Goal: Task Accomplishment & Management: Complete application form

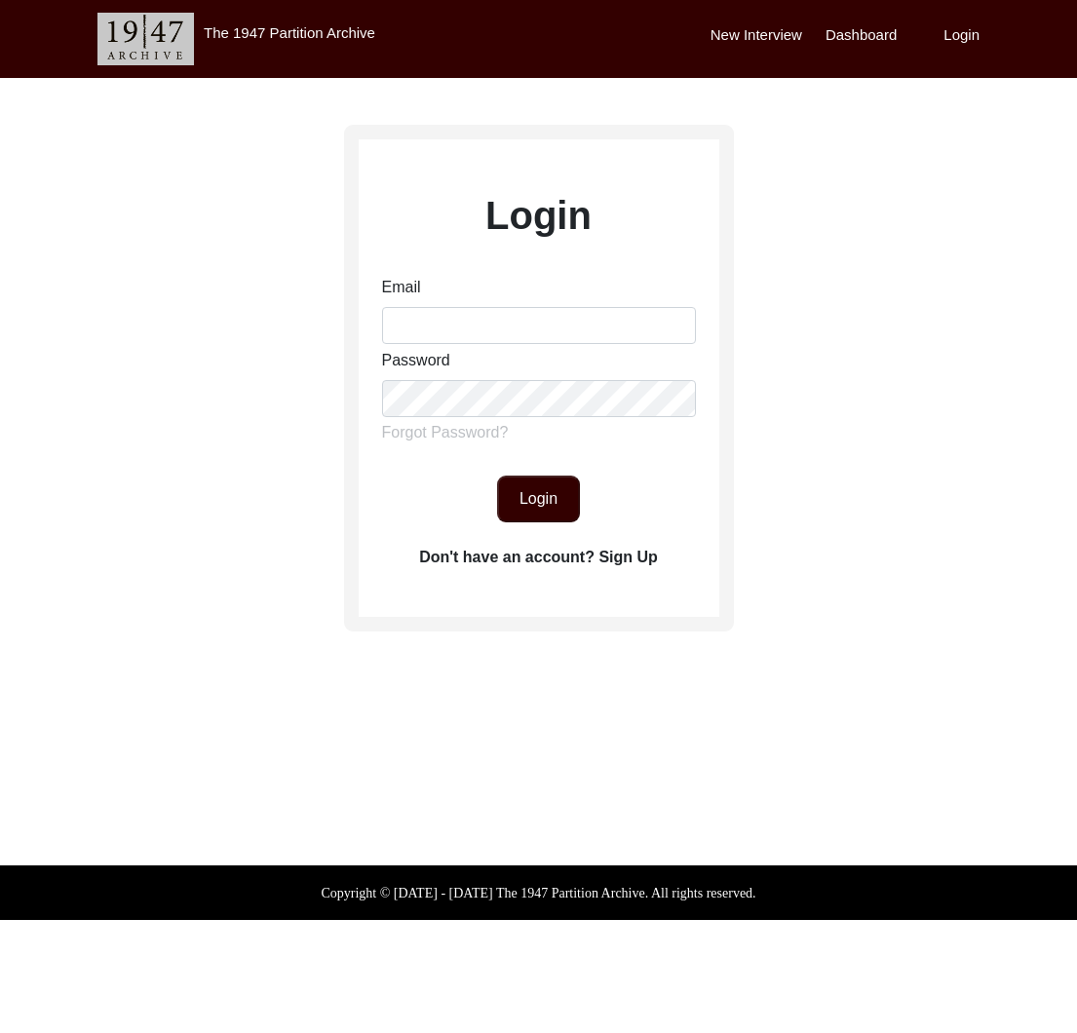
click at [416, 306] on div "Email" at bounding box center [539, 310] width 314 height 68
click at [469, 357] on div "Password" at bounding box center [539, 383] width 314 height 68
click at [468, 333] on input "Email" at bounding box center [539, 325] width 314 height 37
type input "tborg@berkeley.edu"
click at [543, 506] on button "Login" at bounding box center [538, 499] width 83 height 47
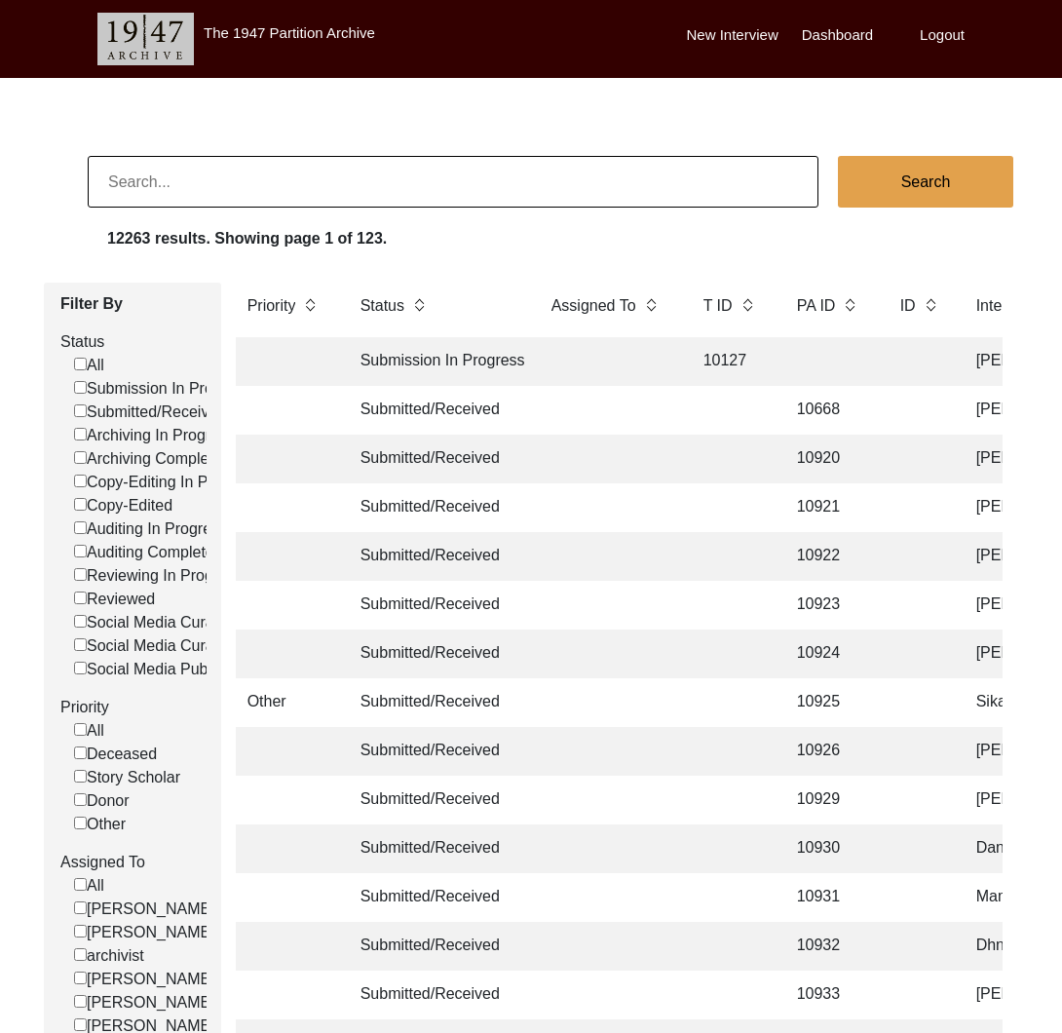
click at [294, 186] on input at bounding box center [453, 182] width 731 height 52
type input "lyra"
checkbox input "false"
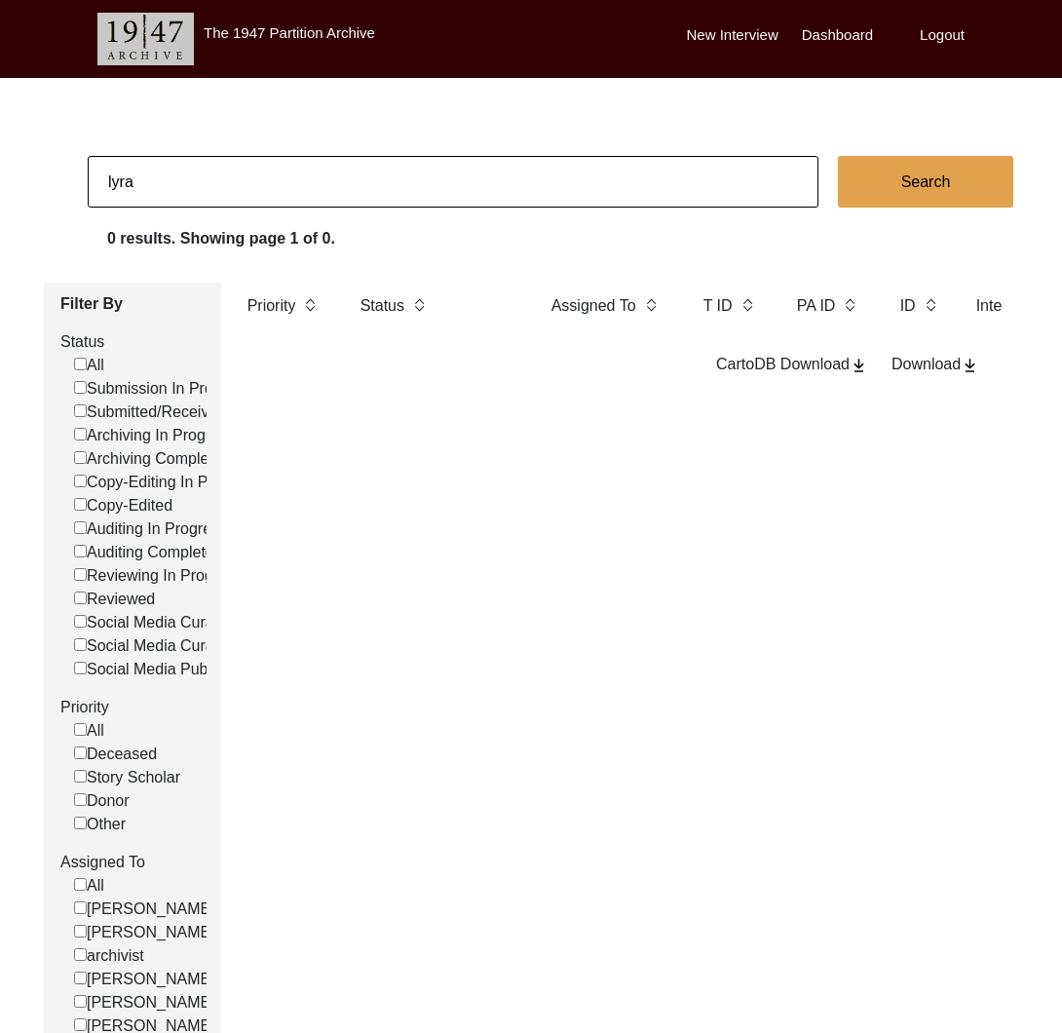
click at [182, 180] on input "lyra" at bounding box center [453, 182] width 731 height 52
paste input "Usman Sohail"
type input "Usman Sohail\"
checkbox input "false"
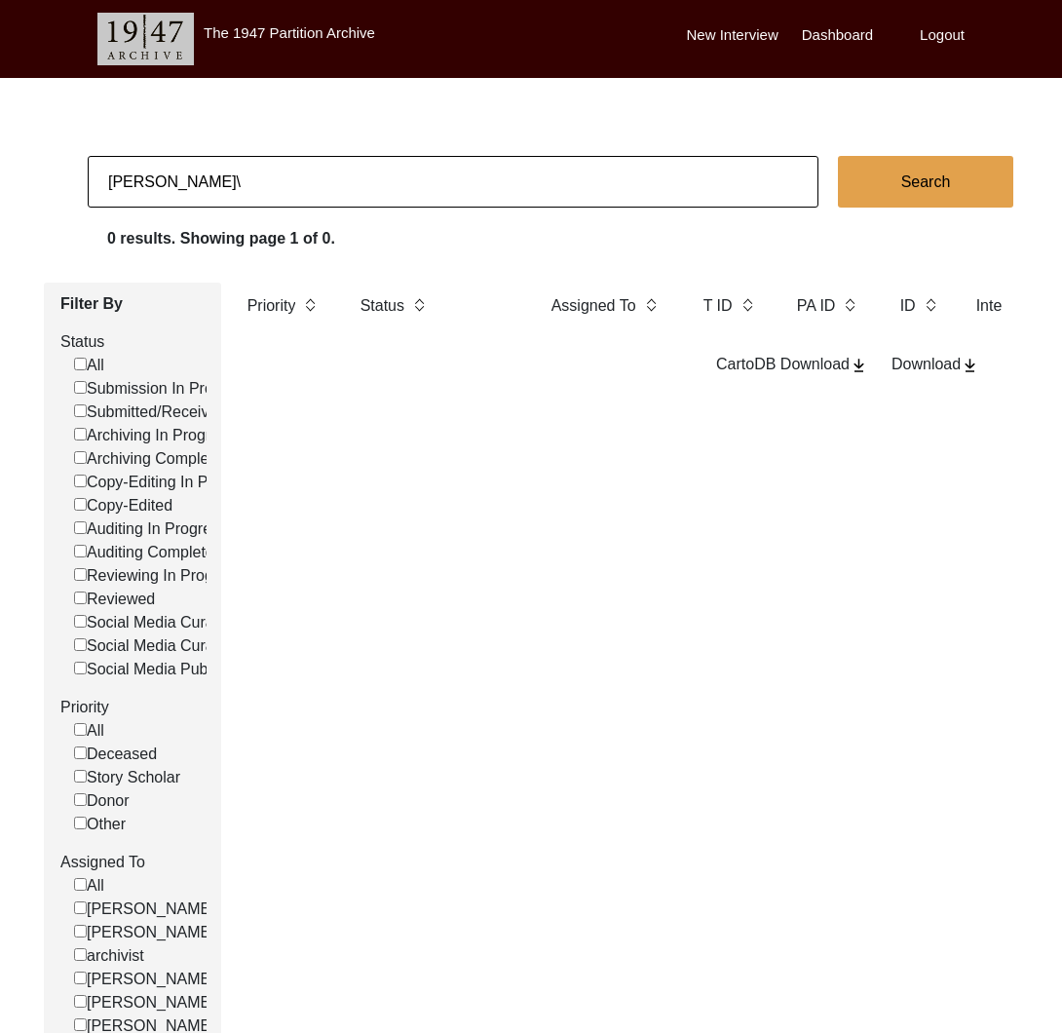
checkbox input "false"
type input "Usman Sohail"
checkbox input "false"
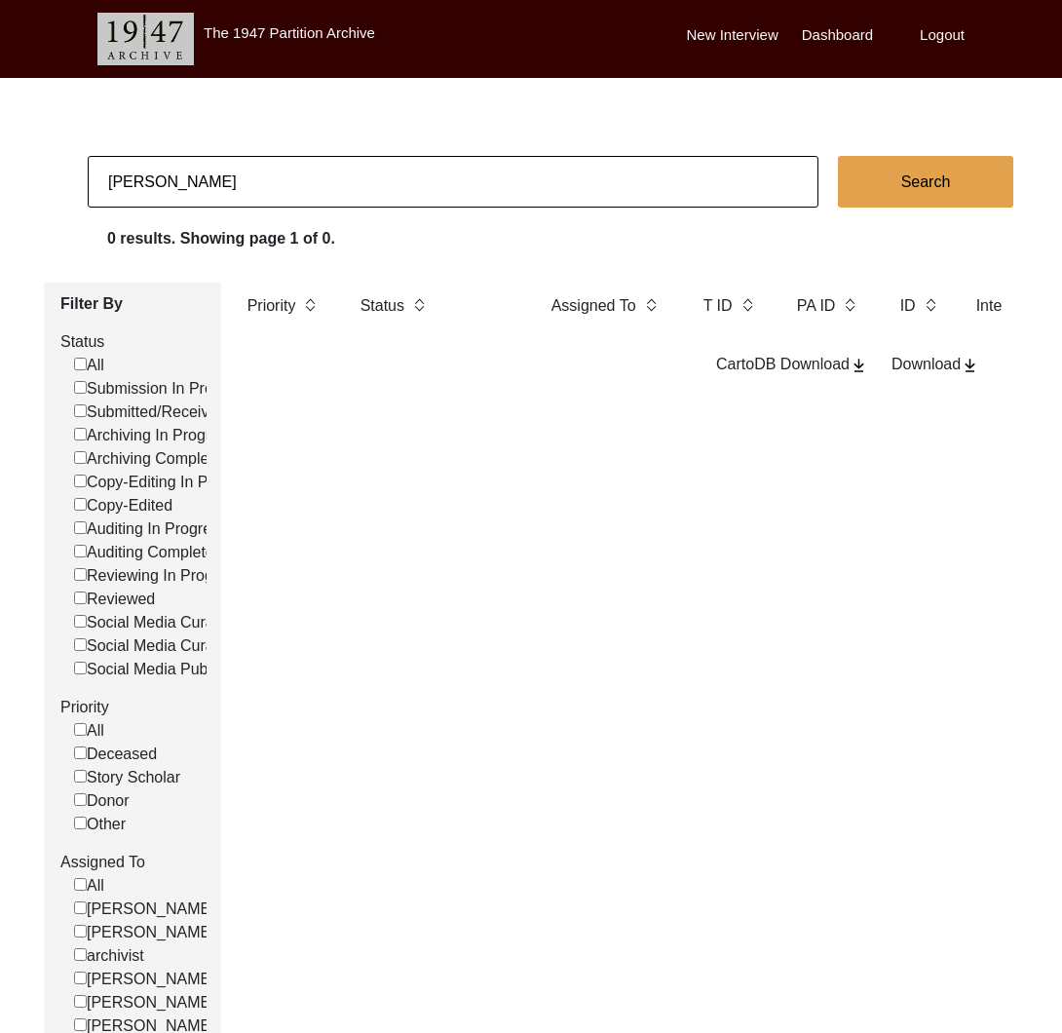
checkbox input "false"
click at [299, 197] on input "Usman Sohail" at bounding box center [453, 182] width 731 height 52
paste input "Rakshika Kaur Bansa"
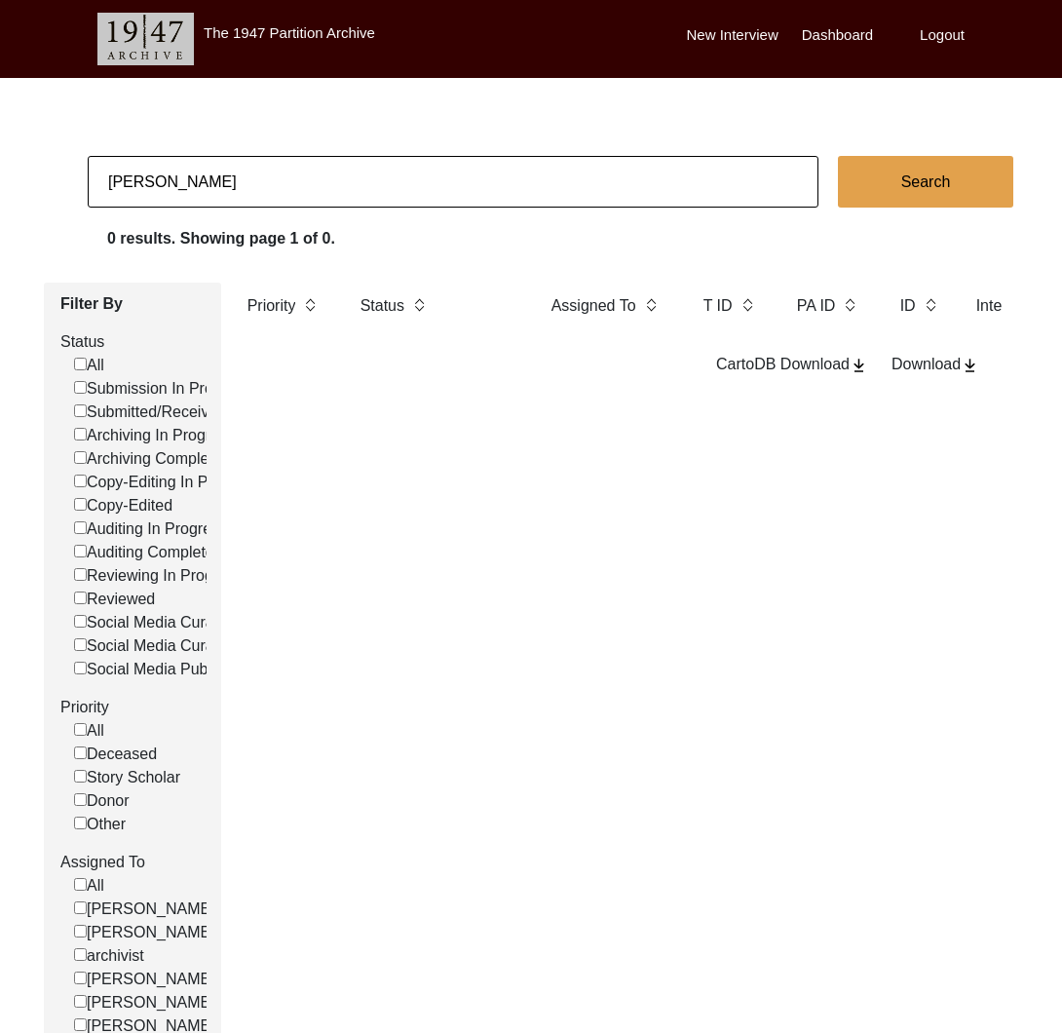
type input "Rakshika Kaur Bansal"
checkbox input "false"
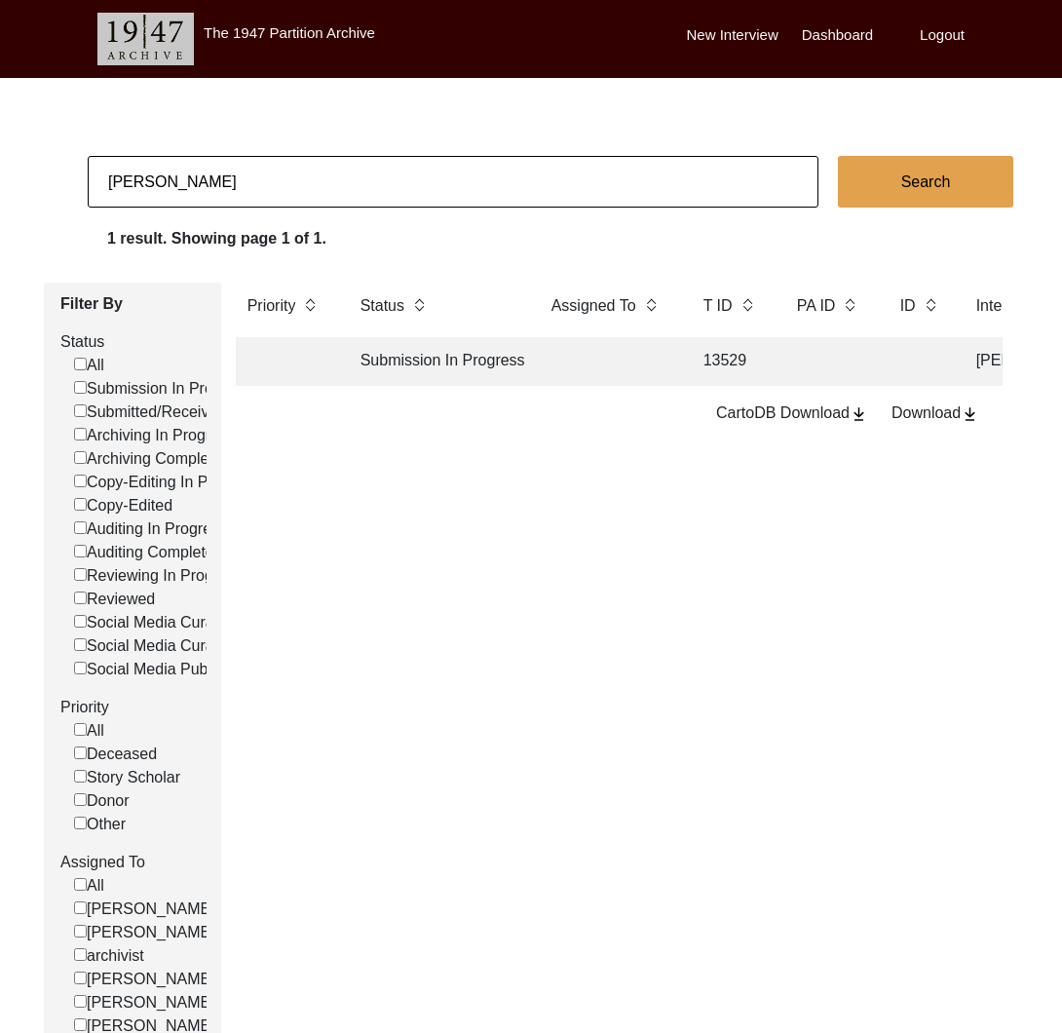
click at [272, 171] on input "Rakshika Kaur Bansal" at bounding box center [453, 182] width 731 height 52
paste input "YAJNASENI DAS"
type input "YAJNASENI DAS"
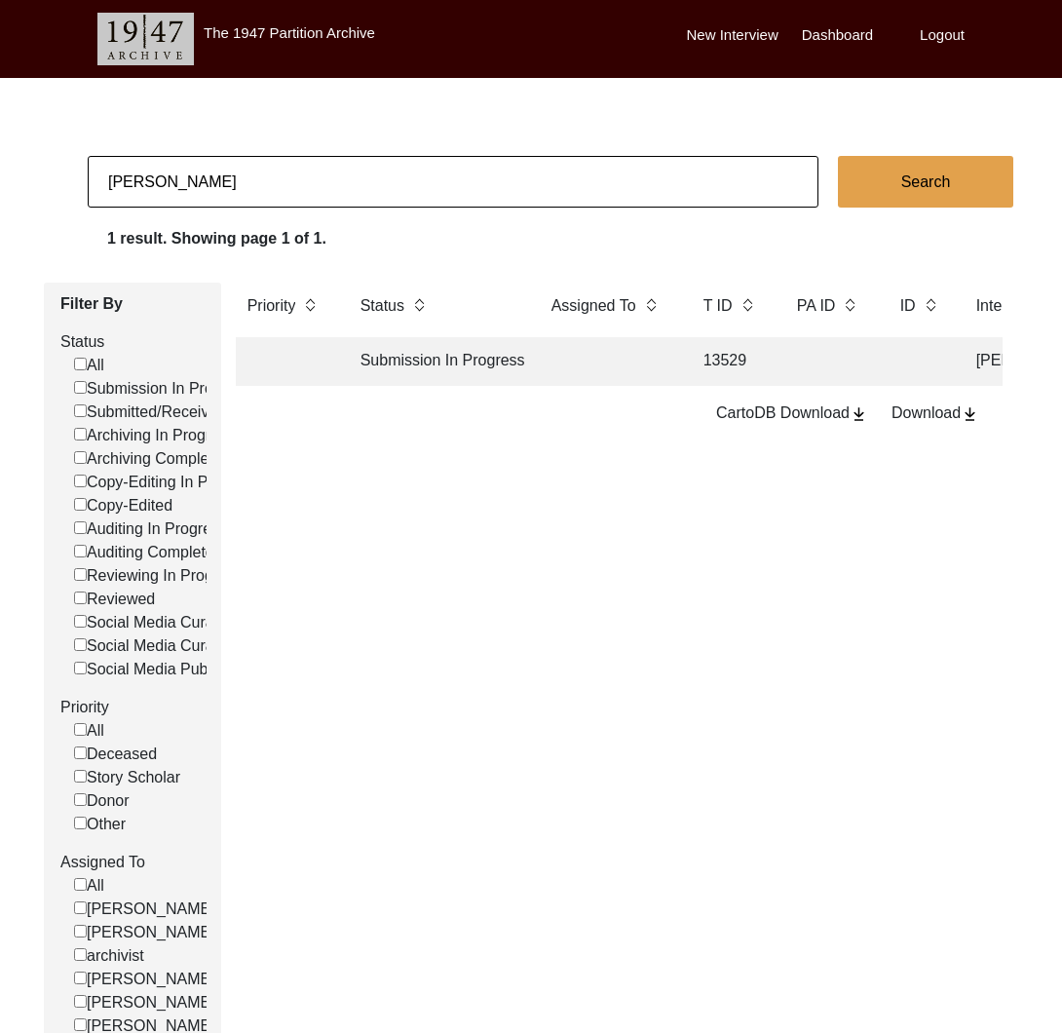
checkbox input "false"
click at [323, 166] on input "YAJNASENI DAS" at bounding box center [453, 182] width 731 height 52
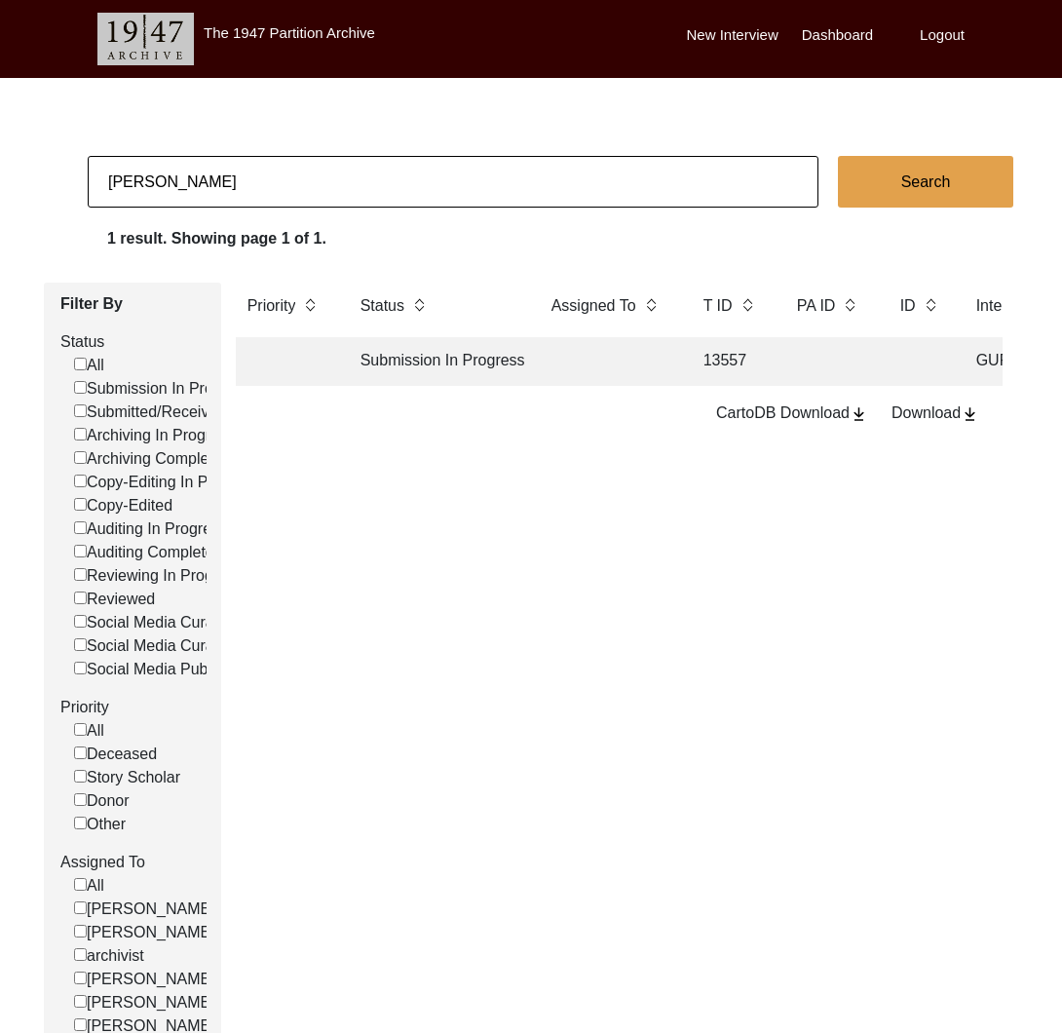
click at [323, 166] on input "YAJNASENI DAS" at bounding box center [453, 182] width 731 height 52
type input "Mandeep Kaur Puri"
checkbox input "false"
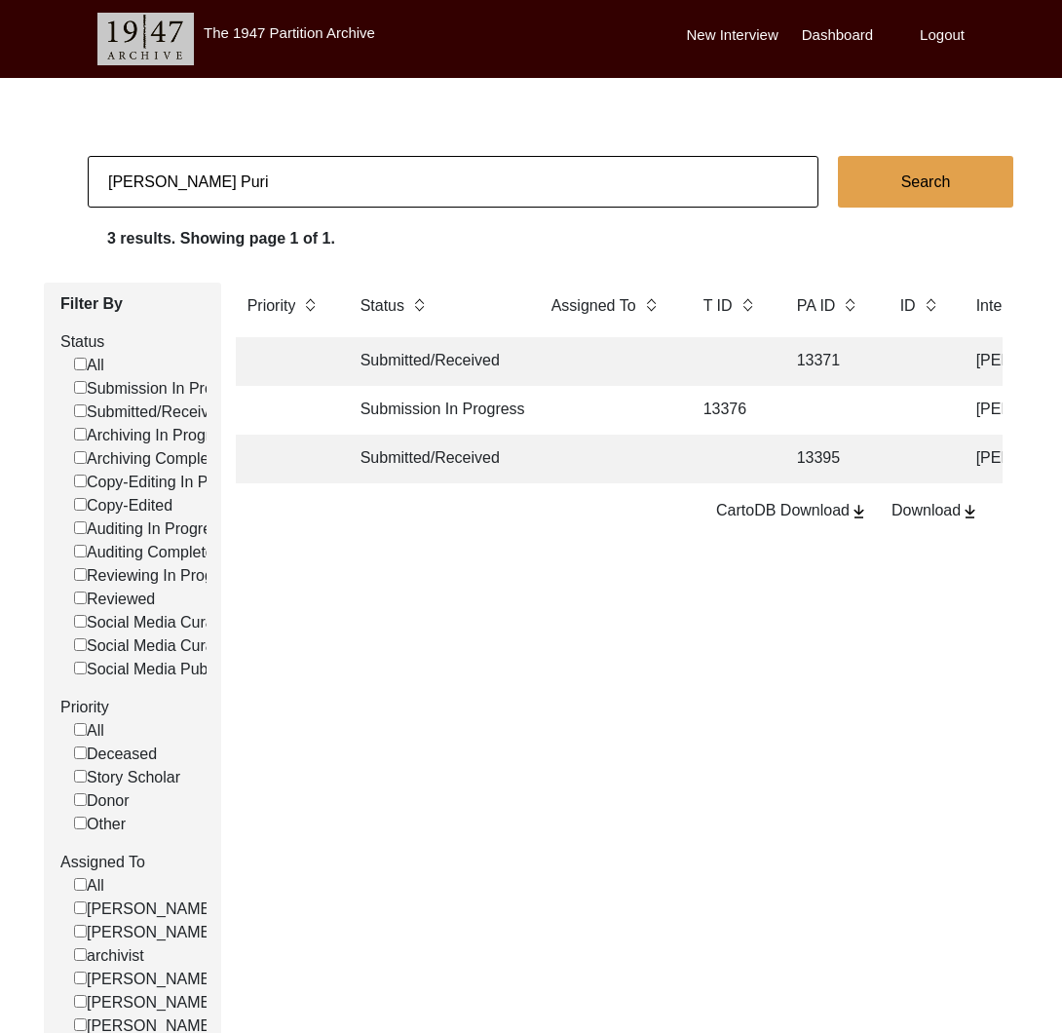
click at [295, 185] on input "Mandeep Kaur Puri" at bounding box center [453, 182] width 731 height 52
type input "13145"
checkbox input "false"
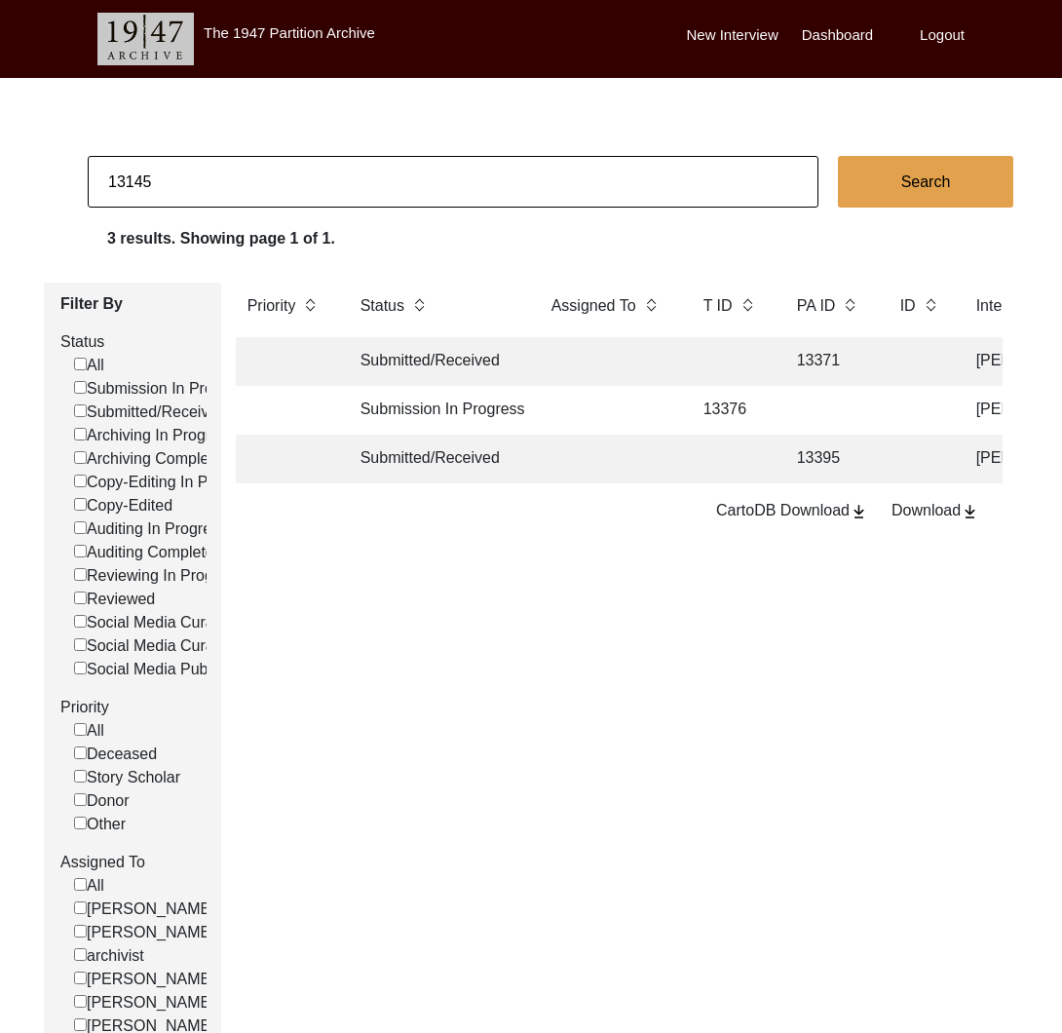
checkbox input "false"
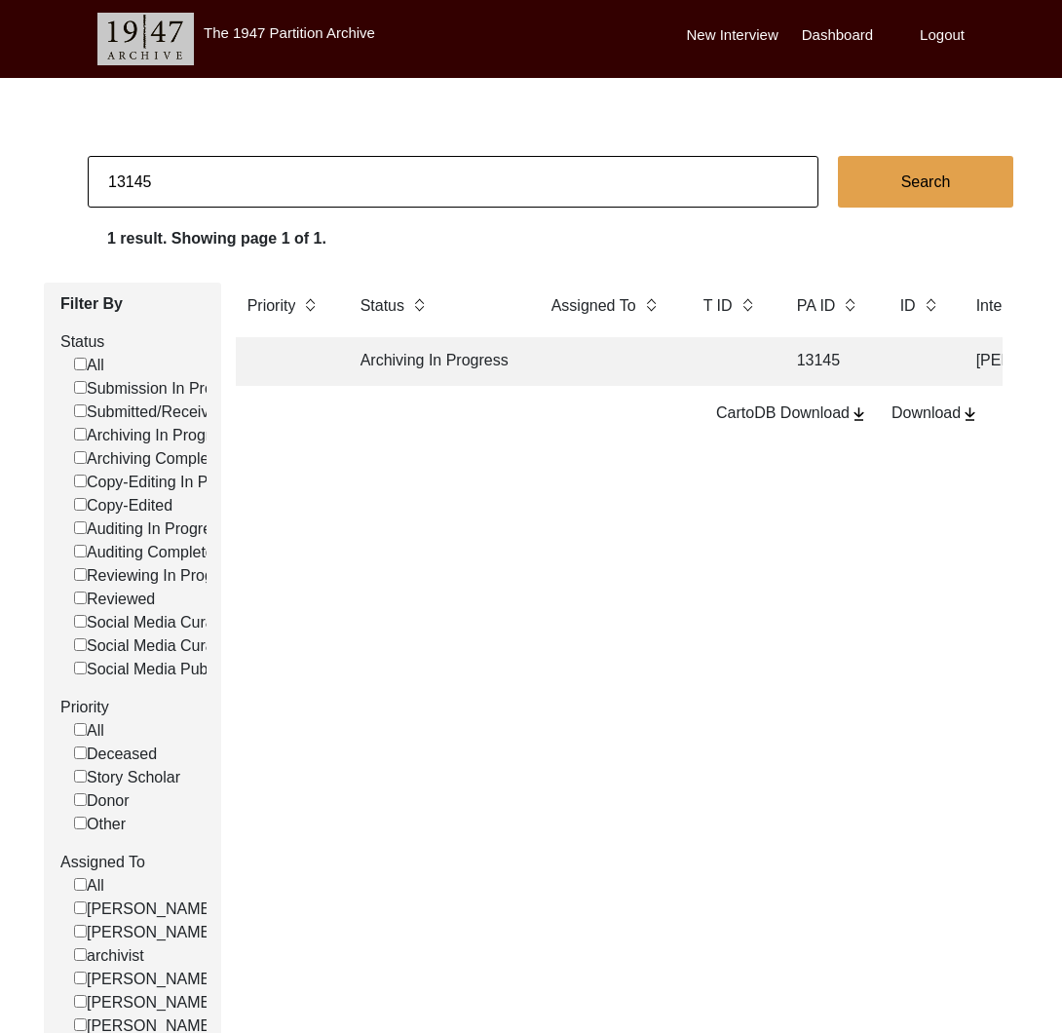
click at [467, 365] on td "Archiving In Progress" at bounding box center [436, 361] width 175 height 49
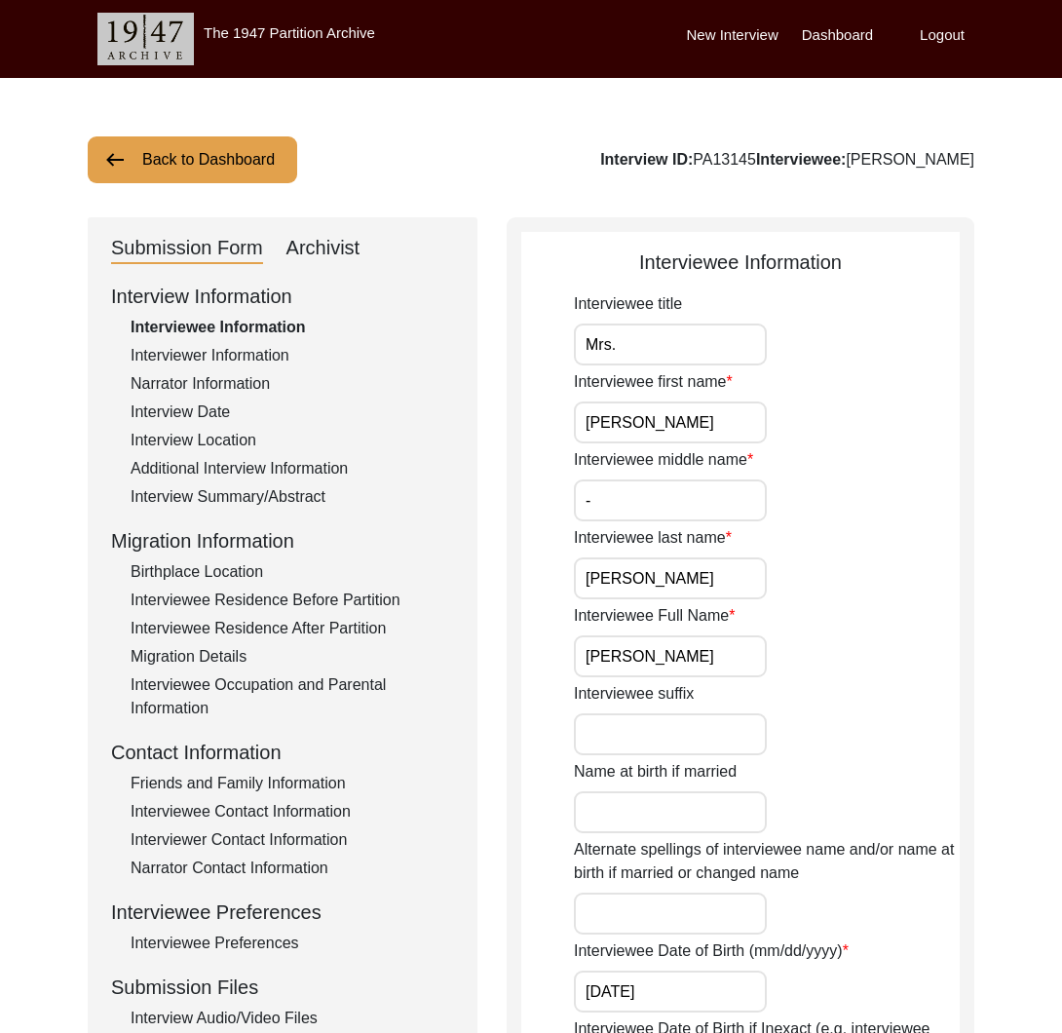
click at [324, 249] on div "Archivist" at bounding box center [324, 248] width 74 height 31
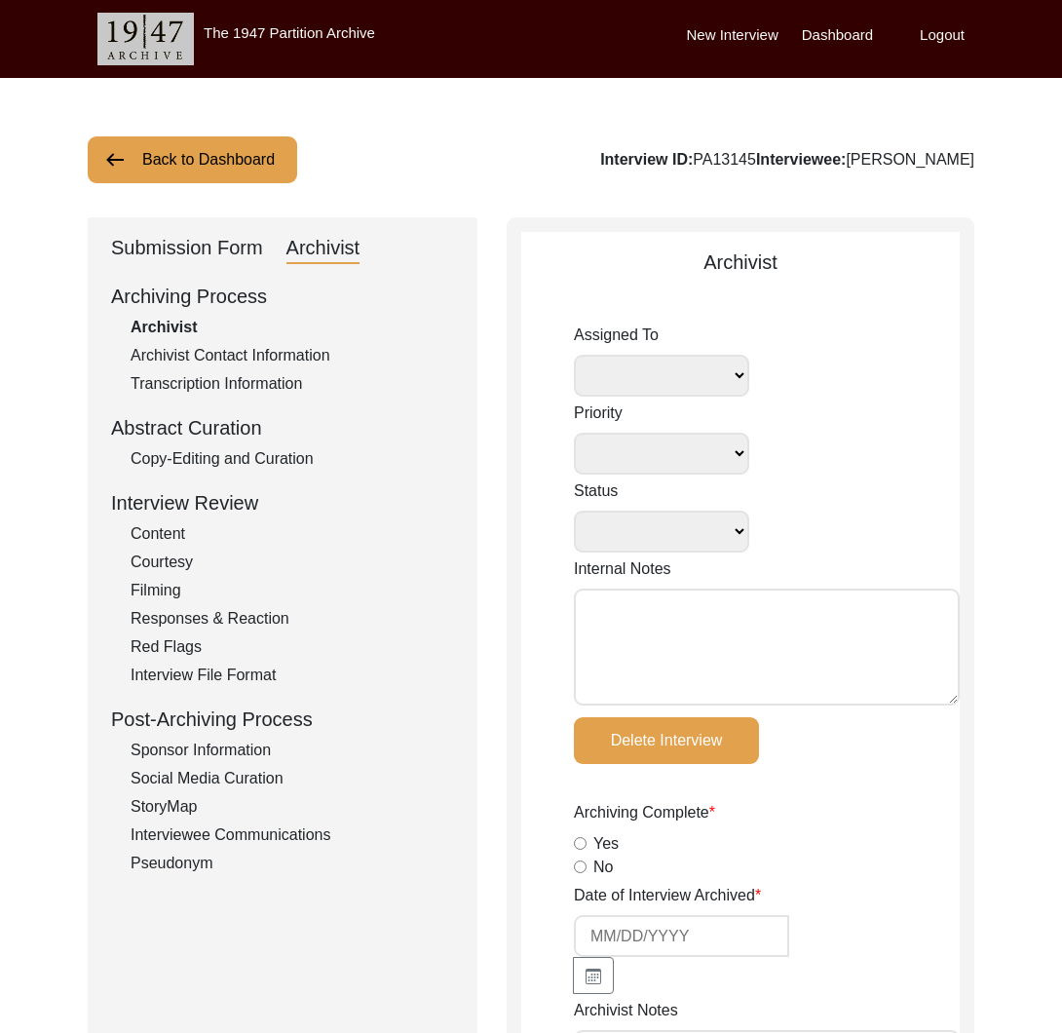
select select
select select "Archiving In Progress"
type textarea "August 28, 2025 Tori: I am going to archive it now. 05/13/2025 Victoria: Self-a…"
radio input "true"
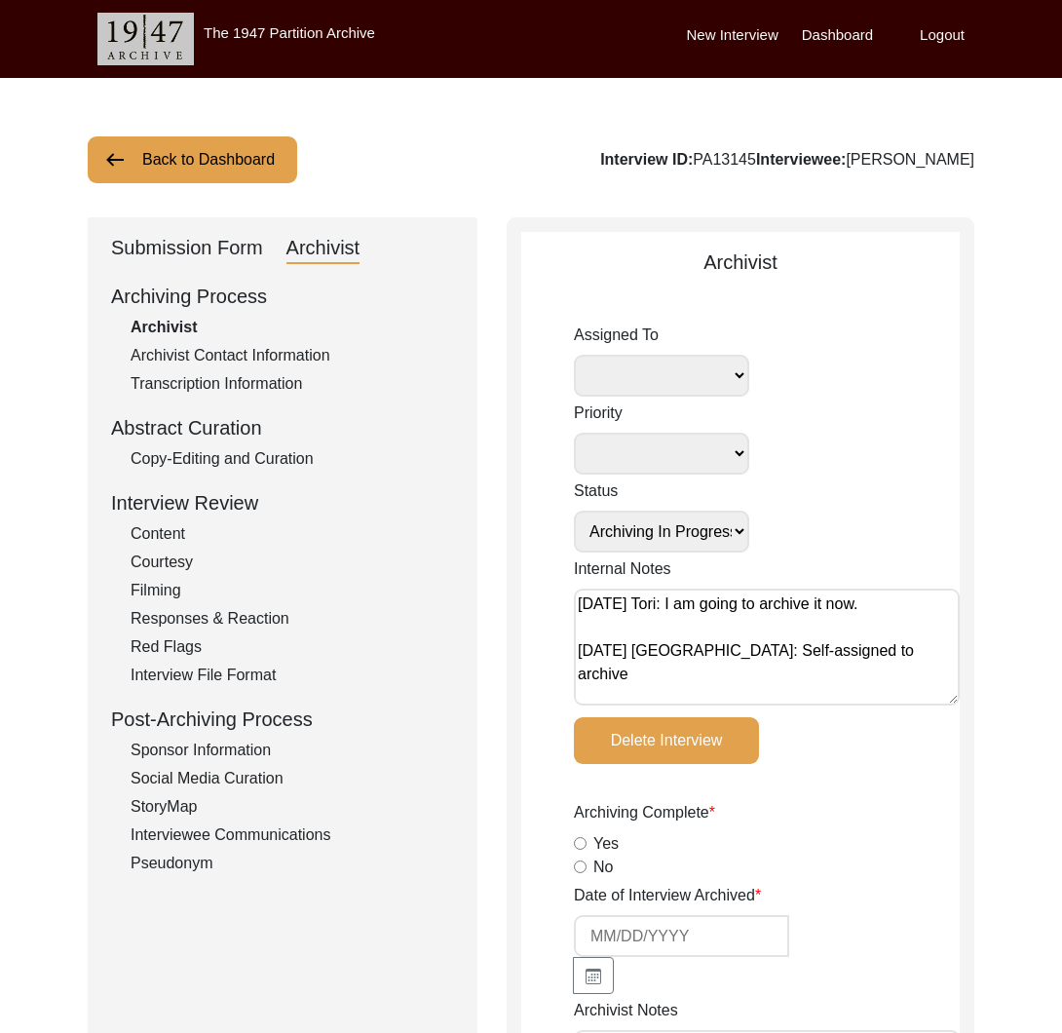
scroll to position [8, 0]
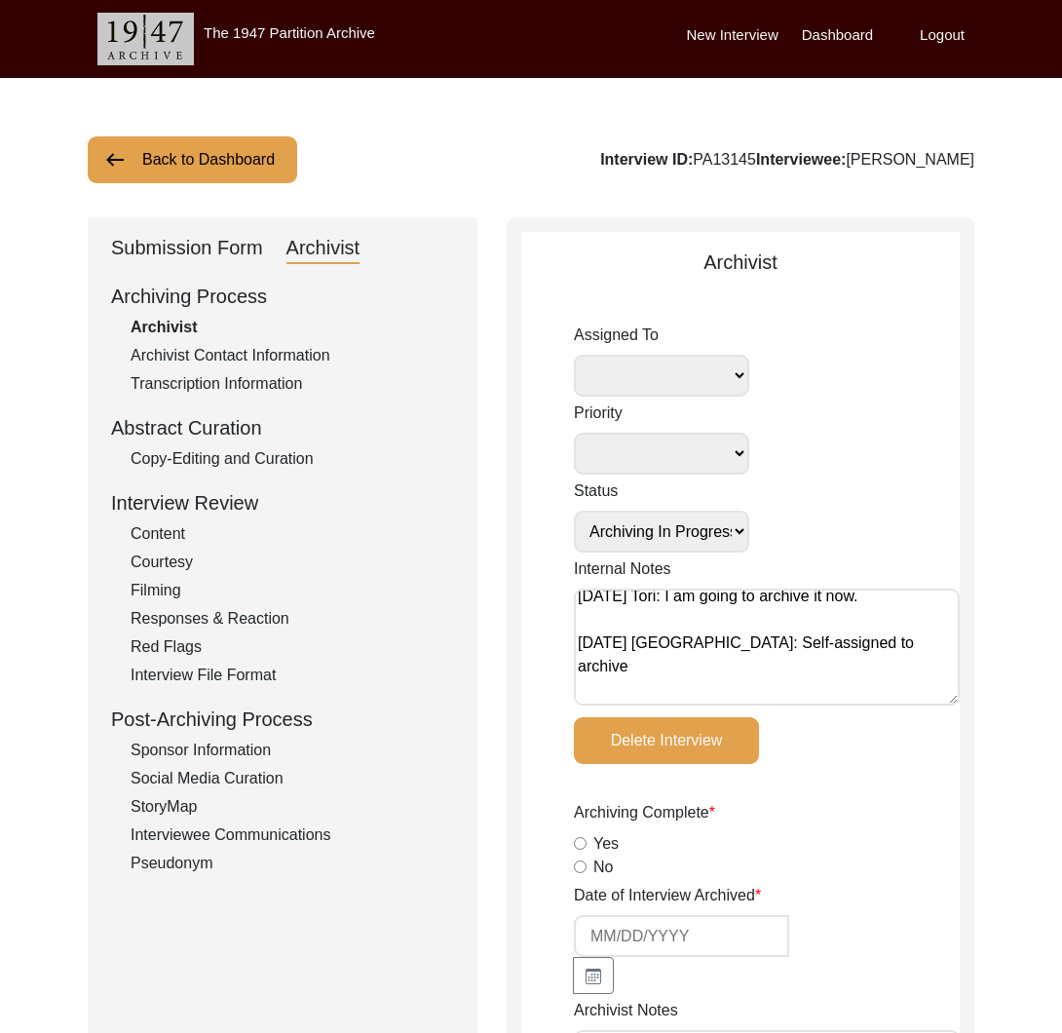
click at [211, 168] on button "Back to Dashboard" at bounding box center [193, 159] width 210 height 47
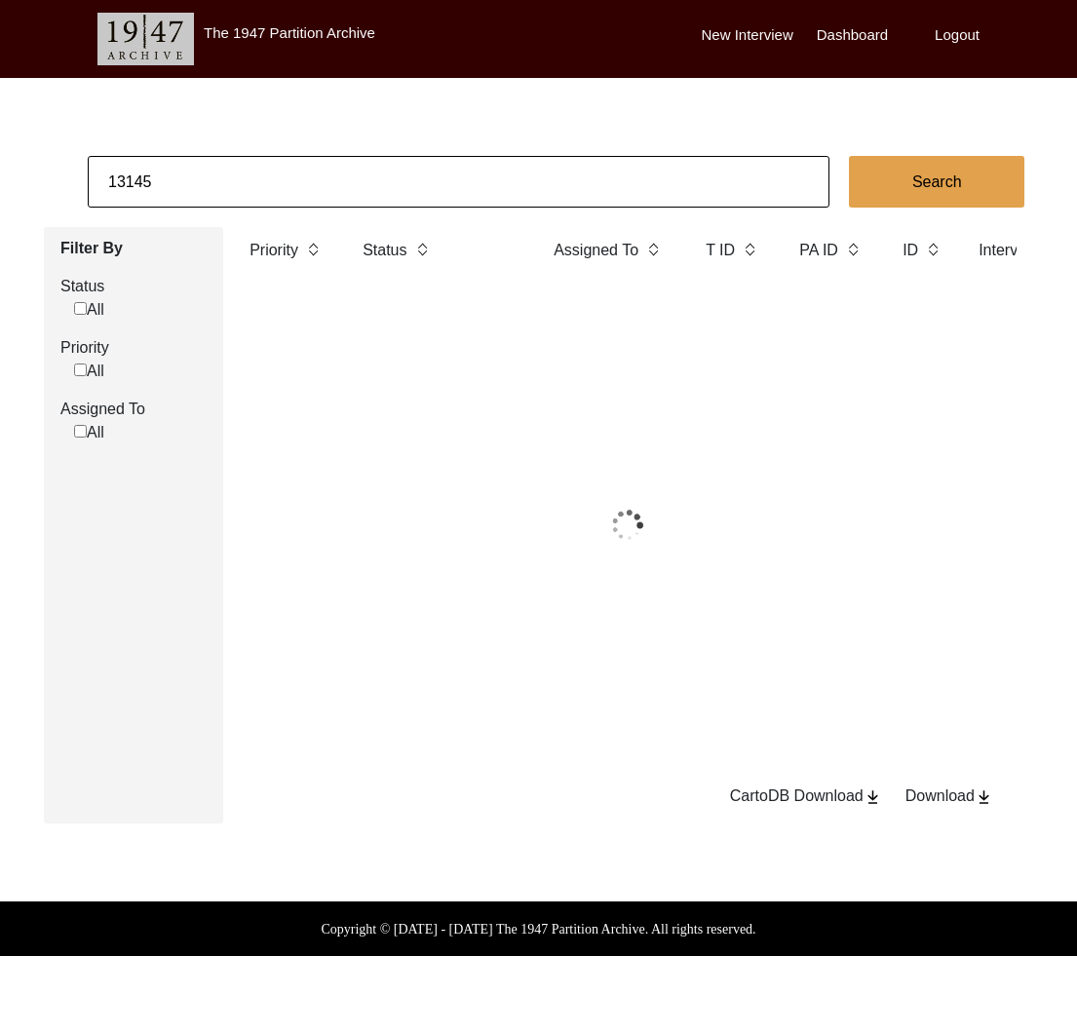
click at [267, 181] on input "13145" at bounding box center [459, 182] width 742 height 52
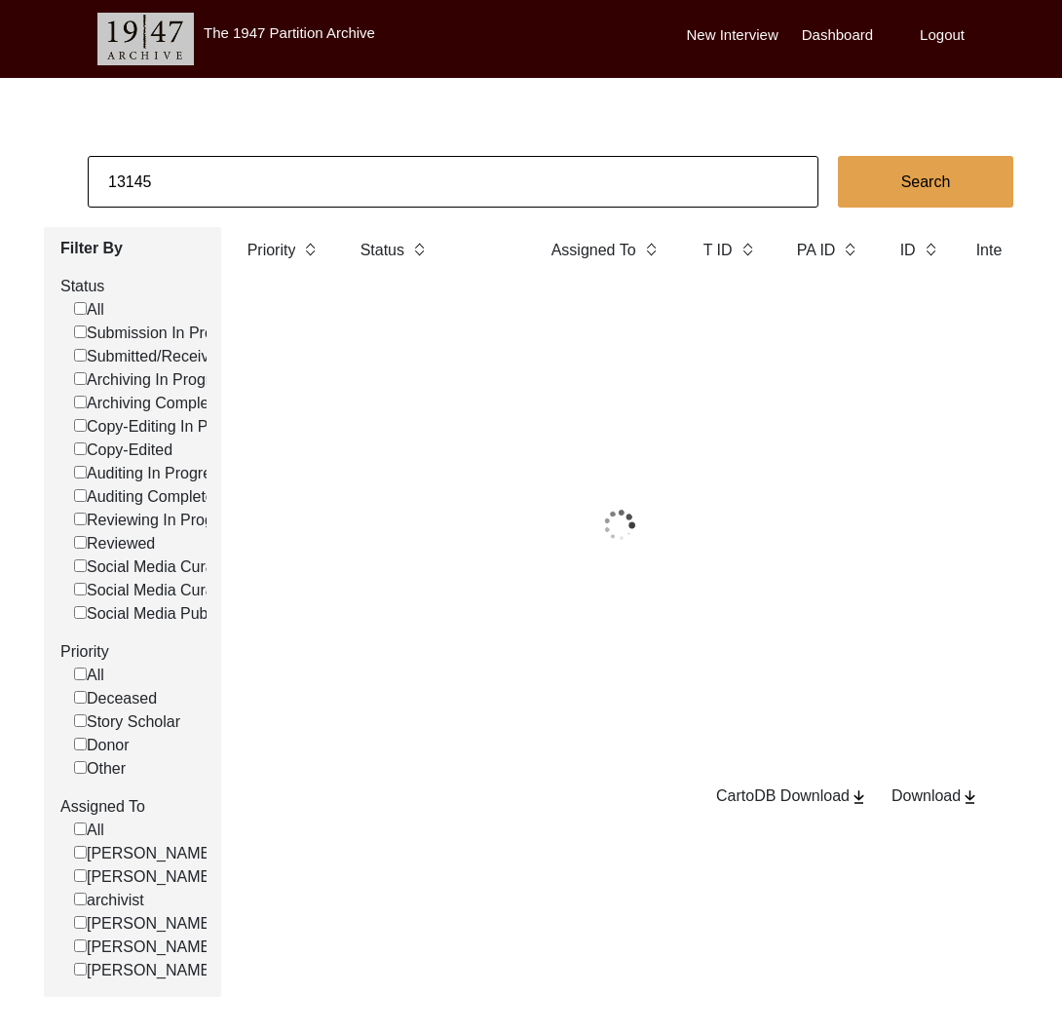
click at [267, 181] on input "13145" at bounding box center [453, 182] width 731 height 52
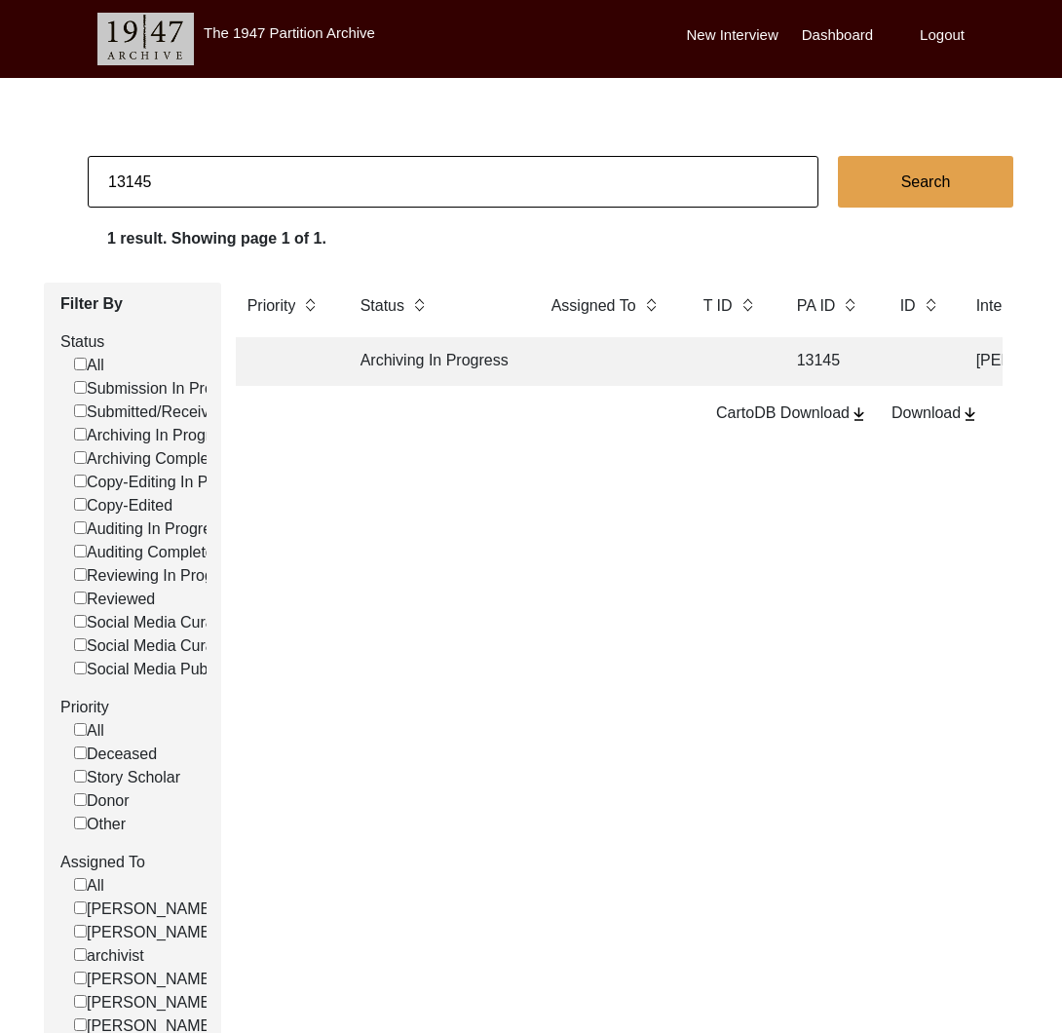
paste input "1449"
type input "11449"
checkbox input "false"
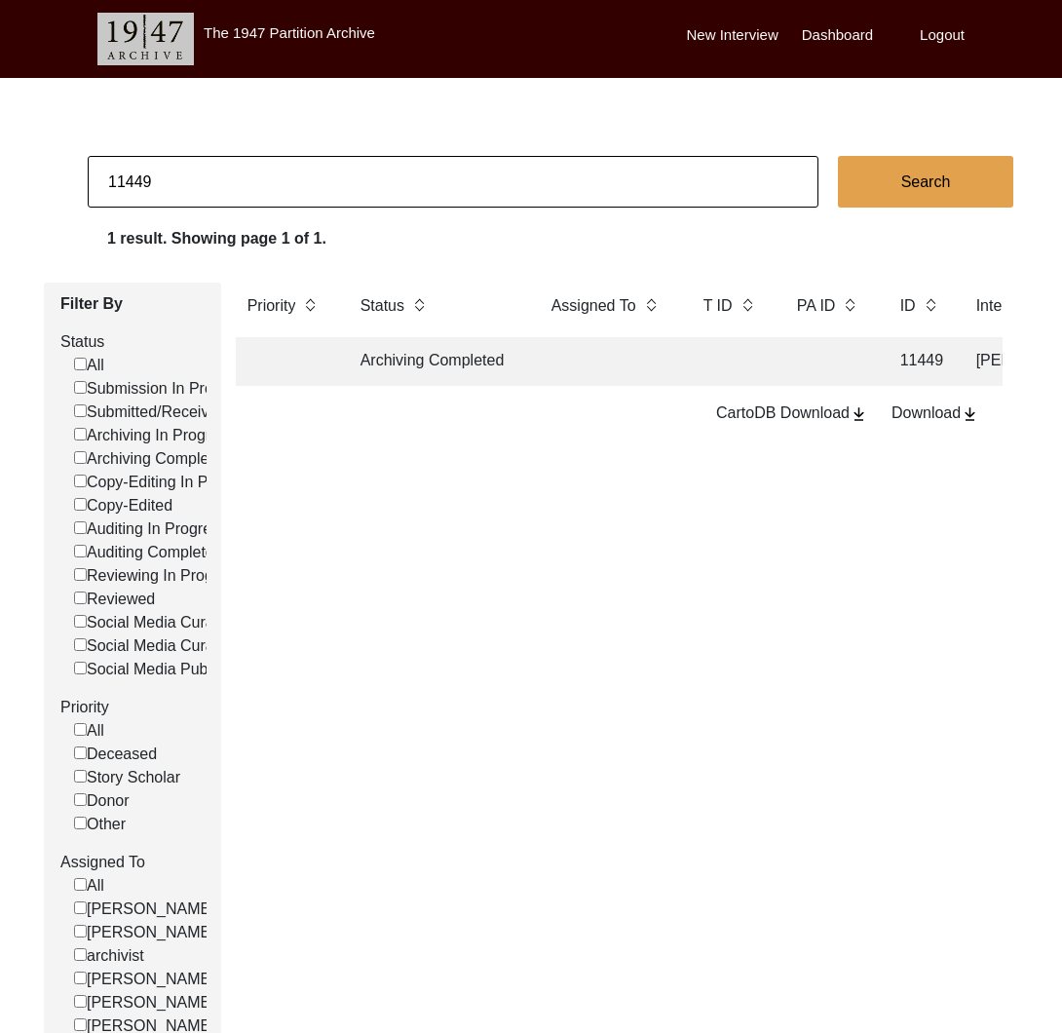
click at [445, 363] on td "Archiving Completed" at bounding box center [436, 361] width 175 height 49
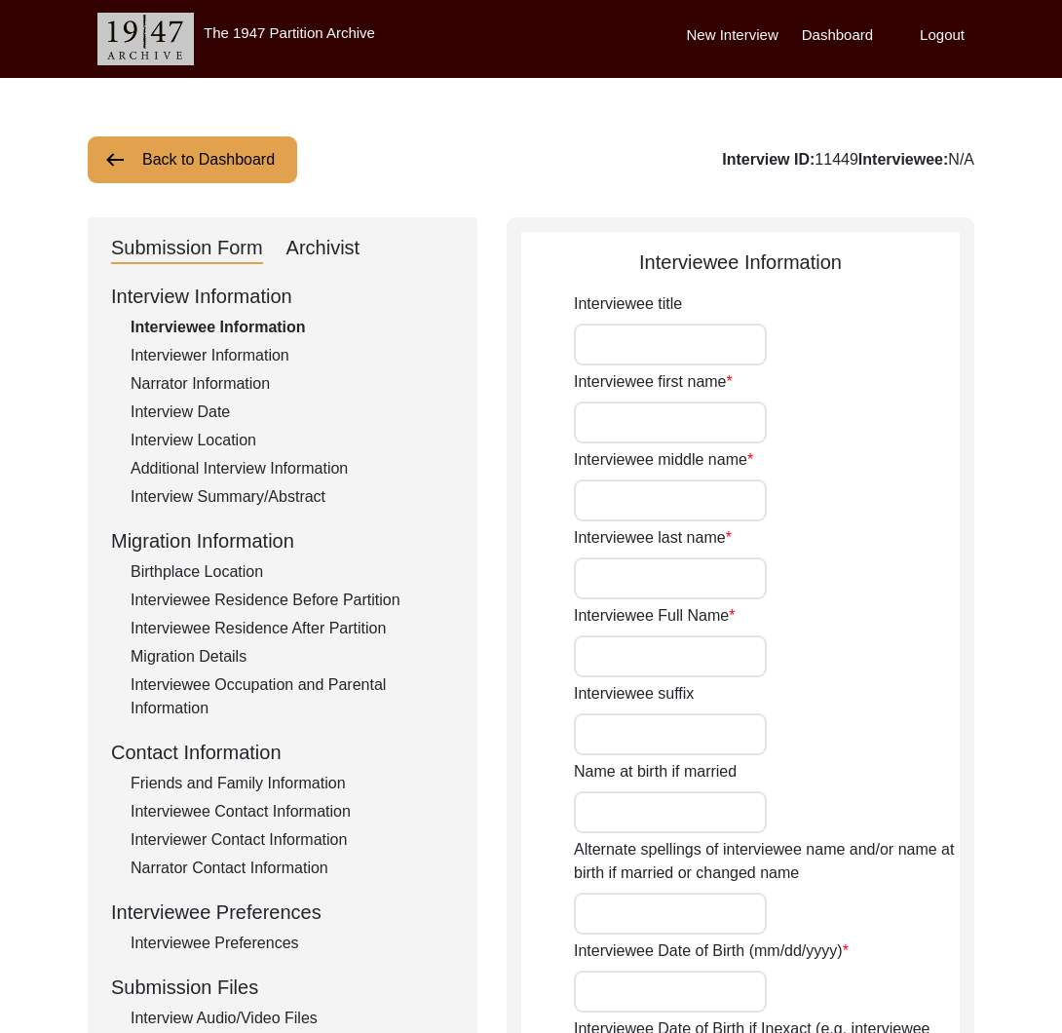
type input "Mr."
type input "Kantiswaroop"
type input "N/A"
type input "Gupta"
type input "Kantiswaroop Gupta"
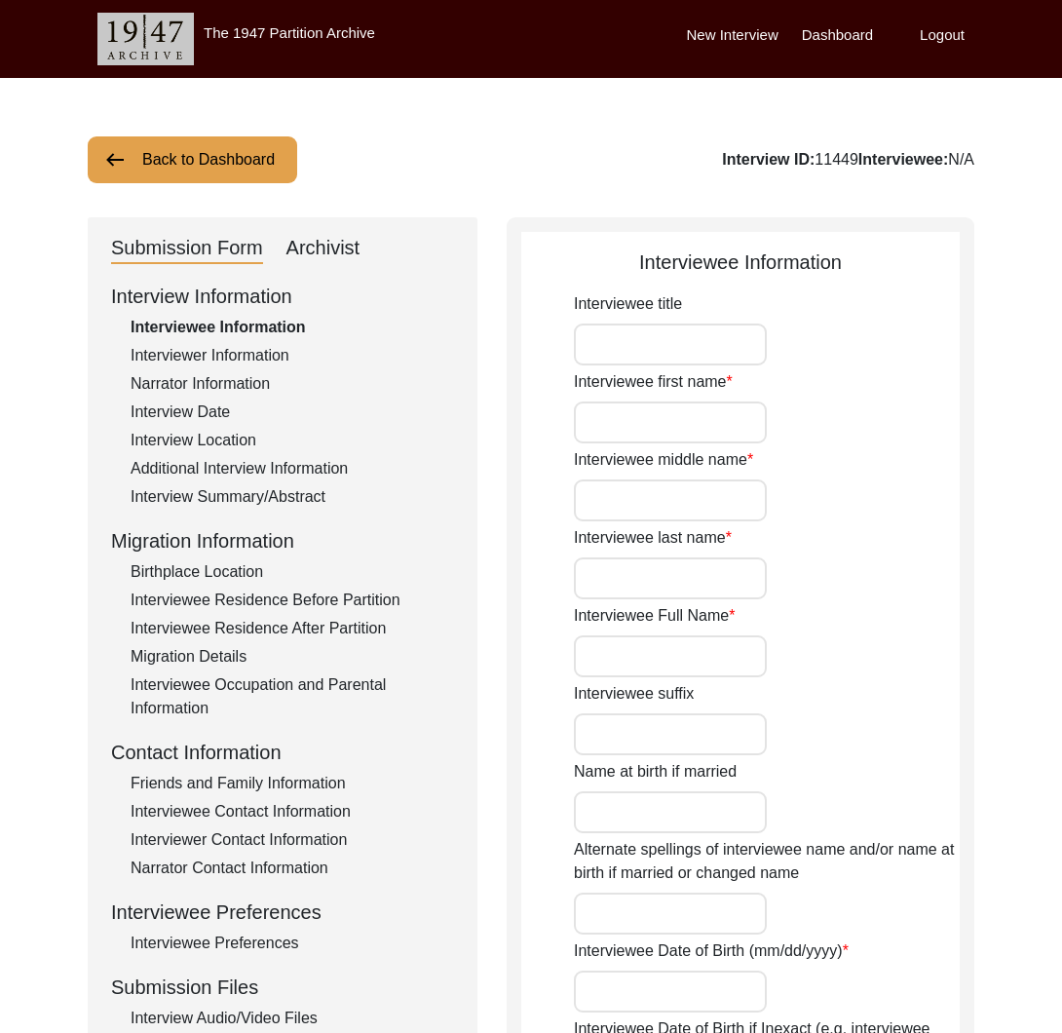
type input "12/07/1931"
type input "93"
type input "[DEMOGRAPHIC_DATA]"
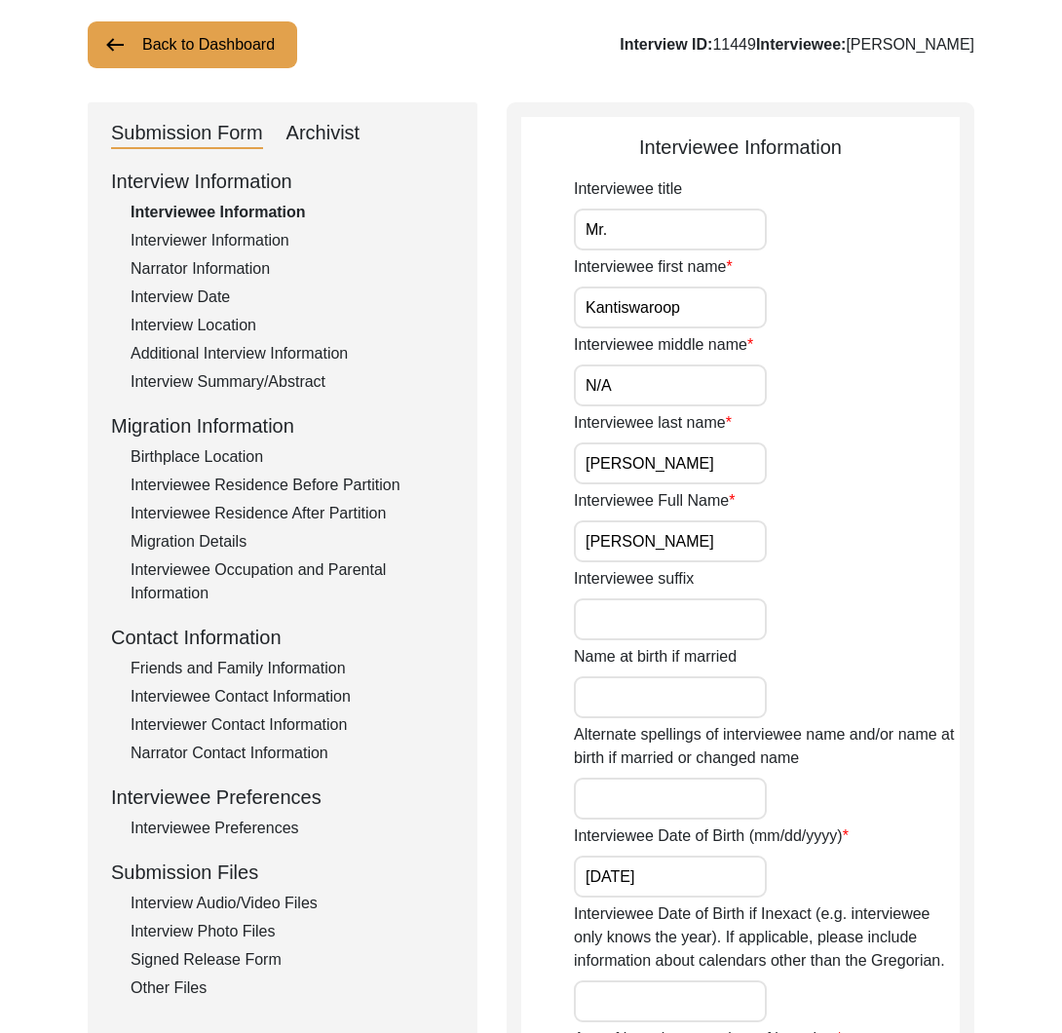
click at [247, 702] on div "Interviewee Contact Information" at bounding box center [293, 696] width 324 height 23
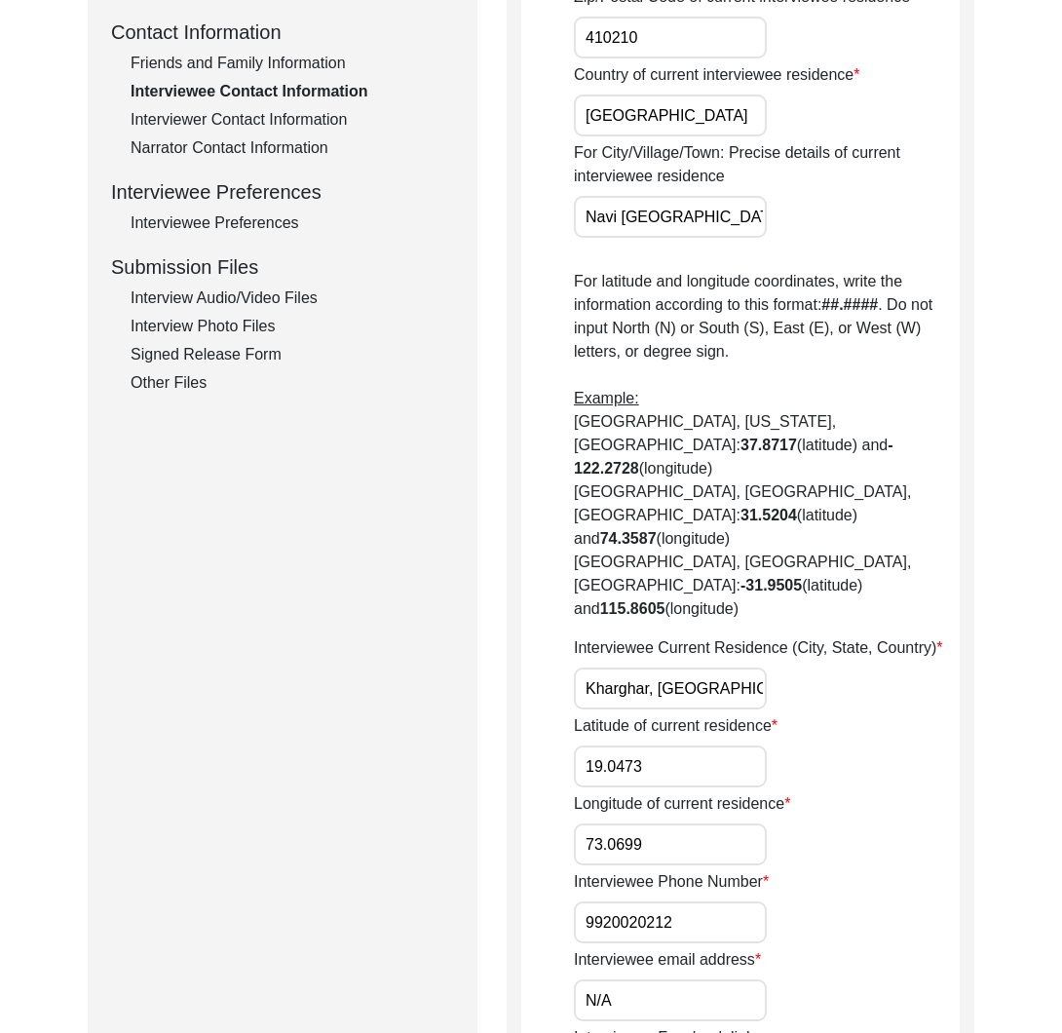
scroll to position [575, 0]
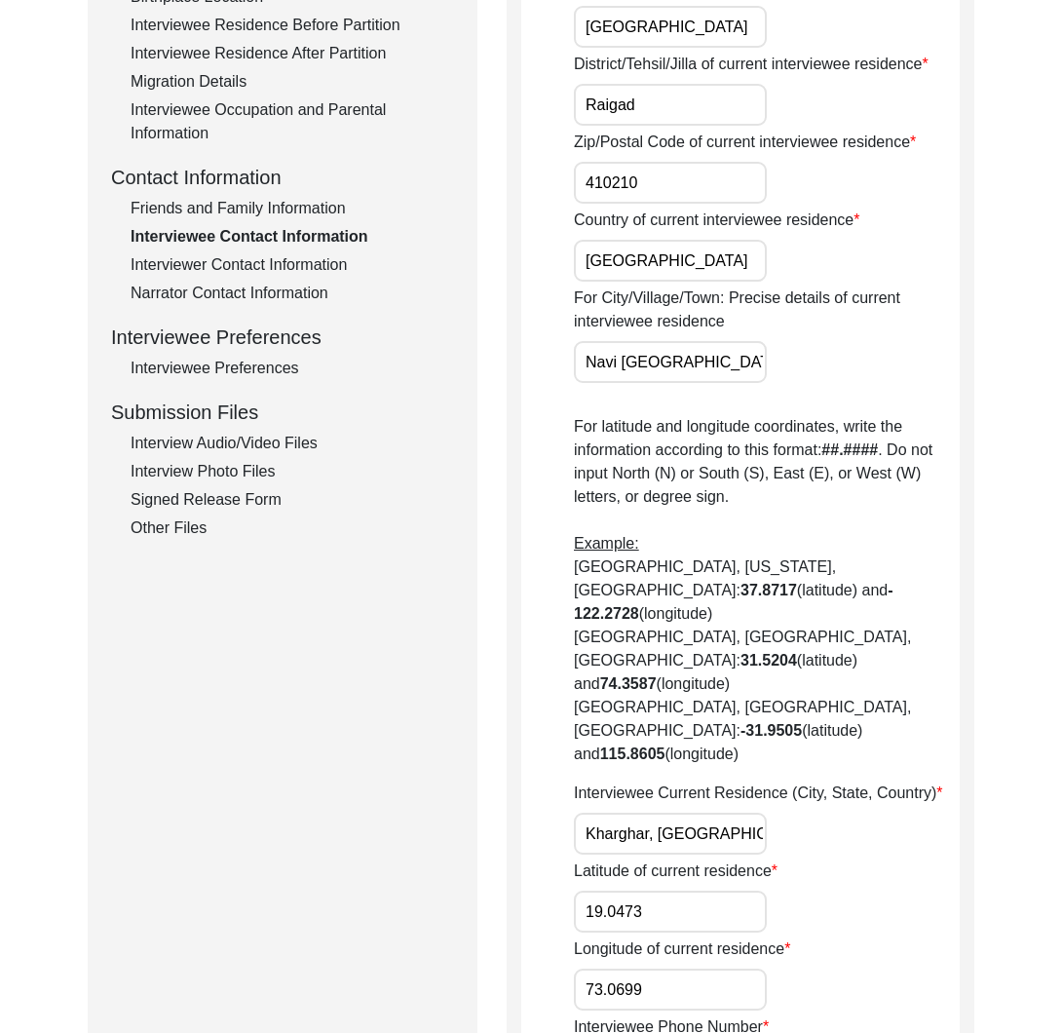
click at [227, 214] on div "Friends and Family Information" at bounding box center [293, 208] width 324 height 23
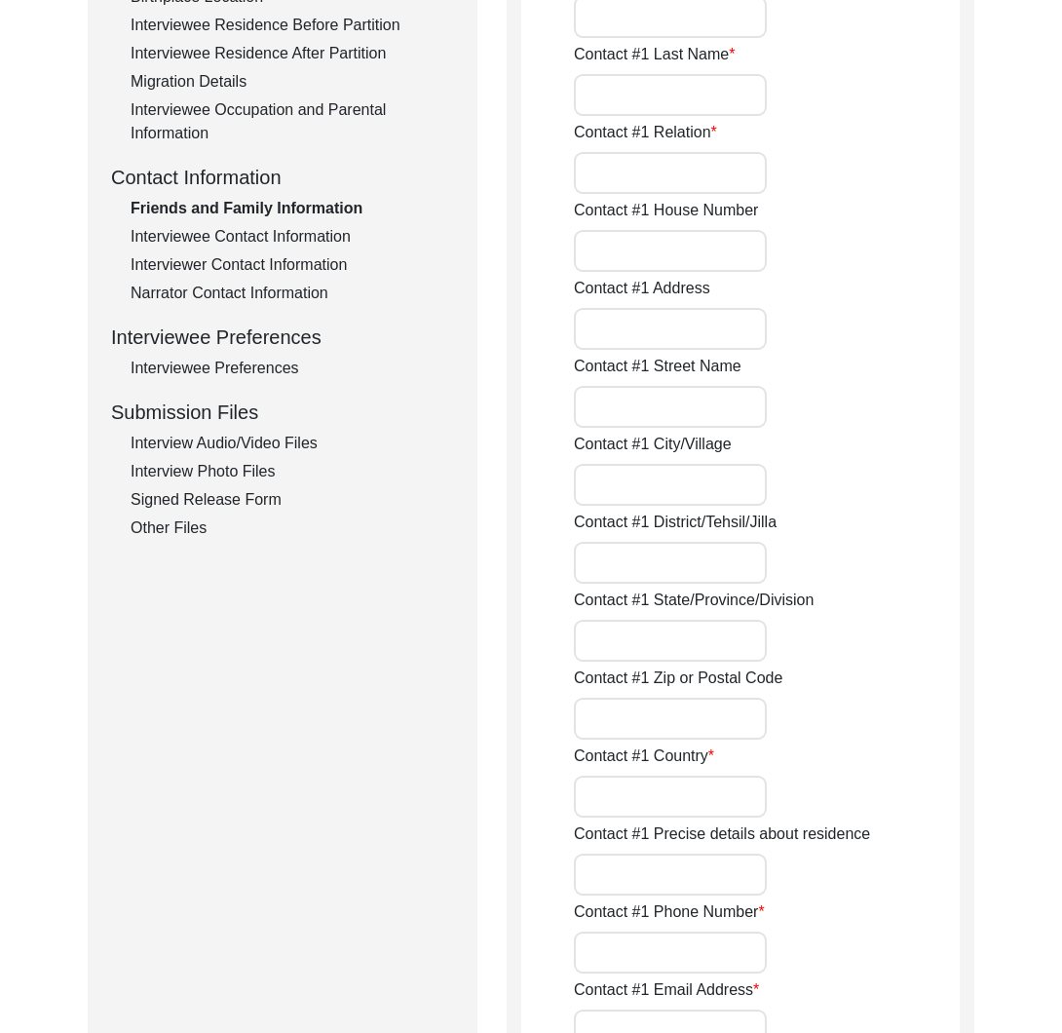
type input "Sameer Gupta"
type input "Sameer"
type input "Gupta"
type input "Son"
type input "America"
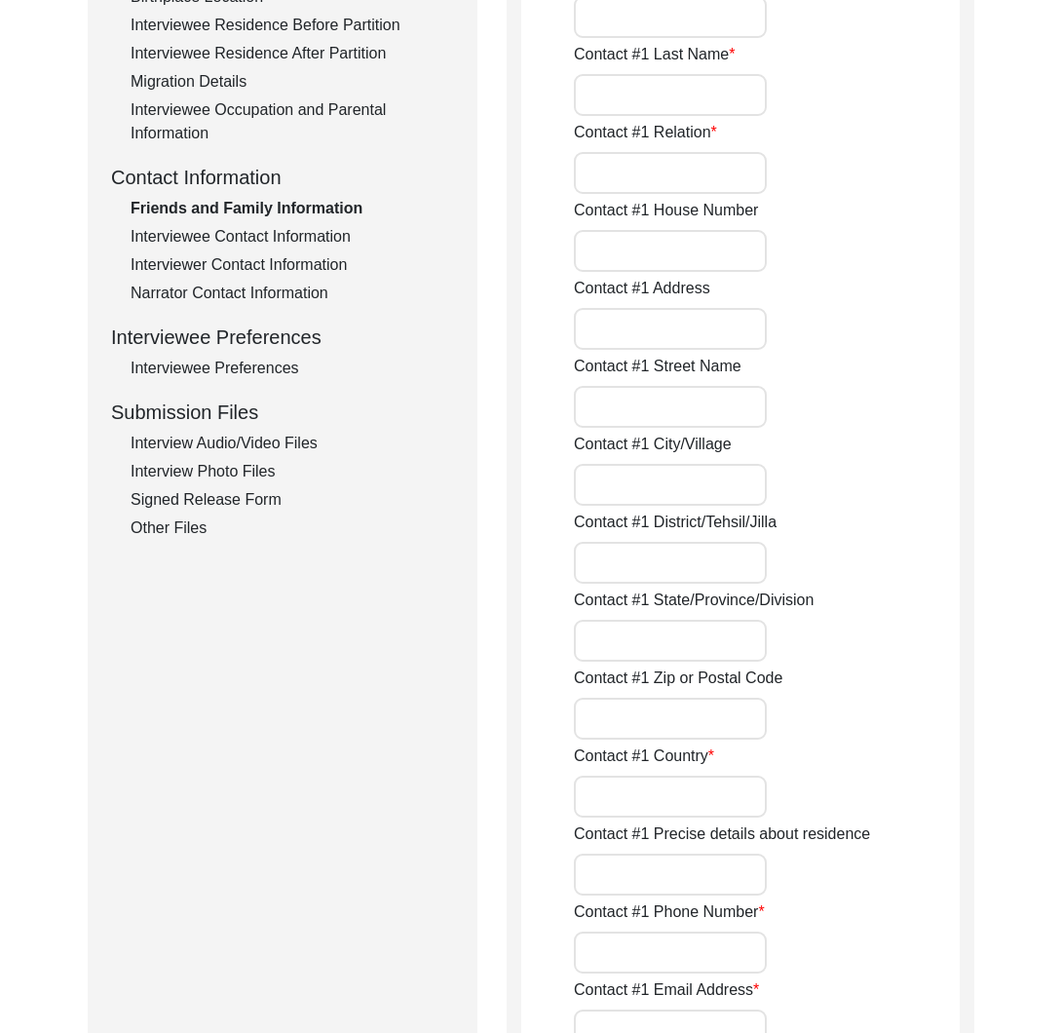
type input "+1 9527152975"
type input "samguptamn@gmail.com"
type input "N/A"
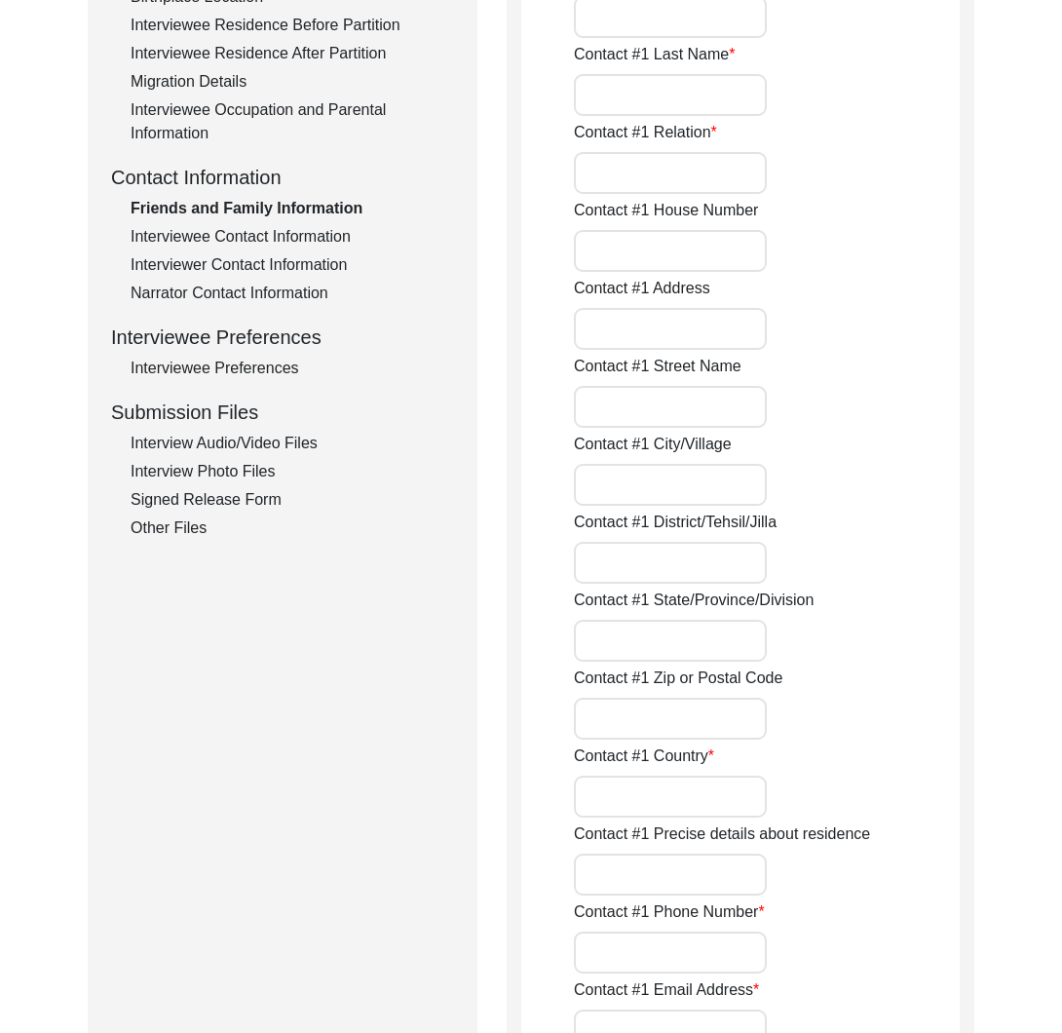
type input "N/A"
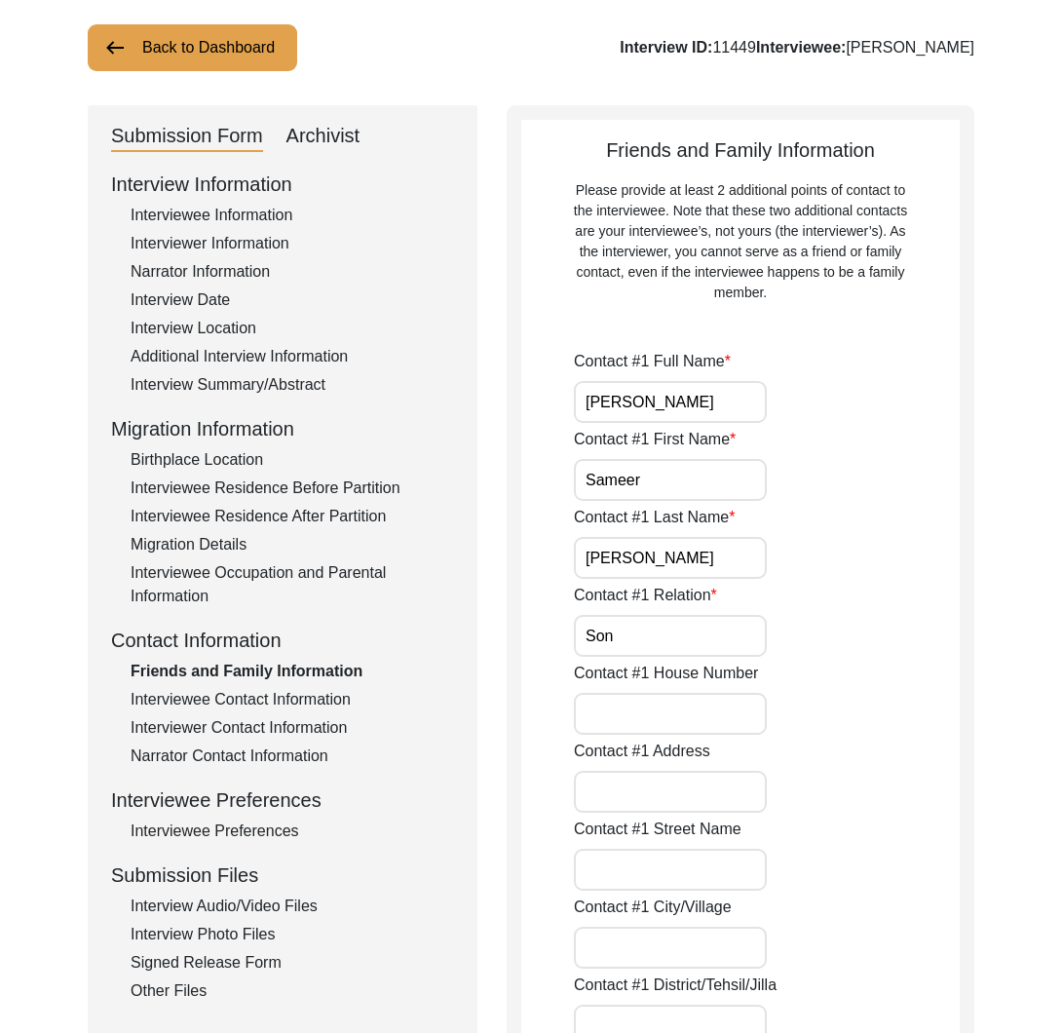
scroll to position [0, 0]
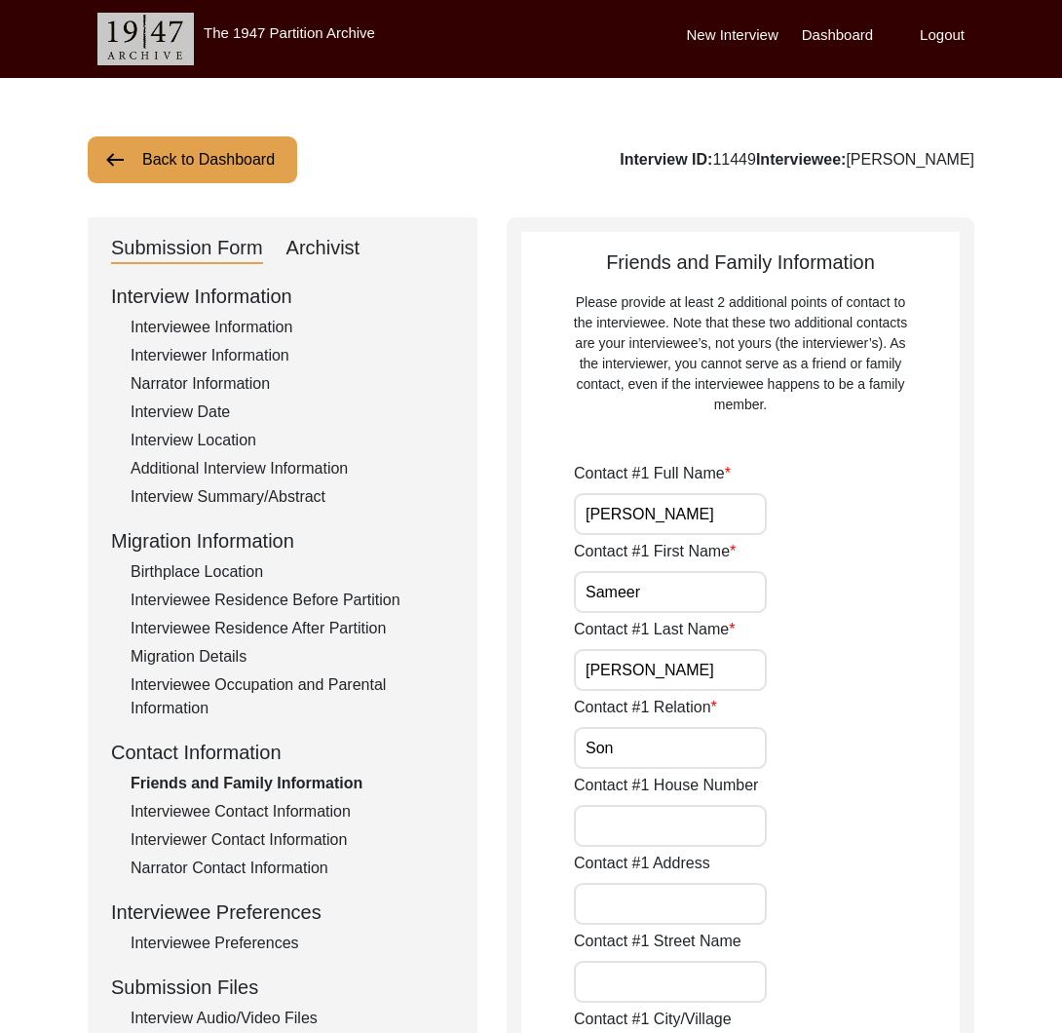
click at [632, 517] on input "Sameer Gupta" at bounding box center [670, 514] width 193 height 42
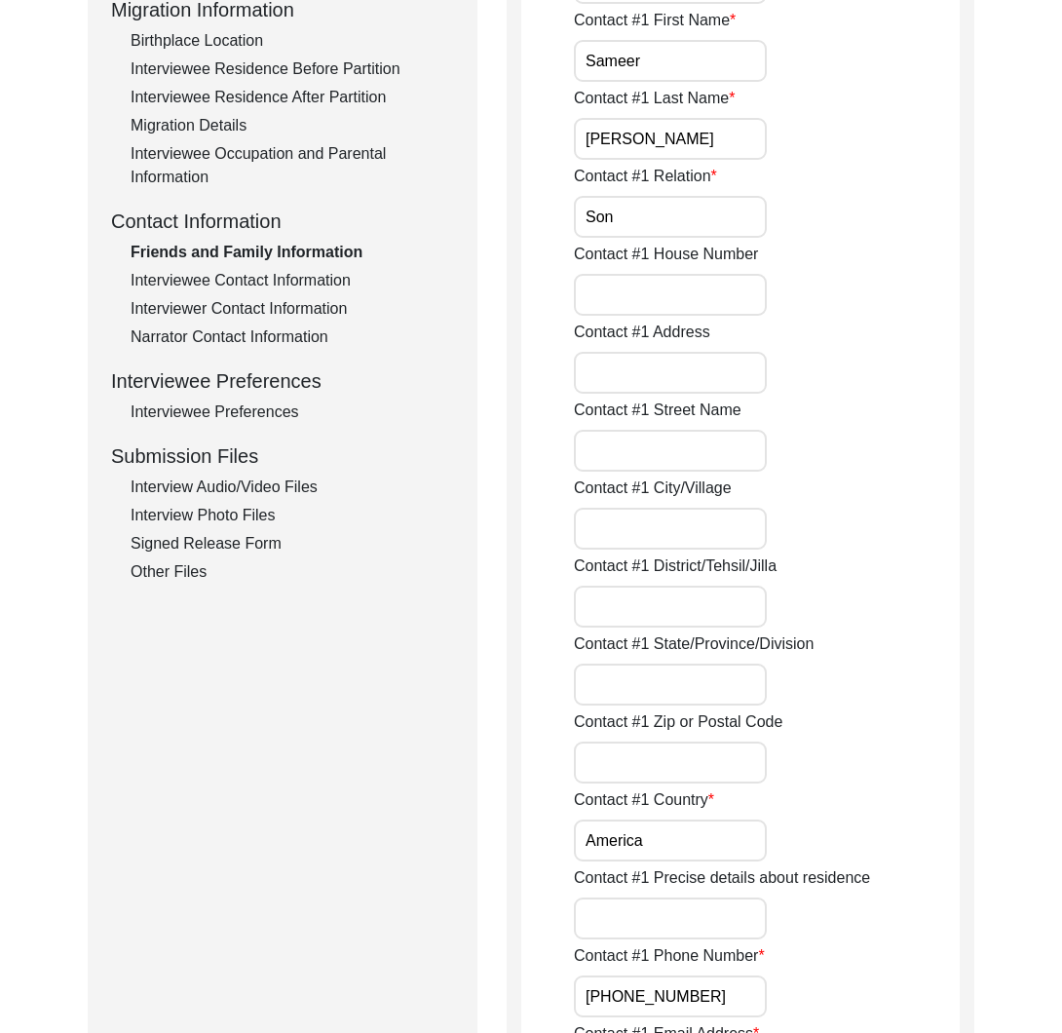
scroll to position [744, 0]
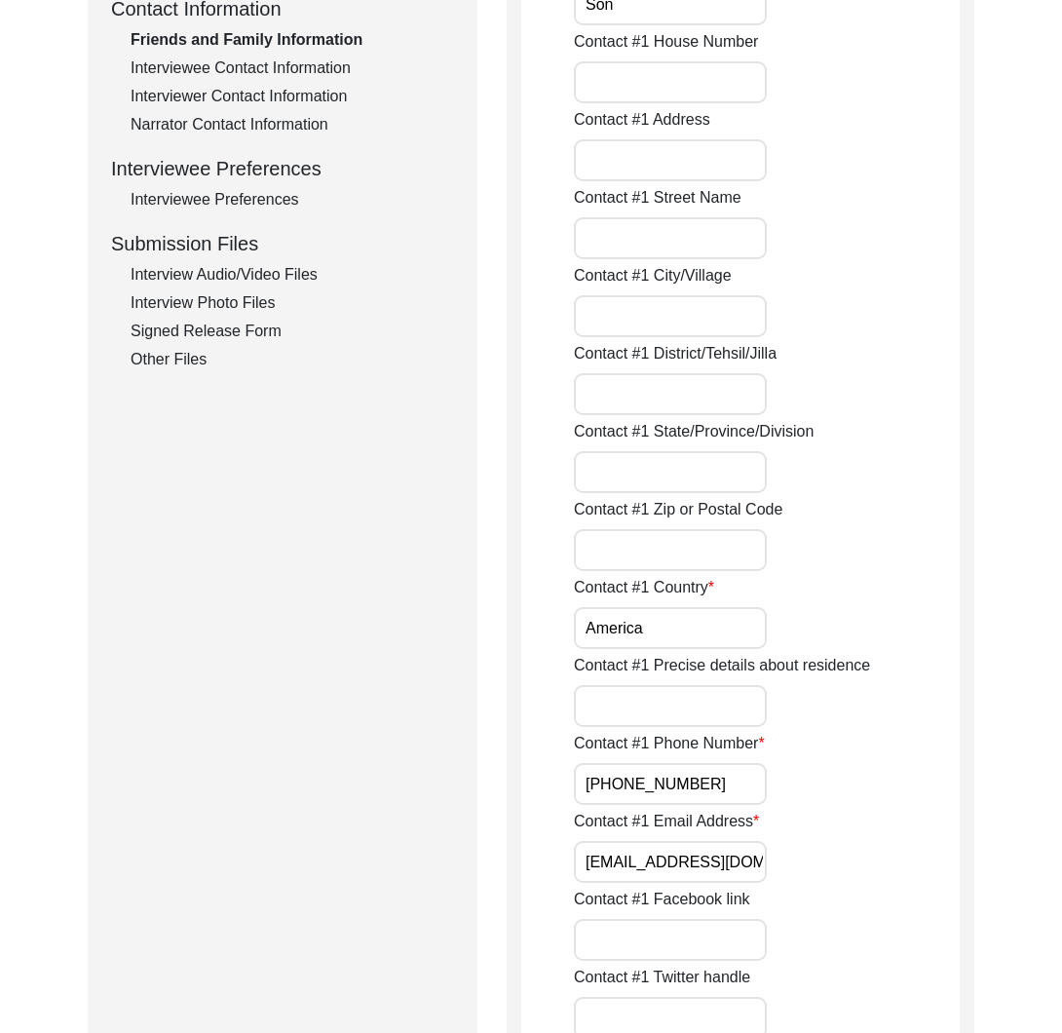
click at [643, 851] on input "samguptamn@gmail.com" at bounding box center [670, 862] width 193 height 42
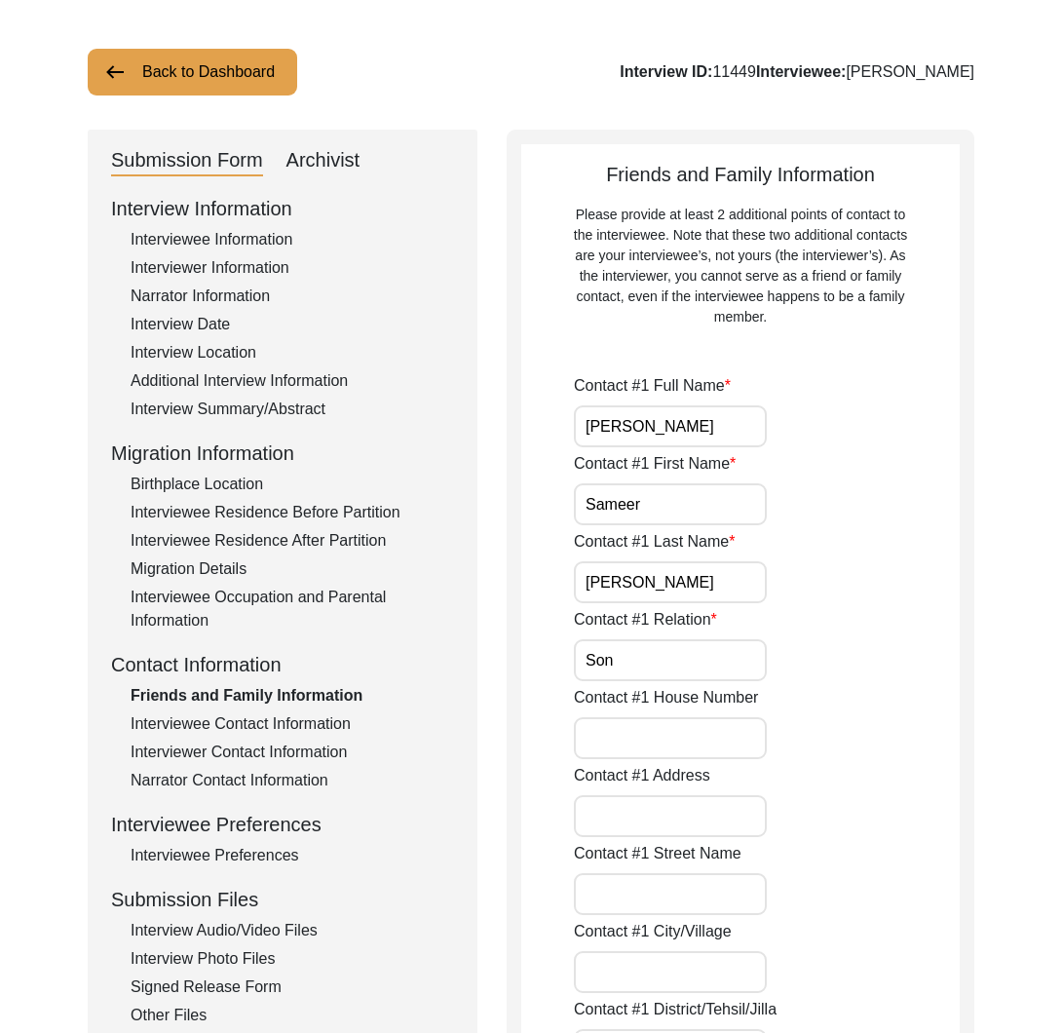
scroll to position [0, 0]
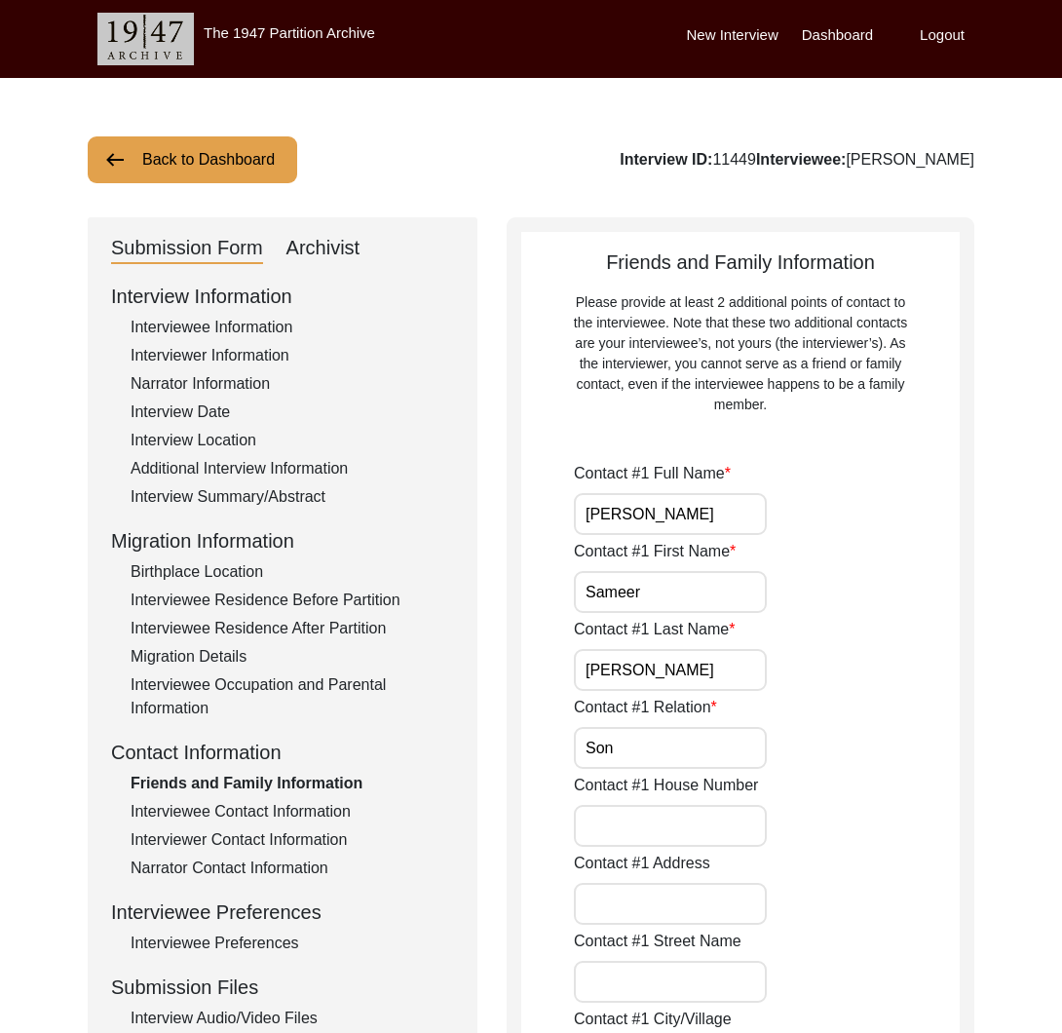
click at [326, 246] on div "Archivist" at bounding box center [324, 248] width 74 height 31
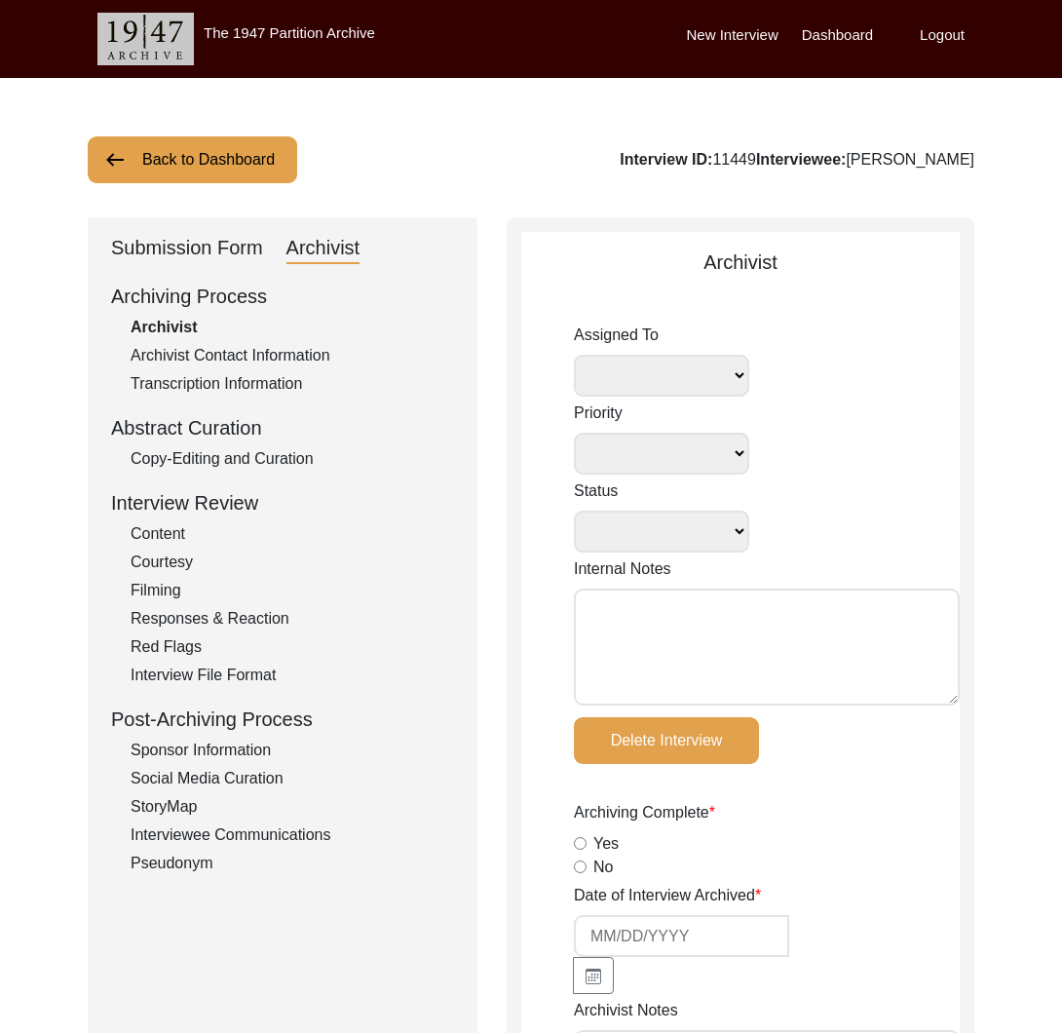
select select
select select "Archiving Completed"
type textarea "May 23, 2025: Medha sent me the audio file. I am uploading it to uploaded now, …"
radio input "true"
type input "9/10/2025"
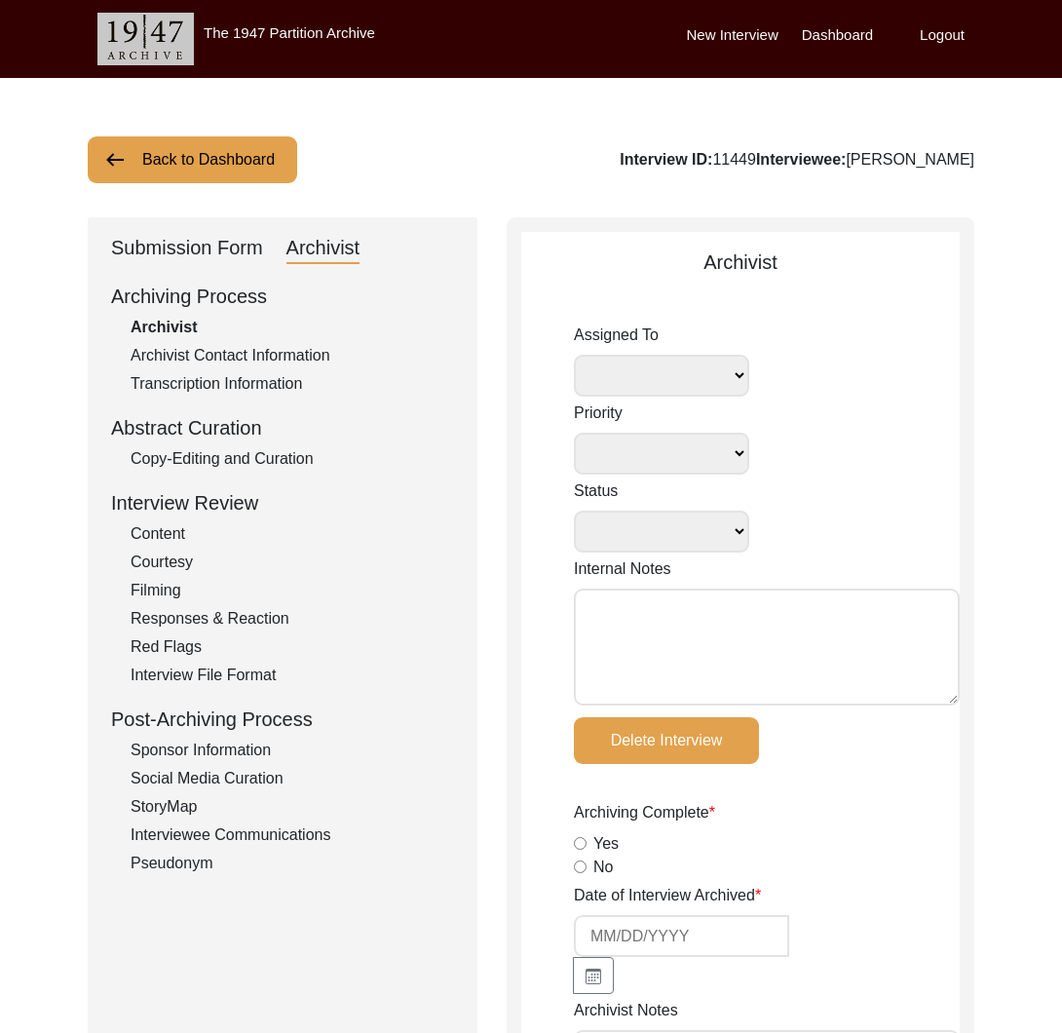
type textarea "February 9, 2025 Andrew Notes Changed all hyphens (“-”) to N/A Interviewee Info…"
radio input "true"
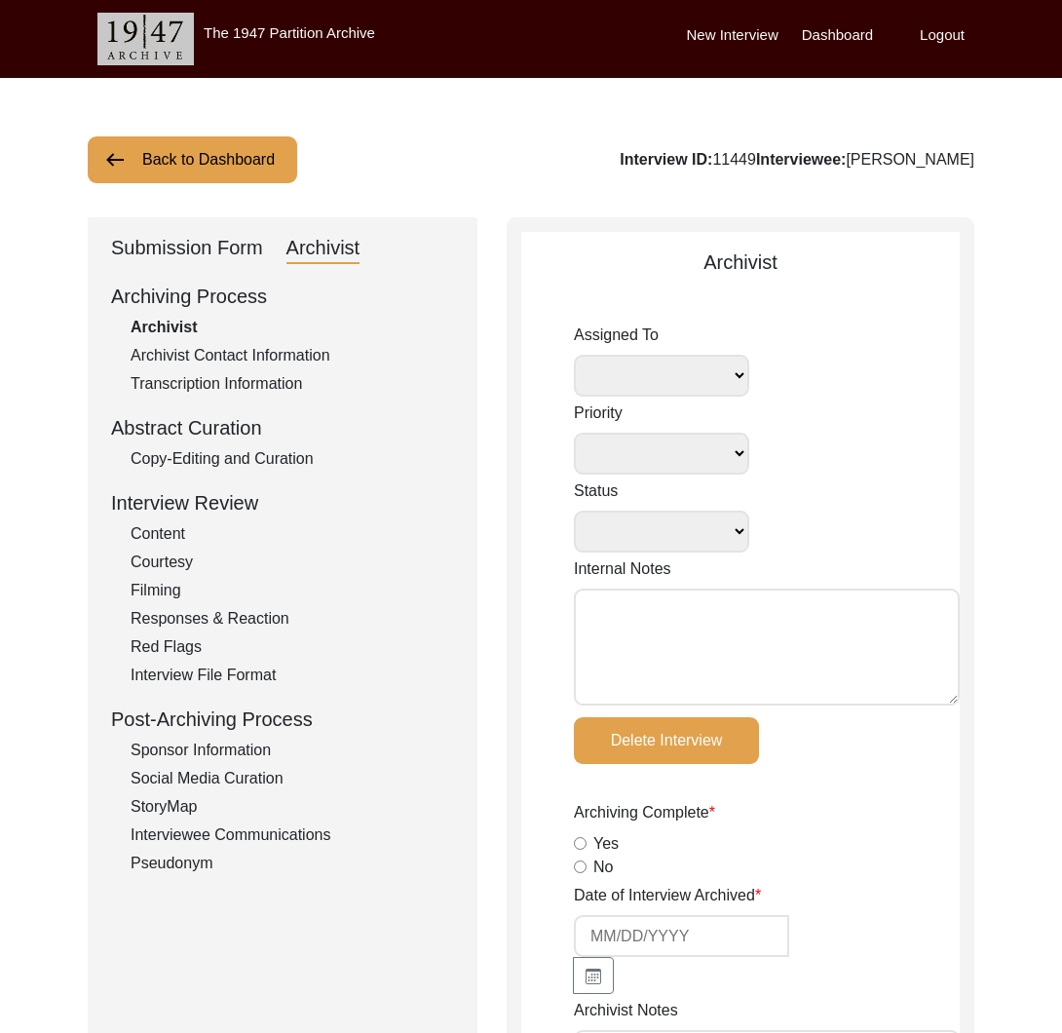
radio input "true"
type input "1:21:44"
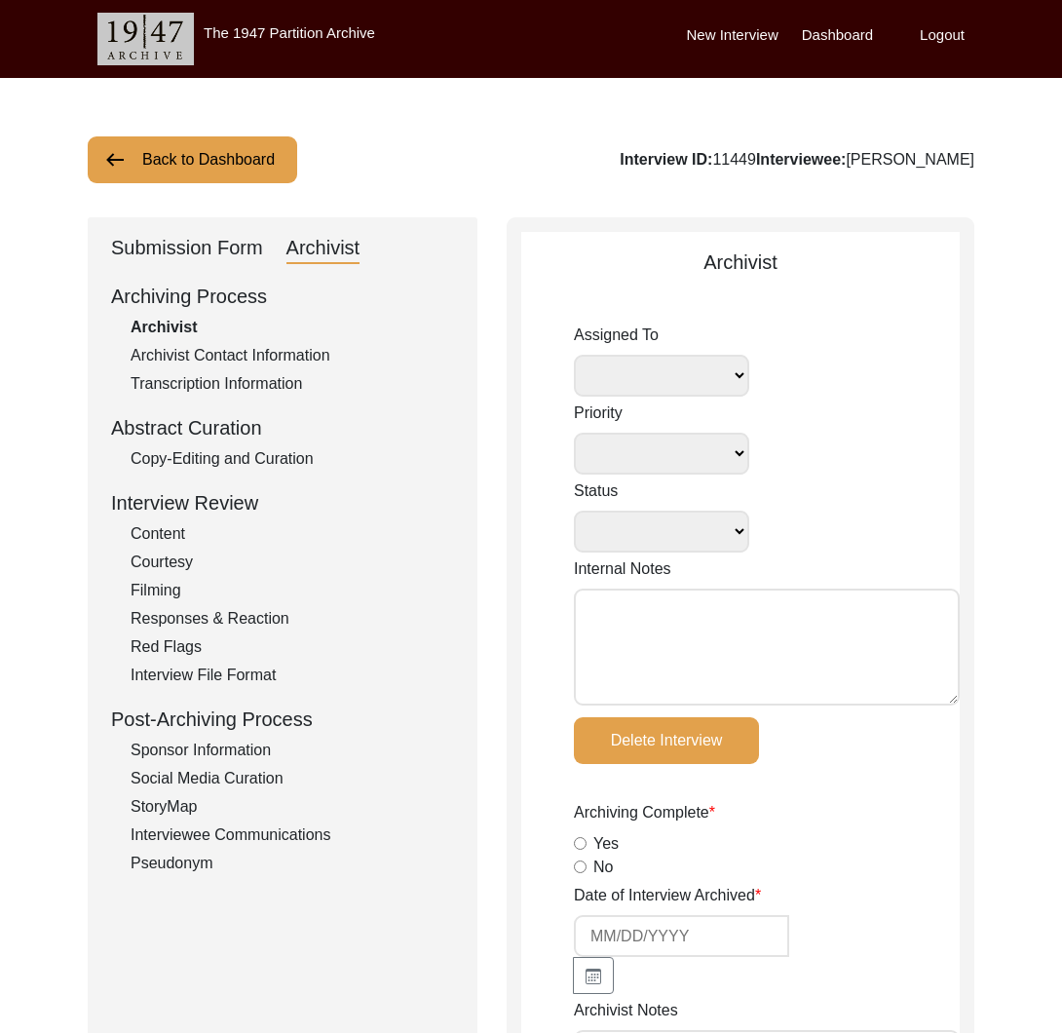
radio input "true"
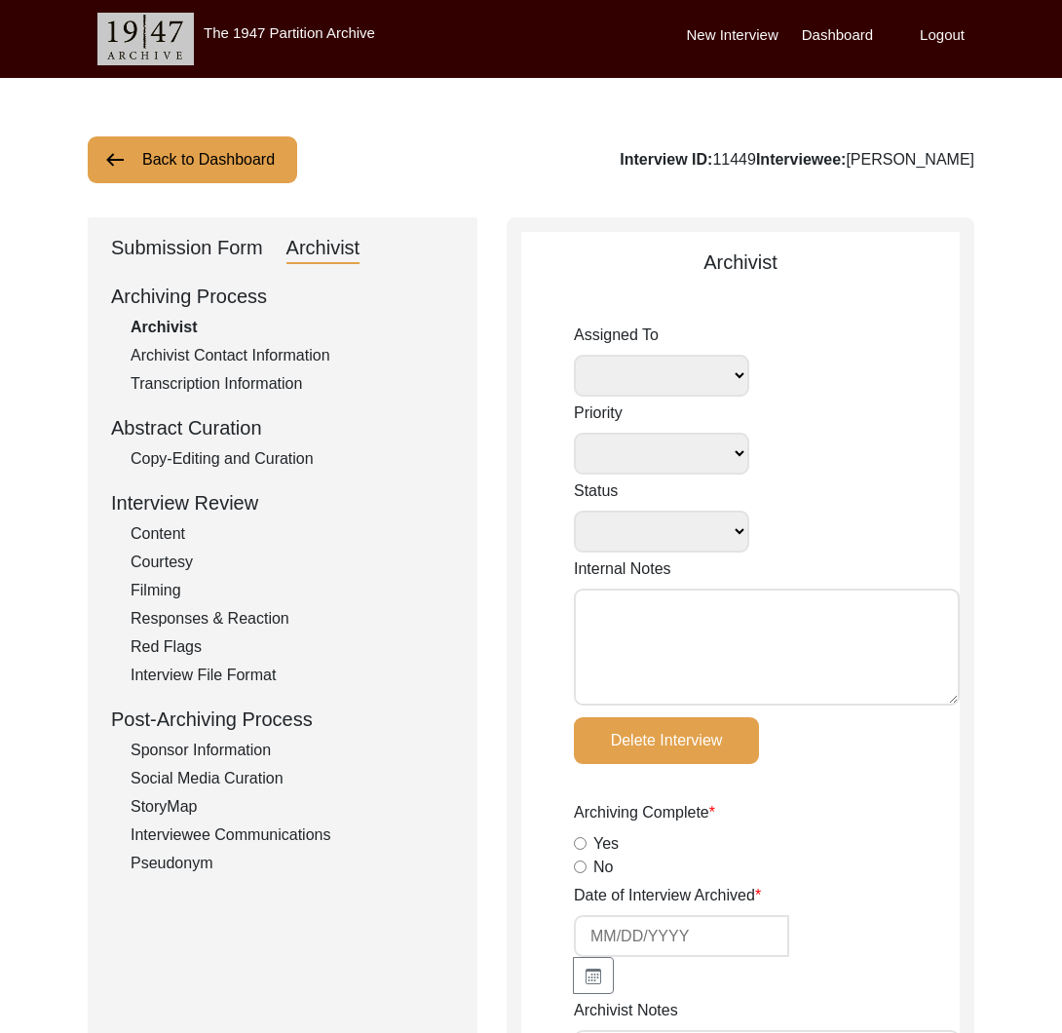
type input "23"
radio input "true"
type input "m4a, MP4"
type input "-"
type input "21.6 GB"
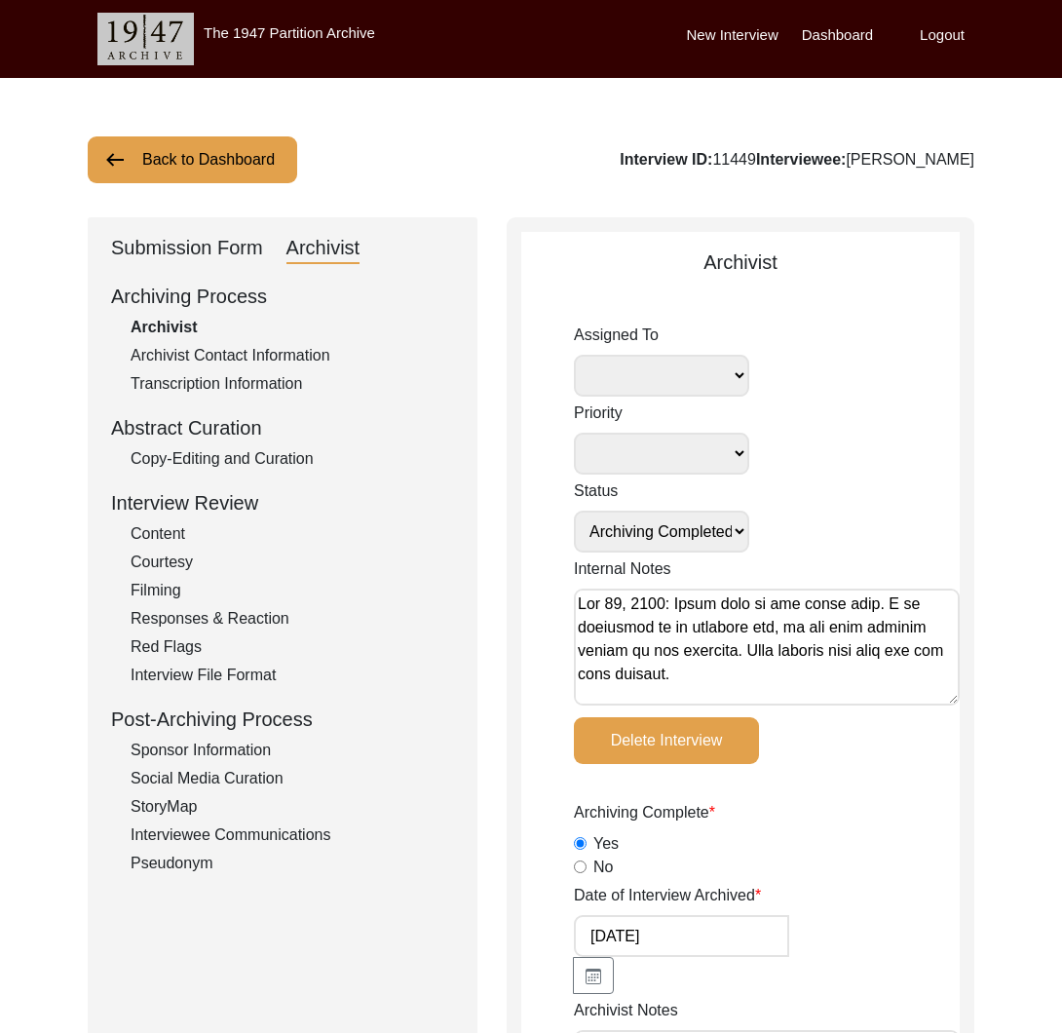
select select
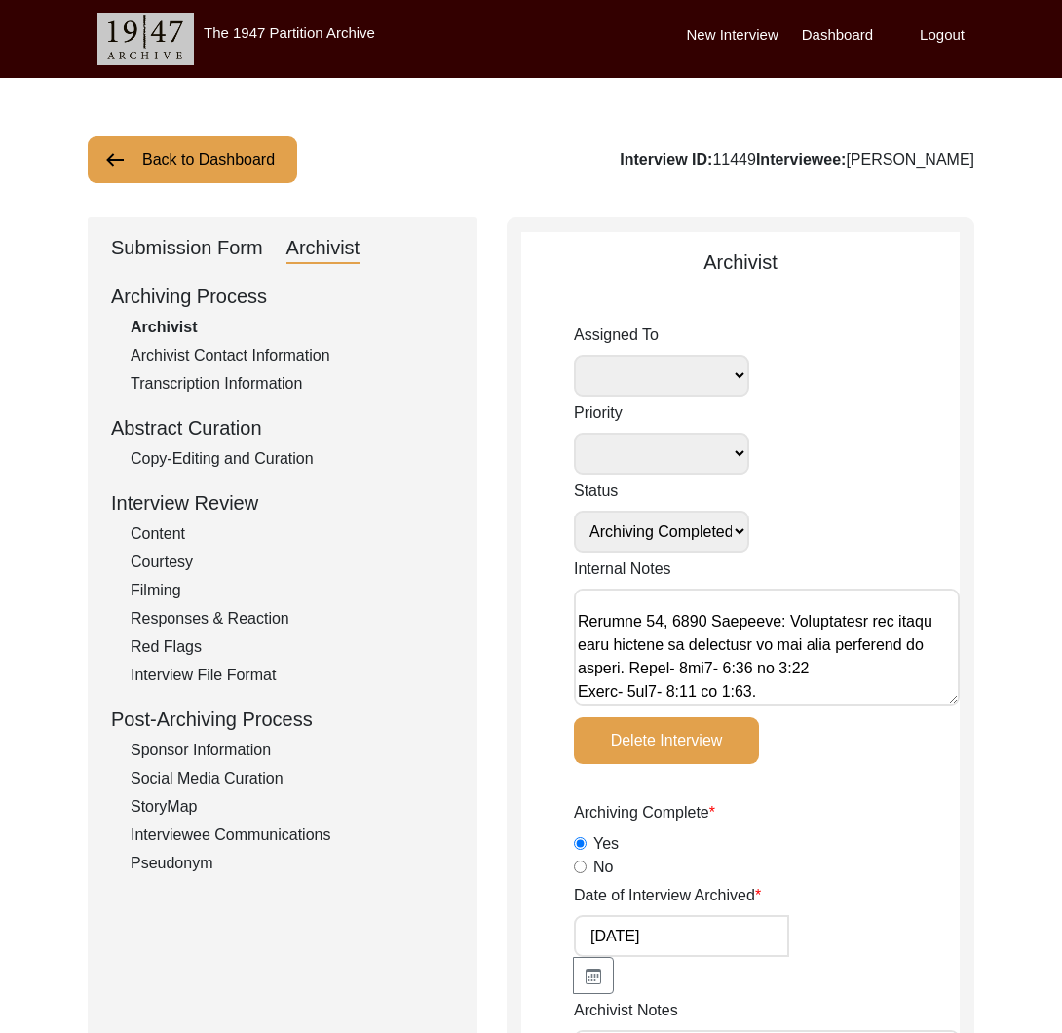
scroll to position [407, 0]
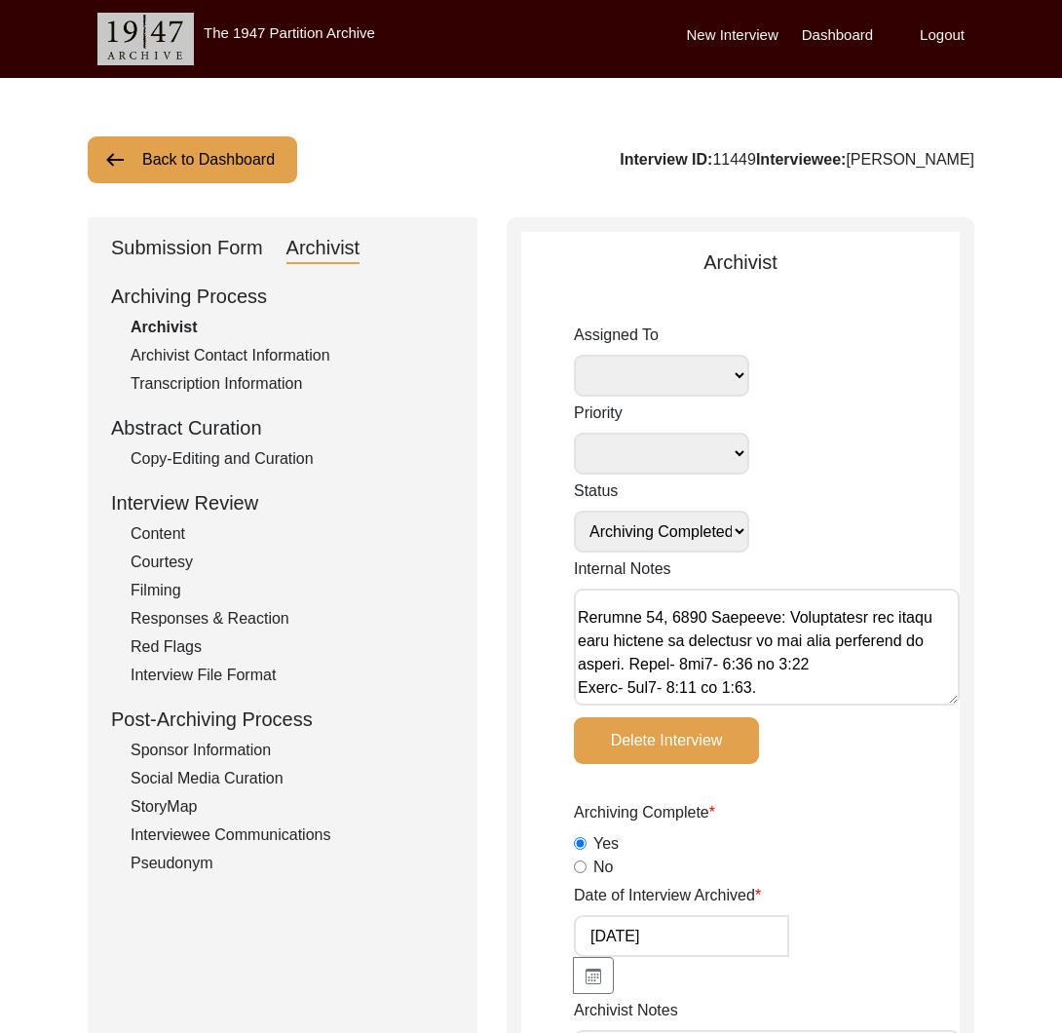
click at [891, 643] on textarea "Internal Notes" at bounding box center [767, 647] width 386 height 117
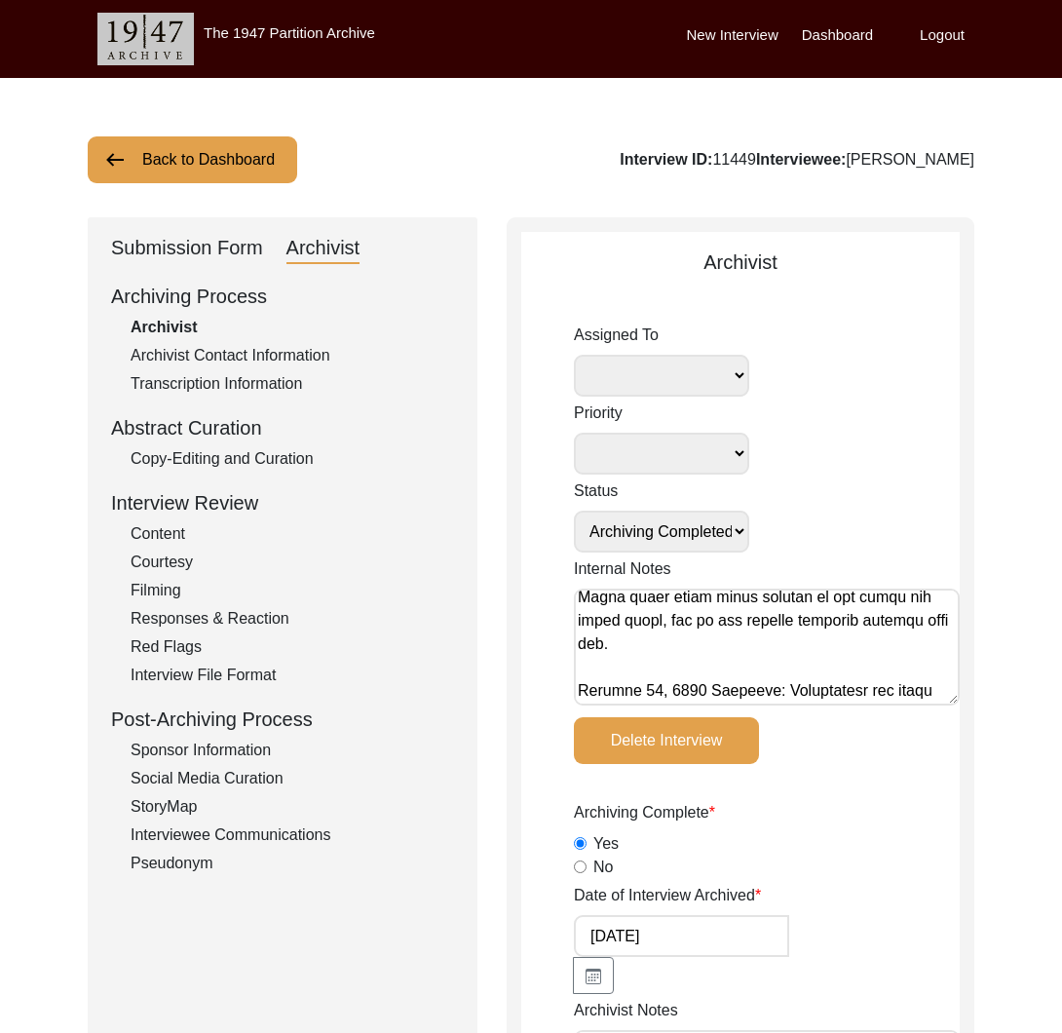
scroll to position [333, 0]
drag, startPoint x: 988, startPoint y: 164, endPoint x: 837, endPoint y: 165, distance: 151.1
copy div "Kantiswaroop Gupta"
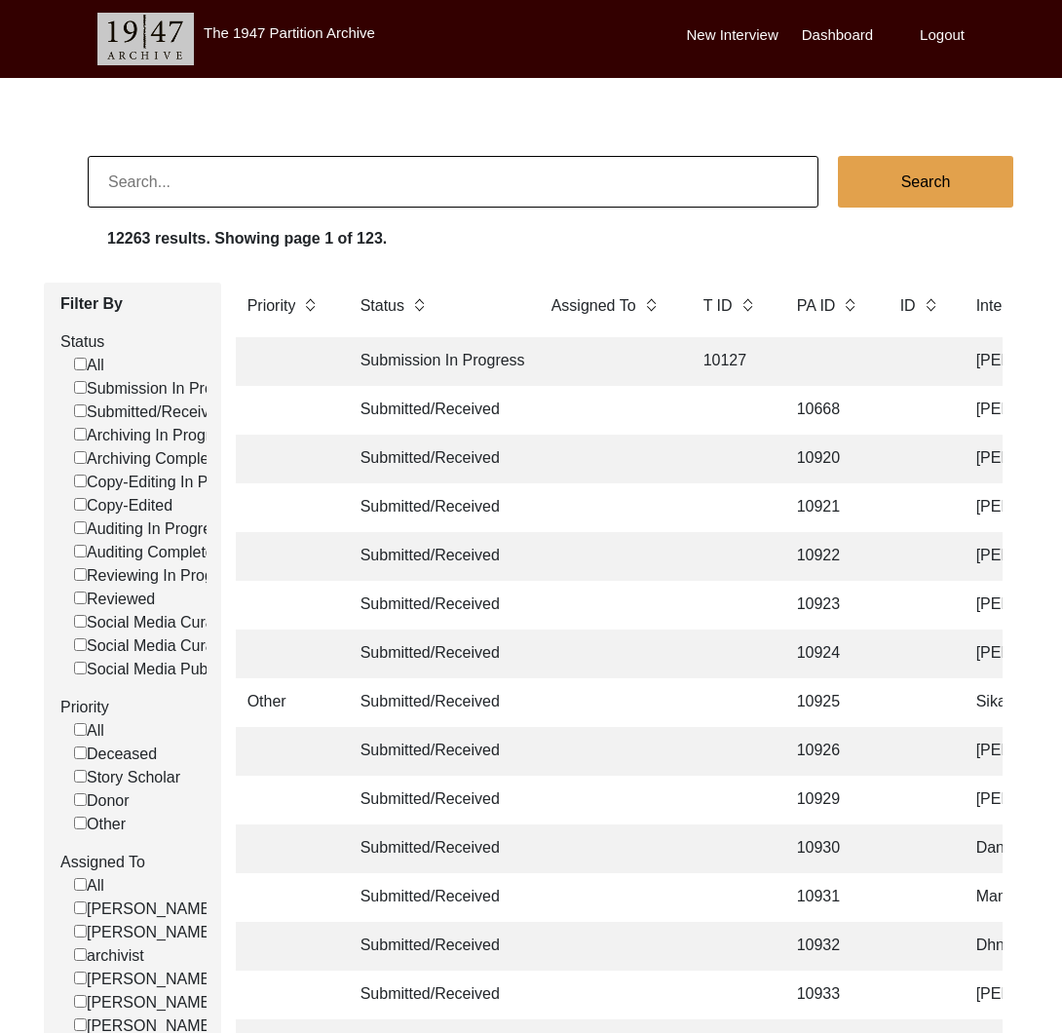
click at [259, 203] on input at bounding box center [453, 182] width 731 height 52
type input "13328"
checkbox input "false"
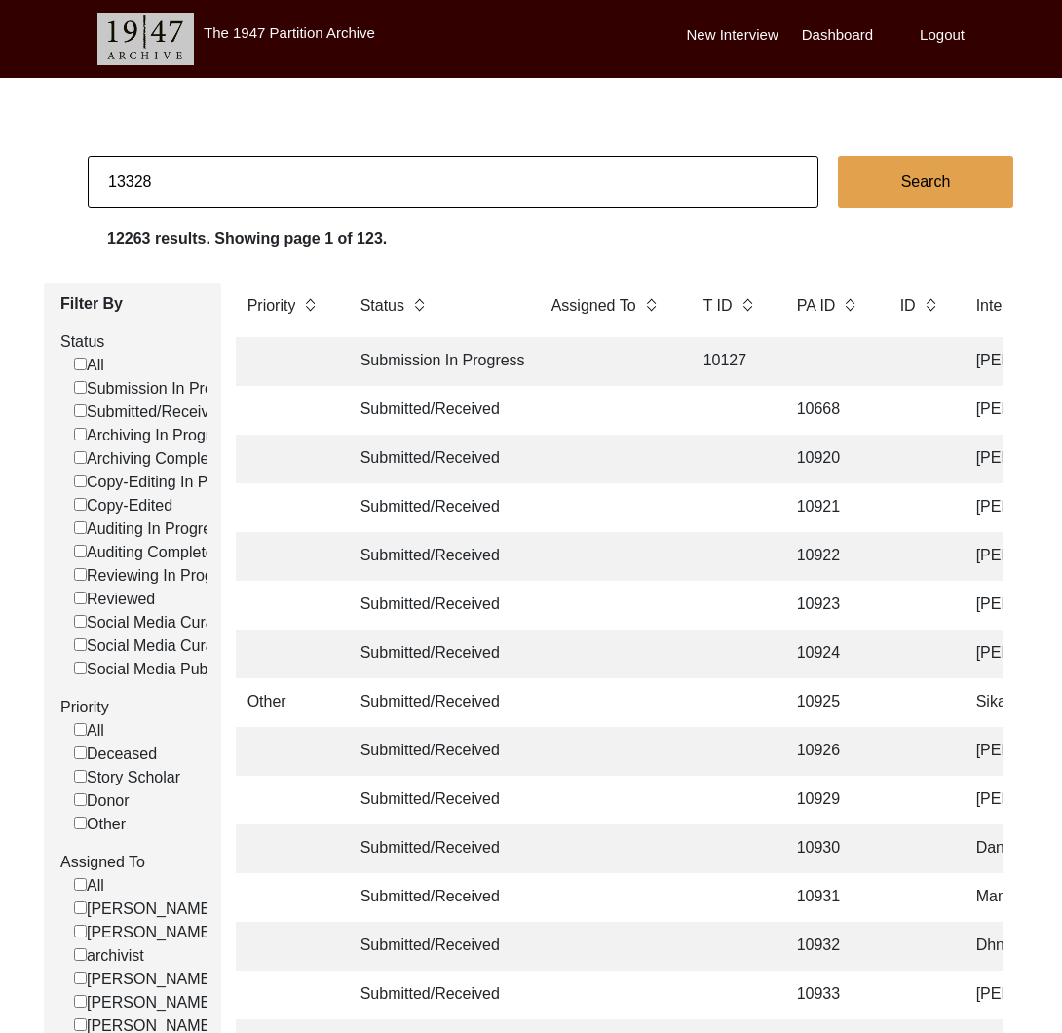
checkbox input "false"
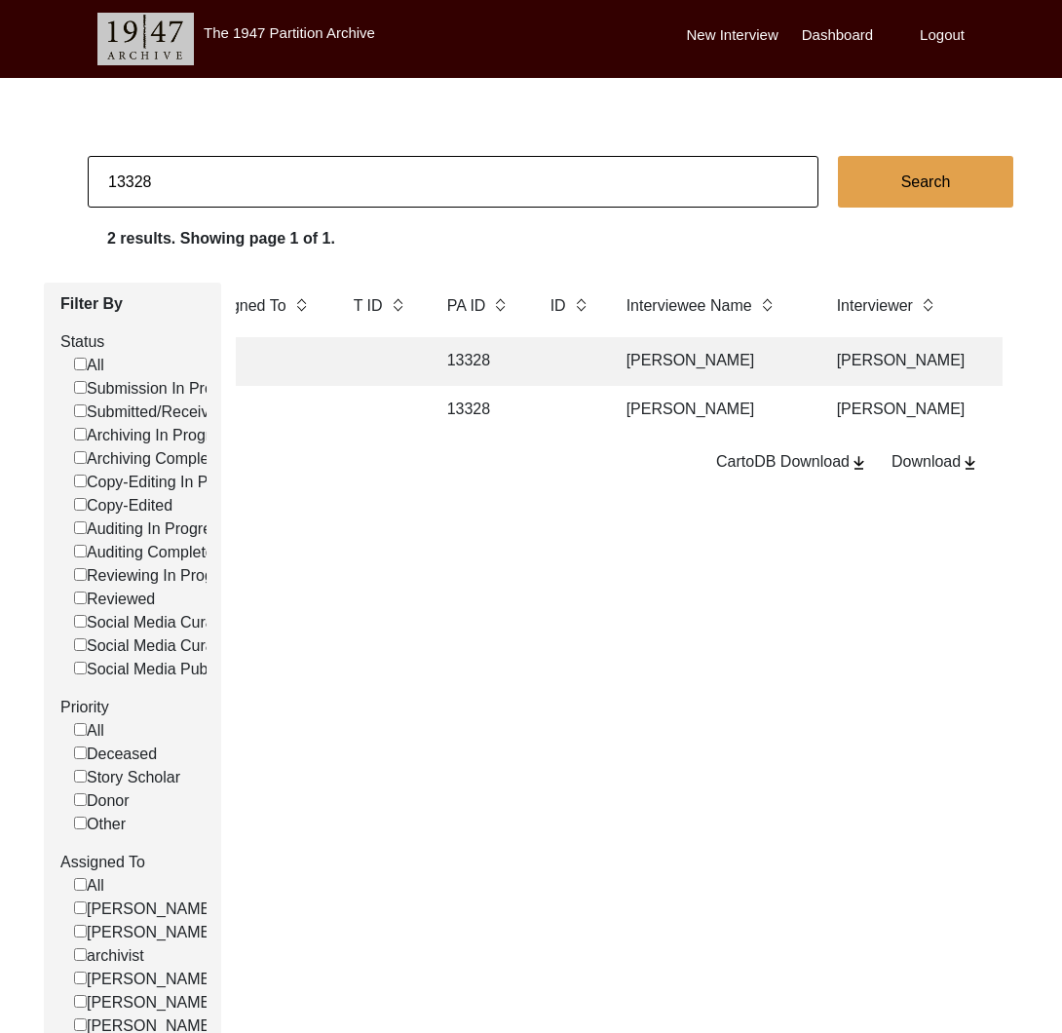
scroll to position [0, 643]
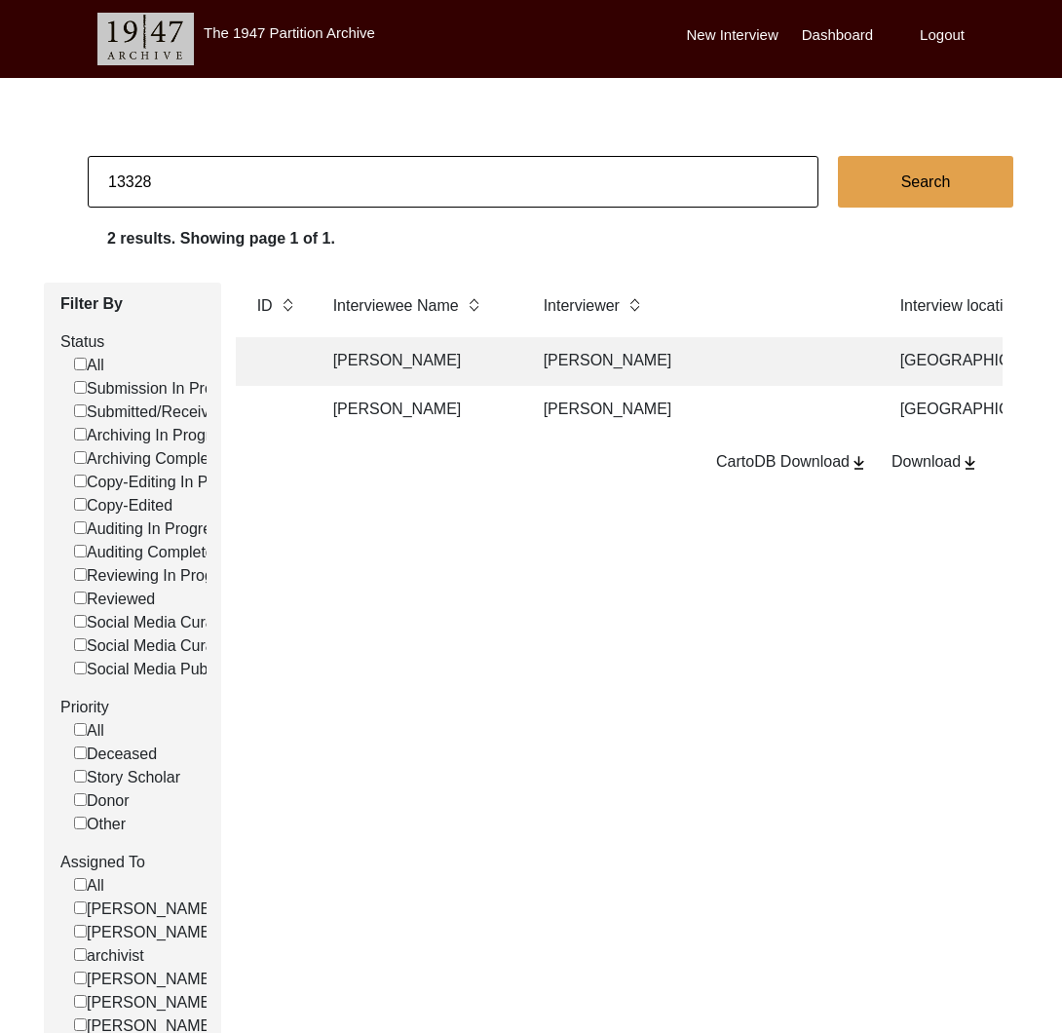
checkbox input "false"
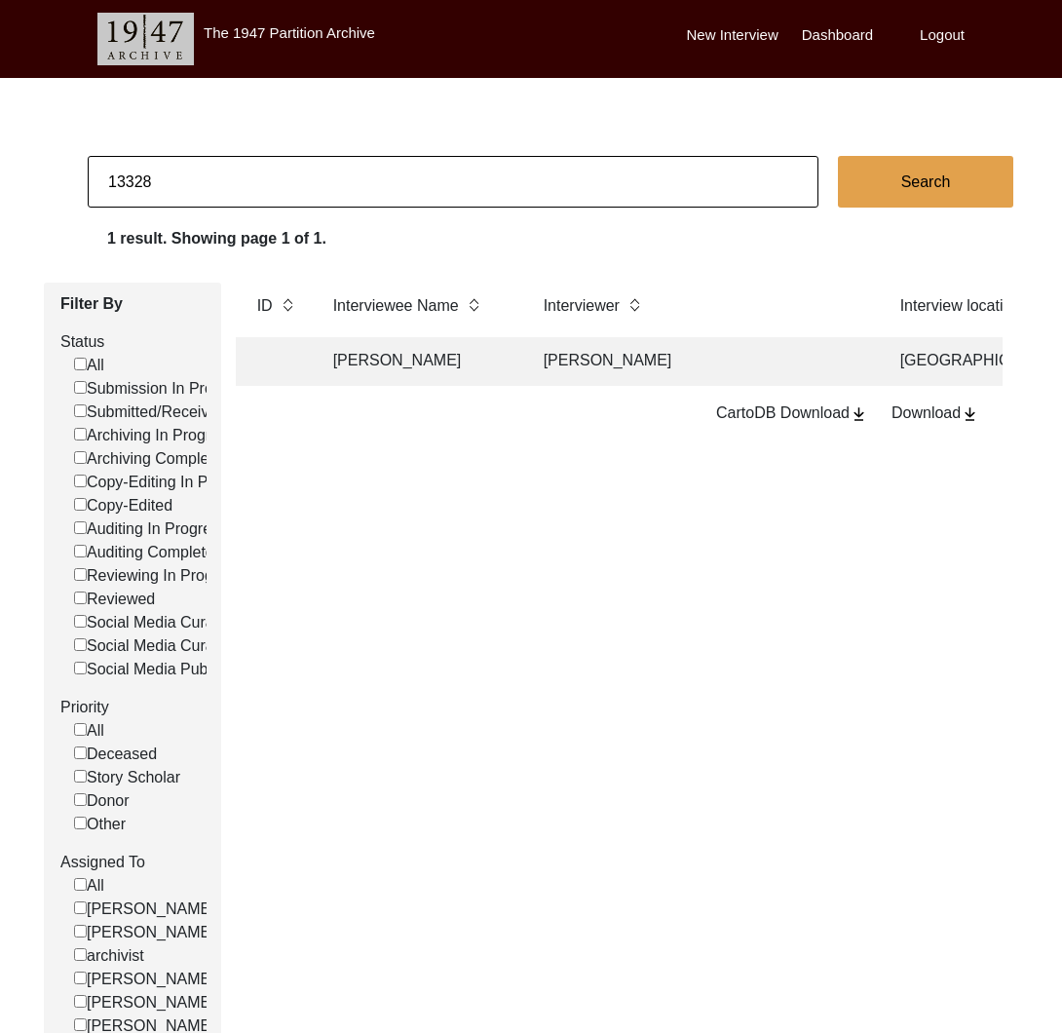
click at [562, 366] on td "Chirantan Banik" at bounding box center [702, 361] width 341 height 49
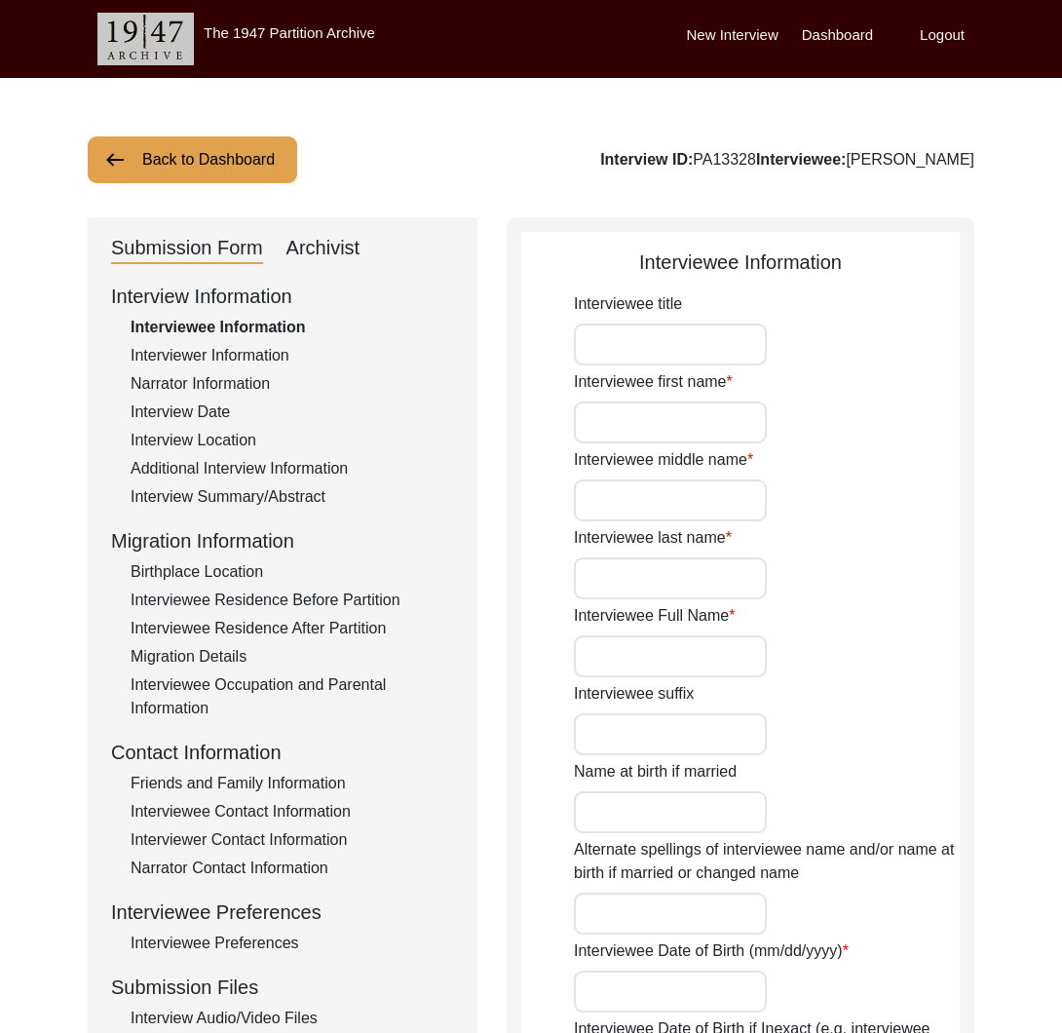
type input "Mr."
type input "Sankar"
type input "n/a"
type input "Mukherjee"
type input "Sankar Mukherjee"
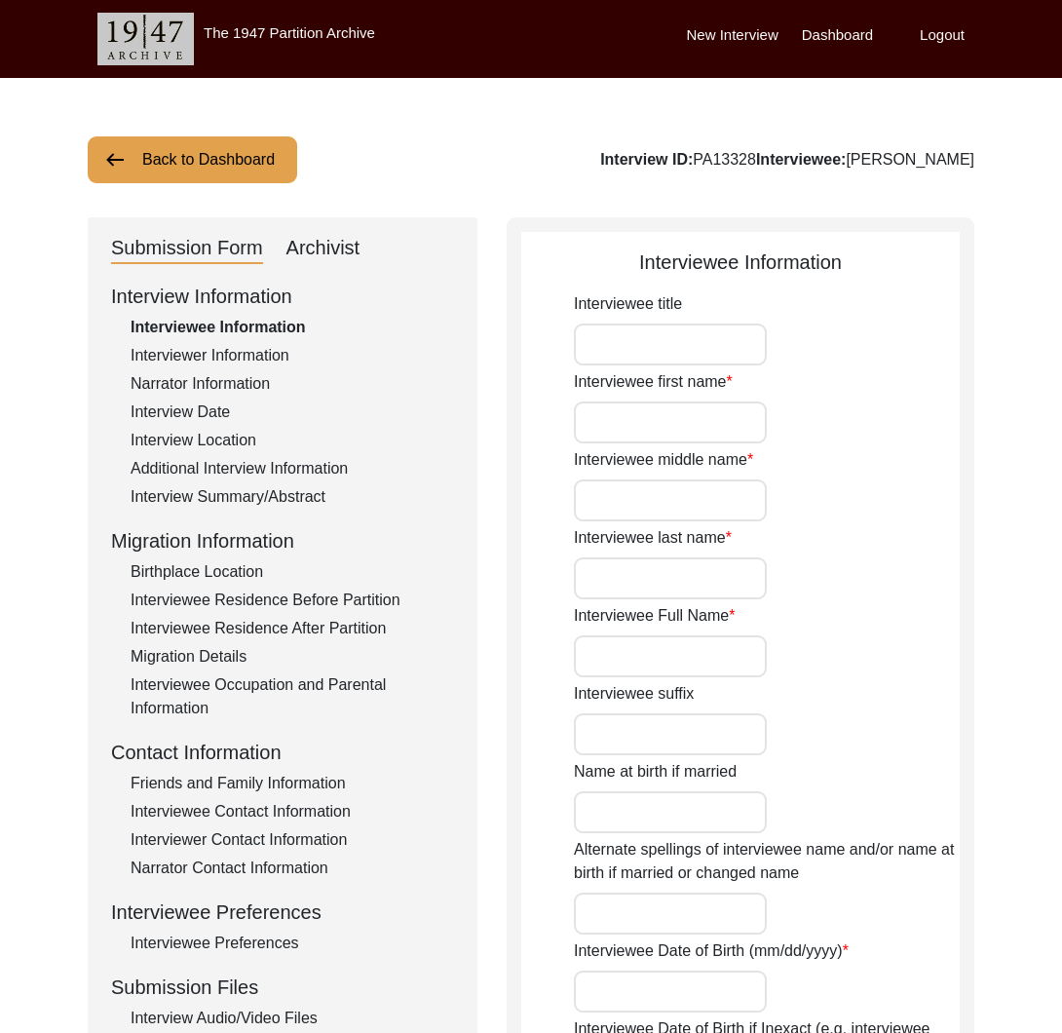
type input "1942"
type input "Approximately 1942"
type input "83"
type input "[DEMOGRAPHIC_DATA]"
type input "Bengali"
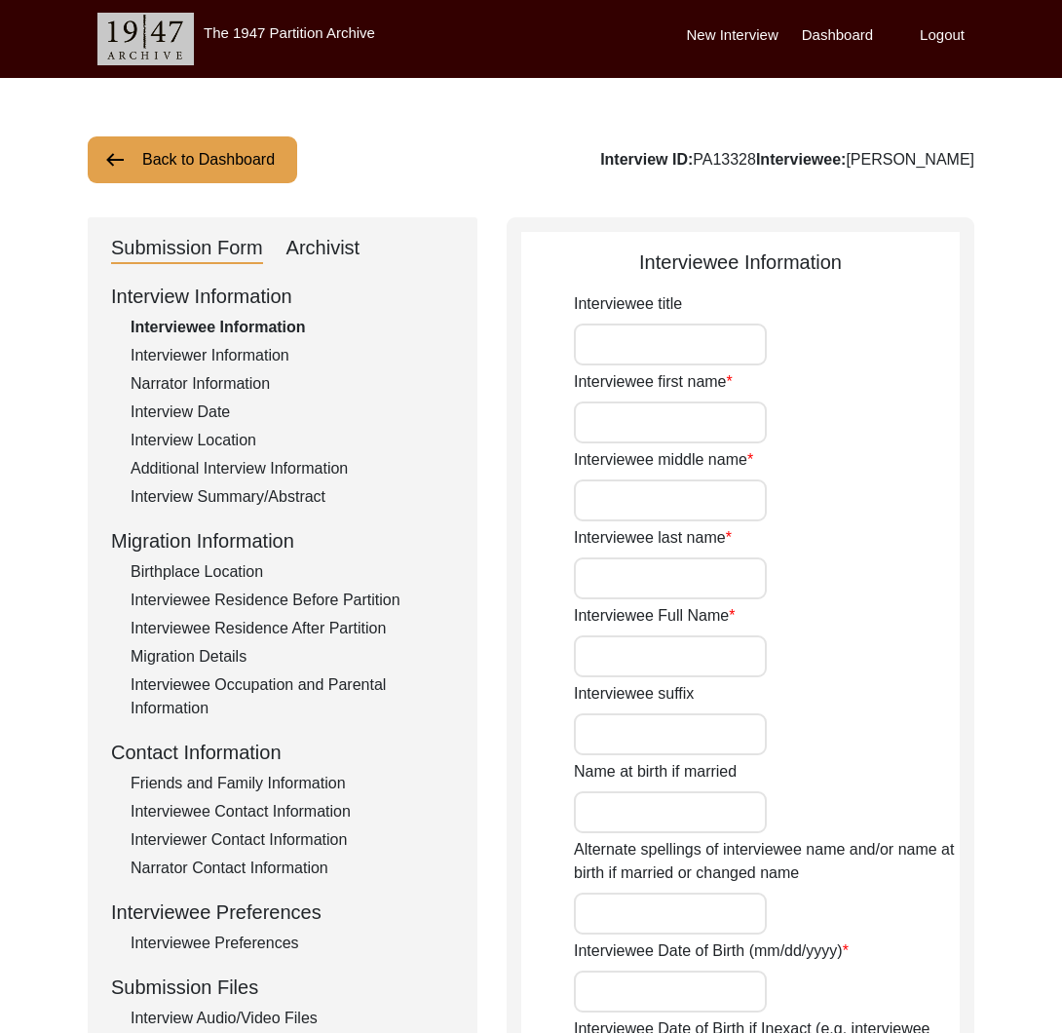
type input "[DEMOGRAPHIC_DATA]"
click at [319, 257] on div "Archivist" at bounding box center [324, 248] width 74 height 31
select select "Submitted/Received"
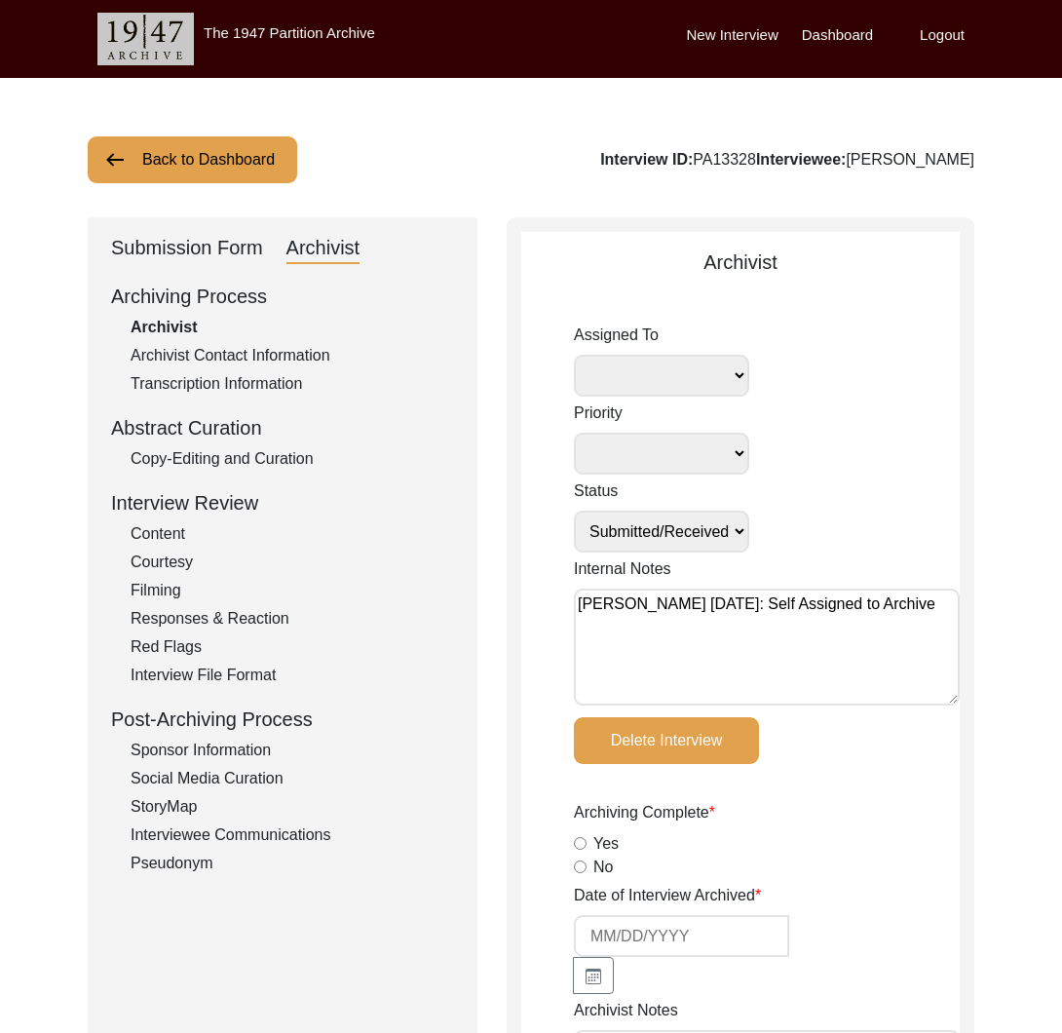
click at [276, 456] on div "Copy-Editing and Curation" at bounding box center [293, 458] width 324 height 23
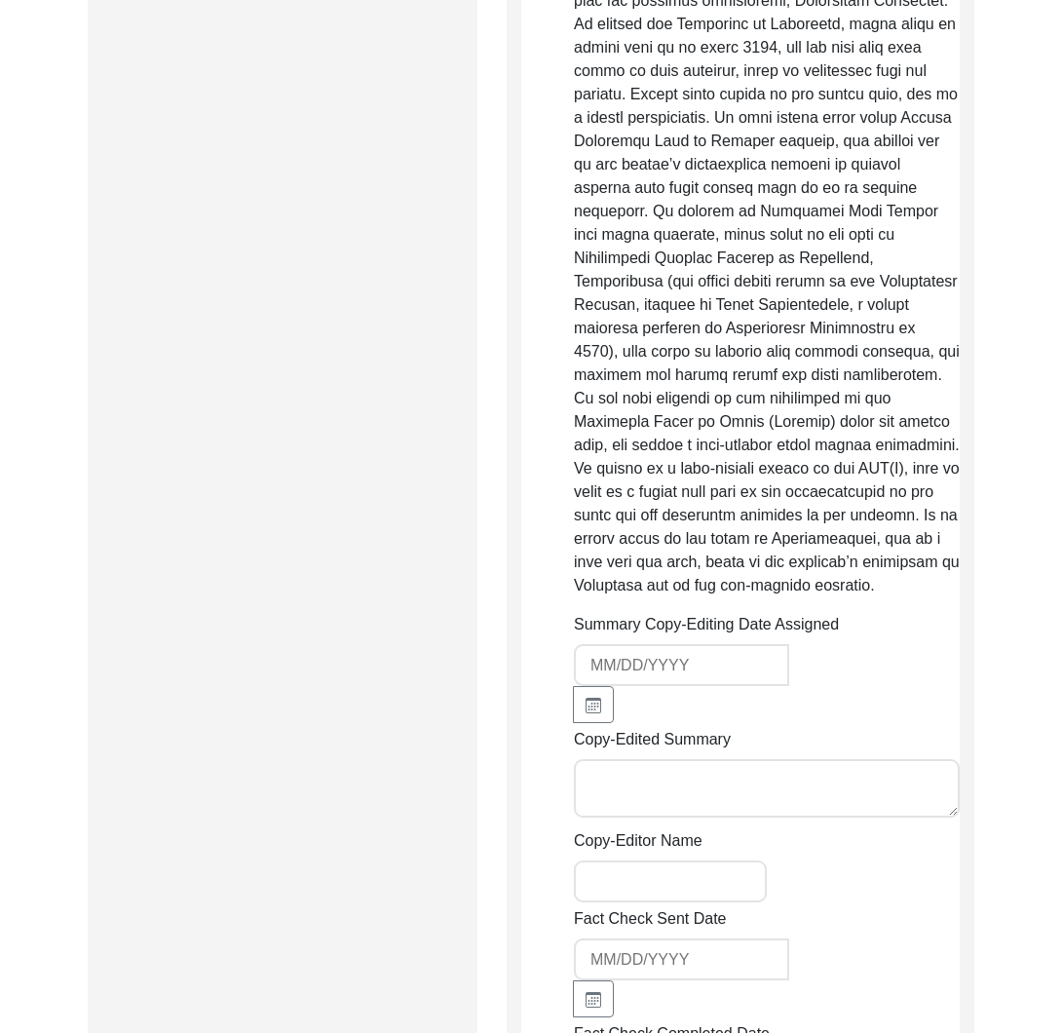
scroll to position [2977, 0]
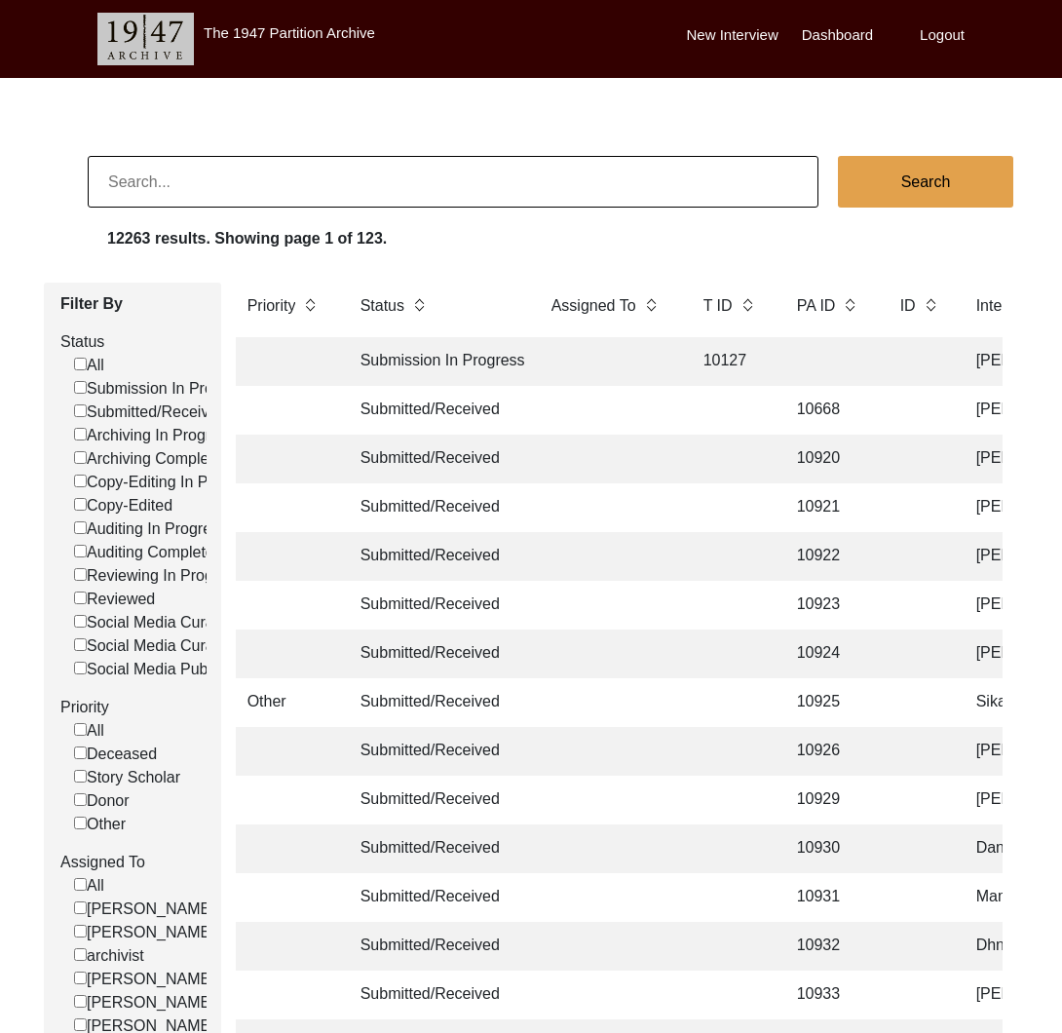
click at [372, 182] on input at bounding box center [453, 182] width 731 height 52
paste input "13145"
type input "13145"
checkbox input "false"
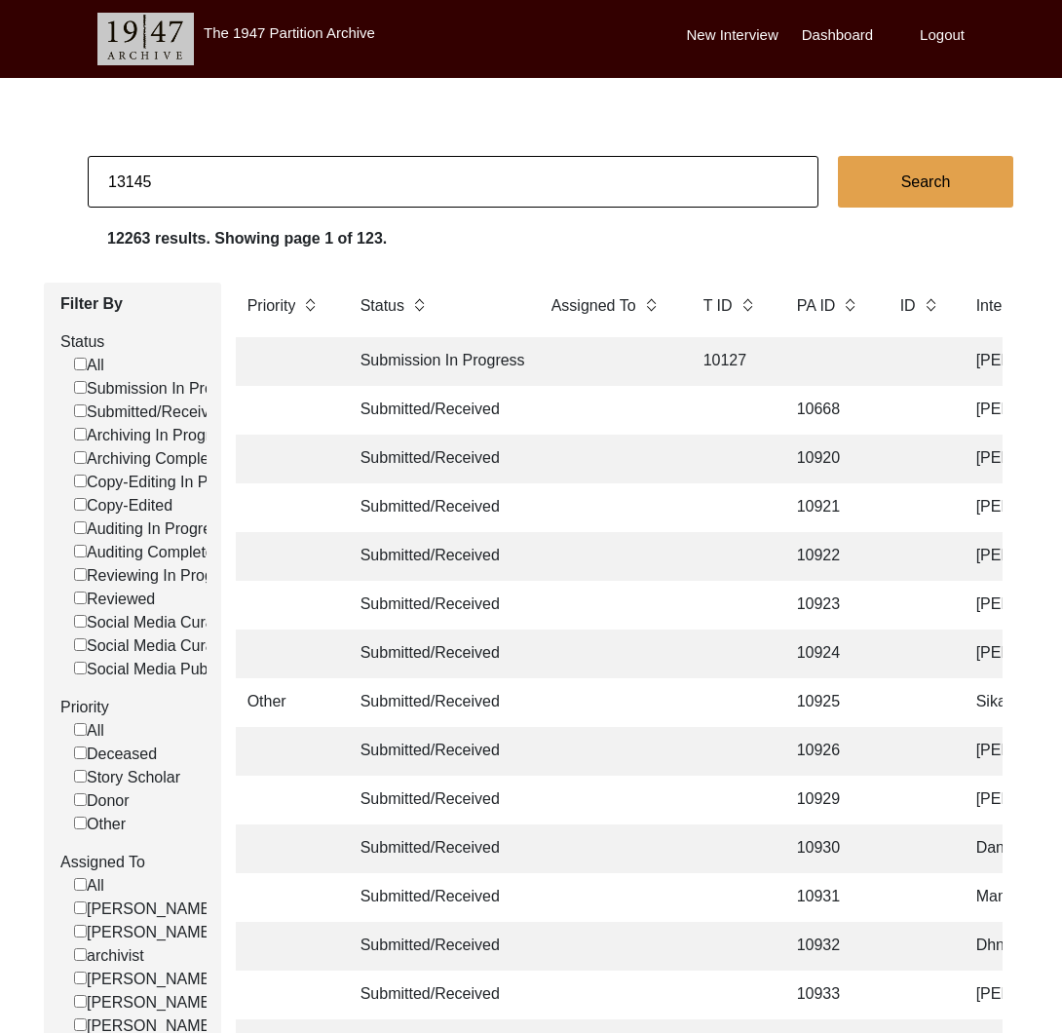
checkbox input "false"
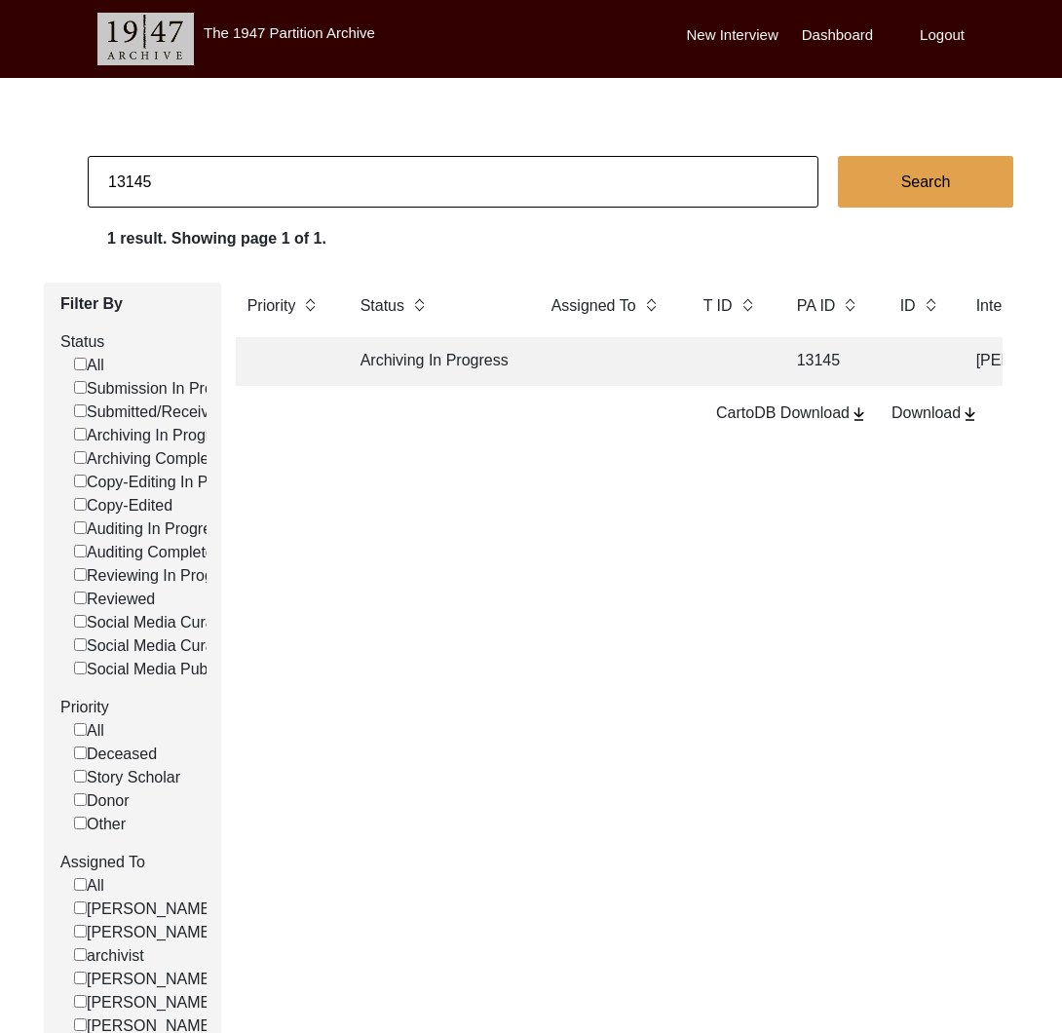
click at [429, 352] on td "Archiving In Progress" at bounding box center [436, 361] width 175 height 49
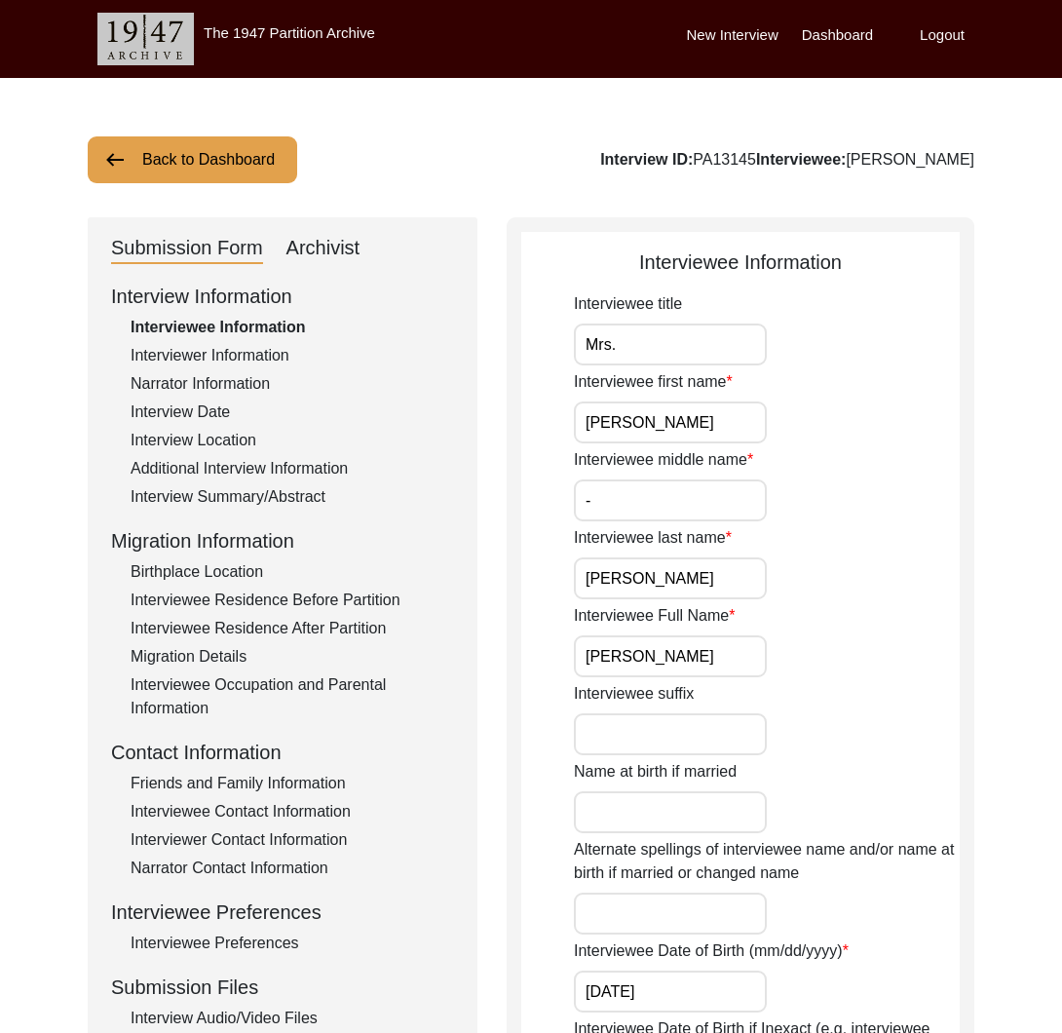
click at [300, 365] on div "Interviewer Information" at bounding box center [293, 355] width 324 height 23
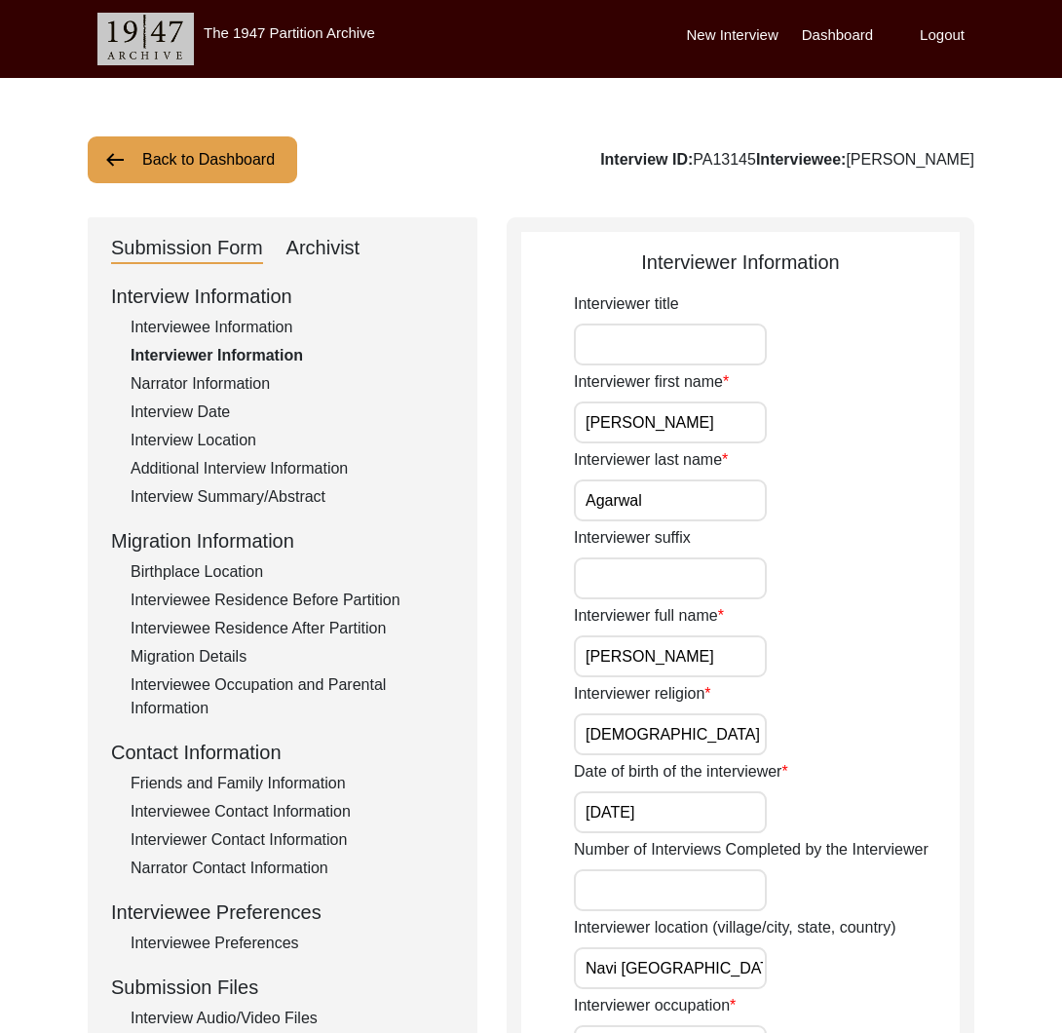
click at [303, 512] on div "Interview Information Interviewee Information Interviewer Information Narrator …" at bounding box center [282, 698] width 343 height 833
click at [299, 491] on div "Interview Summary/Abstract" at bounding box center [293, 496] width 324 height 23
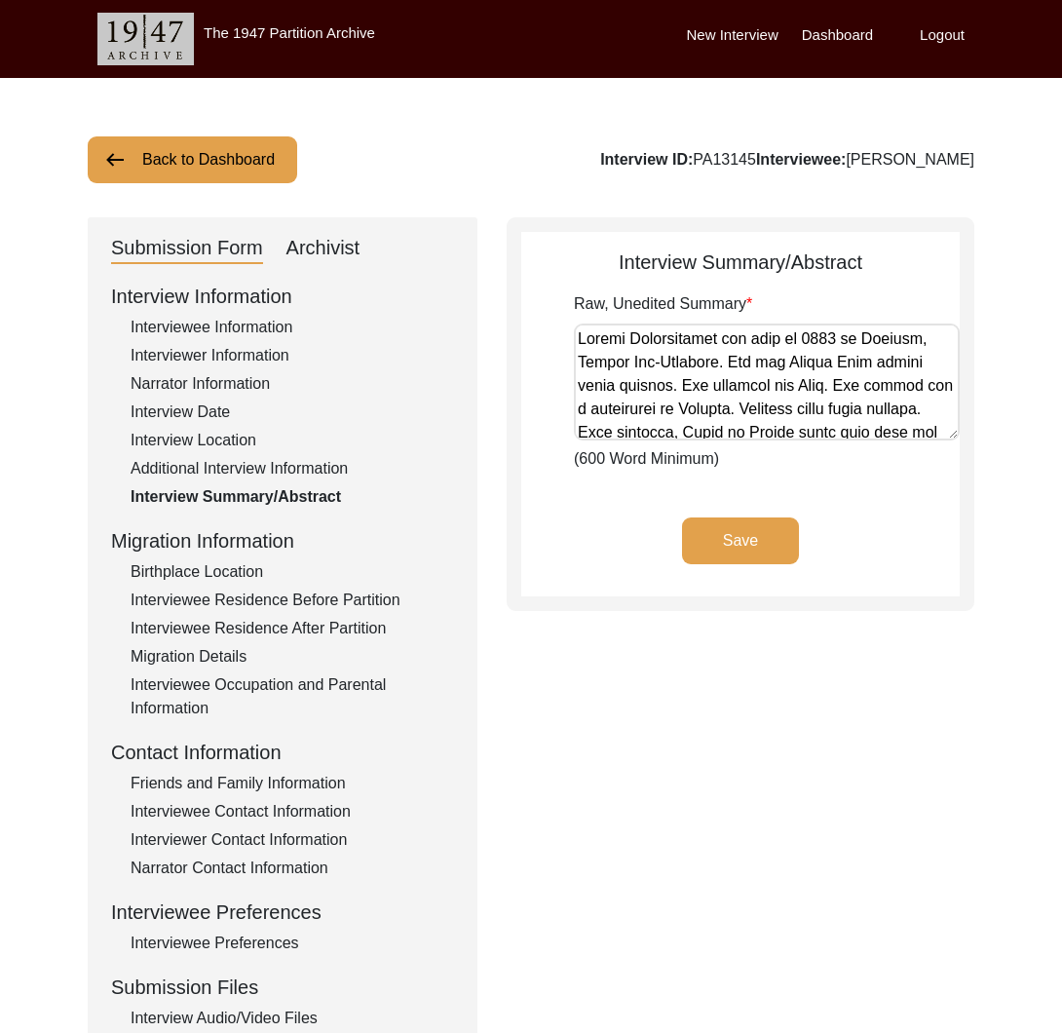
drag, startPoint x: 831, startPoint y: 163, endPoint x: 1116, endPoint y: 170, distance: 284.7
click at [1061, 170] on html "The 1947 Partition Archive New Interview Dashboard Logout Back to Dashboard Int…" at bounding box center [531, 704] width 1062 height 1409
copy div "Samita Bhattacharya"
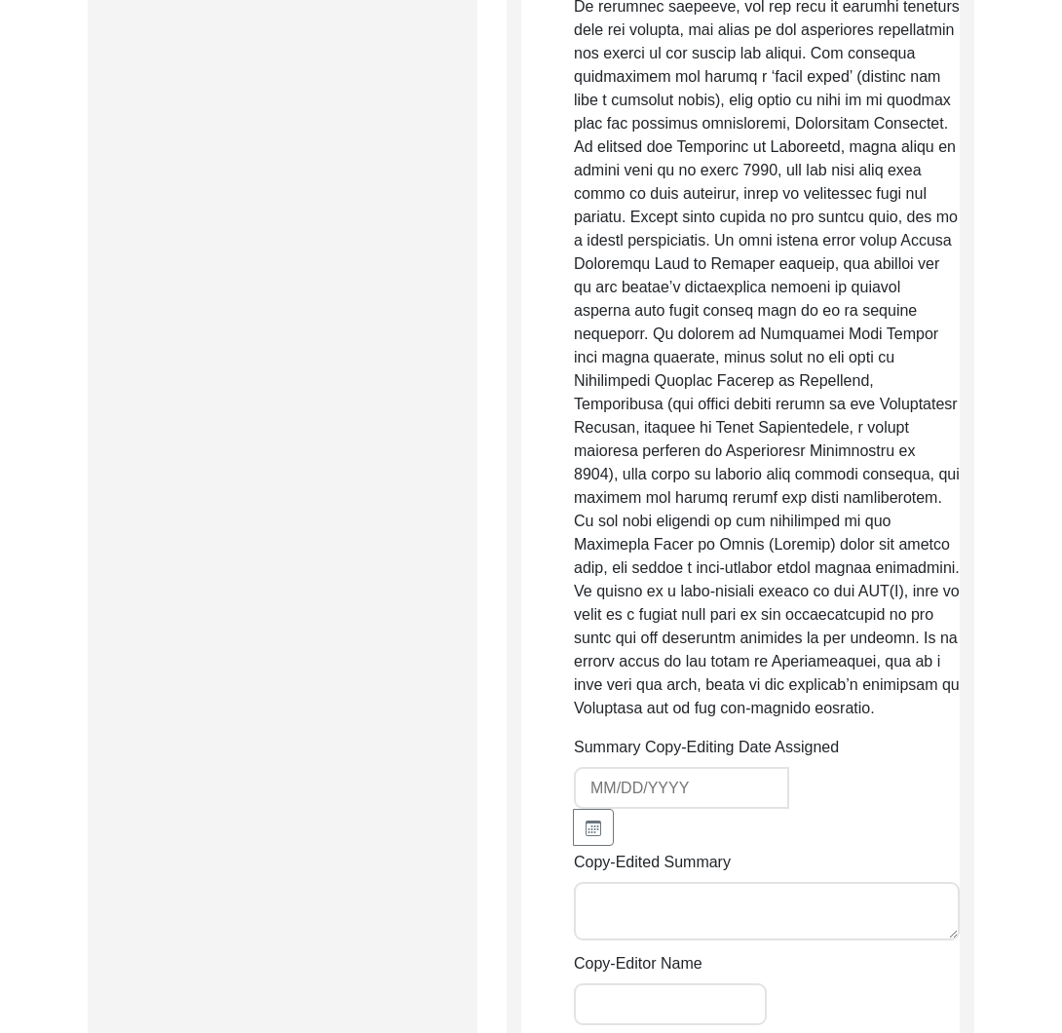
scroll to position [2301, 0]
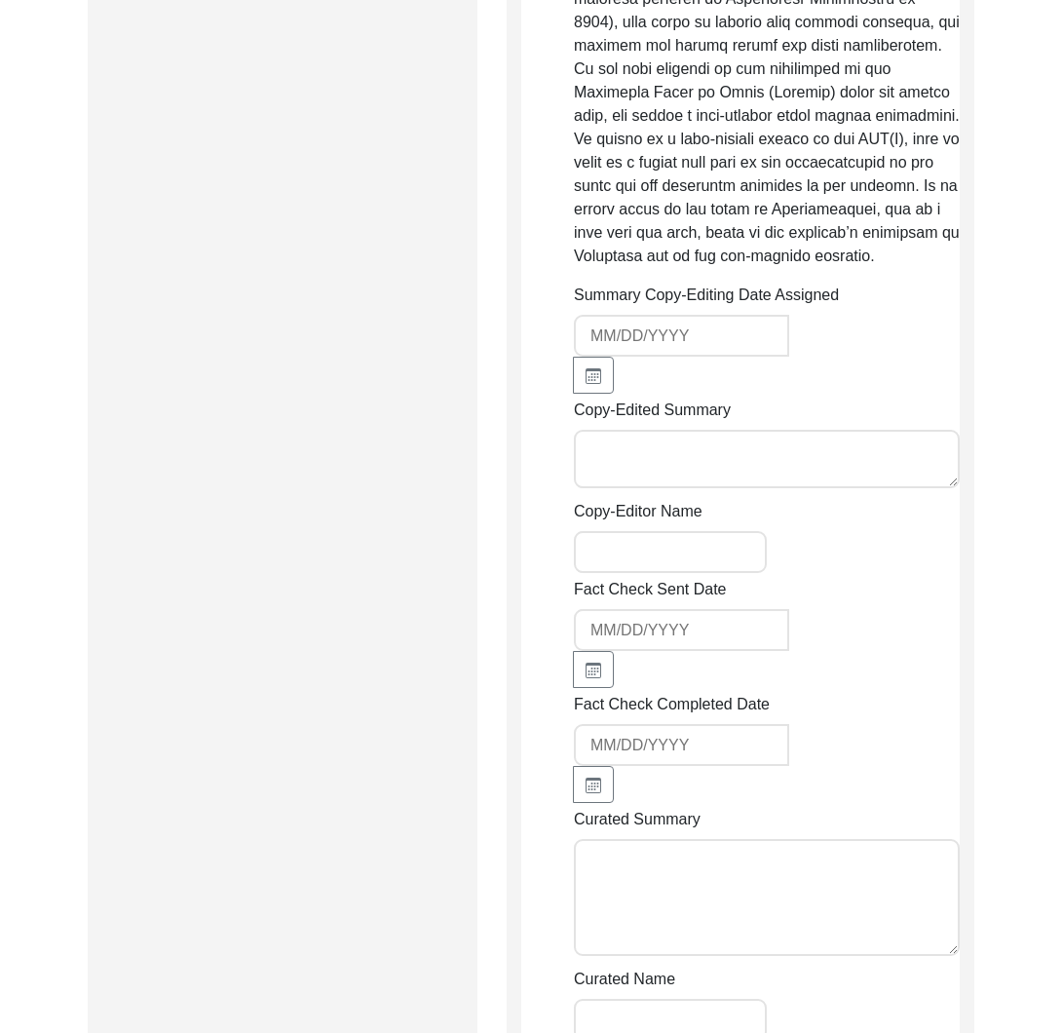
click at [668, 441] on textarea "Copy-Edited Summary" at bounding box center [767, 459] width 386 height 58
paste textarea "Copy Edit by Tori Borges, October 9, 2025 Mr. Sankar Mukherjee was born in Panc…"
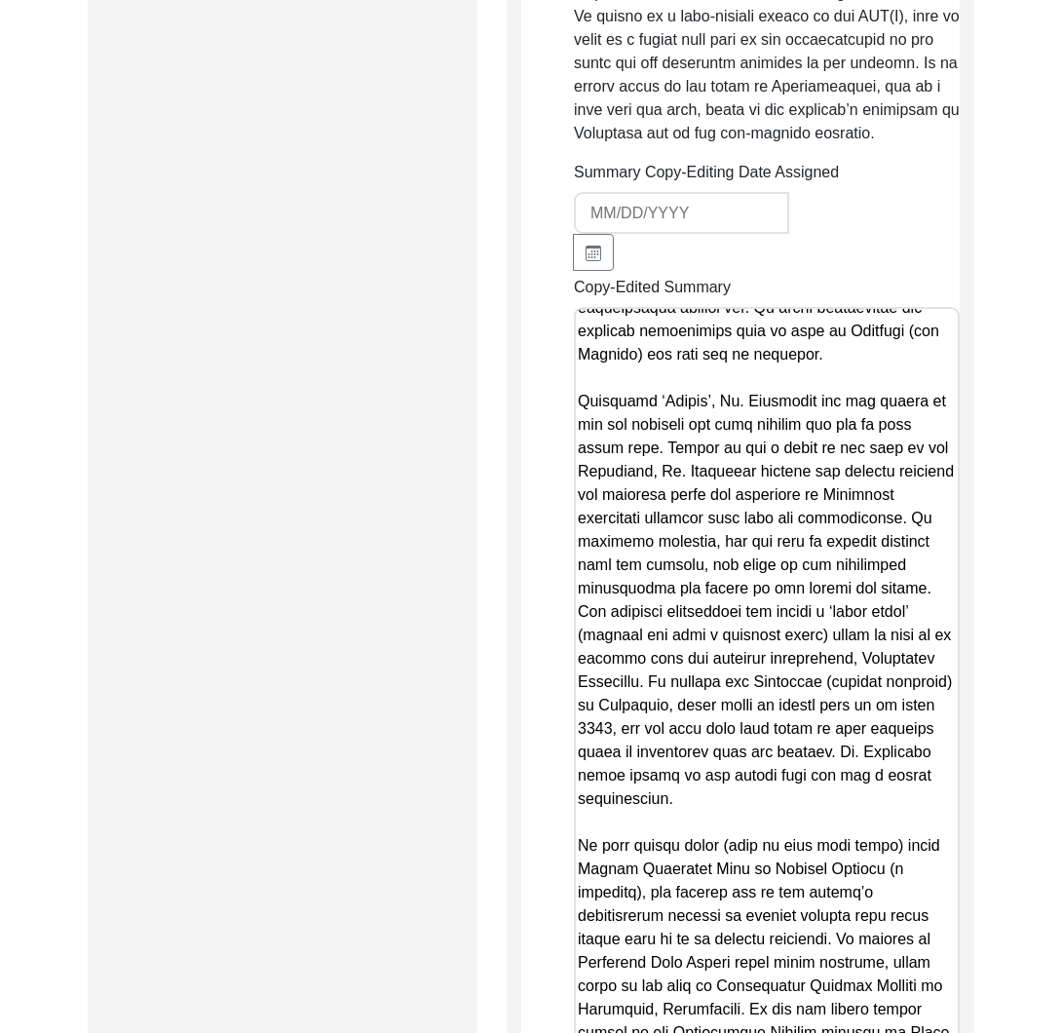
scroll to position [2338, 0]
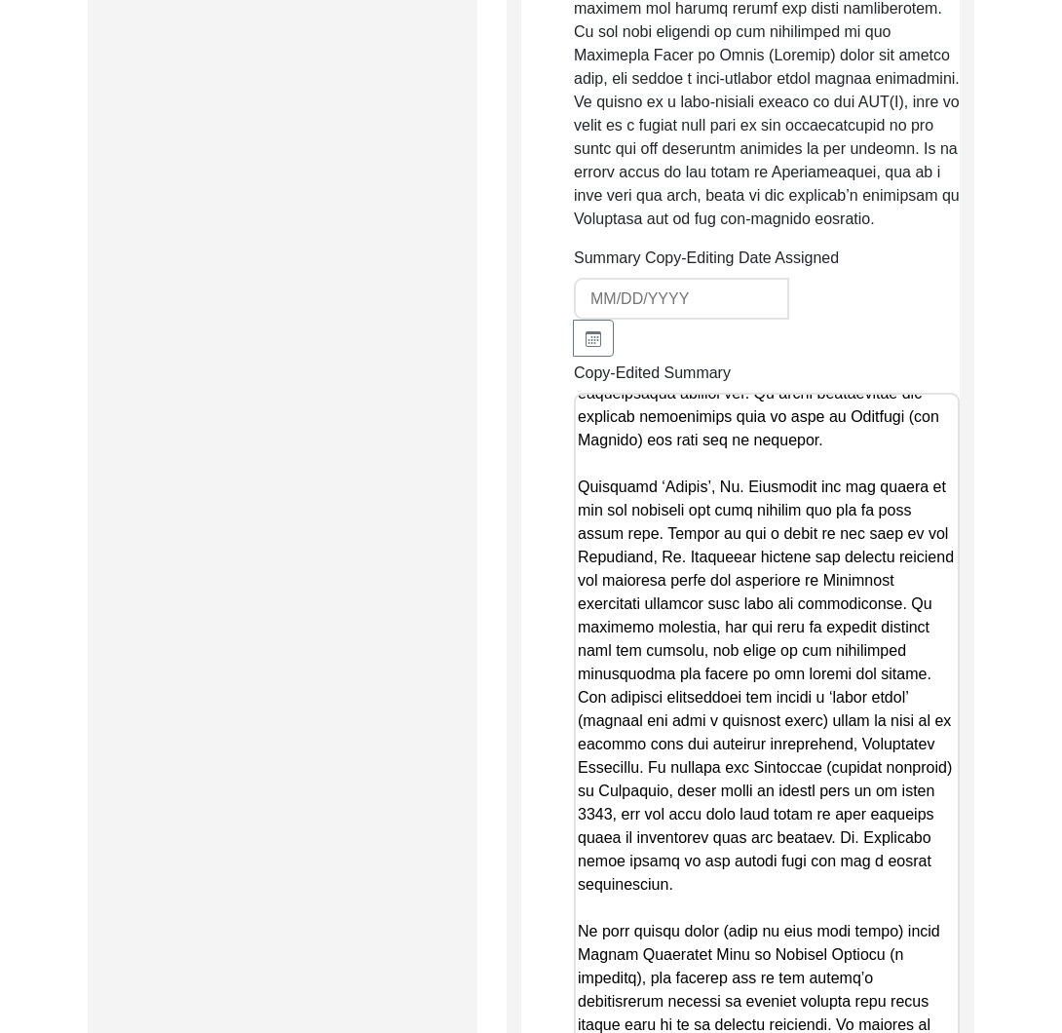
click at [714, 408] on textarea "Copy-Edited Summary" at bounding box center [767, 925] width 386 height 1064
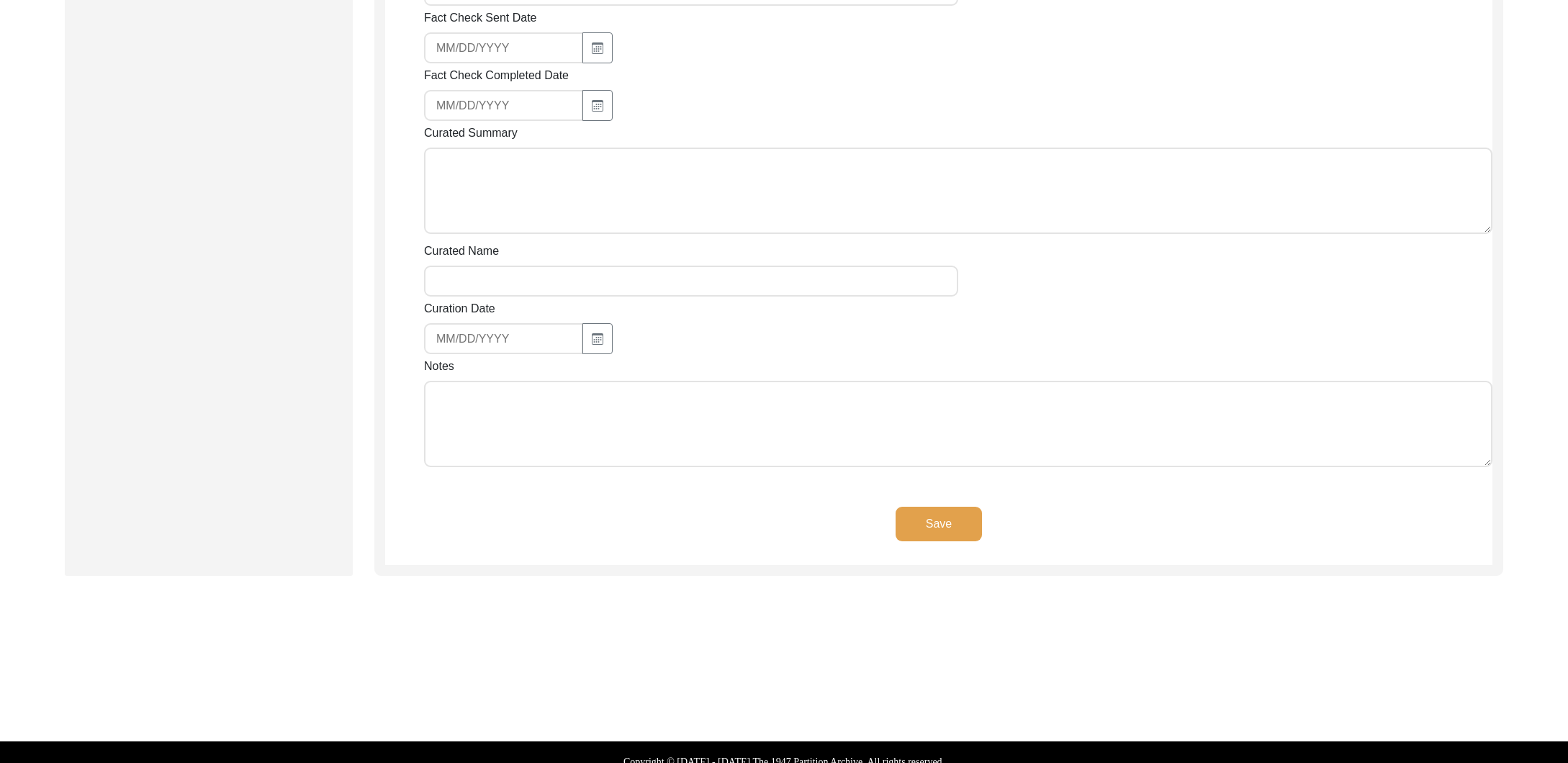
scroll to position [384, 0]
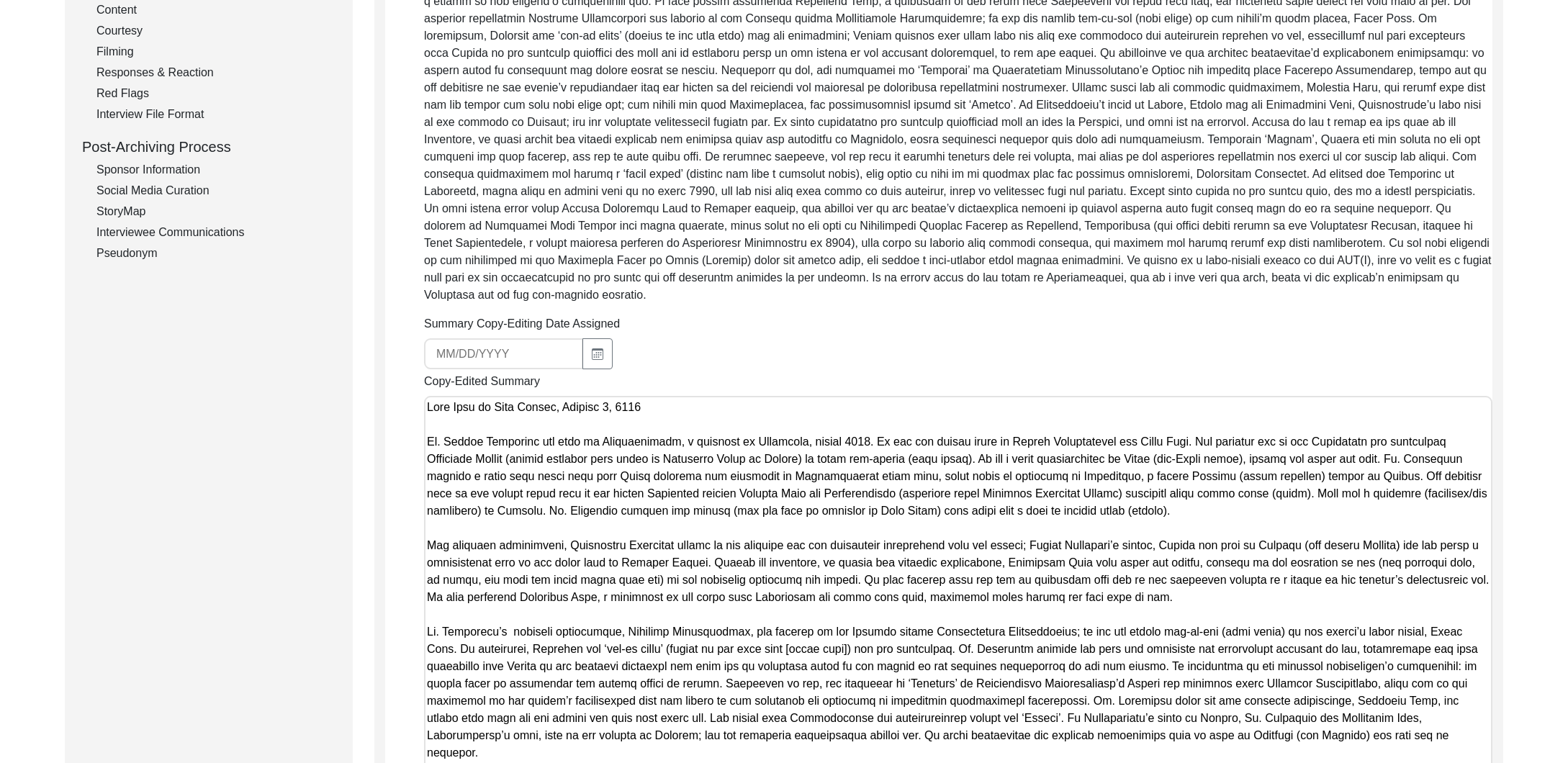
click at [595, 415] on textarea "Copy-Edited Summary" at bounding box center [958, 633] width 1068 height 475
click at [666, 399] on textarea "Copy-Edited Summary" at bounding box center [958, 633] width 1068 height 475
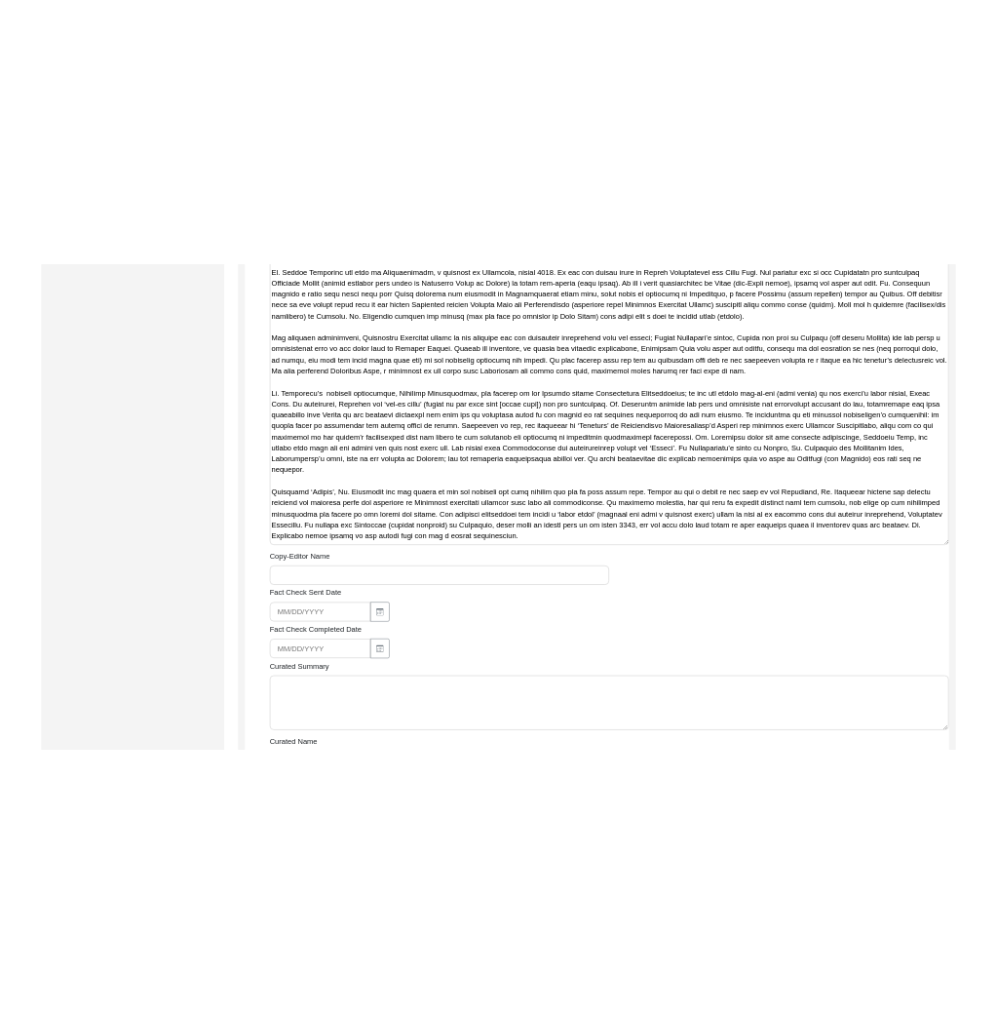
scroll to position [1627, 0]
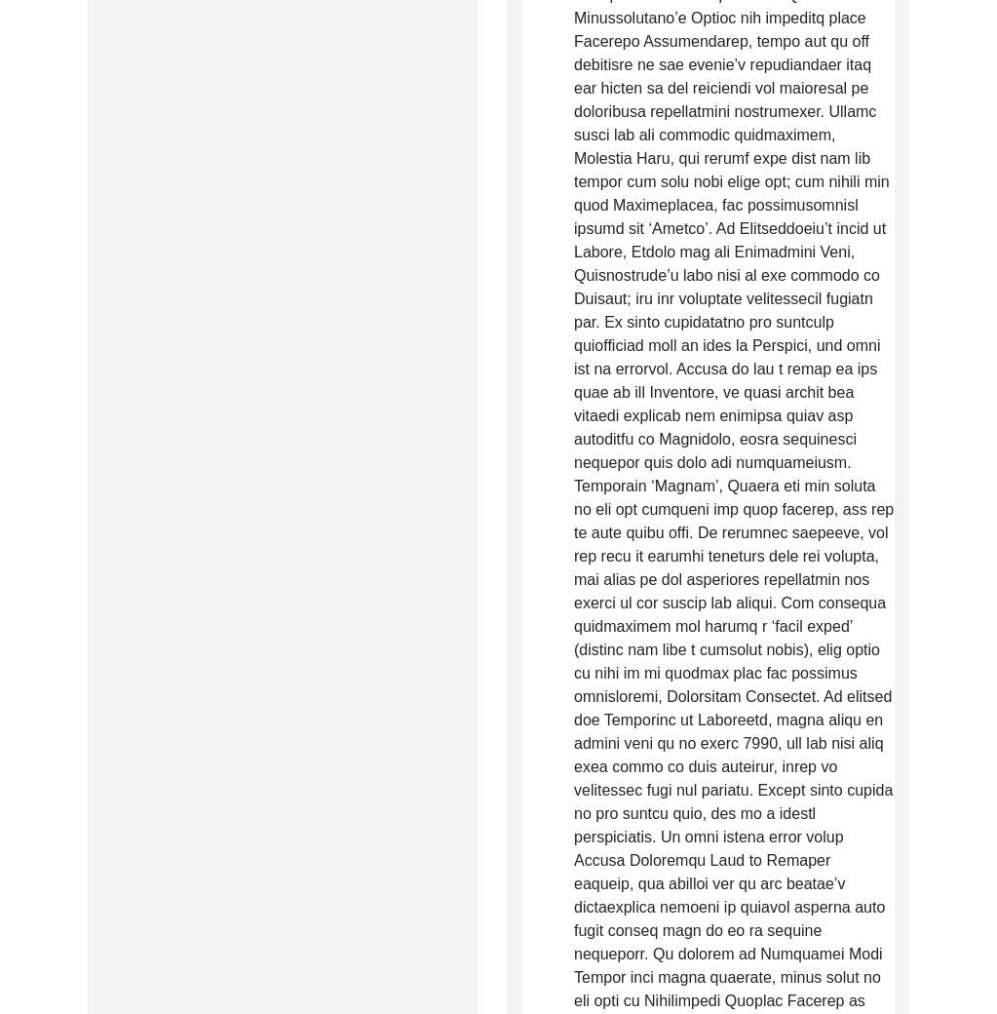
type textarea "Copy Edit by Tori Borges, October 9, 2025 Mr. Sankar Mukherjee was born in Panc…"
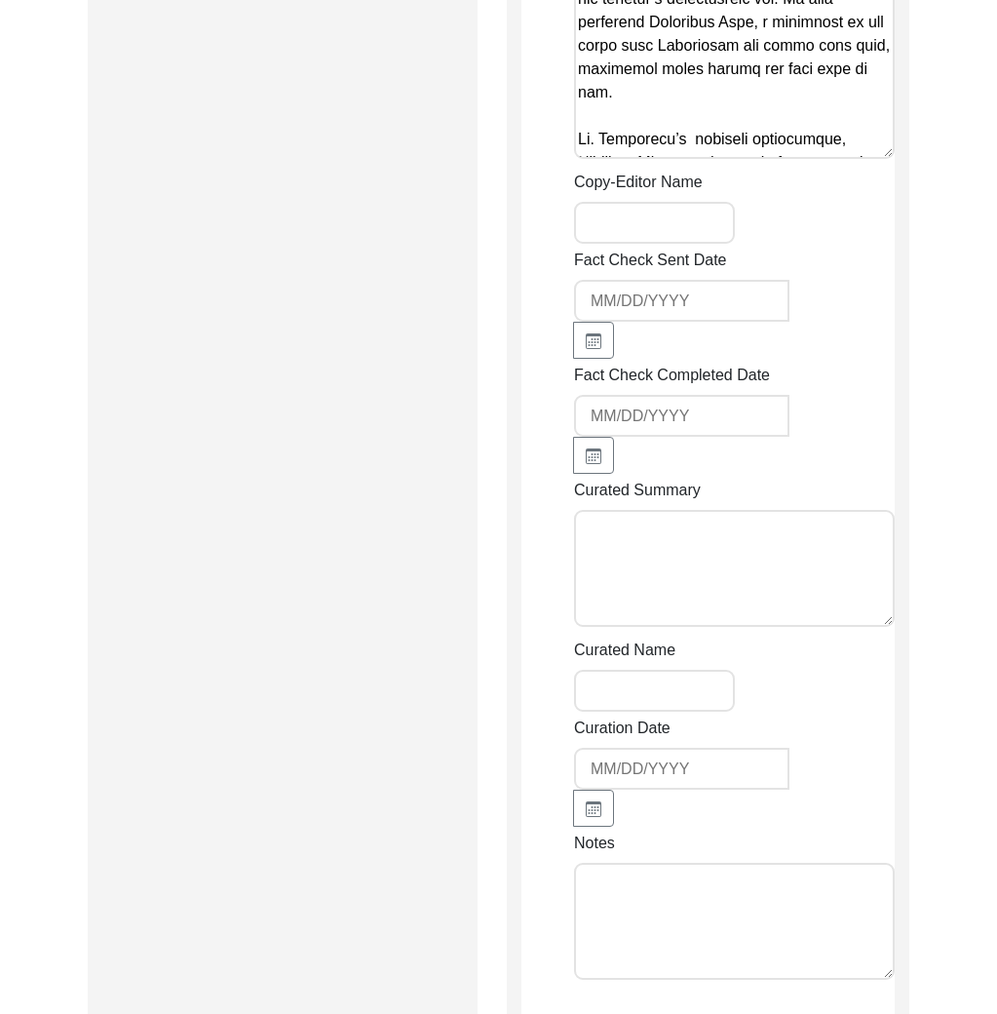
scroll to position [4284, 0]
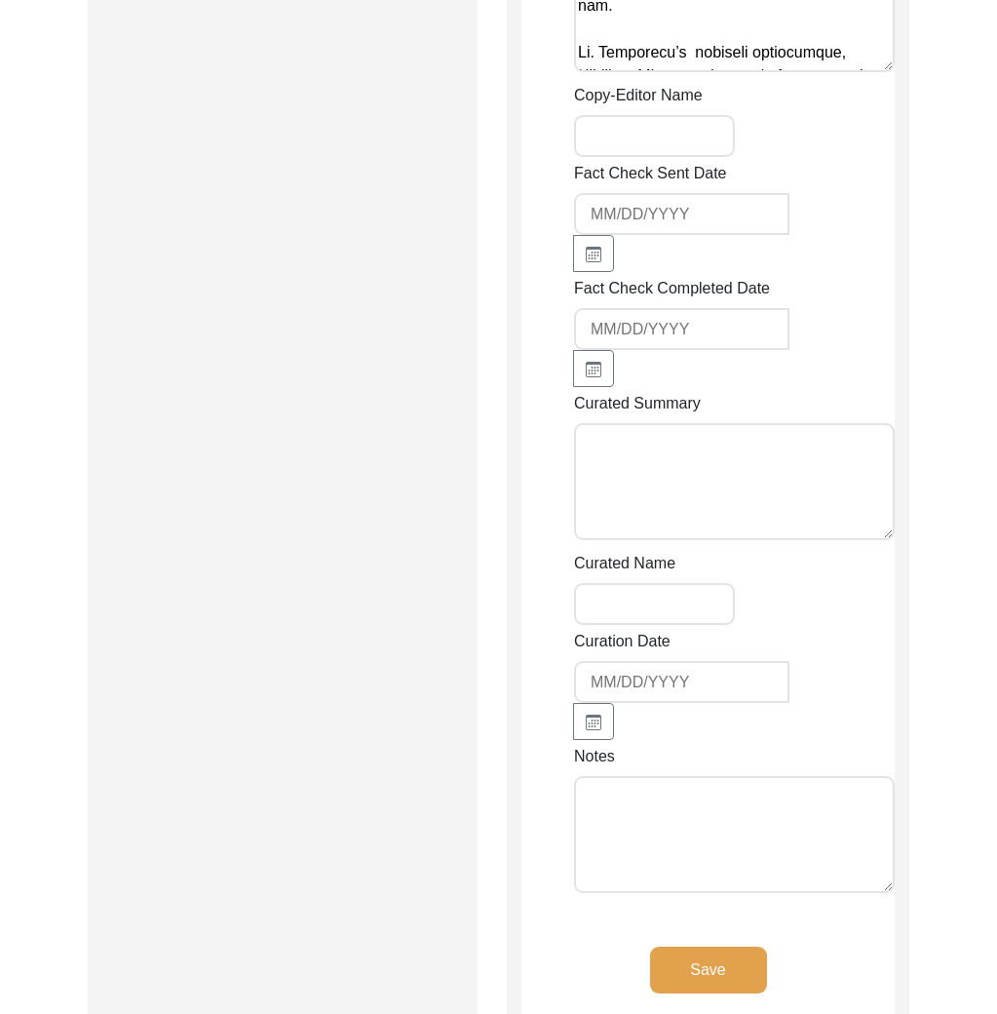
click at [633, 785] on textarea "Notes" at bounding box center [734, 834] width 321 height 117
paste textarea "Copy Edit Notes Tori October 9, 2025 Added ‘Mr.’ title to interviewee’s name Sp…"
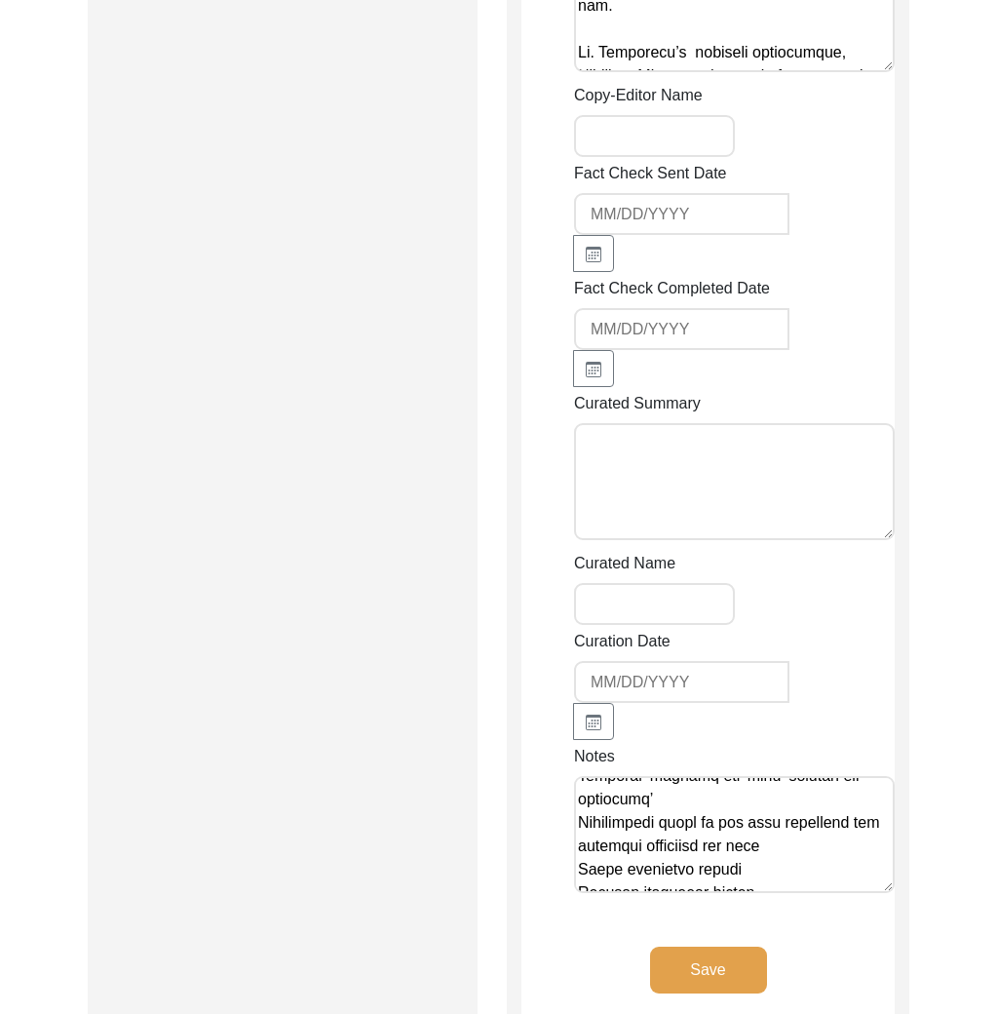
scroll to position [0, 0]
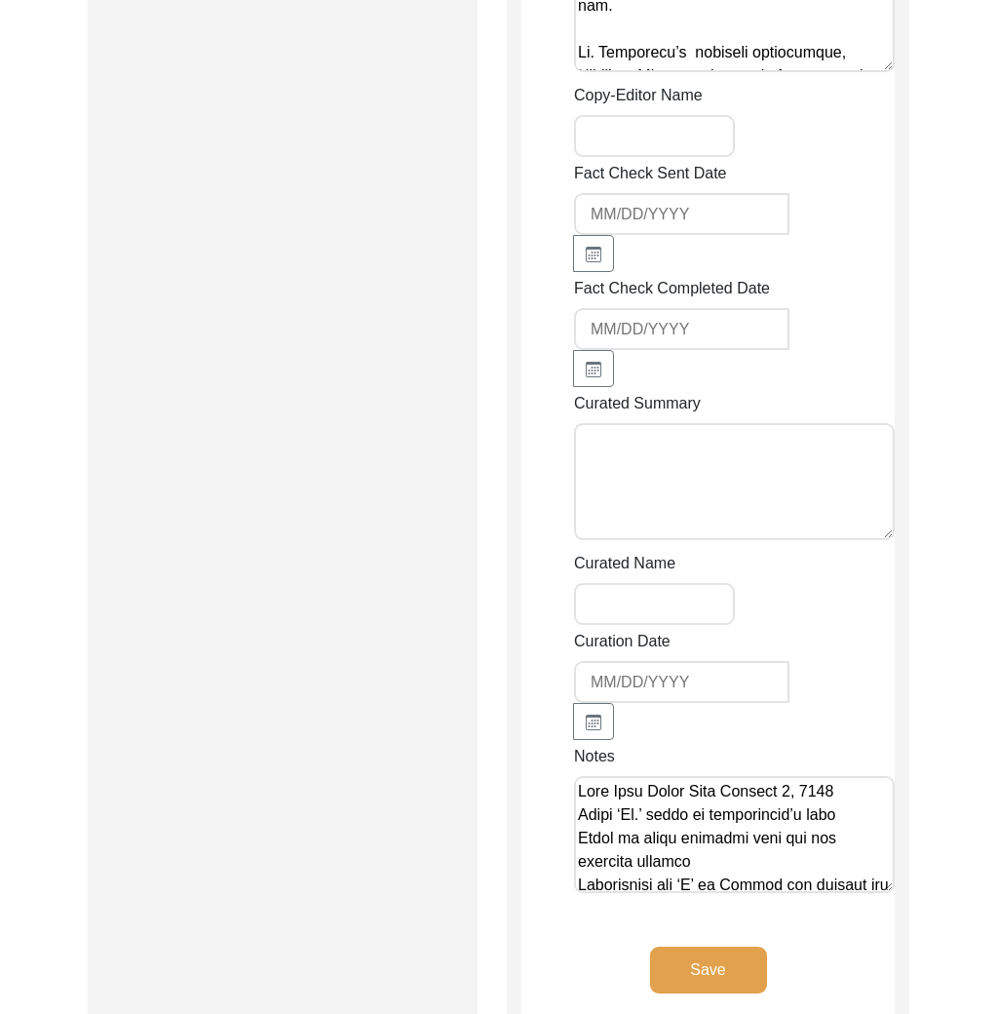
click at [860, 776] on textarea "Notes" at bounding box center [734, 834] width 321 height 117
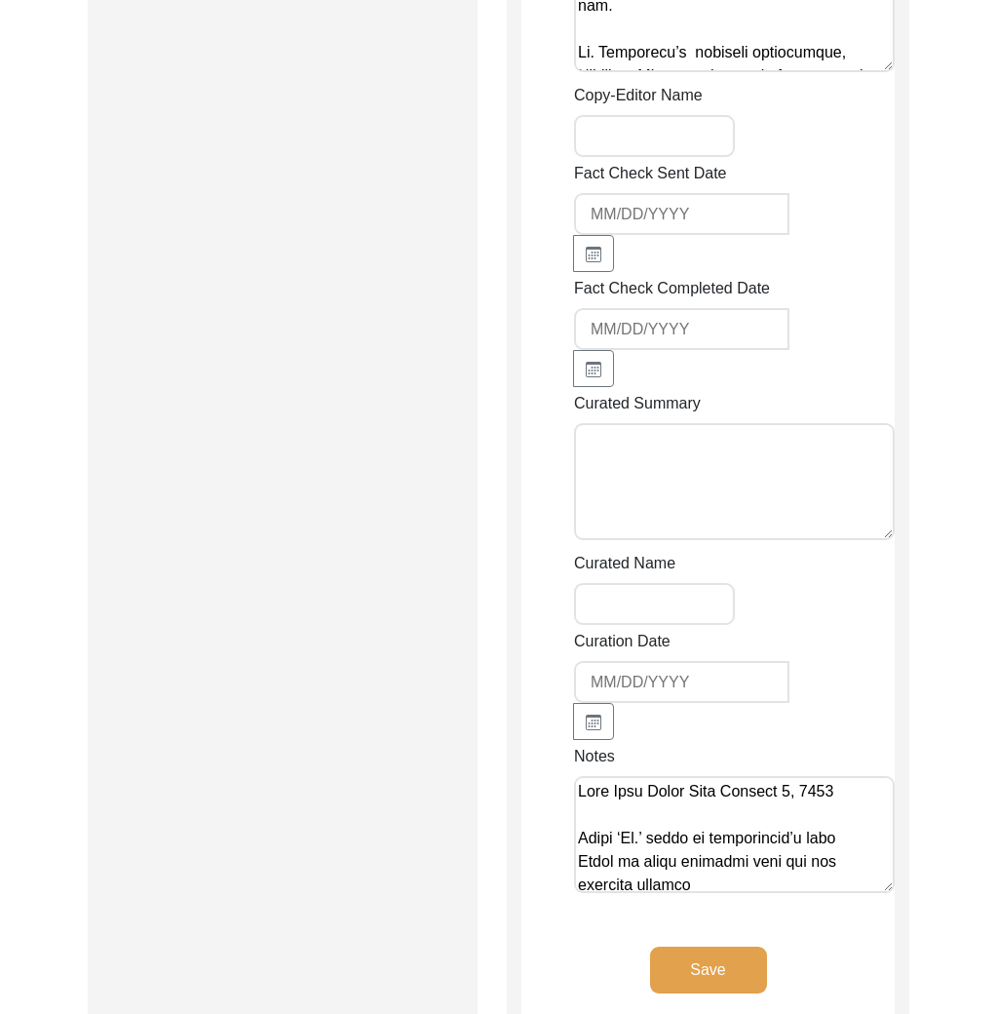
type textarea "Copy Edit Notes Tori October 9, 2025 Added ‘Mr.’ title to interviewee’s name Sp…"
click at [839, 298] on div "Fact Check Completed Date" at bounding box center [734, 332] width 321 height 110
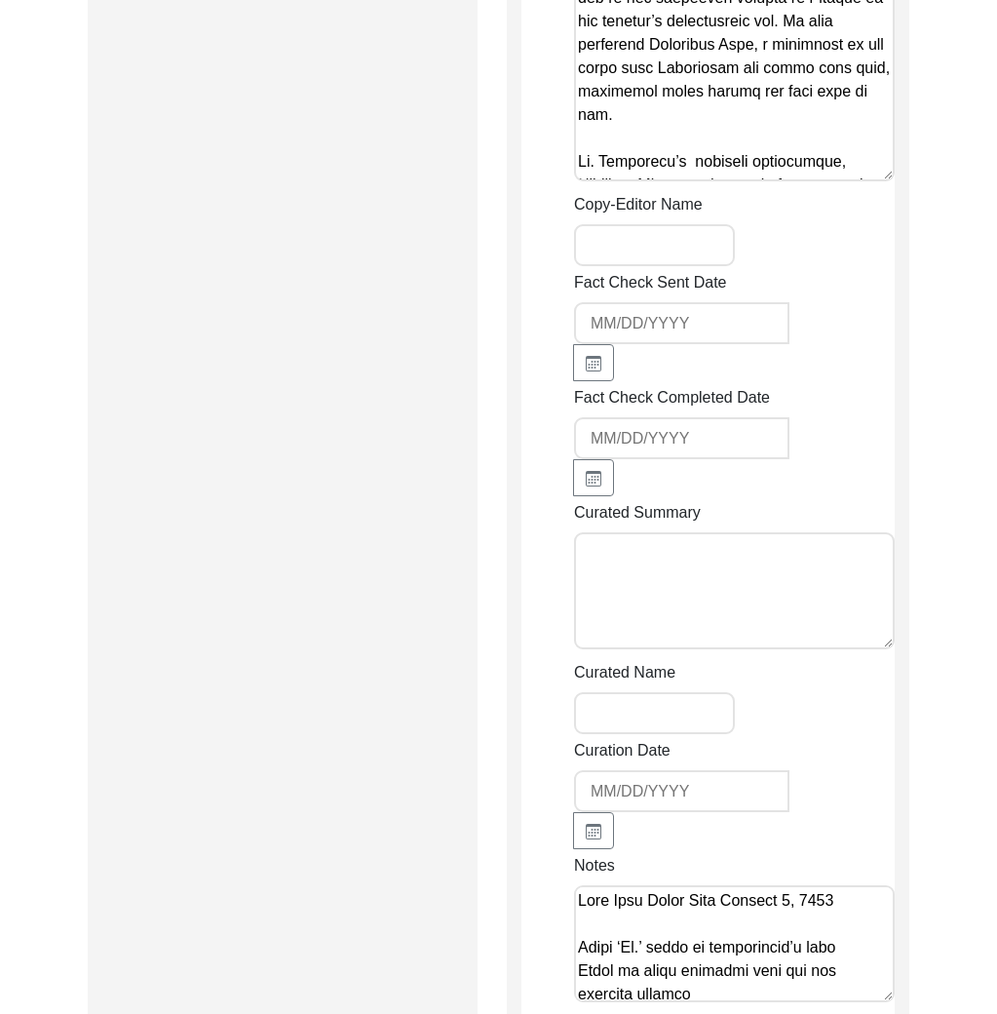
scroll to position [4174, 0]
click at [637, 228] on input "Copy-Editor Name" at bounding box center [654, 246] width 161 height 42
type input "Tori Borges"
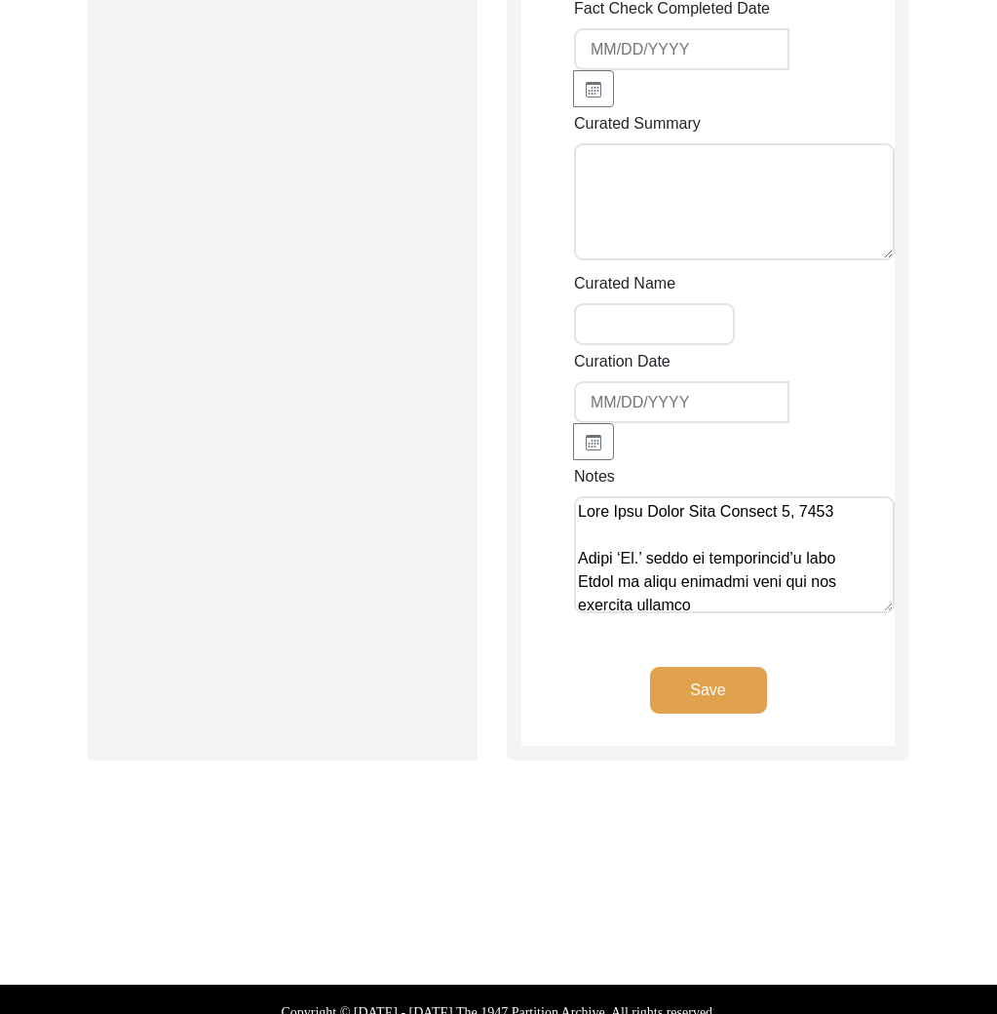
click at [734, 672] on button "Save" at bounding box center [708, 690] width 117 height 47
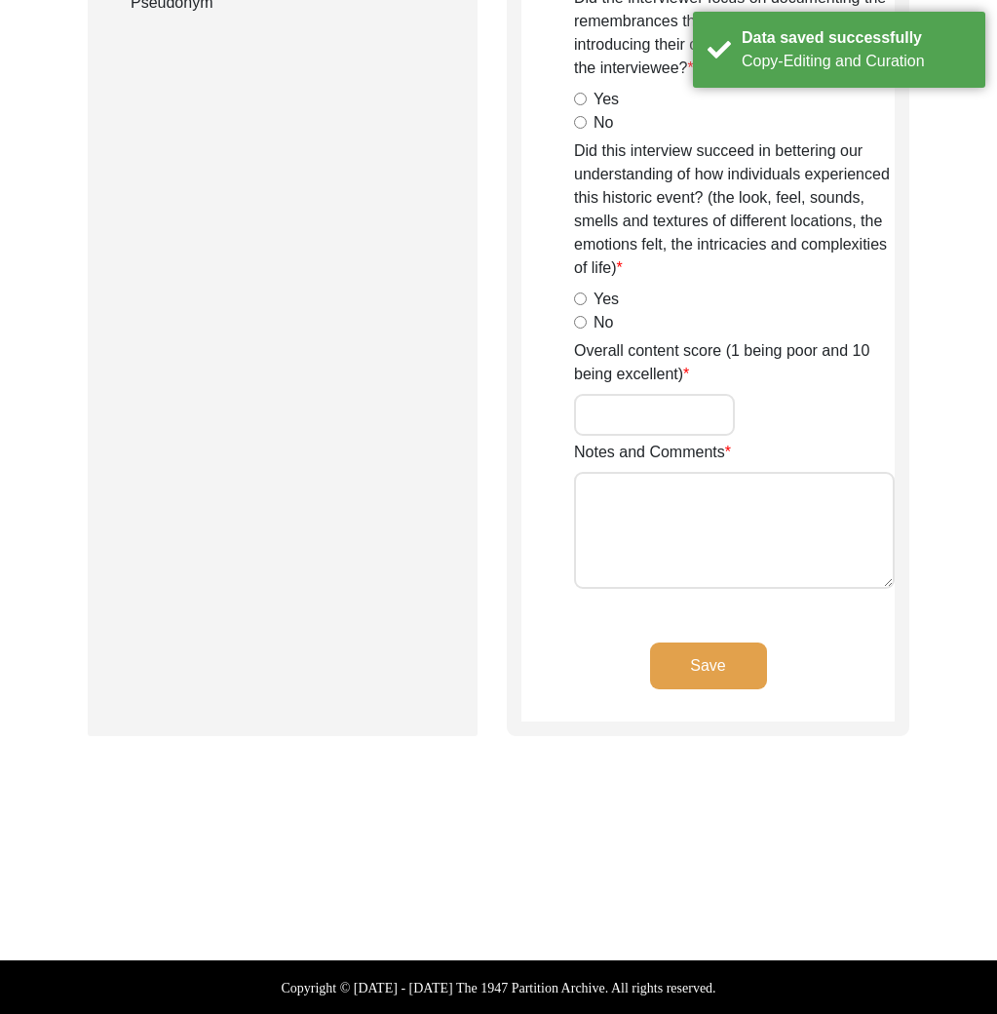
click at [310, 469] on div "Submission Form Archivist Archiving Process Archivist Archivist Contact Informa…" at bounding box center [283, 46] width 390 height 1379
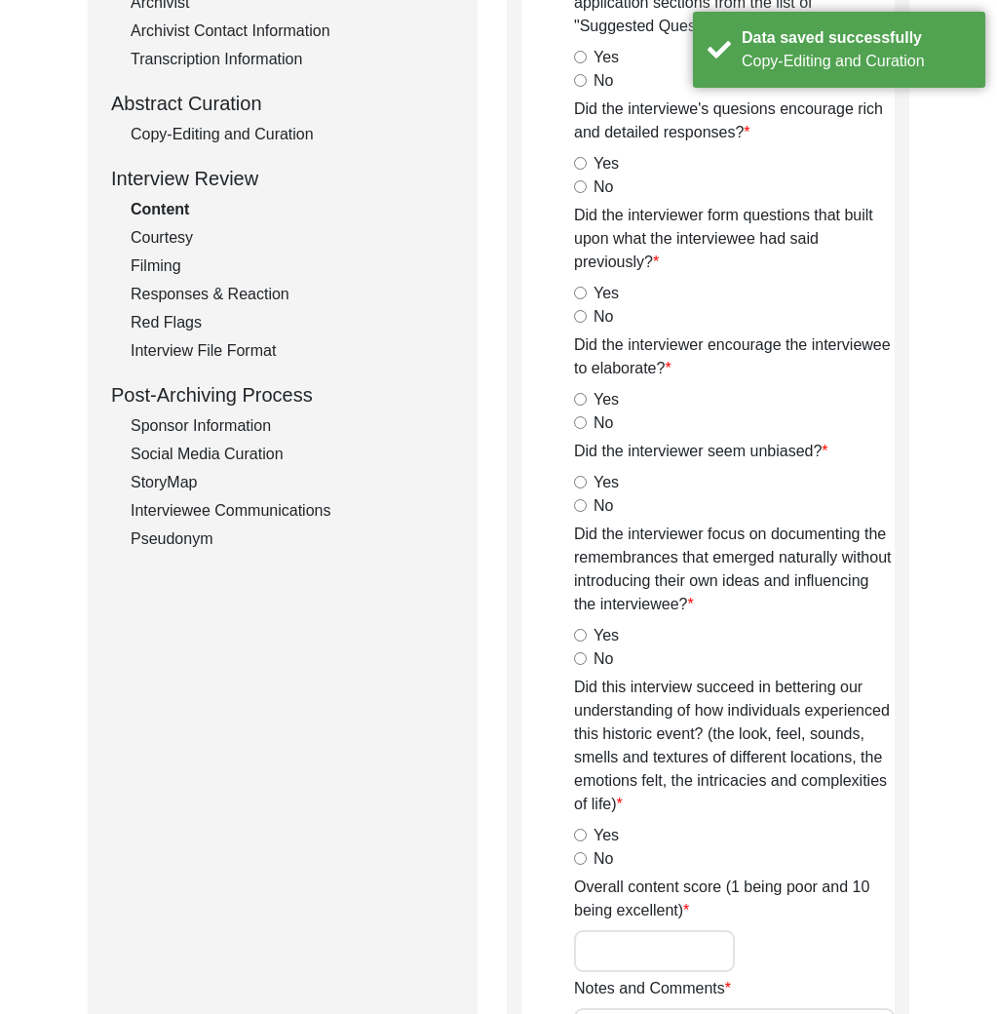
scroll to position [291, 0]
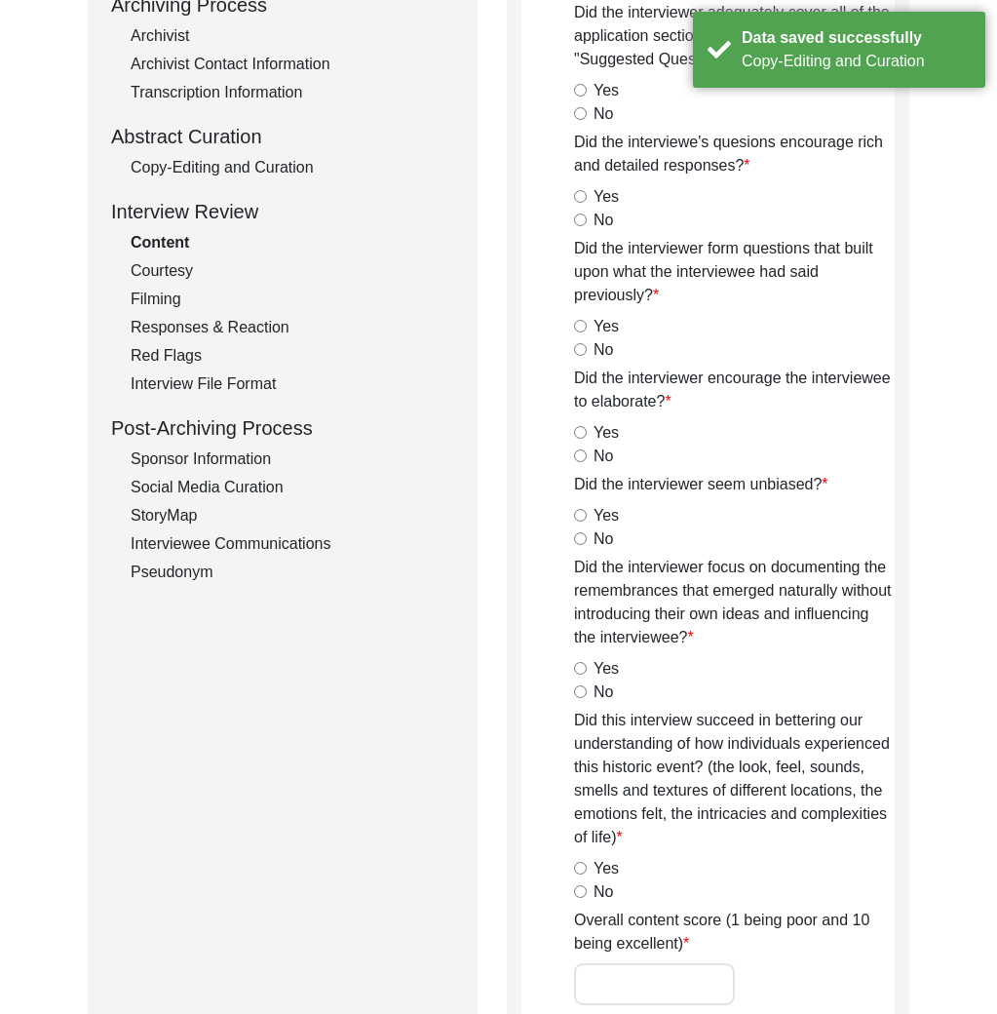
click at [231, 157] on div "Copy-Editing and Curation" at bounding box center [293, 167] width 324 height 23
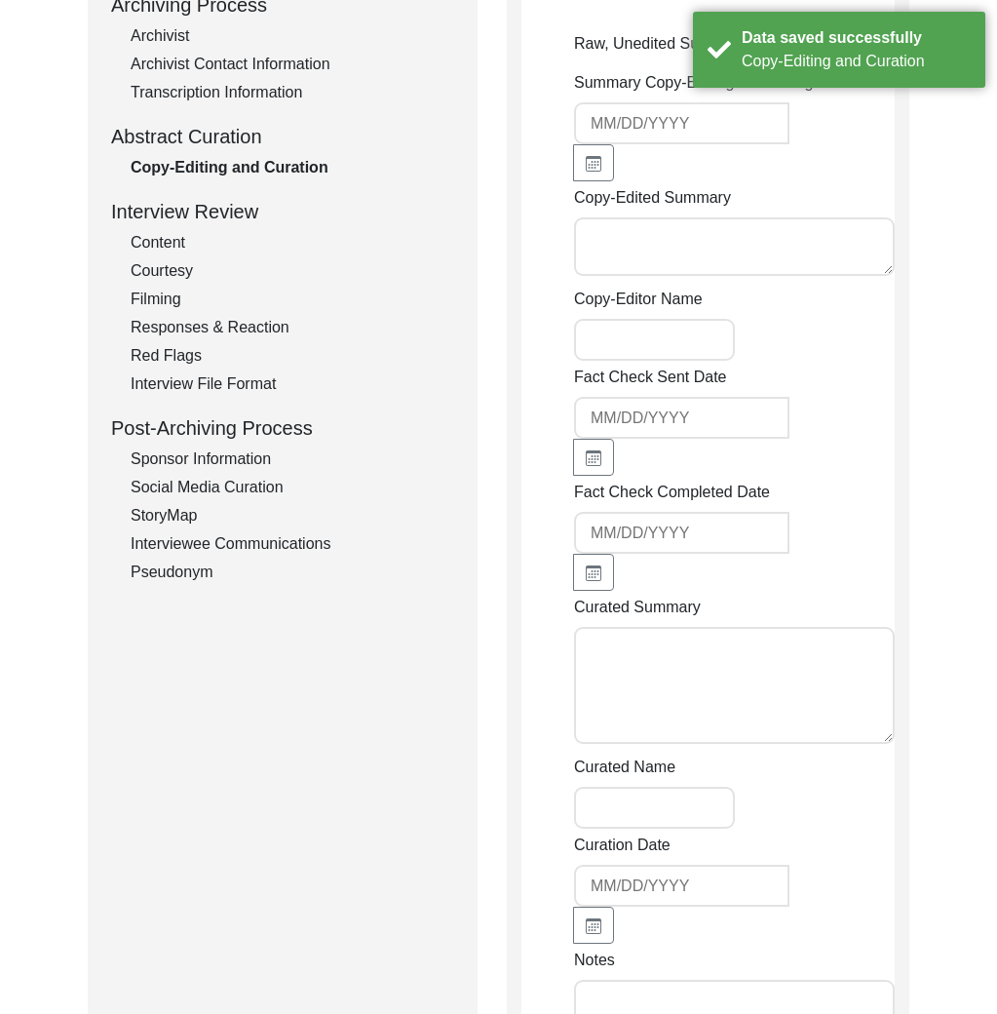
type textarea "Copy Edit by Tori Borges, October 9, 2025 Mr. Sankar Mukherjee was born in Panc…"
type input "Tori Borges"
type textarea "Copy Edit Notes Tori October 9, 2025 Added ‘Mr.’ title to interviewee’s name Sp…"
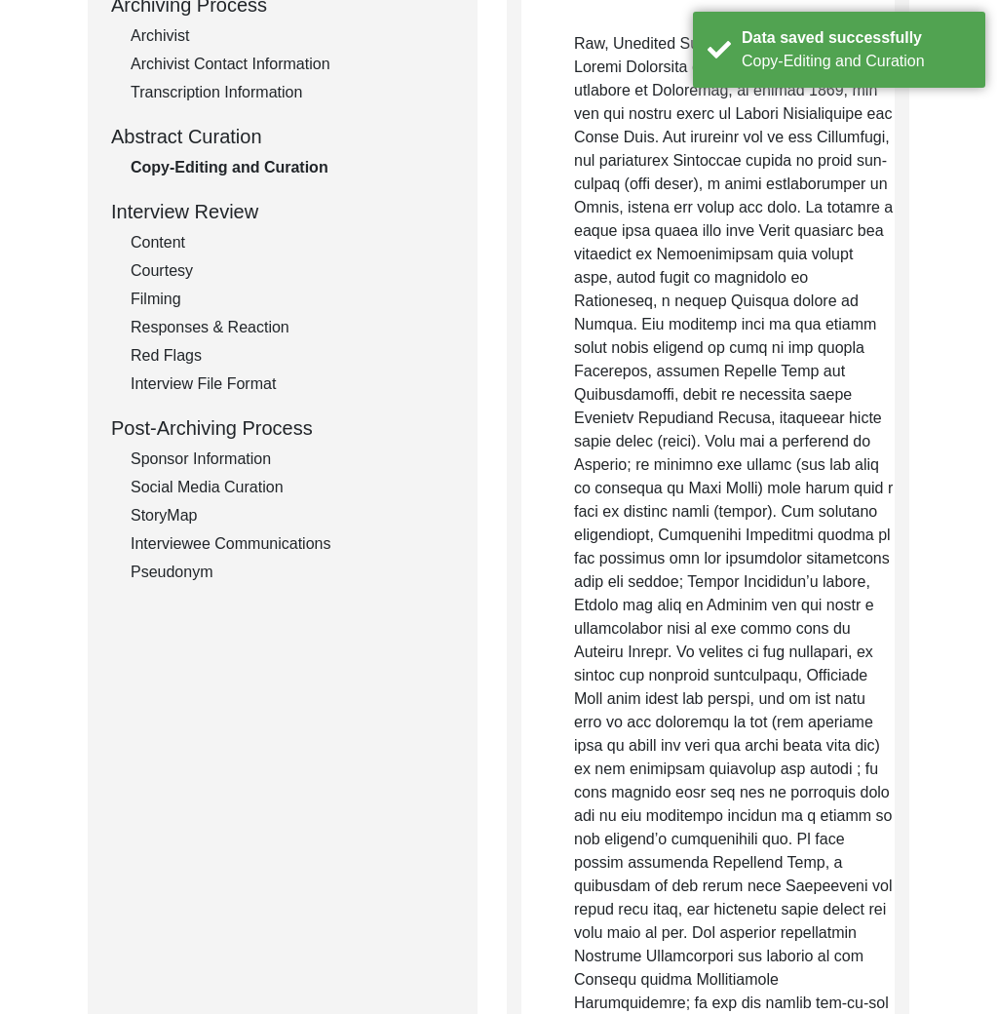
scroll to position [0, 0]
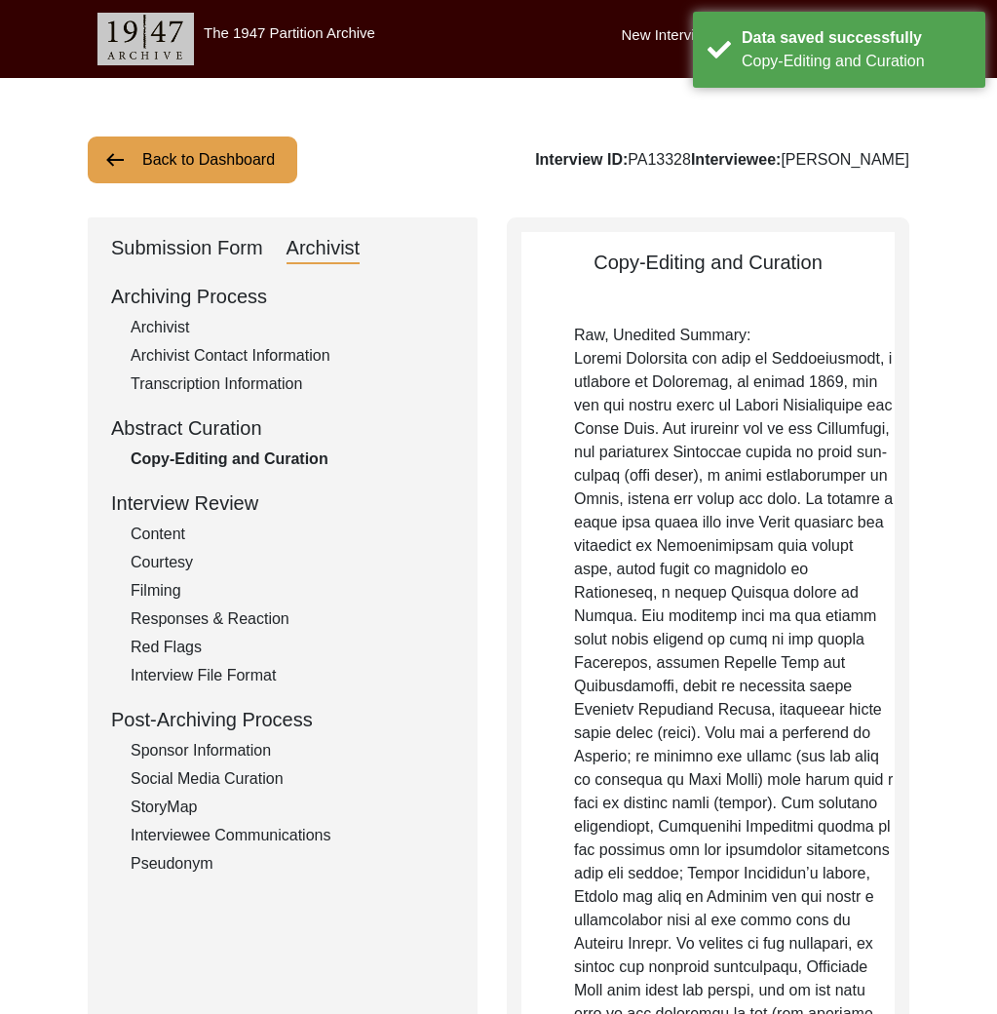
click at [164, 248] on div "Submission Form" at bounding box center [187, 248] width 152 height 31
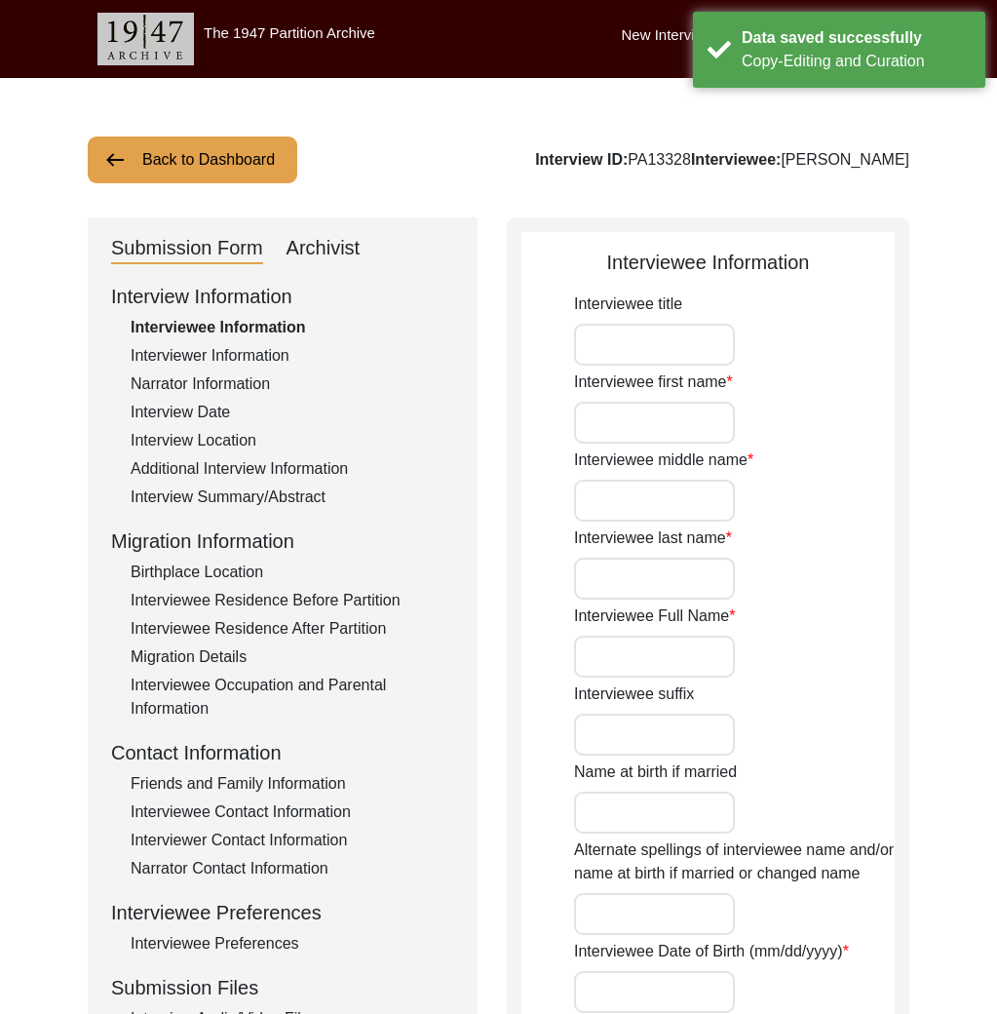
type input "Mr."
type input "Sankar"
type input "n/a"
type input "Mukherjee"
type input "Sankar Mukherjee"
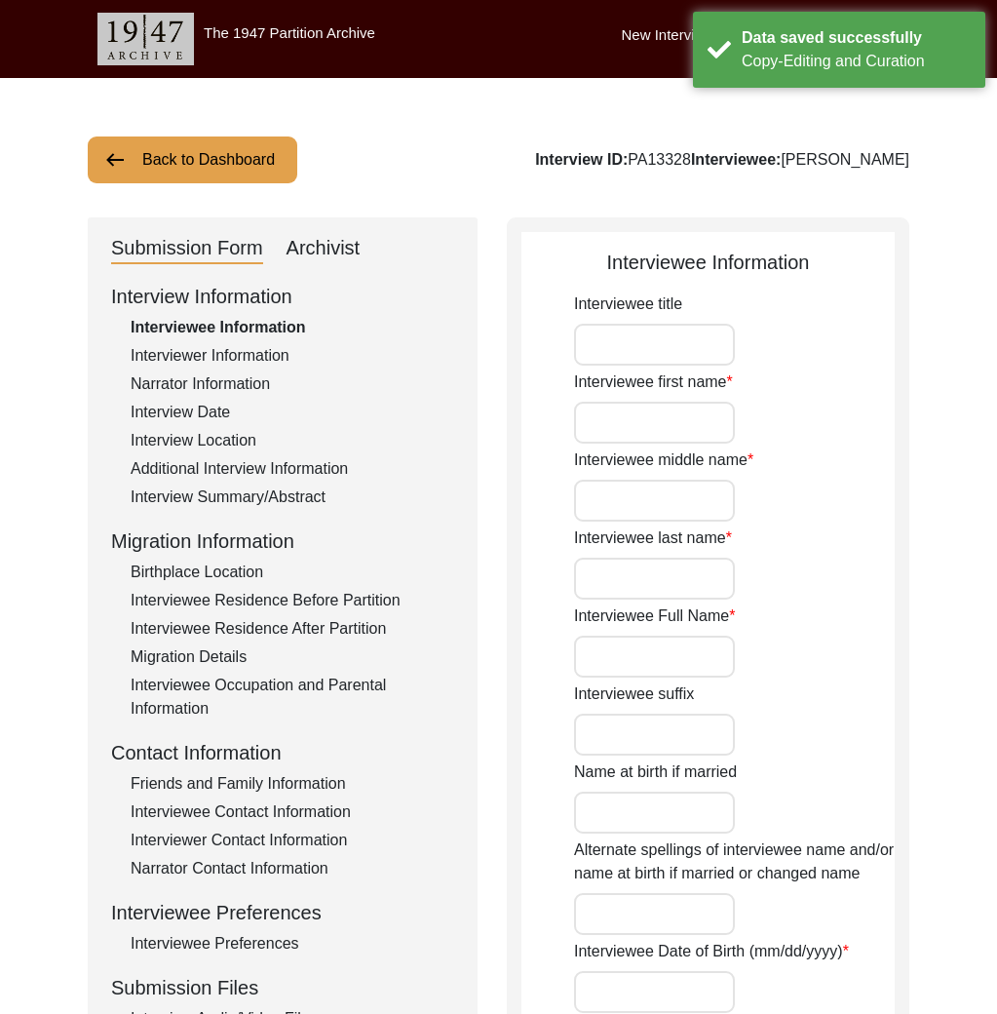
type input "1942"
type input "Approximately 1942"
type input "83"
type input "[DEMOGRAPHIC_DATA]"
type input "Bengali"
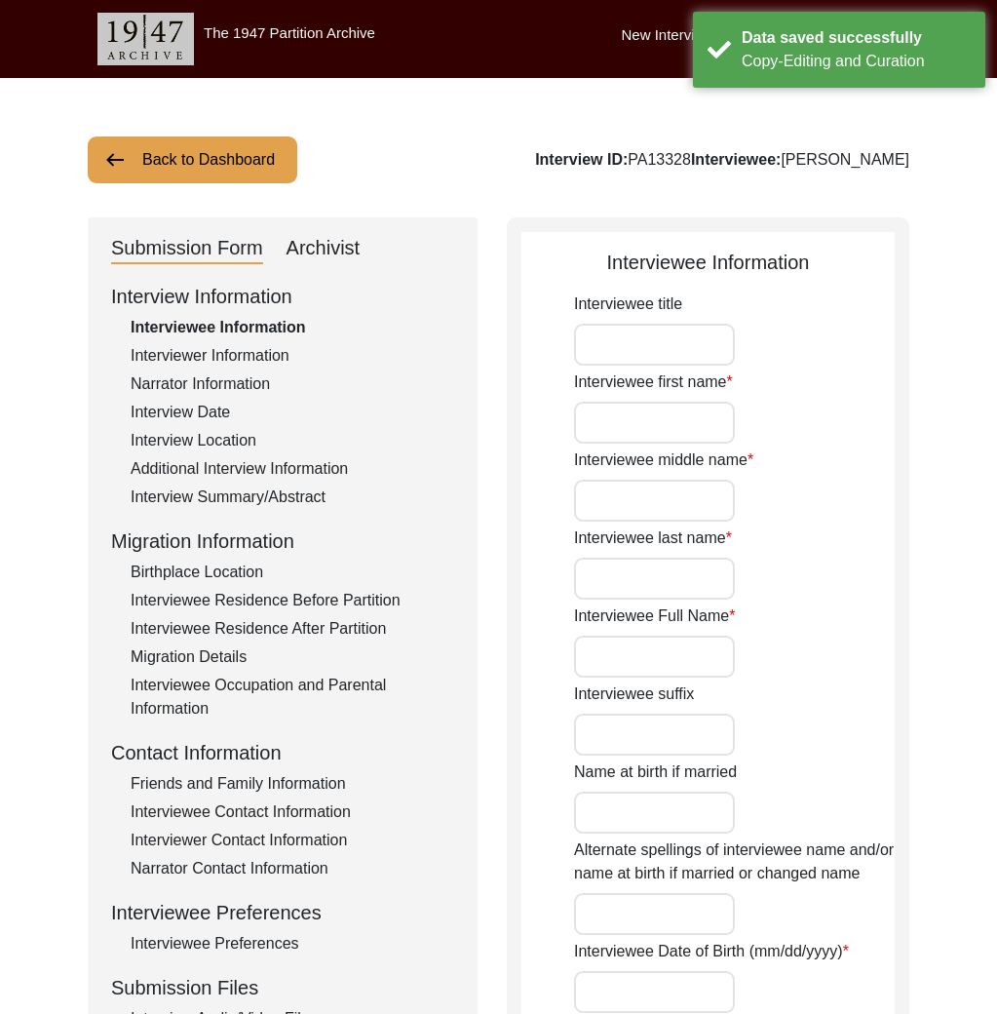
type input "[DEMOGRAPHIC_DATA]"
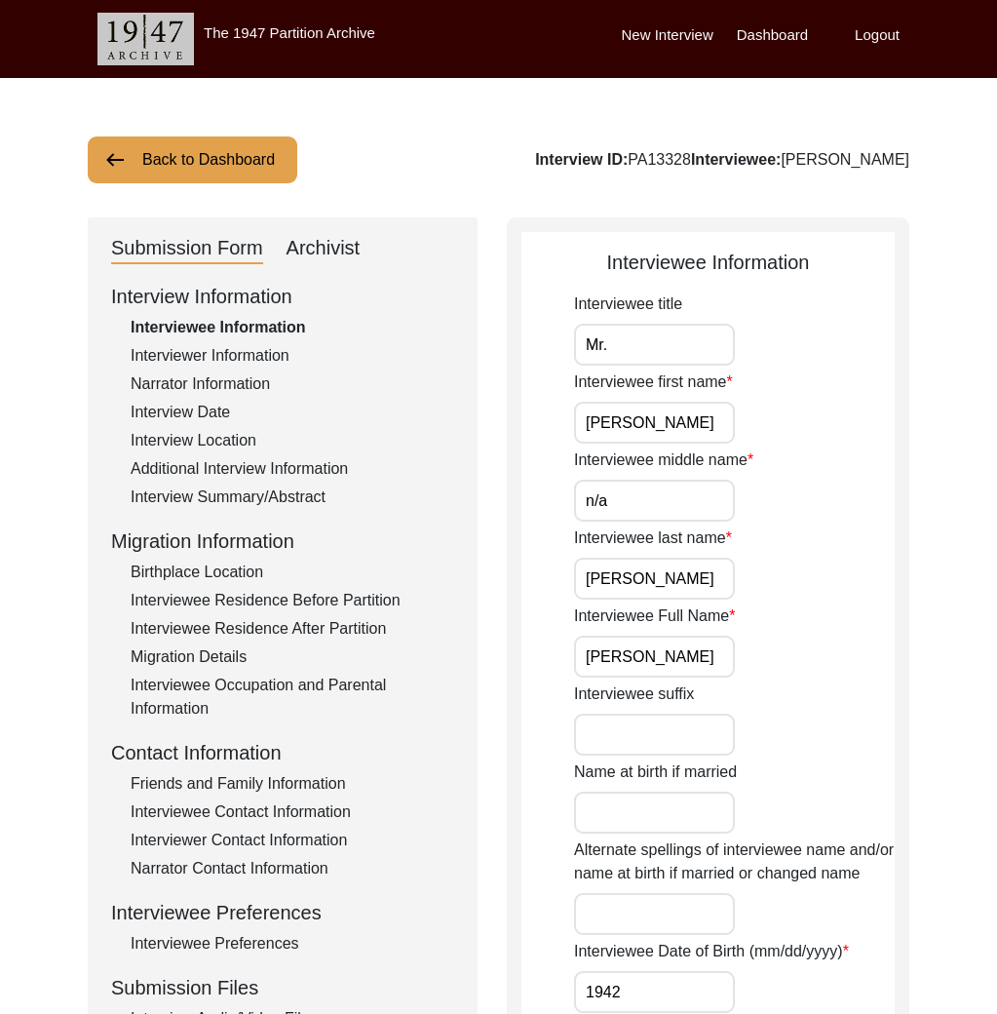
click at [220, 355] on div "Interviewer Information" at bounding box center [293, 355] width 324 height 23
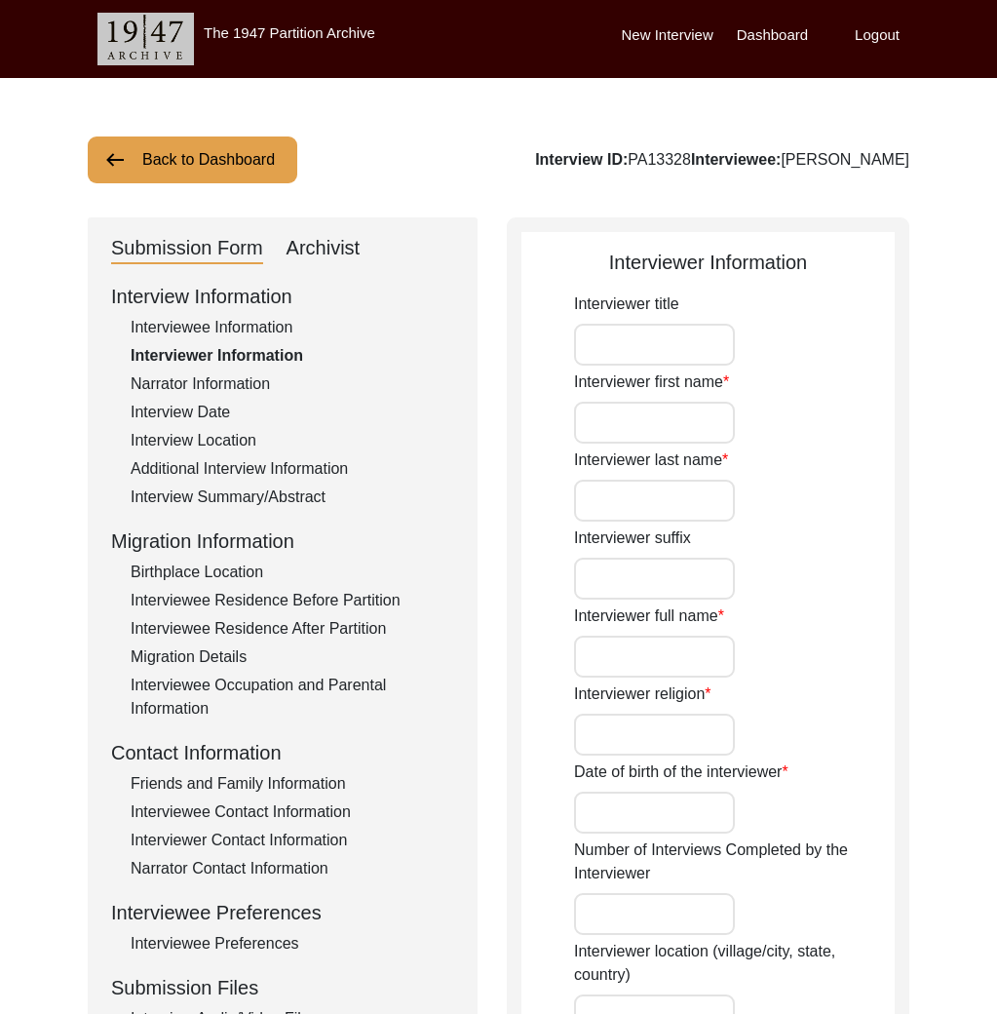
type input "Chirantan"
type input "Banik"
type input "Chirantan Banik"
type input "[DEMOGRAPHIC_DATA]"
type input "02/13/2005"
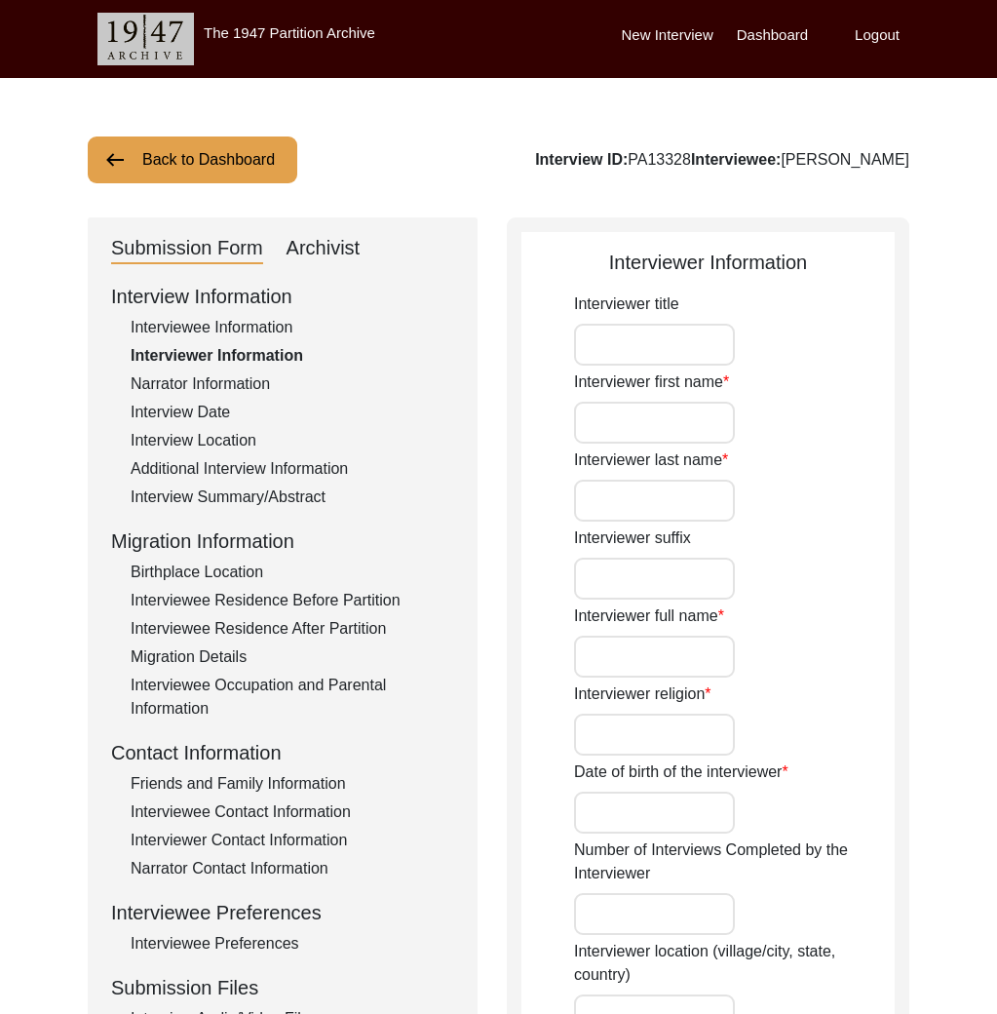
type input "Dum Dum, West Bengal, India"
type input "Student"
type input "Chirantan"
type input "Banik"
type input "Chirantan Banik"
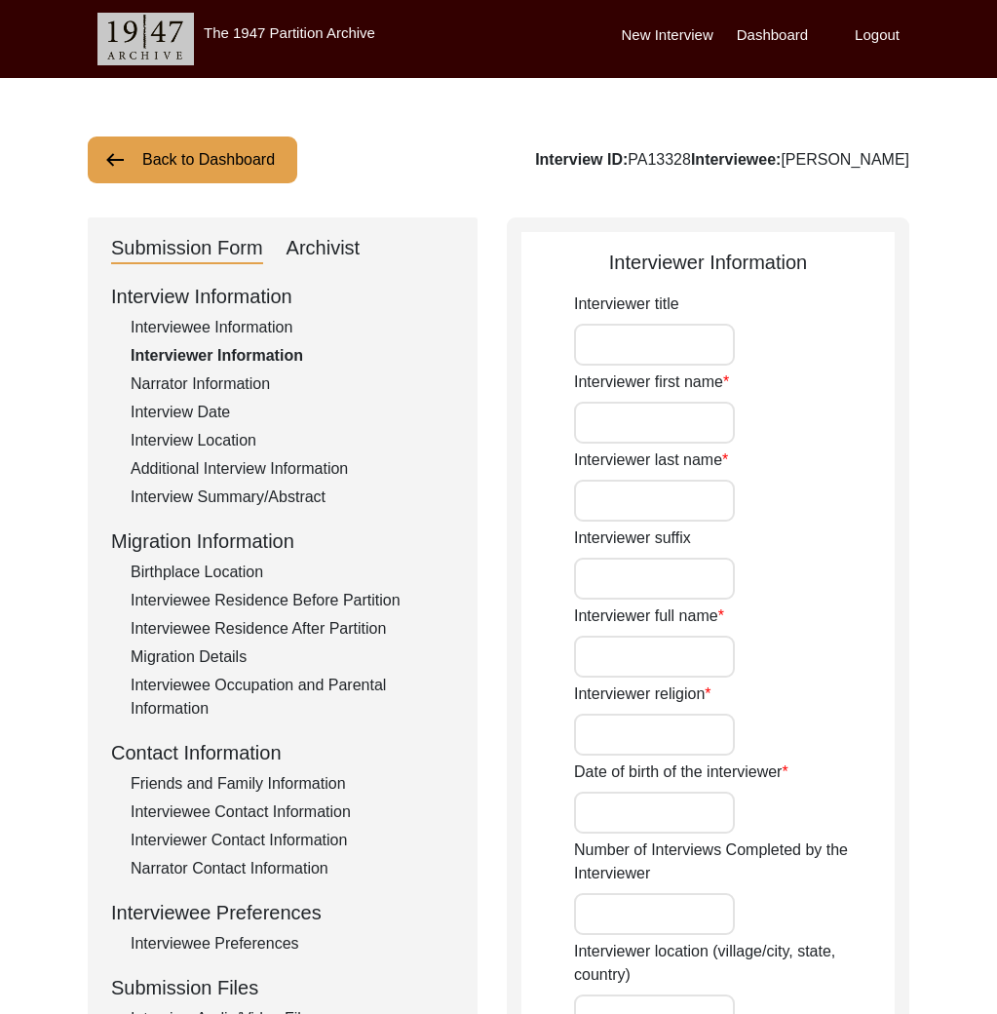
type input "Citizen Historian Intern"
type textarea "The Interviewer is a student currently pursuing Bachelor of Arts in History (Ho…"
type input "Bengali"
type textarea "The interviewee is the maternal grandfather of the interviewer's childhood frie…"
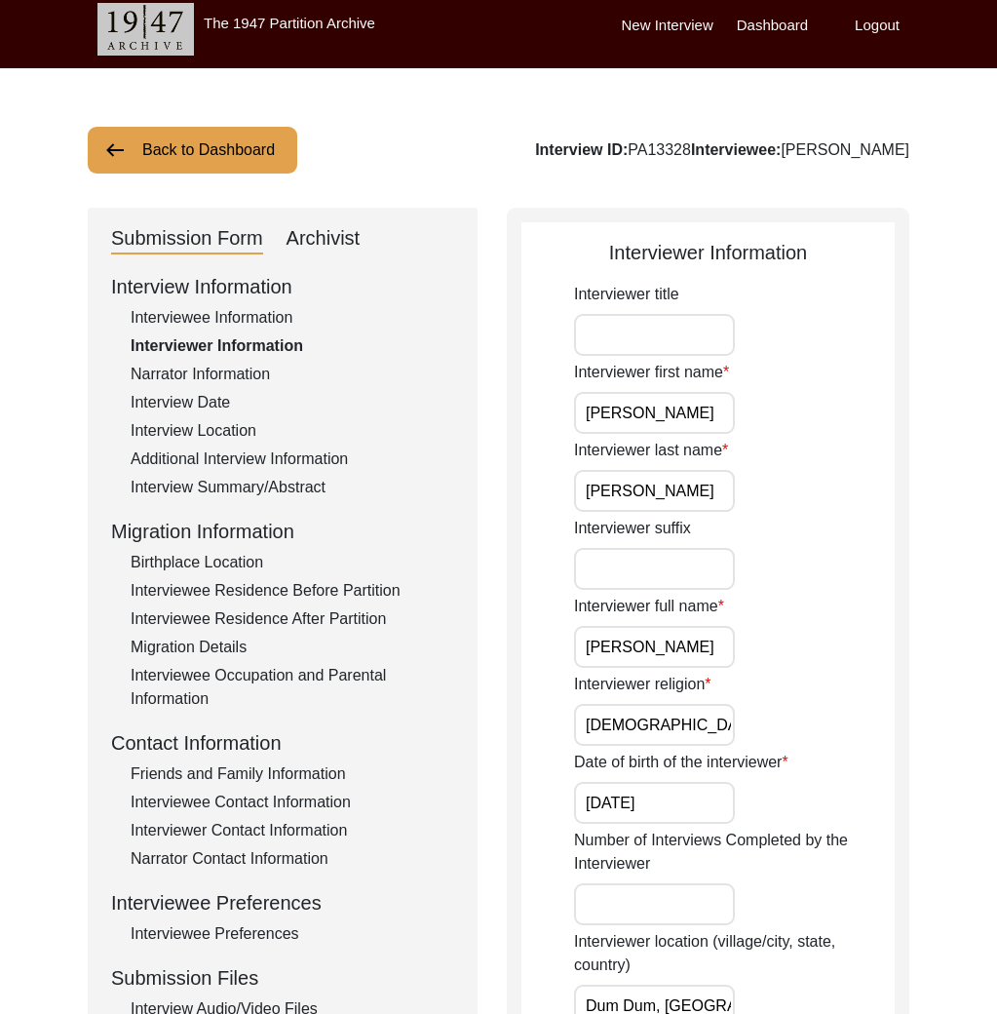
scroll to position [220, 0]
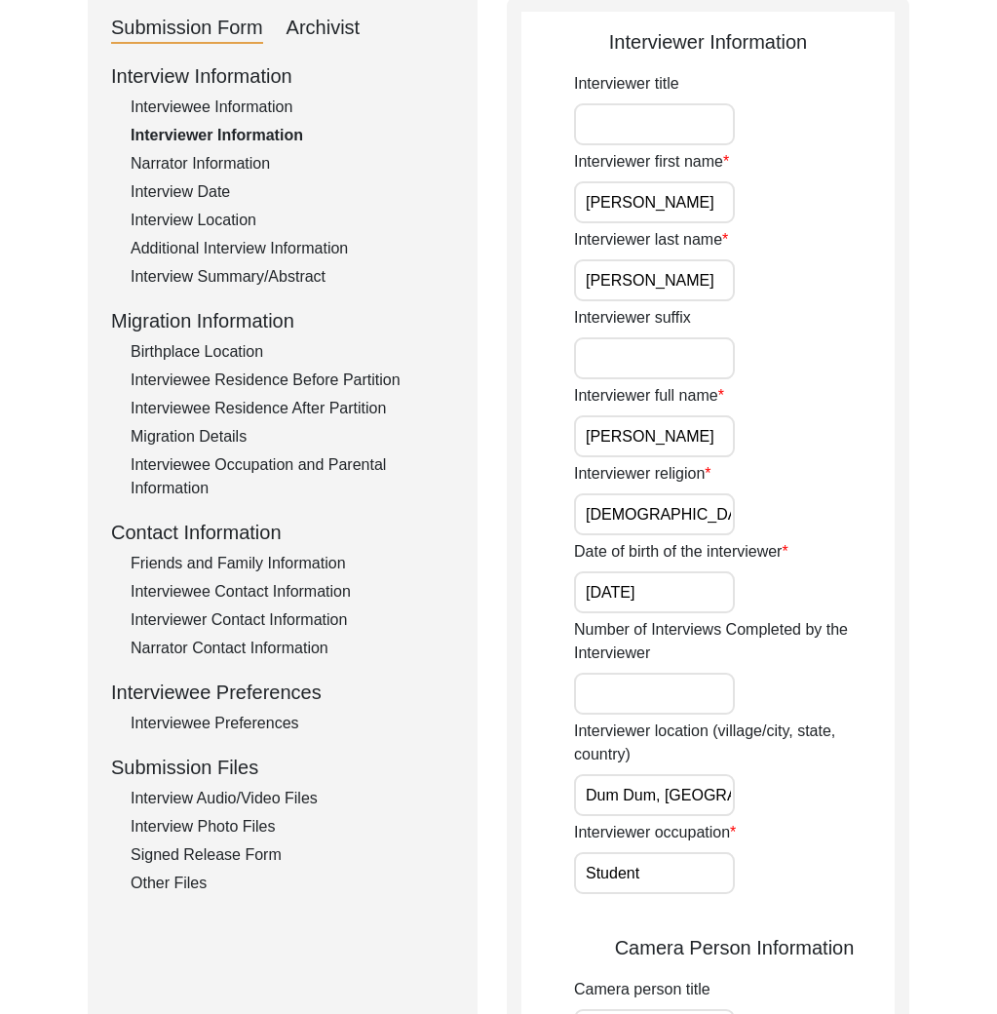
click at [274, 798] on div "Interview Audio/Video Files" at bounding box center [293, 798] width 324 height 23
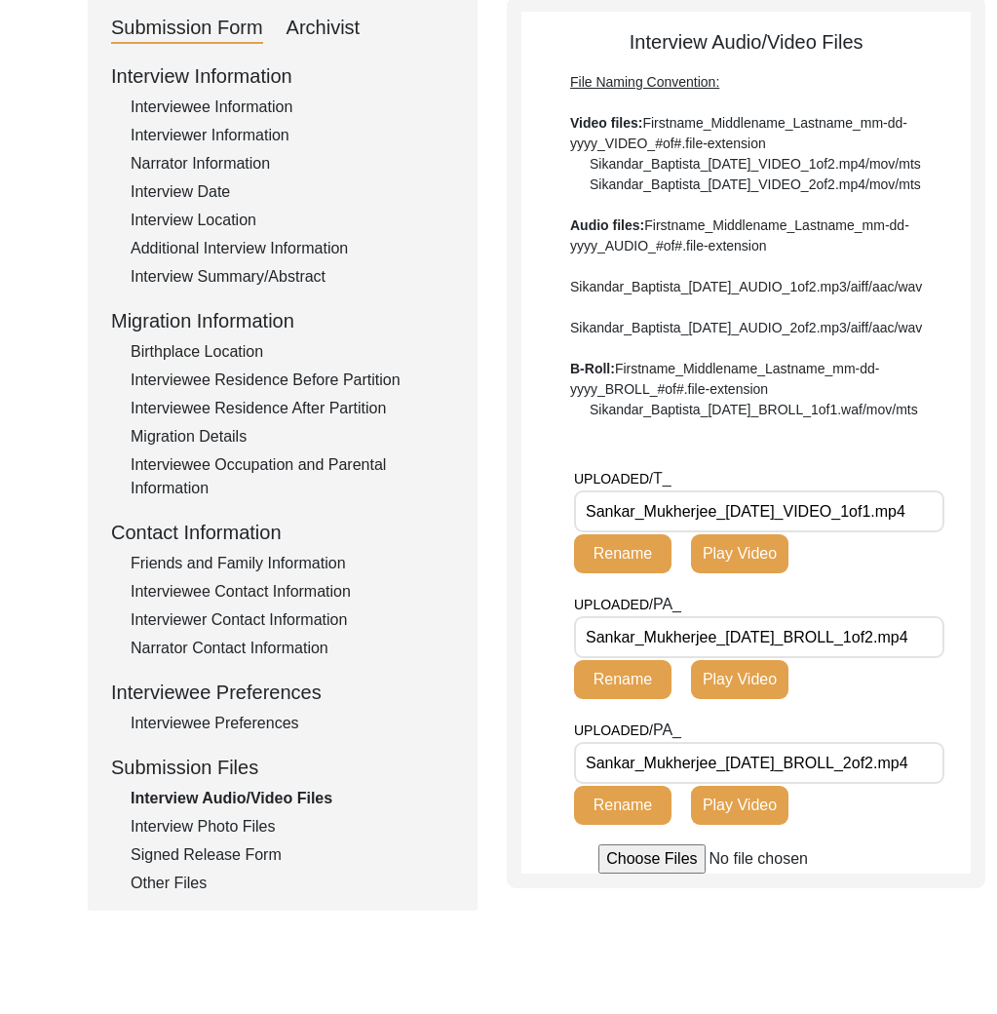
click at [230, 820] on div "Interview Photo Files" at bounding box center [293, 826] width 324 height 23
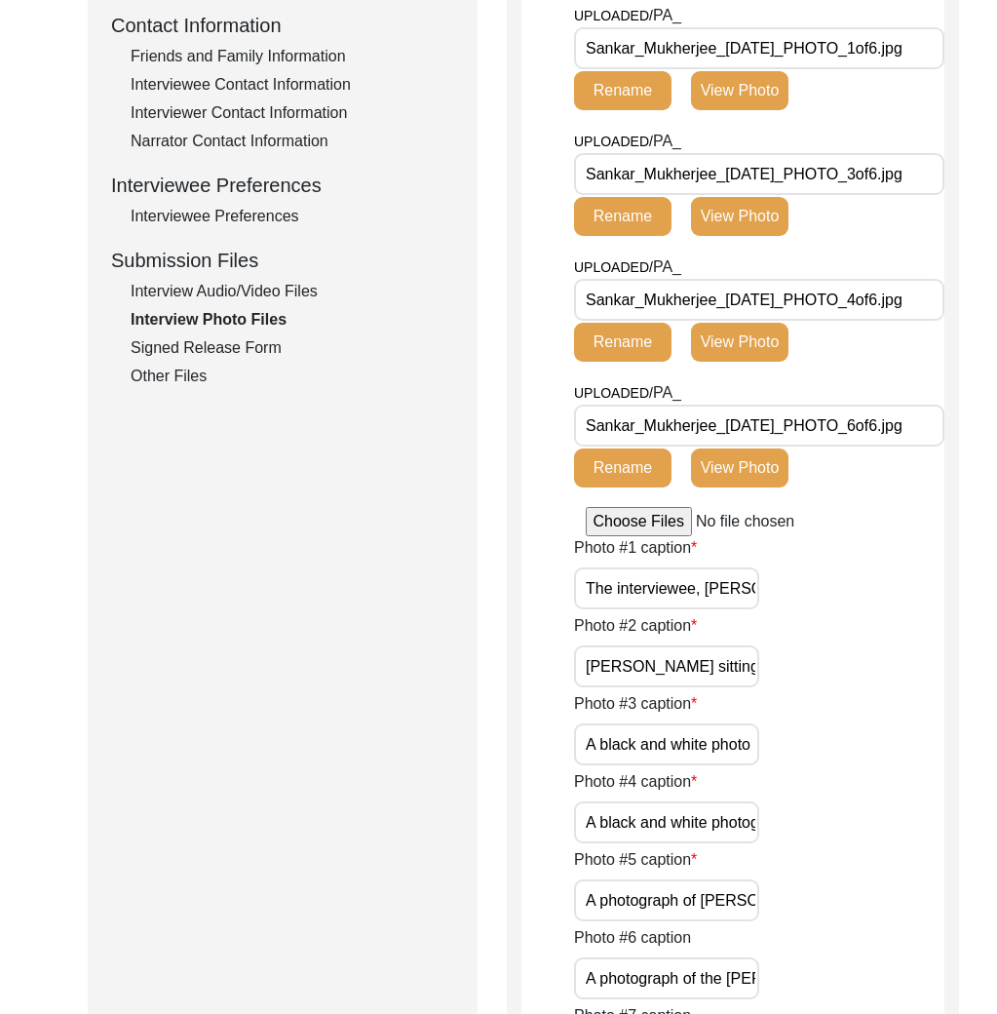
scroll to position [448, 0]
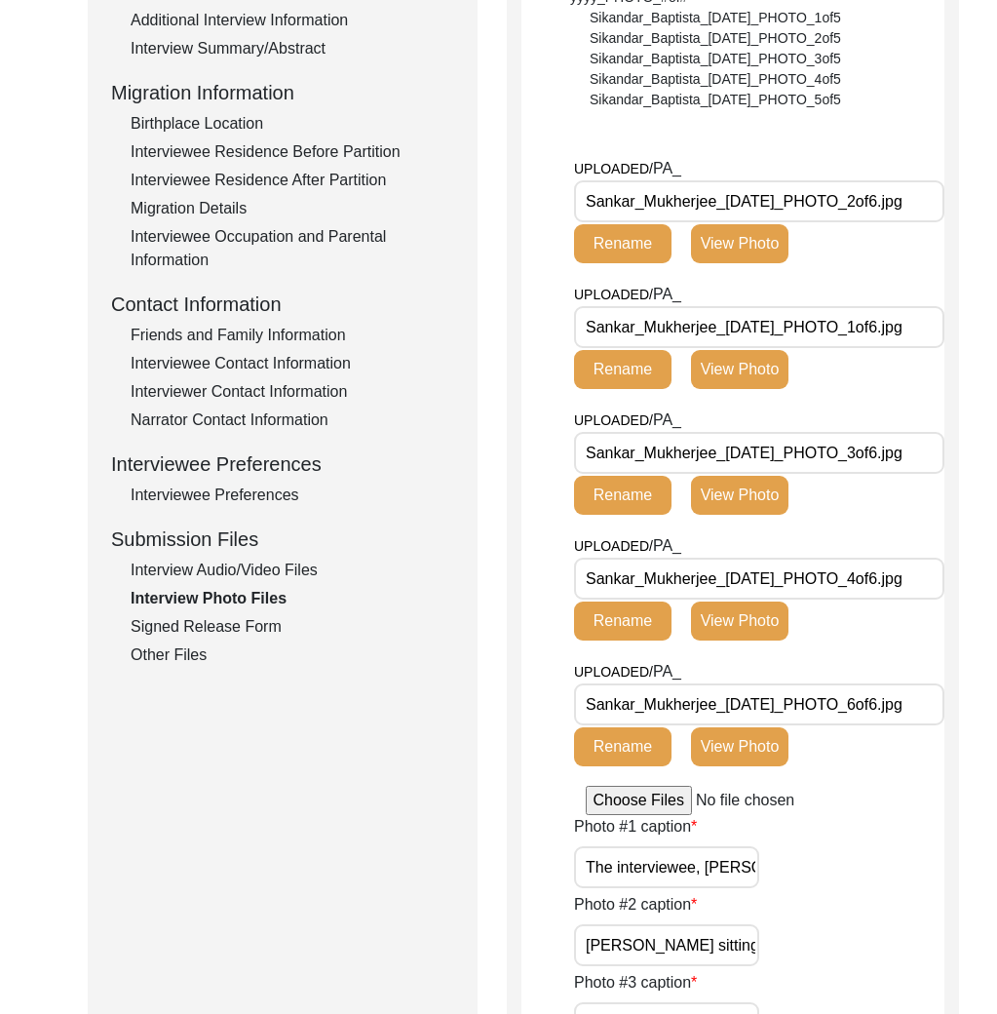
click at [759, 249] on button "View Photo" at bounding box center [739, 243] width 97 height 39
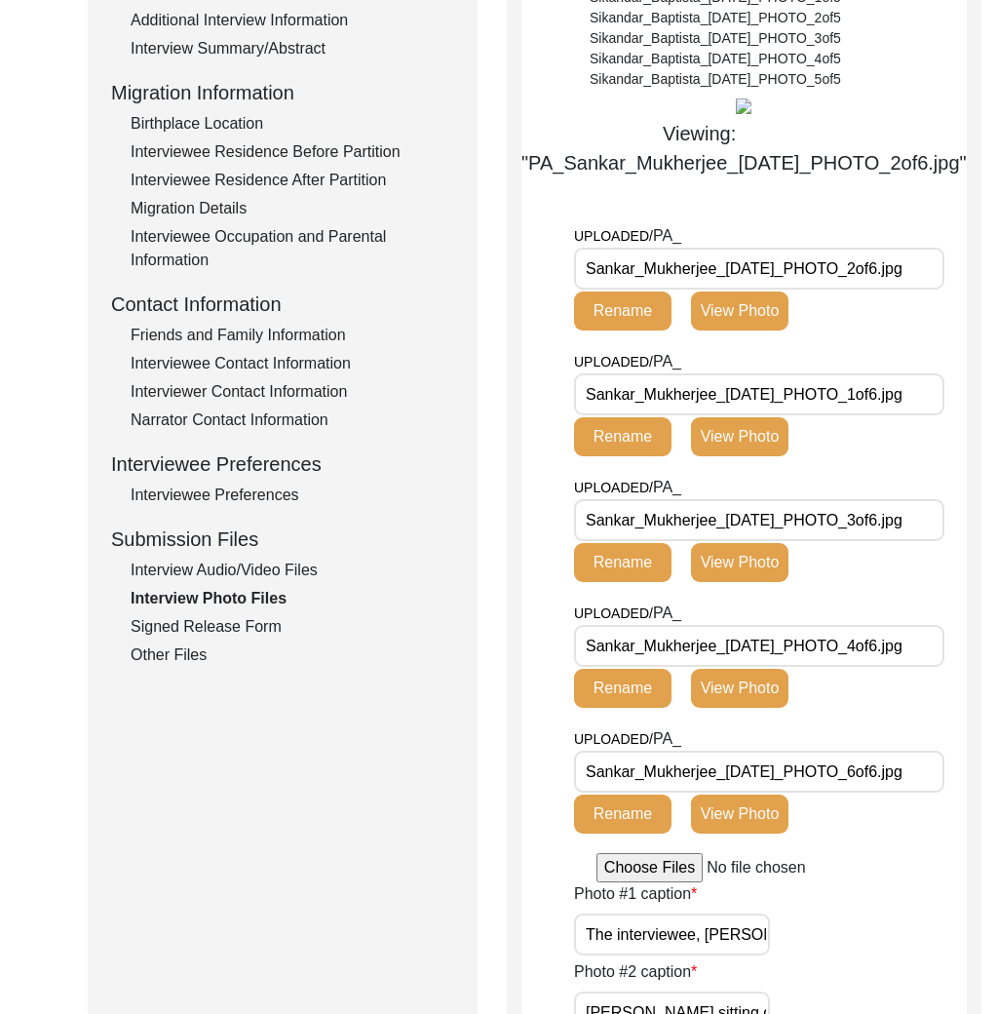
click at [651, 403] on div "Interview Photo Files Write a detailed caption for each photo: when was the pho…" at bounding box center [743, 1026] width 445 height 2455
click at [660, 244] on span "PA_" at bounding box center [667, 235] width 28 height 17
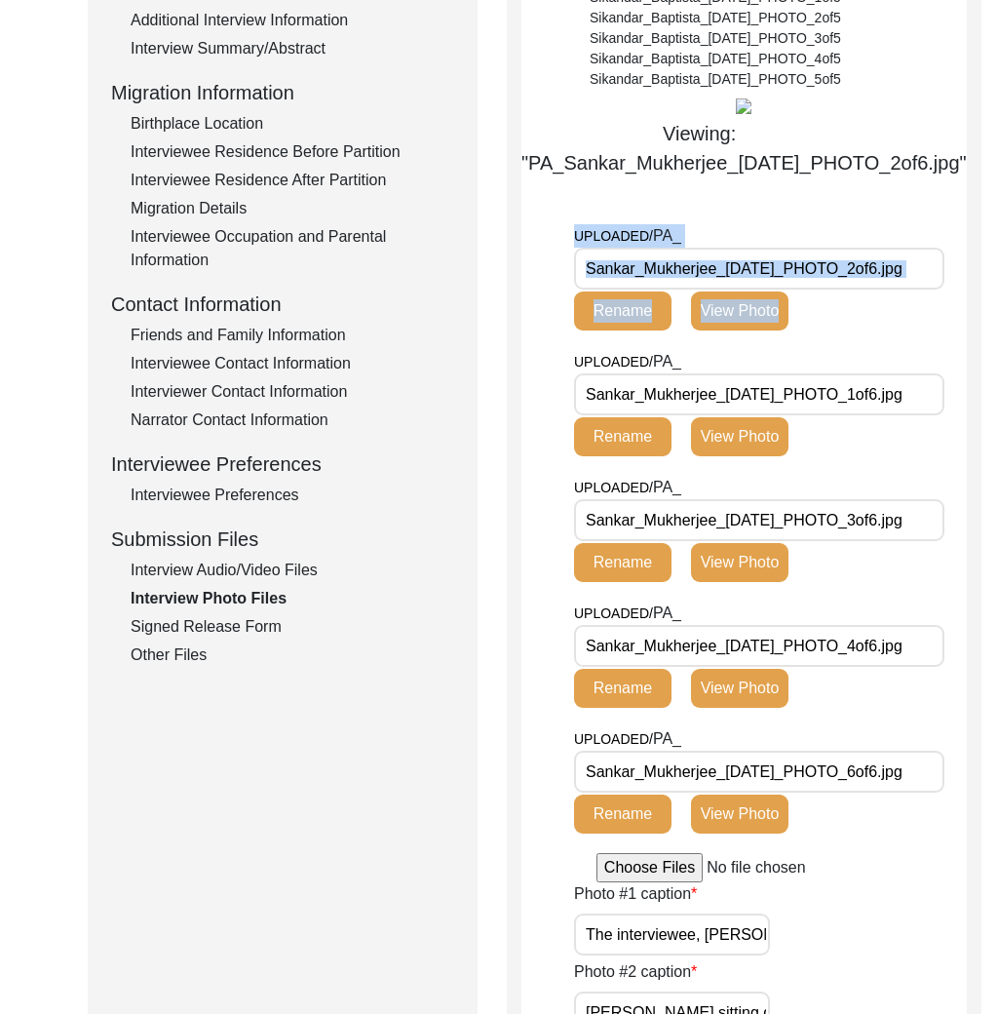
click at [660, 244] on span "PA_" at bounding box center [667, 235] width 28 height 17
click at [668, 244] on span "PA_" at bounding box center [667, 235] width 28 height 17
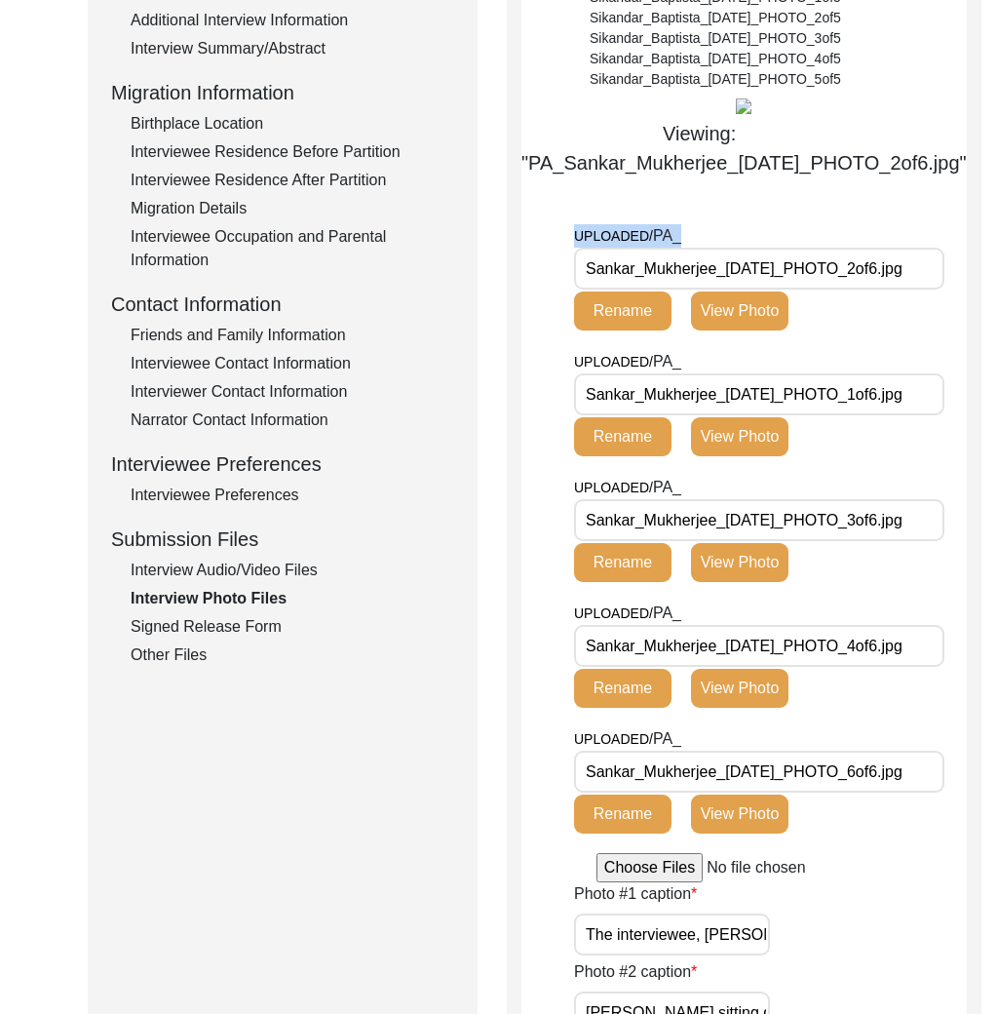
drag, startPoint x: 716, startPoint y: 422, endPoint x: 586, endPoint y: 405, distance: 131.6
click at [586, 330] on div "UPLOADED/ PA_ Sankar_Mukherjee_05-11-2025_PHOTO_2of6.jpg Rename View Photo" at bounding box center [711, 277] width 275 height 106
click at [703, 403] on div "Interview Photo Files Write a detailed caption for each photo: when was the pho…" at bounding box center [743, 1026] width 445 height 2455
drag, startPoint x: 728, startPoint y: 407, endPoint x: 782, endPoint y: 418, distance: 54.7
click at [728, 330] on div "UPLOADED/ PA_ Sankar_Mukherjee_05-11-2025_PHOTO_2of6.jpg Rename View Photo" at bounding box center [711, 277] width 275 height 106
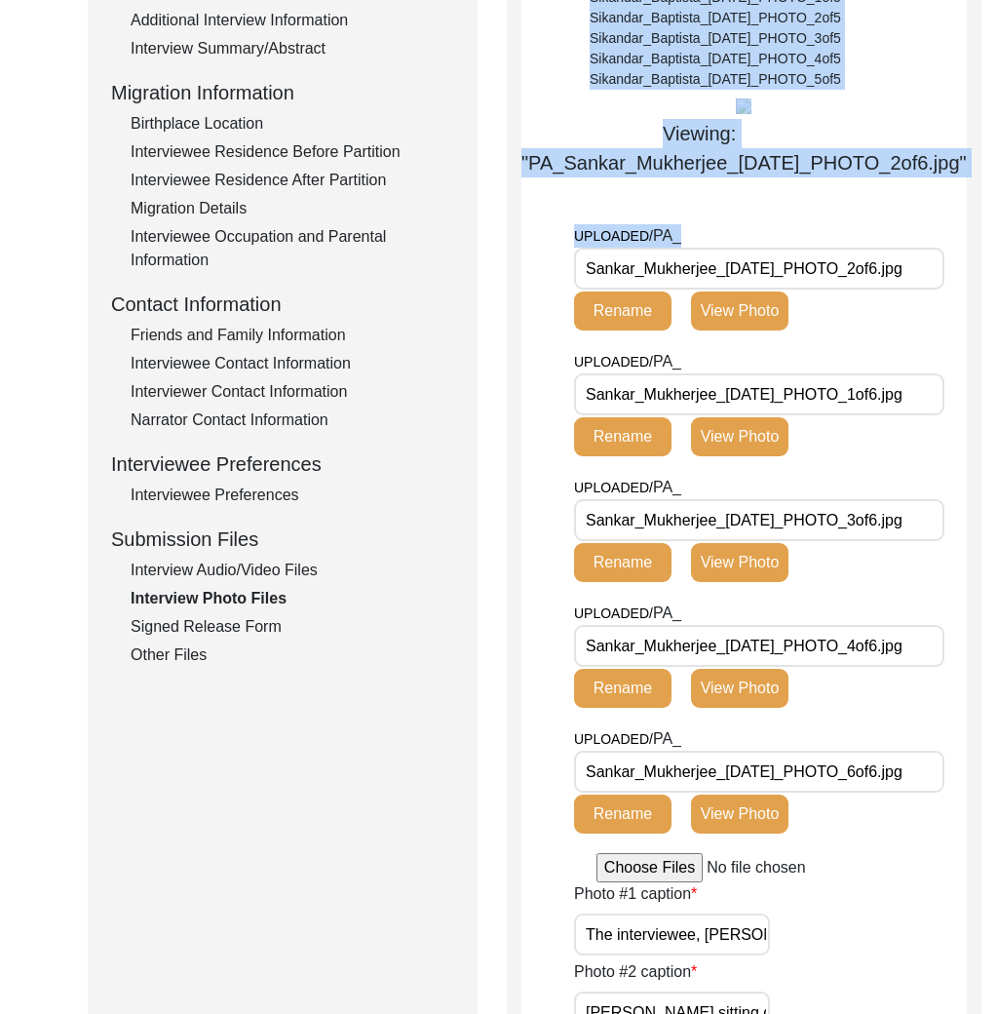
drag, startPoint x: 733, startPoint y: 414, endPoint x: 633, endPoint y: 417, distance: 99.5
click at [574, 330] on div "UPLOADED/ PA_ Sankar_Mukherjee_05-11-2025_PHOTO_2of6.jpg Rename View Photo" at bounding box center [711, 277] width 275 height 106
click at [636, 244] on span "UPLOADED/" at bounding box center [613, 236] width 79 height 16
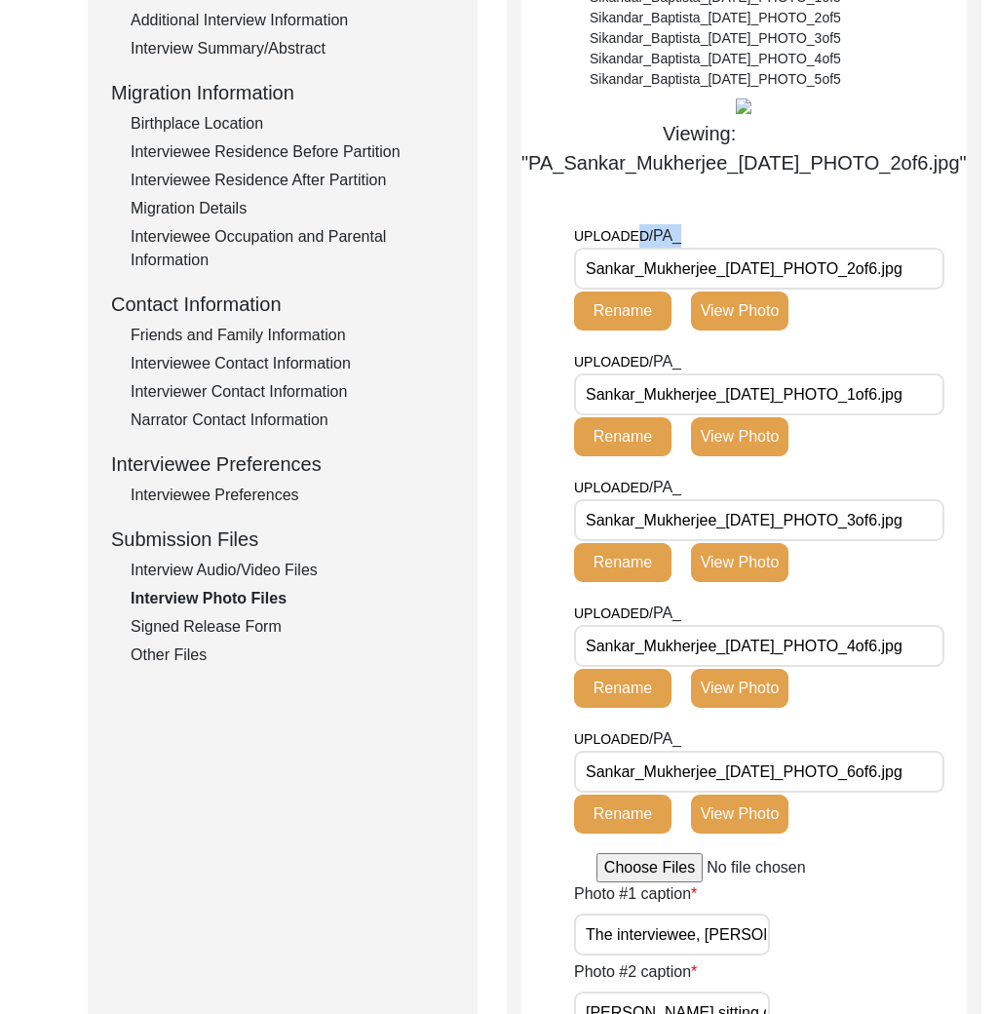
drag, startPoint x: 711, startPoint y: 426, endPoint x: 638, endPoint y: 409, distance: 75.0
click at [638, 330] on div "UPLOADED/ PA_ Sankar_Mukherjee_05-11-2025_PHOTO_2of6.jpg Rename View Photo" at bounding box center [711, 277] width 275 height 106
click at [736, 114] on img at bounding box center [744, 106] width 16 height 16
click at [642, 330] on div "UPLOADED/ PA_ Sankar_Mukherjee_05-11-2025_PHOTO_2of6.jpg Rename View Photo" at bounding box center [711, 277] width 275 height 106
click at [653, 244] on span "PA_" at bounding box center [667, 235] width 28 height 17
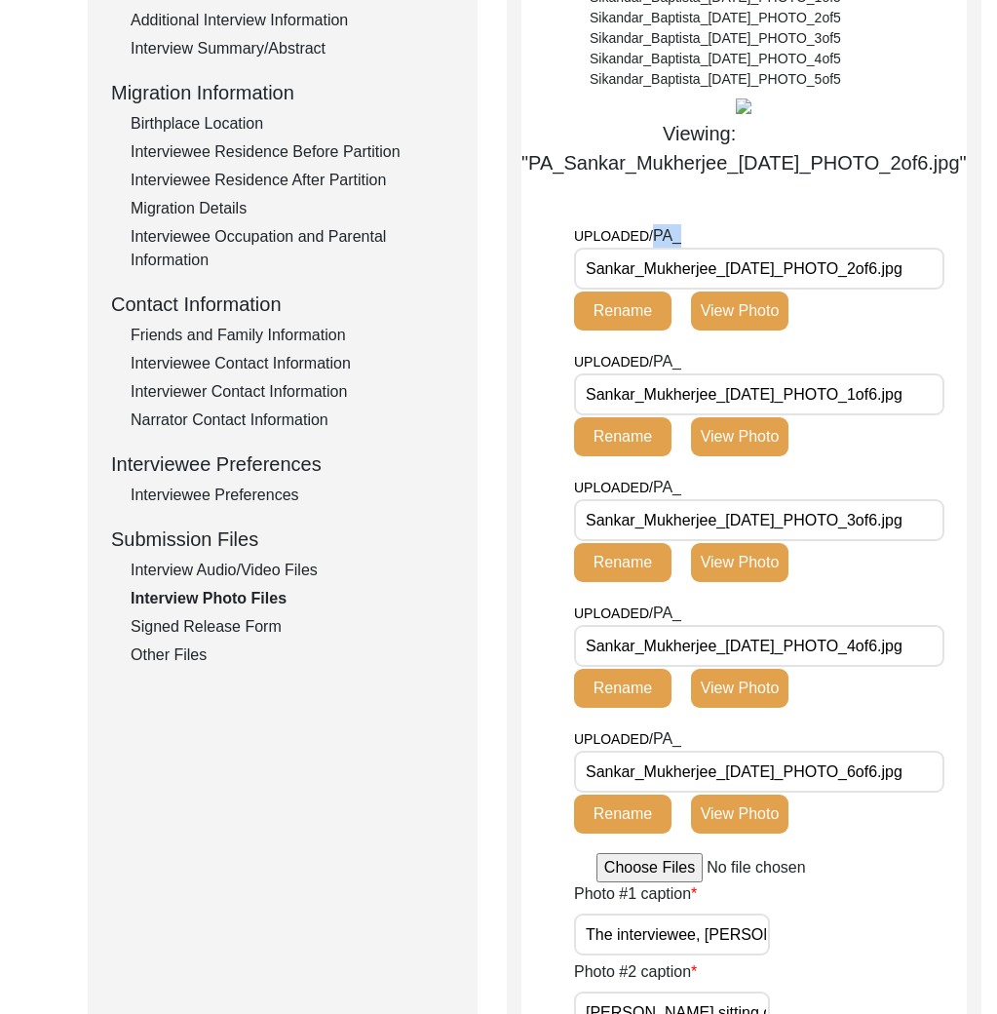
click at [653, 244] on span "PA_" at bounding box center [667, 235] width 28 height 17
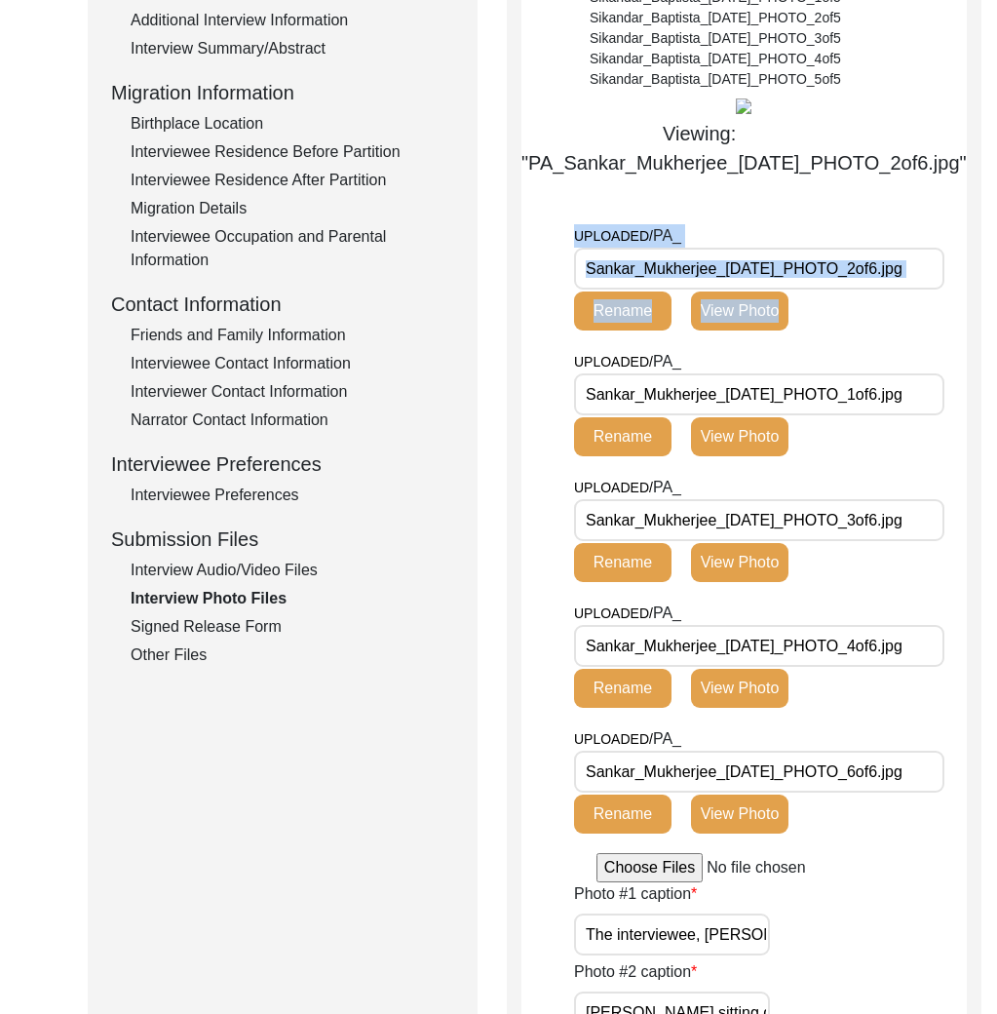
click at [653, 244] on span "PA_" at bounding box center [667, 235] width 28 height 17
click at [672, 244] on span "PA_" at bounding box center [667, 235] width 28 height 17
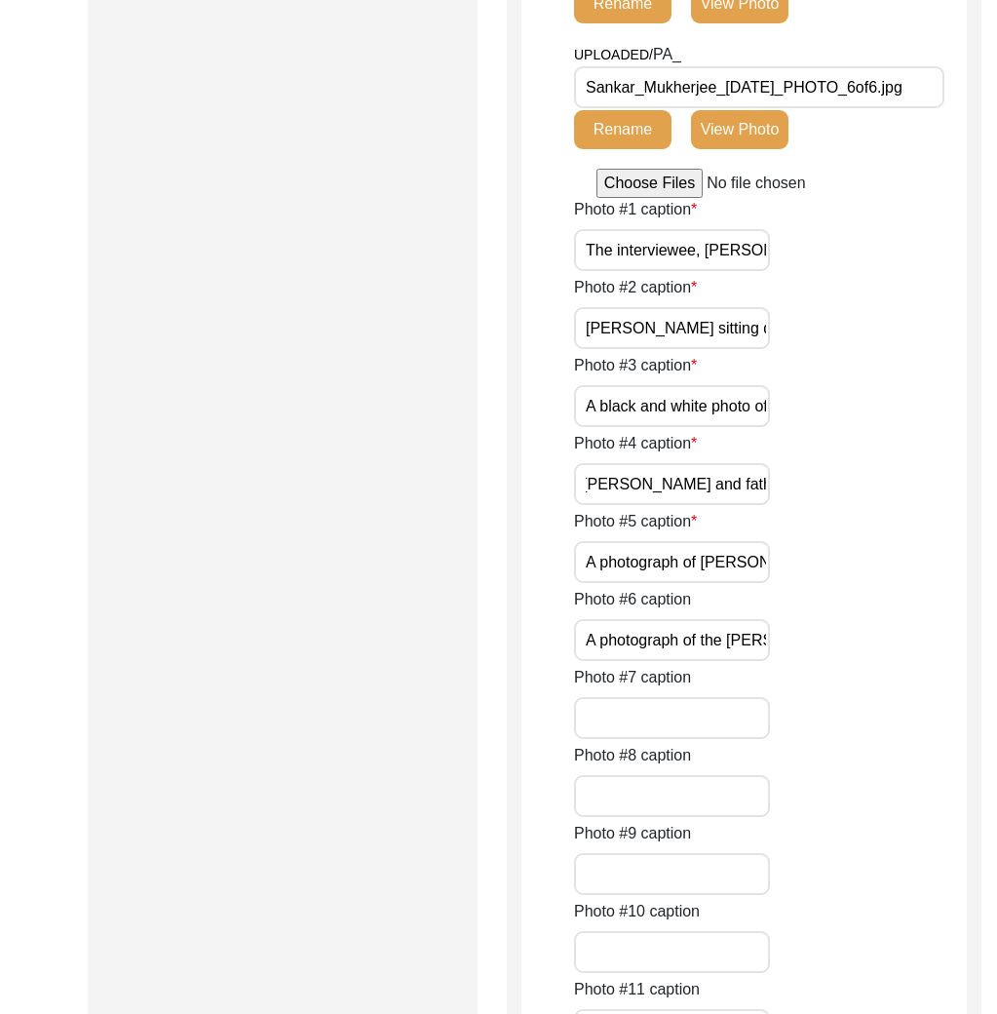
scroll to position [0, 451]
click at [830, 427] on div "Photo #3 caption A black and white photo of Mr. Mukherjee’s maternal grandfathe…" at bounding box center [770, 390] width 393 height 73
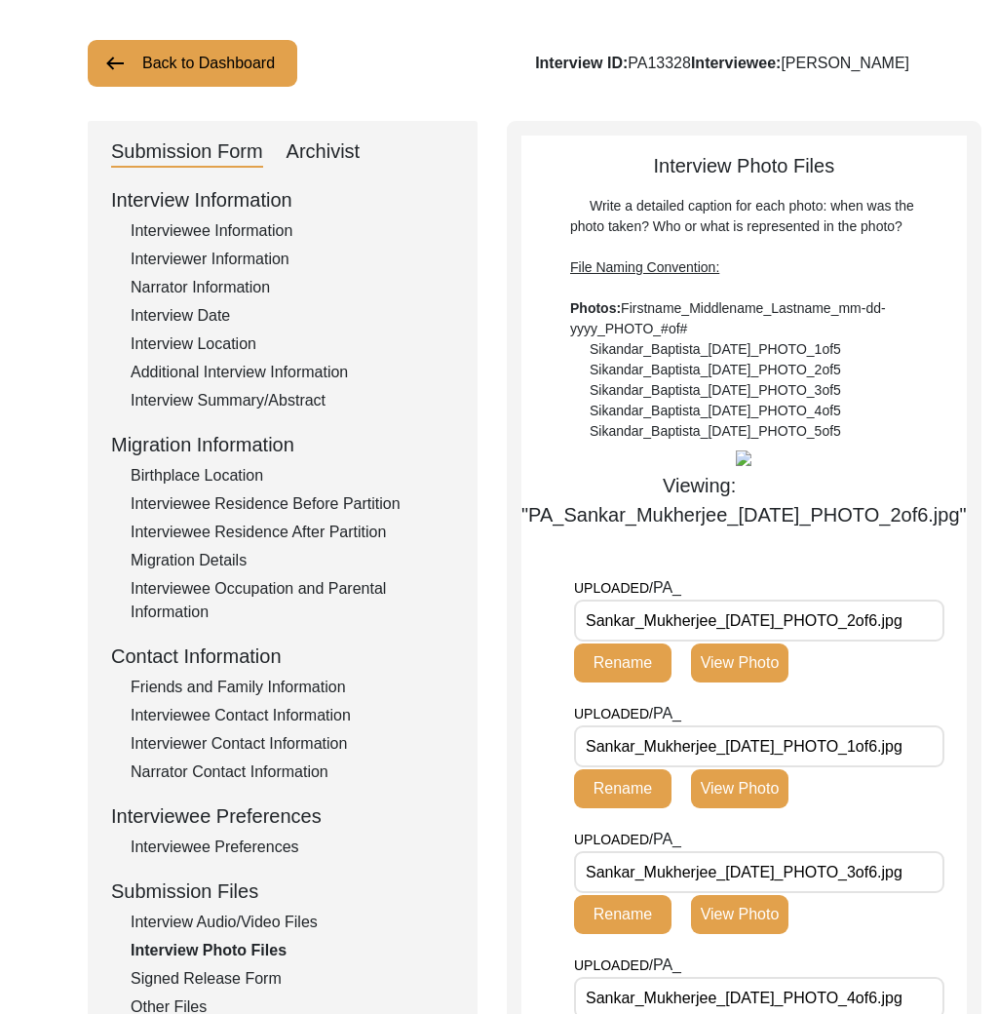
scroll to position [98, 0]
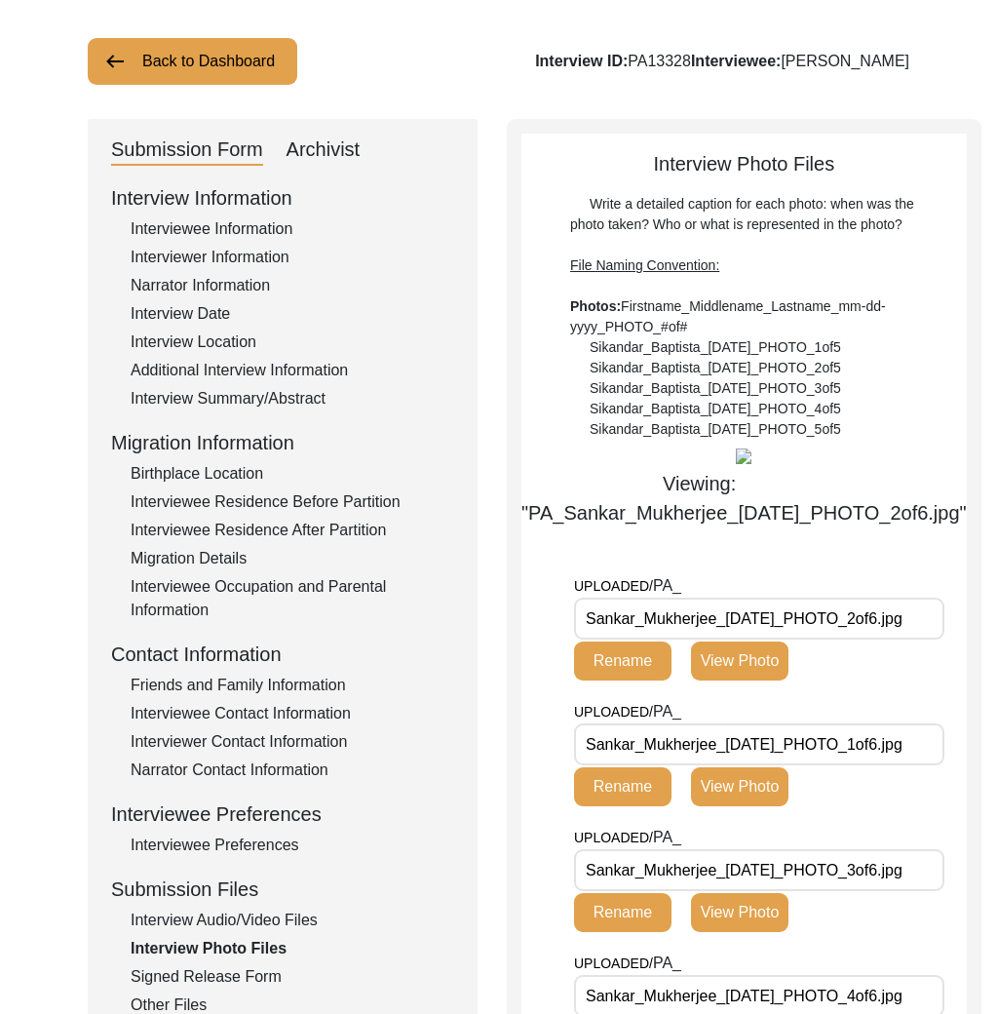
click at [756, 639] on input "Sankar_Mukherjee_05-11-2025_PHOTO_2of6.jpg" at bounding box center [759, 618] width 370 height 42
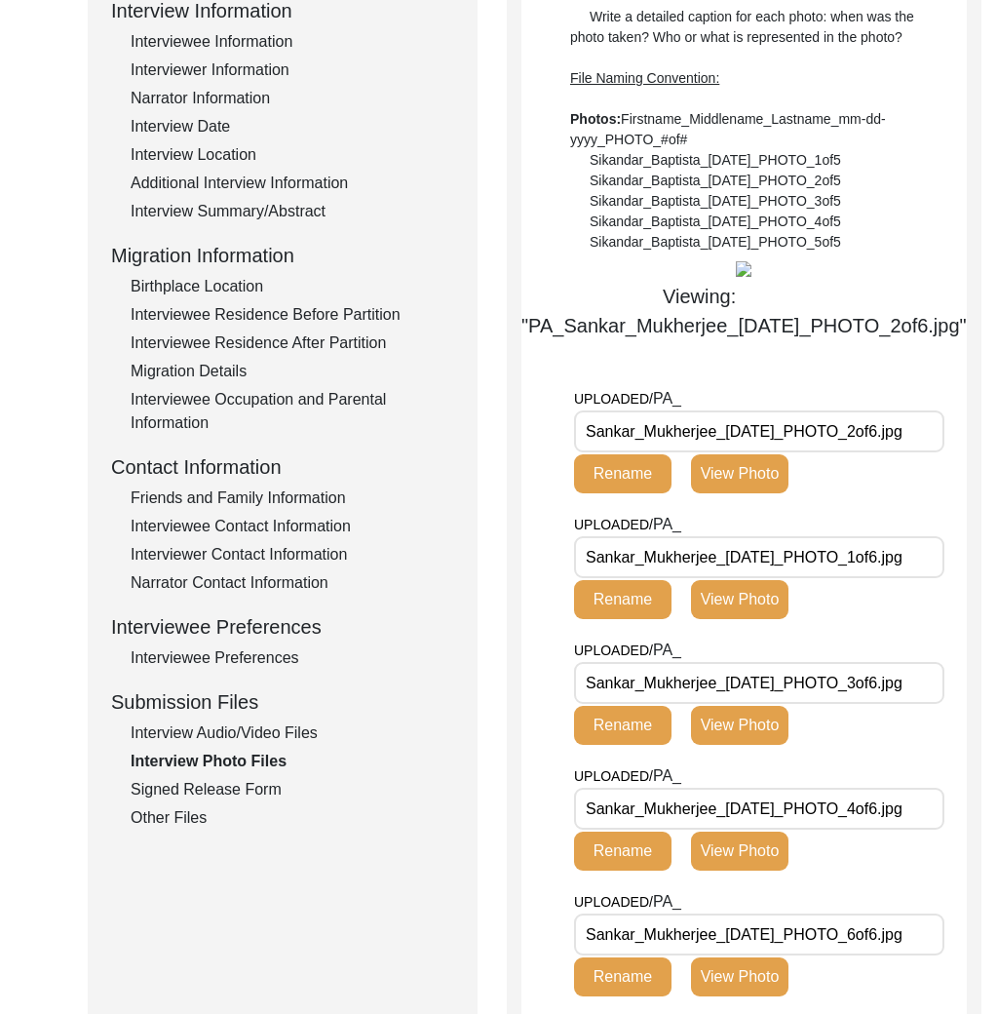
click at [257, 718] on div "Interview Information Interviewee Information Interviewer Information Narrator …" at bounding box center [282, 412] width 343 height 833
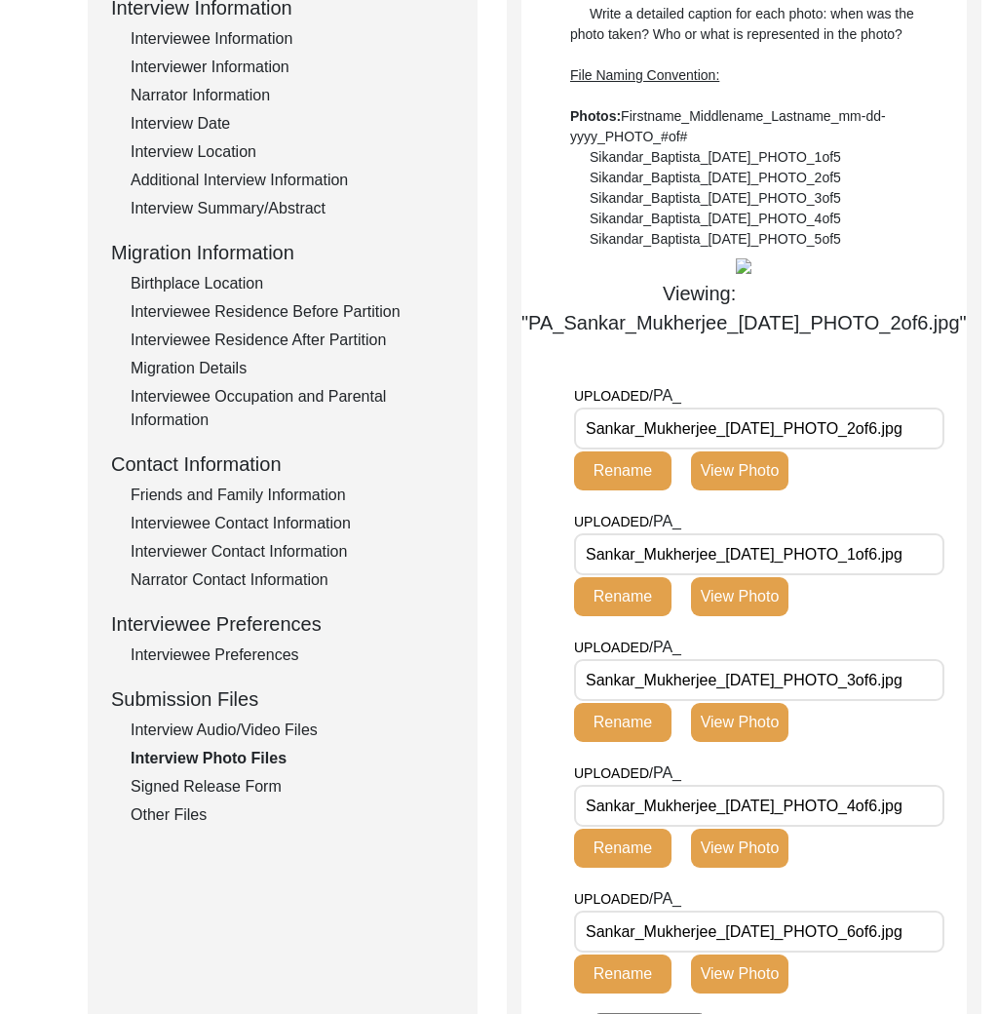
click at [262, 730] on div "Interview Audio/Video Files" at bounding box center [293, 729] width 324 height 23
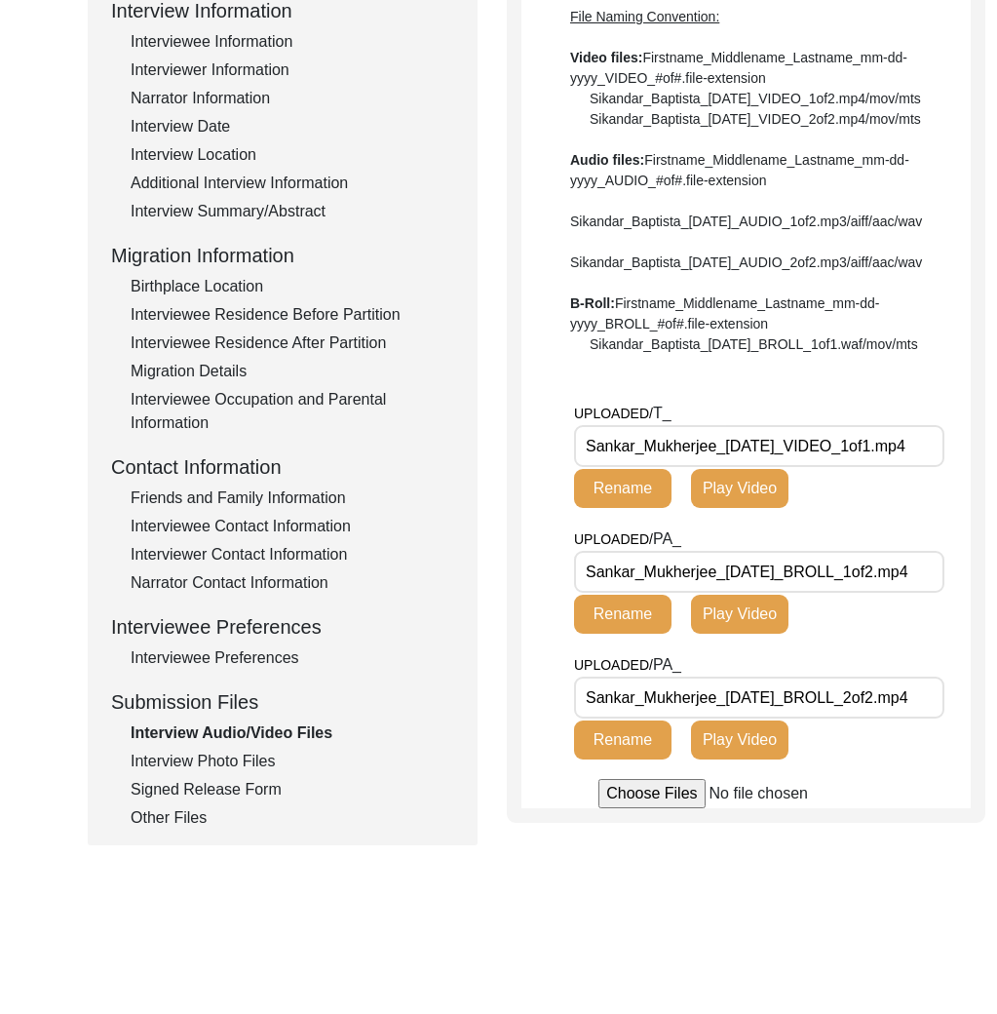
click at [197, 805] on div "Interview Information Interviewee Information Interviewer Information Narrator …" at bounding box center [282, 412] width 343 height 833
click at [182, 826] on div "Other Files" at bounding box center [293, 817] width 324 height 23
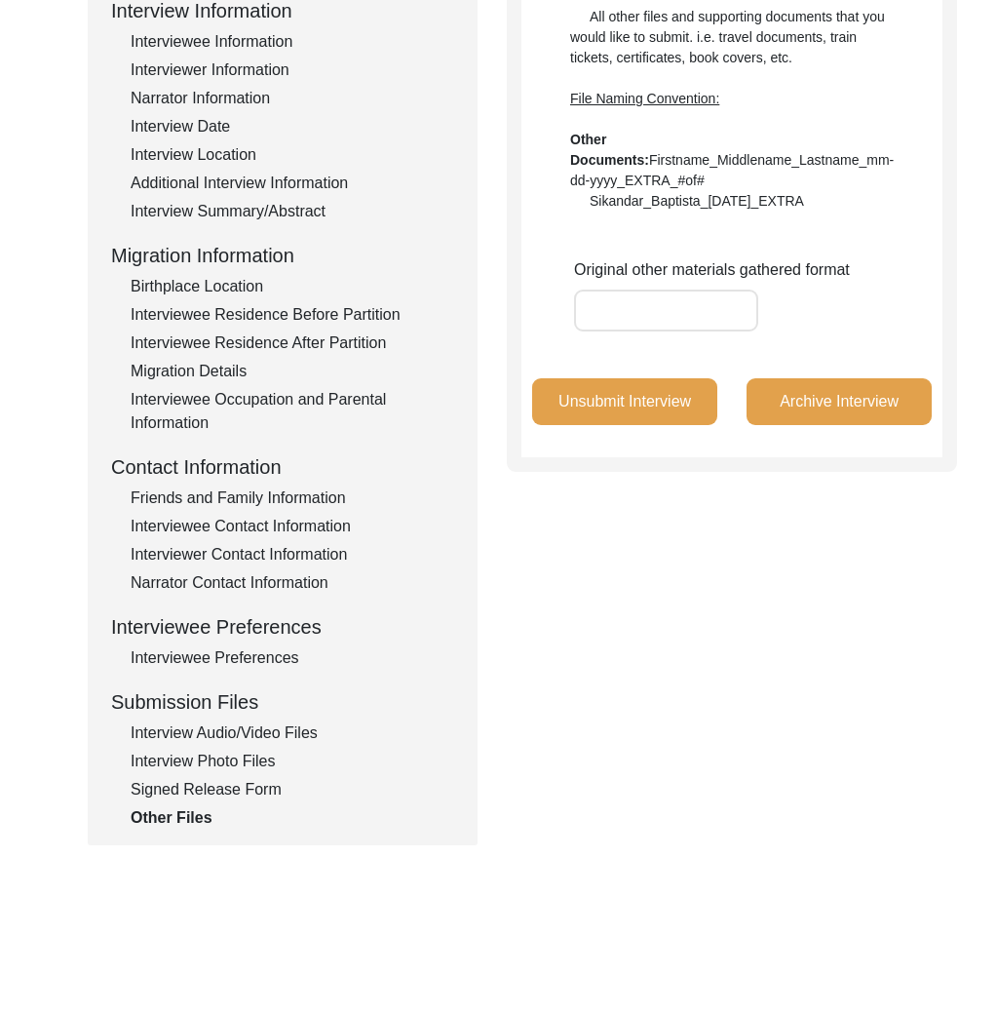
click at [214, 727] on div "Interview Audio/Video Files" at bounding box center [293, 732] width 324 height 23
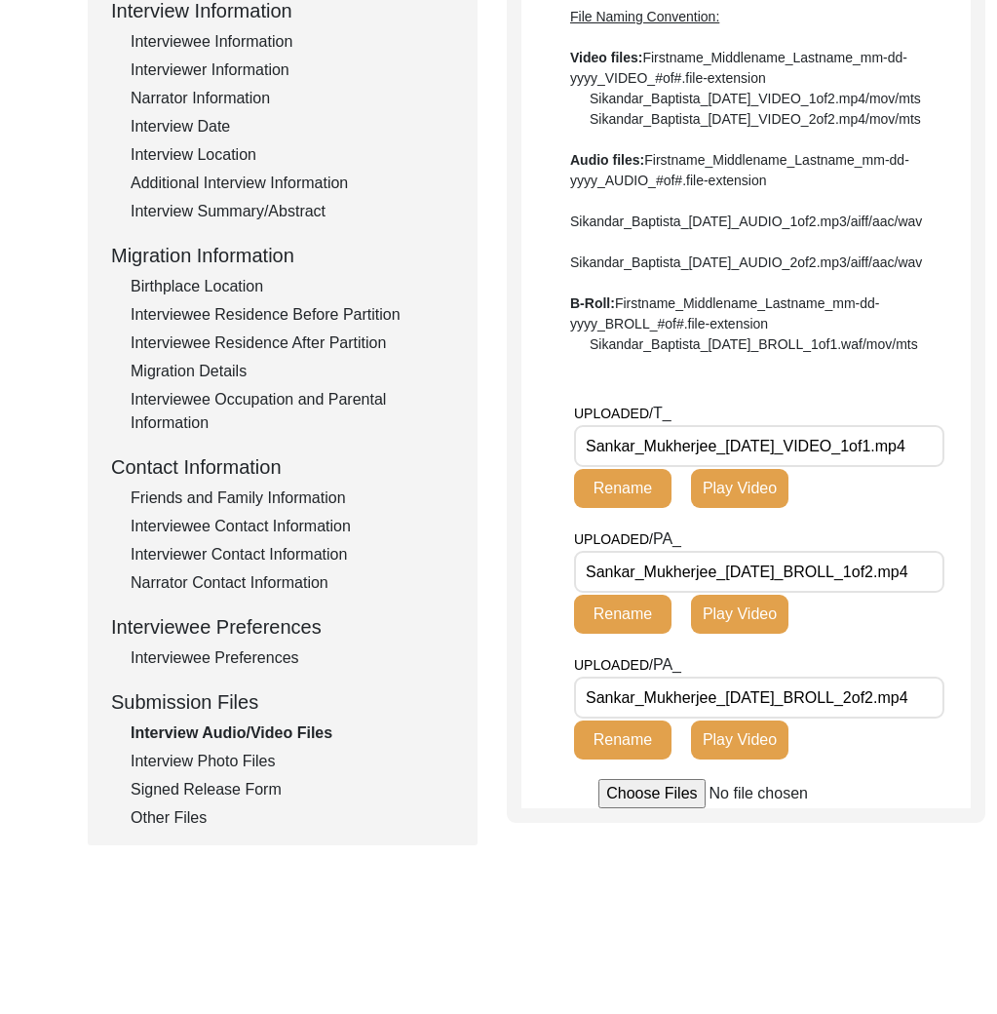
click at [145, 817] on div "Other Files" at bounding box center [293, 817] width 324 height 23
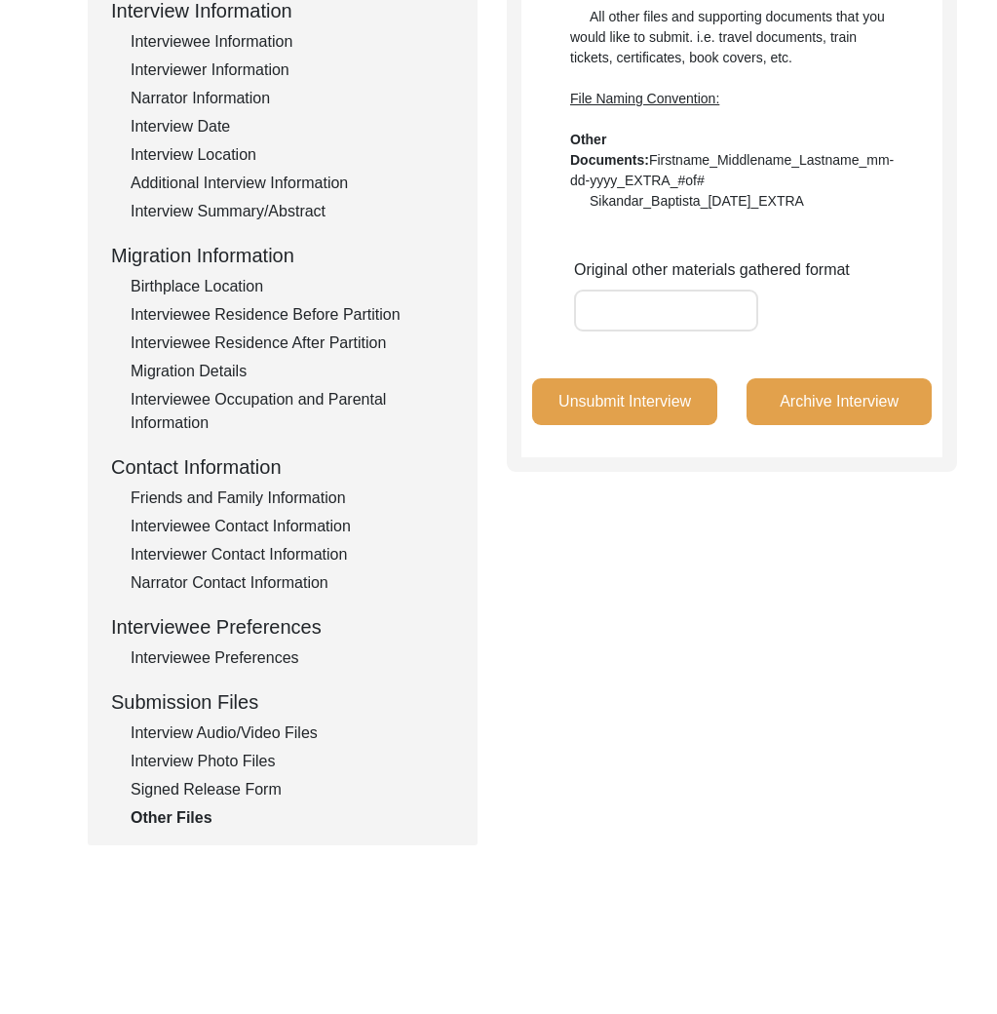
drag, startPoint x: 205, startPoint y: 790, endPoint x: 186, endPoint y: 817, distance: 32.2
click at [205, 790] on div "Signed Release Form" at bounding box center [293, 789] width 324 height 23
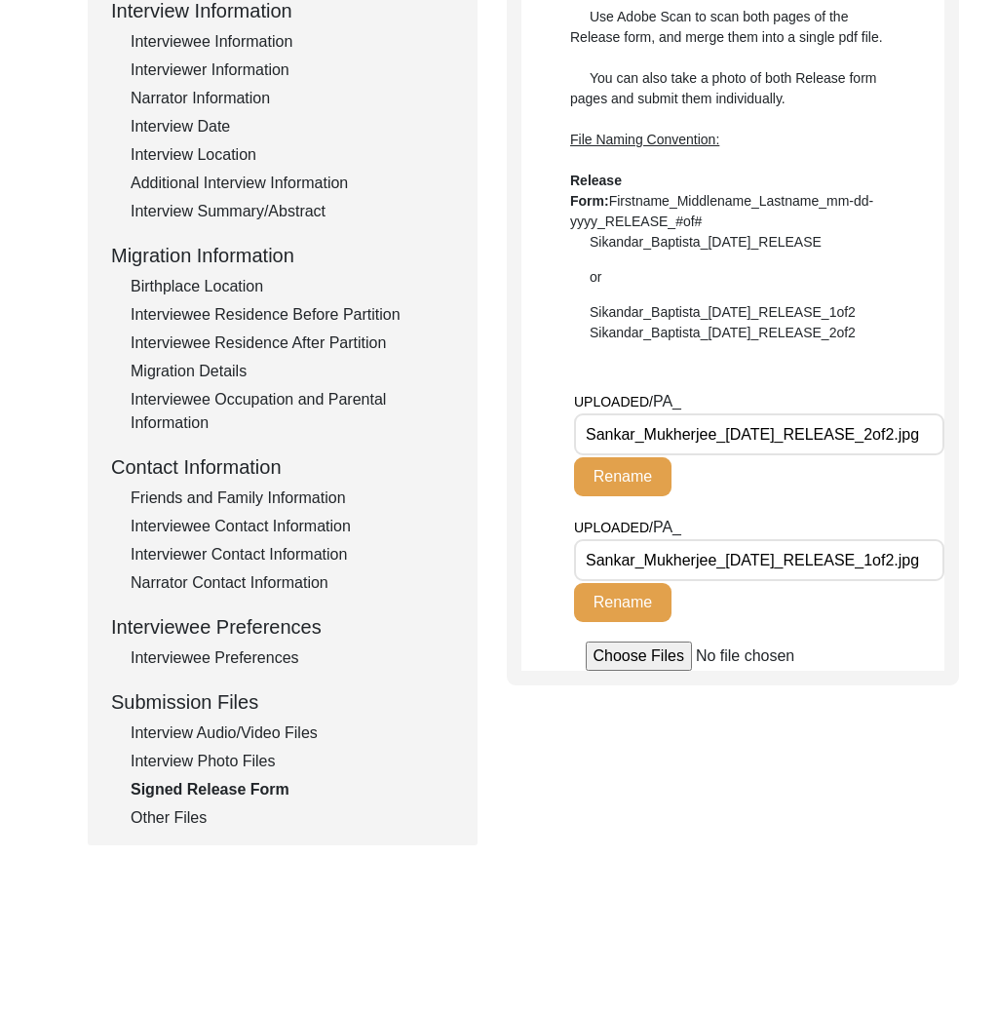
click at [186, 817] on div "Other Files" at bounding box center [293, 817] width 324 height 23
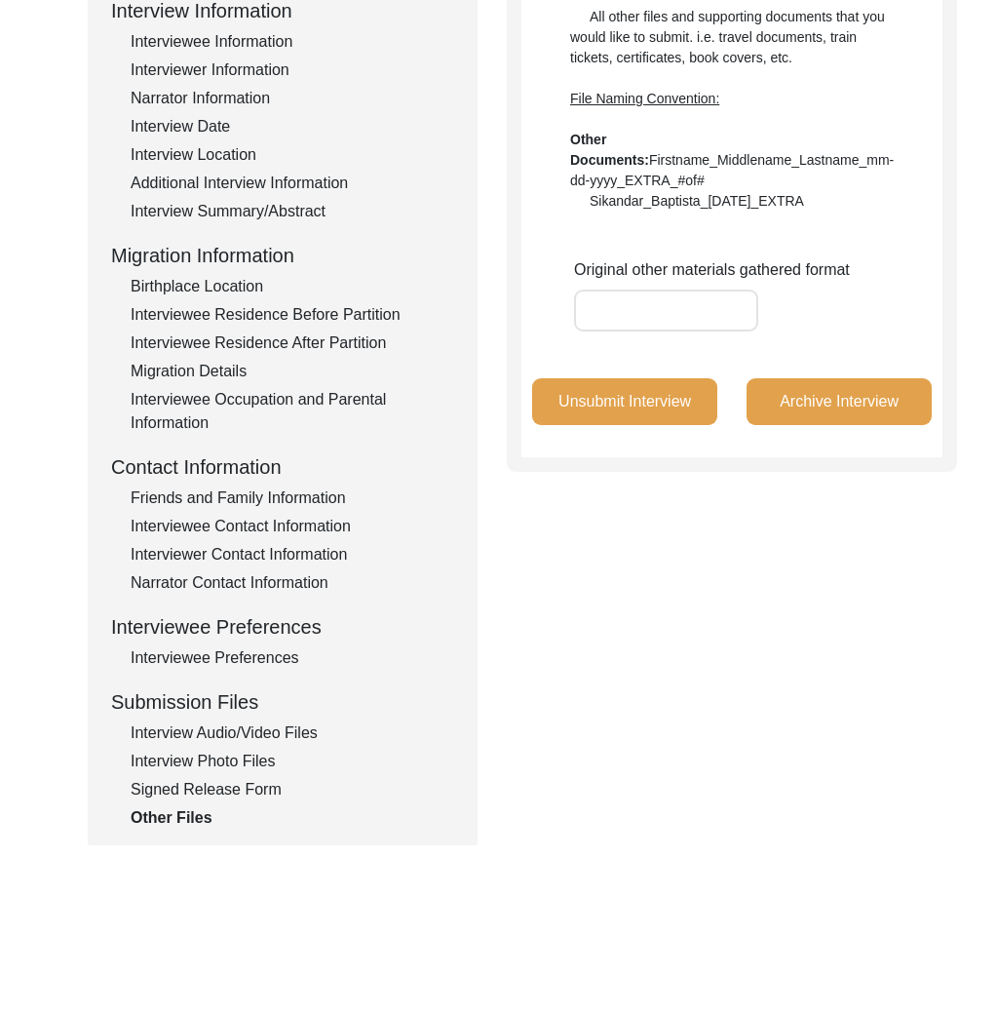
click at [194, 793] on div "Signed Release Form" at bounding box center [293, 789] width 324 height 23
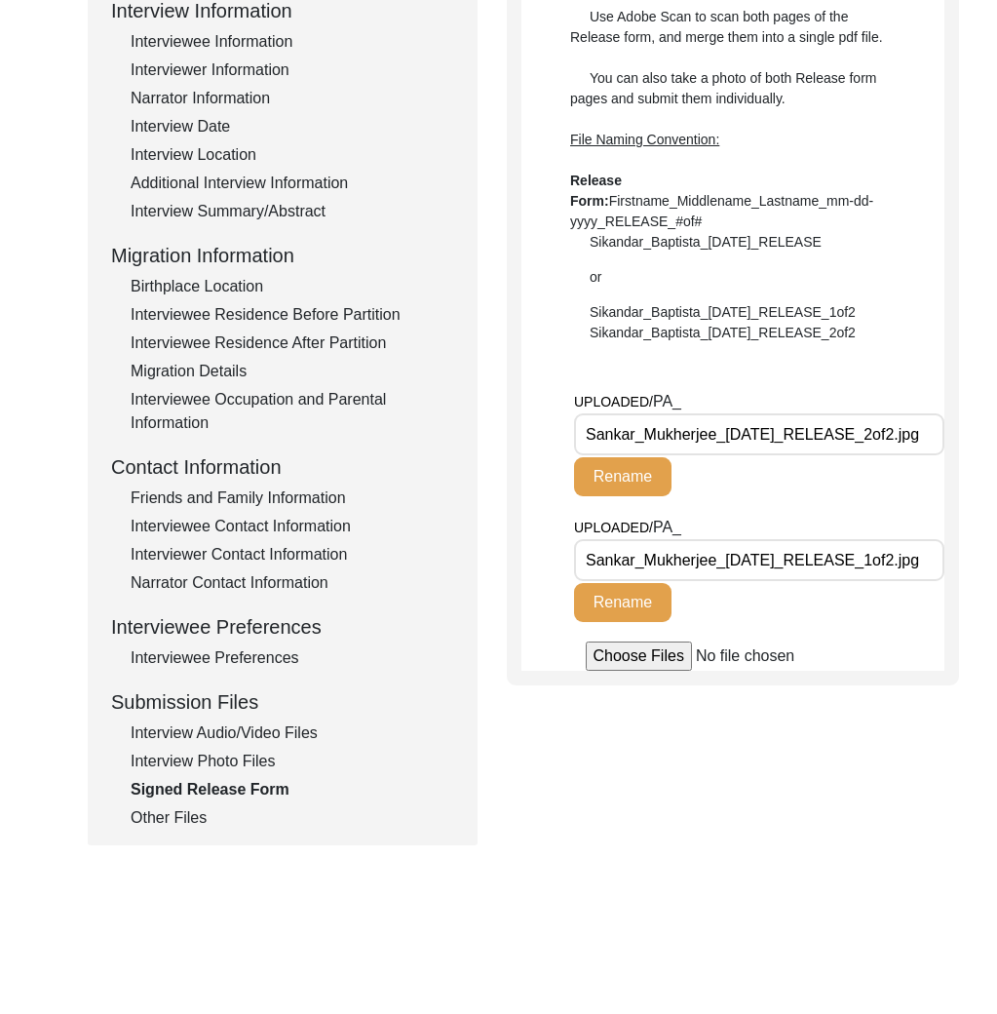
click at [187, 821] on div "Other Files" at bounding box center [293, 817] width 324 height 23
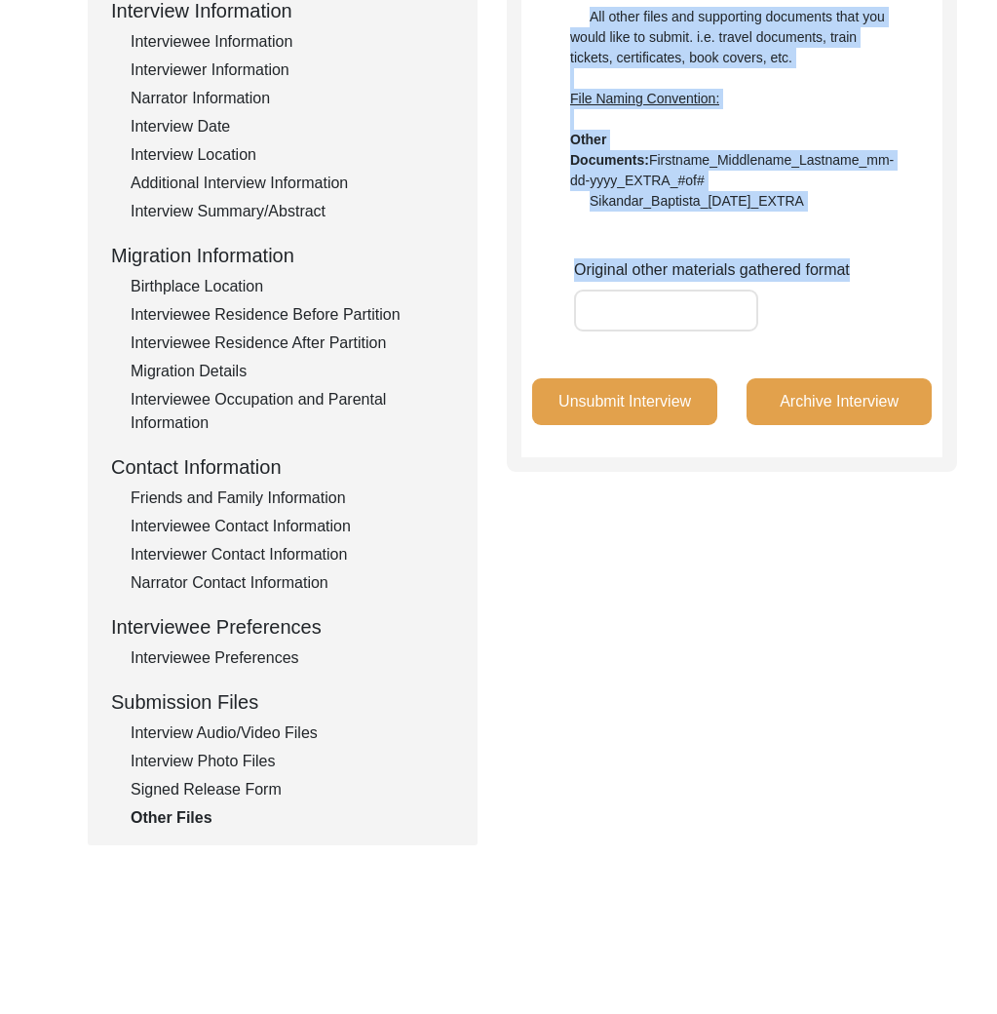
drag, startPoint x: 868, startPoint y: 291, endPoint x: 563, endPoint y: 294, distance: 305.1
click at [563, 294] on app-other-files "Other Files All other files and supporting documents that you would like to sub…" at bounding box center [731, 209] width 421 height 495
click at [578, 282] on label "Original other materials gathered format" at bounding box center [712, 269] width 276 height 23
click at [578, 289] on input "Original other materials gathered format" at bounding box center [666, 310] width 184 height 42
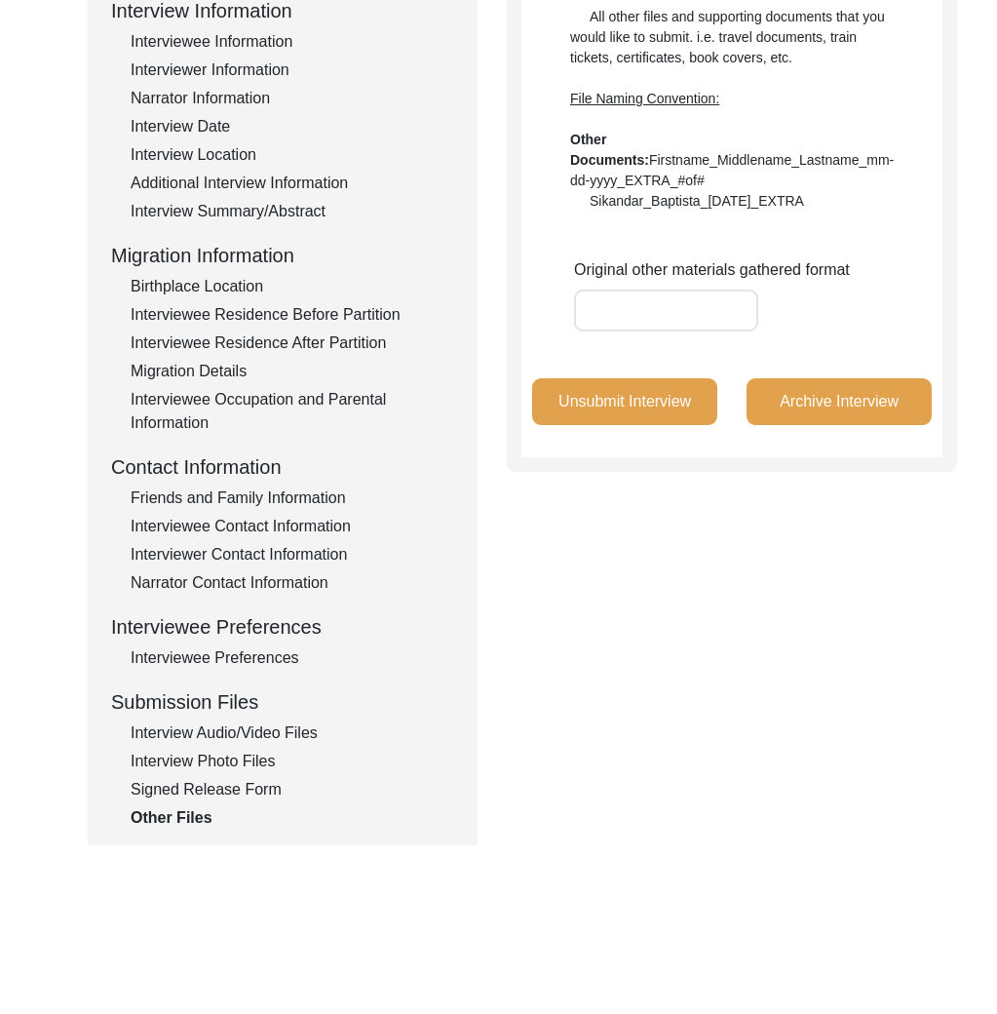
click at [214, 732] on div "Interview Audio/Video Files" at bounding box center [293, 732] width 324 height 23
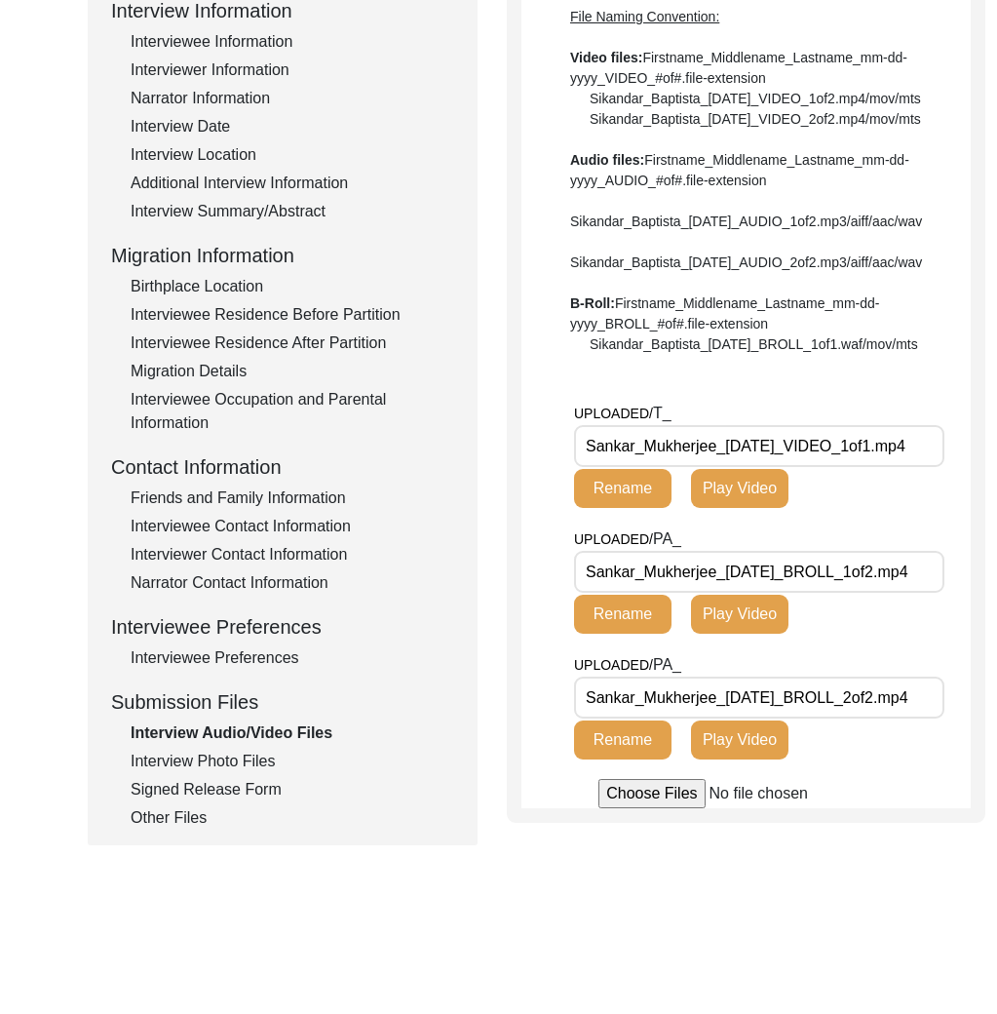
click at [177, 821] on div "Other Files" at bounding box center [293, 817] width 324 height 23
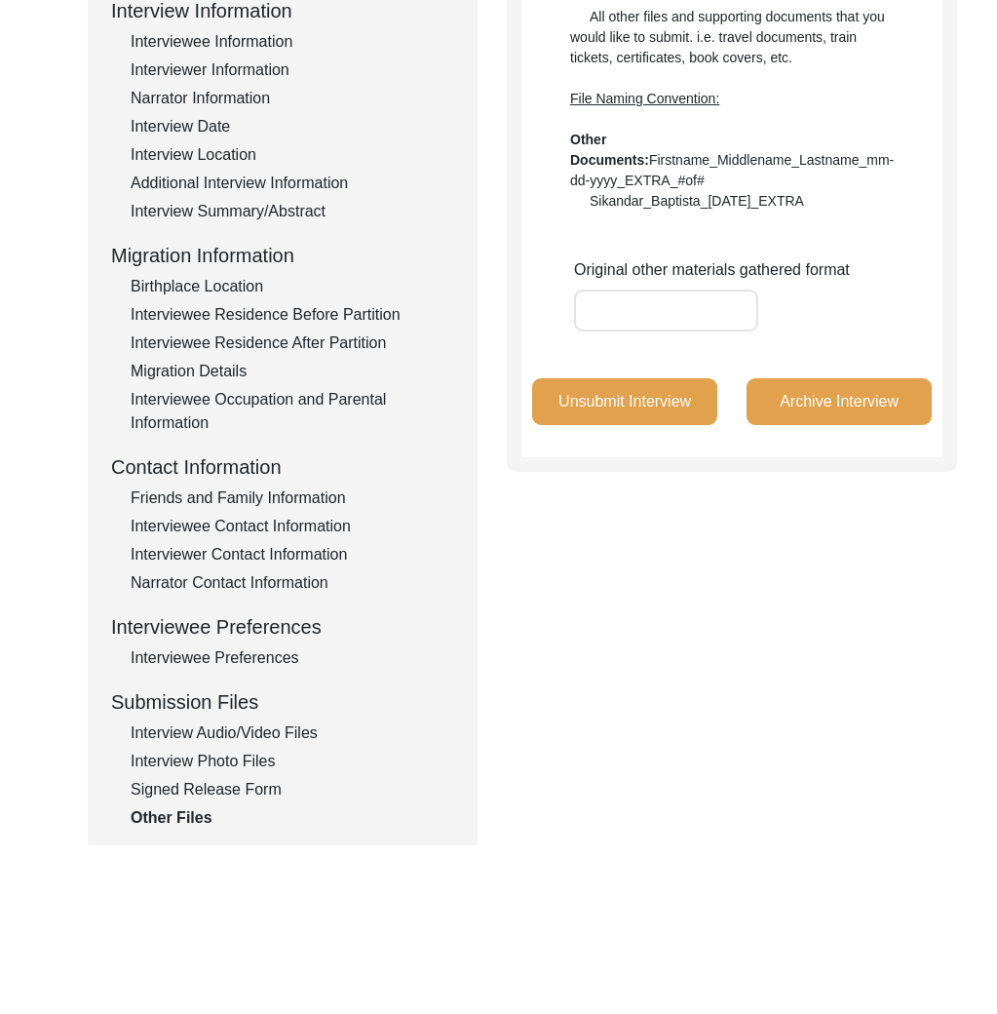
click at [213, 799] on div "Signed Release Form" at bounding box center [293, 789] width 324 height 23
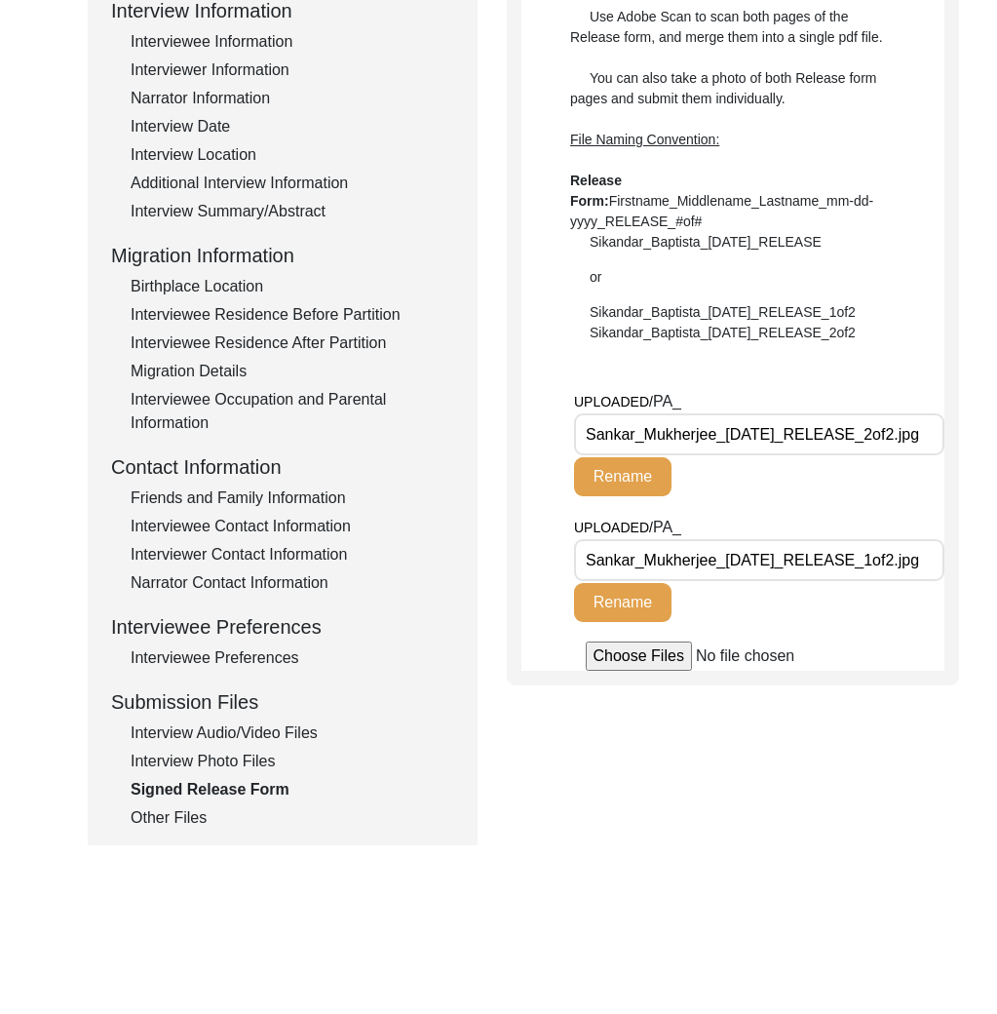
click at [184, 813] on div "Other Files" at bounding box center [293, 817] width 324 height 23
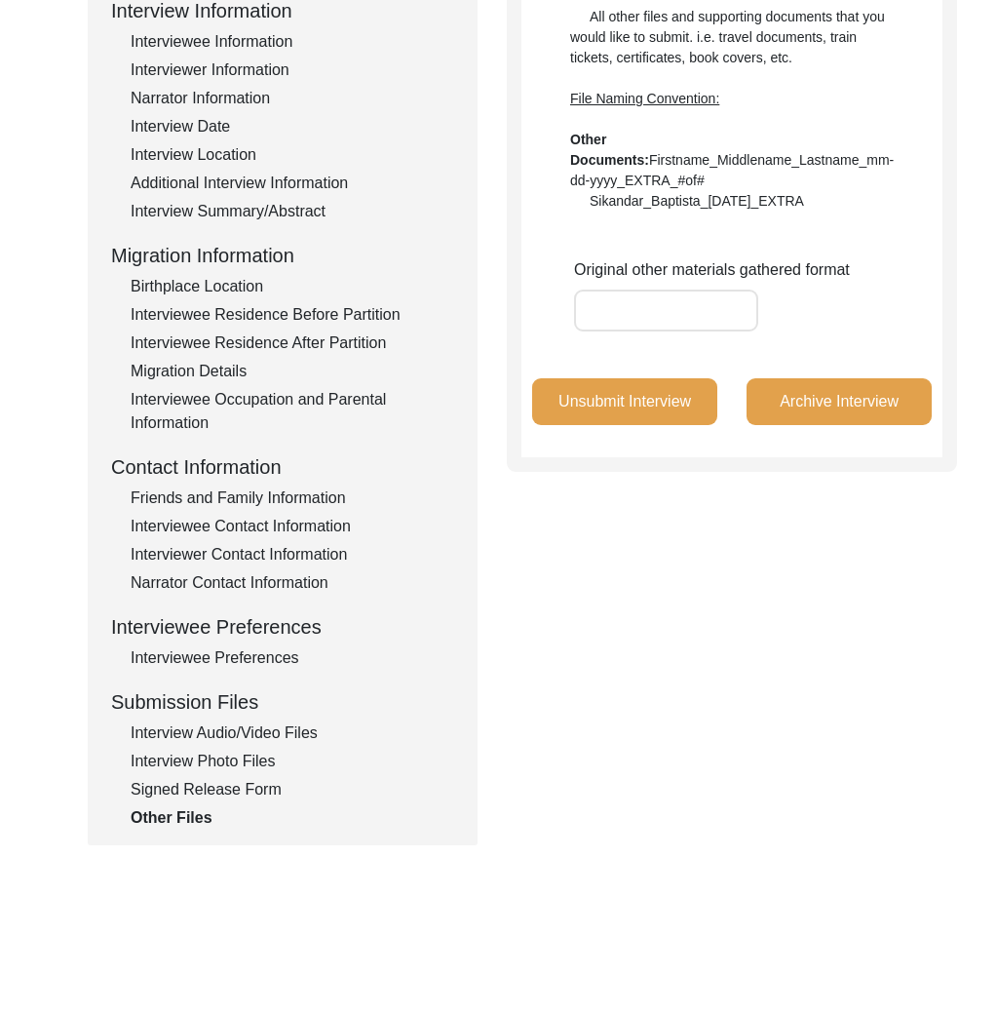
drag, startPoint x: 221, startPoint y: 716, endPoint x: 226, endPoint y: 725, distance: 10.0
click at [222, 717] on div "Interview Information Interviewee Information Interviewer Information Narrator …" at bounding box center [282, 412] width 343 height 833
click at [227, 728] on div "Interview Audio/Video Files" at bounding box center [293, 732] width 324 height 23
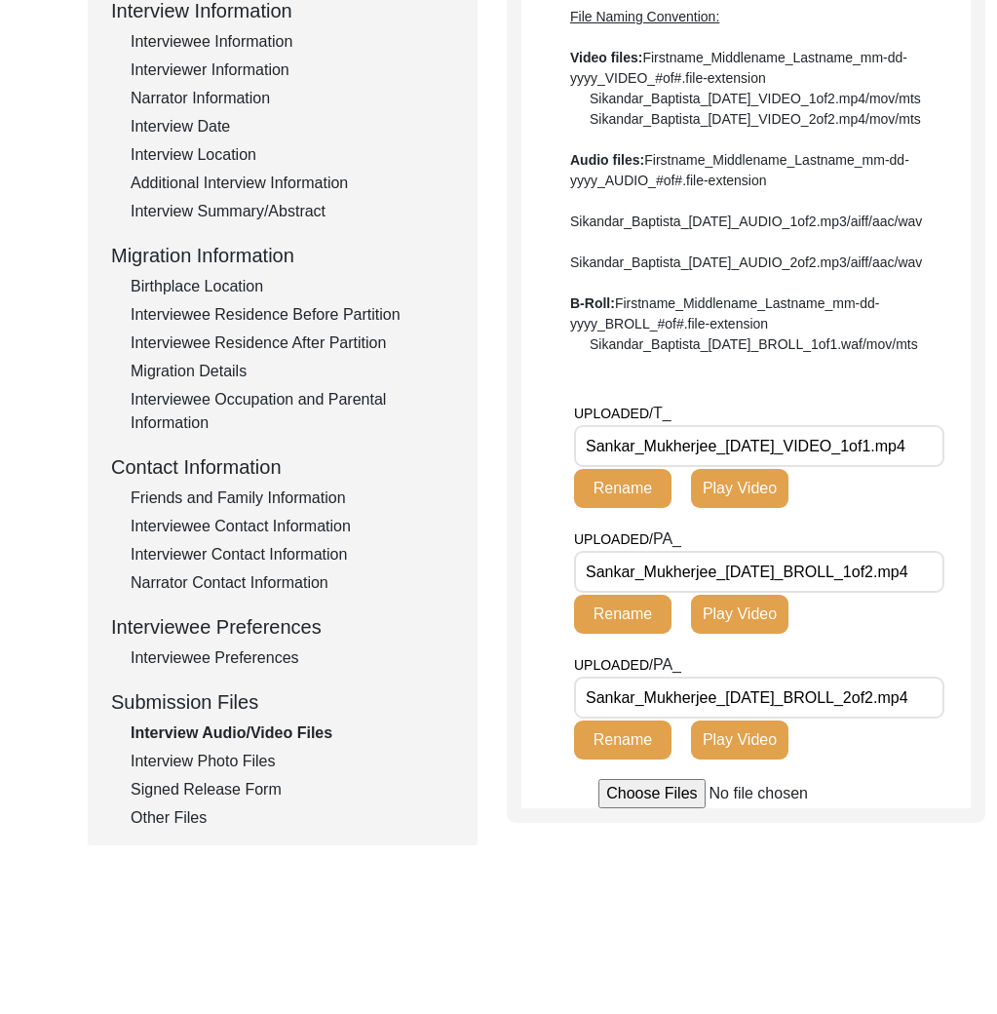
click at [891, 608] on div "UPLOADED/ PA_ Sankar_Mukherjee_05-11-2025_BROLL_1of2.mp4 Rename Play Video" at bounding box center [772, 590] width 397 height 126
click at [290, 756] on div "Interview Photo Files" at bounding box center [293, 760] width 324 height 23
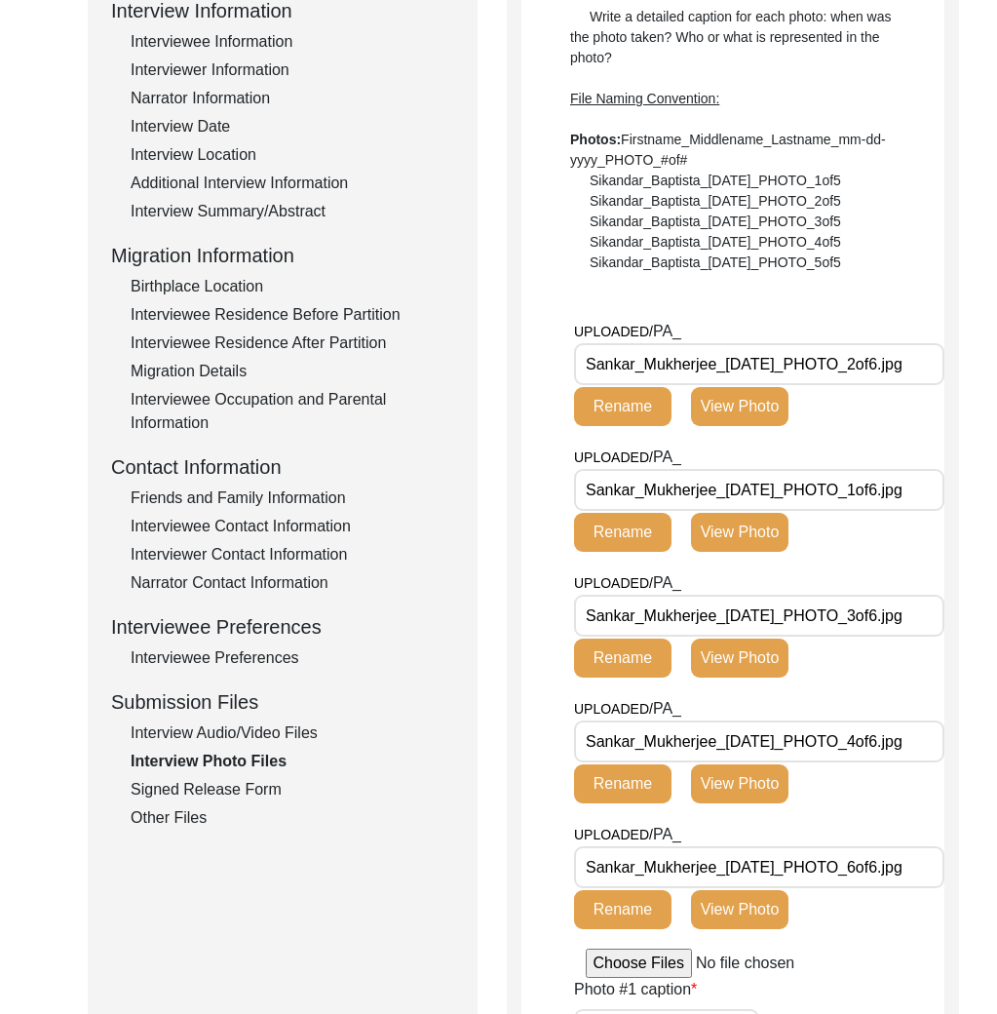
click at [288, 728] on div "Interview Audio/Video Files" at bounding box center [293, 732] width 324 height 23
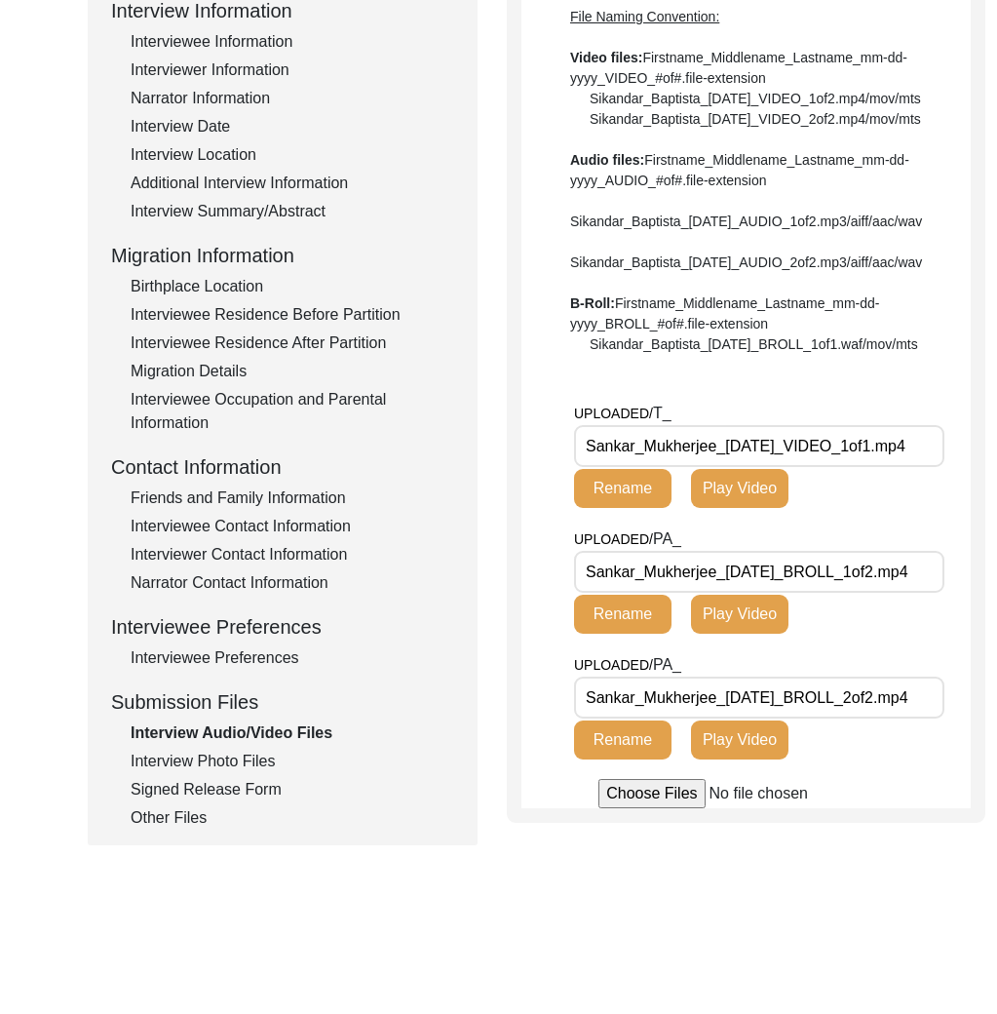
click at [244, 768] on div "Interview Photo Files" at bounding box center [293, 760] width 324 height 23
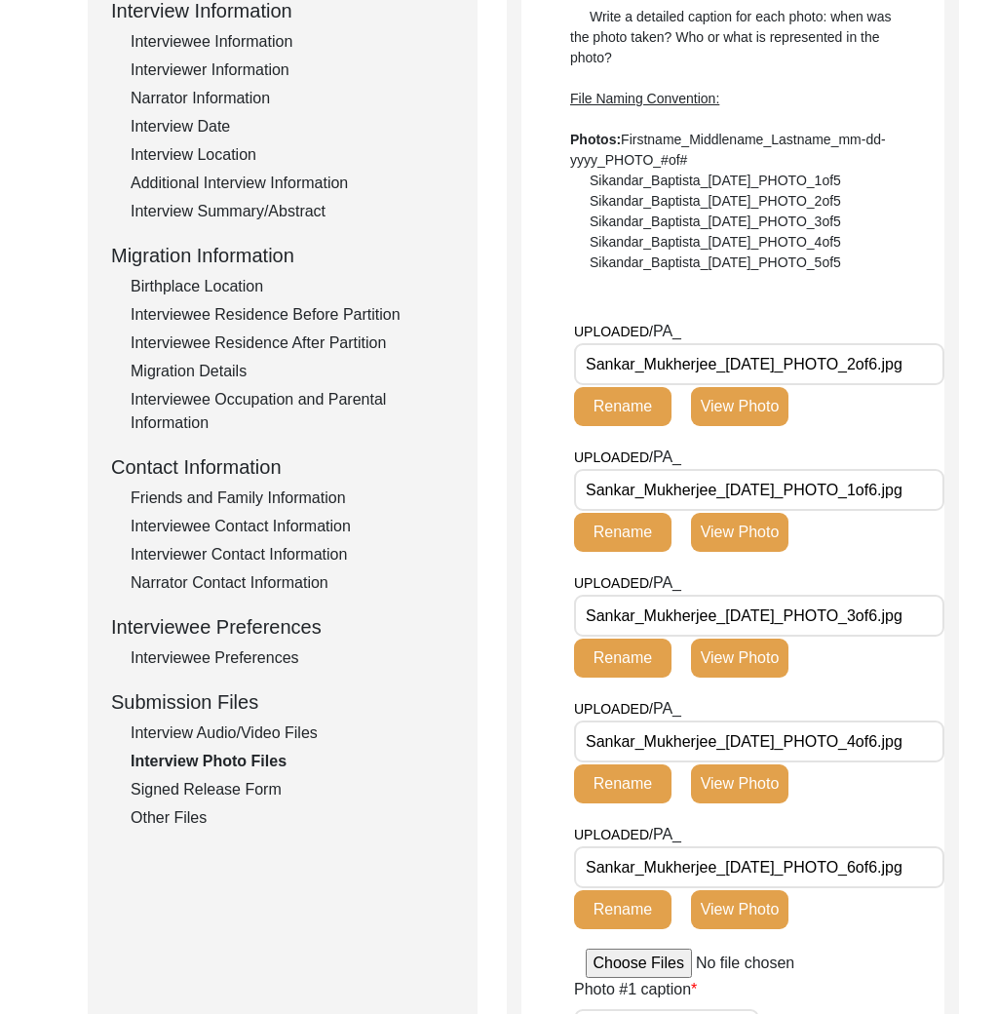
click at [254, 725] on div "Interview Audio/Video Files" at bounding box center [293, 732] width 324 height 23
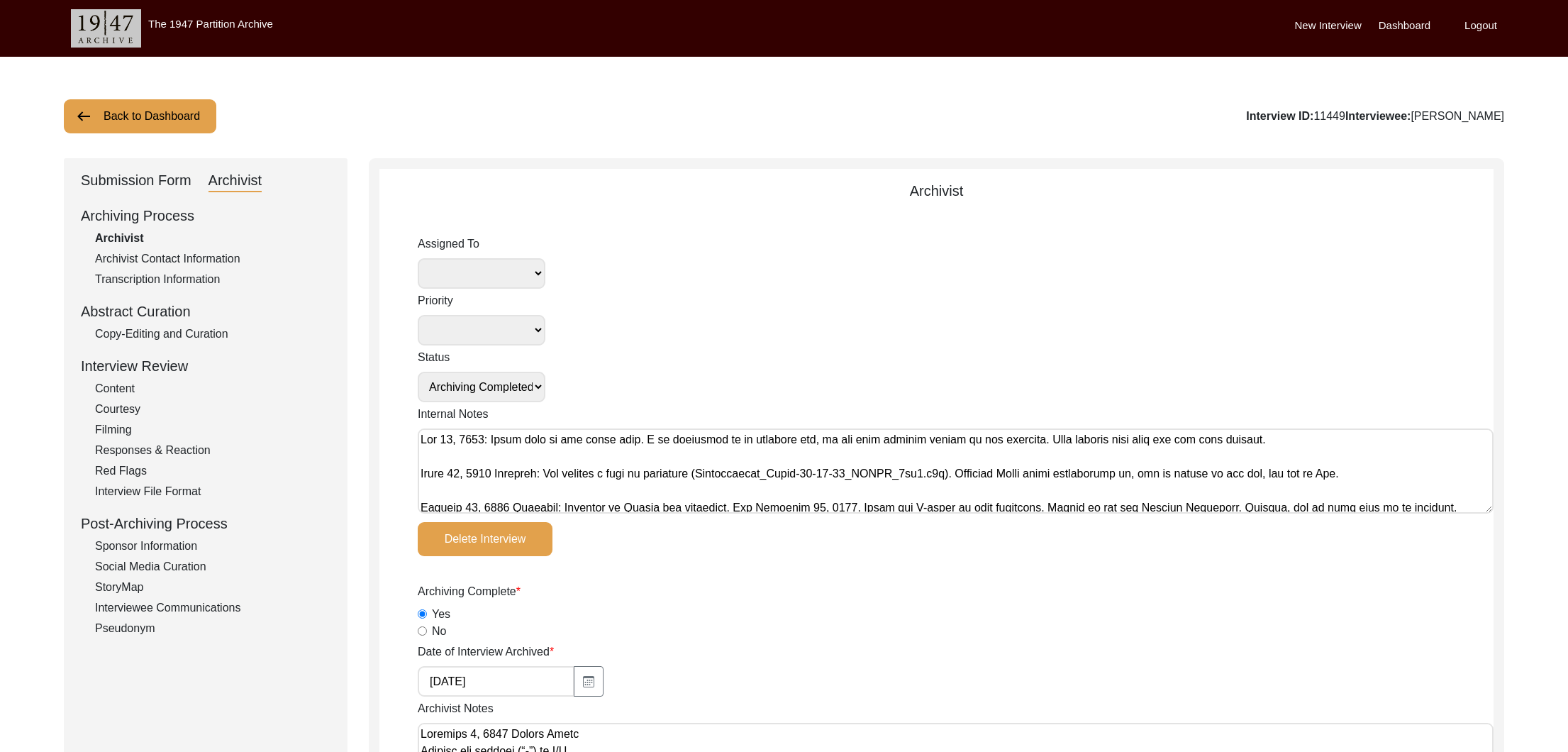
select select "Archiving Completed"
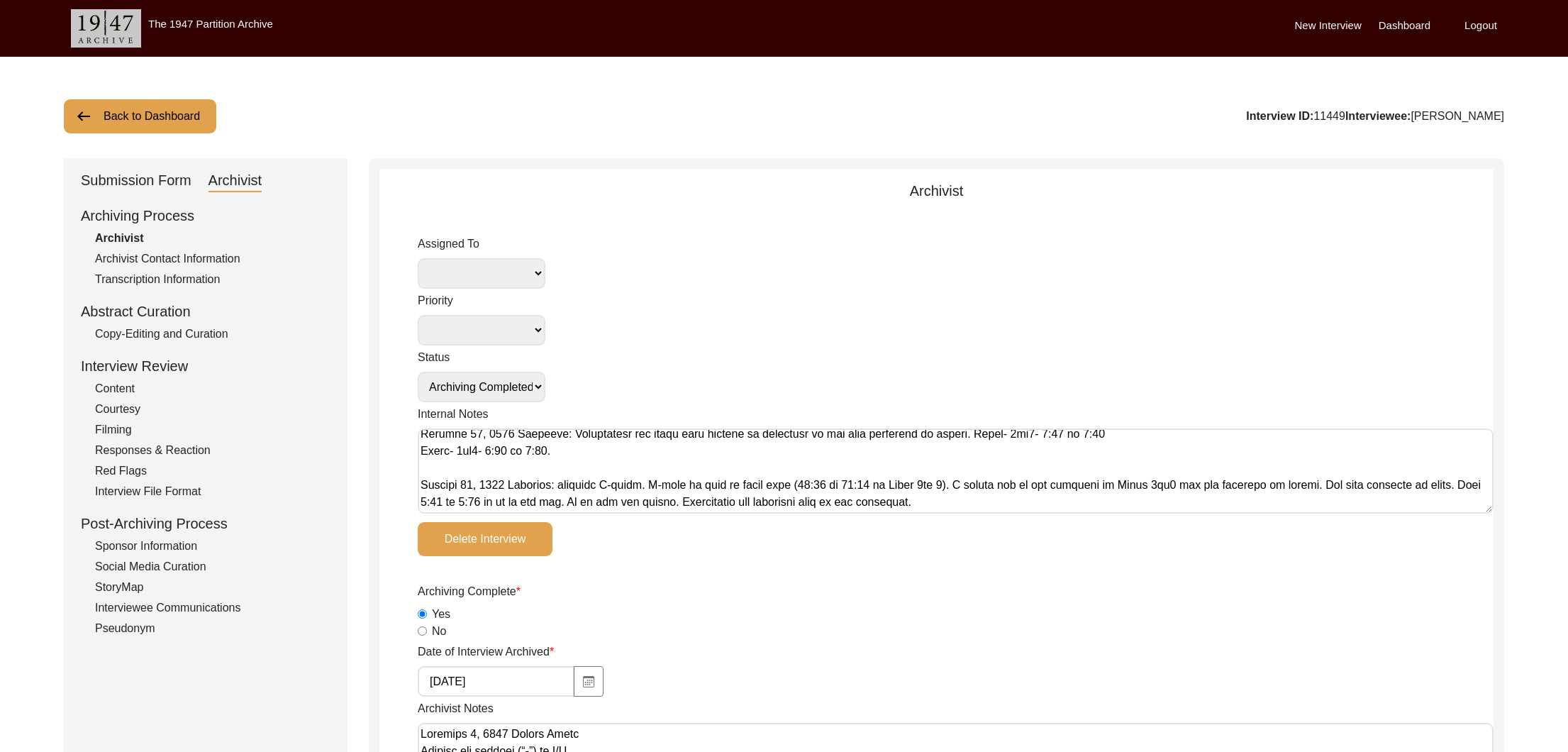
click at [142, 102] on button "Back to Dashboard" at bounding box center [140, 116] width 153 height 34
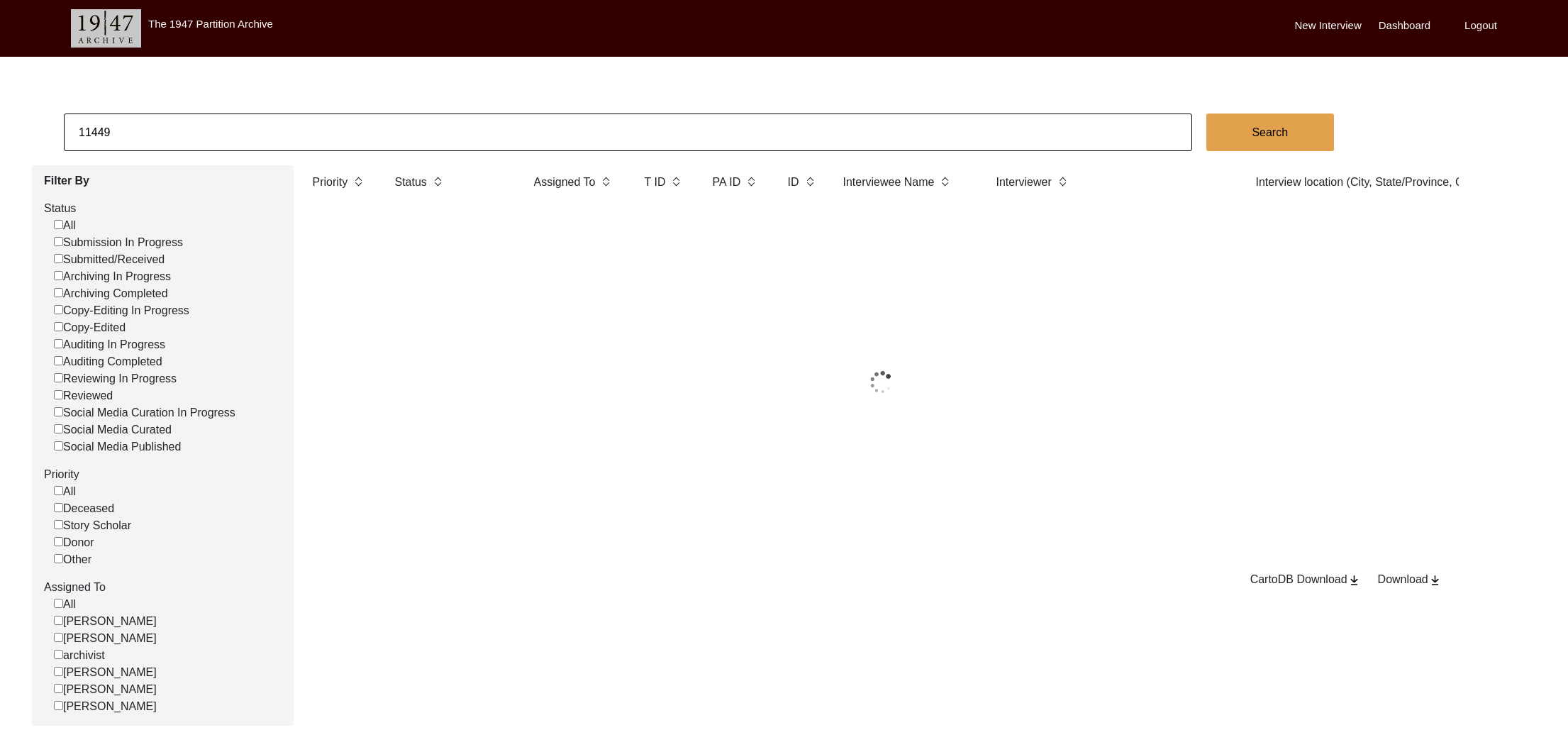
click at [167, 127] on input "11449" at bounding box center [628, 132] width 1129 height 38
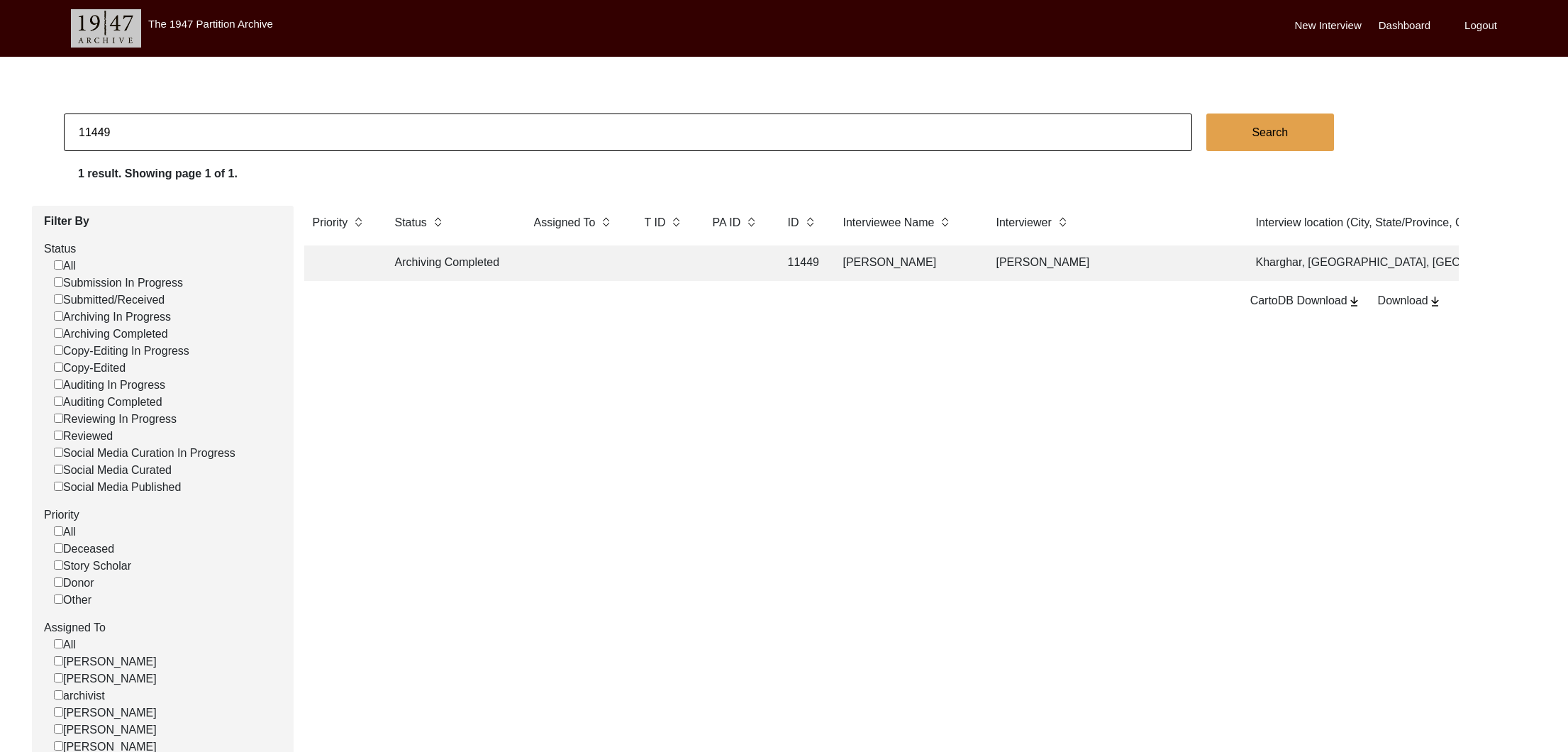
paste input "6121"
type input "6121"
checkbox input "false"
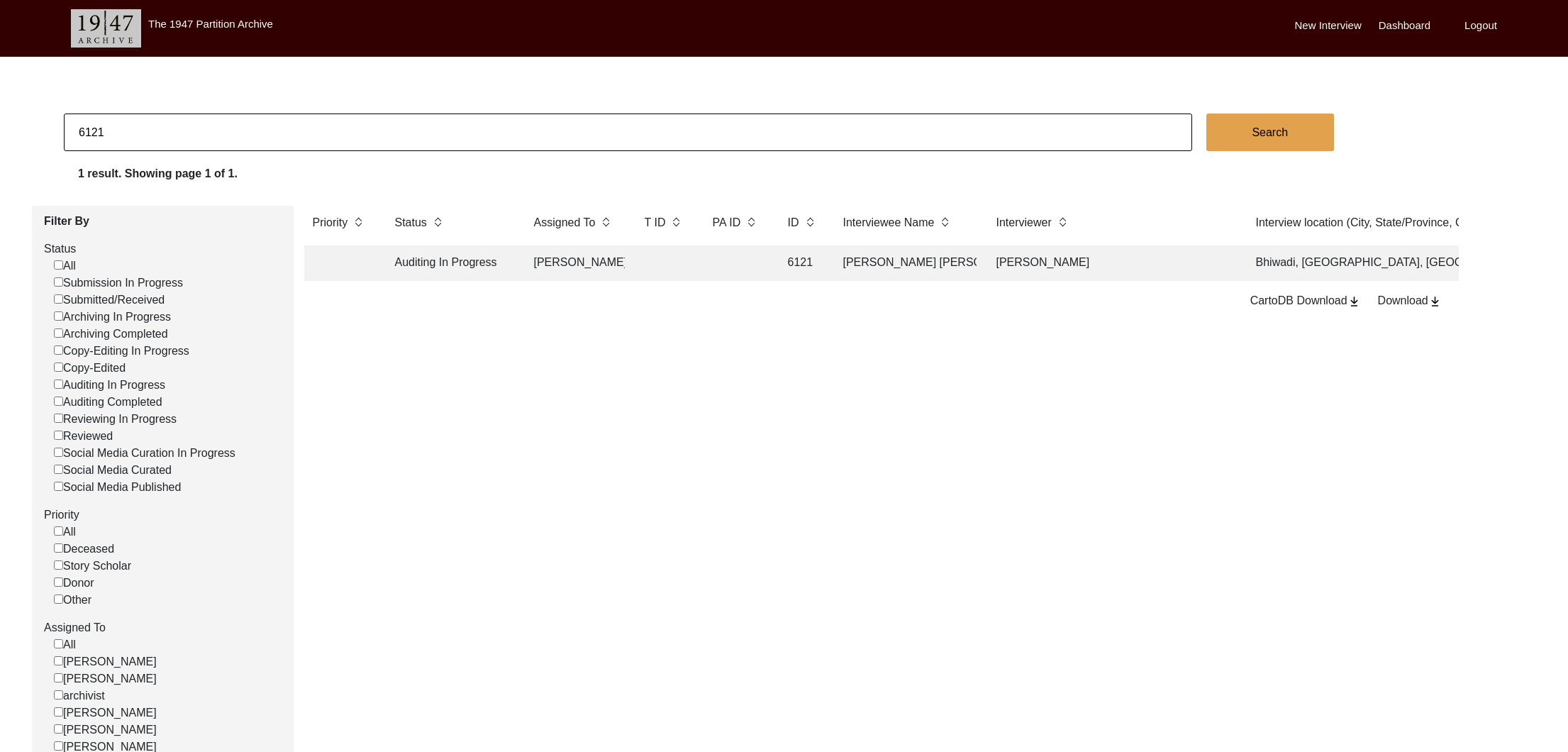
click at [424, 257] on td "Auditing In Progress" at bounding box center [450, 263] width 127 height 36
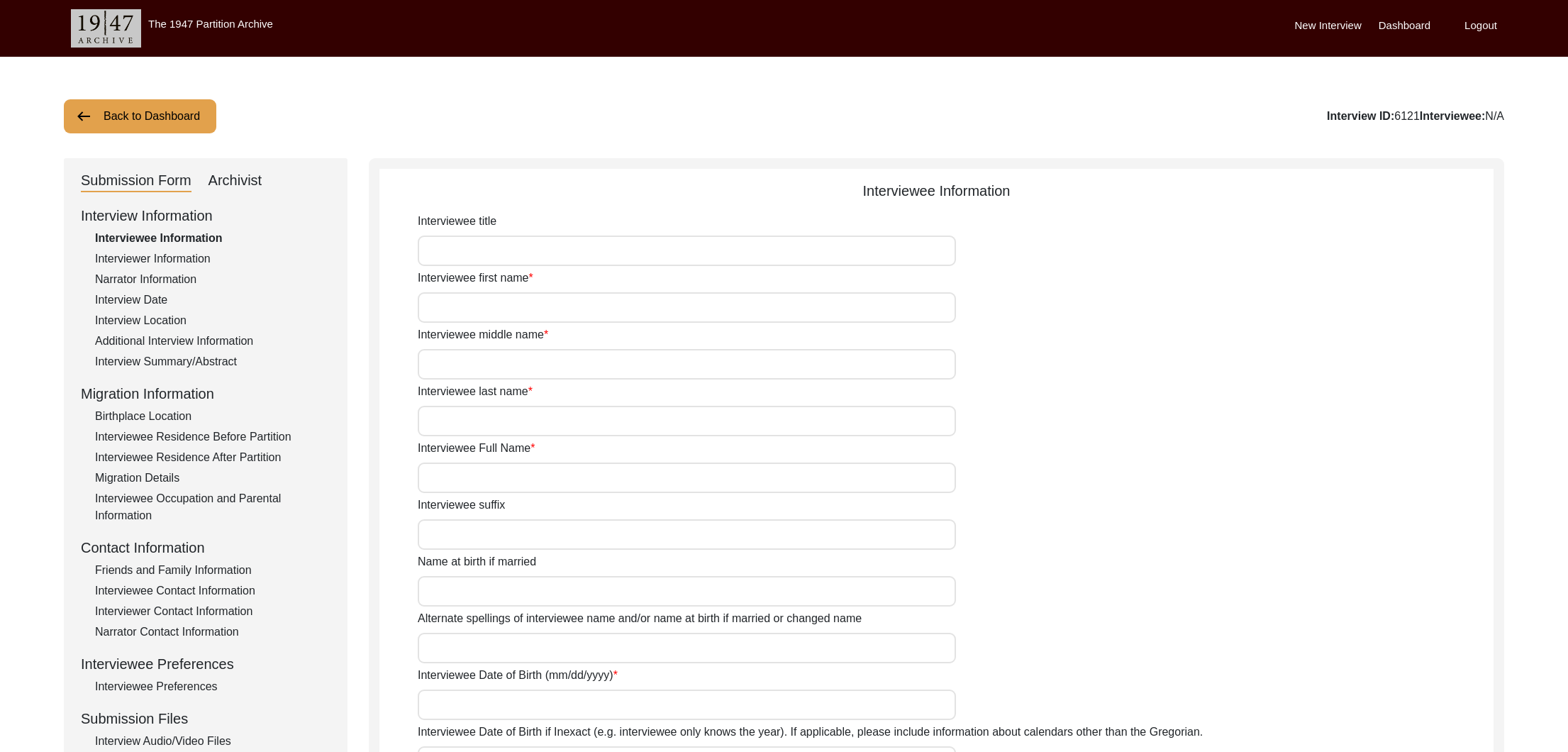
type input "Mr."
type input "[PERSON_NAME]"
type input "Sethi"
type input "[PERSON_NAME] [PERSON_NAME]"
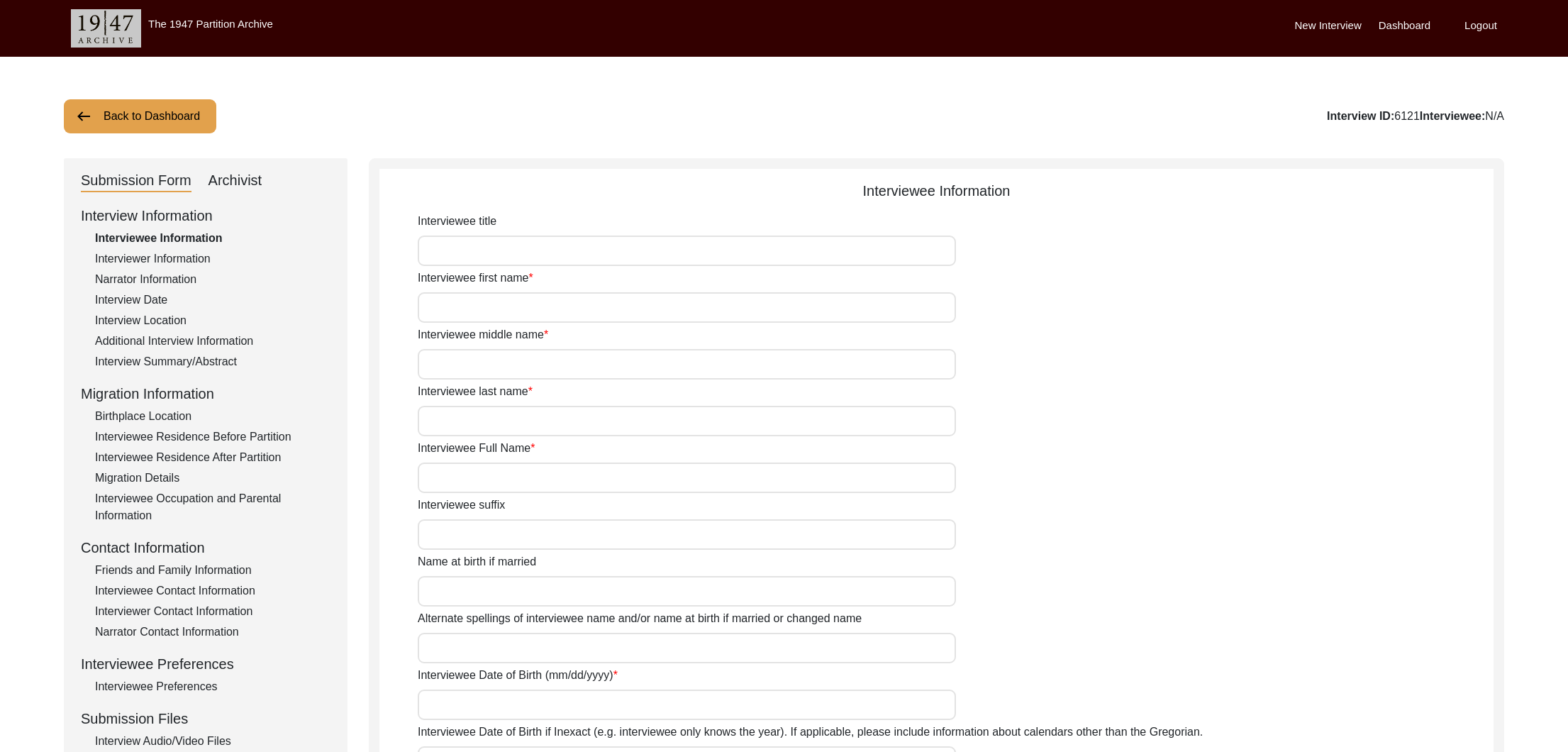
type input "N/A"
type input "09/07/1938"
type input "N/A"
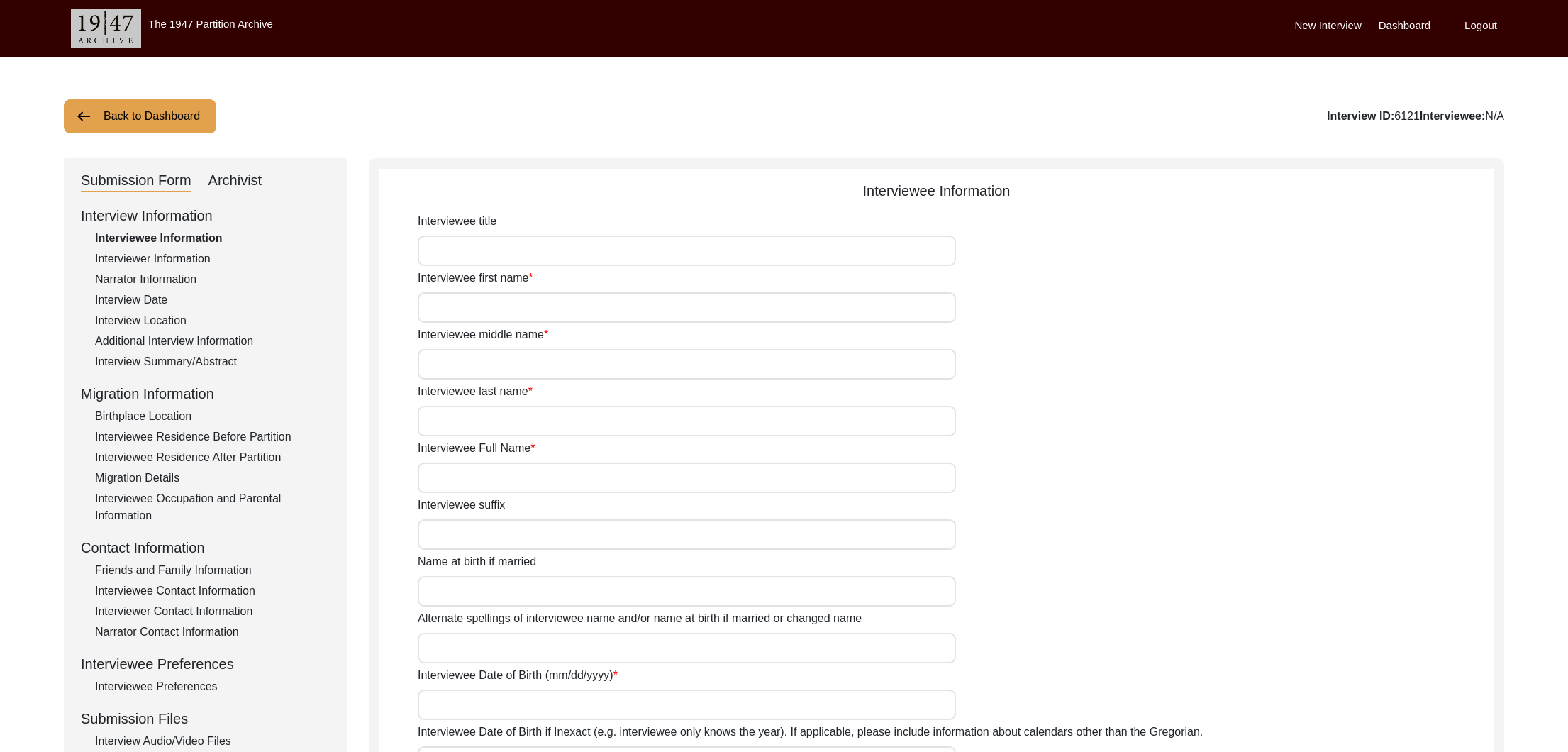
type input "80"
type input "Sikhism"
type input "N/A"
type textarea "N/A"
type input "N/A"
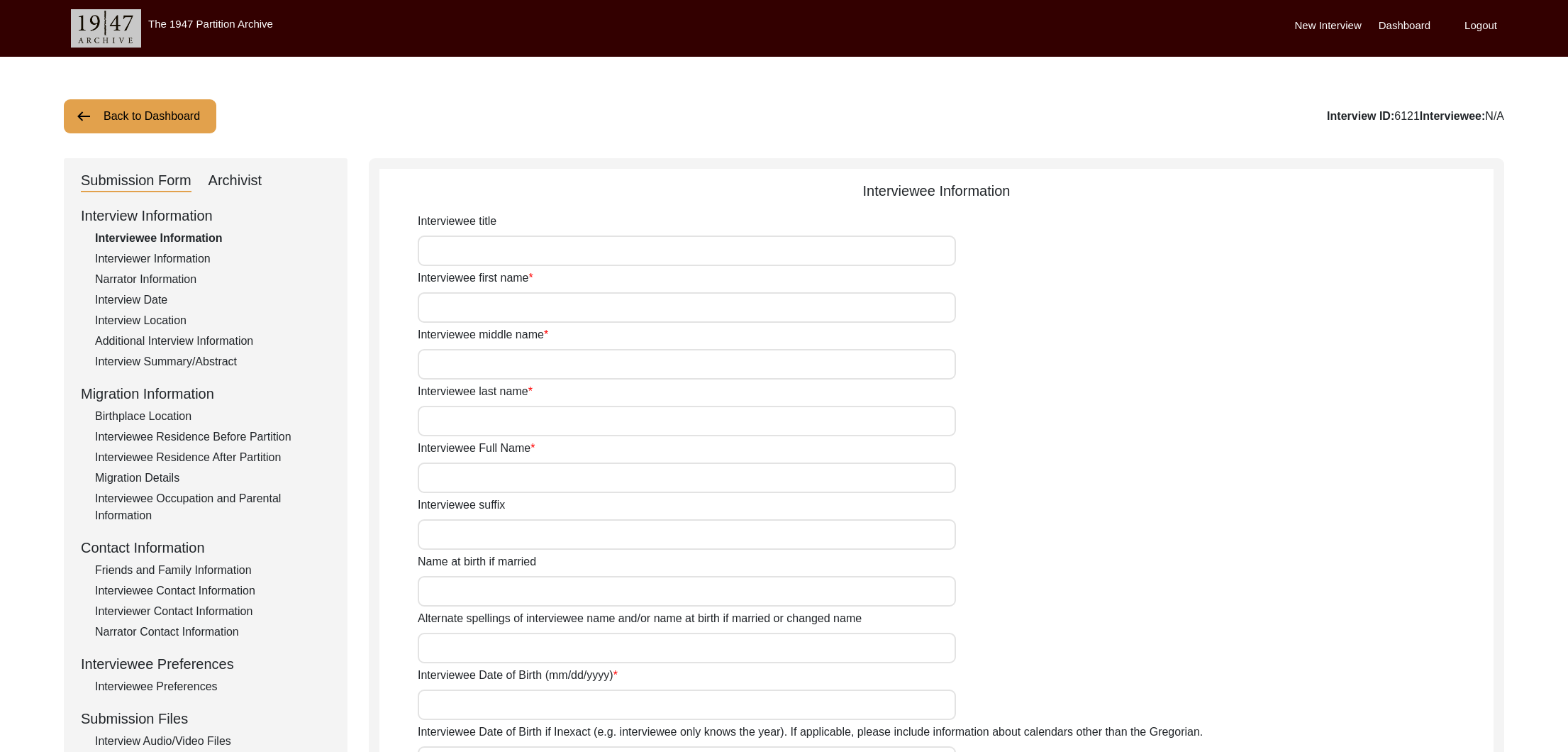
type input "N/A"
type input "[DEMOGRAPHIC_DATA]"
type input "N/A"
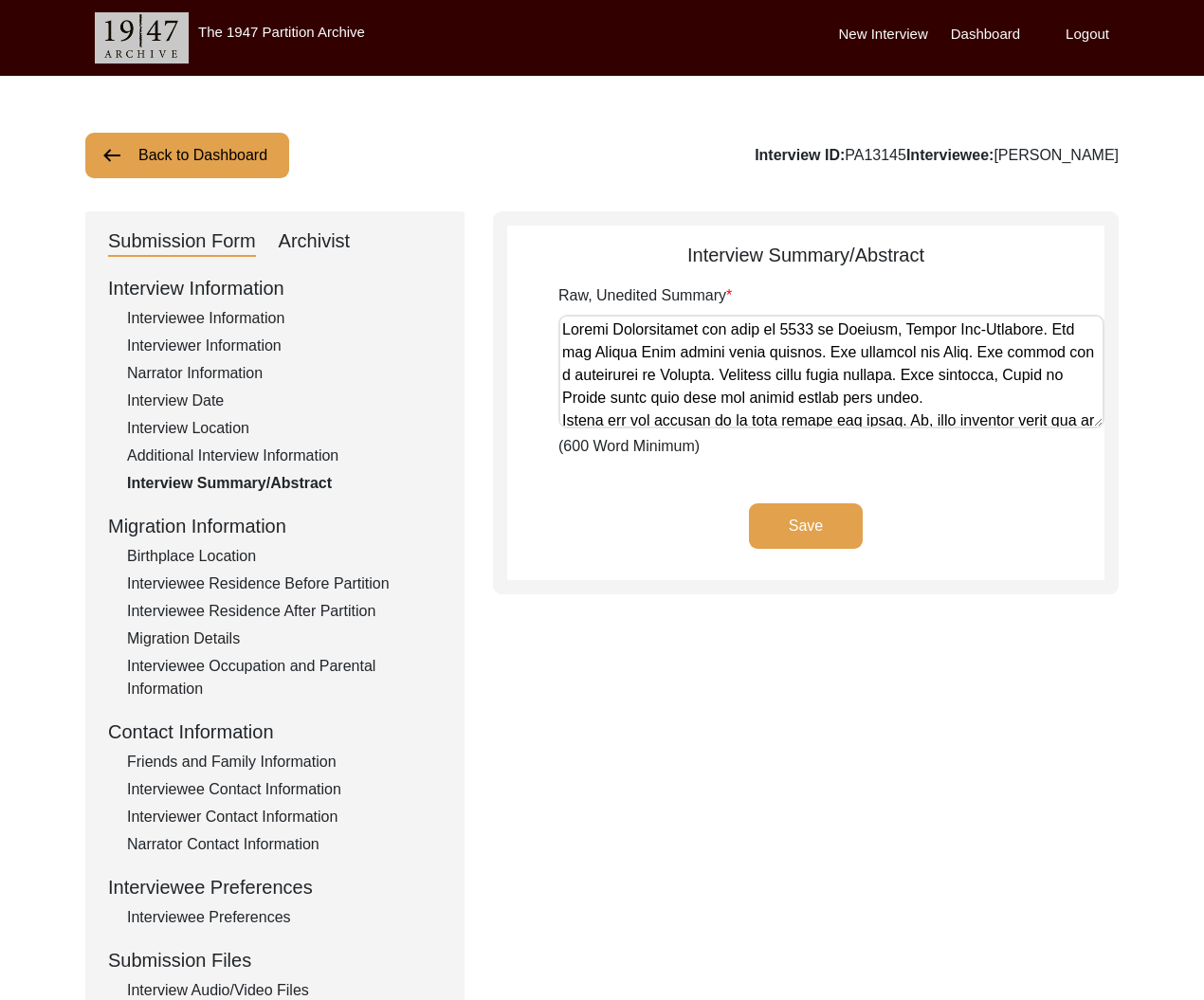
click at [227, 161] on button "Back to Dashboard" at bounding box center [188, 155] width 204 height 46
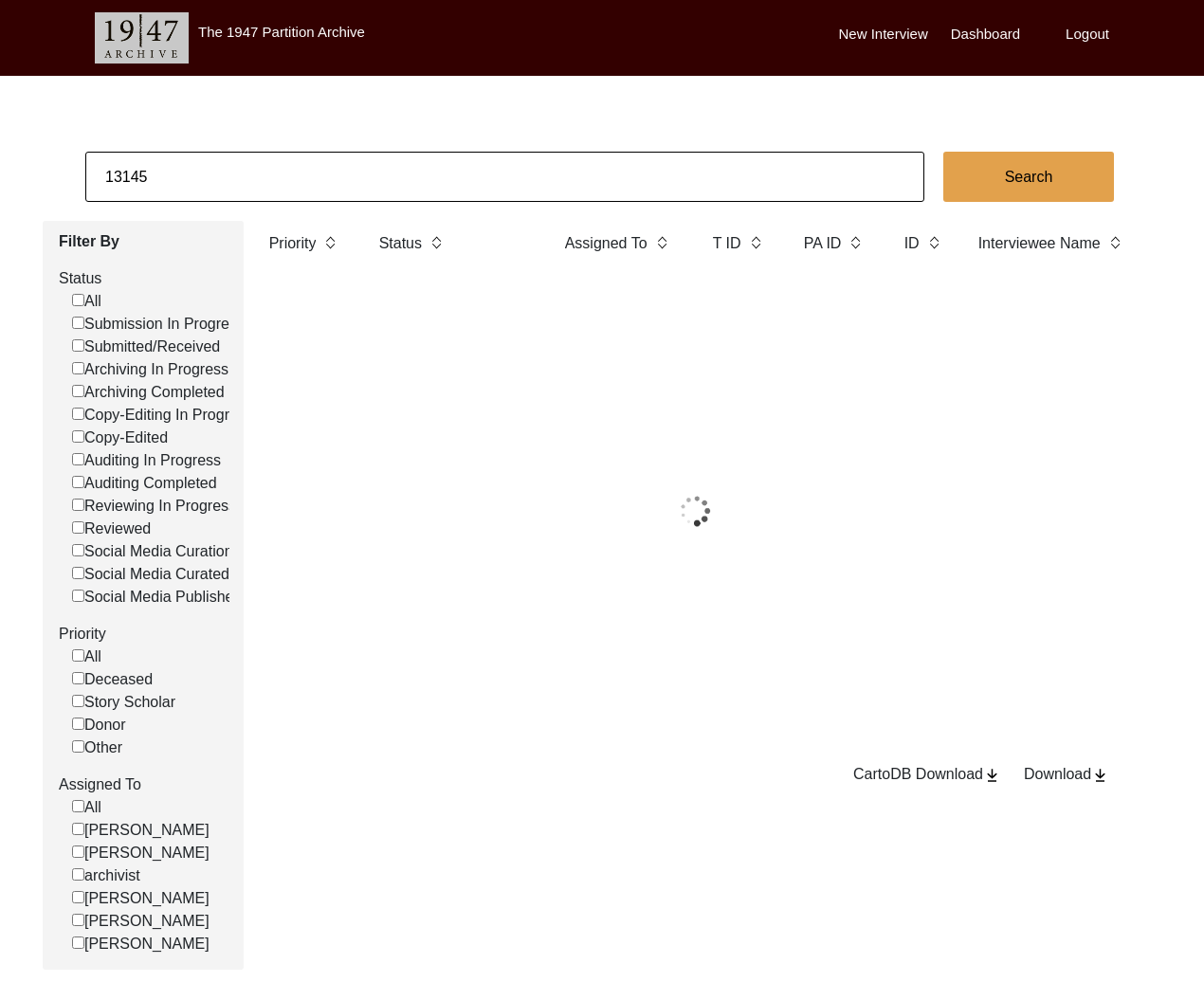
click at [254, 184] on input "13145" at bounding box center [505, 177] width 839 height 51
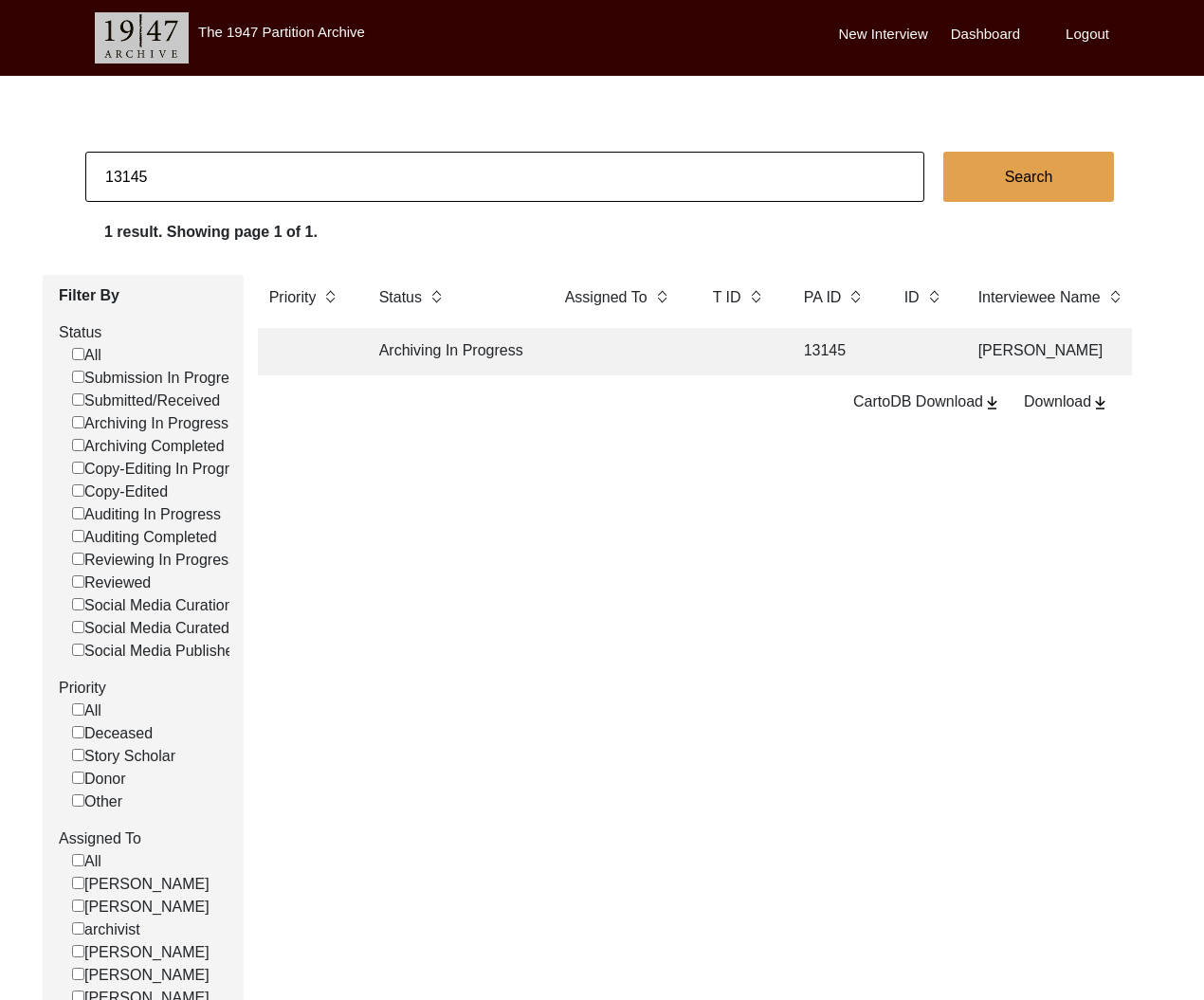
paste input "PA13317"
drag, startPoint x: 111, startPoint y: 180, endPoint x: 87, endPoint y: 178, distance: 24.1
click at [87, 179] on input "PA13317" at bounding box center [505, 177] width 839 height 51
type input "13317"
checkbox input "false"
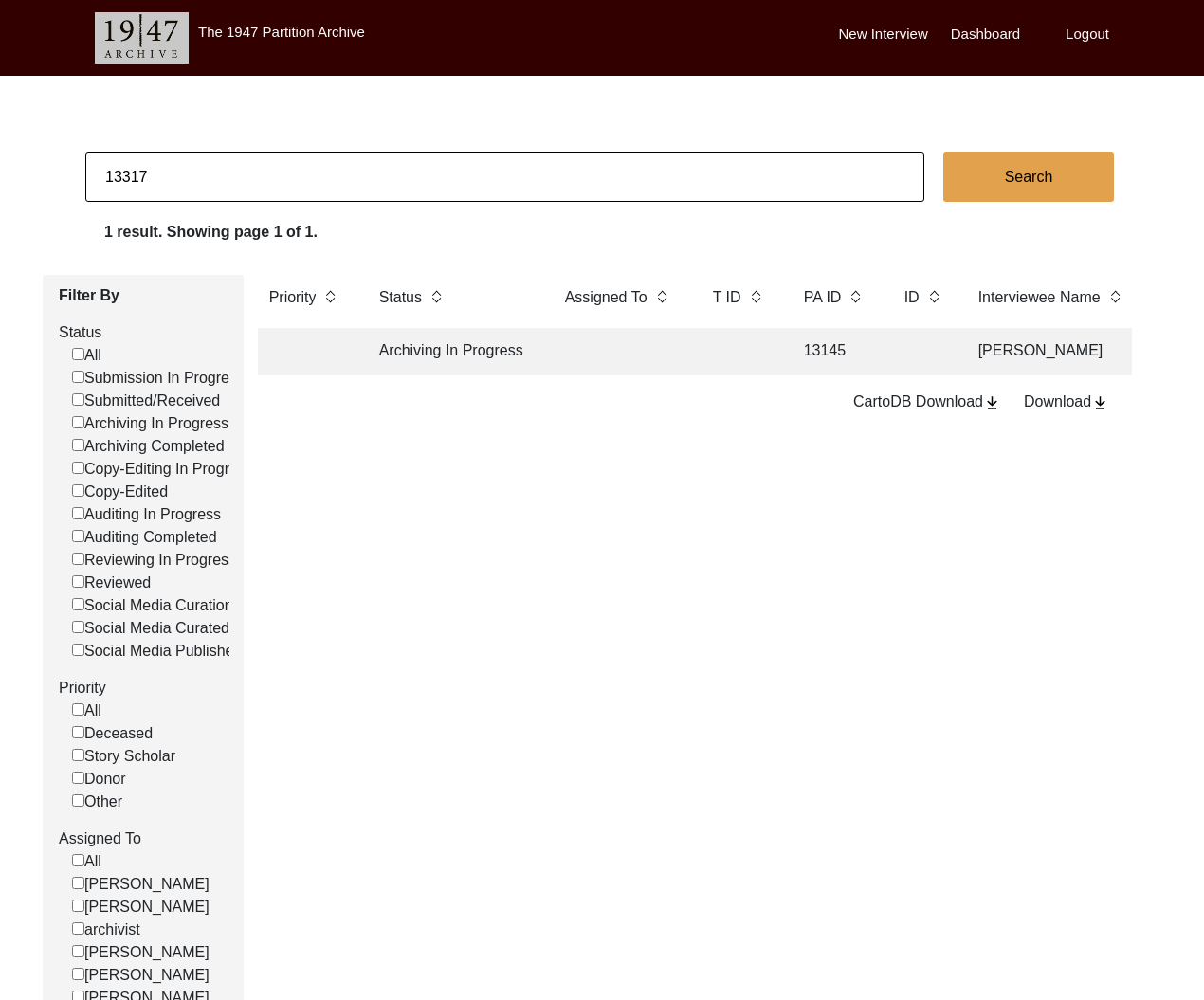
checkbox input "false"
click at [481, 356] on td "Submitted/Received" at bounding box center [452, 351] width 170 height 48
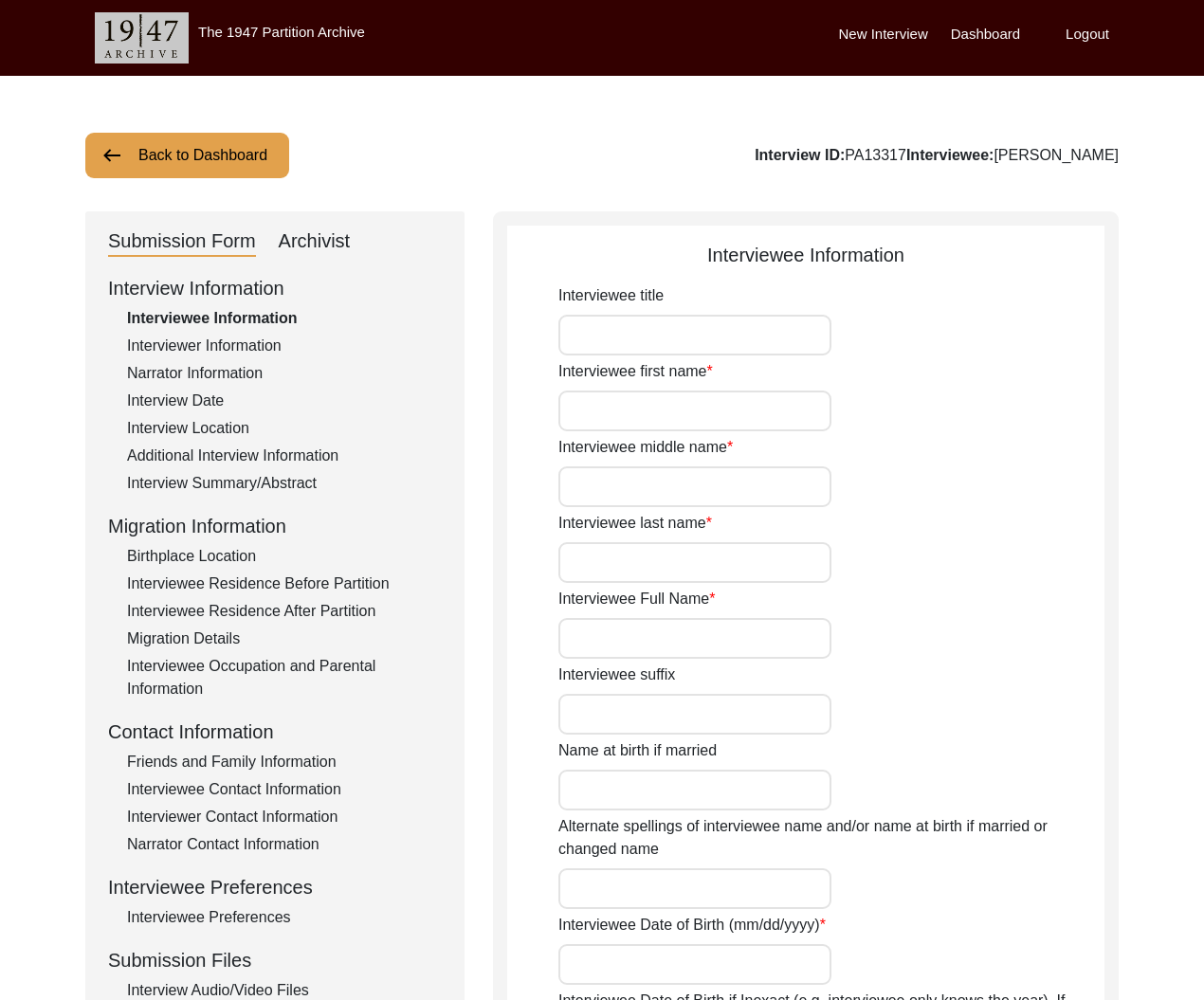
type input "Mr"
type input "Nazir"
type input "[PERSON_NAME]"
type input "Rajput"
type input "[PERSON_NAME]"
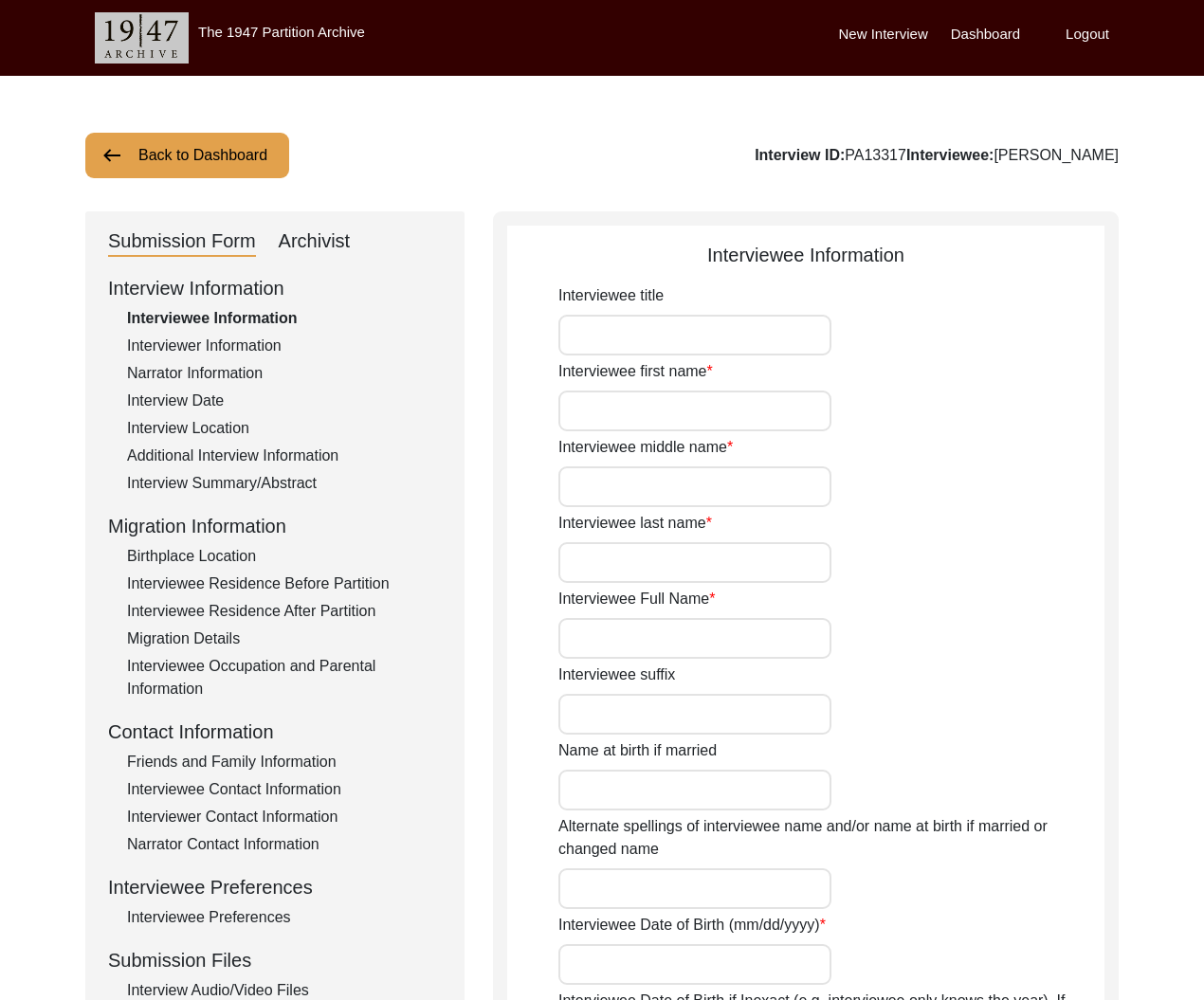
type input "N/A"
type input "[PERSON_NAME]"
type input "1930"
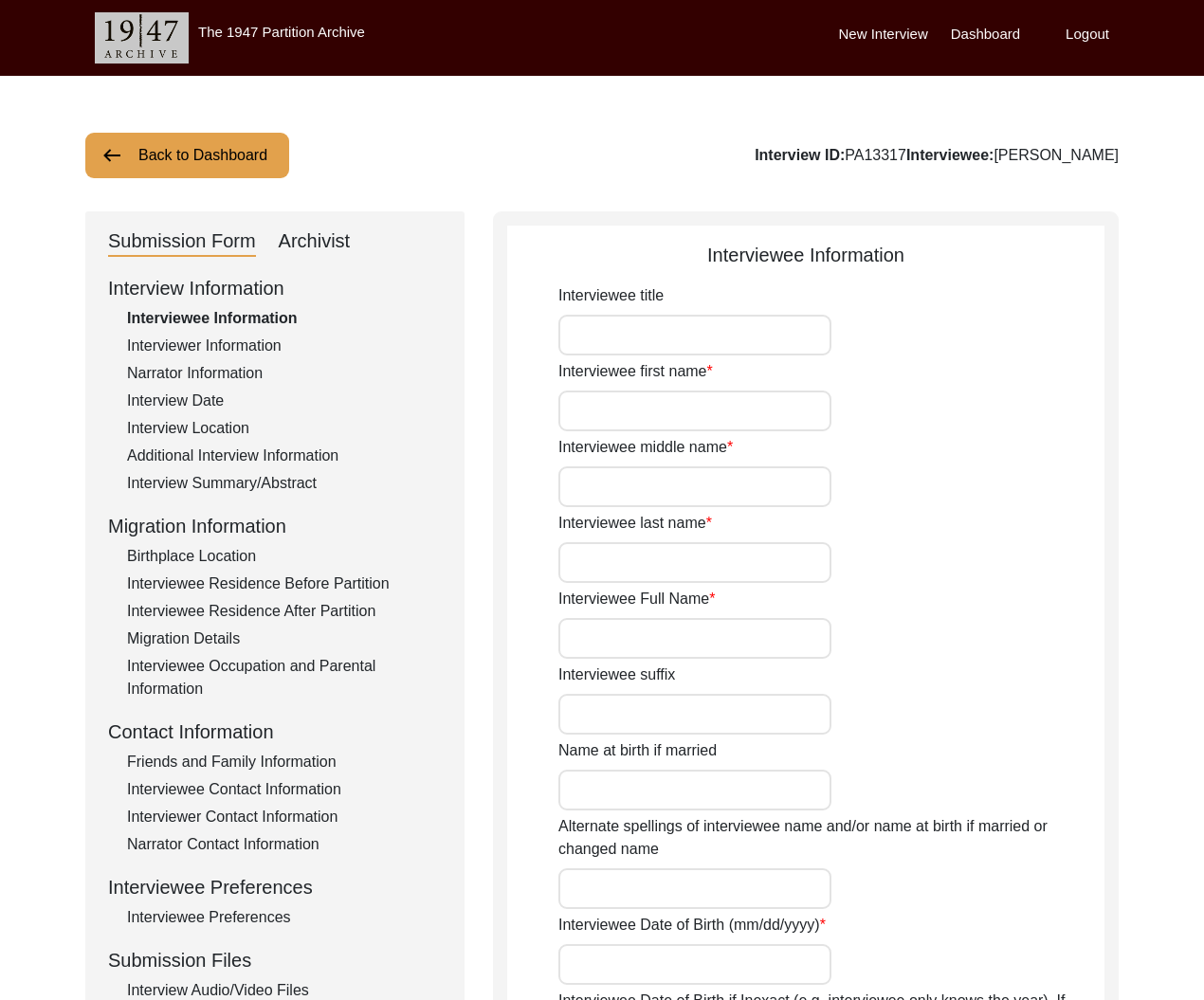
type input "95 Years"
type input "[DEMOGRAPHIC_DATA]"
type input "N/A"
type textarea "N/A"
type input "Punjabi"
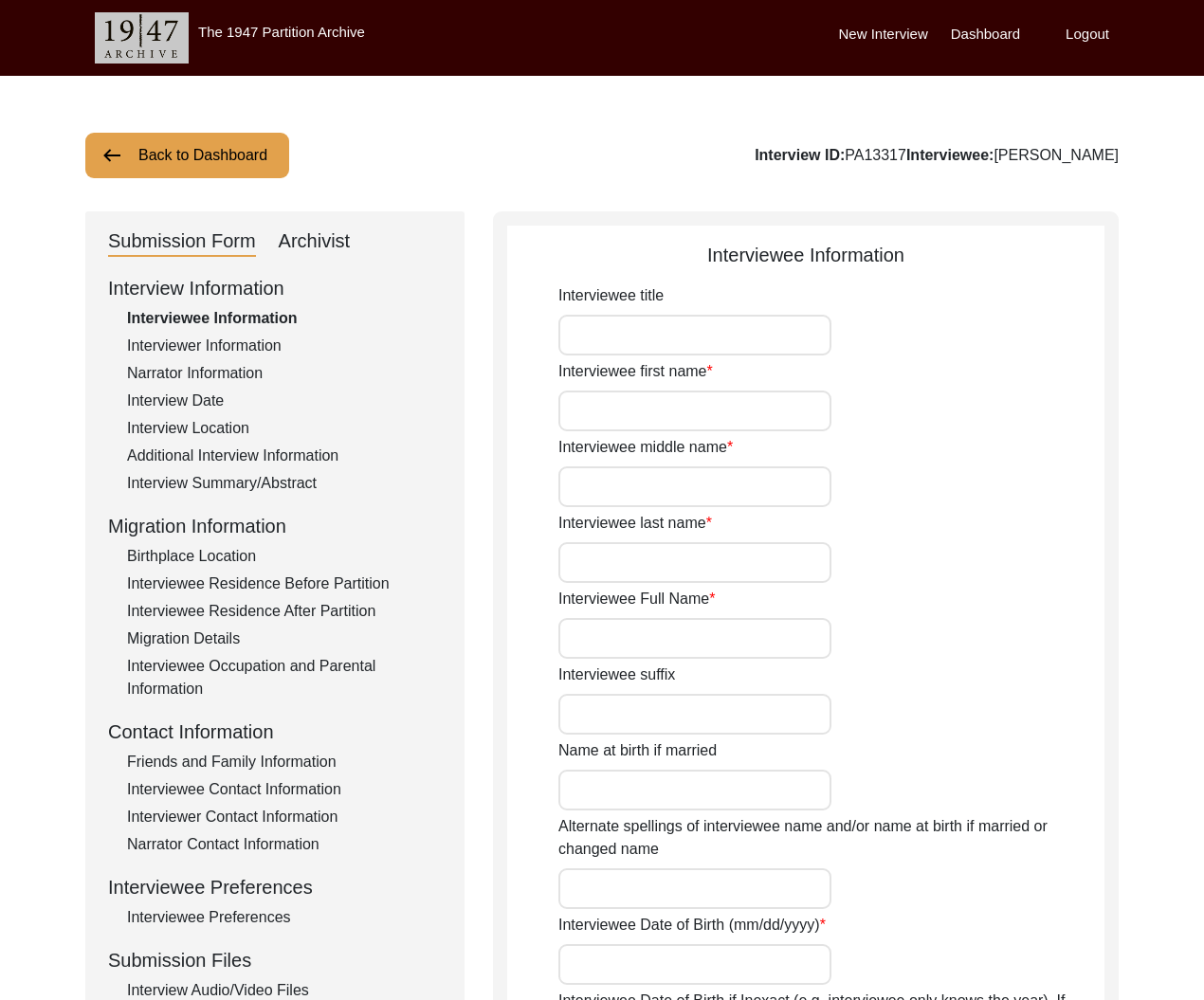
type input "Majha"
type input "[DEMOGRAPHIC_DATA]"
type input "Rajput ([GEOGRAPHIC_DATA])"
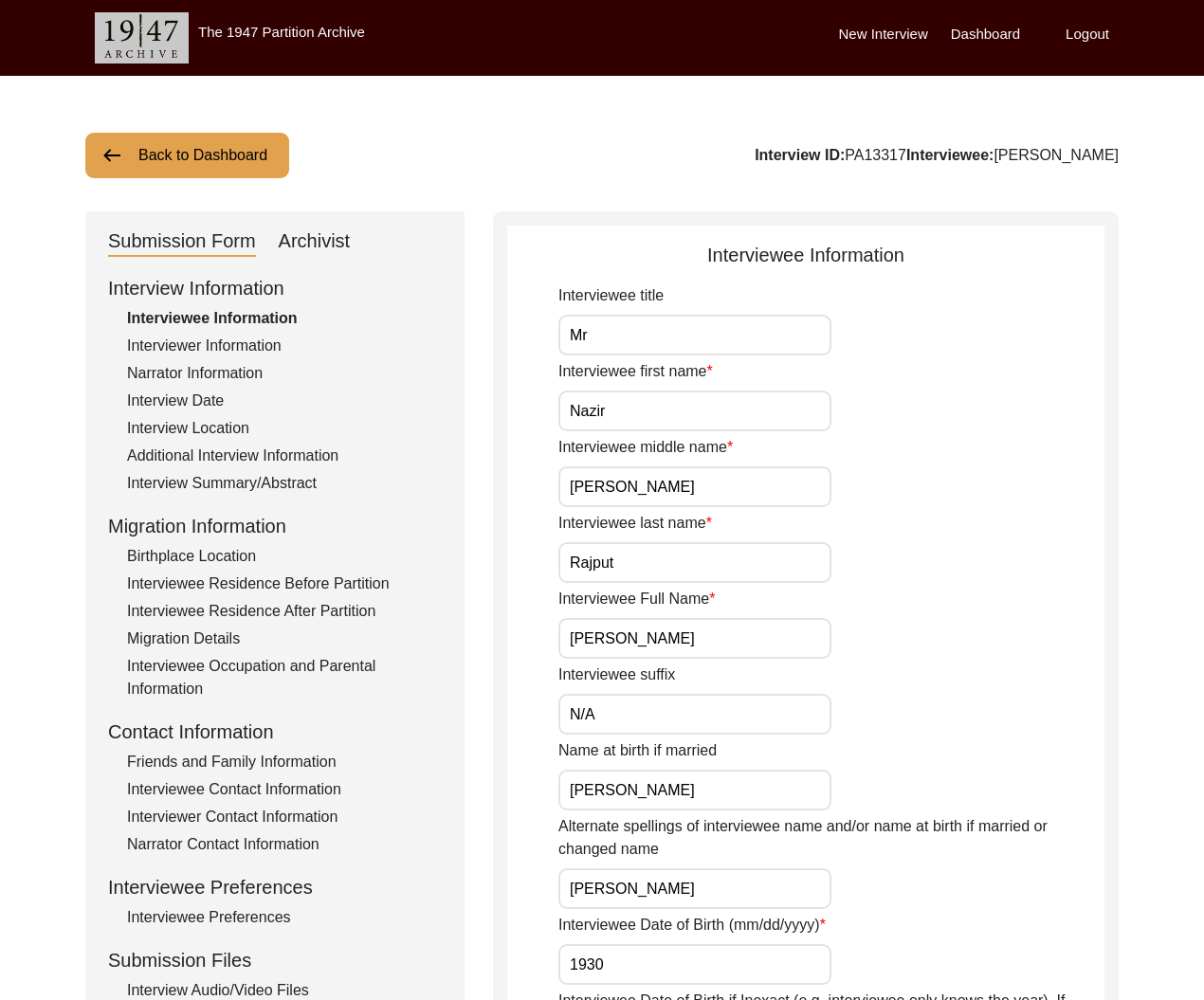
click at [315, 232] on div "Archivist" at bounding box center [315, 241] width 72 height 30
select select "Submitted/Received"
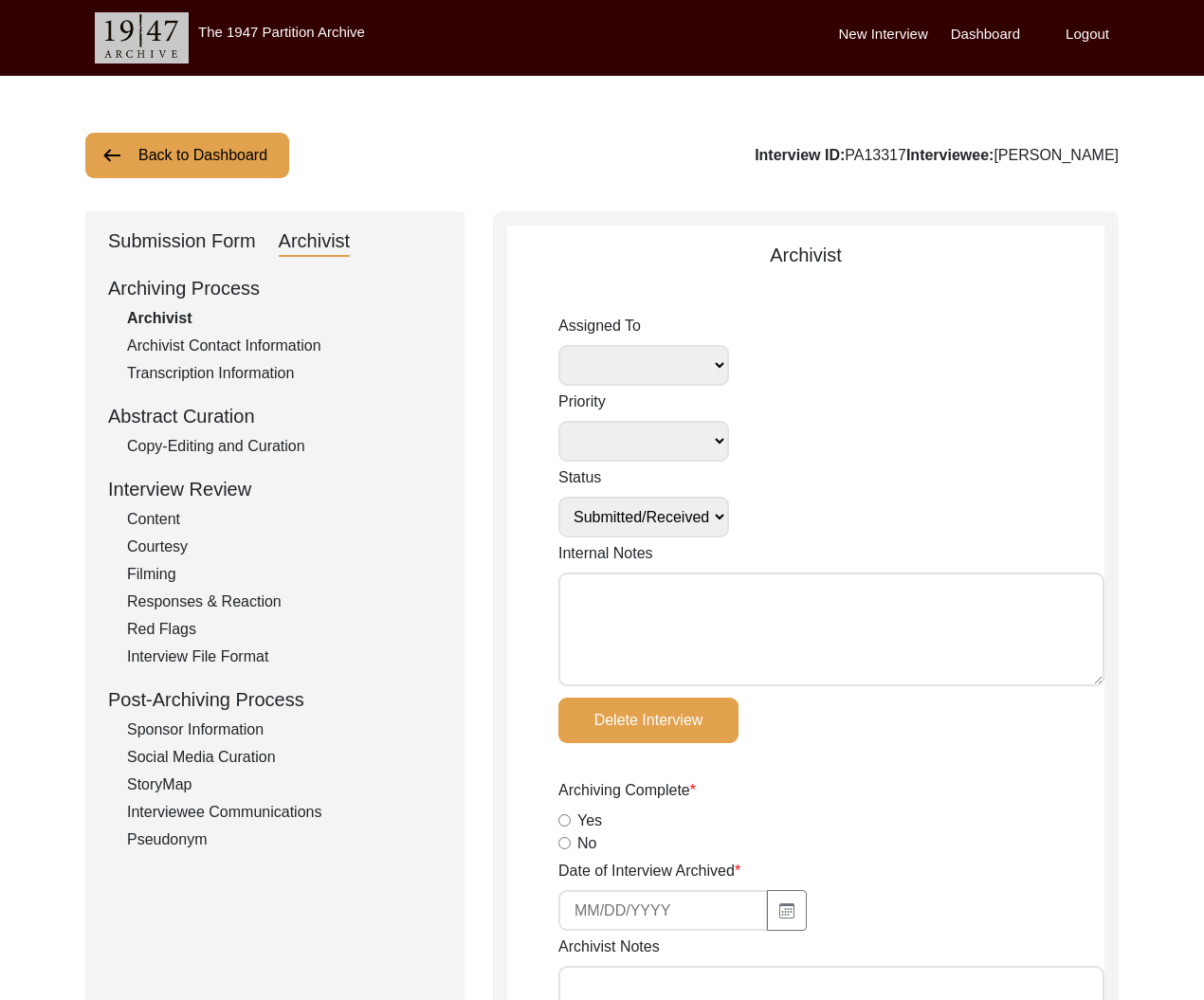
select select
click at [700, 639] on textarea "Internal Notes" at bounding box center [831, 629] width 546 height 114
type textarea "[PERSON_NAME] [DATE]: Self Assigned to Archive"
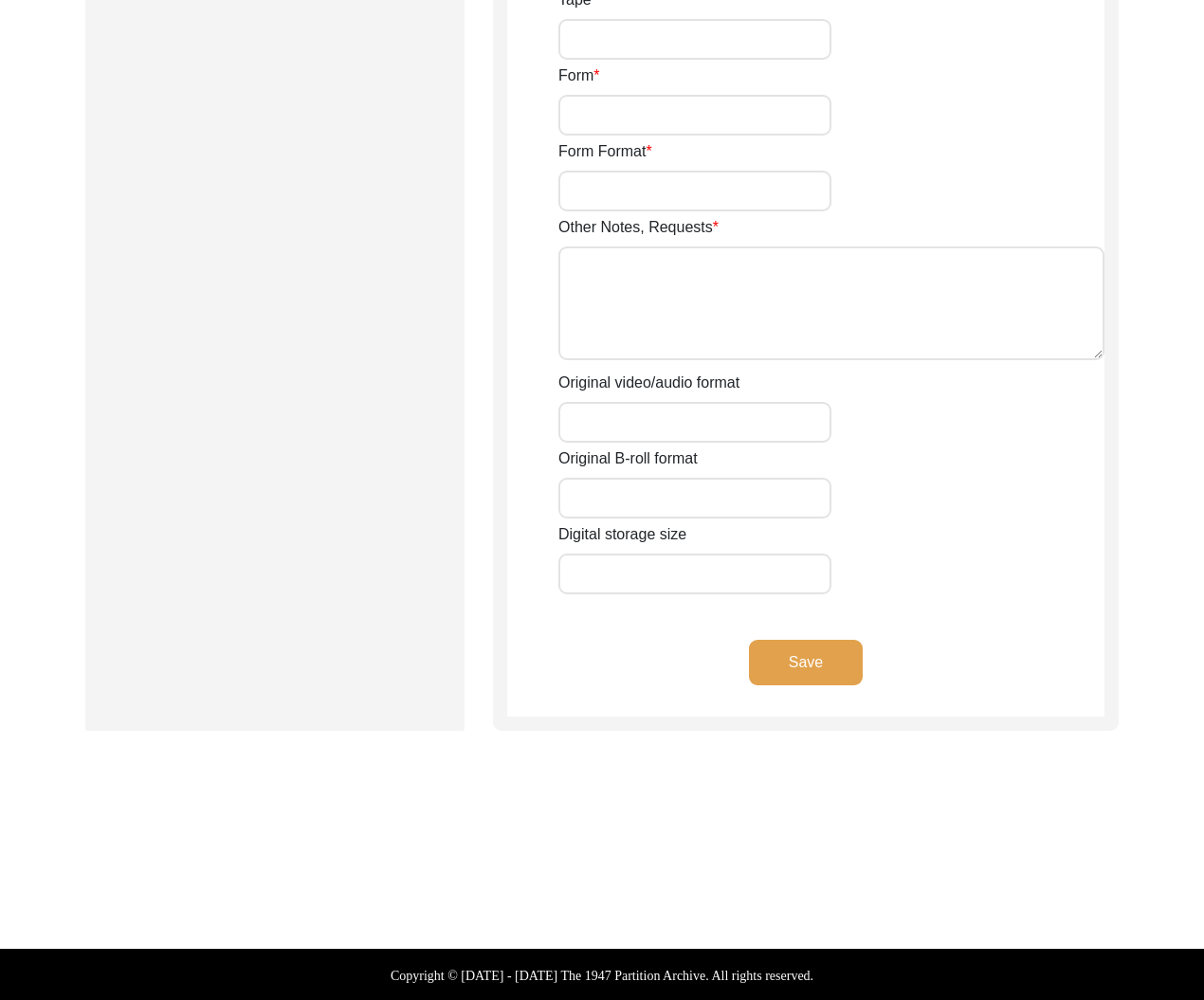
click at [794, 679] on button "Save" at bounding box center [805, 662] width 114 height 46
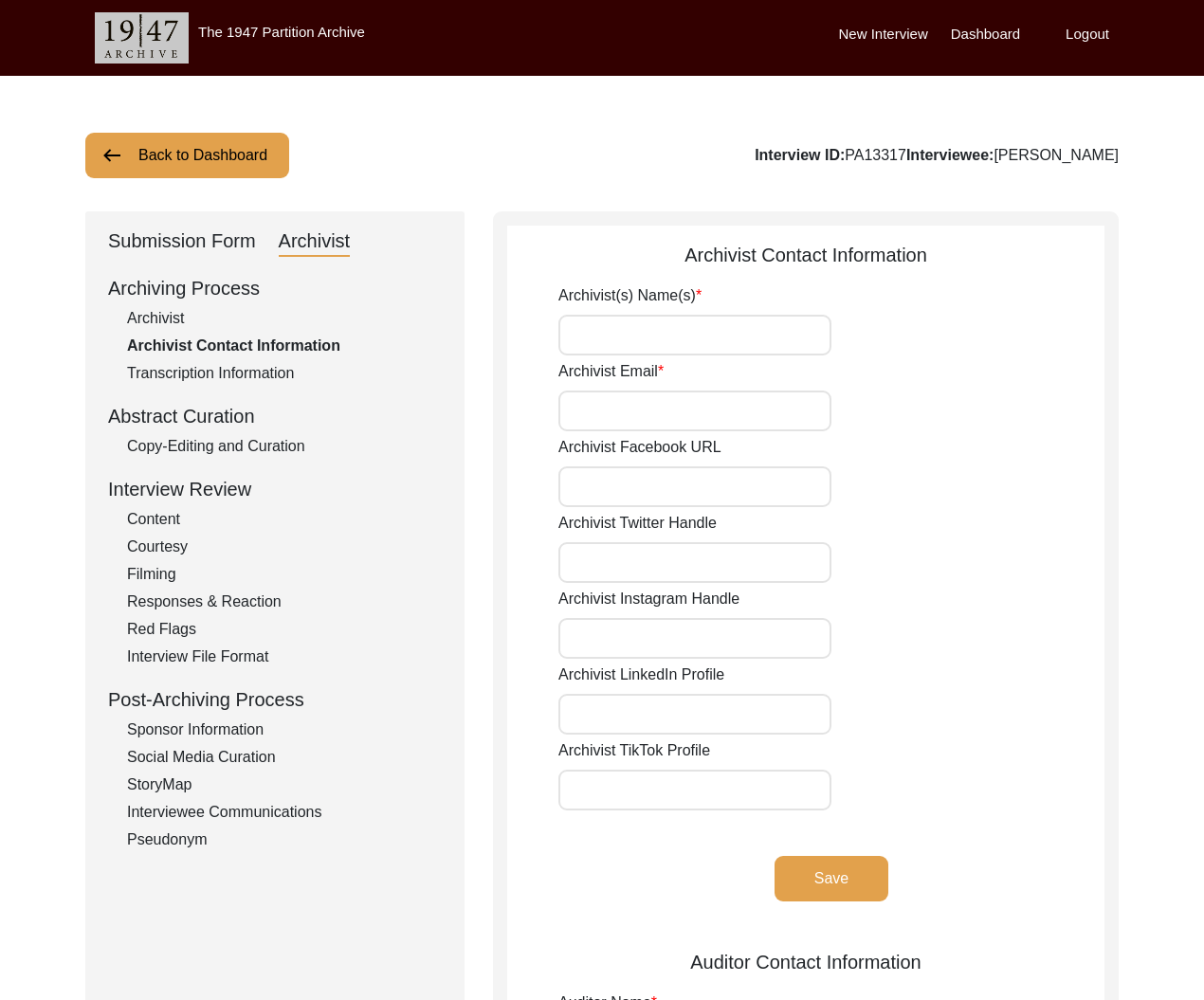
click at [865, 155] on div "Interview ID: PA13317 Interviewee: [PERSON_NAME]" at bounding box center [937, 155] width 364 height 22
copy div "PA13317"
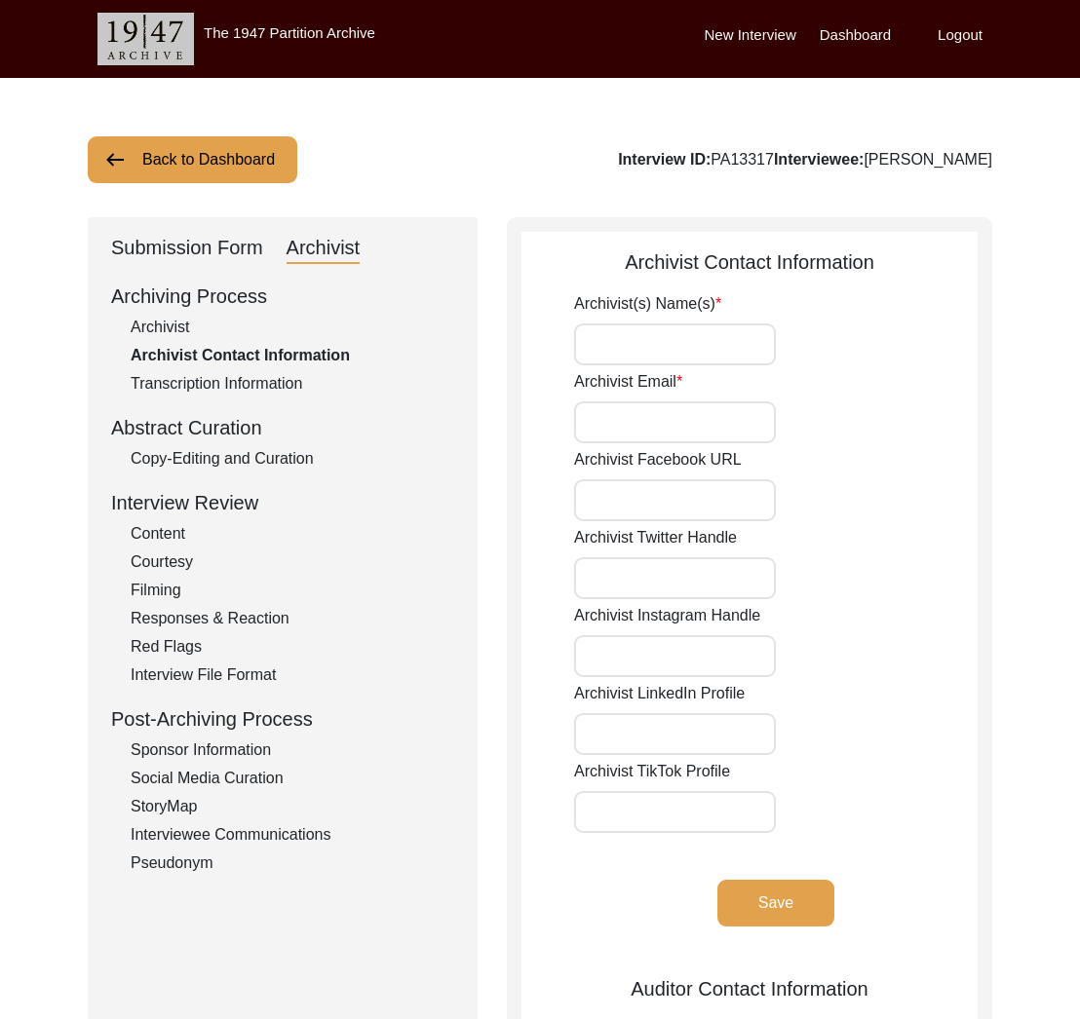
click at [211, 256] on div "Submission Form" at bounding box center [187, 248] width 152 height 31
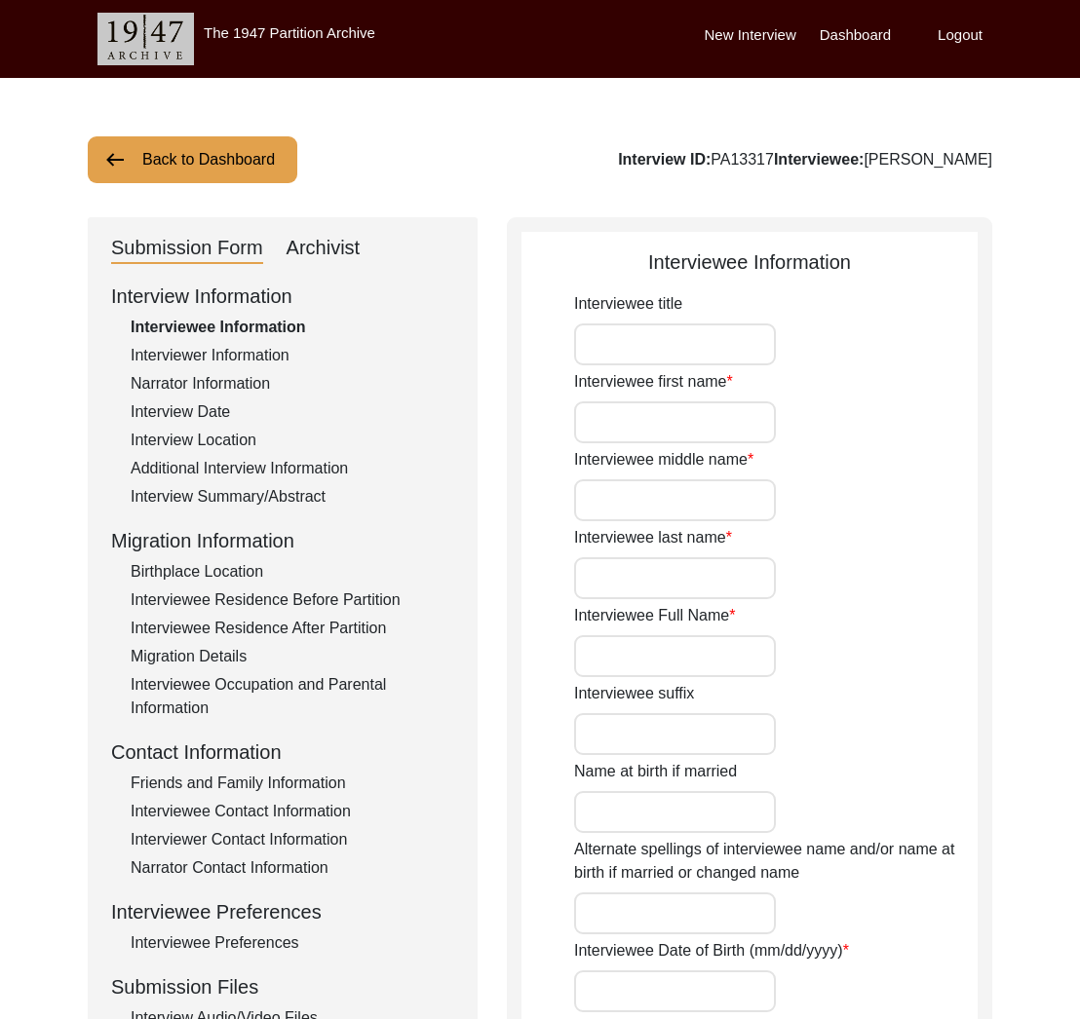
type input "Mr"
type input "Nazir"
type input "[PERSON_NAME]"
type input "Rajput"
type input "[PERSON_NAME]"
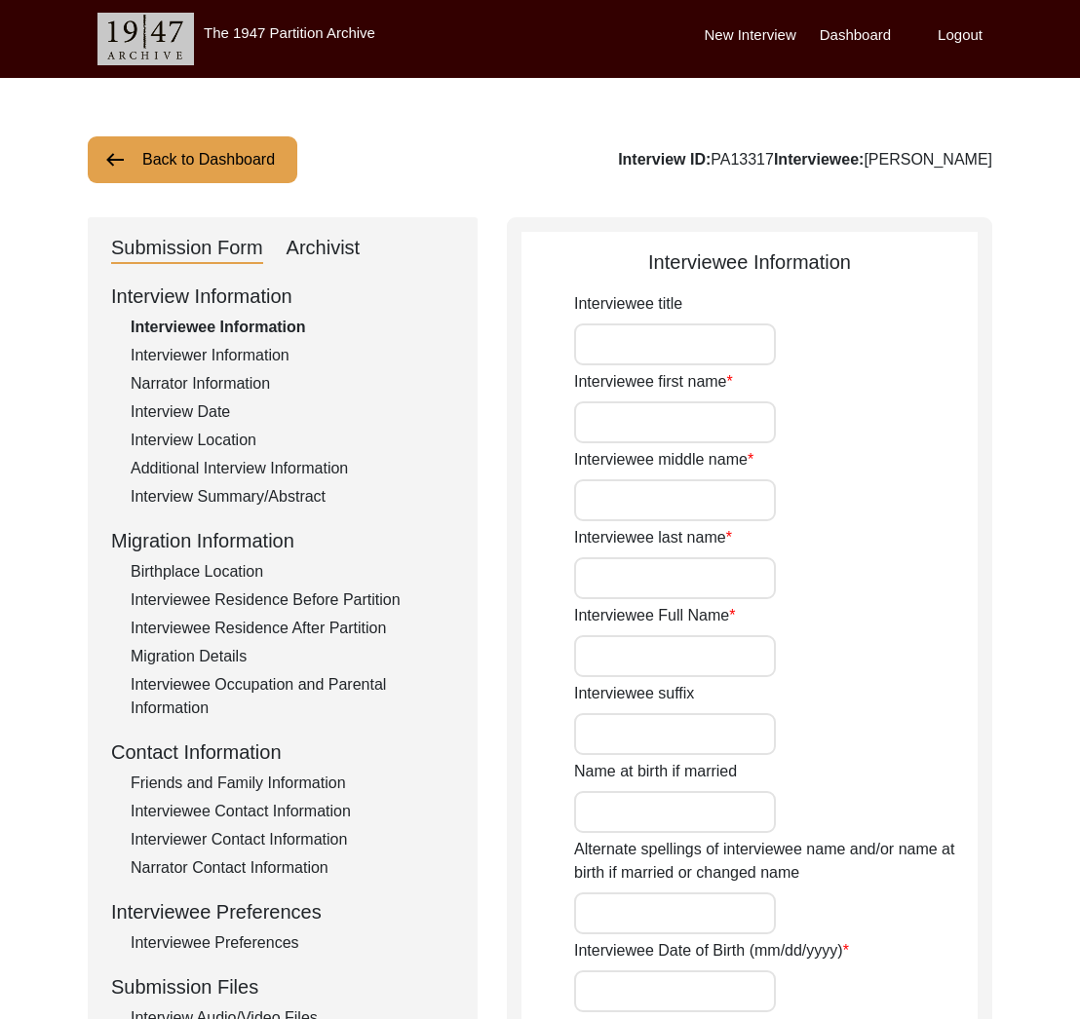
type input "N/A"
type input "[PERSON_NAME]"
type input "1930"
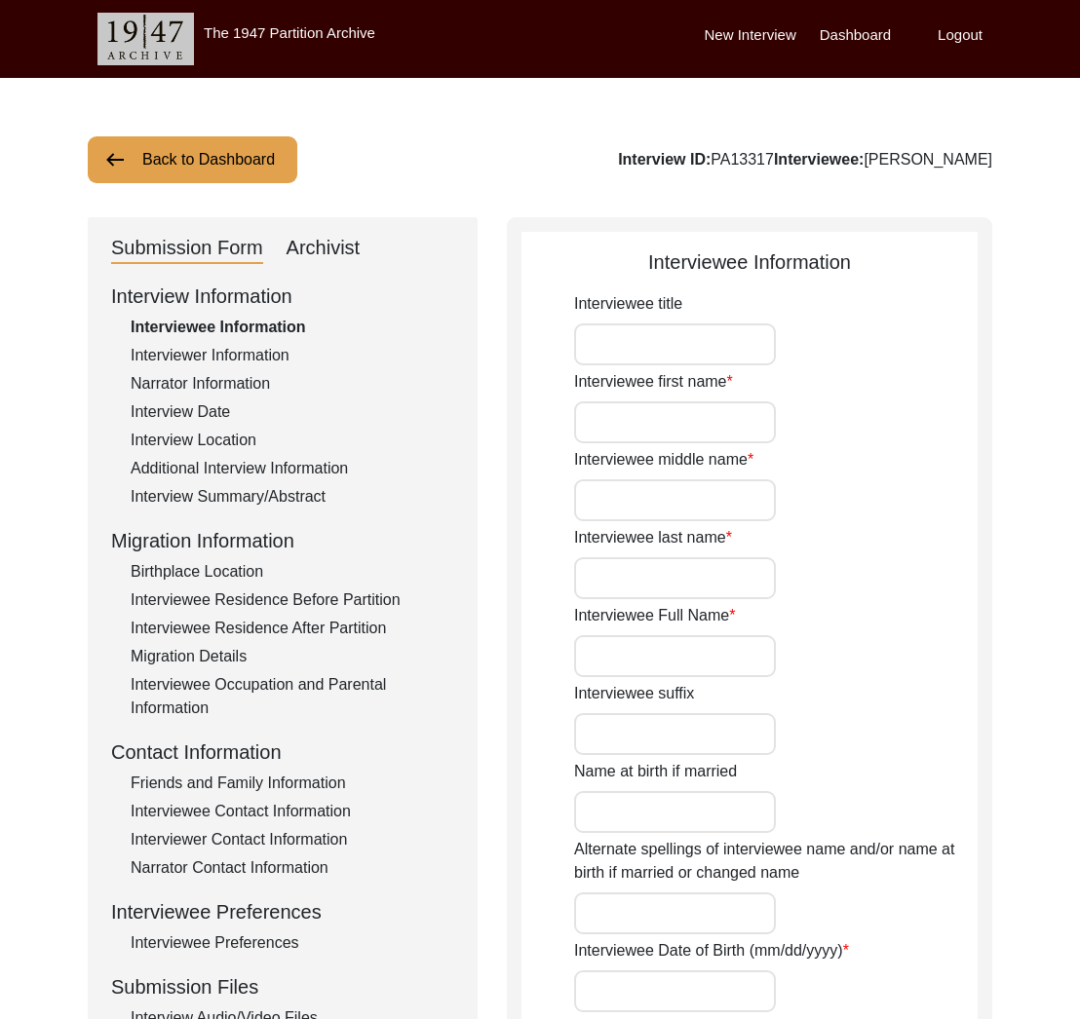
type input "95 Years"
type input "[DEMOGRAPHIC_DATA]"
type input "N/A"
type textarea "N/A"
type input "Punjabi"
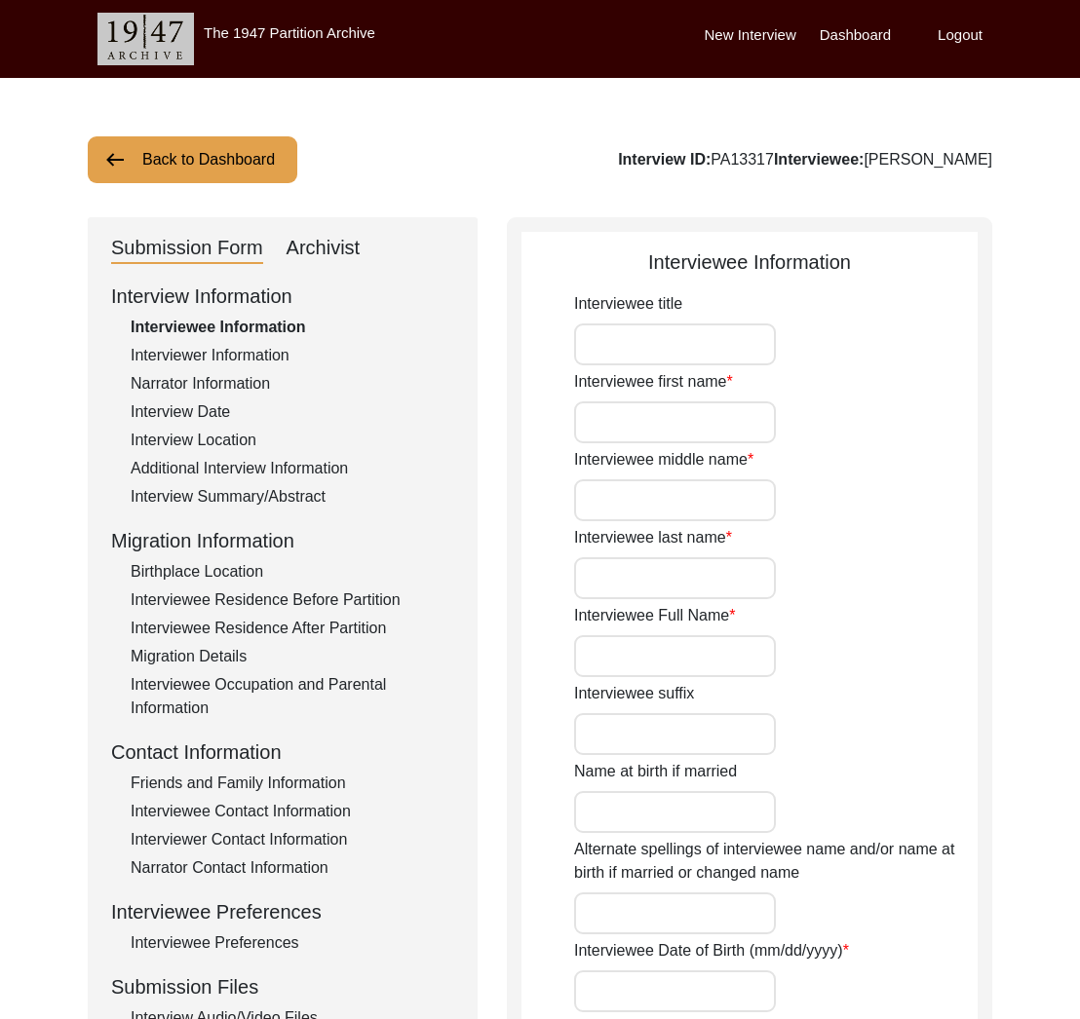
type input "Majha"
type input "[DEMOGRAPHIC_DATA]"
type input "Rajput ([GEOGRAPHIC_DATA])"
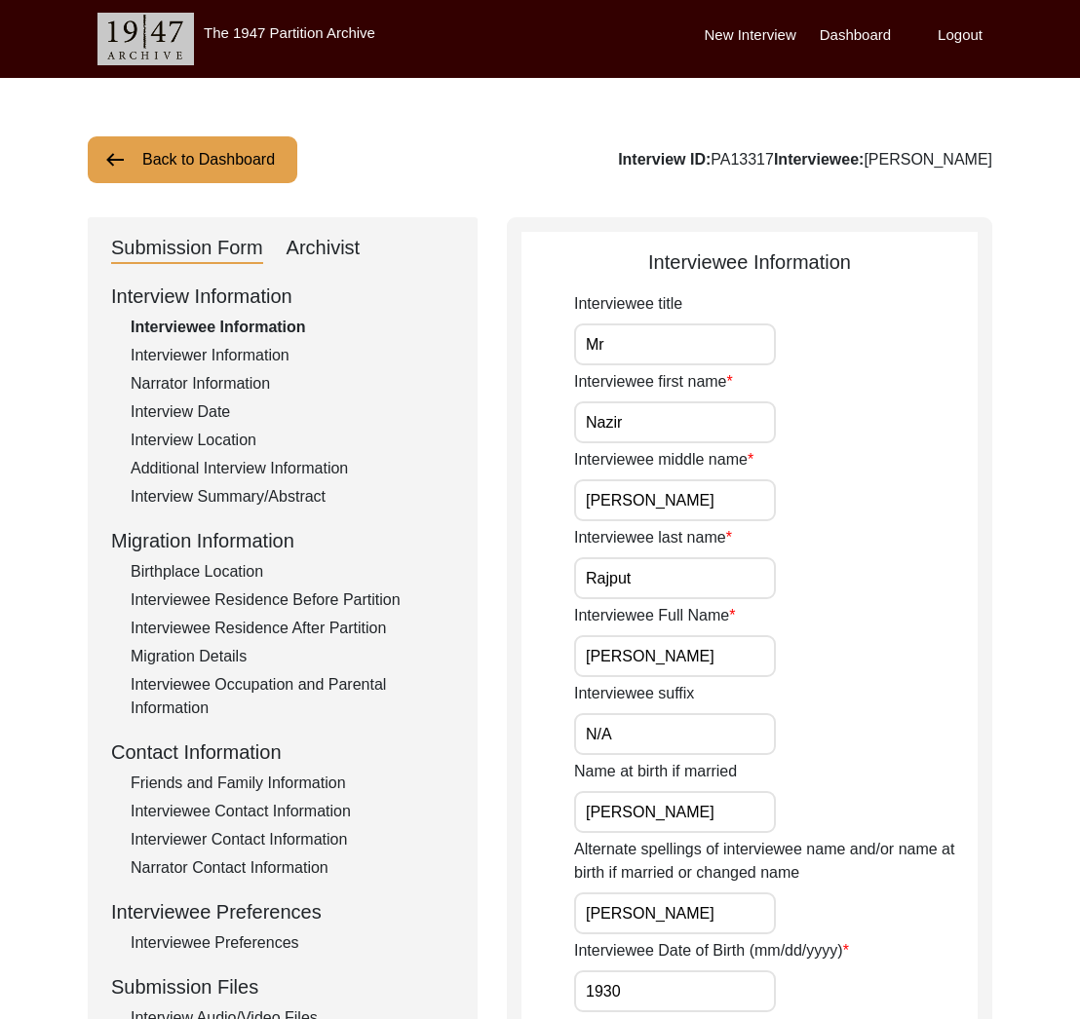
click at [655, 355] on input "Mr" at bounding box center [675, 345] width 202 height 42
type input "Mr."
click at [660, 426] on input "Nazir" at bounding box center [675, 423] width 202 height 42
click at [680, 504] on input "[PERSON_NAME]" at bounding box center [675, 501] width 202 height 42
click at [700, 575] on input "Rajput" at bounding box center [675, 578] width 202 height 42
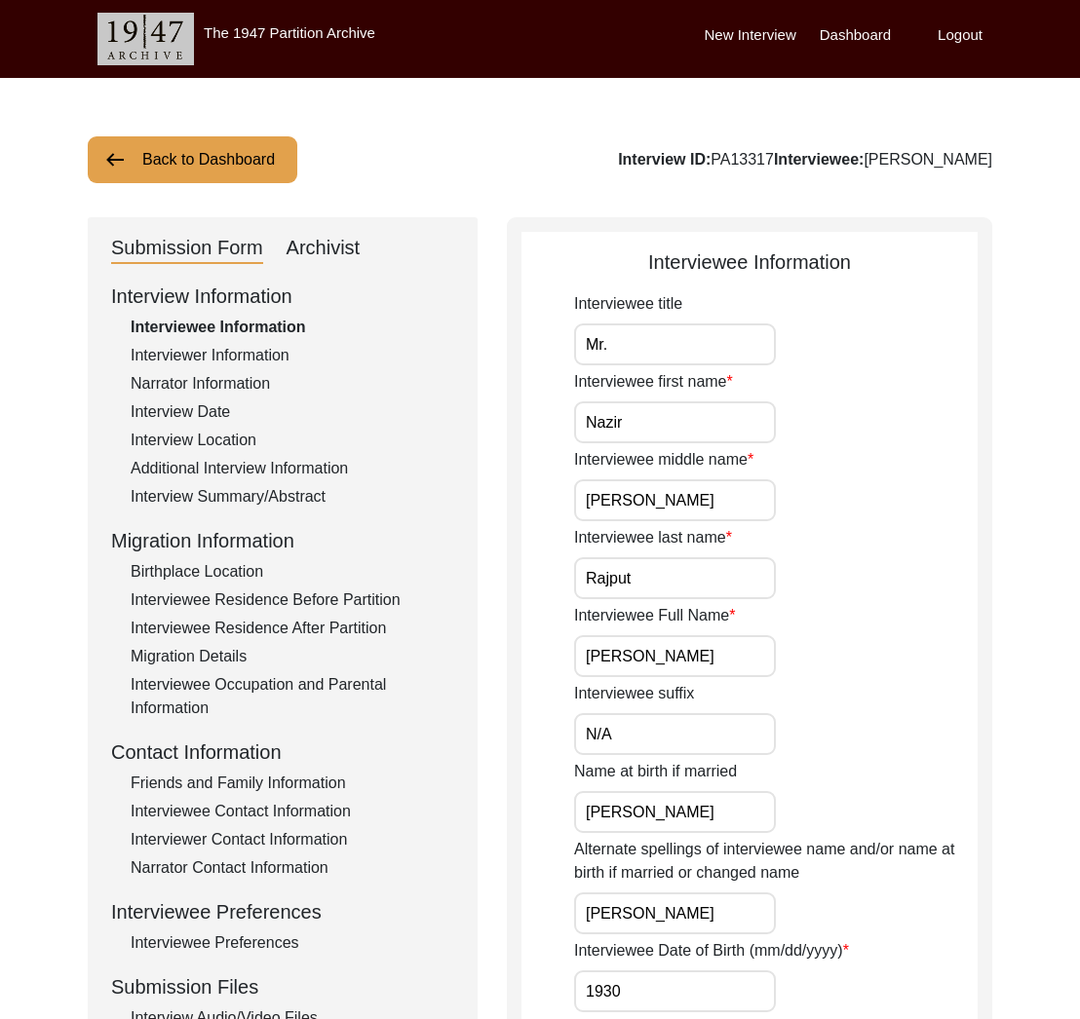
click at [757, 648] on input "[PERSON_NAME]" at bounding box center [675, 656] width 202 height 42
click at [737, 718] on input "N/A" at bounding box center [675, 734] width 202 height 42
click at [729, 804] on input "[PERSON_NAME]" at bounding box center [675, 812] width 202 height 42
click at [671, 742] on input "N/A" at bounding box center [675, 734] width 202 height 42
click at [734, 918] on input "[PERSON_NAME]" at bounding box center [675, 914] width 202 height 42
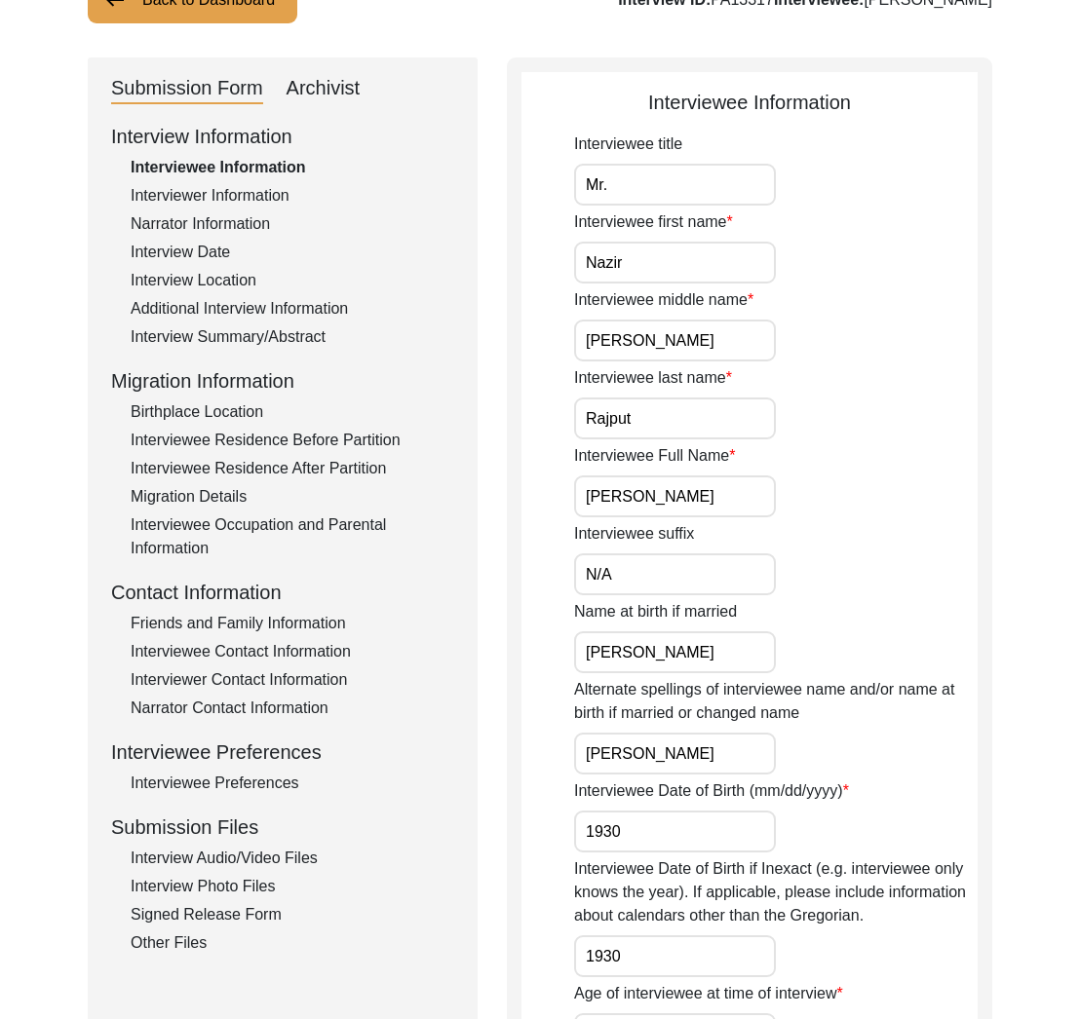
scroll to position [163, 0]
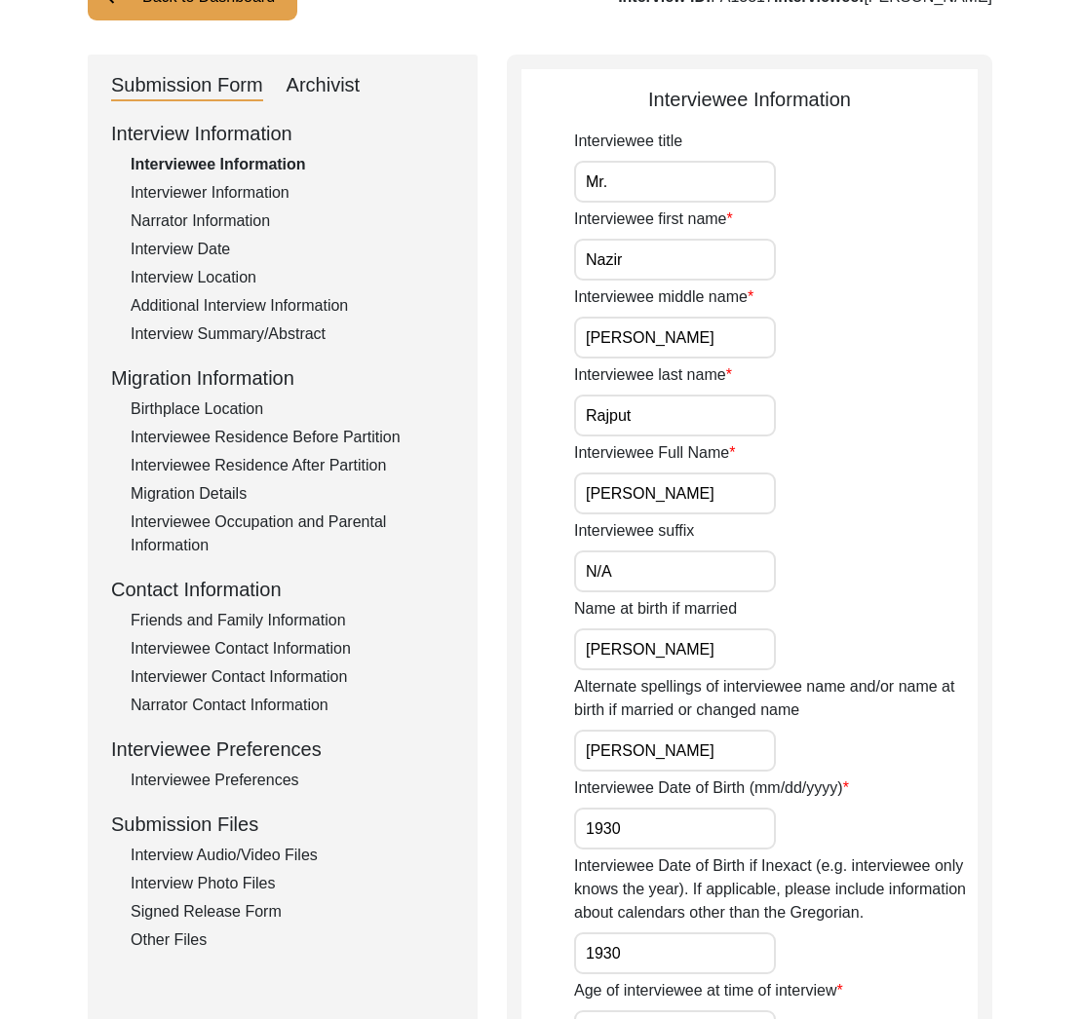
click at [683, 833] on input "1930" at bounding box center [675, 829] width 202 height 42
click at [697, 955] on input "1930" at bounding box center [675, 954] width 202 height 42
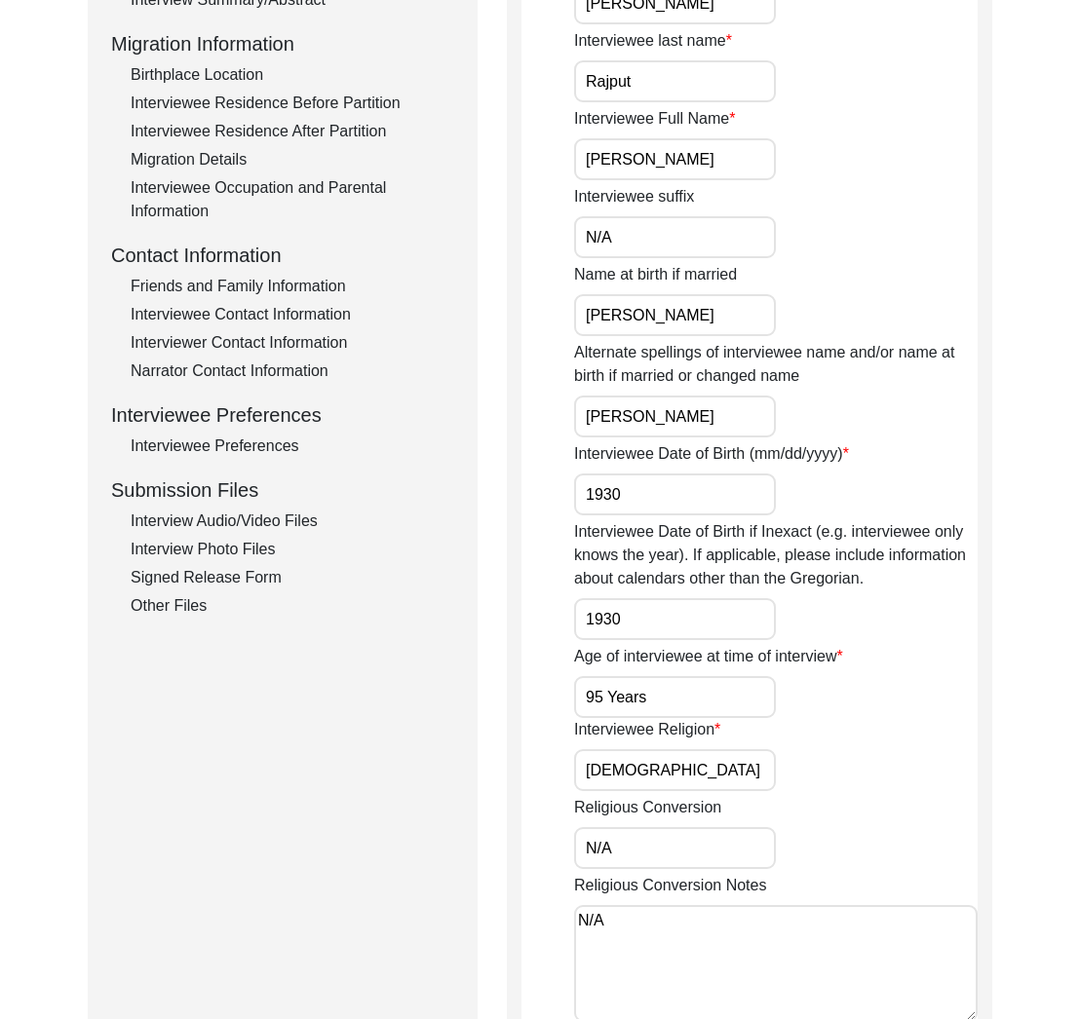
scroll to position [568, 0]
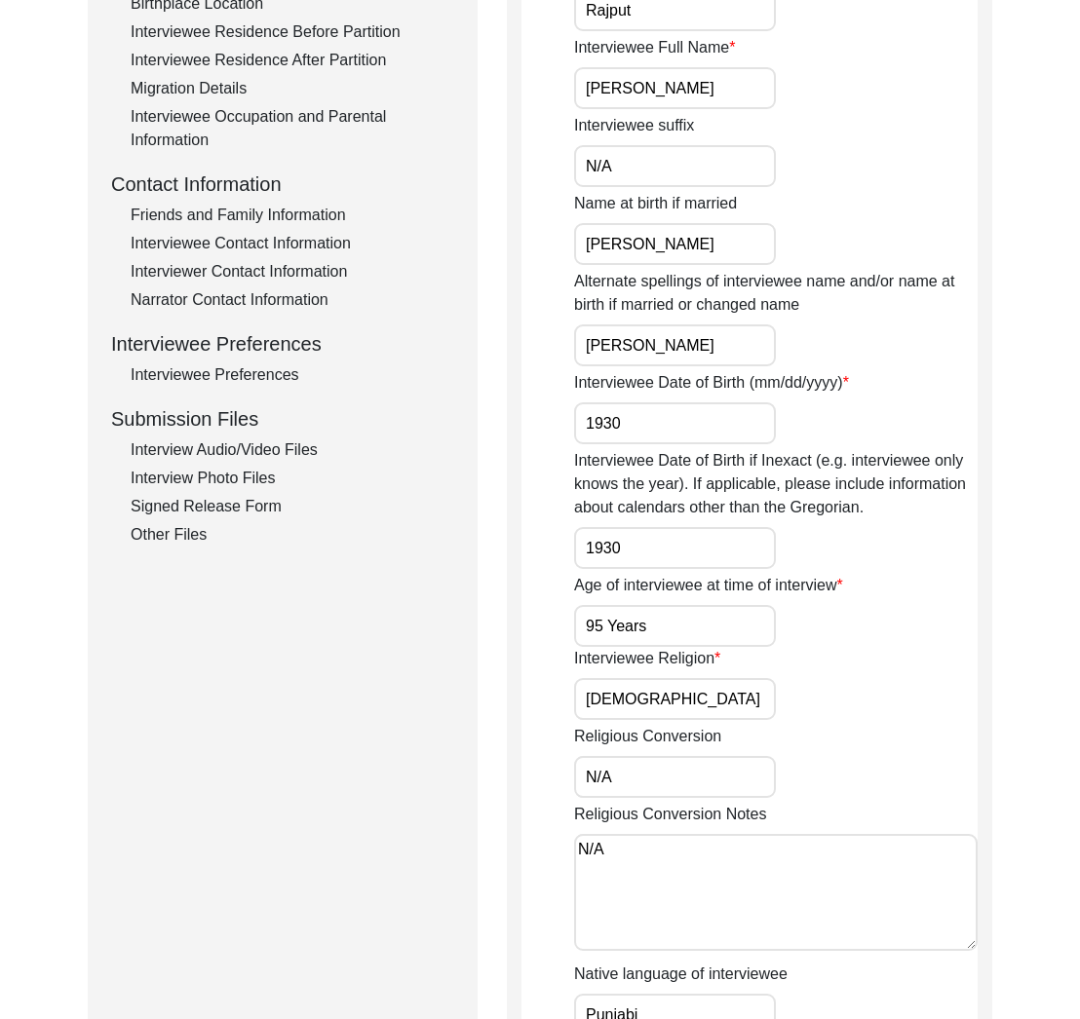
click at [666, 639] on input "95 Years" at bounding box center [675, 626] width 202 height 42
drag, startPoint x: 603, startPoint y: 629, endPoint x: 732, endPoint y: 629, distance: 128.6
click at [731, 629] on input "95 Years" at bounding box center [675, 626] width 202 height 42
type input "95"
click at [685, 696] on input "[DEMOGRAPHIC_DATA]" at bounding box center [675, 699] width 202 height 42
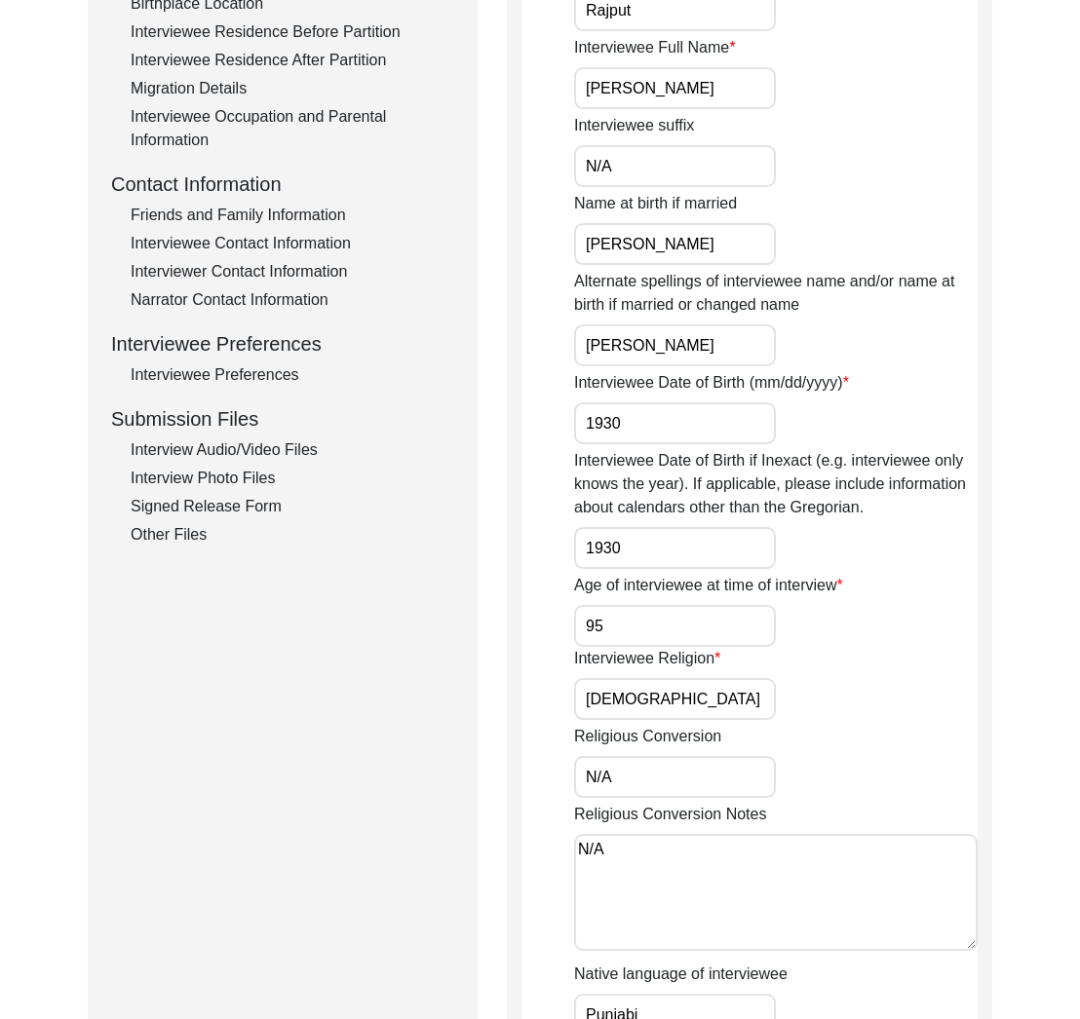
click at [705, 777] on input "N/A" at bounding box center [675, 777] width 202 height 42
click at [845, 746] on div "Religious Conversion N/A" at bounding box center [775, 761] width 403 height 73
drag, startPoint x: 693, startPoint y: 710, endPoint x: 692, endPoint y: 776, distance: 66.3
click at [694, 710] on input "[DEMOGRAPHIC_DATA]" at bounding box center [675, 699] width 202 height 42
drag, startPoint x: 687, startPoint y: 786, endPoint x: 676, endPoint y: 873, distance: 88.4
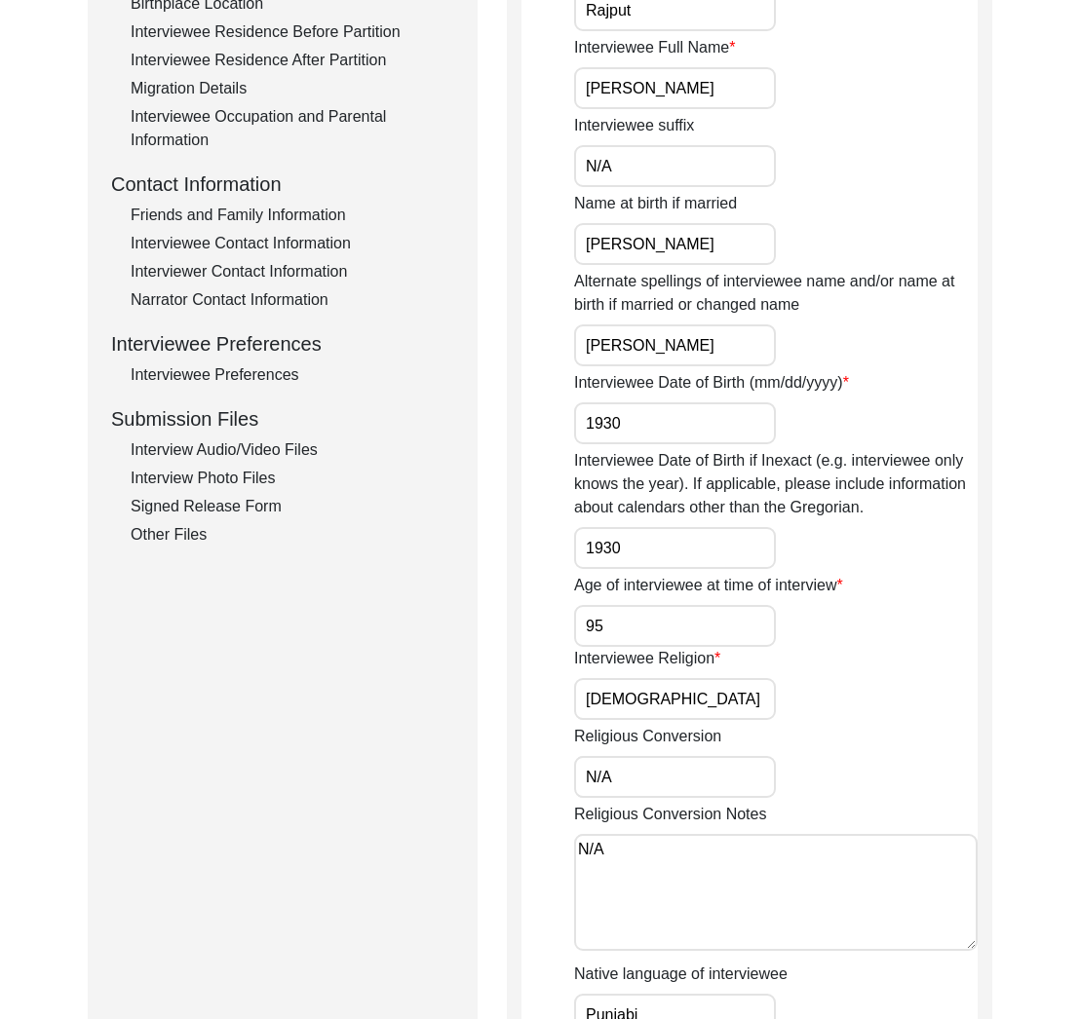
click at [687, 787] on input "N/A" at bounding box center [675, 777] width 202 height 42
click at [673, 881] on textarea "N/A" at bounding box center [775, 892] width 403 height 117
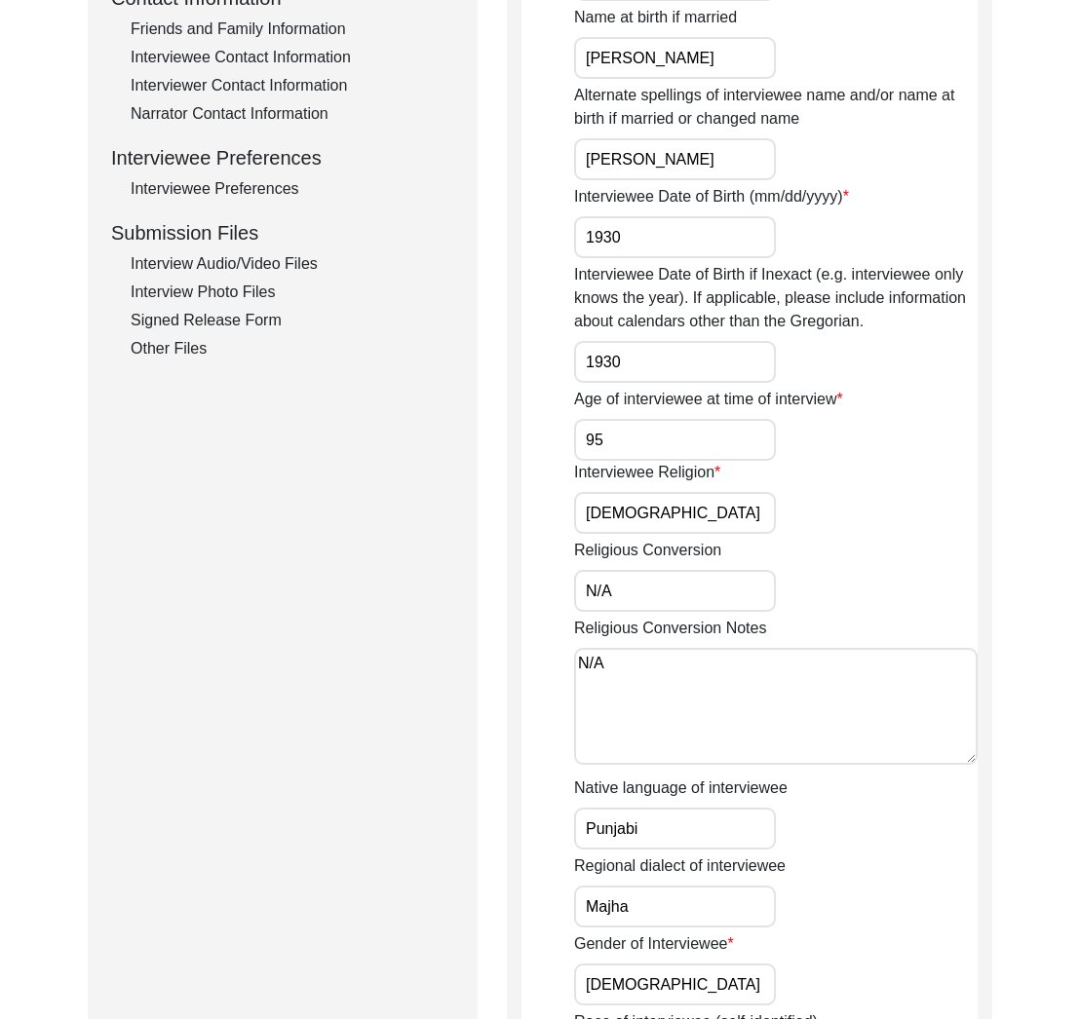
scroll to position [873, 0]
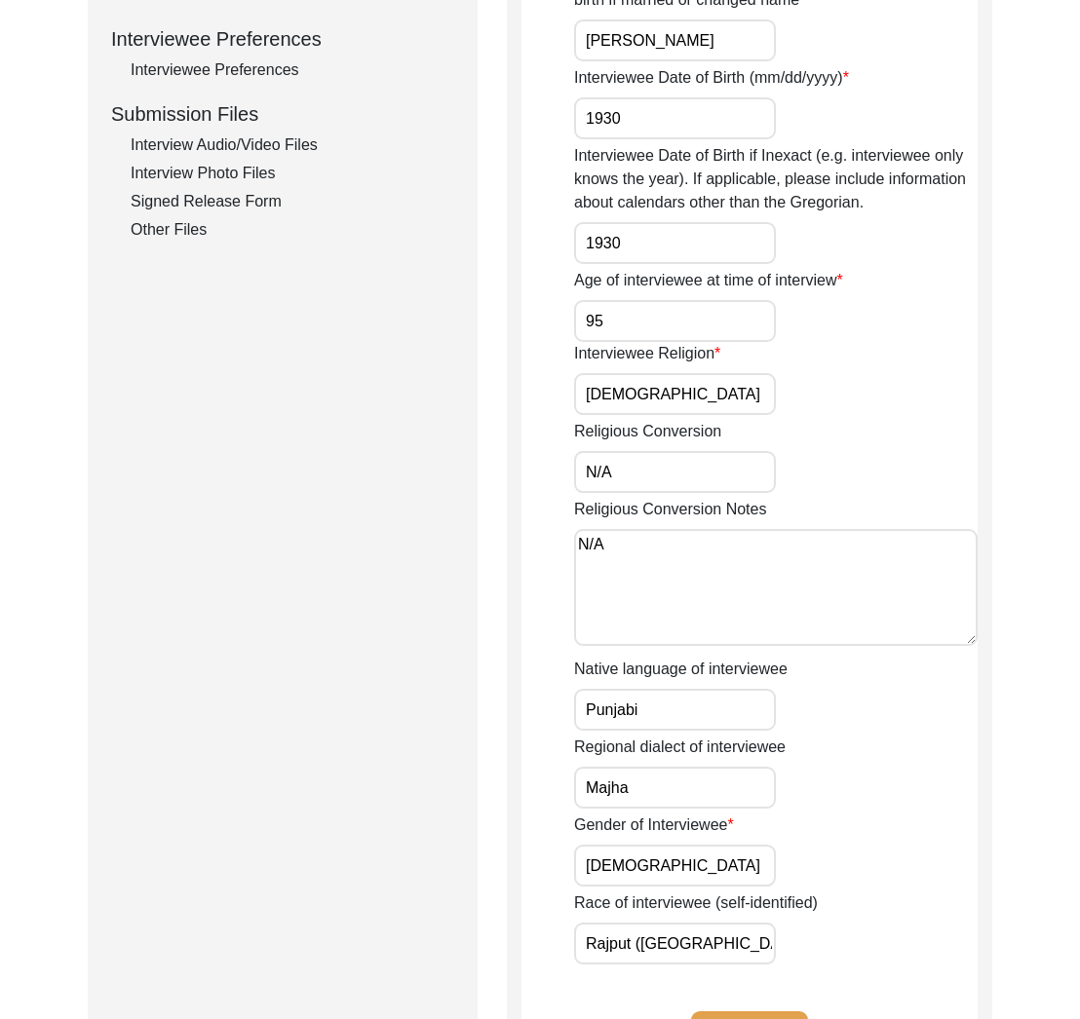
click at [675, 710] on input "Punjabi" at bounding box center [675, 710] width 202 height 42
click at [665, 792] on input "Majha" at bounding box center [675, 788] width 202 height 42
click at [669, 857] on input "[DEMOGRAPHIC_DATA]" at bounding box center [675, 866] width 202 height 42
click at [736, 947] on input "Rajput ([GEOGRAPHIC_DATA])" at bounding box center [675, 944] width 202 height 42
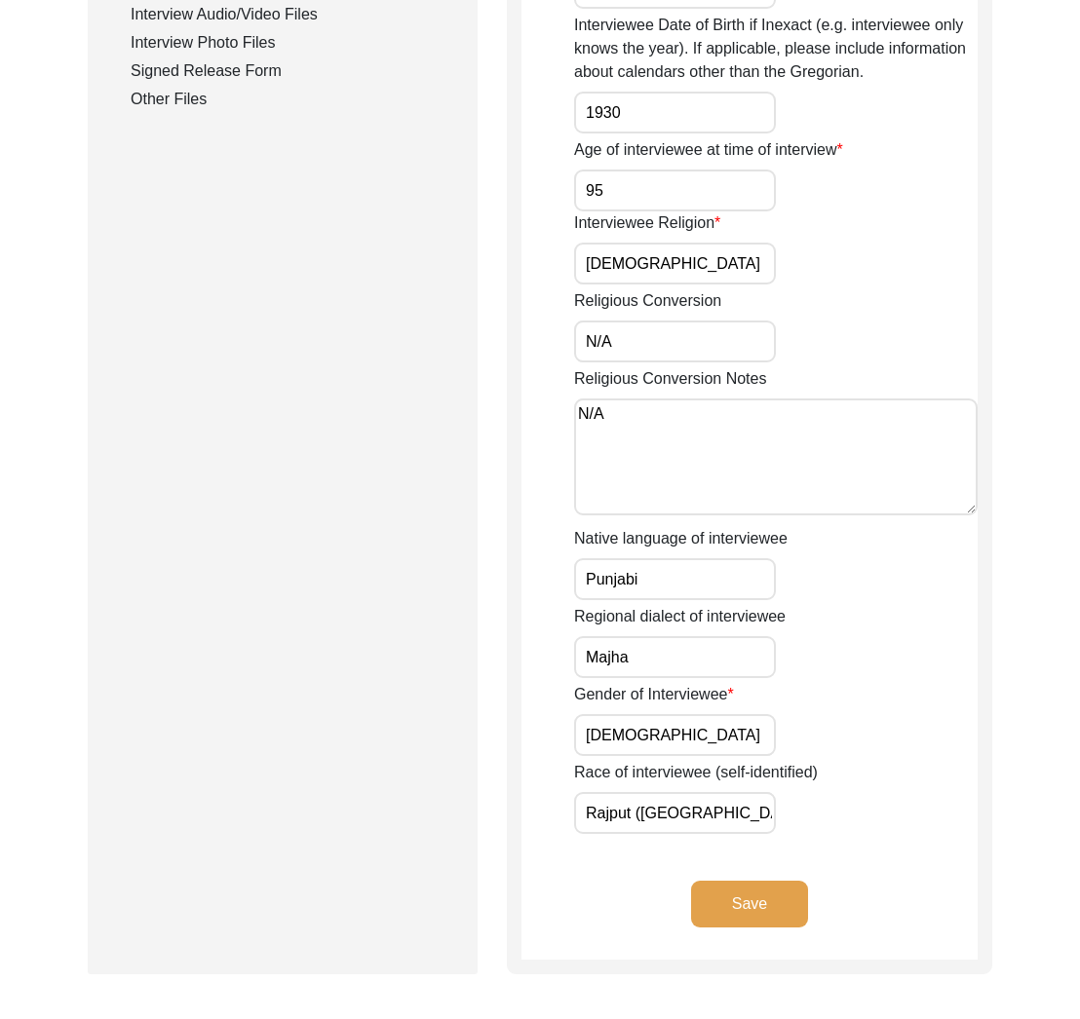
click at [773, 902] on button "Save" at bounding box center [749, 904] width 117 height 47
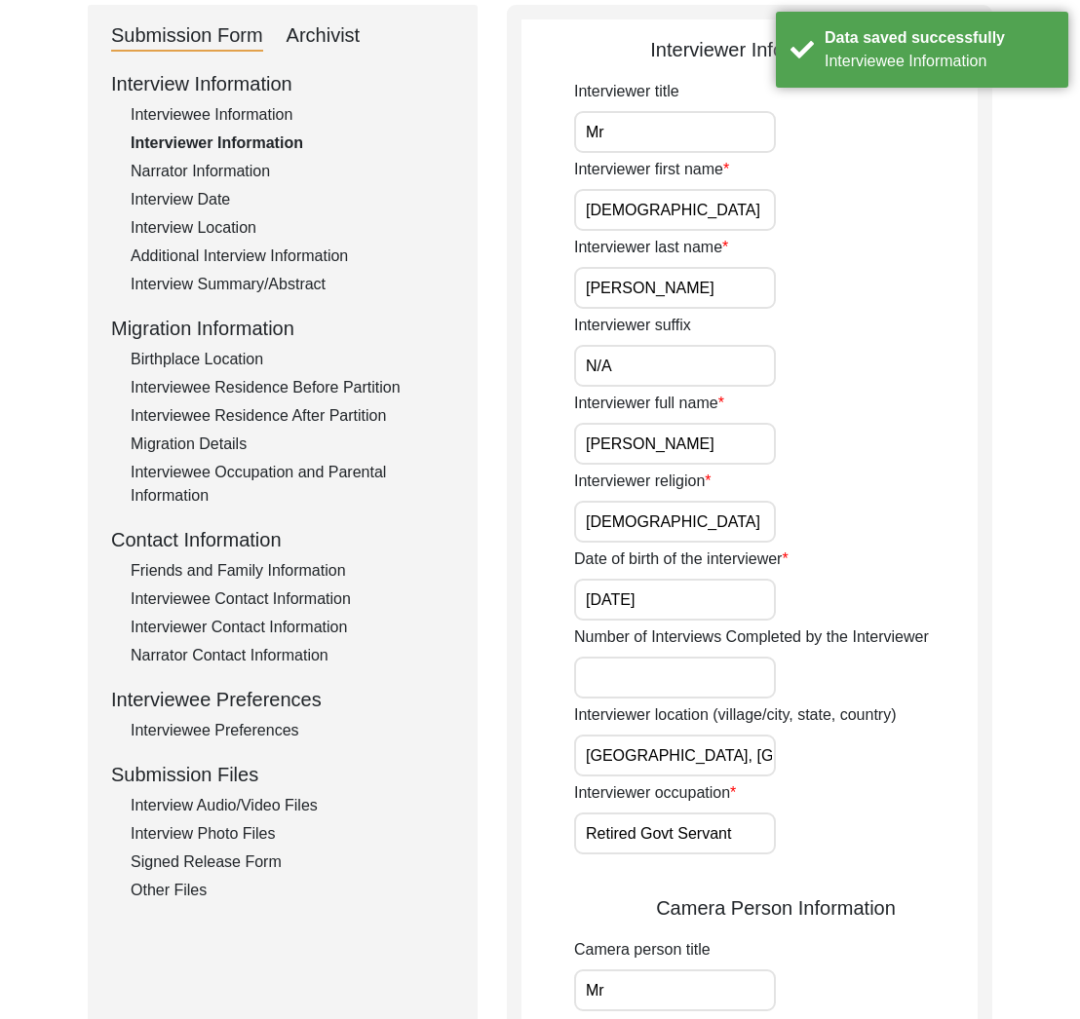
scroll to position [0, 0]
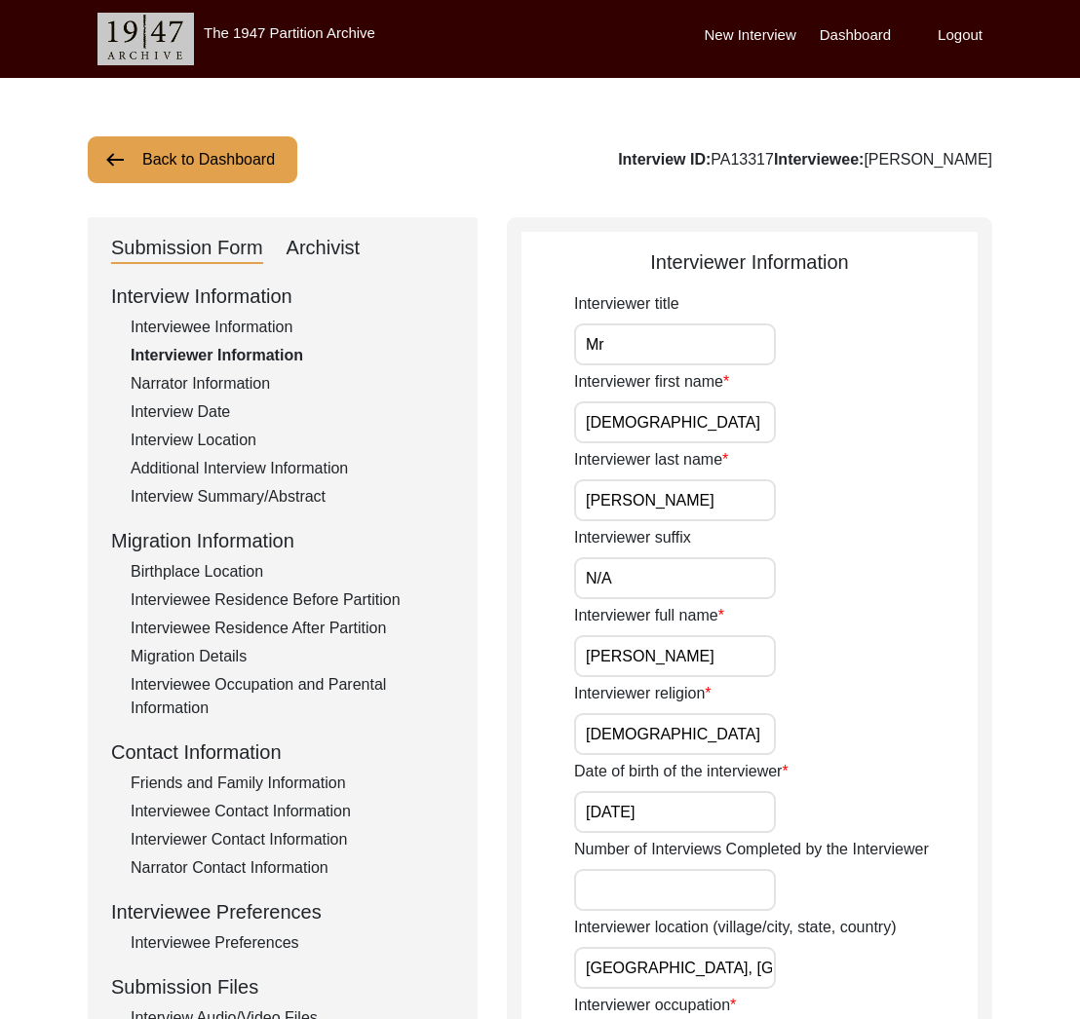
click at [606, 344] on input "Mr" at bounding box center [675, 345] width 202 height 42
type input "Mr."
click at [699, 421] on input "[DEMOGRAPHIC_DATA]" at bounding box center [675, 423] width 202 height 42
click at [691, 488] on input "[PERSON_NAME]" at bounding box center [675, 501] width 202 height 42
drag, startPoint x: 676, startPoint y: 499, endPoint x: 665, endPoint y: 550, distance: 52.0
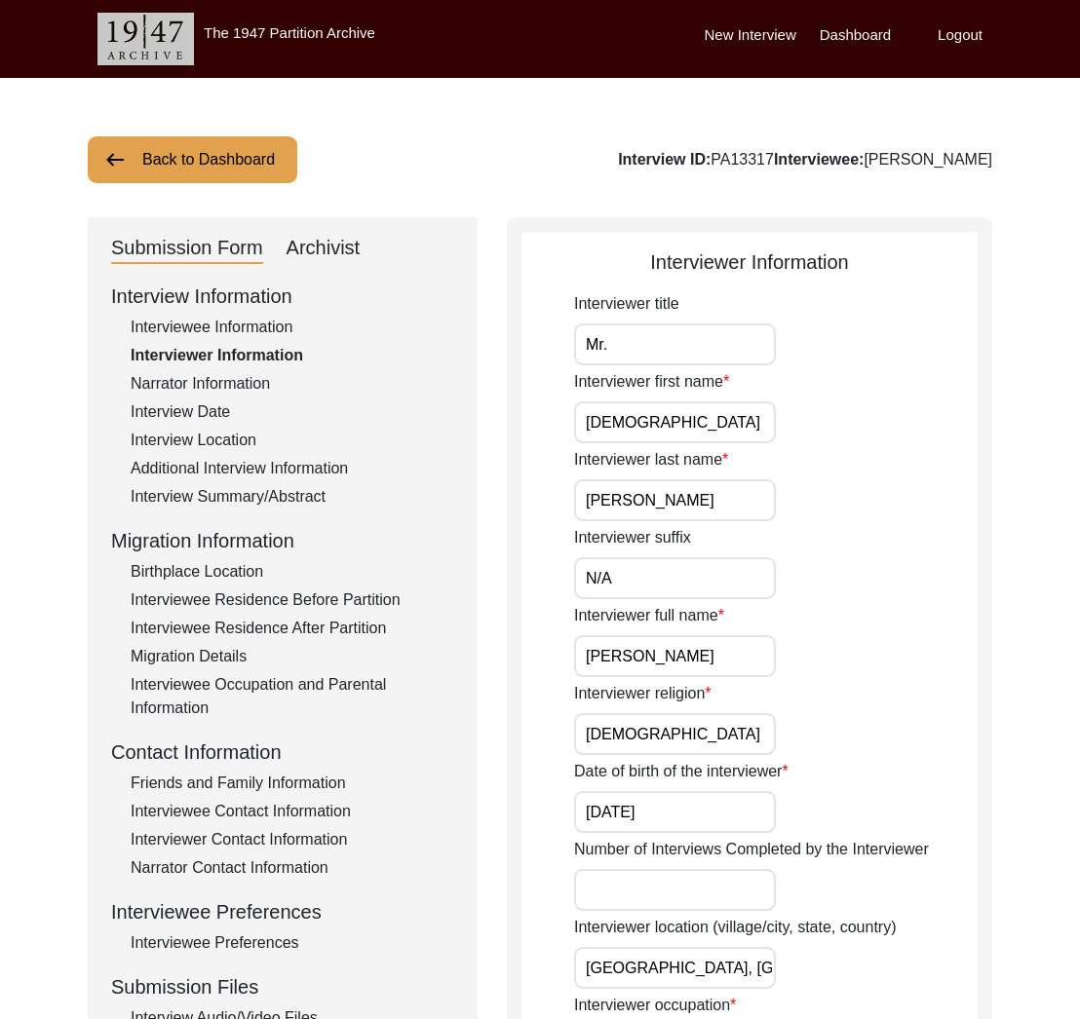
click at [676, 503] on input "[PERSON_NAME]" at bounding box center [675, 501] width 202 height 42
click at [653, 567] on input "N/A" at bounding box center [675, 578] width 202 height 42
drag, startPoint x: 711, startPoint y: 588, endPoint x: 740, endPoint y: 631, distance: 51.4
click at [711, 589] on input "N/A" at bounding box center [675, 578] width 202 height 42
click at [748, 655] on input "[PERSON_NAME]" at bounding box center [675, 656] width 202 height 42
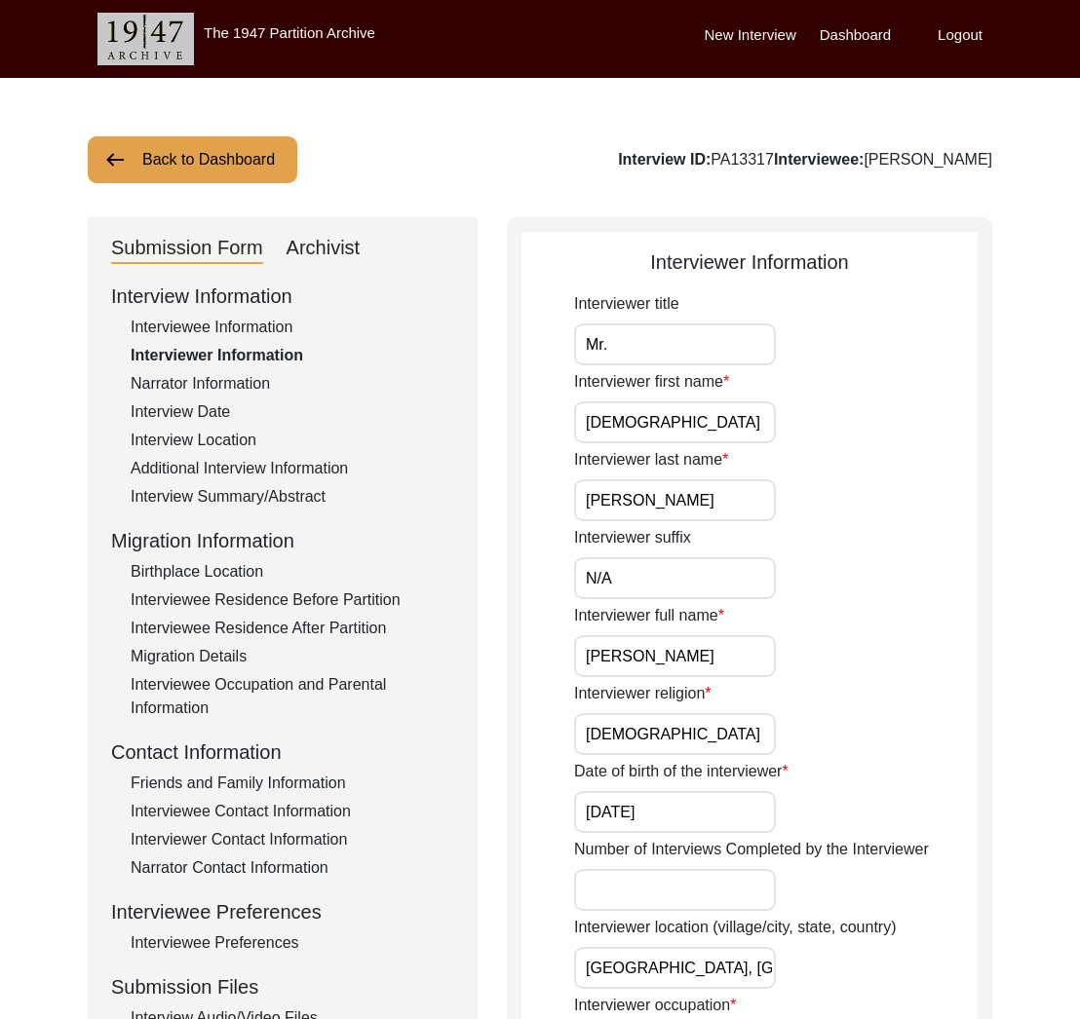
click at [712, 738] on input "[DEMOGRAPHIC_DATA]" at bounding box center [675, 734] width 202 height 42
click at [715, 811] on input "[DATE]" at bounding box center [675, 812] width 202 height 42
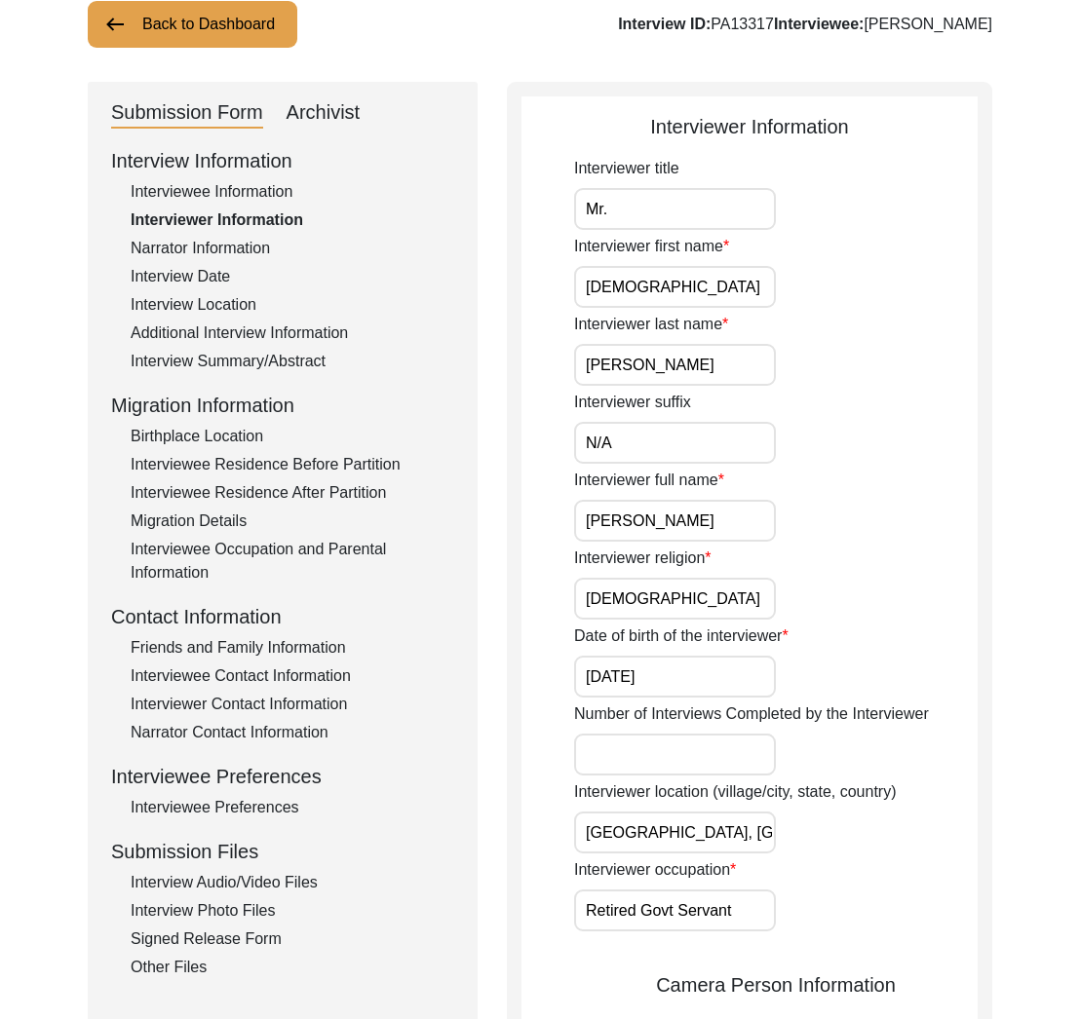
scroll to position [0, 19]
click at [773, 829] on input "[GEOGRAPHIC_DATA], [GEOGRAPHIC_DATA], [GEOGRAPHIC_DATA]" at bounding box center [675, 833] width 202 height 42
click at [751, 920] on input "Retired Govt Servant" at bounding box center [675, 911] width 202 height 42
click at [746, 907] on input "Retired Govt Servant" at bounding box center [675, 911] width 202 height 42
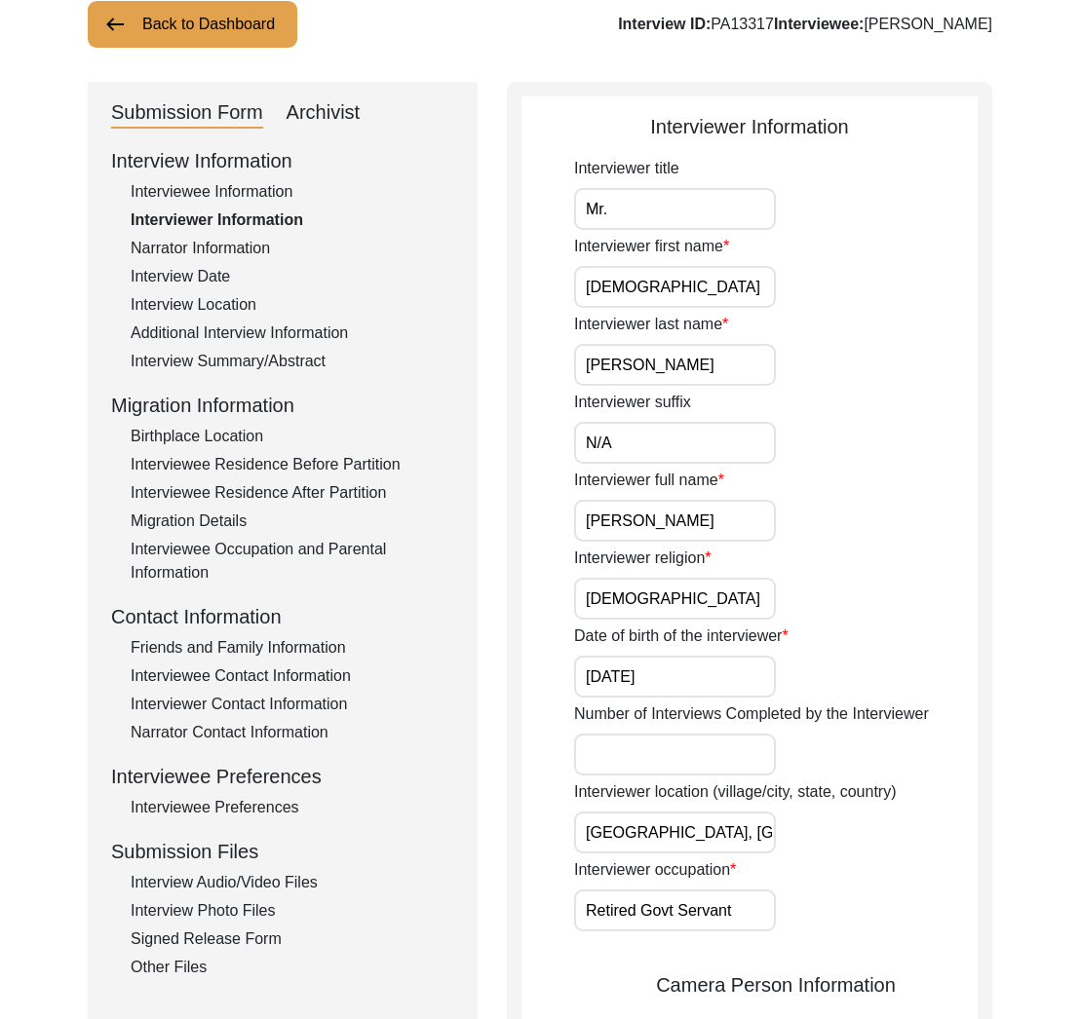
scroll to position [514, 0]
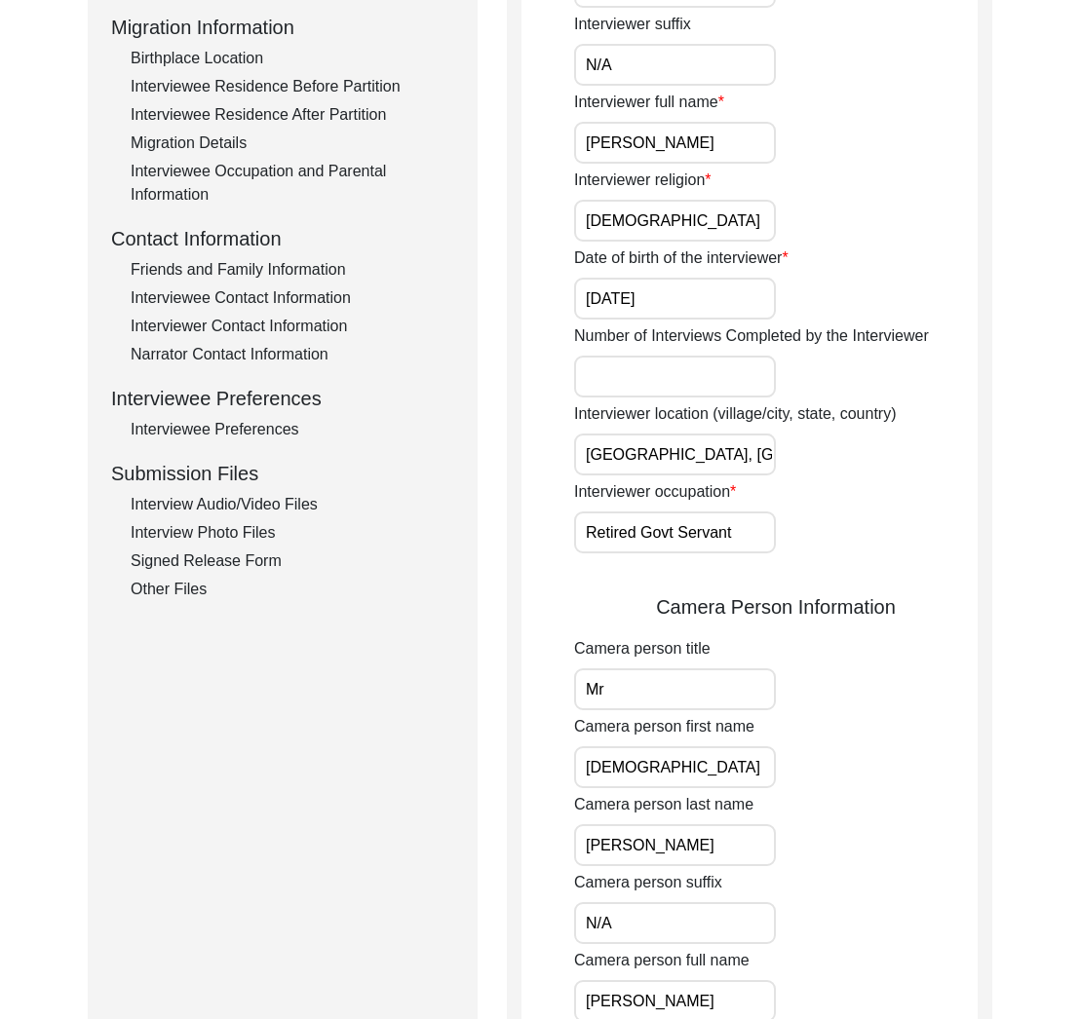
click at [687, 702] on input "Mr" at bounding box center [675, 690] width 202 height 42
type input "Mr."
drag, startPoint x: 737, startPoint y: 764, endPoint x: 700, endPoint y: 851, distance: 94.3
click at [736, 766] on input "[DEMOGRAPHIC_DATA]" at bounding box center [675, 768] width 202 height 42
click at [698, 860] on input "[PERSON_NAME]" at bounding box center [675, 846] width 202 height 42
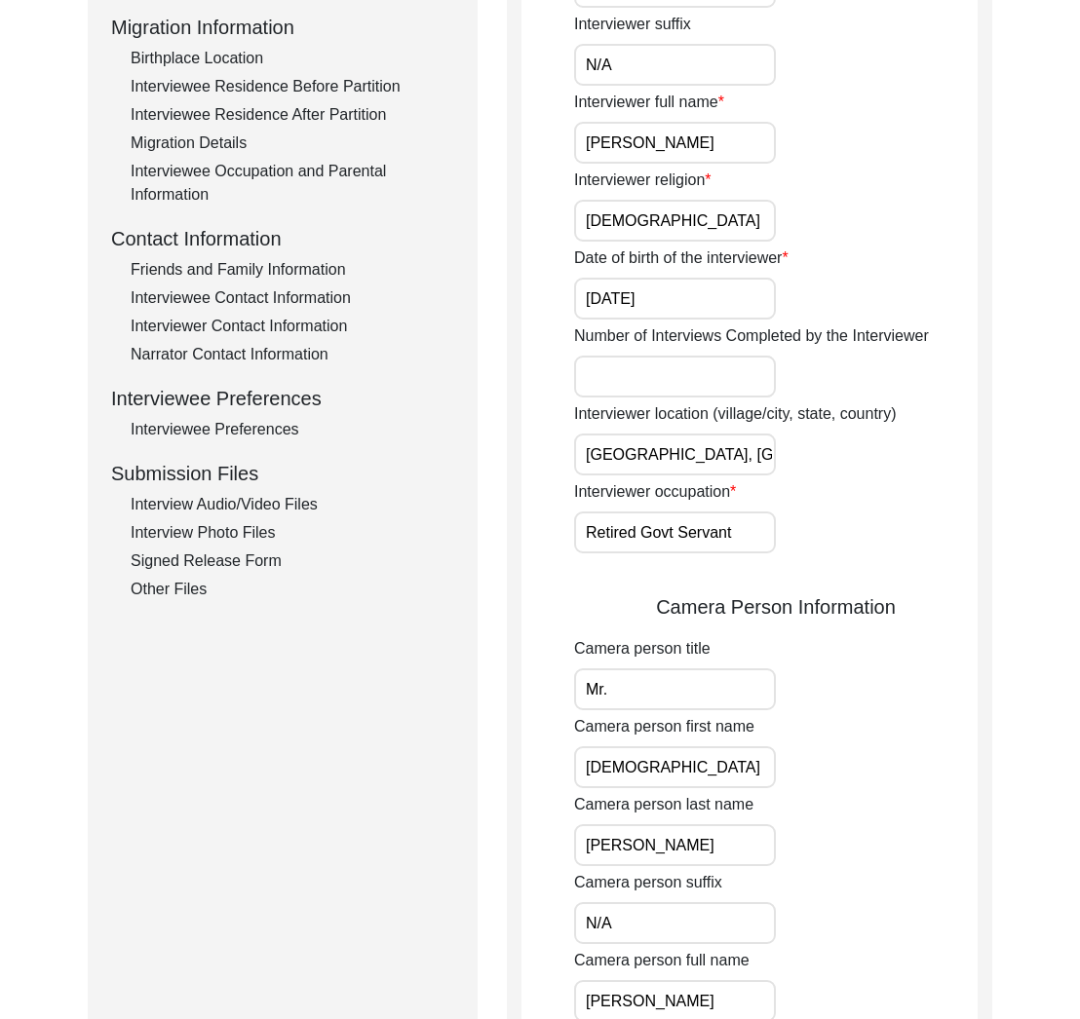
click at [692, 931] on input "N/A" at bounding box center [675, 923] width 202 height 42
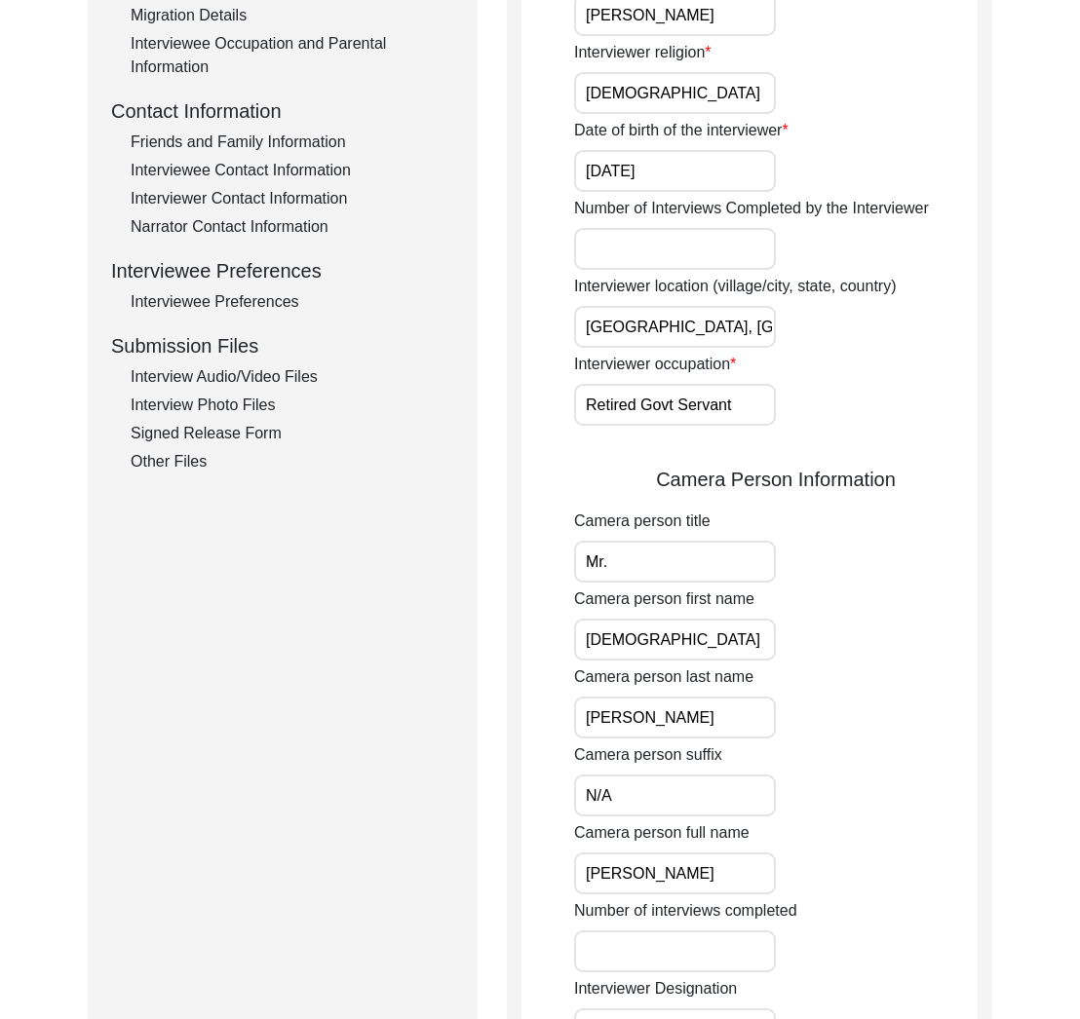
drag, startPoint x: 741, startPoint y: 873, endPoint x: 766, endPoint y: 909, distance: 44.1
click at [742, 874] on input "[PERSON_NAME]" at bounding box center [675, 874] width 202 height 42
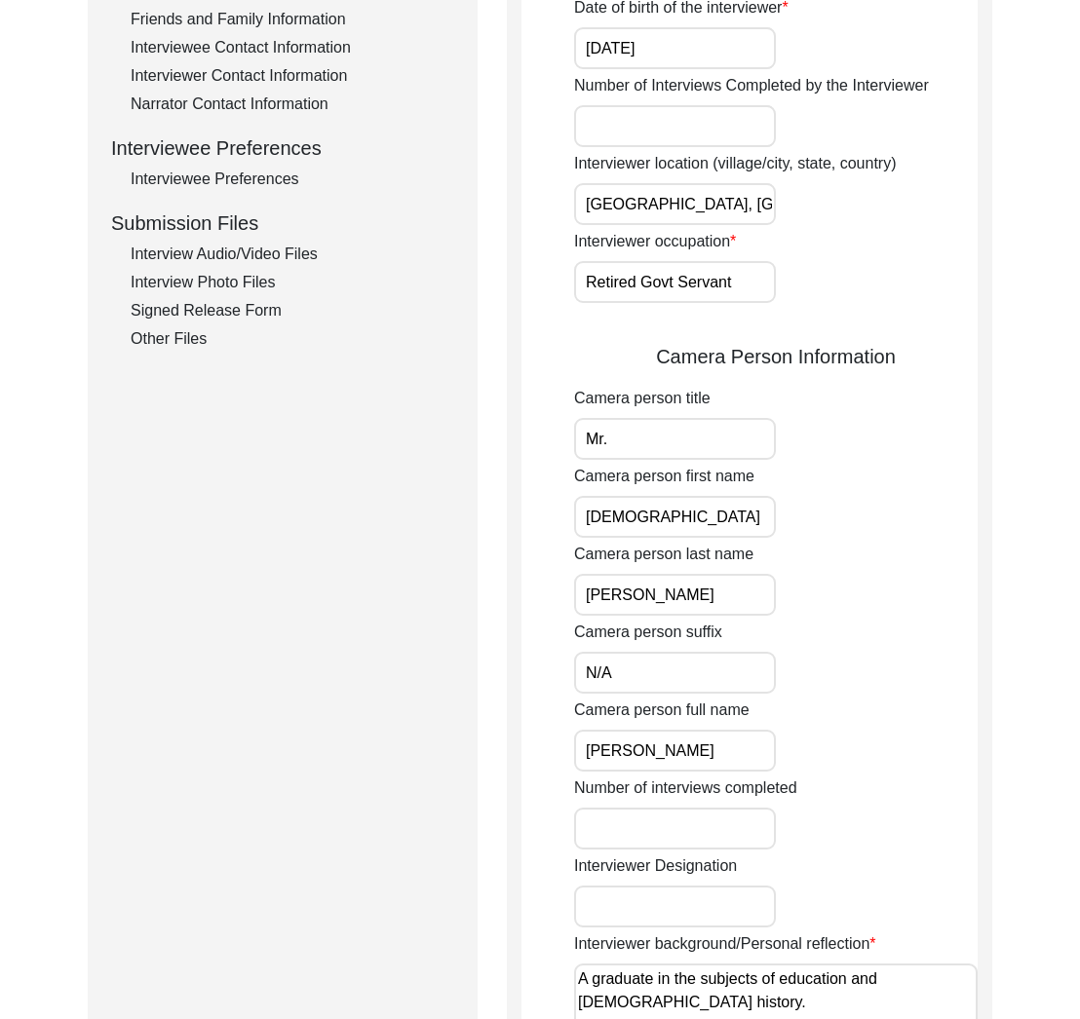
scroll to position [773, 0]
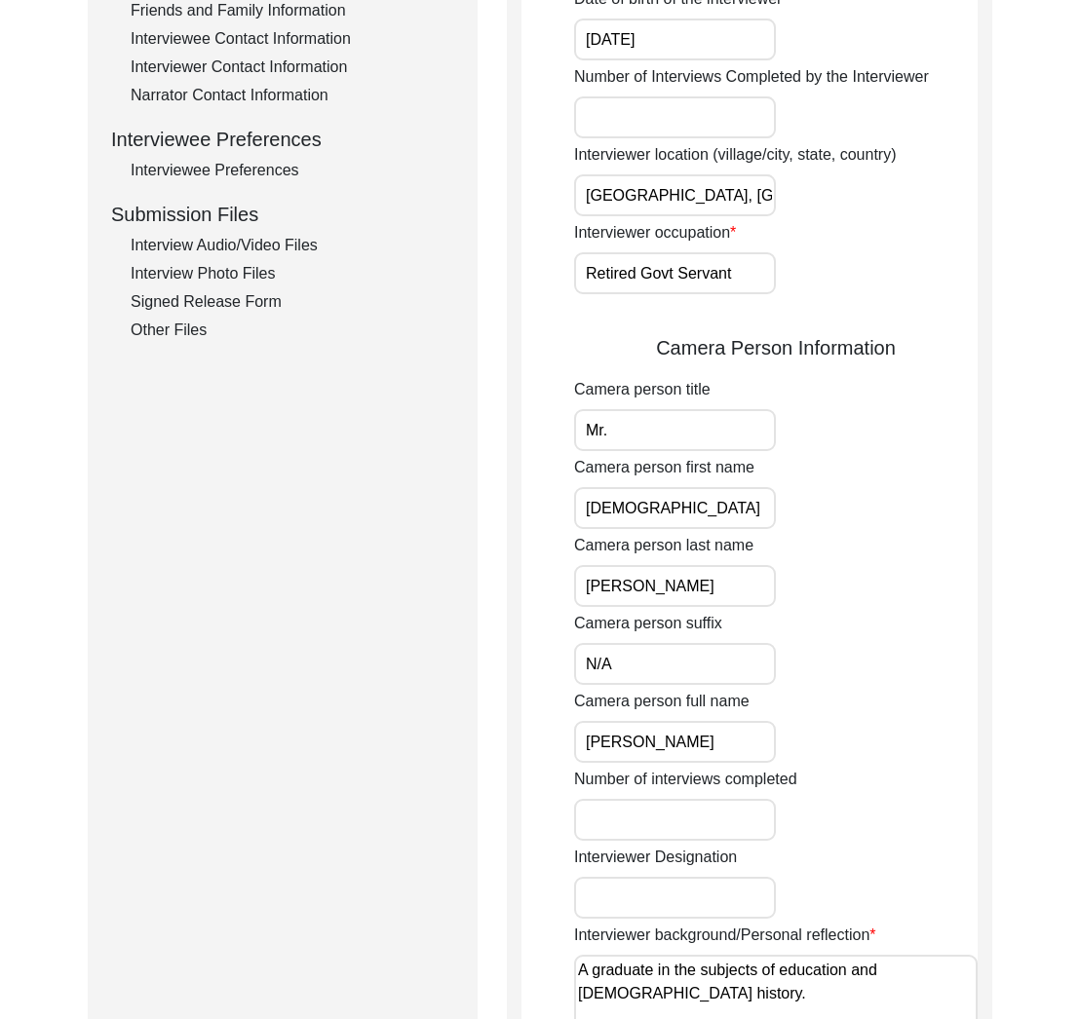
click at [653, 897] on input "text" at bounding box center [675, 898] width 202 height 42
paste input "Advanced Oral Historian"
type input "Advanced Oral Historian"
click at [872, 880] on div "Interviewer Designation Advanced Oral Historian" at bounding box center [775, 882] width 403 height 73
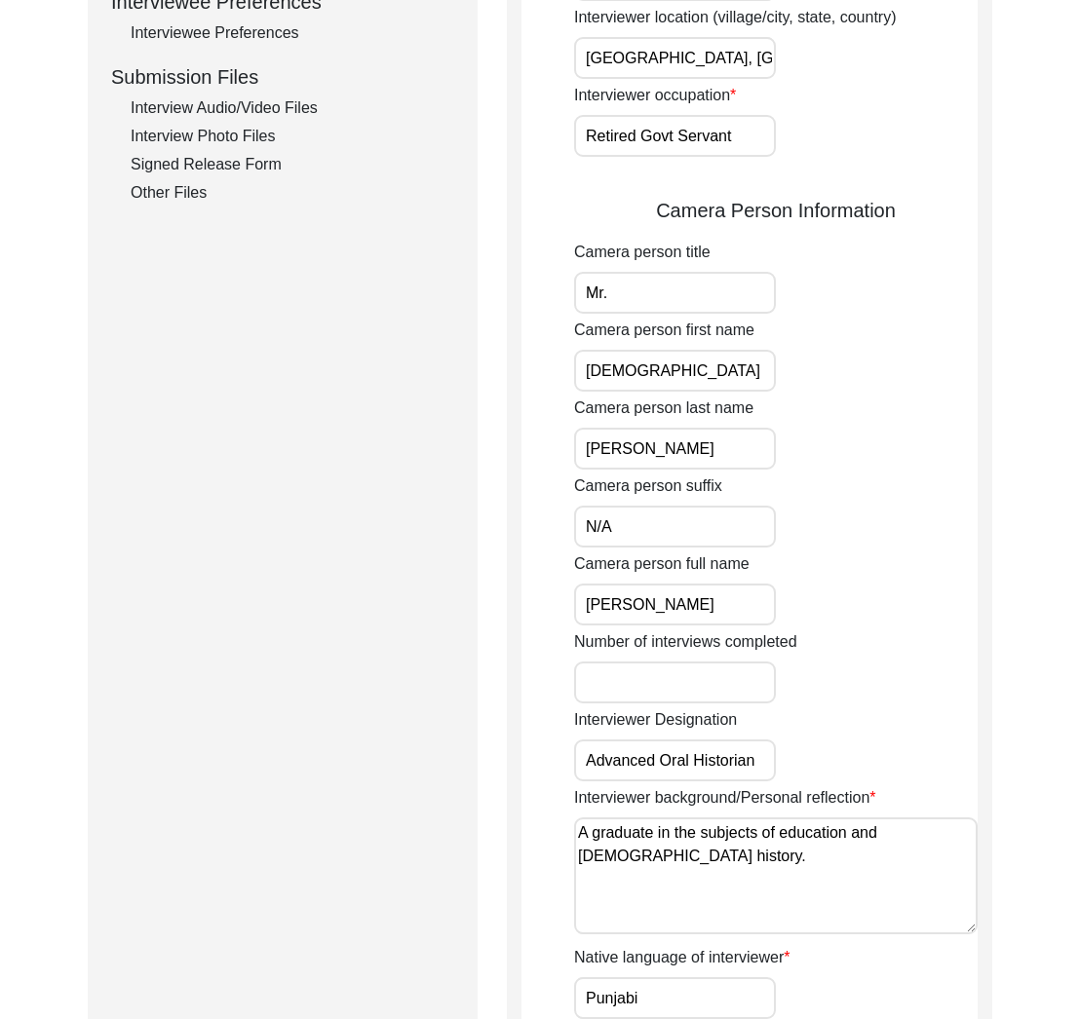
click at [729, 868] on textarea "A graduate in the subjects of education and [DEMOGRAPHIC_DATA] history." at bounding box center [775, 876] width 403 height 117
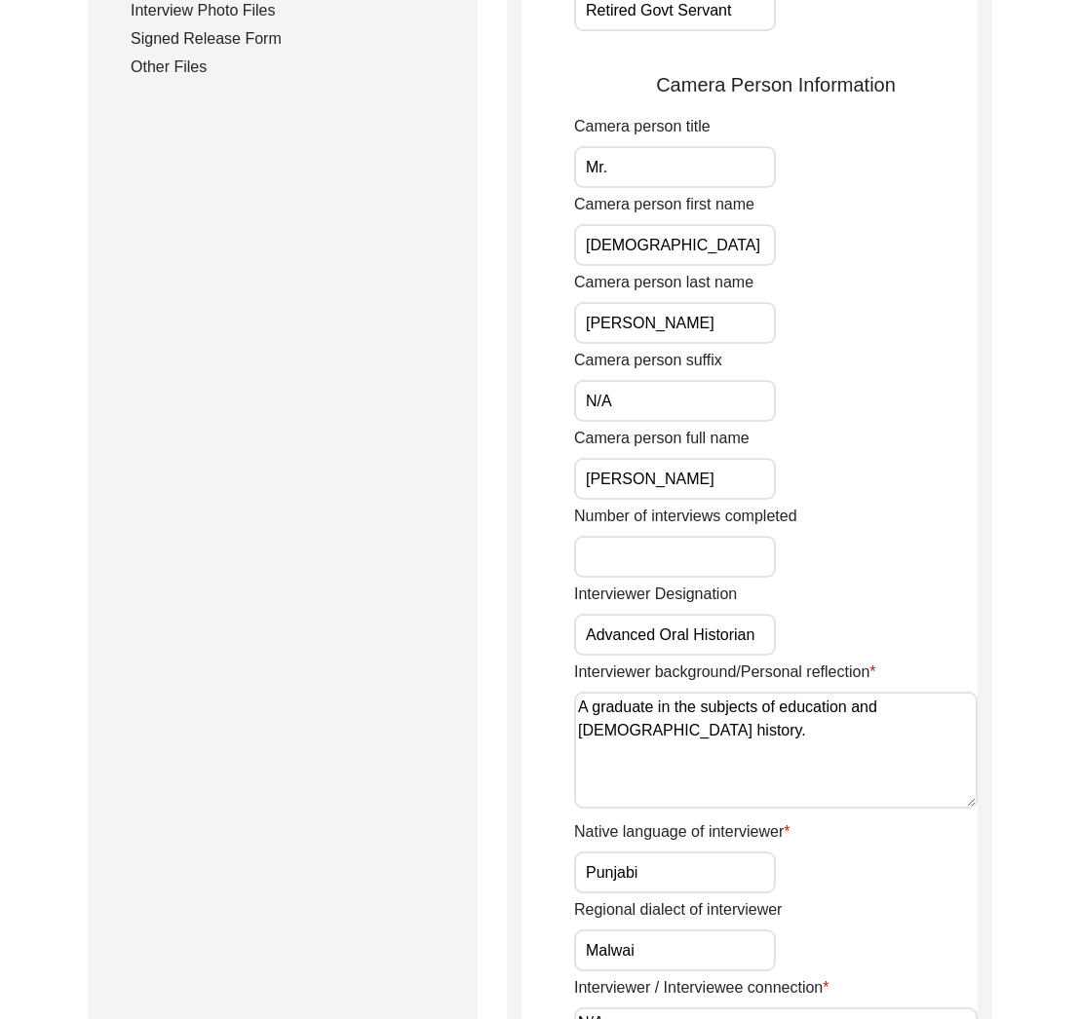
scroll to position [1041, 0]
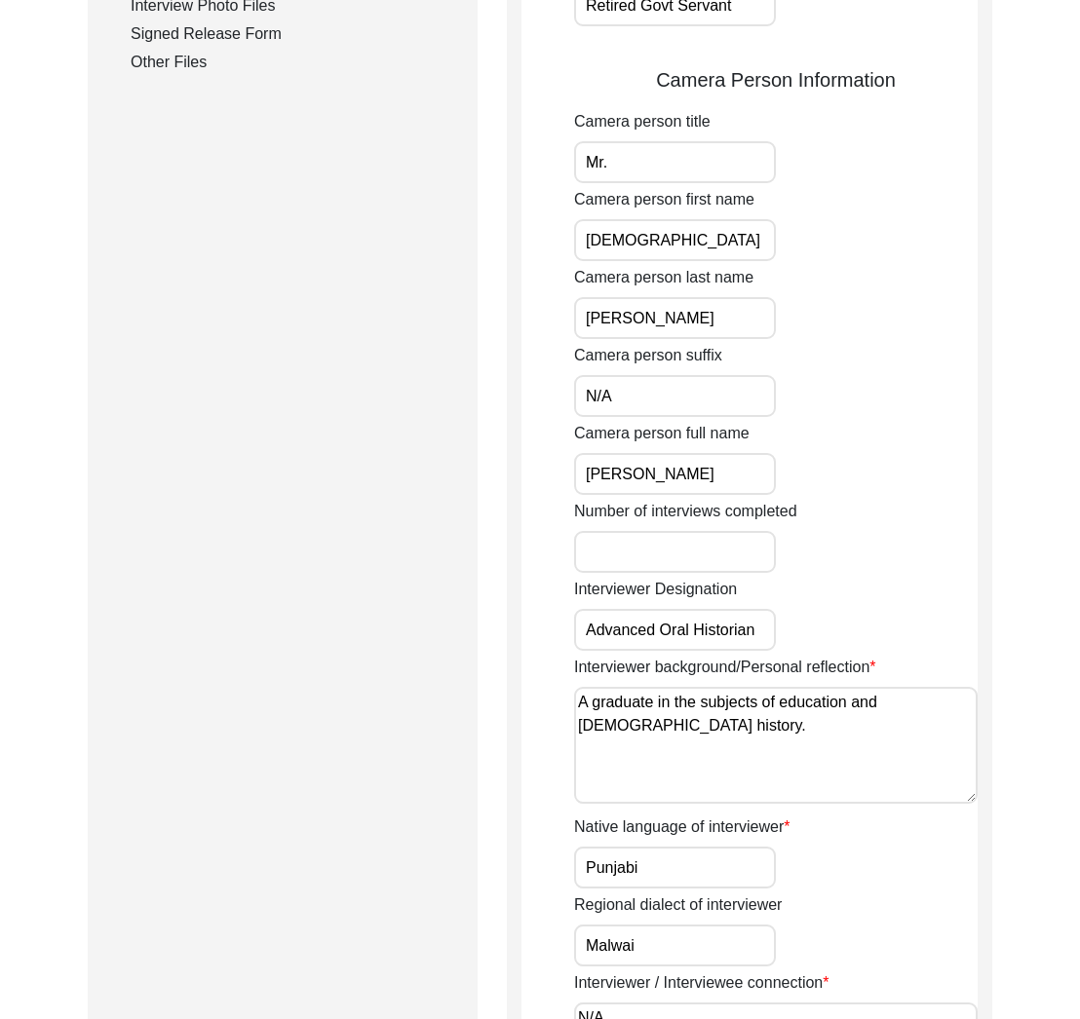
drag, startPoint x: 669, startPoint y: 866, endPoint x: 680, endPoint y: 915, distance: 50.1
click at [669, 866] on input "Punjabi" at bounding box center [675, 868] width 202 height 42
drag, startPoint x: 687, startPoint y: 956, endPoint x: 751, endPoint y: 938, distance: 66.9
click at [688, 953] on input "Malwai" at bounding box center [675, 946] width 202 height 42
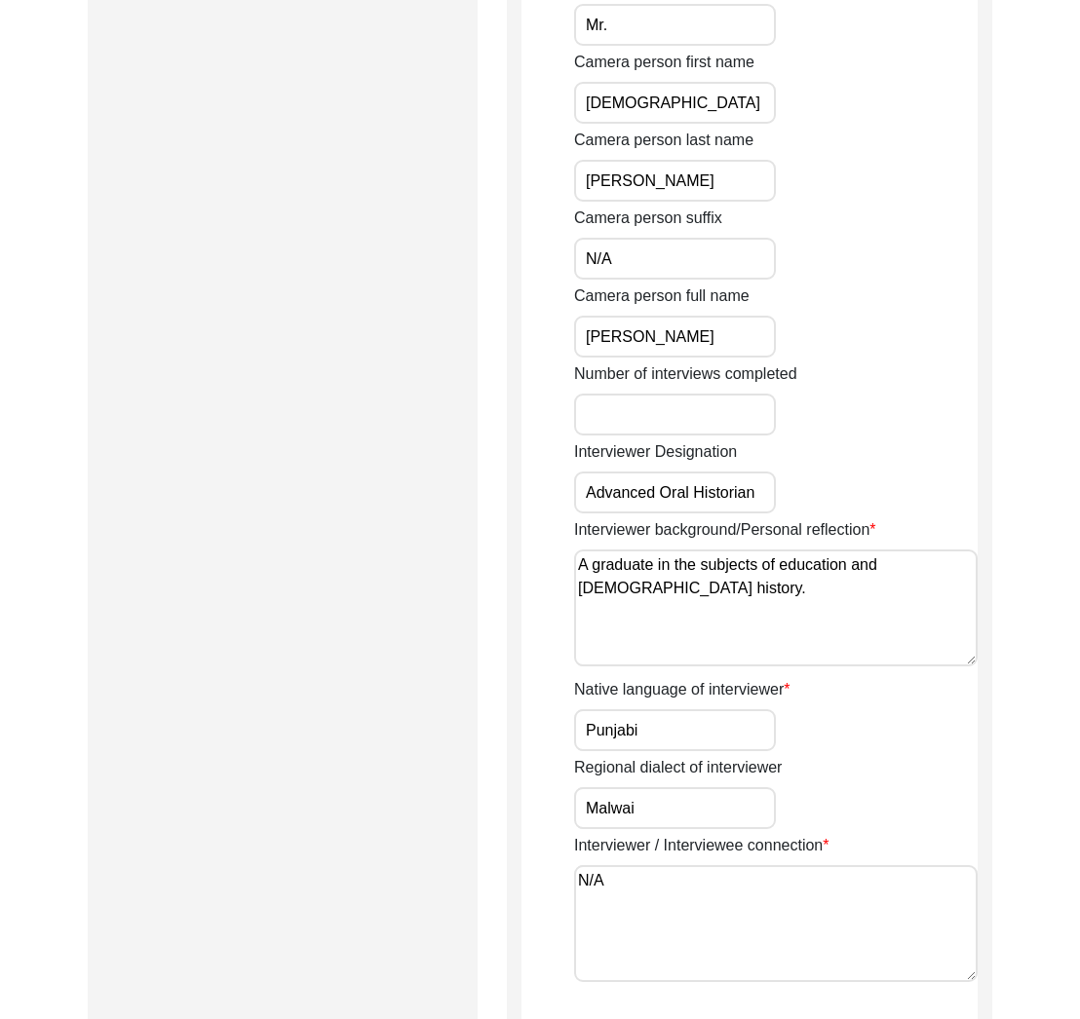
click at [797, 927] on textarea "N/A" at bounding box center [775, 923] width 403 height 117
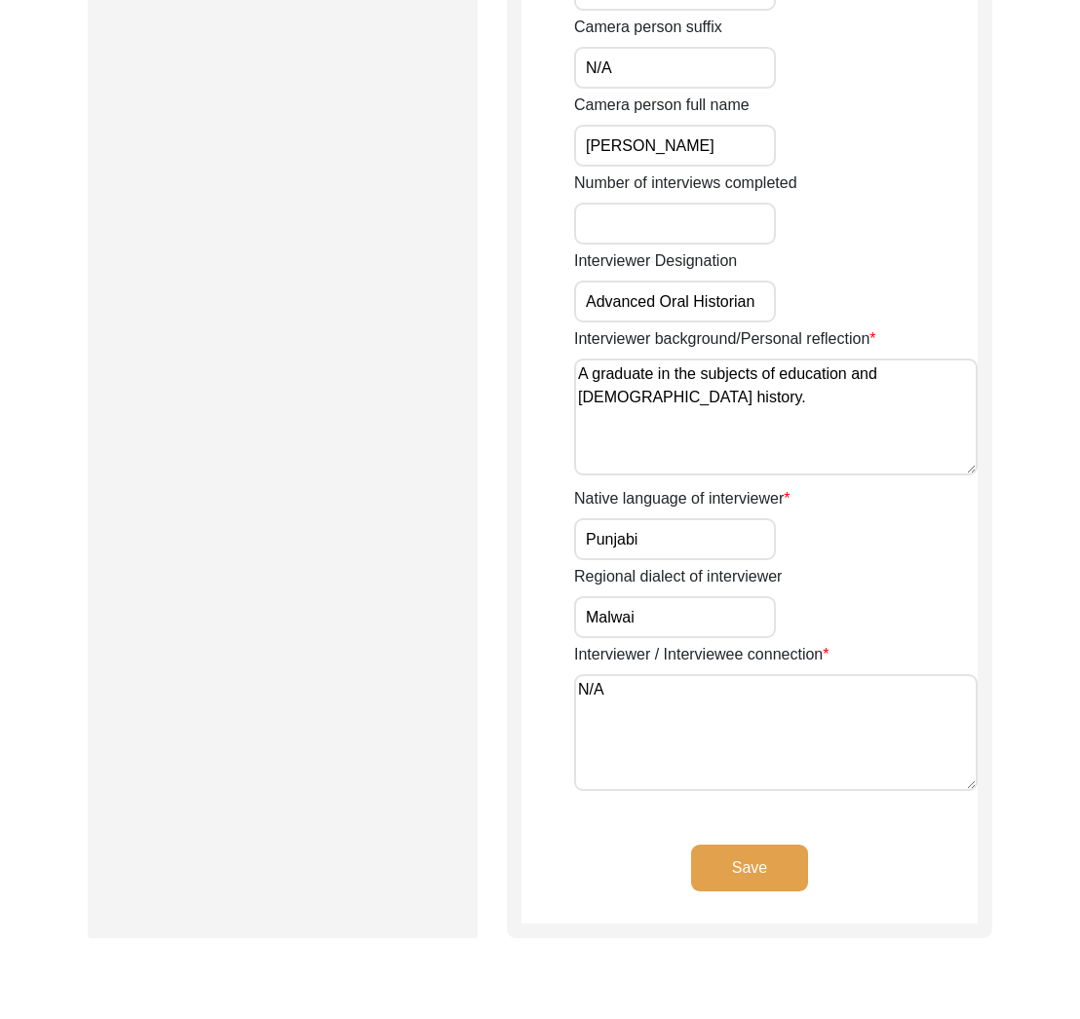
scroll to position [1451, 0]
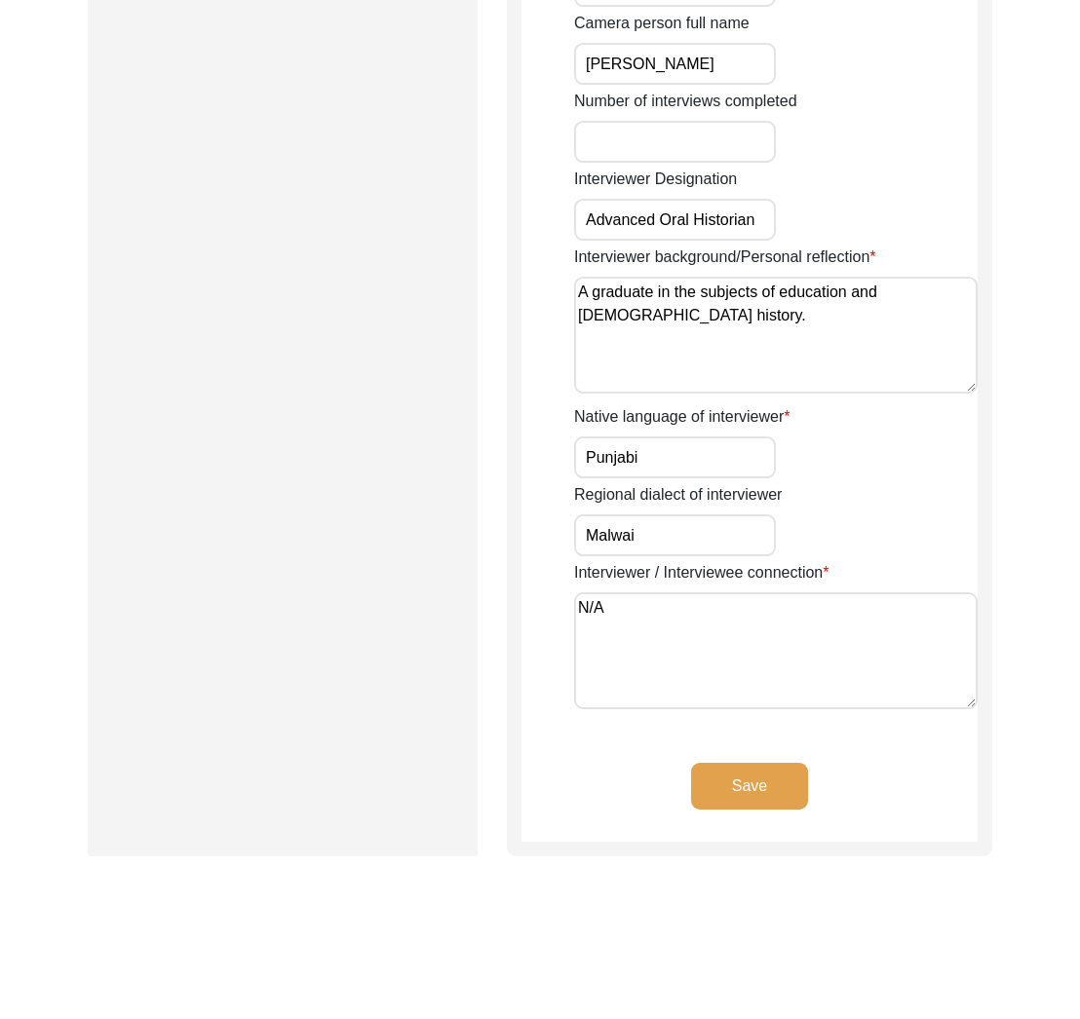
click at [735, 797] on button "Save" at bounding box center [749, 786] width 117 height 47
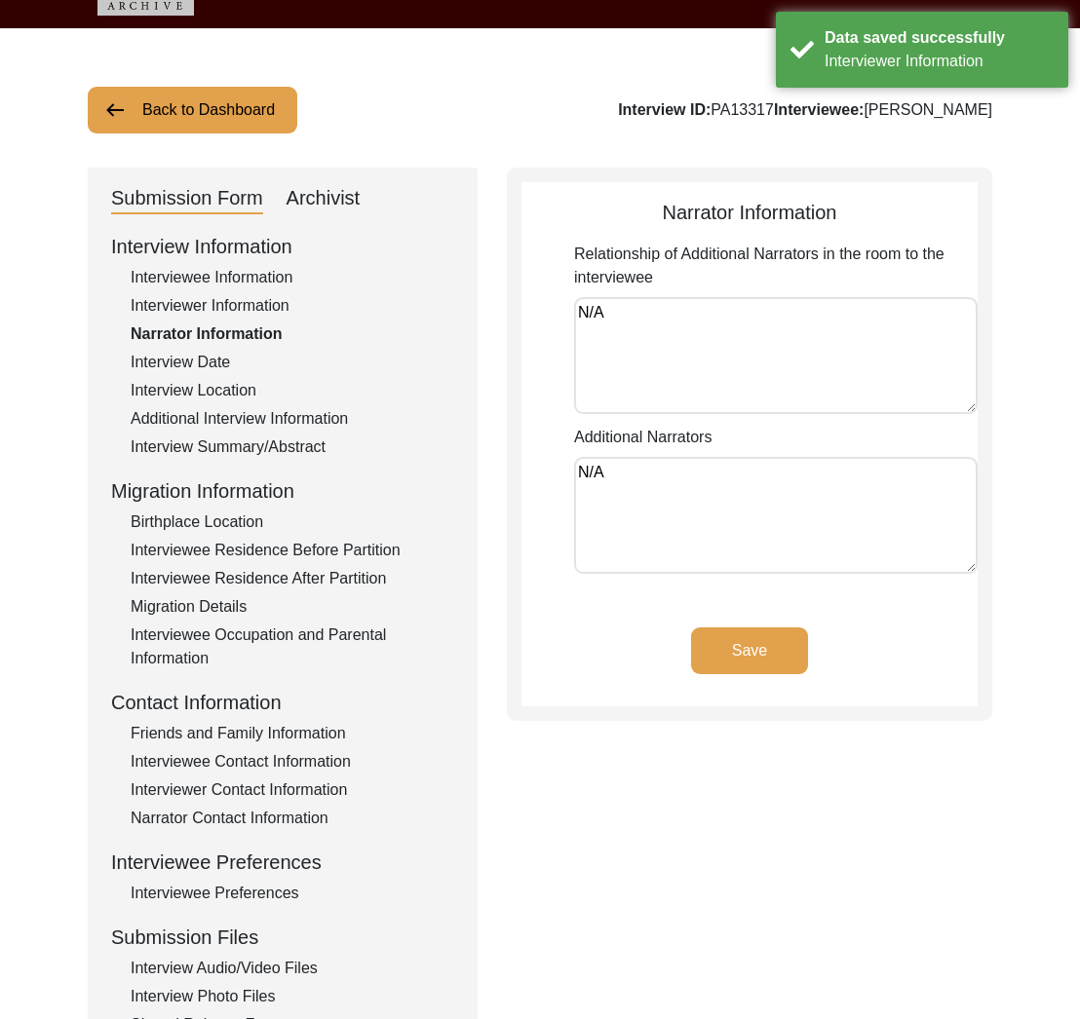
scroll to position [0, 0]
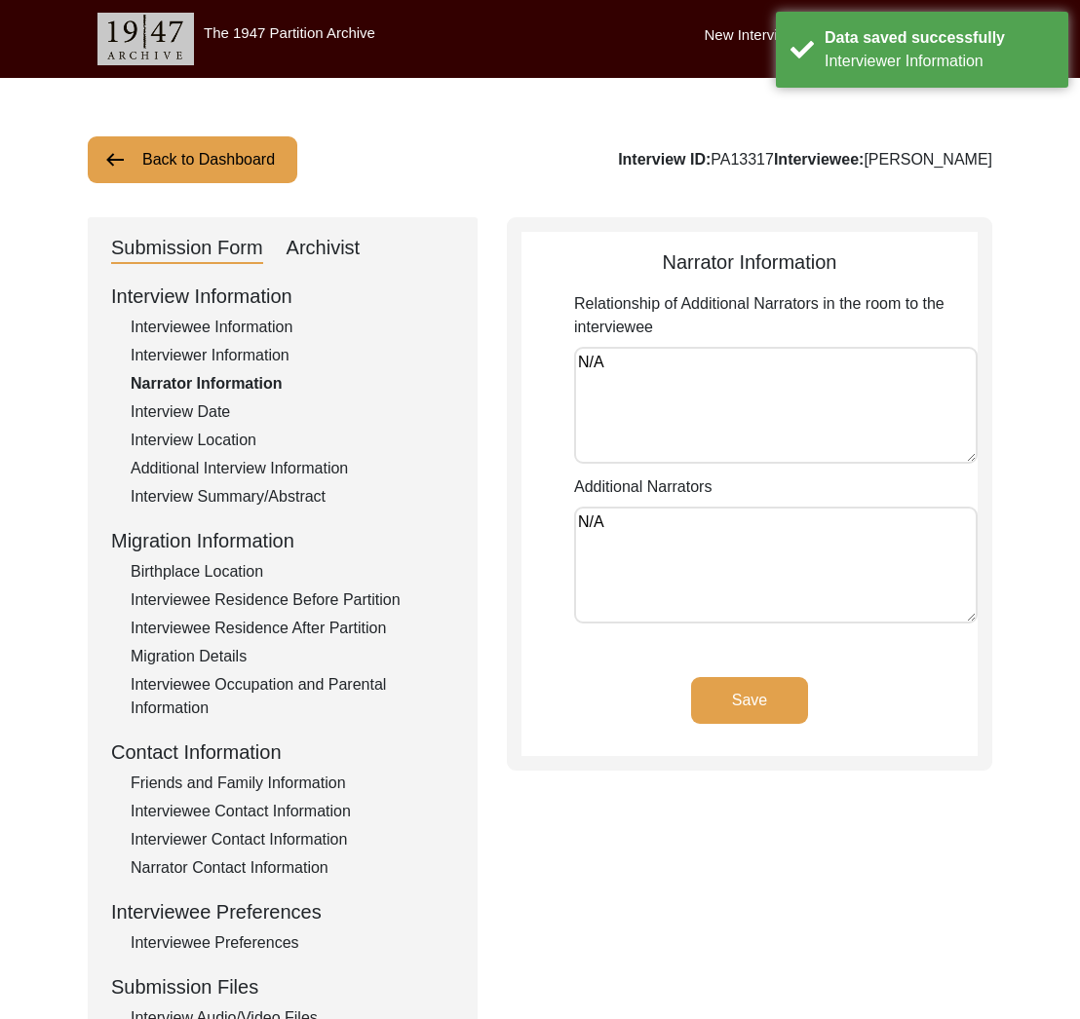
click at [673, 529] on textarea "N/A" at bounding box center [775, 565] width 403 height 117
click at [661, 379] on textarea "N/A" at bounding box center [775, 405] width 403 height 117
click at [167, 403] on div "Interview Date" at bounding box center [293, 412] width 324 height 23
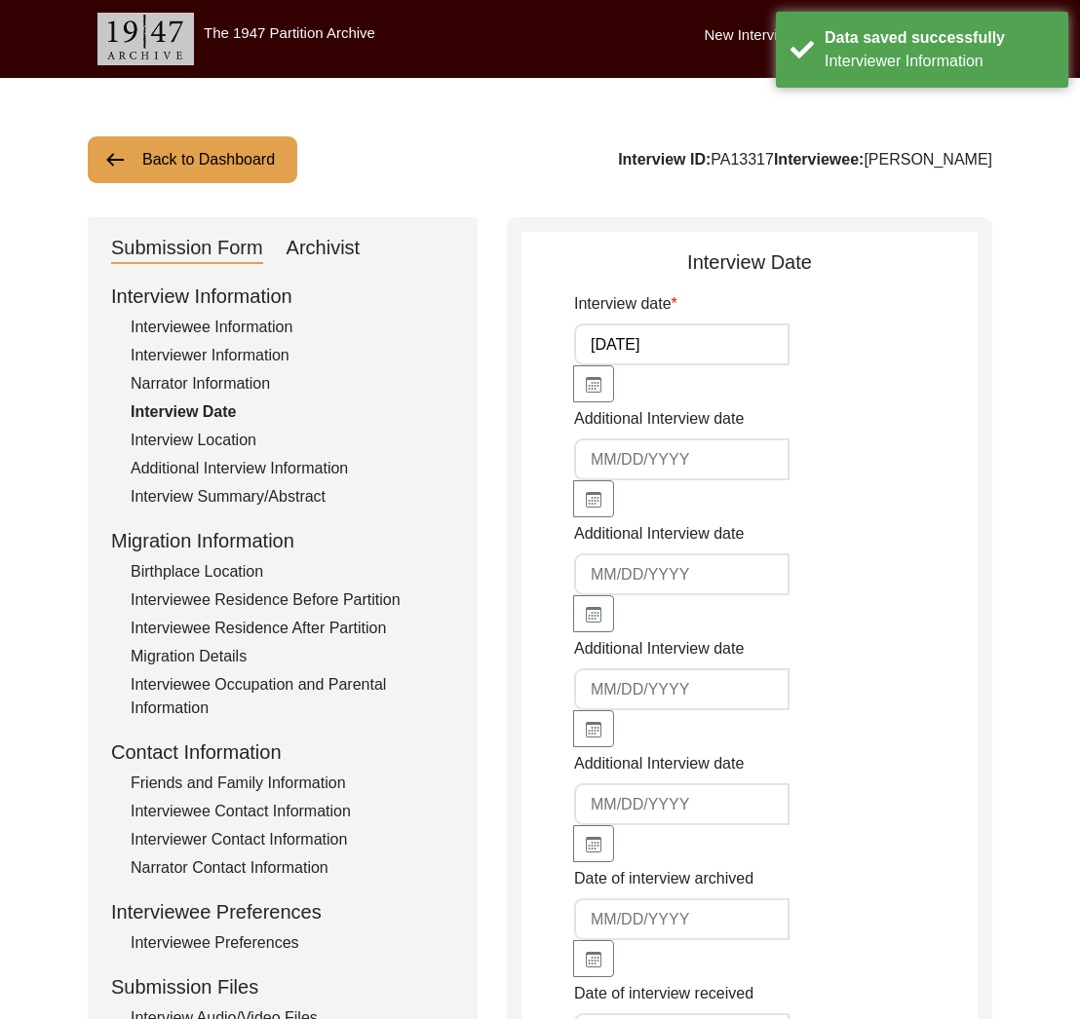
click at [220, 453] on div "Interview Information Interviewee Information Interviewer Information Narrator …" at bounding box center [282, 698] width 343 height 833
click at [214, 439] on div "Interview Location" at bounding box center [293, 440] width 324 height 23
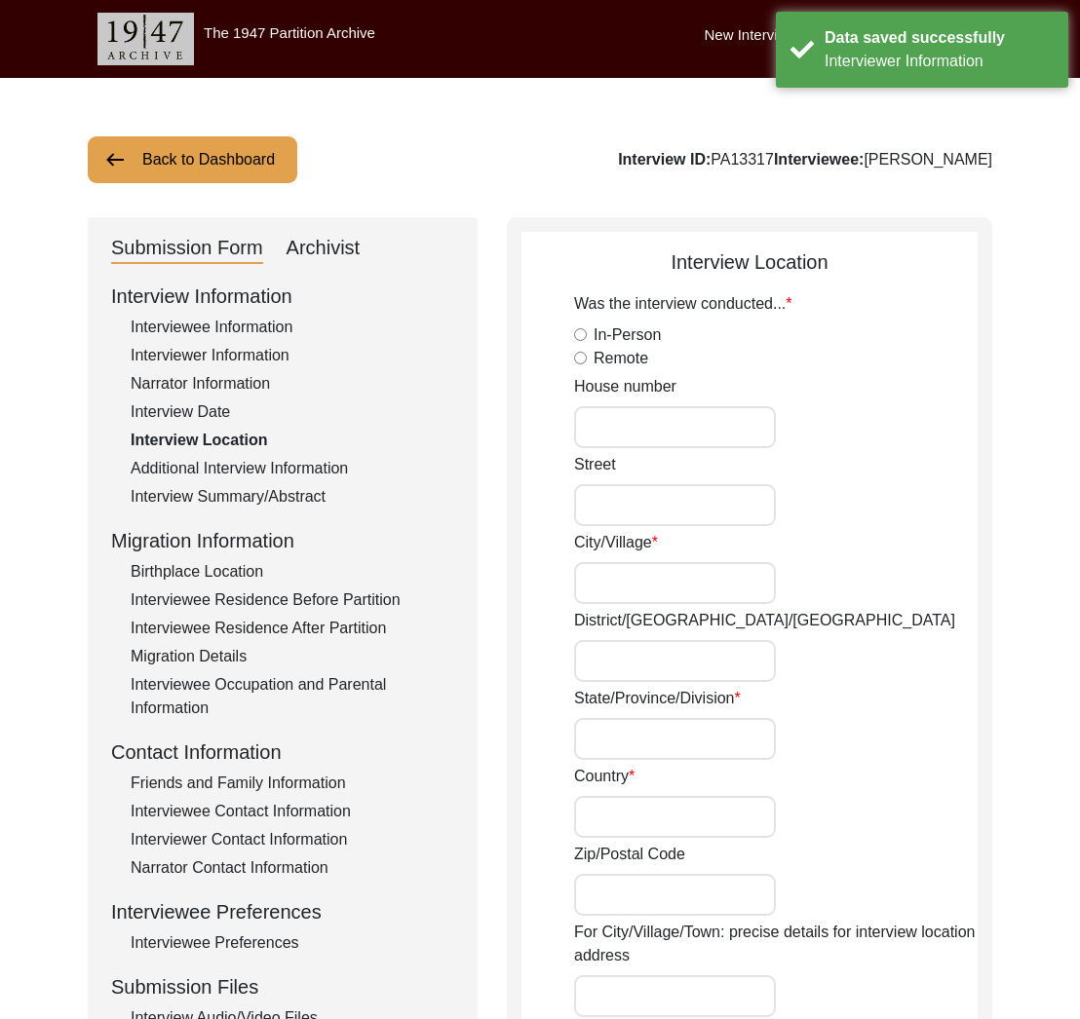
radio input "true"
type input "N/A"
type input "Chak 325JB"
type input "[PERSON_NAME]/ [PERSON_NAME]"
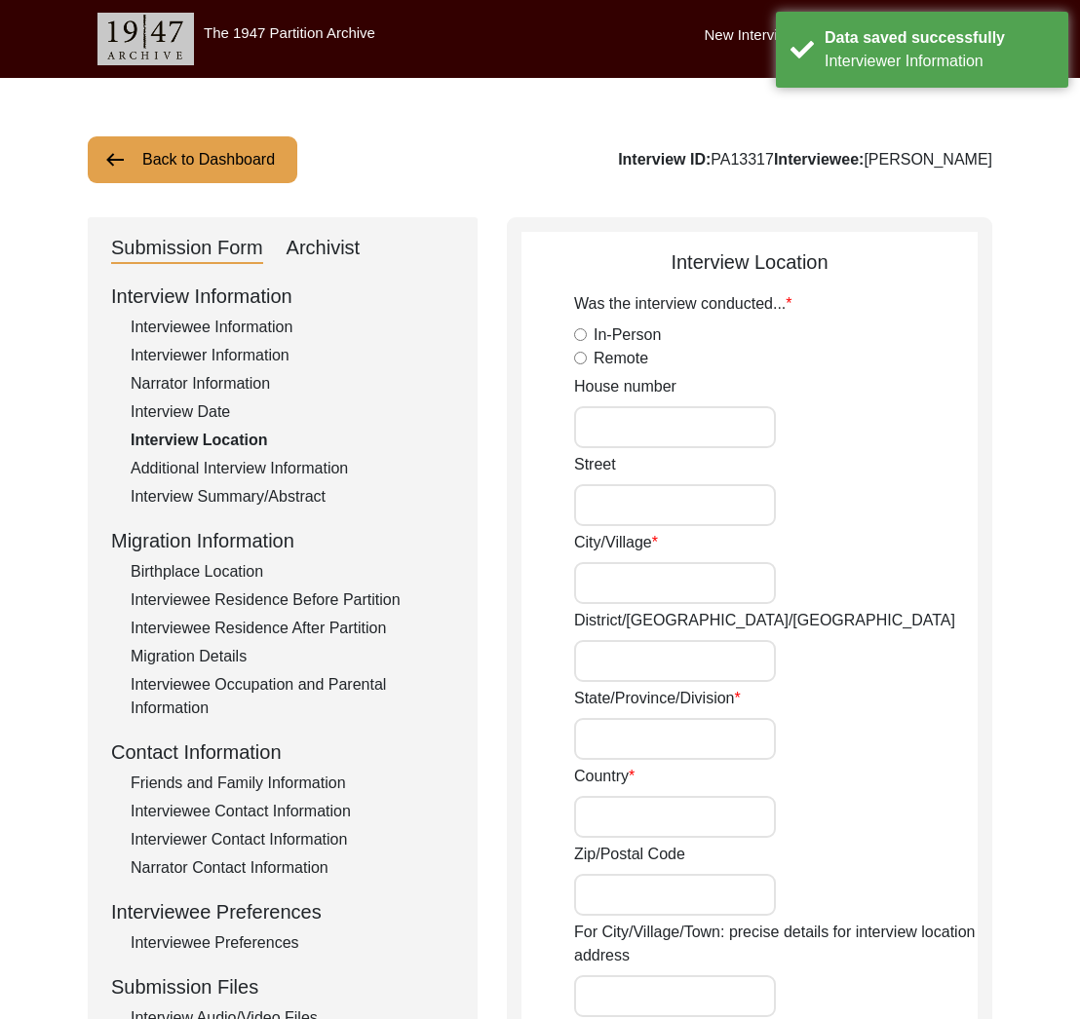
type input "[GEOGRAPHIC_DATA]"
type input "36301"
type input "Chak 325JB/ [GEOGRAPHIC_DATA] [PERSON_NAME]"
type input "Chak 325JB, [GEOGRAPHIC_DATA], [GEOGRAPHIC_DATA]"
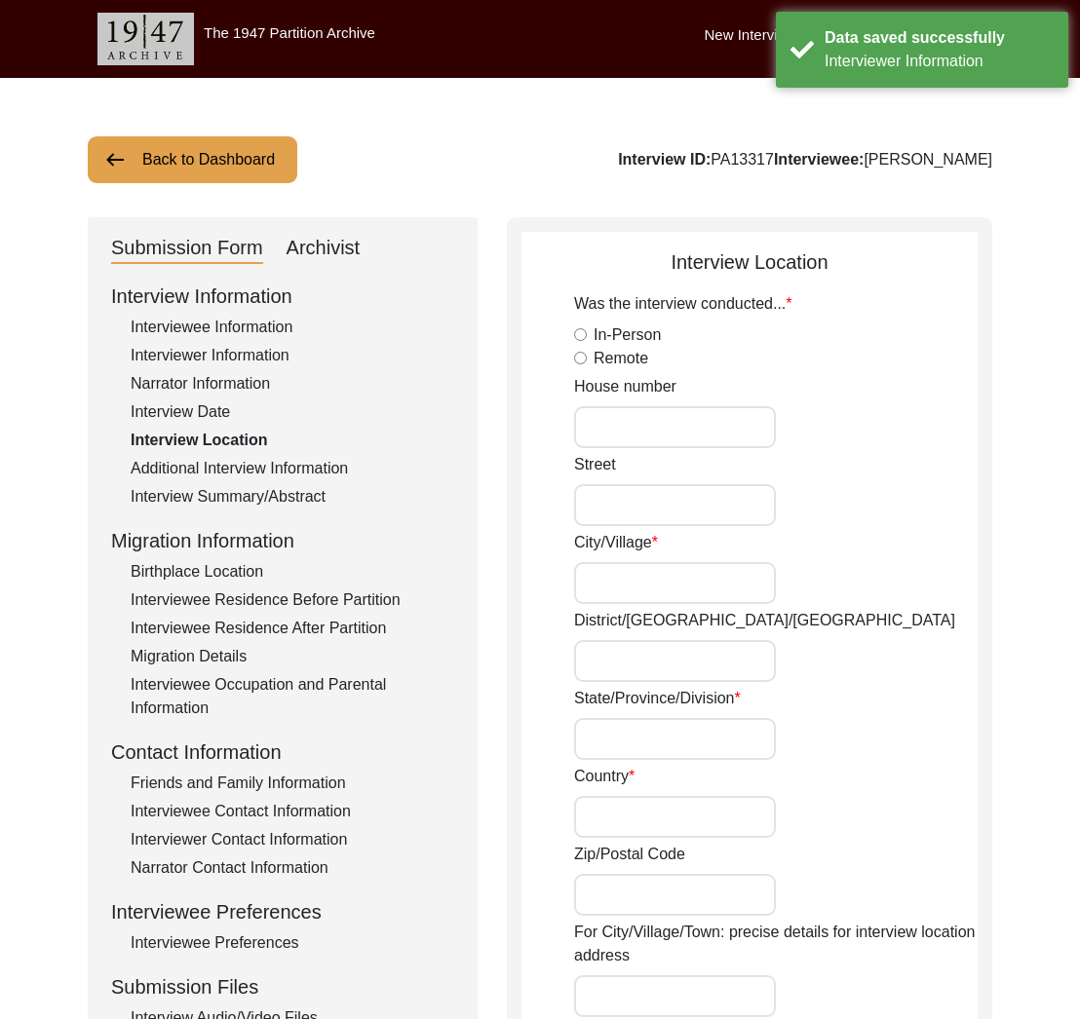
type input "N/A"
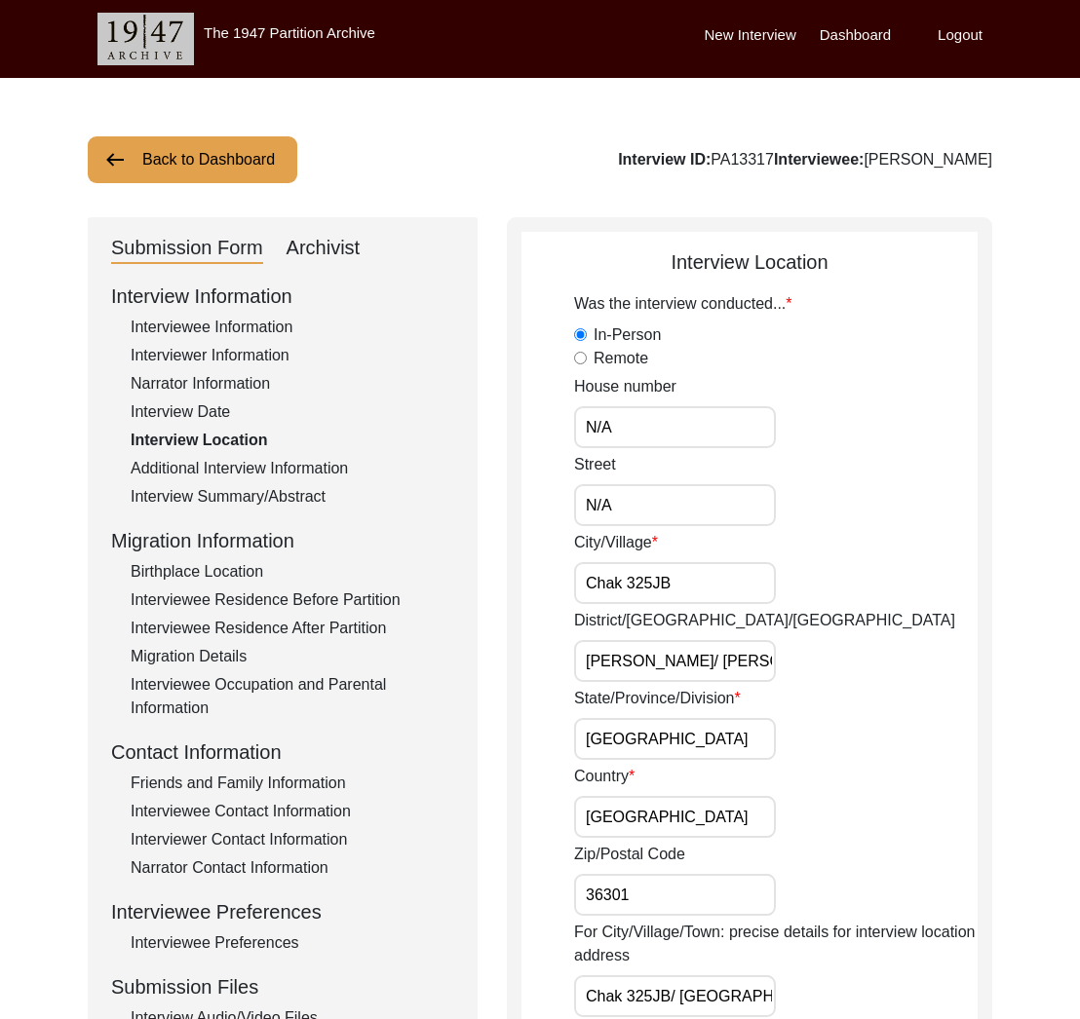
click at [639, 585] on input "Chak 325JB" at bounding box center [675, 583] width 202 height 42
click at [687, 435] on input "N/A" at bounding box center [675, 427] width 202 height 42
click at [681, 518] on input "N/A" at bounding box center [675, 505] width 202 height 42
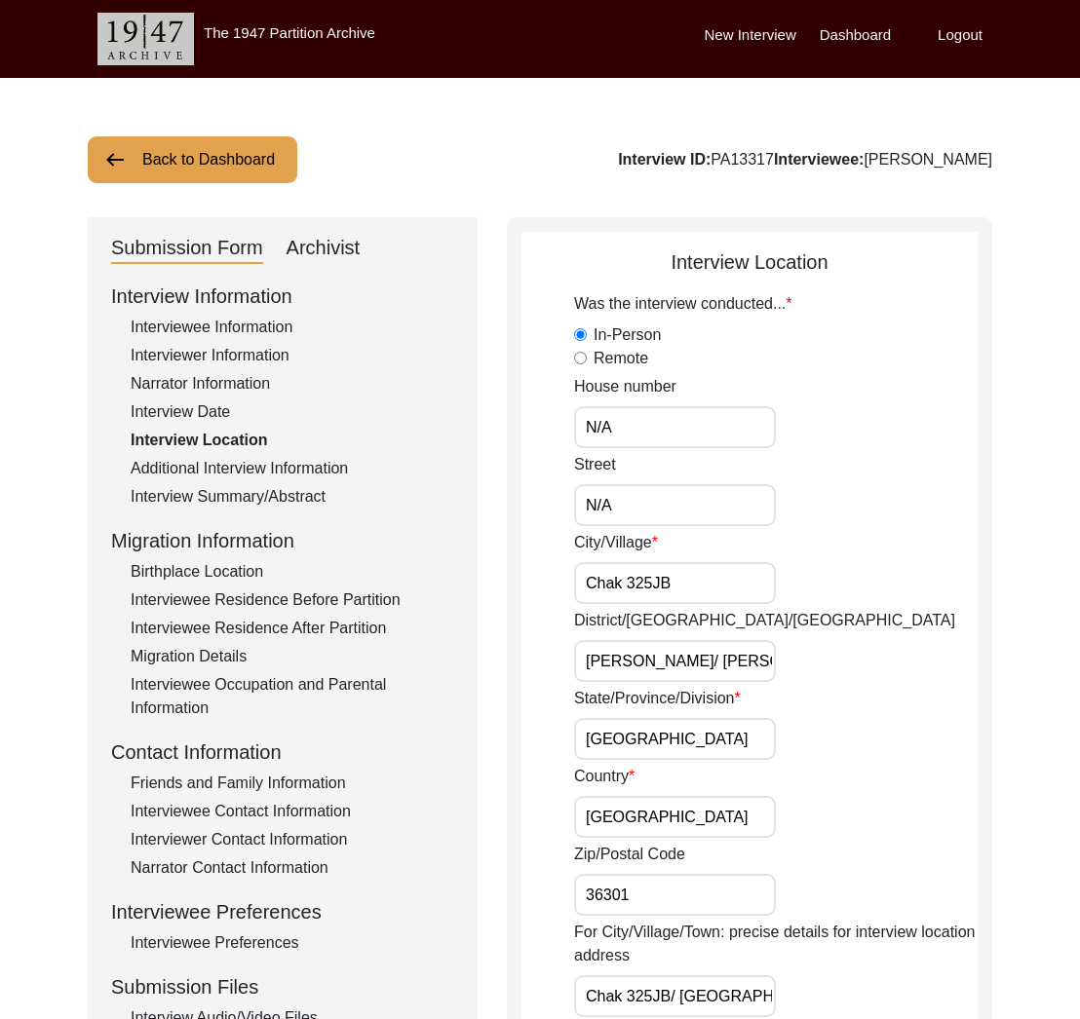
drag, startPoint x: 705, startPoint y: 581, endPoint x: 627, endPoint y: 559, distance: 80.9
click at [704, 581] on input "Chak 325JB" at bounding box center [675, 583] width 202 height 42
click at [613, 546] on label "City/Village" at bounding box center [616, 542] width 84 height 23
click at [613, 562] on input "Chak 325JB" at bounding box center [675, 583] width 202 height 42
click at [613, 546] on label "City/Village" at bounding box center [616, 542] width 84 height 23
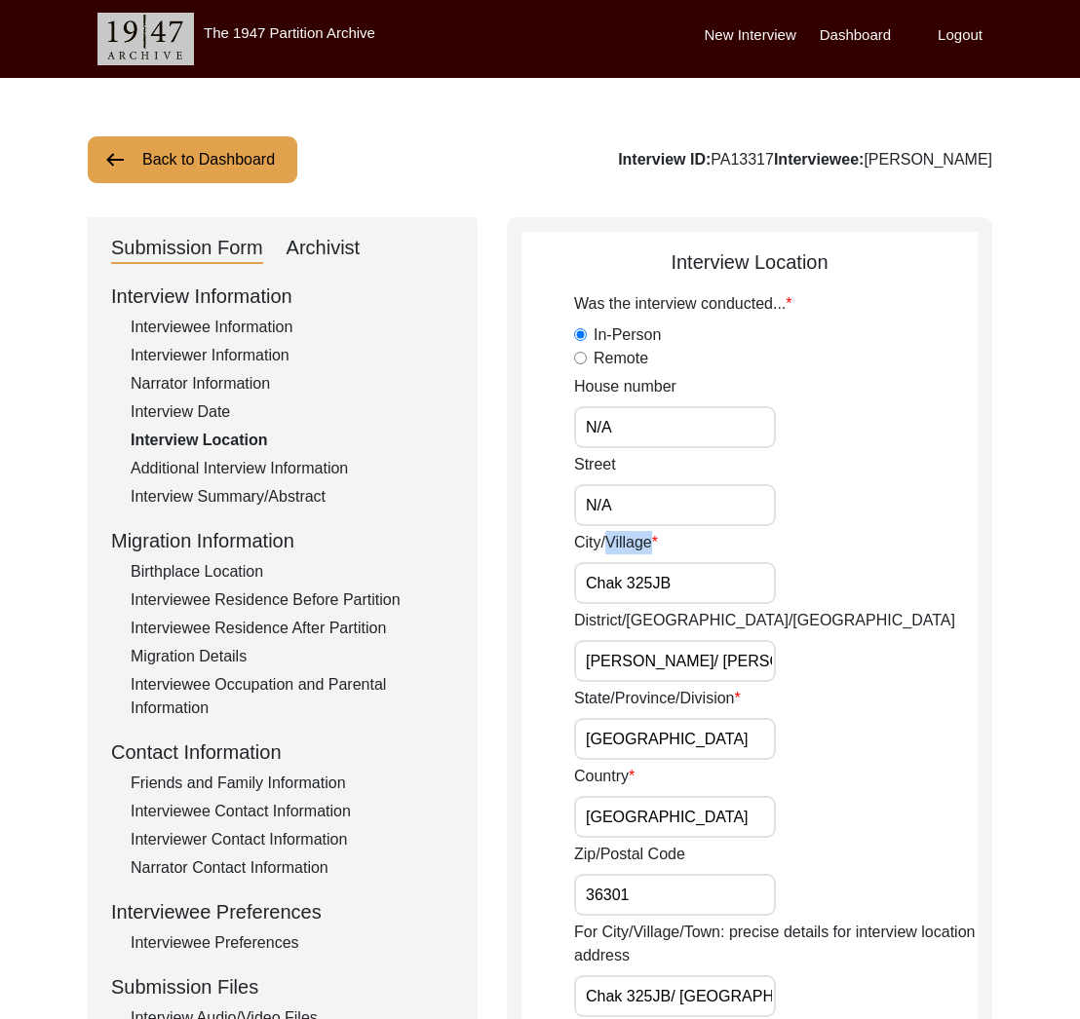
click at [613, 562] on input "Chak 325JB" at bounding box center [675, 583] width 202 height 42
click at [613, 546] on label "City/Village" at bounding box center [616, 542] width 84 height 23
click at [613, 562] on input "Chak 325JB" at bounding box center [675, 583] width 202 height 42
copy label "Village"
click at [655, 581] on input "Chak 325JB" at bounding box center [675, 583] width 202 height 42
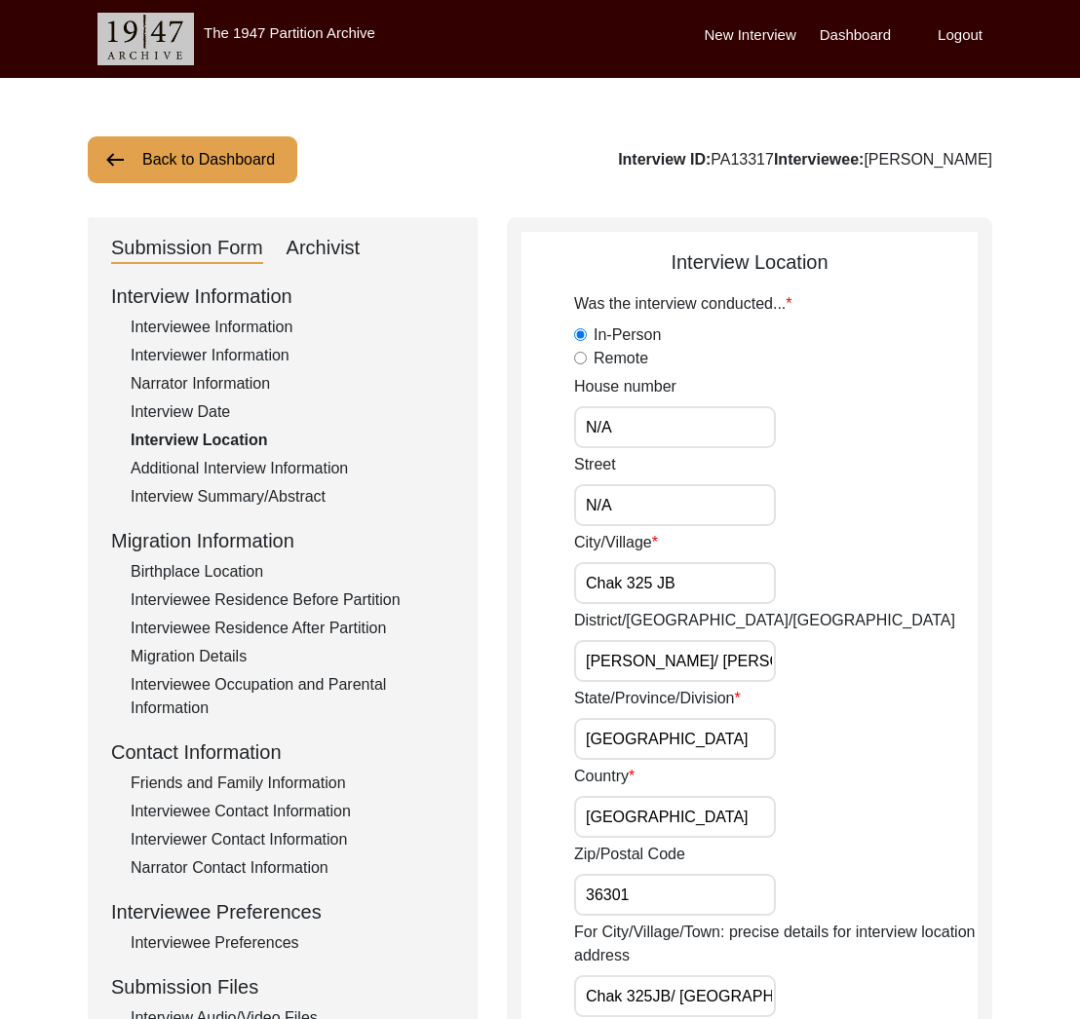
type input "Chak 325 JB"
click at [628, 622] on label "District/[GEOGRAPHIC_DATA]/[GEOGRAPHIC_DATA]" at bounding box center [764, 620] width 381 height 23
click at [628, 640] on input "[PERSON_NAME]/ [PERSON_NAME]" at bounding box center [675, 661] width 202 height 42
click at [629, 622] on label "District/[GEOGRAPHIC_DATA]/[GEOGRAPHIC_DATA]" at bounding box center [764, 620] width 381 height 23
click at [629, 640] on input "[PERSON_NAME]/ [PERSON_NAME]" at bounding box center [675, 661] width 202 height 42
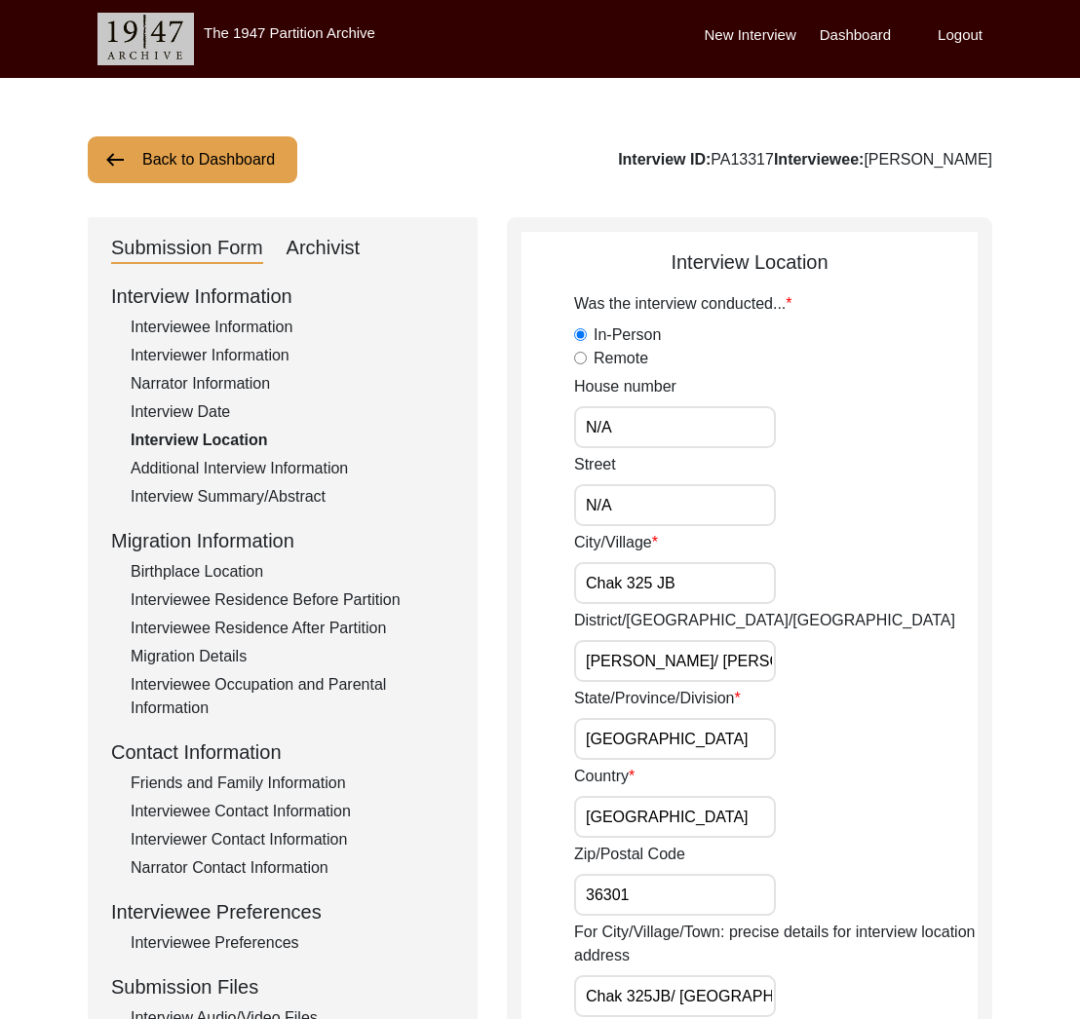
click at [629, 622] on label "District/[GEOGRAPHIC_DATA]/[GEOGRAPHIC_DATA]" at bounding box center [764, 620] width 381 height 23
click at [629, 640] on input "[PERSON_NAME]/ [PERSON_NAME]" at bounding box center [675, 661] width 202 height 42
copy label "tehsil"
click at [666, 664] on input "[PERSON_NAME]/ [PERSON_NAME]" at bounding box center [675, 661] width 202 height 42
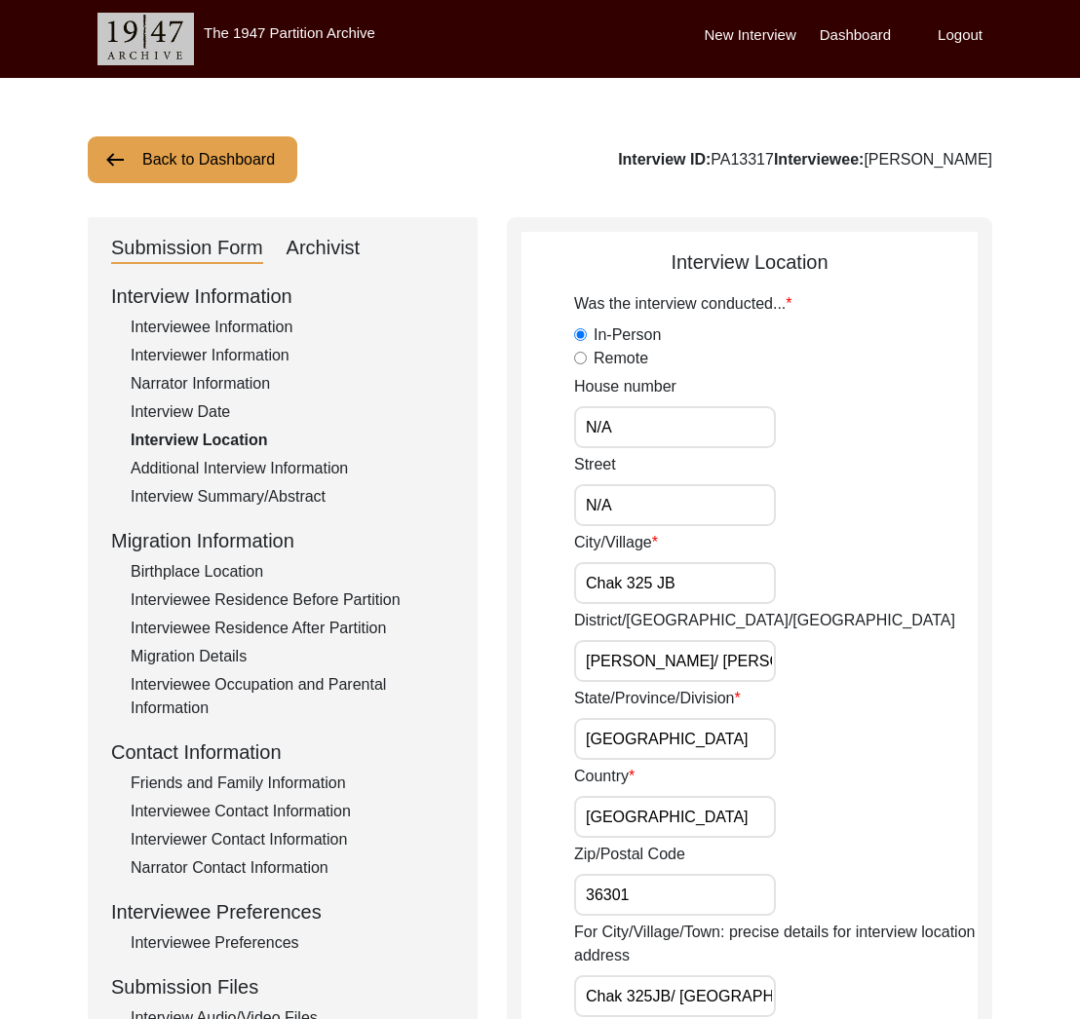
click at [666, 664] on input "[PERSON_NAME]/ [PERSON_NAME]" at bounding box center [675, 661] width 202 height 42
click at [668, 659] on input "[PERSON_NAME]/ [PERSON_NAME]" at bounding box center [675, 661] width 202 height 42
paste input "District, Toba Tek Singh Tehsil"
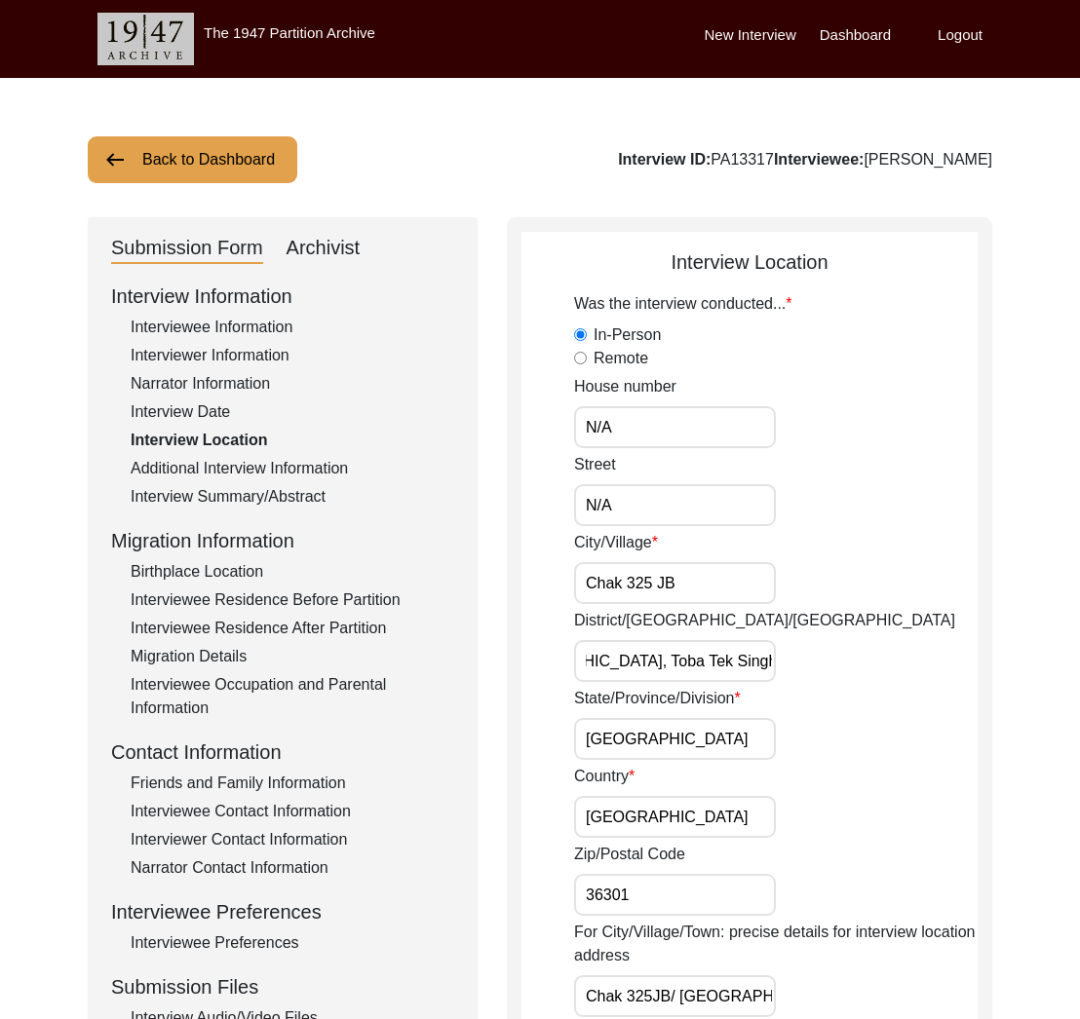
scroll to position [0, 122]
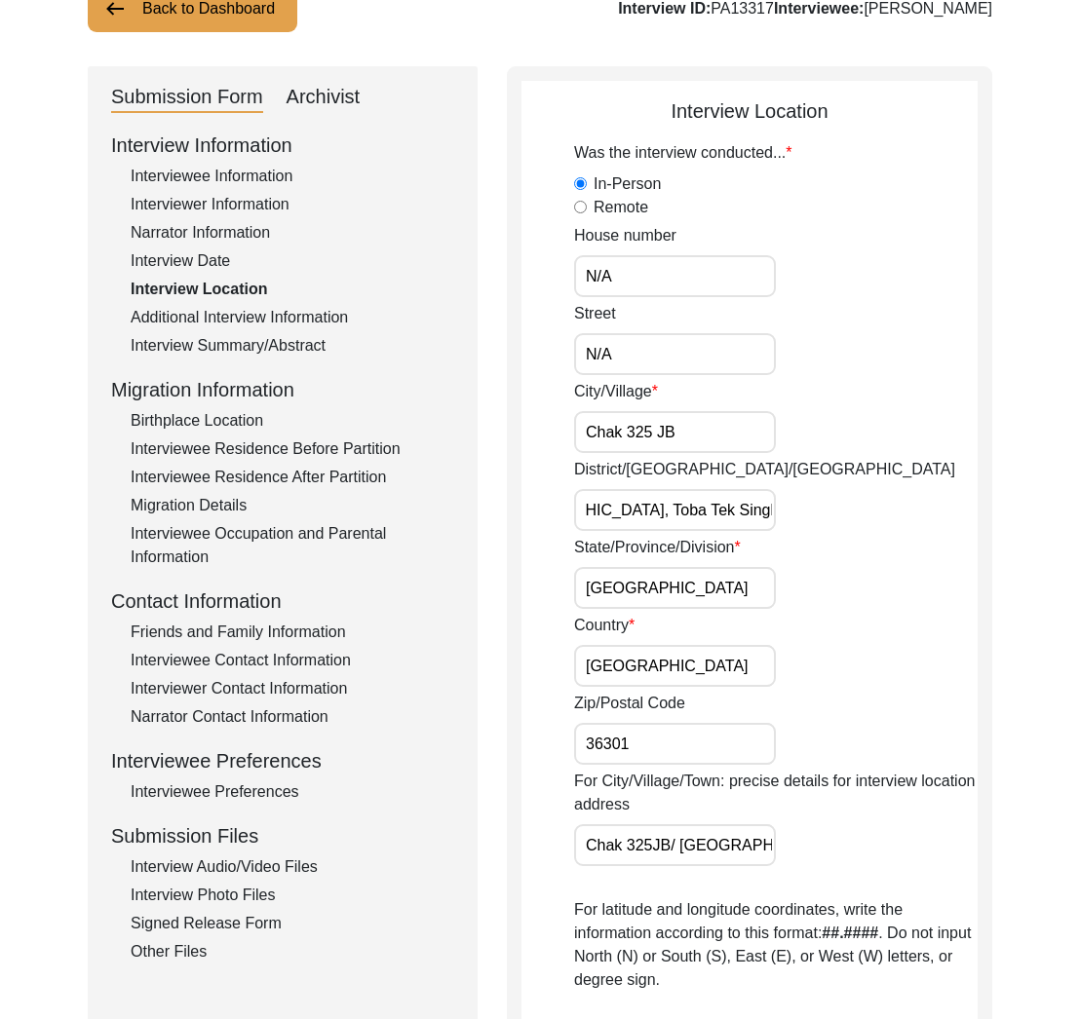
type input "Toba [GEOGRAPHIC_DATA], Toba Tek Singh Tehsil"
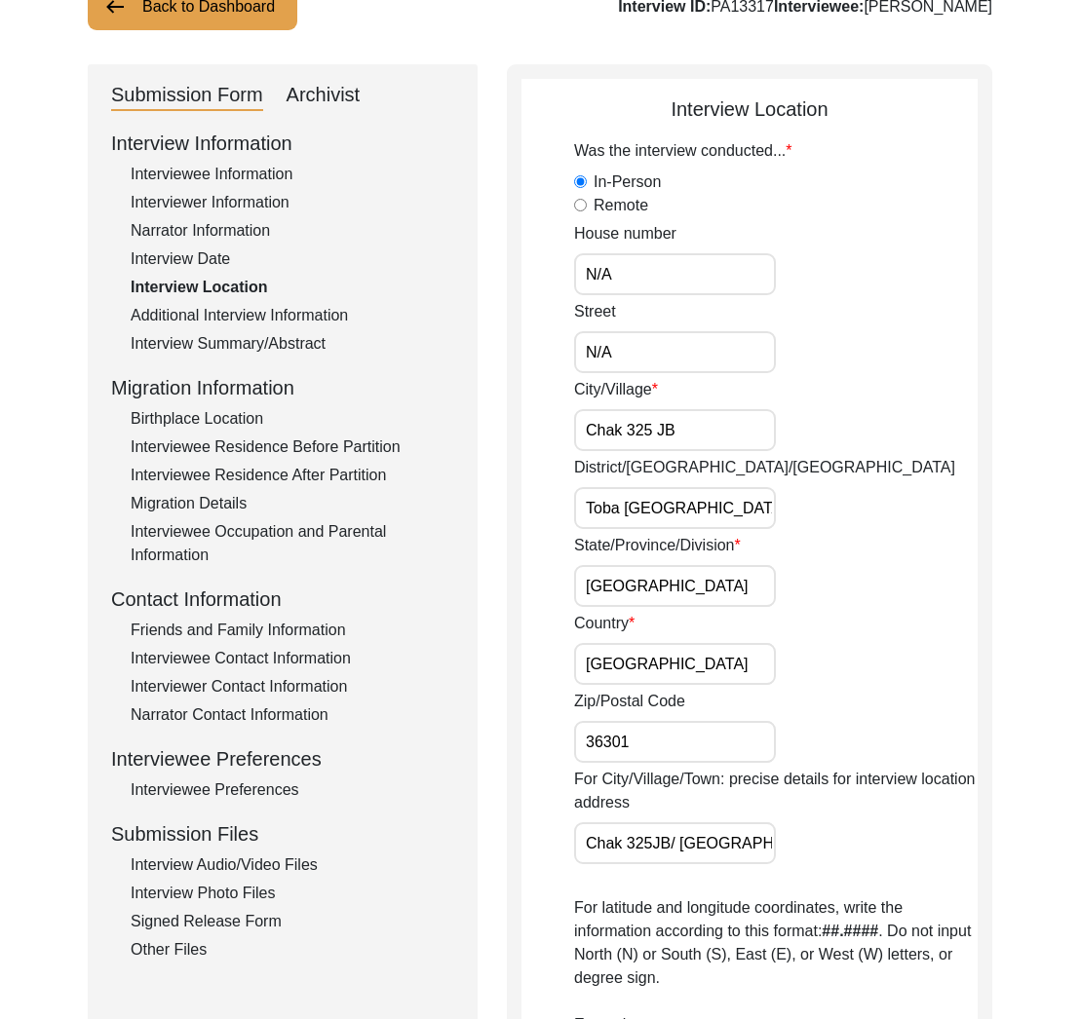
click at [663, 586] on input "[GEOGRAPHIC_DATA]" at bounding box center [675, 586] width 202 height 42
drag, startPoint x: 681, startPoint y: 667, endPoint x: 695, endPoint y: 756, distance: 90.7
click at [682, 668] on input "[GEOGRAPHIC_DATA]" at bounding box center [675, 664] width 202 height 42
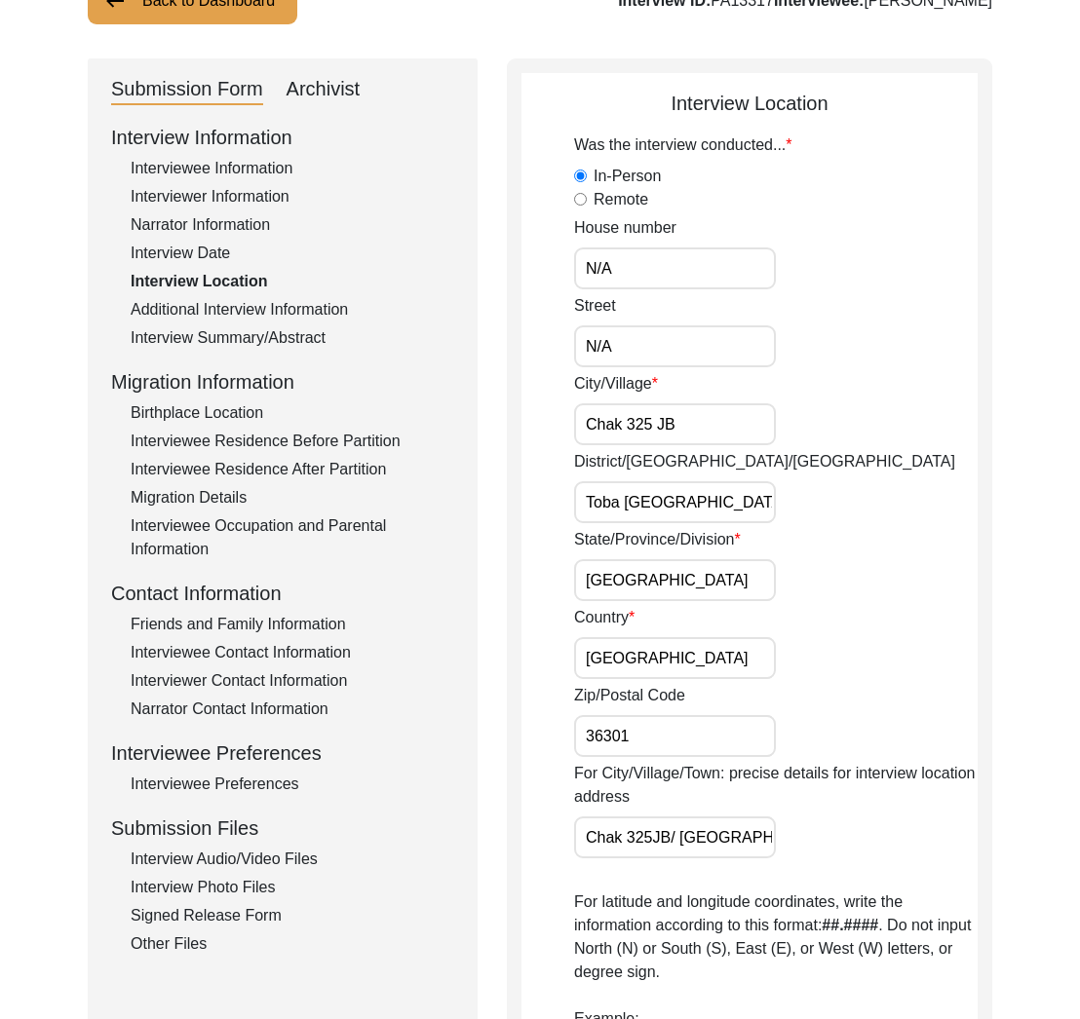
click at [695, 756] on input "36301" at bounding box center [675, 736] width 202 height 42
click at [736, 844] on input "Chak 325JB/ [GEOGRAPHIC_DATA] [PERSON_NAME]" at bounding box center [675, 838] width 202 height 42
click at [652, 776] on label "For City/Village/Town: precise details for interview location address" at bounding box center [775, 785] width 403 height 47
click at [652, 817] on input "Chak 325JB/ [GEOGRAPHIC_DATA] [PERSON_NAME]" at bounding box center [675, 838] width 202 height 42
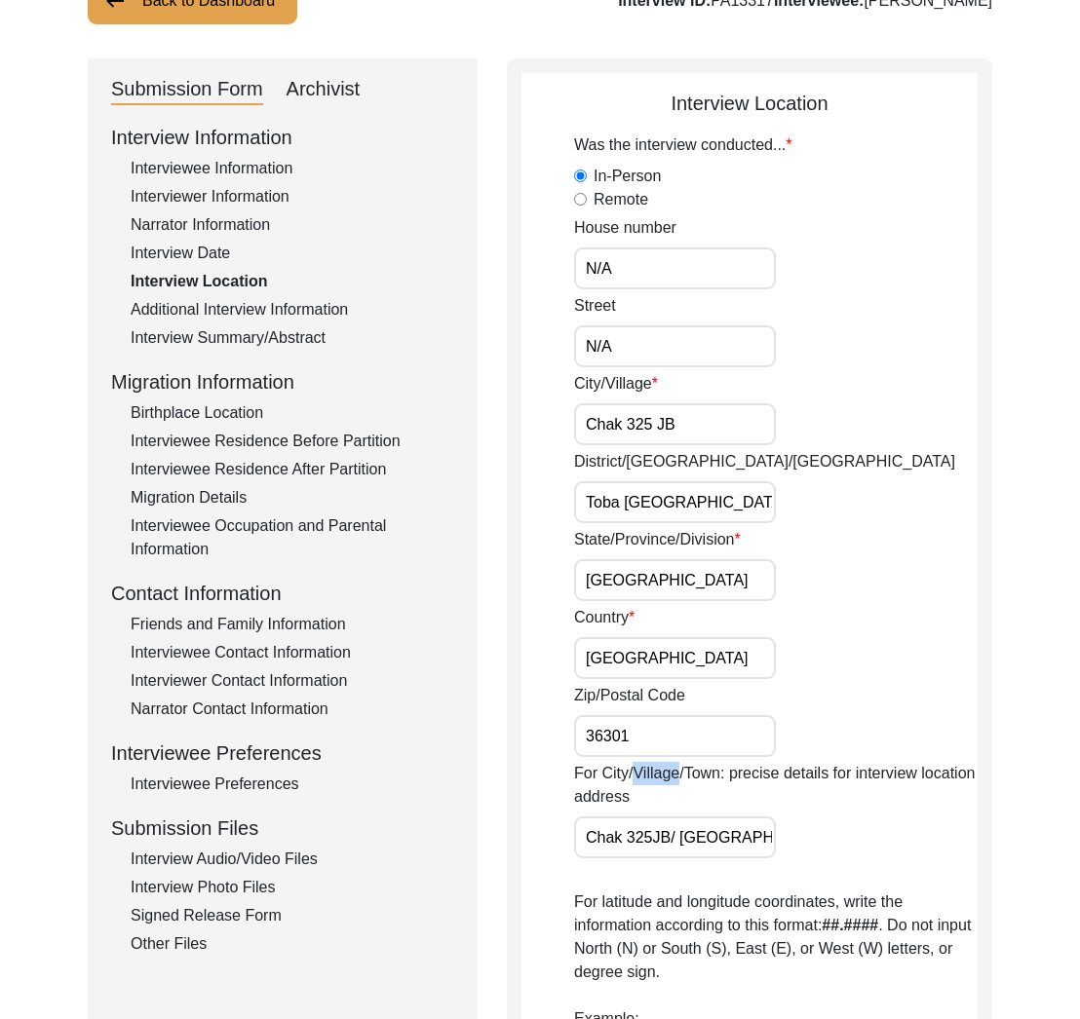
click at [652, 776] on label "For City/Village/Town: precise details for interview location address" at bounding box center [775, 785] width 403 height 47
click at [652, 817] on input "Chak 325JB/ [GEOGRAPHIC_DATA] [PERSON_NAME]" at bounding box center [675, 838] width 202 height 42
click at [652, 776] on label "For City/Village/Town: precise details for interview location address" at bounding box center [775, 785] width 403 height 47
click at [652, 817] on input "Chak 325JB/ [GEOGRAPHIC_DATA] [PERSON_NAME]" at bounding box center [675, 838] width 202 height 42
copy label "Village"
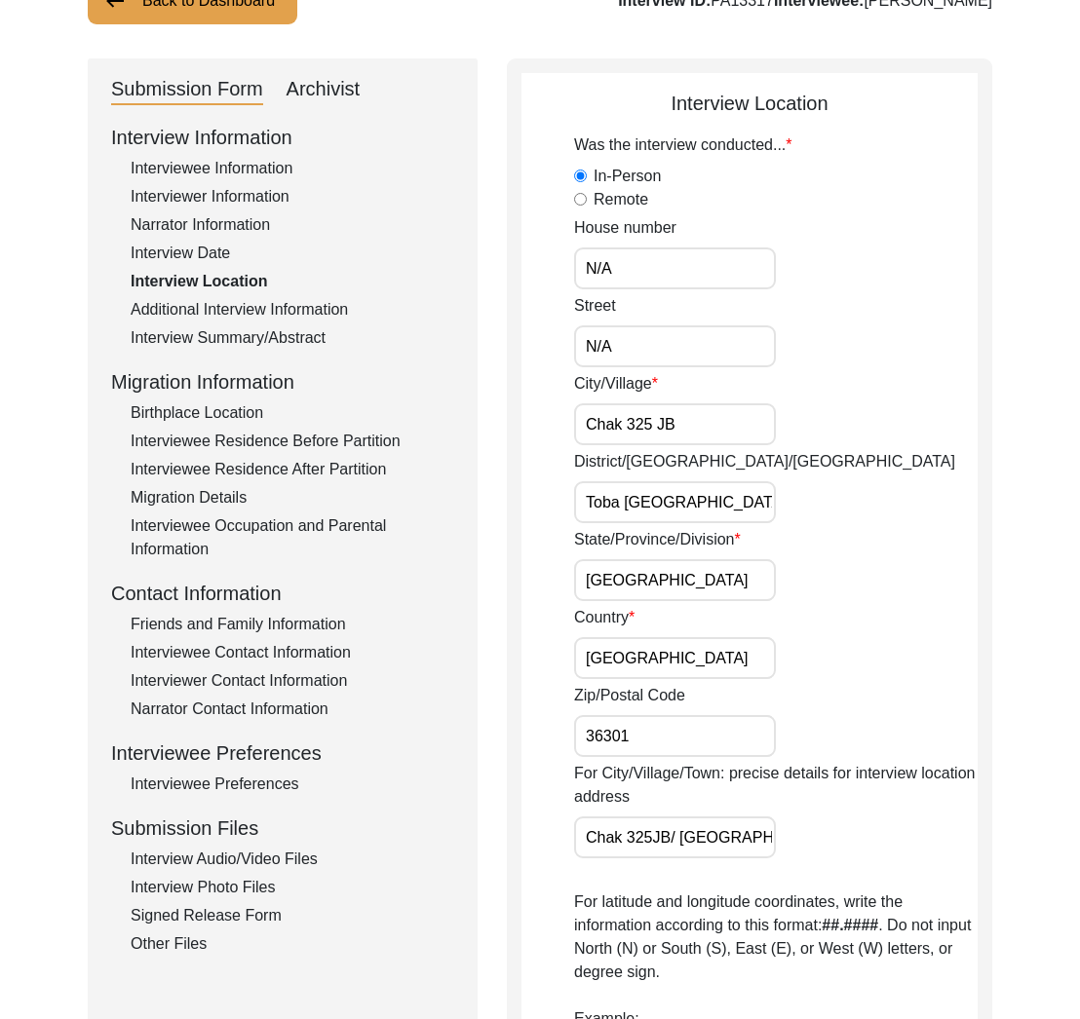
click at [660, 846] on input "Chak 325JB/ [GEOGRAPHIC_DATA] [PERSON_NAME]" at bounding box center [675, 838] width 202 height 42
click at [677, 832] on input "Chak 325JB/ [GEOGRAPHIC_DATA] [PERSON_NAME]" at bounding box center [675, 838] width 202 height 42
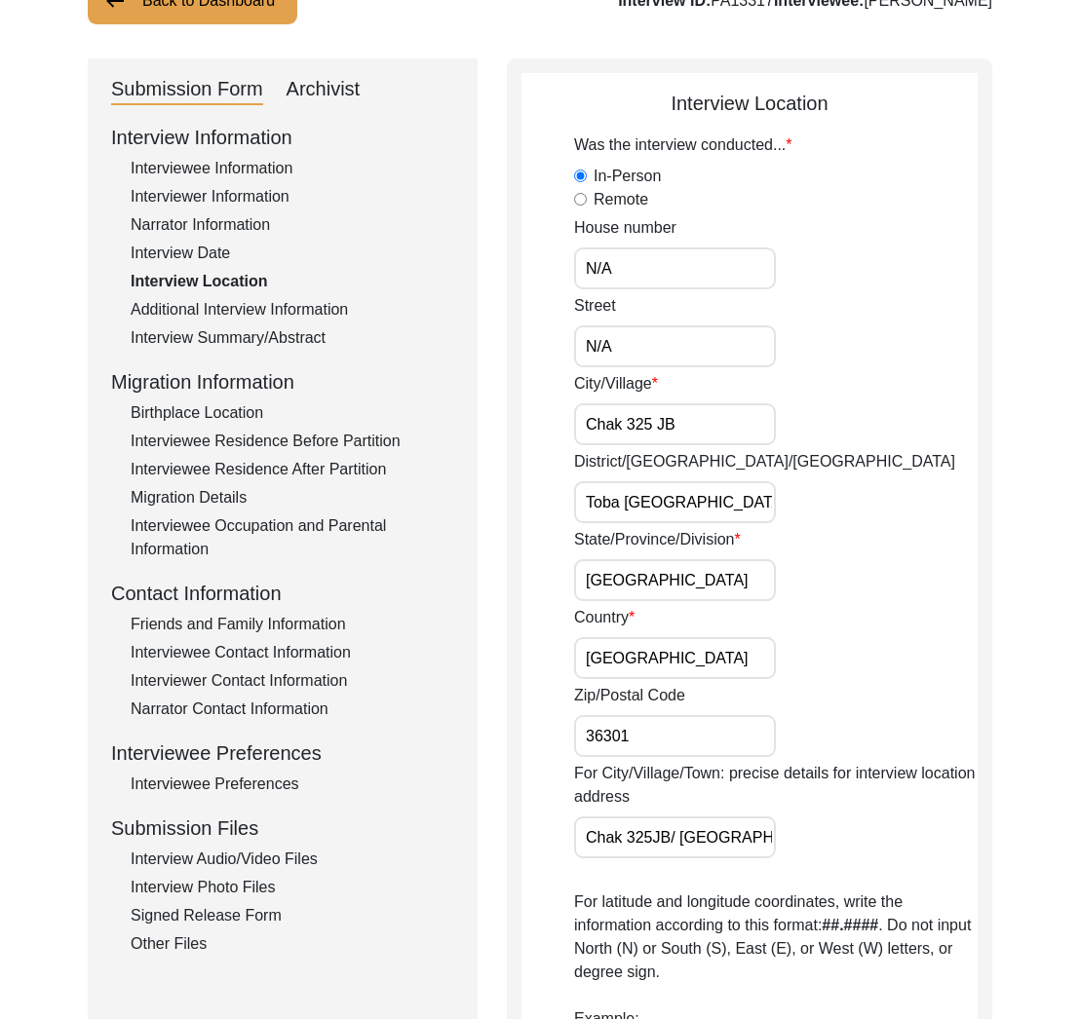
click at [677, 832] on input "Chak 325JB/ [GEOGRAPHIC_DATA] [PERSON_NAME]" at bounding box center [675, 838] width 202 height 42
click at [642, 844] on input "Chak 325JB/ [GEOGRAPHIC_DATA] [PERSON_NAME]" at bounding box center [675, 838] width 202 height 42
paste input "[GEOGRAPHIC_DATA]"
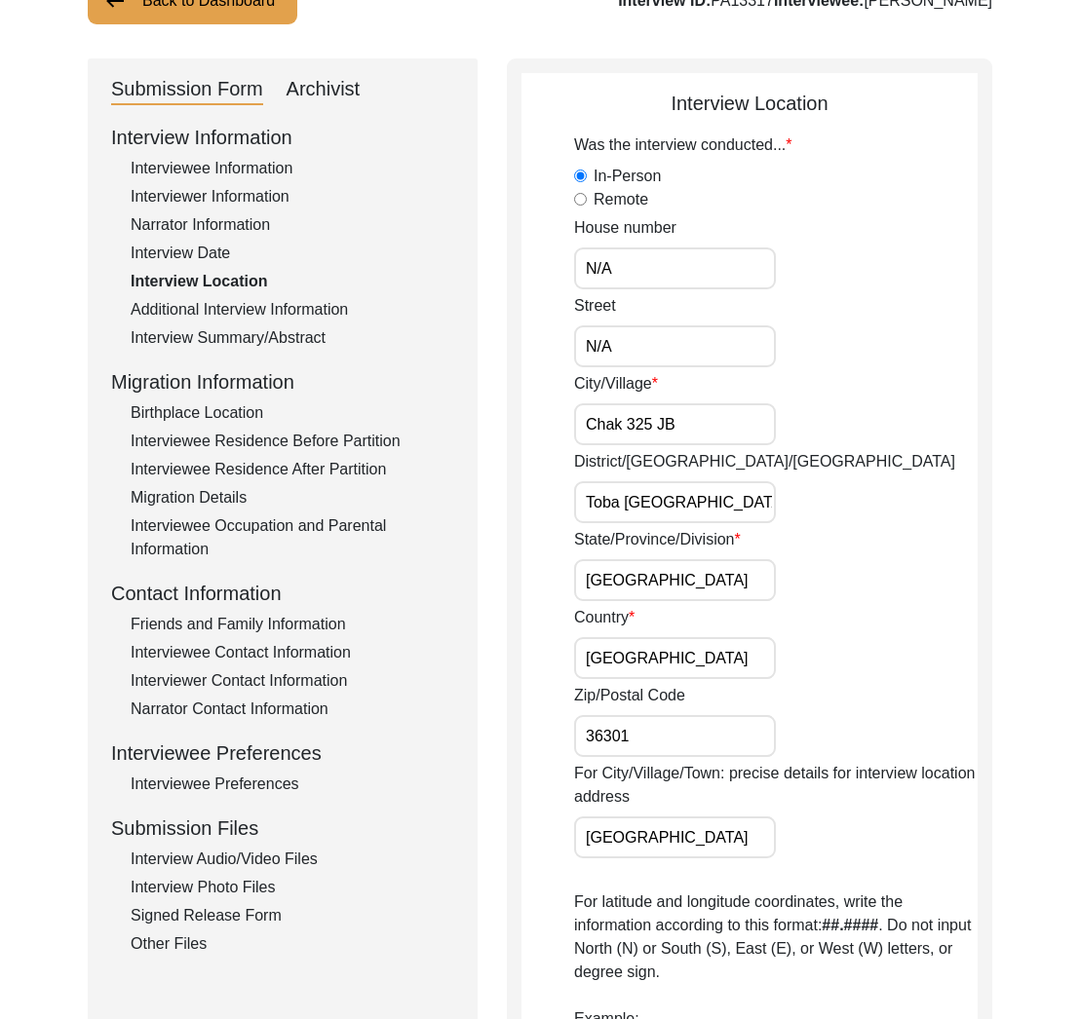
type input "[GEOGRAPHIC_DATA]"
click at [754, 880] on div "Was the interview conducted... In-Person Remote House number N/A Street N/A Cit…" at bounding box center [775, 810] width 403 height 1353
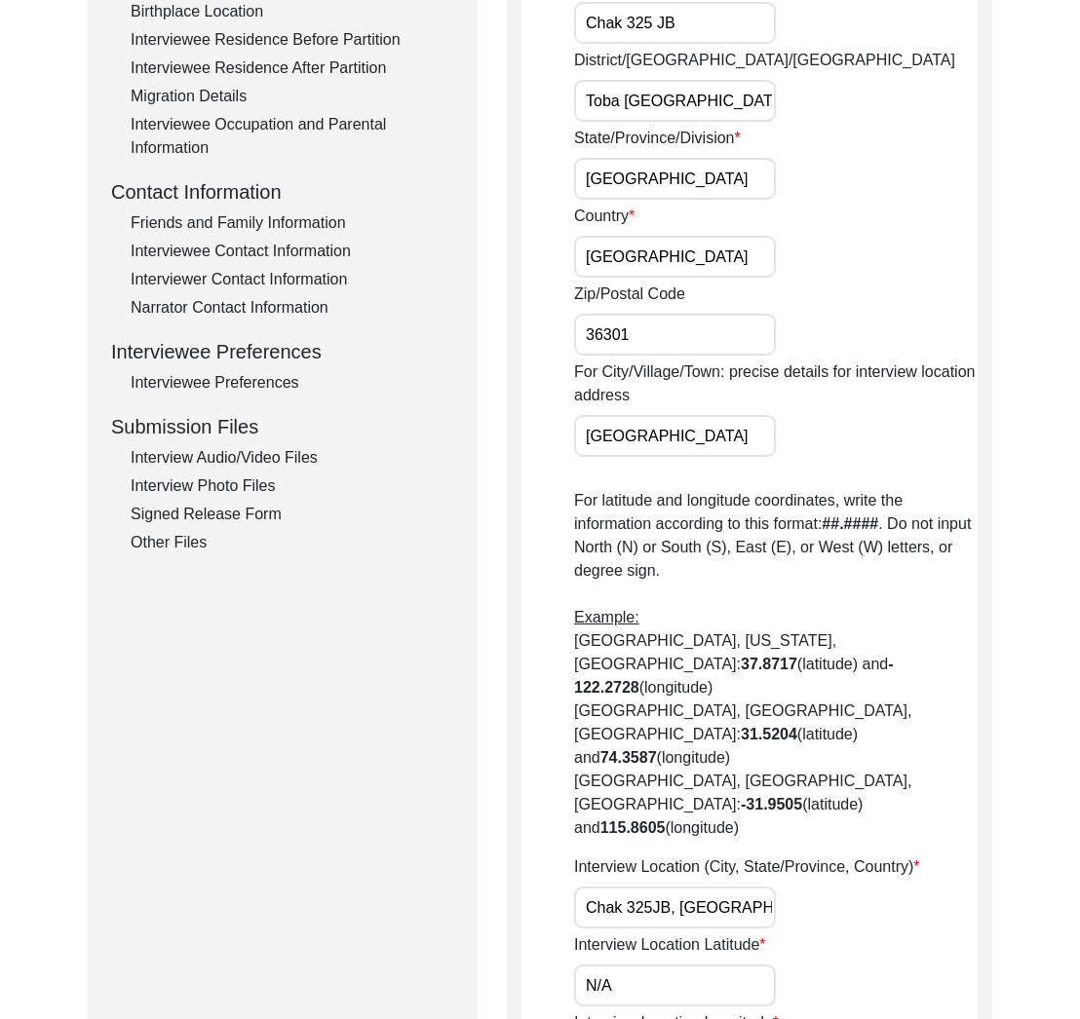
scroll to position [0, 24]
click at [678, 856] on label "Interview Location (City, State/Province, Country)" at bounding box center [747, 867] width 346 height 23
click at [678, 887] on input "Chak 325JB, [GEOGRAPHIC_DATA], [GEOGRAPHIC_DATA]" at bounding box center [675, 908] width 202 height 42
click at [678, 856] on label "Interview Location (City, State/Province, Country)" at bounding box center [747, 867] width 346 height 23
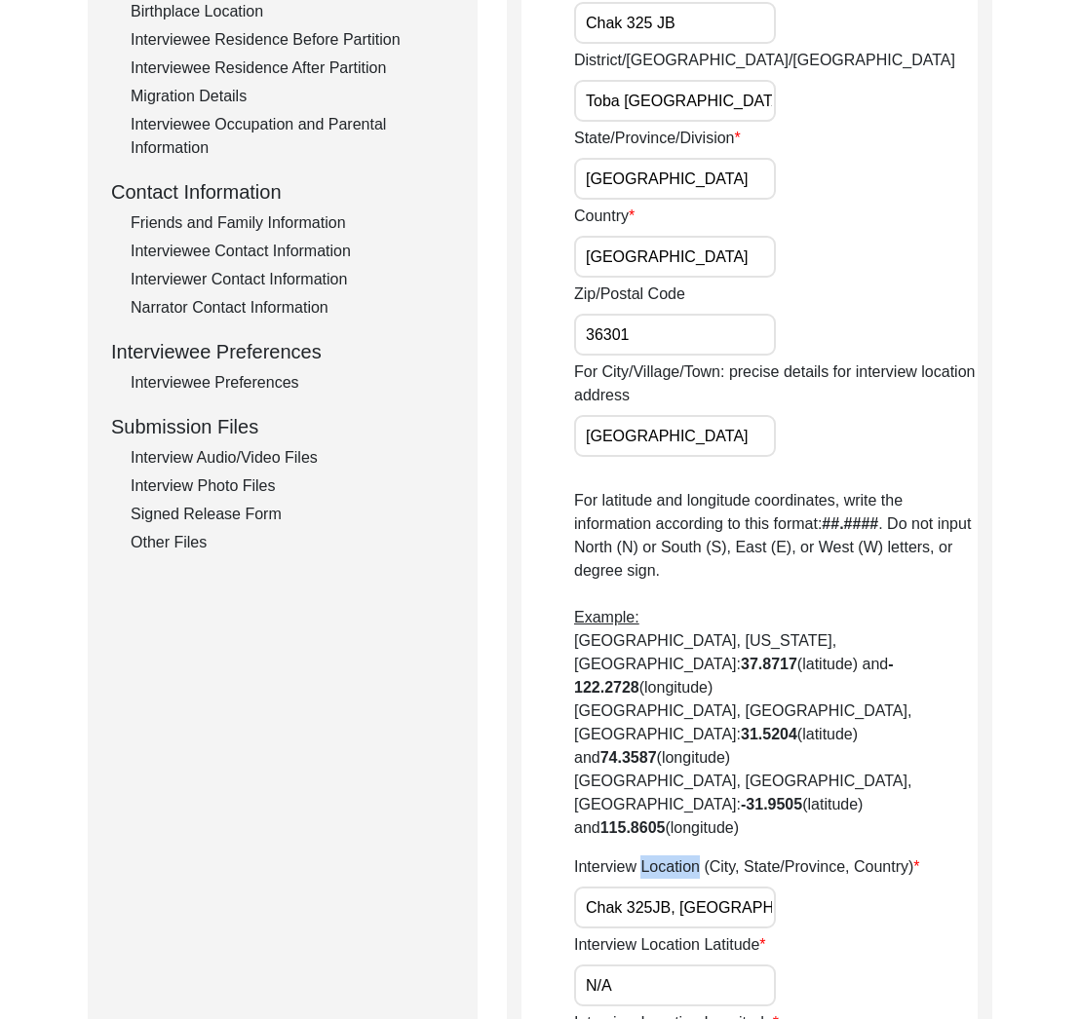
click at [678, 887] on input "Chak 325JB, [GEOGRAPHIC_DATA], [GEOGRAPHIC_DATA]" at bounding box center [675, 908] width 202 height 42
click at [678, 856] on label "Interview Location (City, State/Province, Country)" at bounding box center [747, 867] width 346 height 23
click at [678, 887] on input "Chak 325JB, [GEOGRAPHIC_DATA], [GEOGRAPHIC_DATA]" at bounding box center [675, 908] width 202 height 42
copy label "Location"
click at [638, 887] on input "Chak 325JB, [GEOGRAPHIC_DATA], [GEOGRAPHIC_DATA]" at bounding box center [675, 908] width 202 height 42
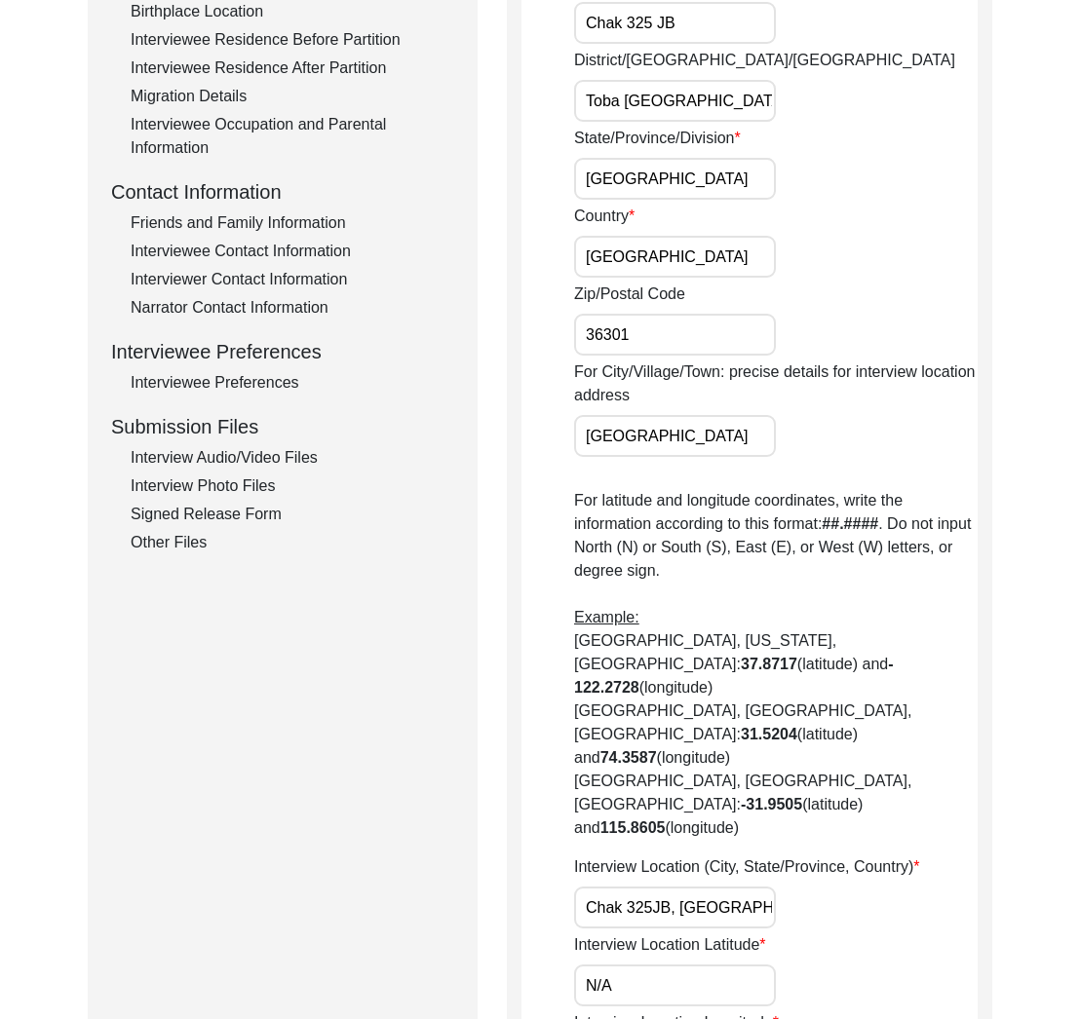
click at [638, 887] on input "Chak 325JB, [GEOGRAPHIC_DATA], [GEOGRAPHIC_DATA]" at bounding box center [675, 908] width 202 height 42
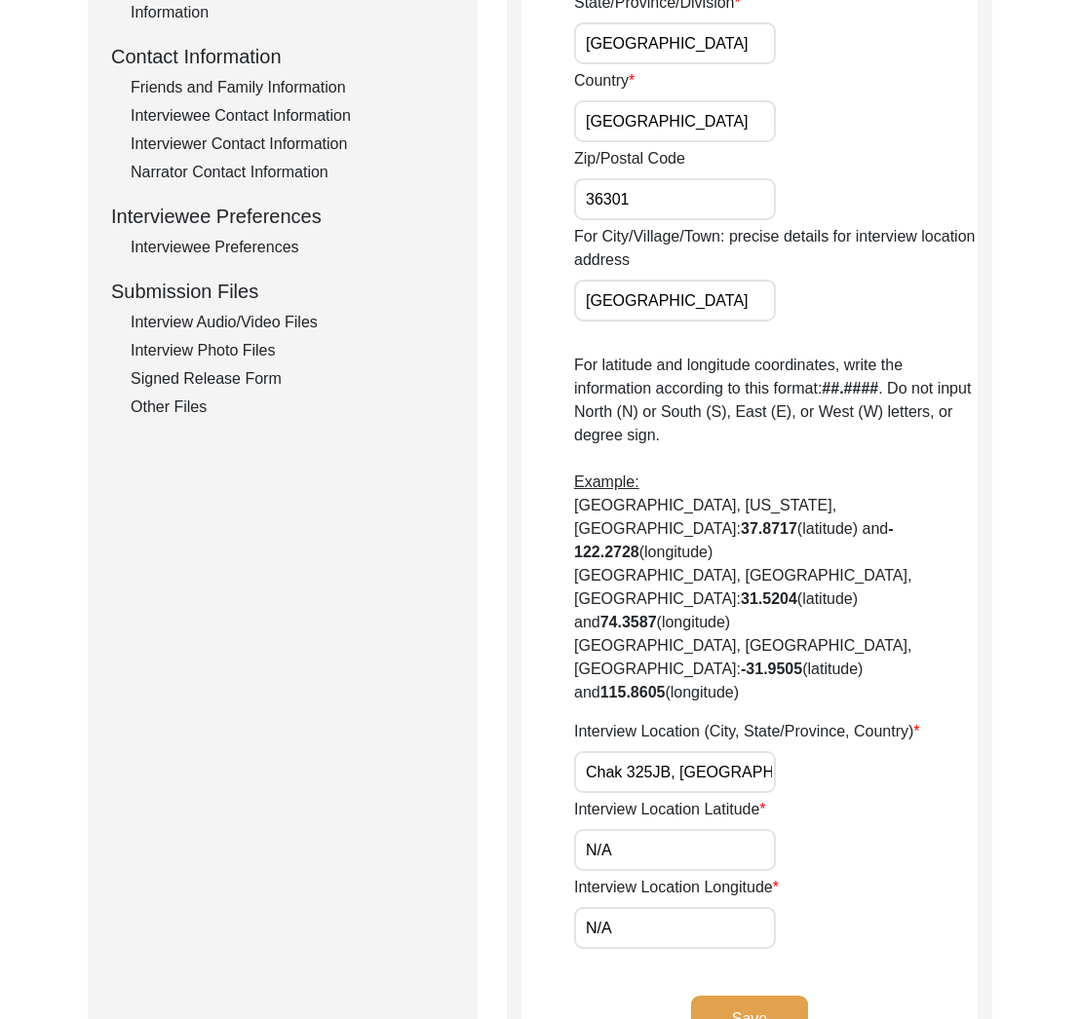
click at [669, 798] on label "Interview Location Latitude" at bounding box center [670, 809] width 192 height 23
click at [669, 829] on input "N/A" at bounding box center [675, 850] width 202 height 42
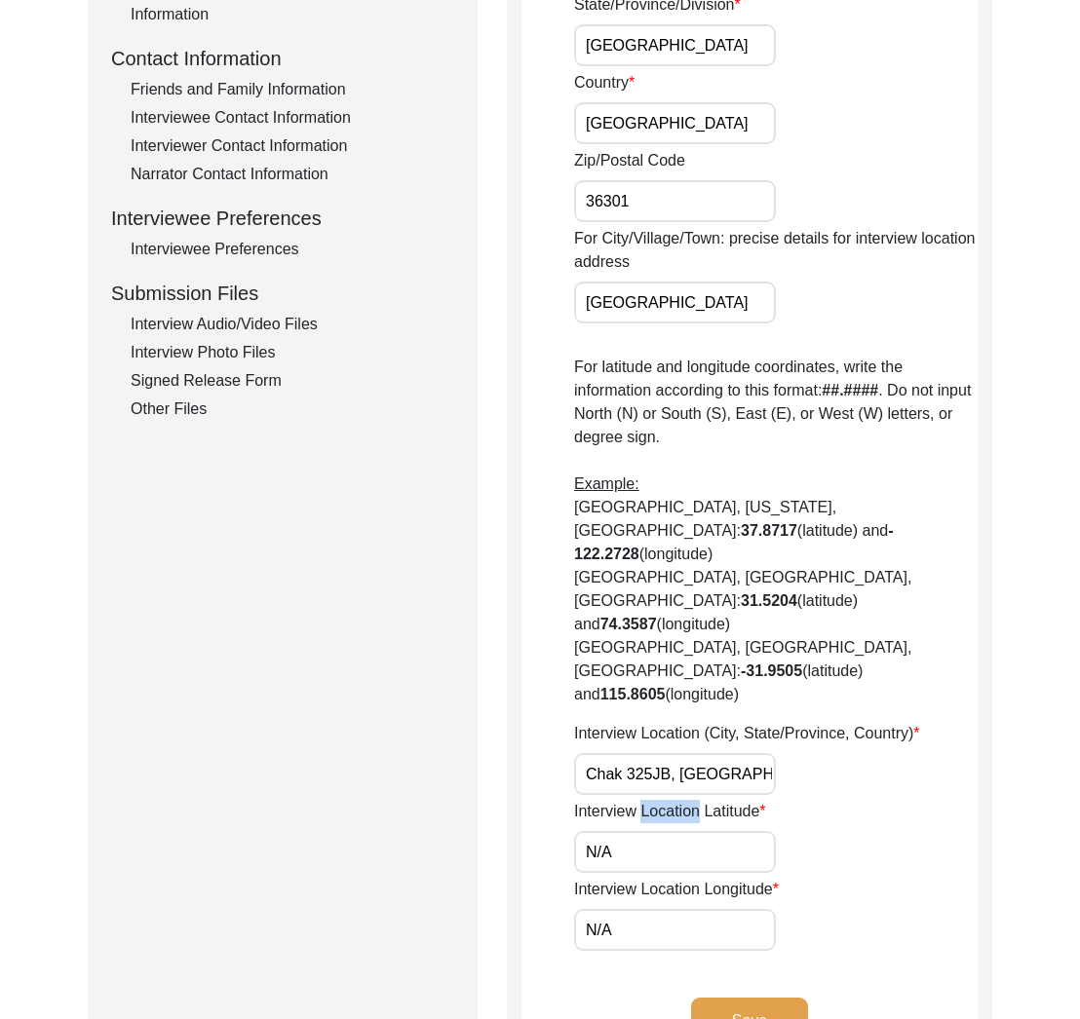
click at [669, 800] on label "Interview Location Latitude" at bounding box center [670, 811] width 192 height 23
click at [669, 831] on input "N/A" at bounding box center [675, 852] width 202 height 42
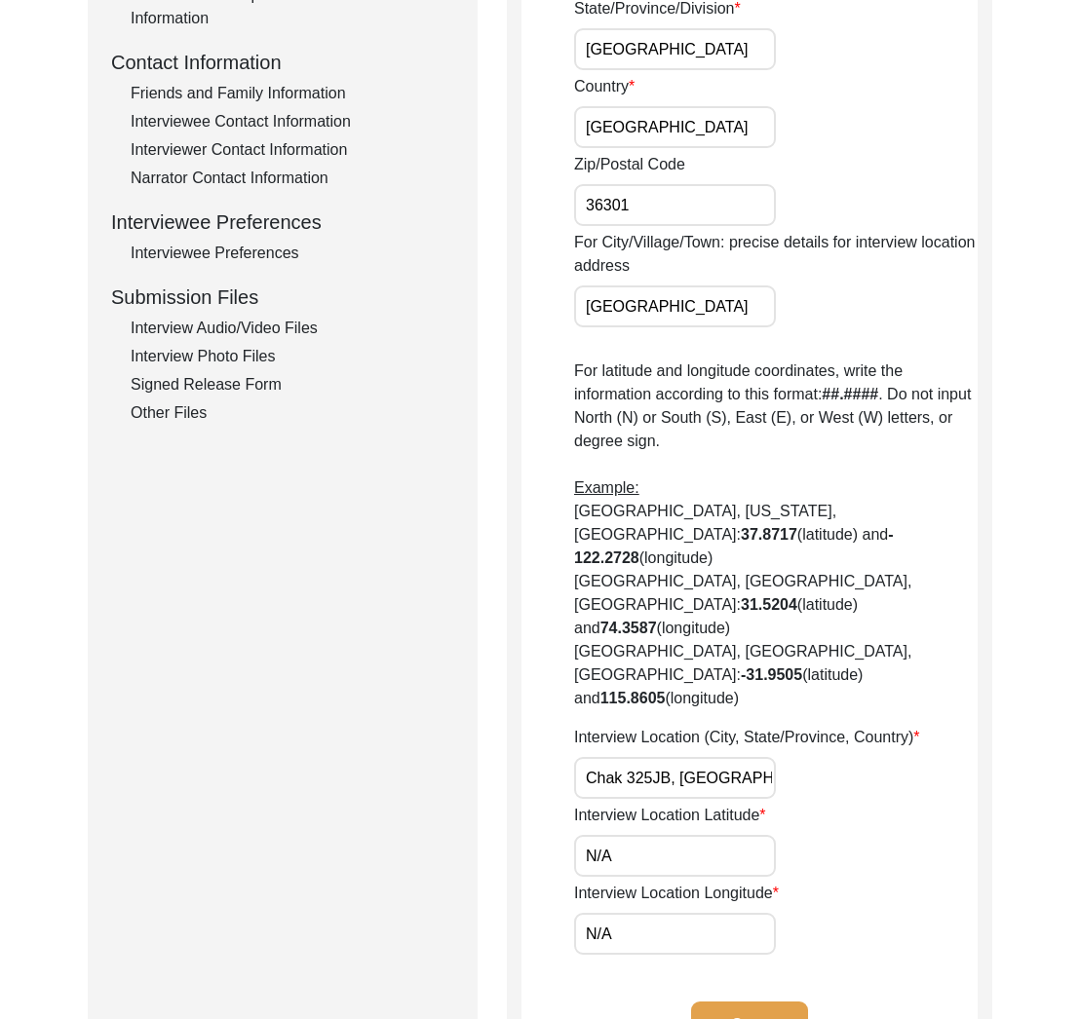
click at [669, 804] on label "Interview Location Latitude" at bounding box center [670, 815] width 192 height 23
click at [669, 835] on input "N/A" at bounding box center [675, 856] width 202 height 42
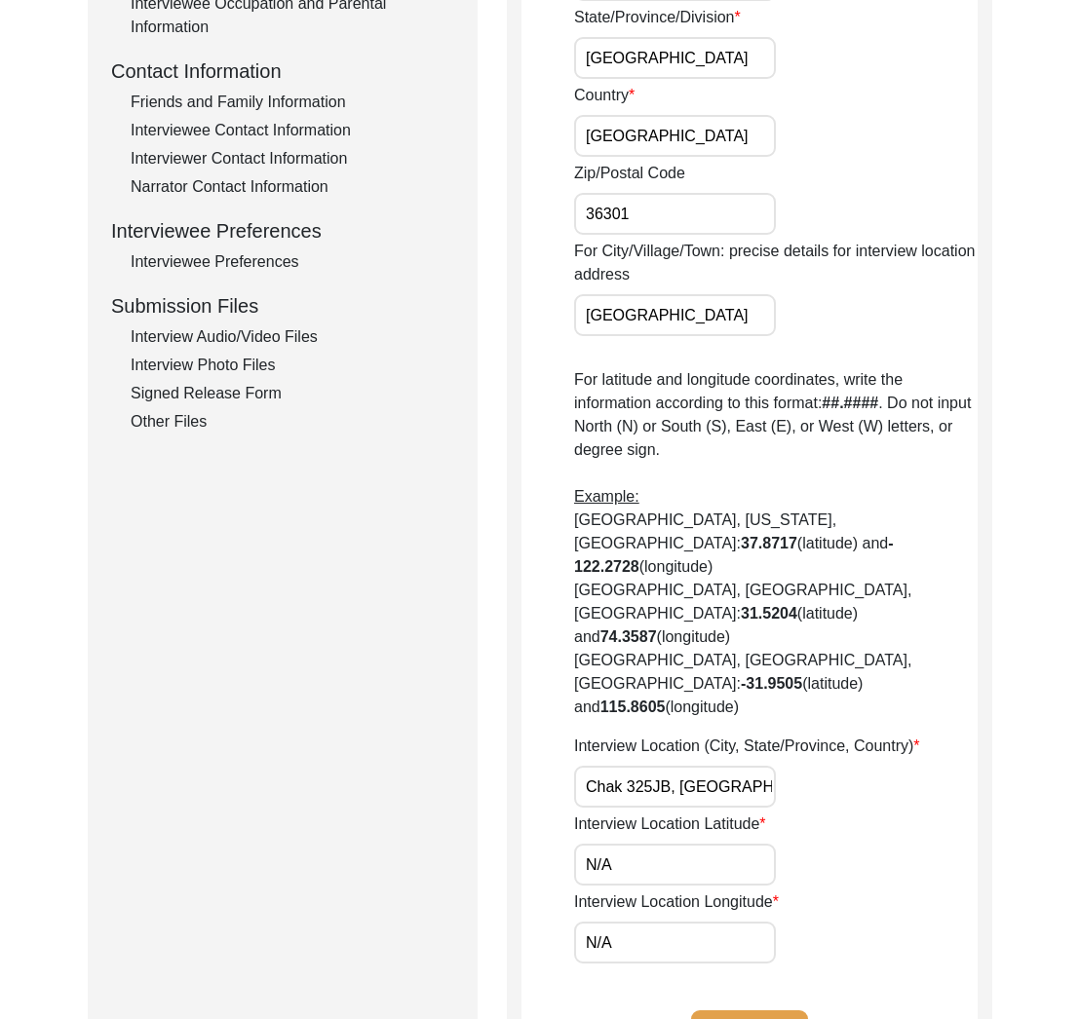
scroll to position [680, 0]
copy label "Location"
click at [641, 892] on label "Interview Location Longitude" at bounding box center [676, 903] width 205 height 23
click at [641, 923] on input "N/A" at bounding box center [675, 944] width 202 height 42
click at [641, 892] on label "Interview Location Longitude" at bounding box center [676, 903] width 205 height 23
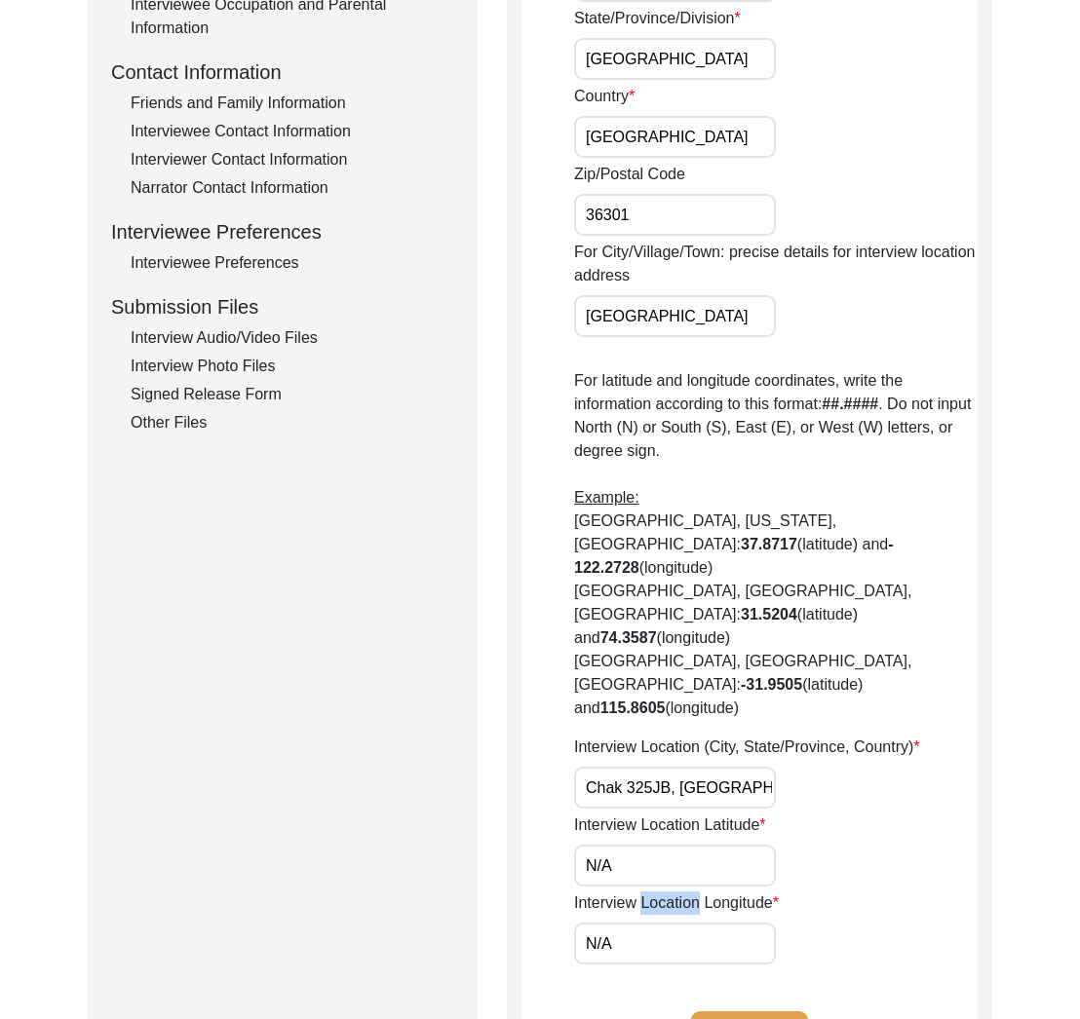
click at [641, 923] on input "N/A" at bounding box center [675, 944] width 202 height 42
click at [641, 892] on label "Interview Location Longitude" at bounding box center [676, 903] width 205 height 23
click at [641, 923] on input "N/A" at bounding box center [675, 944] width 202 height 42
copy label "Location"
click at [653, 767] on input "Chak 325JB, [GEOGRAPHIC_DATA], [GEOGRAPHIC_DATA]" at bounding box center [675, 788] width 202 height 42
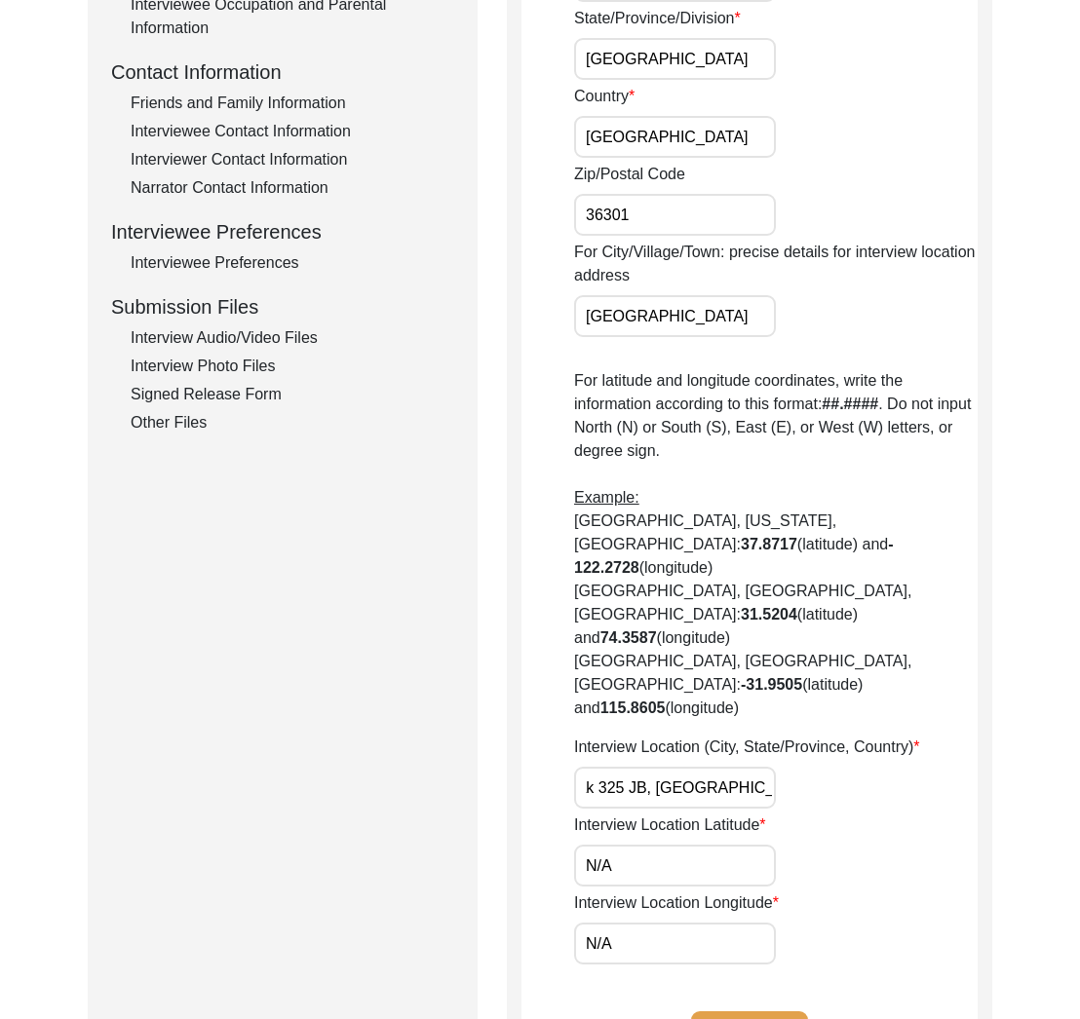
scroll to position [0, 0]
type input "Chak 325 JB, [GEOGRAPHIC_DATA], [GEOGRAPHIC_DATA]"
click at [628, 845] on input "N/A" at bounding box center [675, 866] width 202 height 42
click at [613, 845] on input "N/A" at bounding box center [675, 866] width 202 height 42
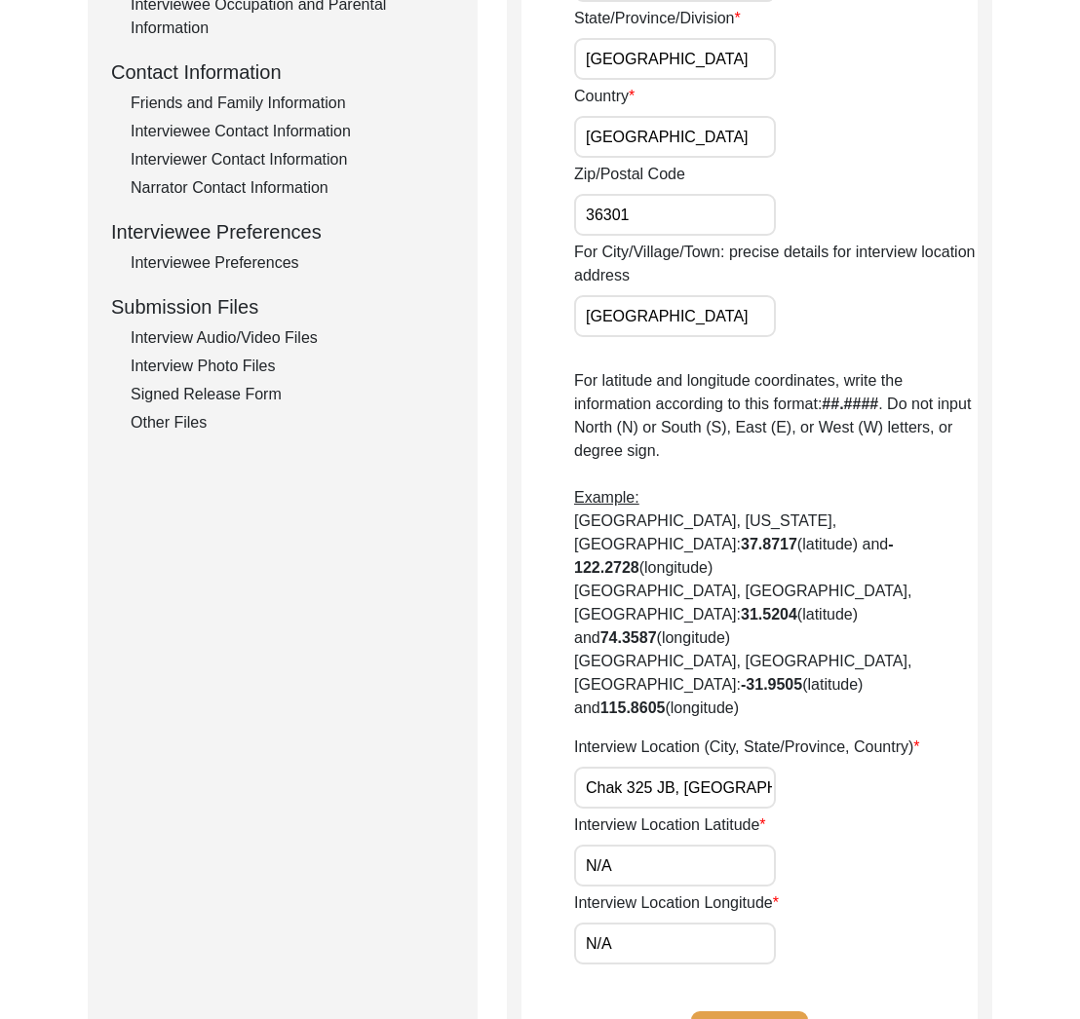
click at [613, 845] on input "N/A" at bounding box center [675, 866] width 202 height 42
paste input "31.0098"
type input "31.0098"
click at [645, 923] on input "N/A" at bounding box center [675, 944] width 202 height 42
drag, startPoint x: 655, startPoint y: 873, endPoint x: 494, endPoint y: 878, distance: 160.9
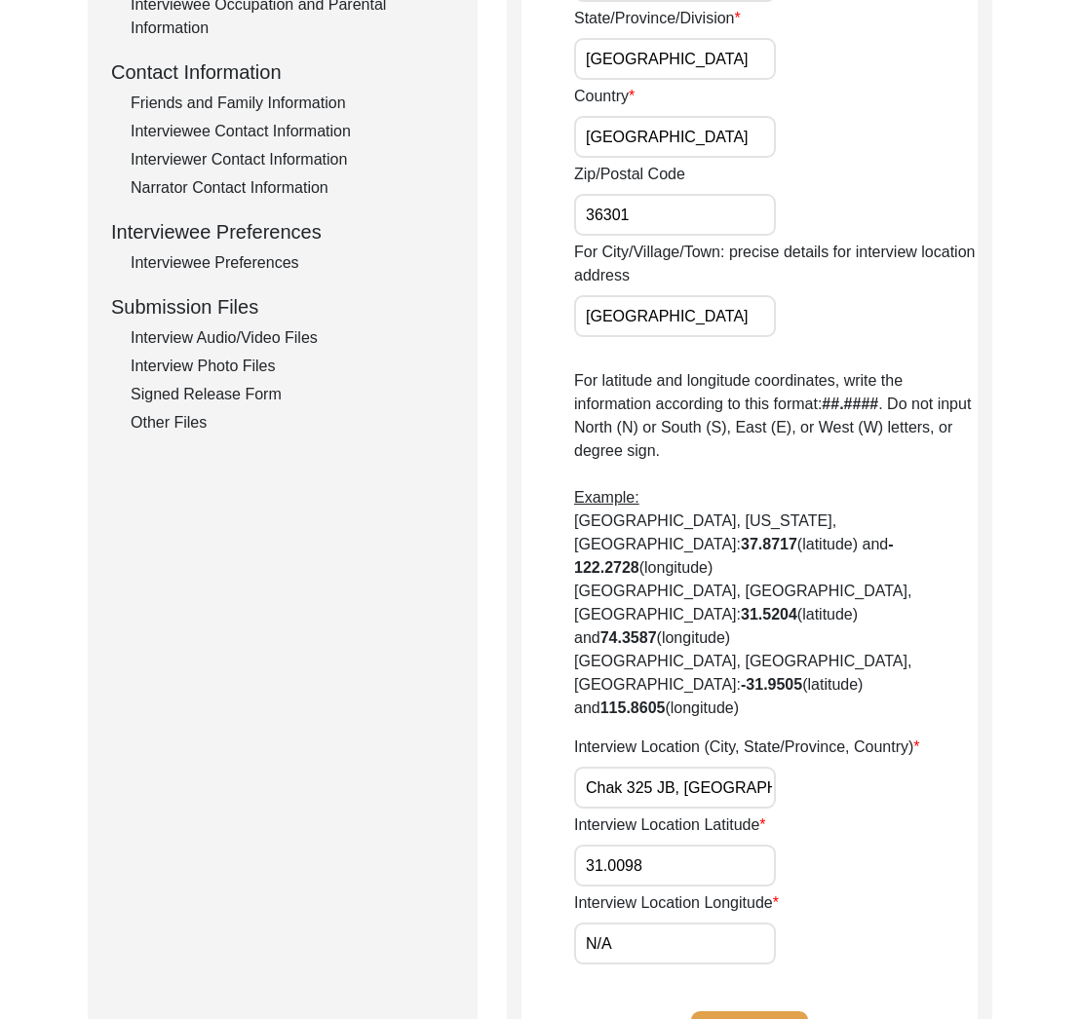
click at [494, 878] on div "Submission Form Archivist Interview Information Interviewee Information Intervi…" at bounding box center [540, 321] width 904 height 1568
paste input "72.4628"
type input "72.4628"
click at [755, 1012] on button "Save" at bounding box center [749, 1035] width 117 height 47
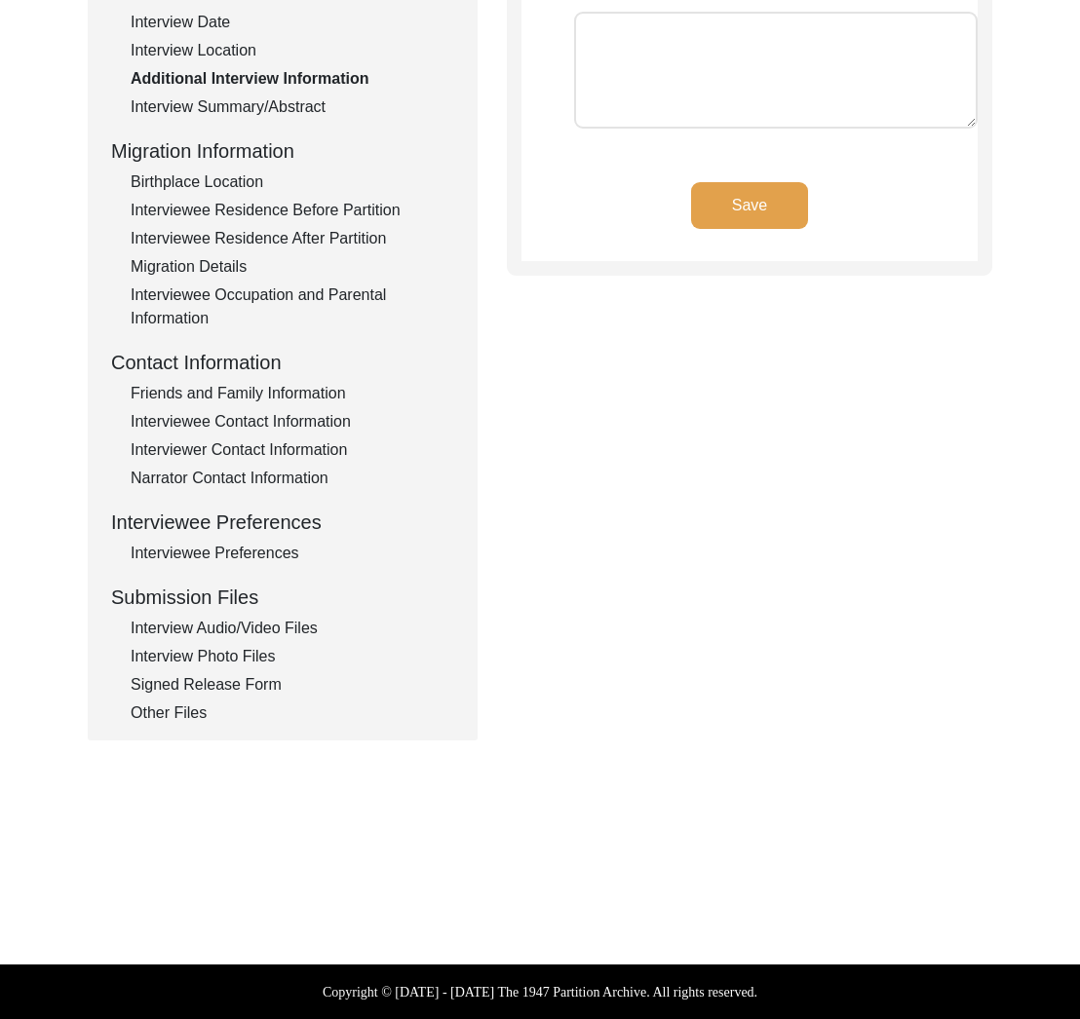
type input "Punjabi"
type textarea "N/A"
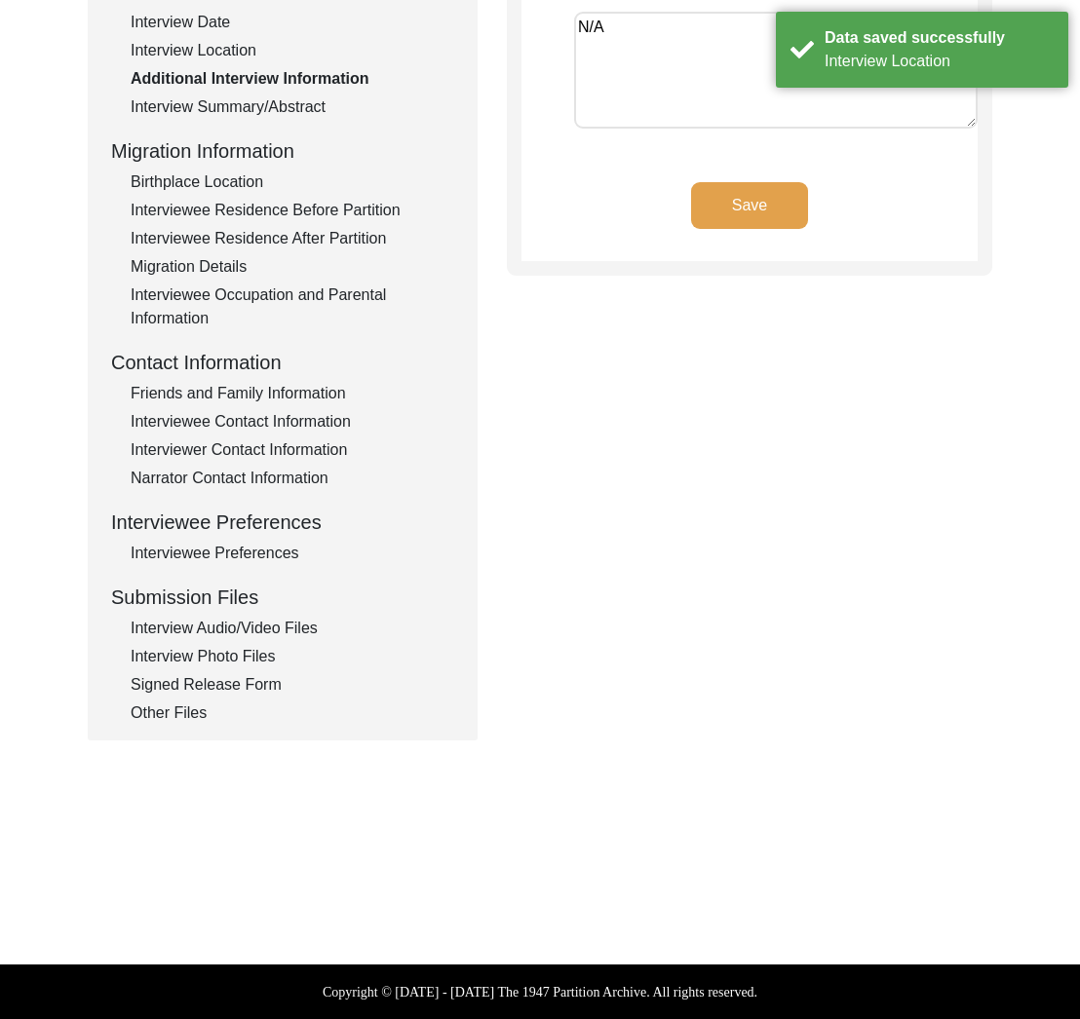
scroll to position [0, 0]
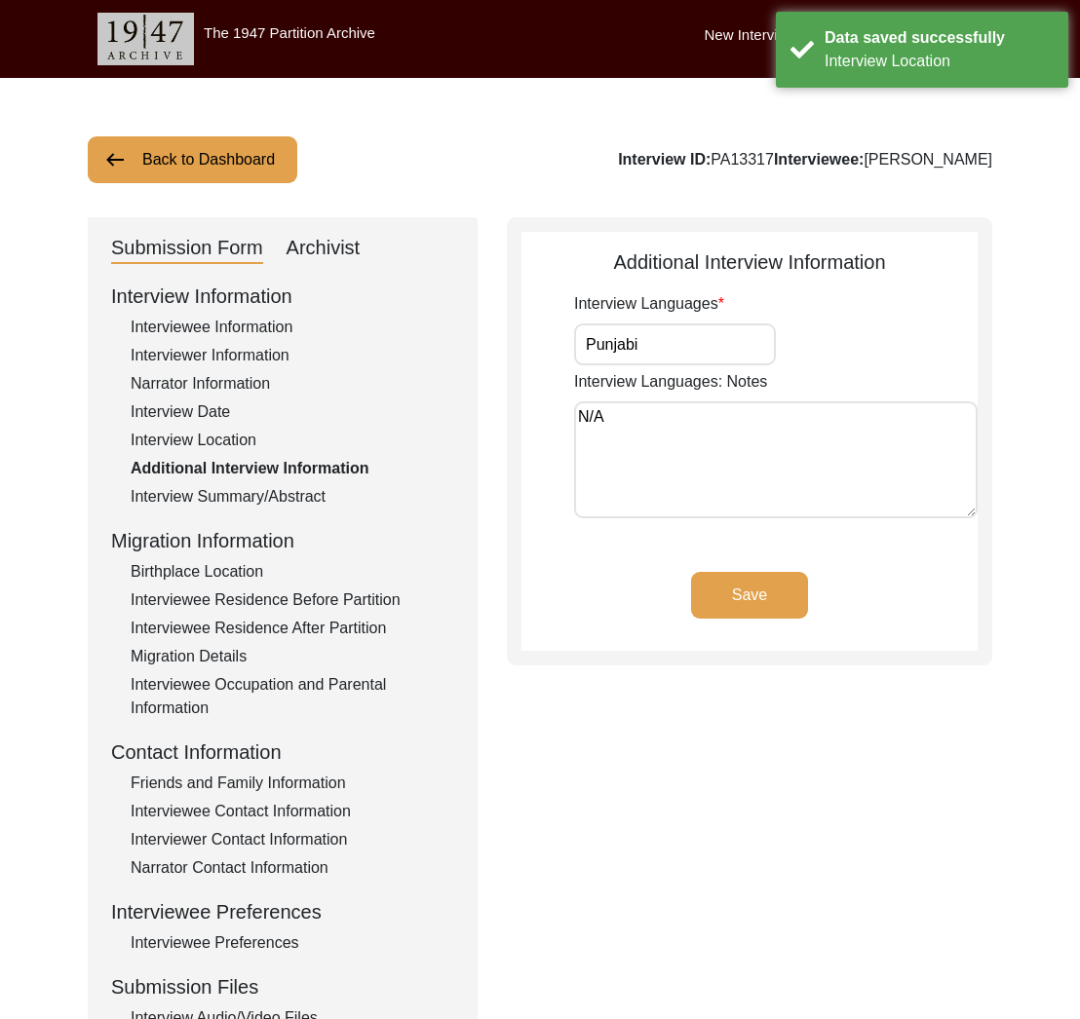
click at [669, 352] on input "Punjabi" at bounding box center [675, 345] width 202 height 42
click at [645, 421] on textarea "N/A" at bounding box center [775, 460] width 403 height 117
click at [209, 497] on div "Interview Summary/Abstract" at bounding box center [293, 496] width 324 height 23
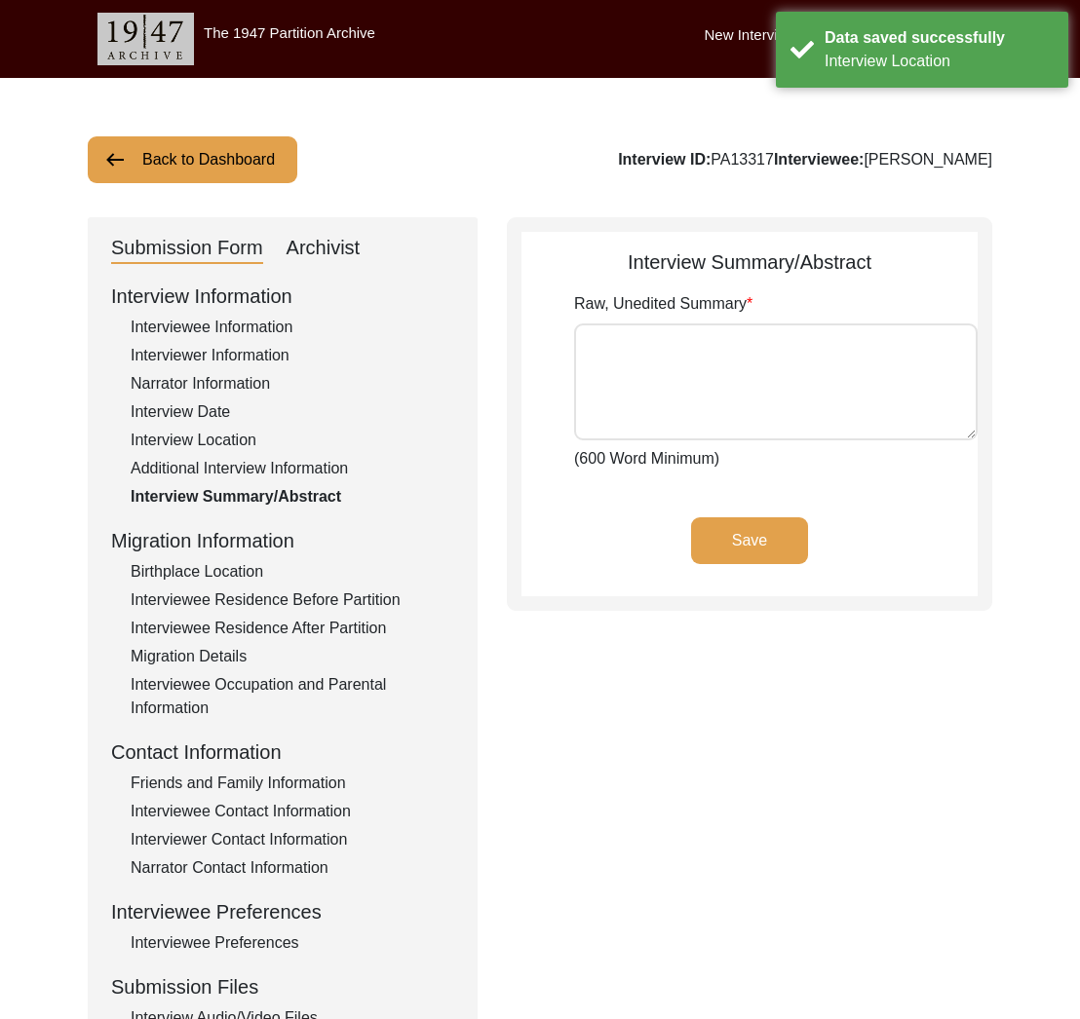
type textarea "[PERSON_NAME] [PERSON_NAME] [PERSON_NAME] Son of [PERSON_NAME], was born at the…"
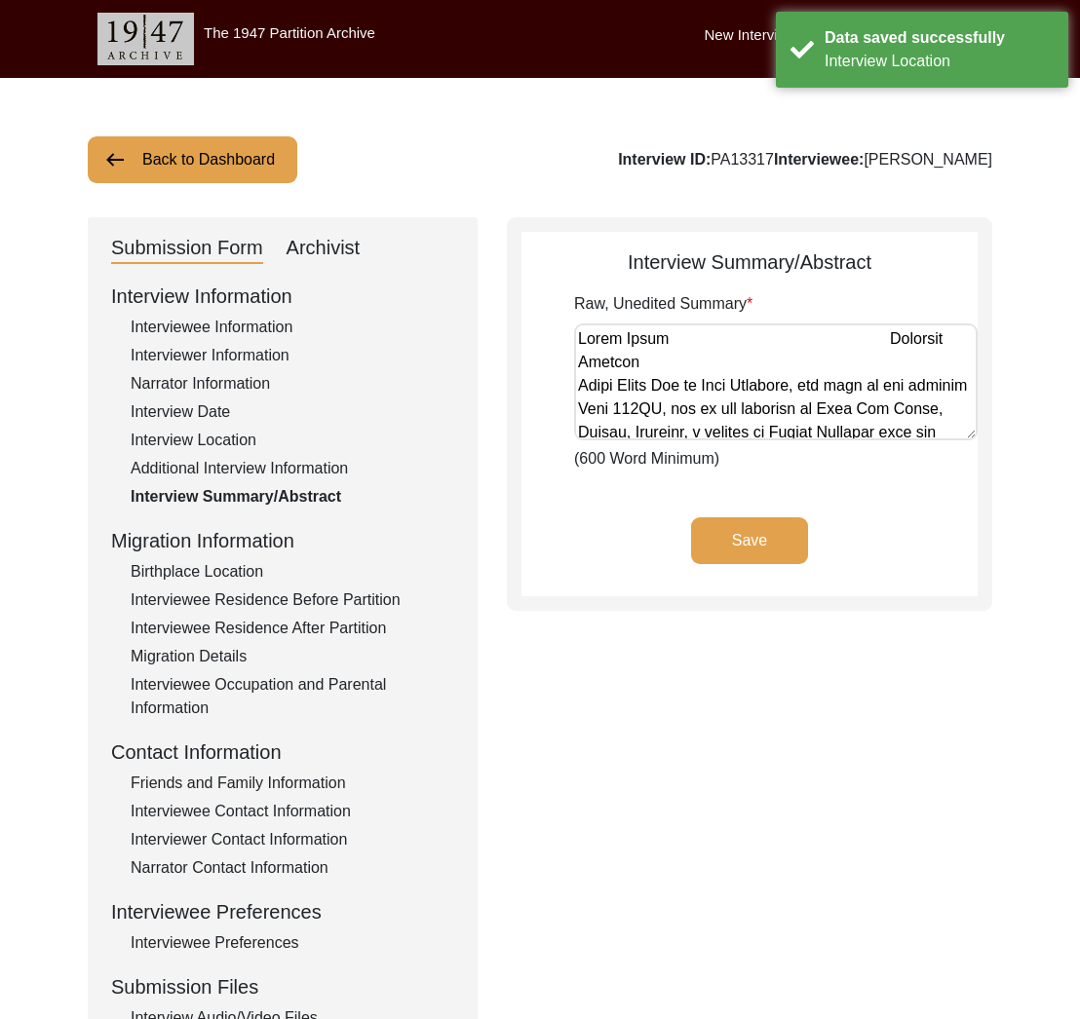
drag, startPoint x: 260, startPoint y: 558, endPoint x: 257, endPoint y: 569, distance: 11.1
click at [259, 561] on div "Interview Information Interviewee Information Interviewer Information Narrator …" at bounding box center [282, 698] width 343 height 833
click at [257, 569] on div "Birthplace Location" at bounding box center [293, 571] width 324 height 23
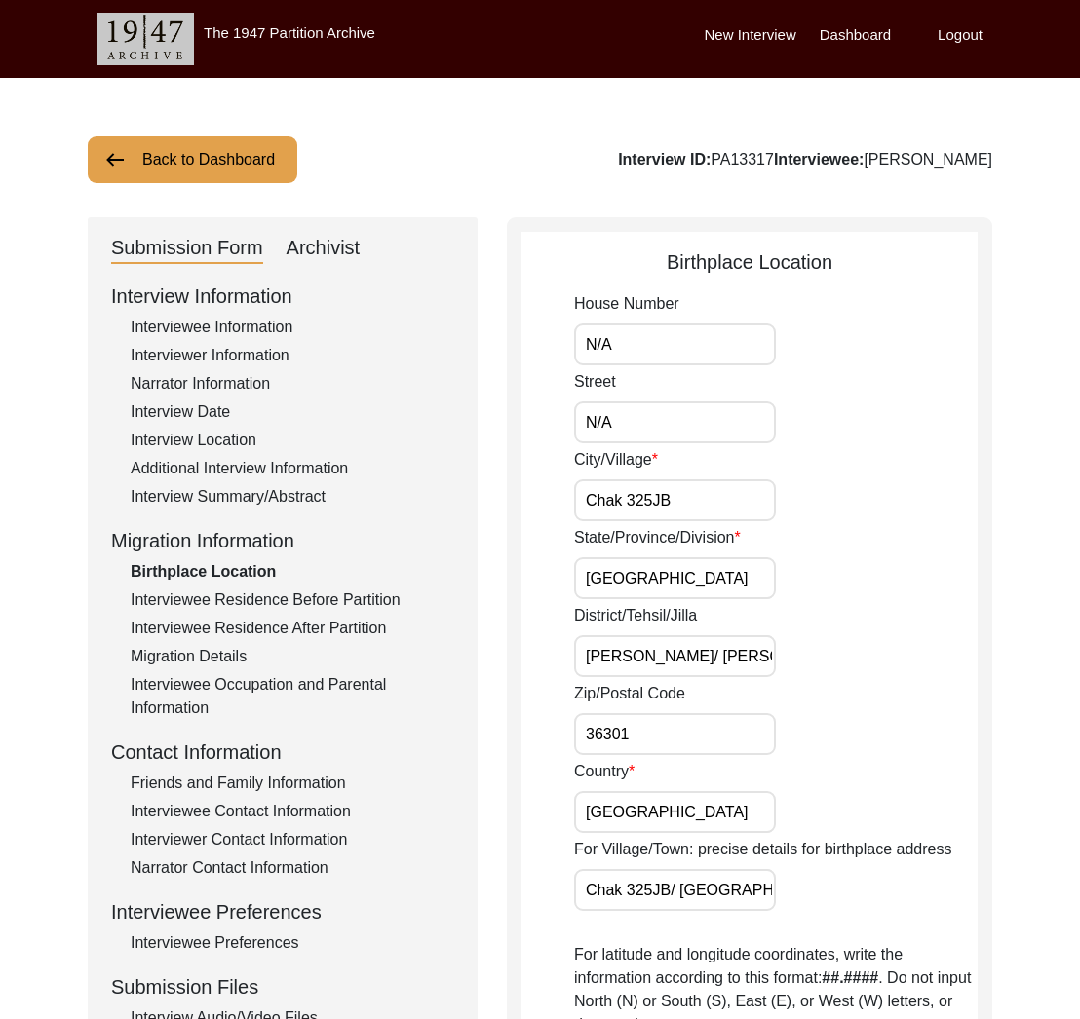
click at [621, 495] on input "Chak 325JB" at bounding box center [675, 501] width 202 height 42
click at [617, 456] on label "City/Village" at bounding box center [616, 459] width 84 height 23
click at [617, 480] on input "Chak 325JB" at bounding box center [675, 501] width 202 height 42
click at [617, 456] on label "City/Village" at bounding box center [616, 459] width 84 height 23
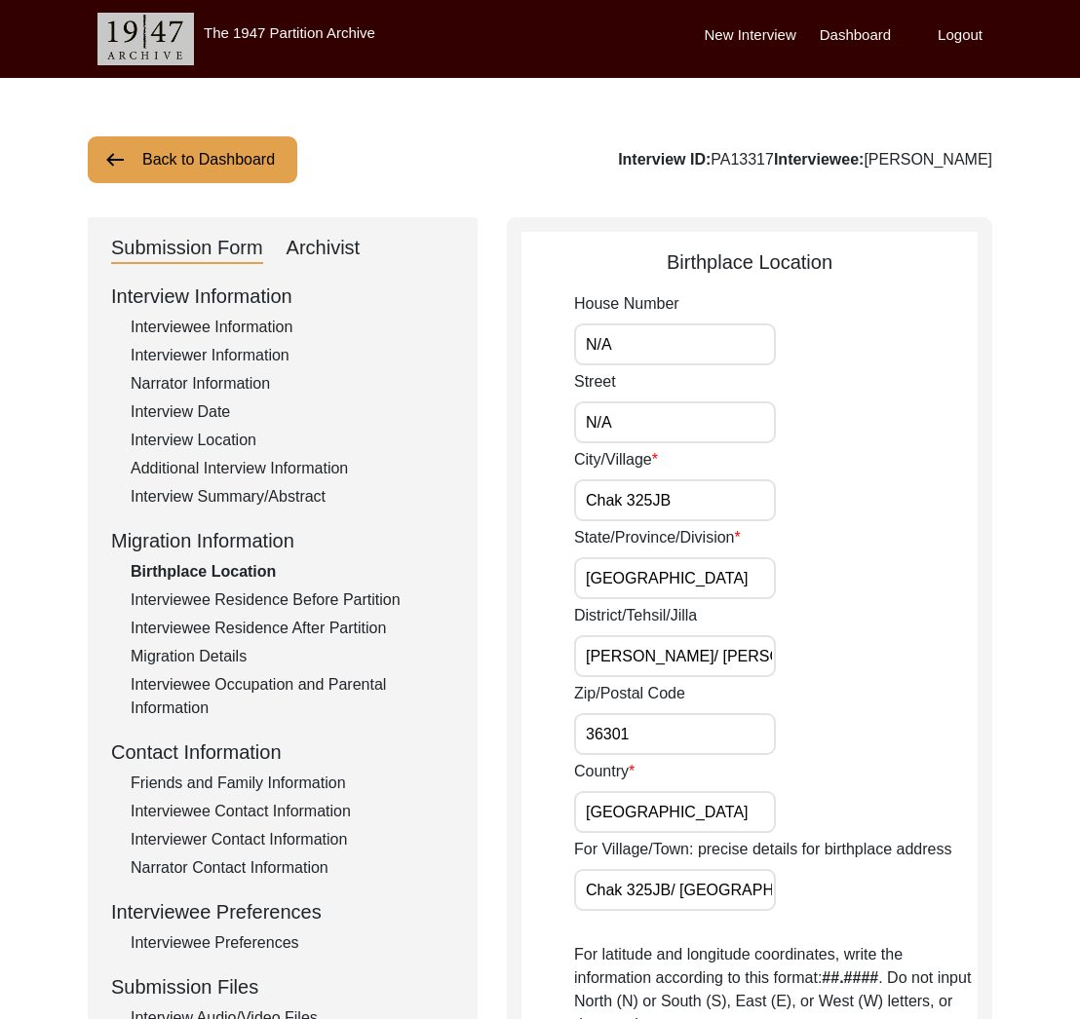
click at [617, 480] on input "Chak 325JB" at bounding box center [675, 501] width 202 height 42
click at [617, 456] on label "City/Village" at bounding box center [616, 459] width 84 height 23
click at [617, 480] on input "Chak 325JB" at bounding box center [675, 501] width 202 height 42
click at [655, 505] on input "Chak 325JB" at bounding box center [675, 501] width 202 height 42
drag, startPoint x: 706, startPoint y: 506, endPoint x: 700, endPoint y: 590, distance: 84.0
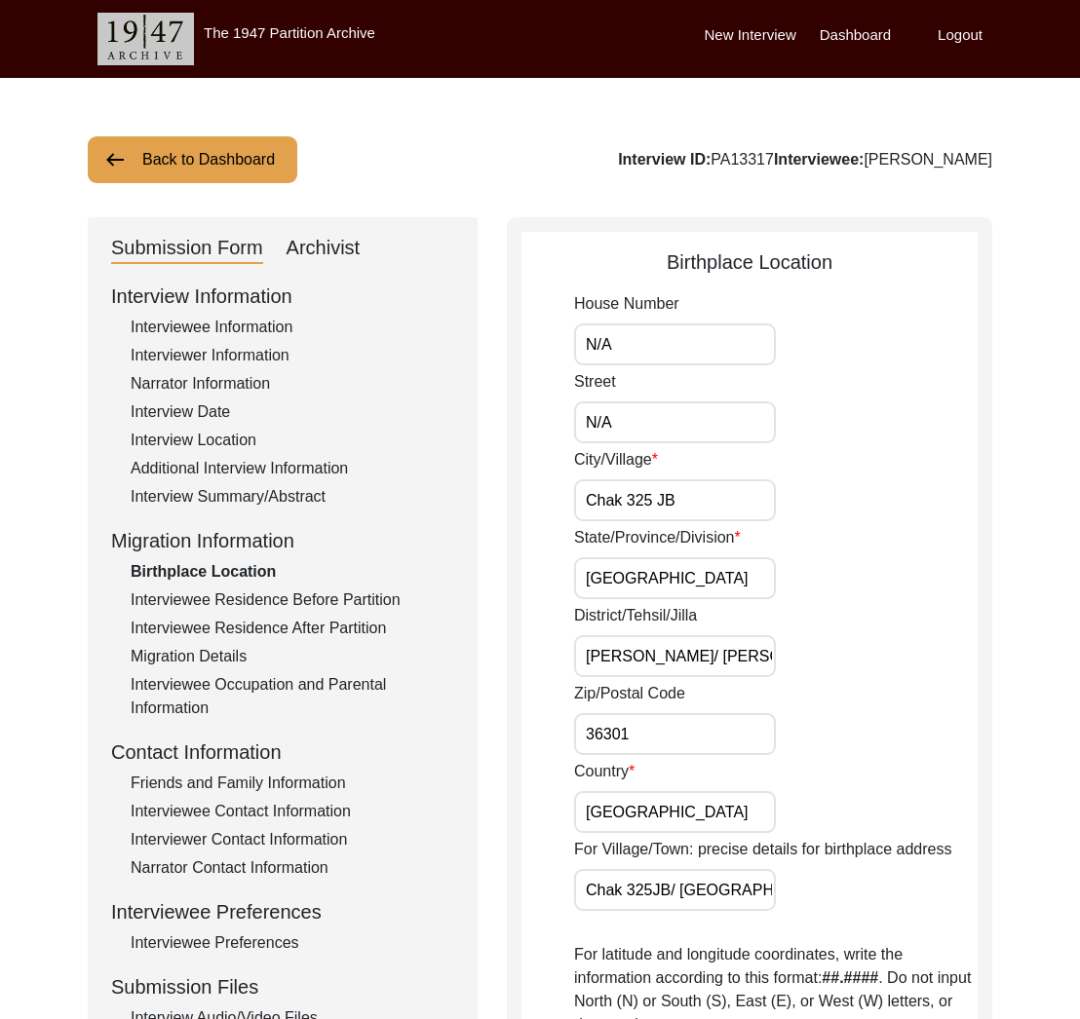
click at [706, 506] on input "Chak 325 JB" at bounding box center [675, 501] width 202 height 42
type input "Chak 325 JB"
click at [700, 590] on input "[GEOGRAPHIC_DATA]" at bounding box center [675, 578] width 202 height 42
click at [655, 619] on label "District/Tehsil/Jilla" at bounding box center [635, 615] width 123 height 23
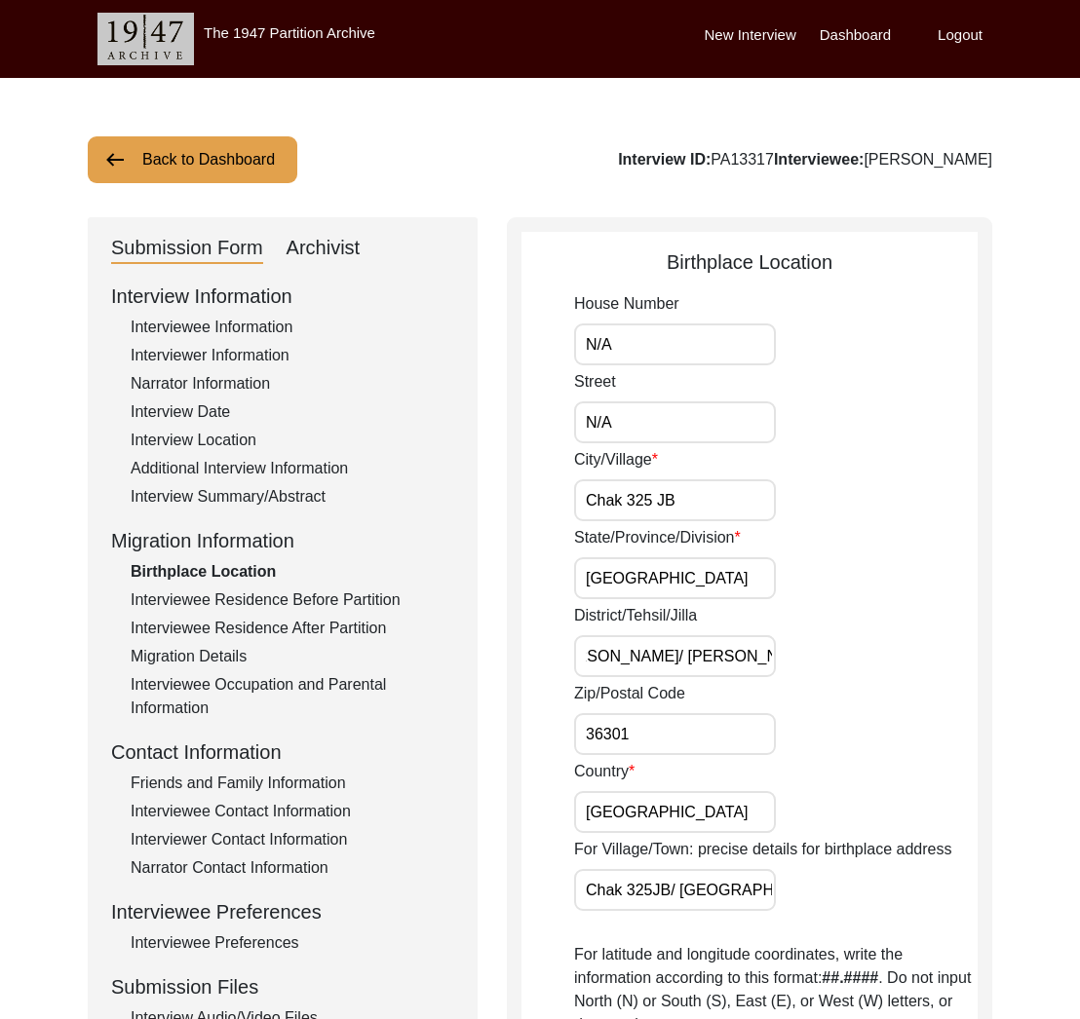
click at [655, 635] on input "[PERSON_NAME]/ [PERSON_NAME]" at bounding box center [675, 656] width 202 height 42
click at [654, 616] on label "District/Tehsil/Jilla" at bounding box center [635, 615] width 123 height 23
click at [654, 635] on input "[PERSON_NAME]/ [PERSON_NAME]" at bounding box center [675, 656] width 202 height 42
click at [654, 616] on label "District/Tehsil/Jilla" at bounding box center [635, 615] width 123 height 23
click at [654, 635] on input "[PERSON_NAME]/ [PERSON_NAME]" at bounding box center [675, 656] width 202 height 42
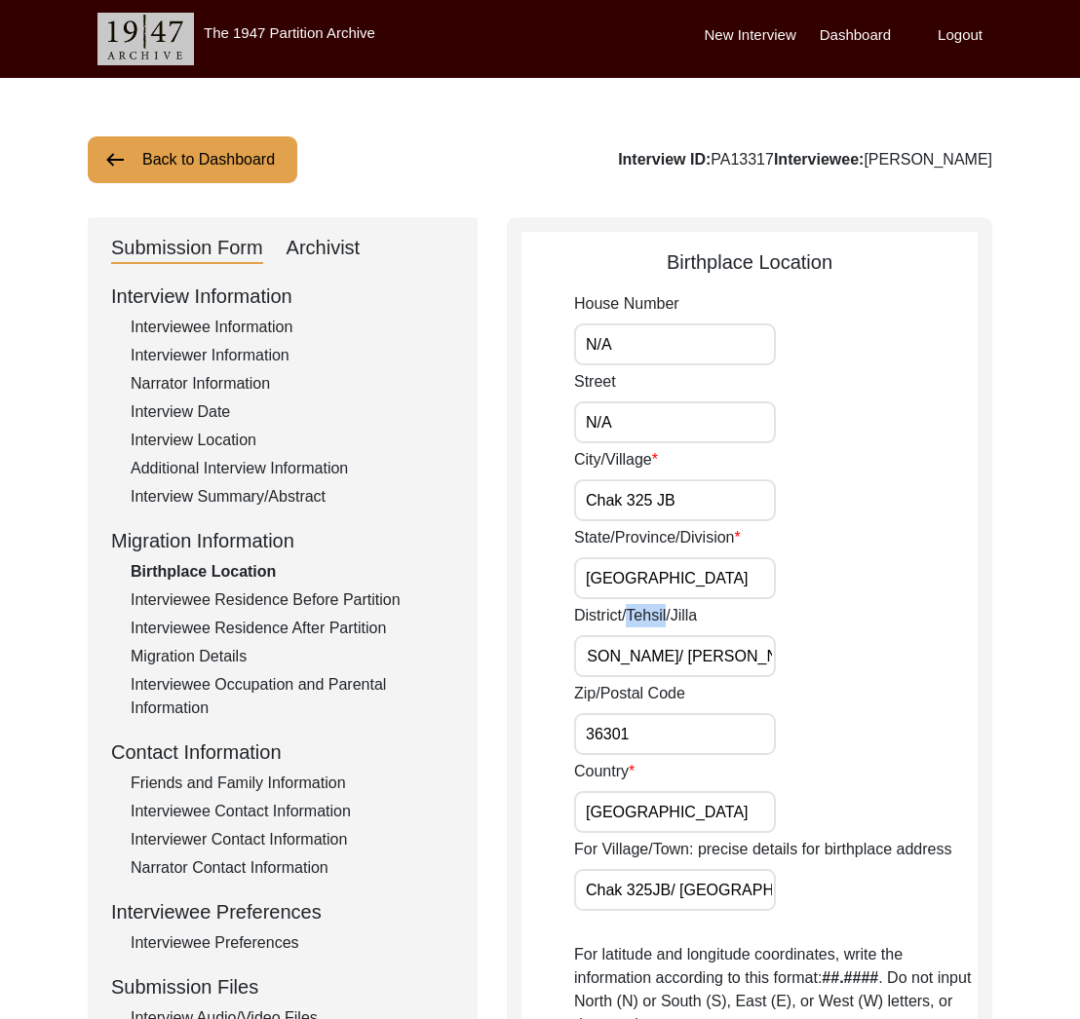
scroll to position [0, 0]
click at [654, 616] on label "District/Tehsil/Jilla" at bounding box center [635, 615] width 123 height 23
click at [654, 635] on input "[PERSON_NAME]/ [PERSON_NAME]" at bounding box center [675, 656] width 202 height 42
click at [645, 659] on input "[PERSON_NAME]/ [PERSON_NAME]" at bounding box center [675, 656] width 202 height 42
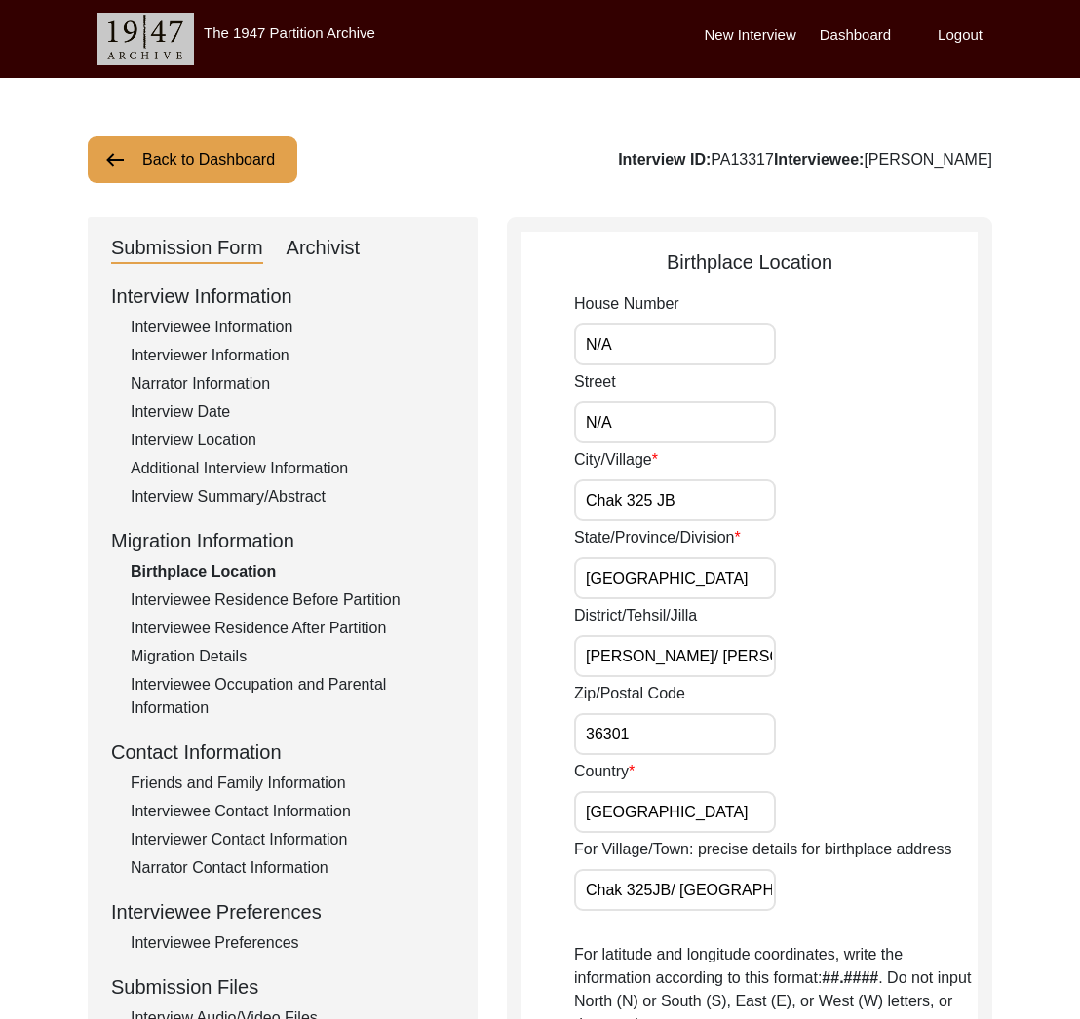
click at [645, 659] on input "[PERSON_NAME]/ [PERSON_NAME]" at bounding box center [675, 656] width 202 height 42
paste input "District, Toba Tek Singh Tehsil"
type input "Toba [GEOGRAPHIC_DATA], Toba Tek Singh Tehsil"
drag, startPoint x: 650, startPoint y: 736, endPoint x: 670, endPoint y: 791, distance: 58.9
click at [651, 737] on input "36301" at bounding box center [675, 734] width 202 height 42
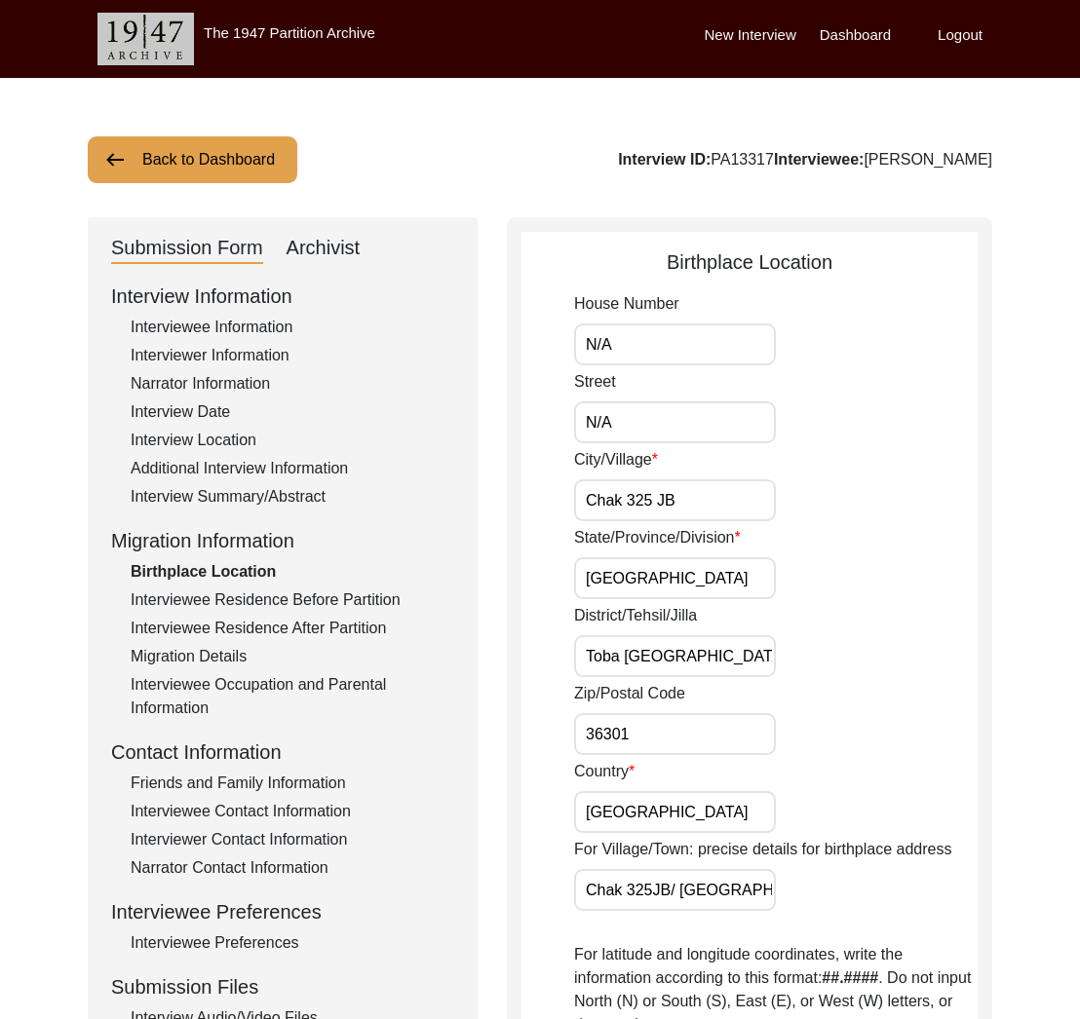
click at [669, 809] on input "[GEOGRAPHIC_DATA]" at bounding box center [675, 812] width 202 height 42
click at [644, 854] on label "For Village/Town: precise details for birthplace address" at bounding box center [762, 849] width 377 height 23
click at [644, 869] on input "Chak 325JB/ [GEOGRAPHIC_DATA] [PERSON_NAME]" at bounding box center [675, 890] width 202 height 42
click at [644, 854] on label "For Village/Town: precise details for birthplace address" at bounding box center [762, 849] width 377 height 23
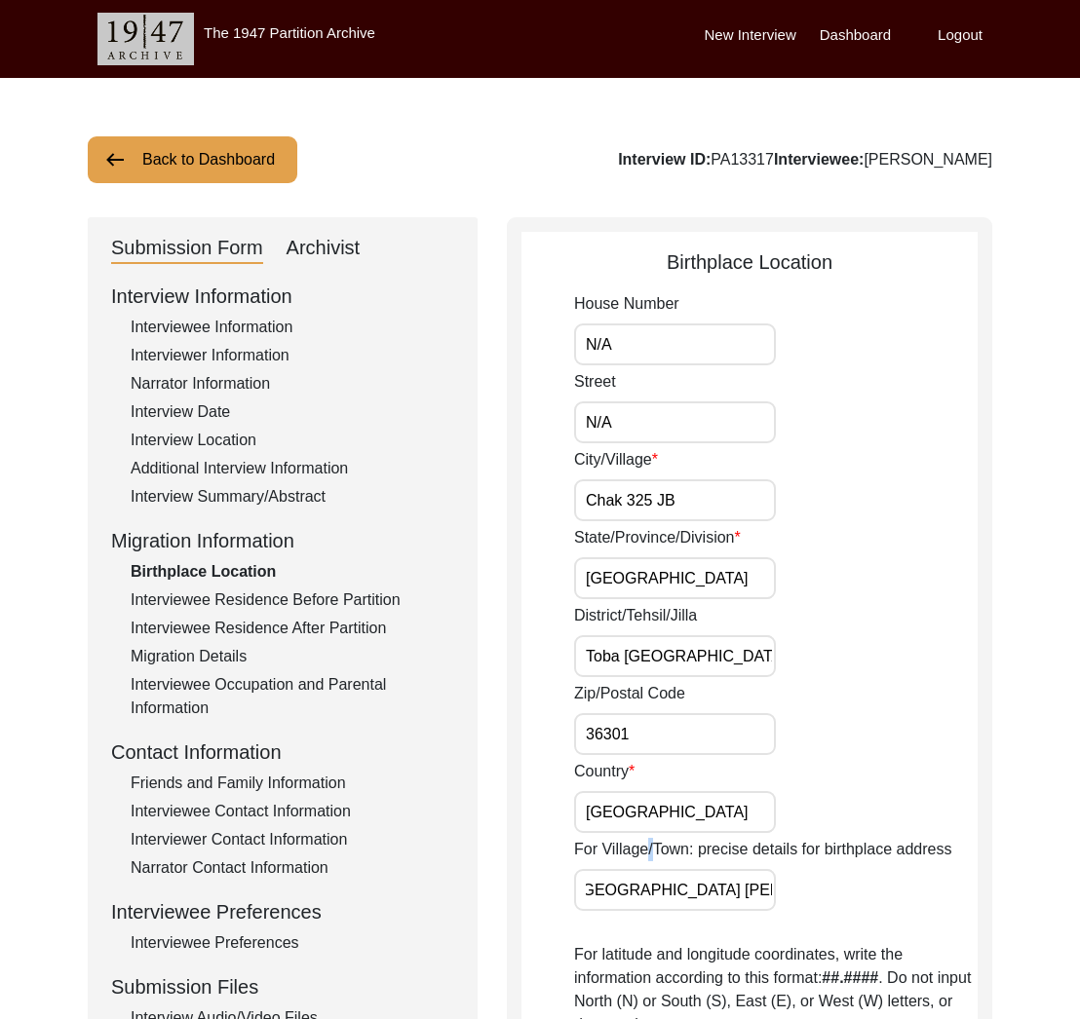
click at [644, 869] on input "Chak 325JB/ [GEOGRAPHIC_DATA] [PERSON_NAME]" at bounding box center [675, 890] width 202 height 42
click at [644, 854] on label "For Village/Town: precise details for birthplace address" at bounding box center [762, 849] width 377 height 23
click at [644, 869] on input "Chak 325JB/ [GEOGRAPHIC_DATA] [PERSON_NAME]" at bounding box center [675, 890] width 202 height 42
copy label "/"
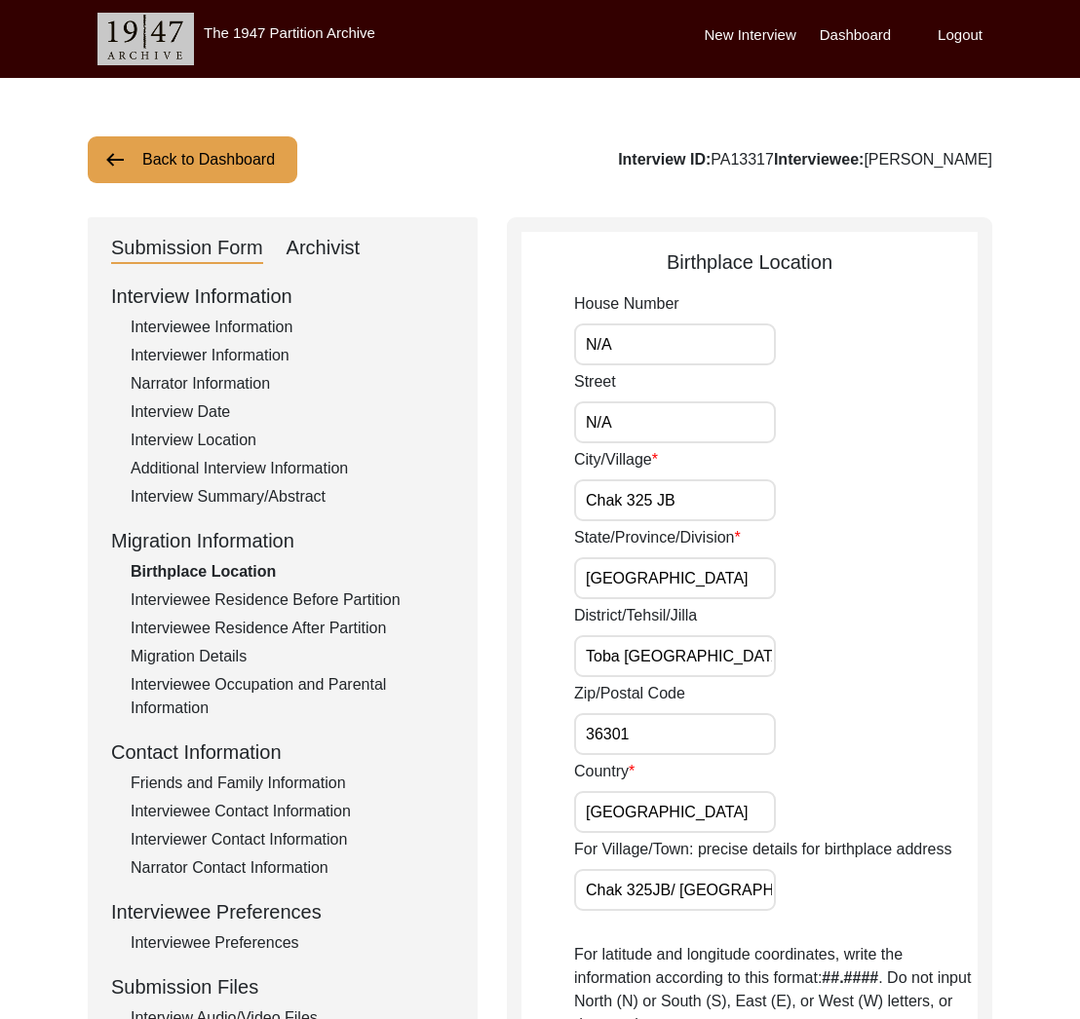
click at [687, 892] on input "Chak 325JB/ [GEOGRAPHIC_DATA] [PERSON_NAME]" at bounding box center [675, 890] width 202 height 42
type input "[GEOGRAPHIC_DATA]"
click at [862, 830] on div "Country [GEOGRAPHIC_DATA]" at bounding box center [775, 796] width 403 height 73
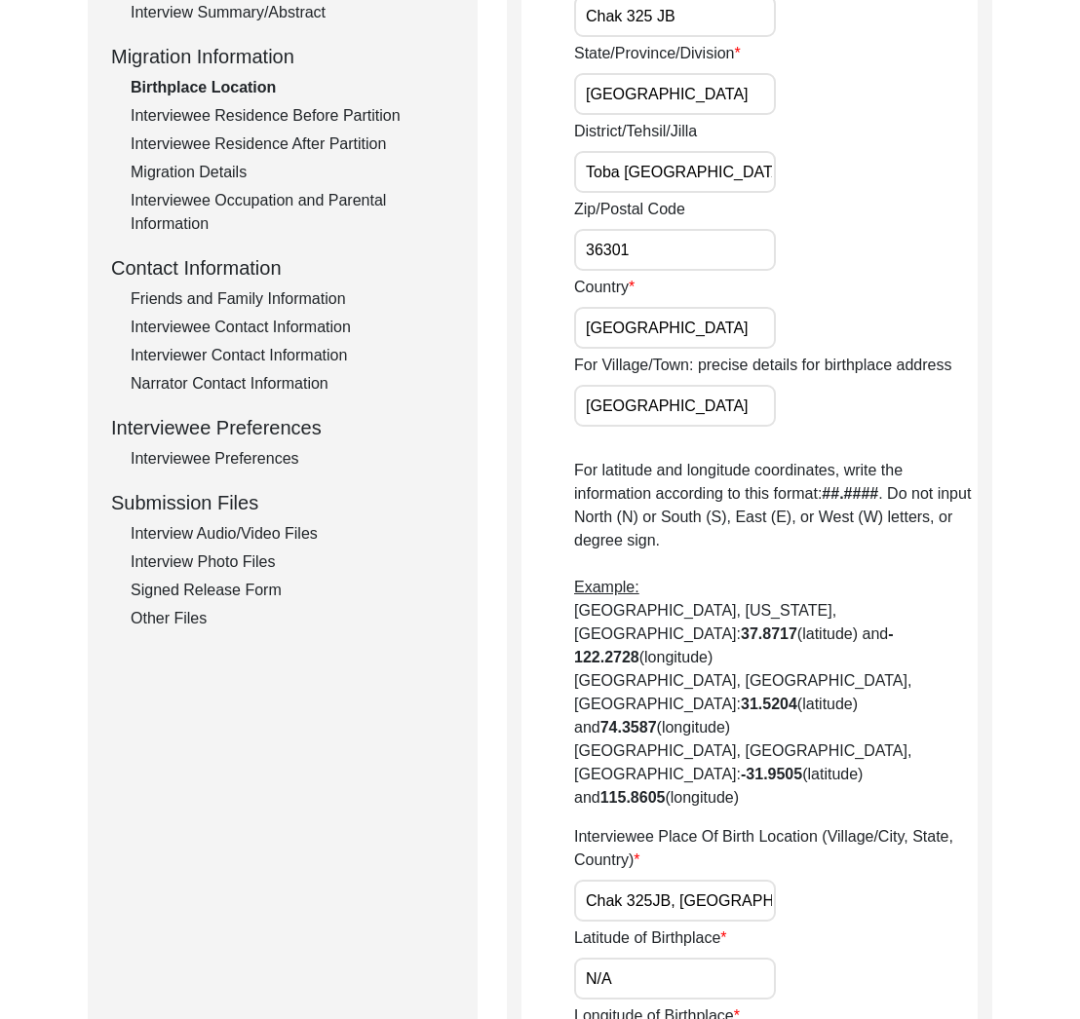
scroll to position [892, 0]
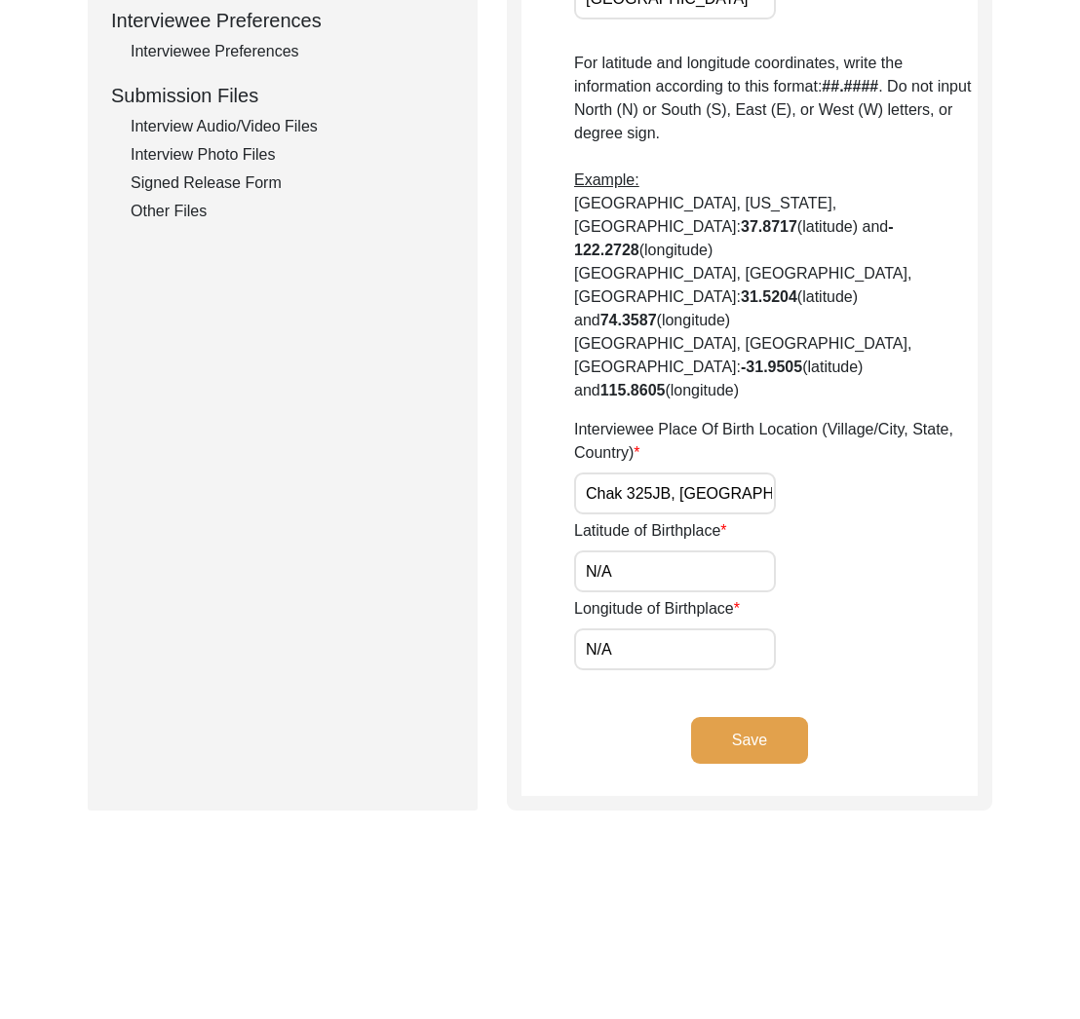
click at [713, 473] on input "Chak 325JB, [GEOGRAPHIC_DATA], [GEOGRAPHIC_DATA]" at bounding box center [675, 494] width 202 height 42
click at [610, 418] on label "Interviewee Place Of Birth Location (Village/City, State, Country)" at bounding box center [775, 441] width 403 height 47
click at [610, 473] on input "Chak 325JB, [GEOGRAPHIC_DATA], [GEOGRAPHIC_DATA]" at bounding box center [675, 494] width 202 height 42
click at [610, 418] on label "Interviewee Place Of Birth Location (Village/City, State, Country)" at bounding box center [775, 441] width 403 height 47
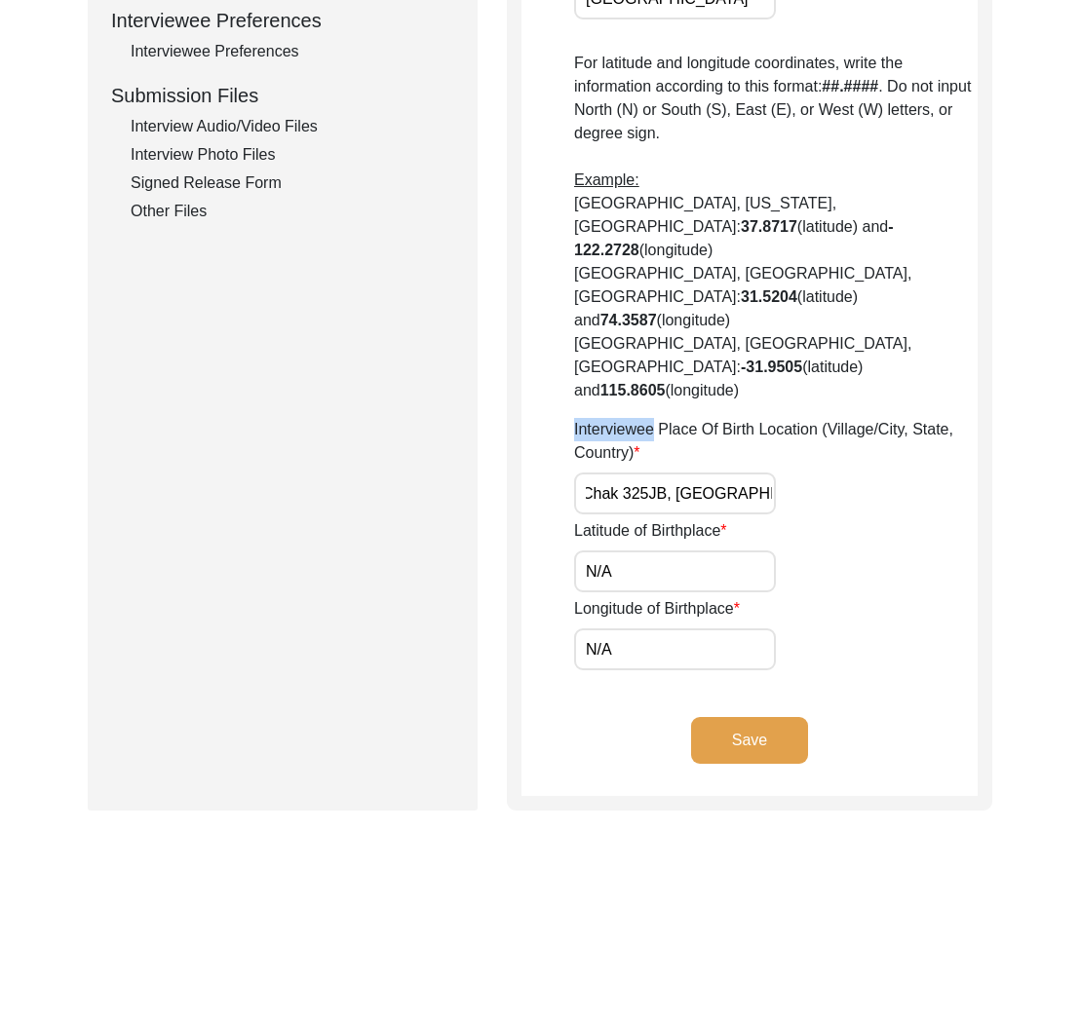
click at [610, 473] on input "Chak 325JB, [GEOGRAPHIC_DATA], [GEOGRAPHIC_DATA]" at bounding box center [675, 494] width 202 height 42
click at [610, 418] on label "Interviewee Place Of Birth Location (Village/City, State, Country)" at bounding box center [775, 441] width 403 height 47
click at [610, 473] on input "Chak 325JB, [GEOGRAPHIC_DATA], [GEOGRAPHIC_DATA]" at bounding box center [675, 494] width 202 height 42
copy label "Interviewee"
click at [700, 473] on input "Chak 325JB, [GEOGRAPHIC_DATA], [GEOGRAPHIC_DATA]" at bounding box center [675, 494] width 202 height 42
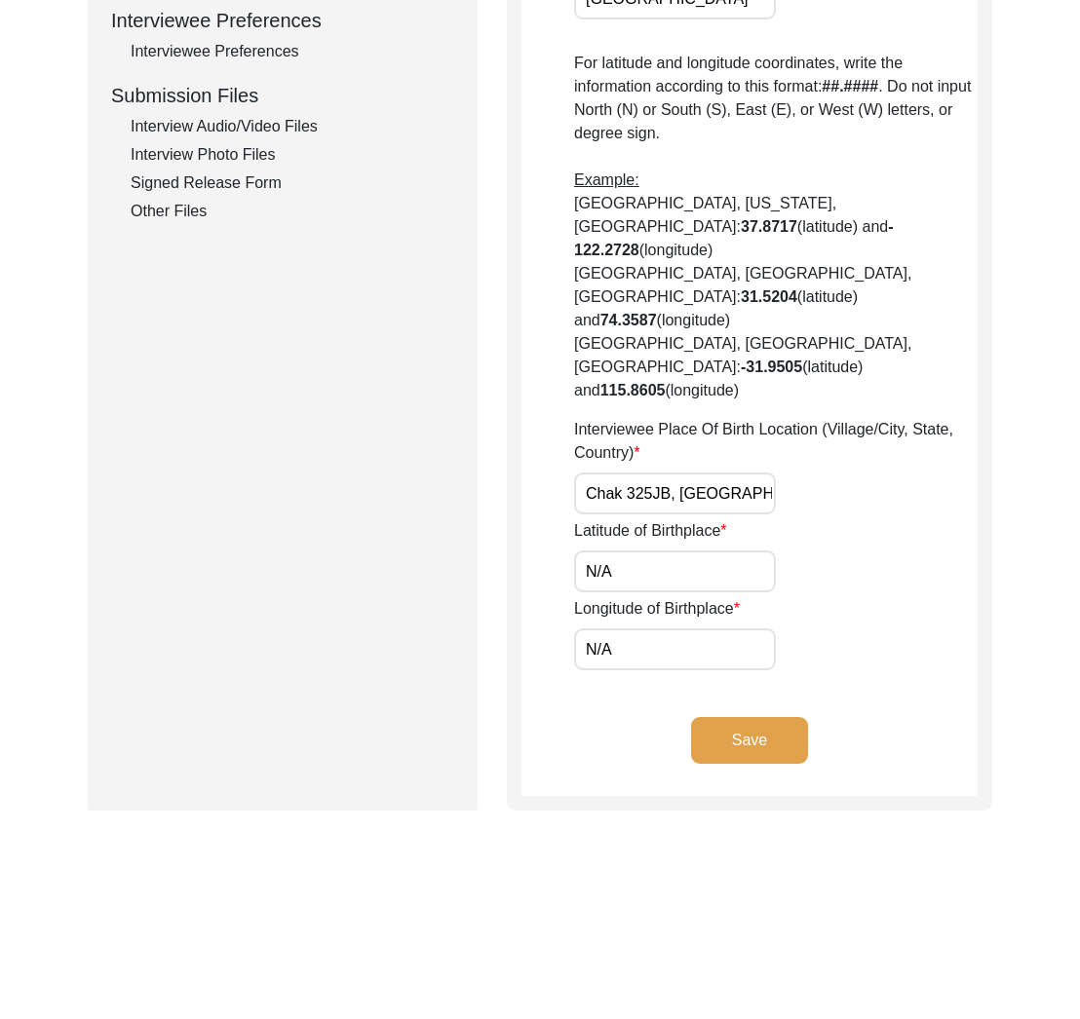
click at [700, 473] on input "Chak 325JB, [GEOGRAPHIC_DATA], [GEOGRAPHIC_DATA]" at bounding box center [675, 494] width 202 height 42
click at [639, 519] on label "Latitude of Birthplace" at bounding box center [650, 530] width 153 height 23
click at [639, 551] on input "N/A" at bounding box center [675, 572] width 202 height 42
click at [639, 519] on label "Latitude of Birthplace" at bounding box center [650, 530] width 153 height 23
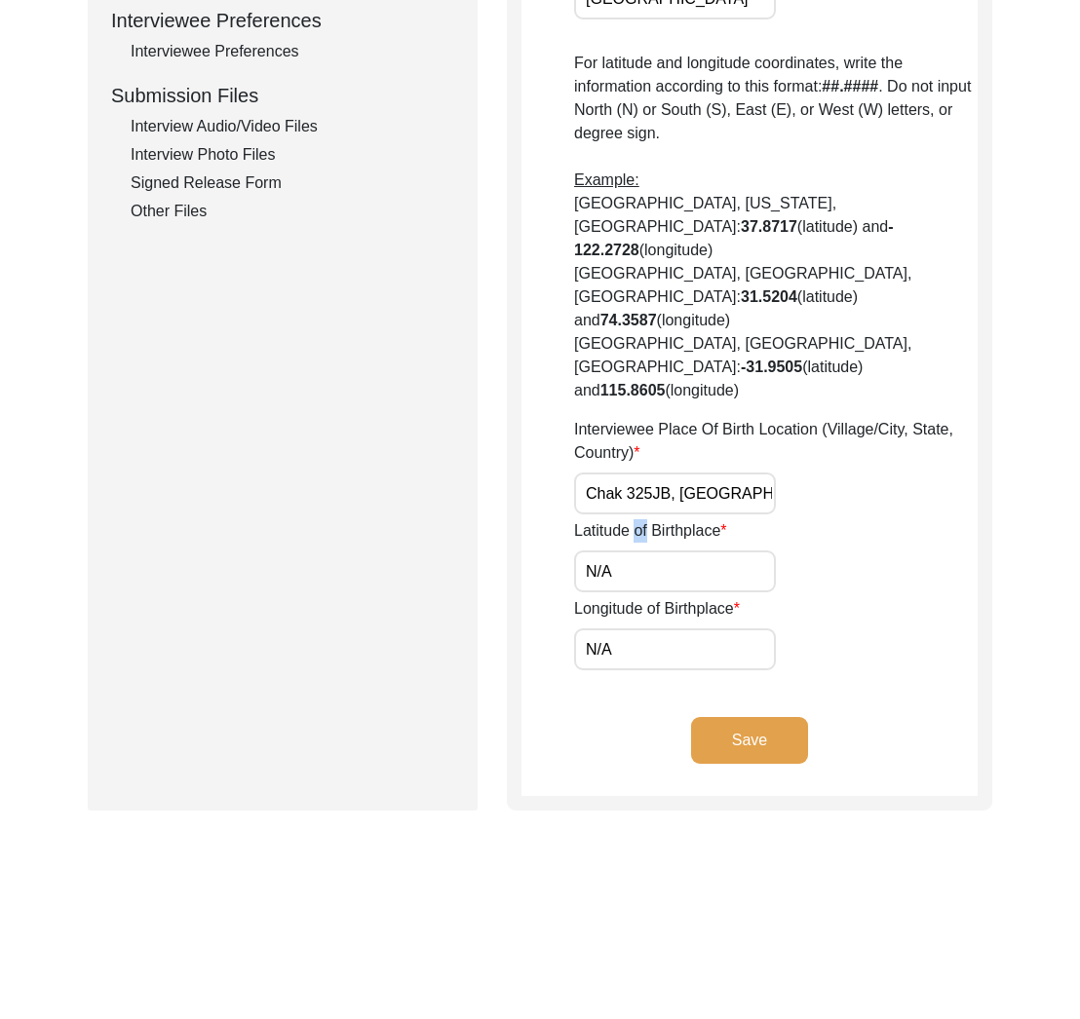
click at [639, 551] on input "N/A" at bounding box center [675, 572] width 202 height 42
click at [639, 519] on label "Latitude of Birthplace" at bounding box center [650, 530] width 153 height 23
click at [639, 551] on input "N/A" at bounding box center [675, 572] width 202 height 42
copy label "of"
click at [613, 597] on label "Longitude of Birthplace" at bounding box center [657, 608] width 166 height 23
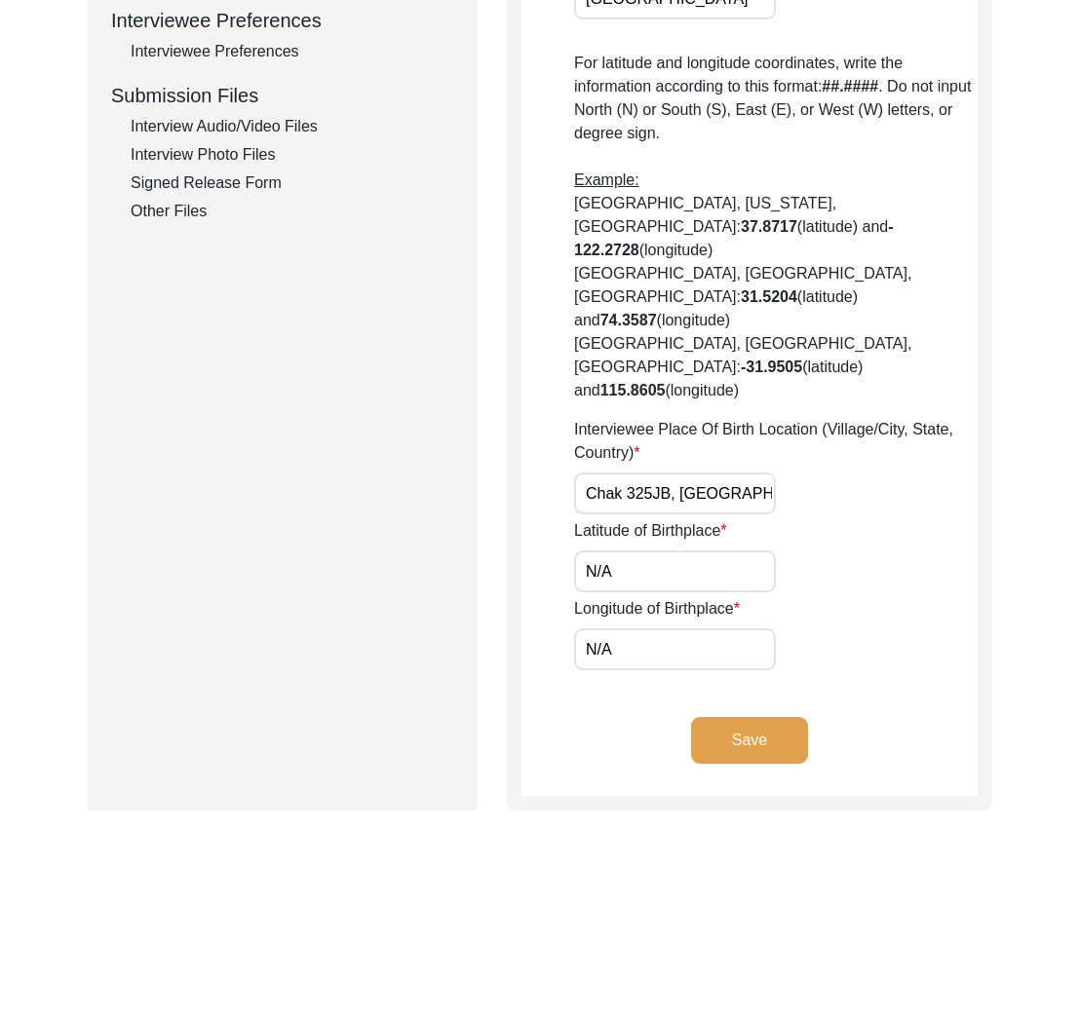
click at [613, 629] on input "N/A" at bounding box center [675, 650] width 202 height 42
click at [613, 597] on label "Longitude of Birthplace" at bounding box center [657, 608] width 166 height 23
click at [613, 629] on input "N/A" at bounding box center [675, 650] width 202 height 42
click at [613, 597] on label "Longitude of Birthplace" at bounding box center [657, 608] width 166 height 23
click at [613, 629] on input "N/A" at bounding box center [675, 650] width 202 height 42
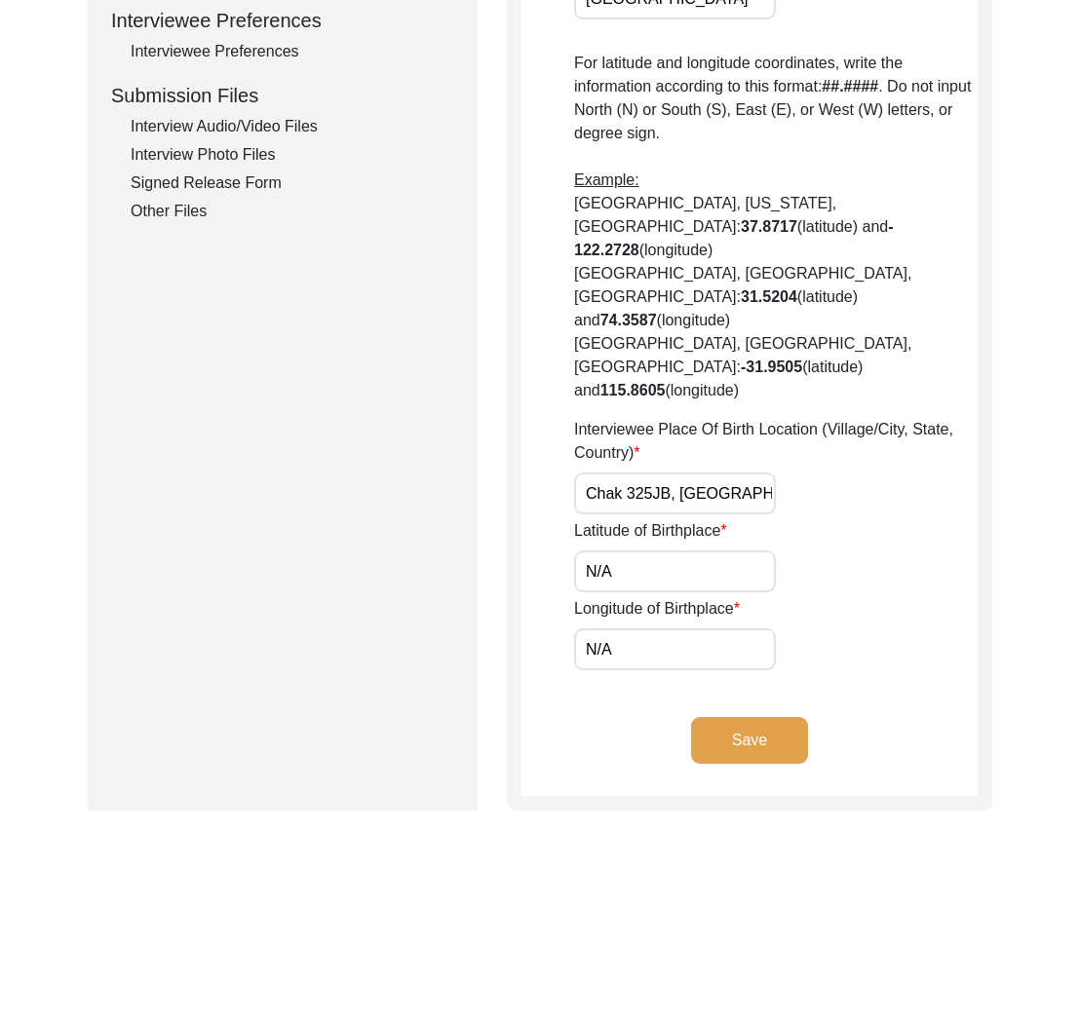
drag, startPoint x: 635, startPoint y: 500, endPoint x: 506, endPoint y: 500, distance: 129.6
click at [507, 500] on div "Birthplace Location House Number N/A Street N/A City/Village Chak 325 JB State/…" at bounding box center [749, 68] width 485 height 1485
paste input "31.0098"
type input "31.0098"
click at [649, 473] on input "Chak 325JB, [GEOGRAPHIC_DATA], [GEOGRAPHIC_DATA]" at bounding box center [675, 494] width 202 height 42
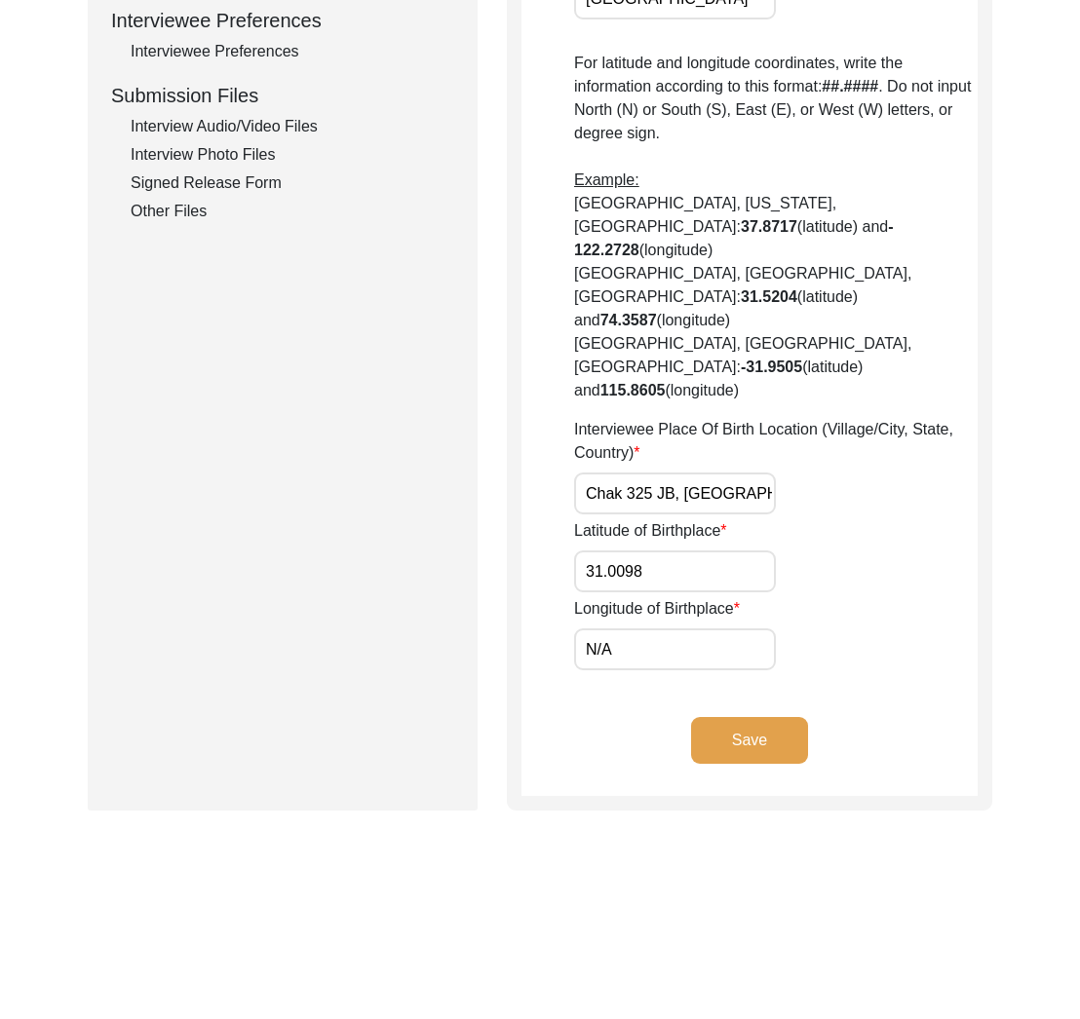
type input "Chak 325 JB, [GEOGRAPHIC_DATA], [GEOGRAPHIC_DATA]"
click at [691, 551] on input "31.0098" at bounding box center [675, 572] width 202 height 42
drag, startPoint x: 635, startPoint y: 576, endPoint x: 572, endPoint y: 577, distance: 63.4
click at [572, 577] on app-birthplace-location "Birthplace Location House Number N/A Street N/A City/Village Chak 325 JB State/…" at bounding box center [749, 76] width 456 height 1440
paste input "72.4628"
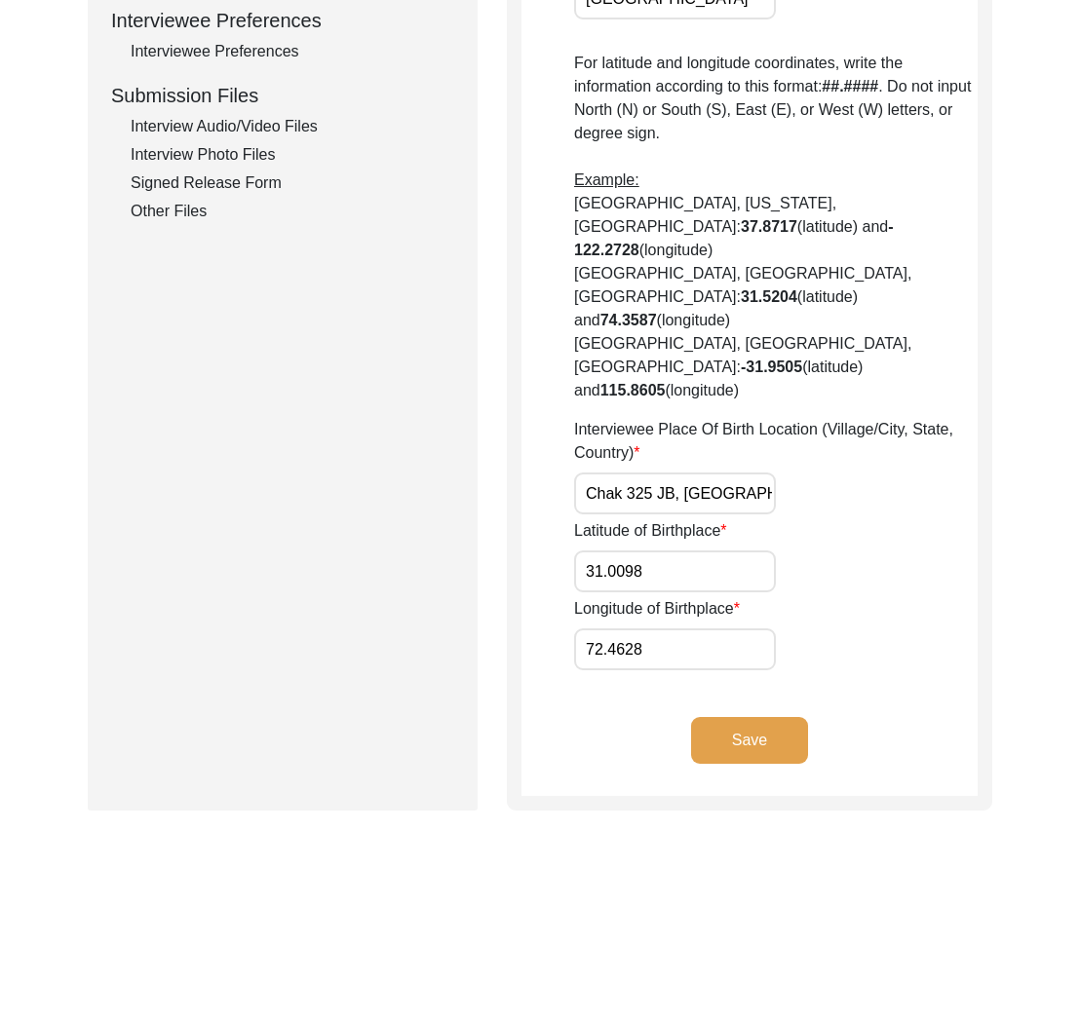
drag, startPoint x: 587, startPoint y: 576, endPoint x: 563, endPoint y: 578, distance: 23.5
click at [563, 578] on app-birthplace-location "Birthplace Location House Number N/A Street N/A City/Village Chak 325 JB State/…" at bounding box center [749, 76] width 456 height 1440
type input "72.4628"
click at [595, 551] on input "31.0098" at bounding box center [675, 572] width 202 height 42
click at [591, 551] on input "31.0098" at bounding box center [675, 572] width 202 height 42
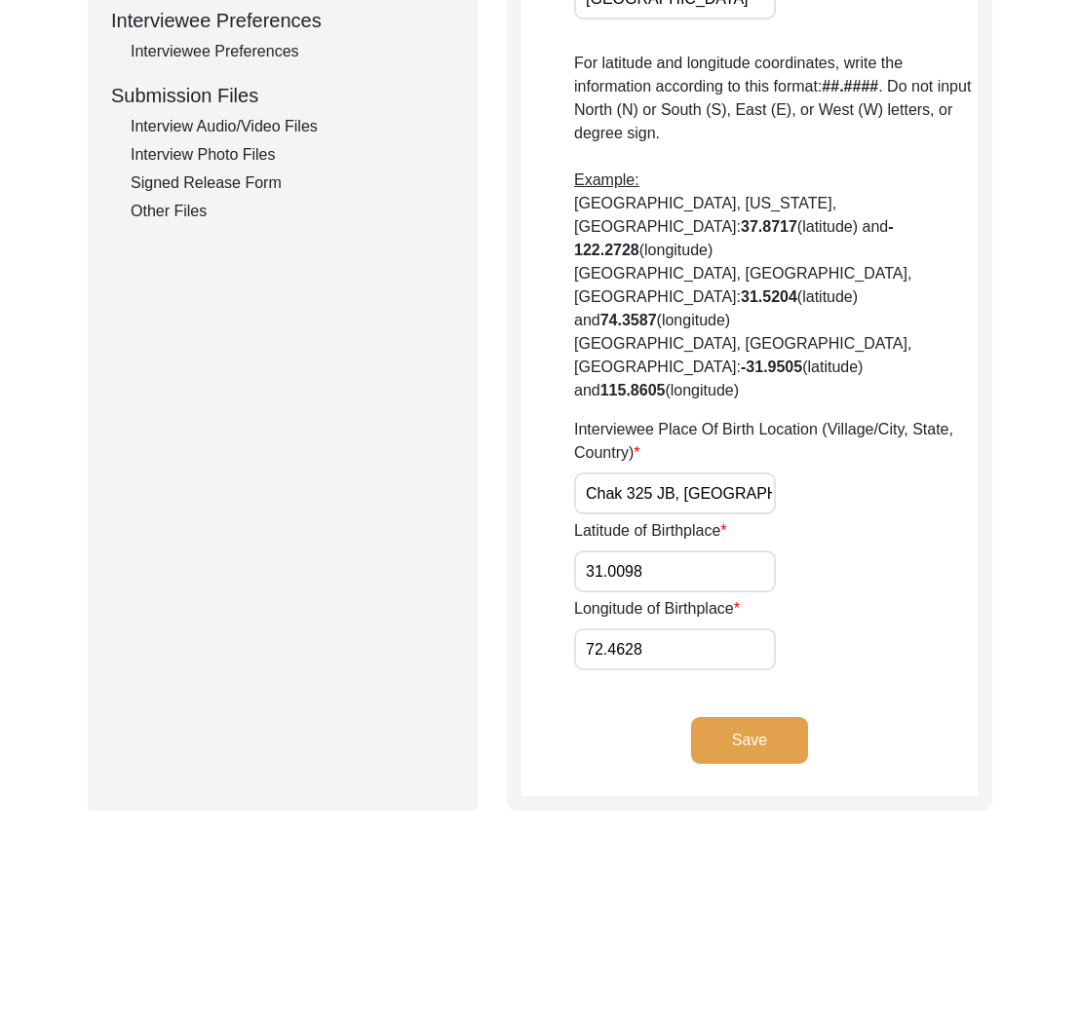
type input "31.0098"
click at [591, 629] on input "72.4628" at bounding box center [675, 650] width 202 height 42
type input "72.4628"
click at [783, 717] on button "Save" at bounding box center [749, 740] width 117 height 47
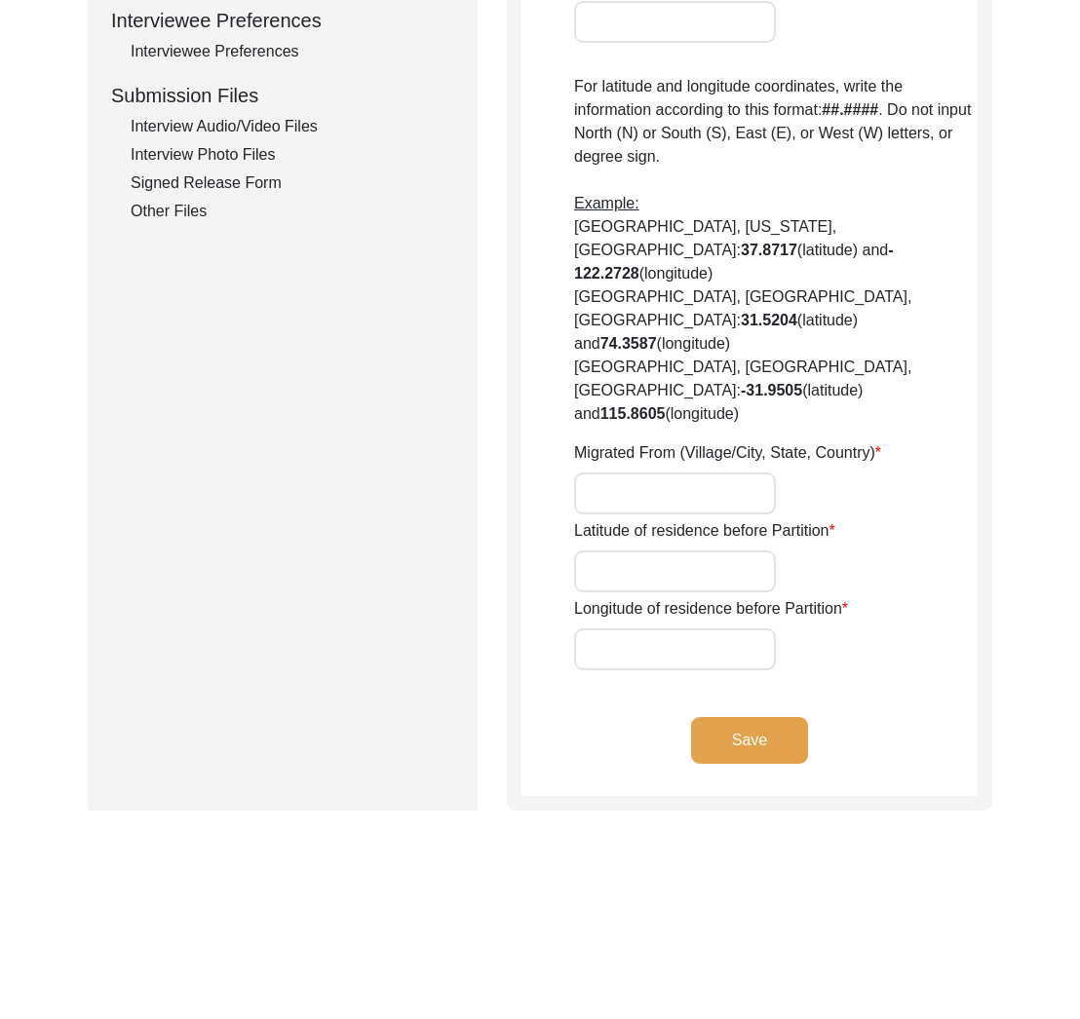
type input "N/A"
type input "Chak 325JB"
type input "[GEOGRAPHIC_DATA]"
type input "[PERSON_NAME]/ [PERSON_NAME]"
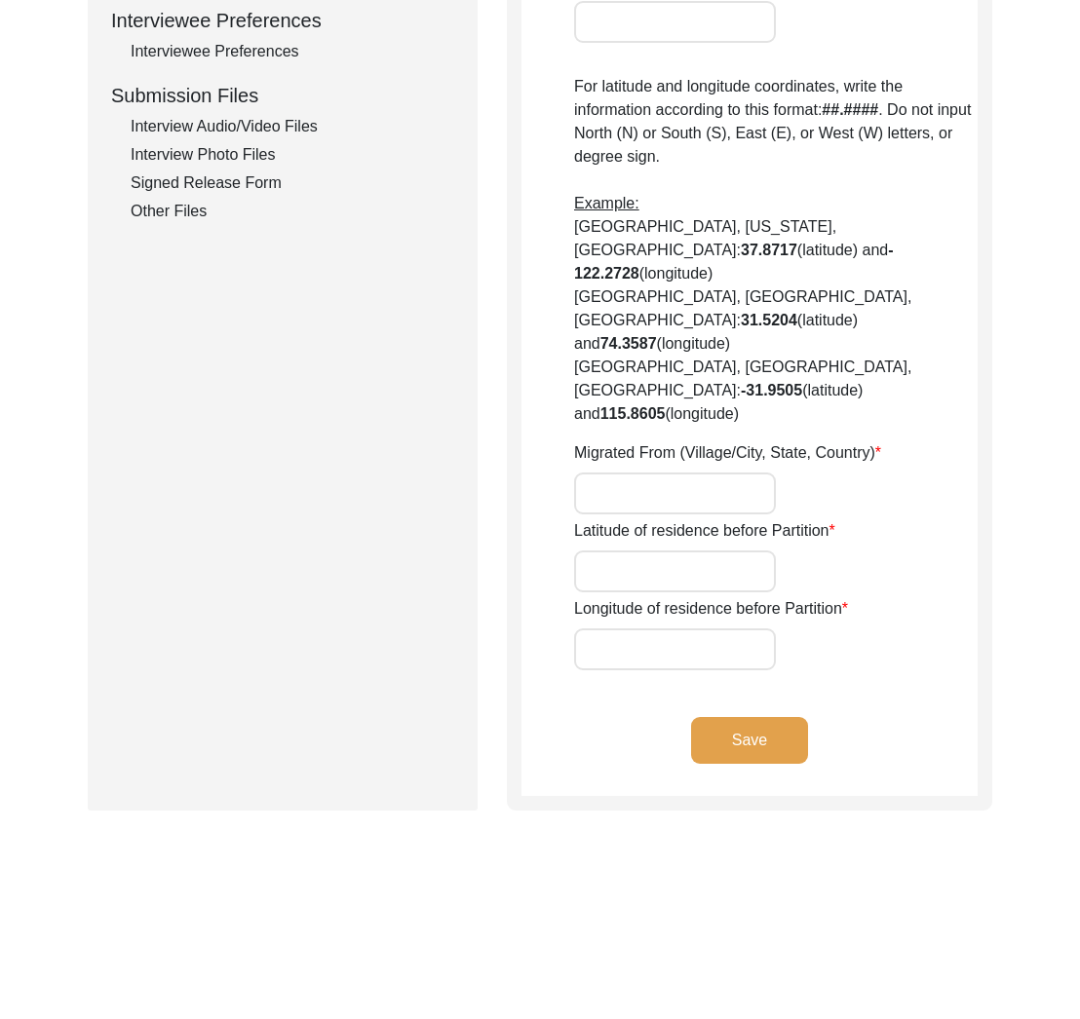
type input "36301"
type input "[GEOGRAPHIC_DATA]"
type input "Chak 325JB/ [GEOGRAPHIC_DATA] [PERSON_NAME]"
type input "Did Not Migrate"
type input "N/A"
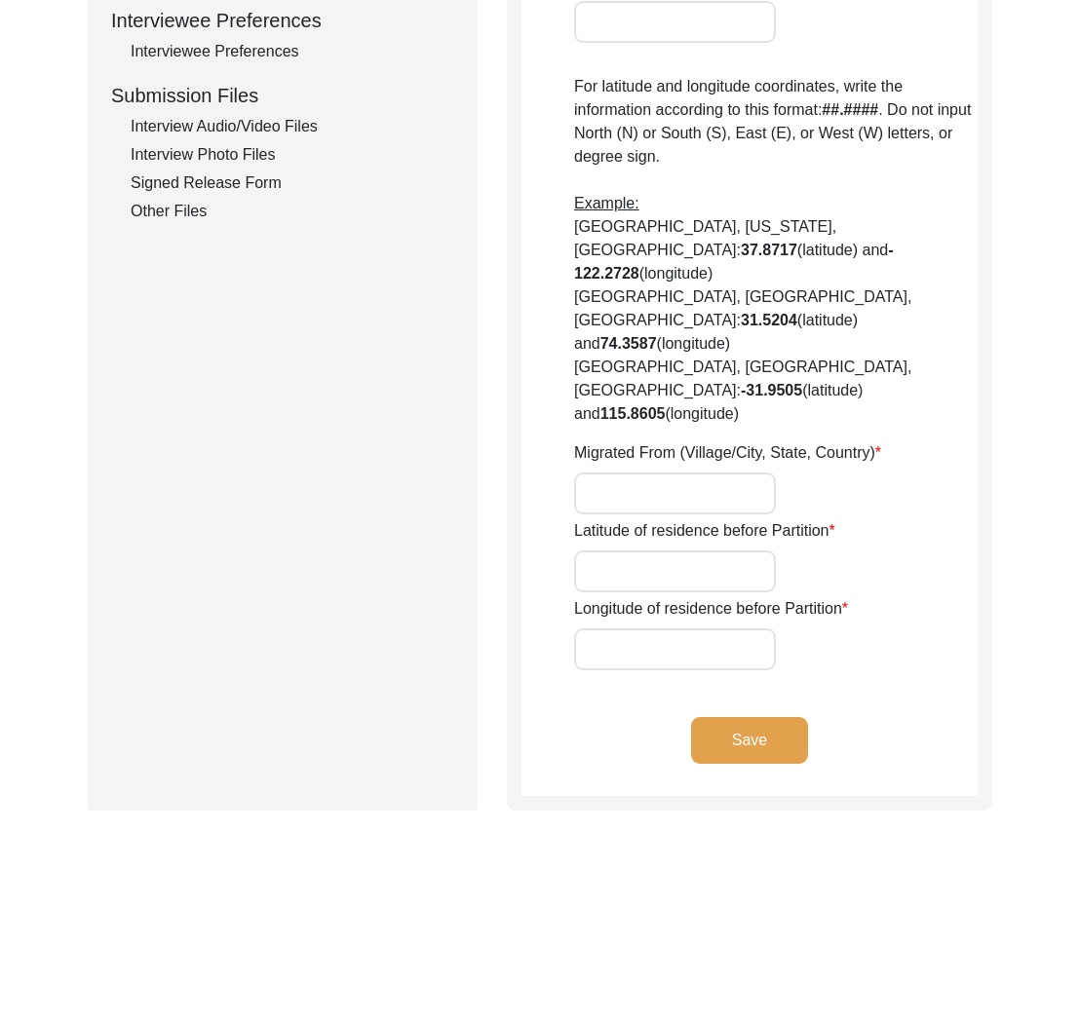
type input "N/A"
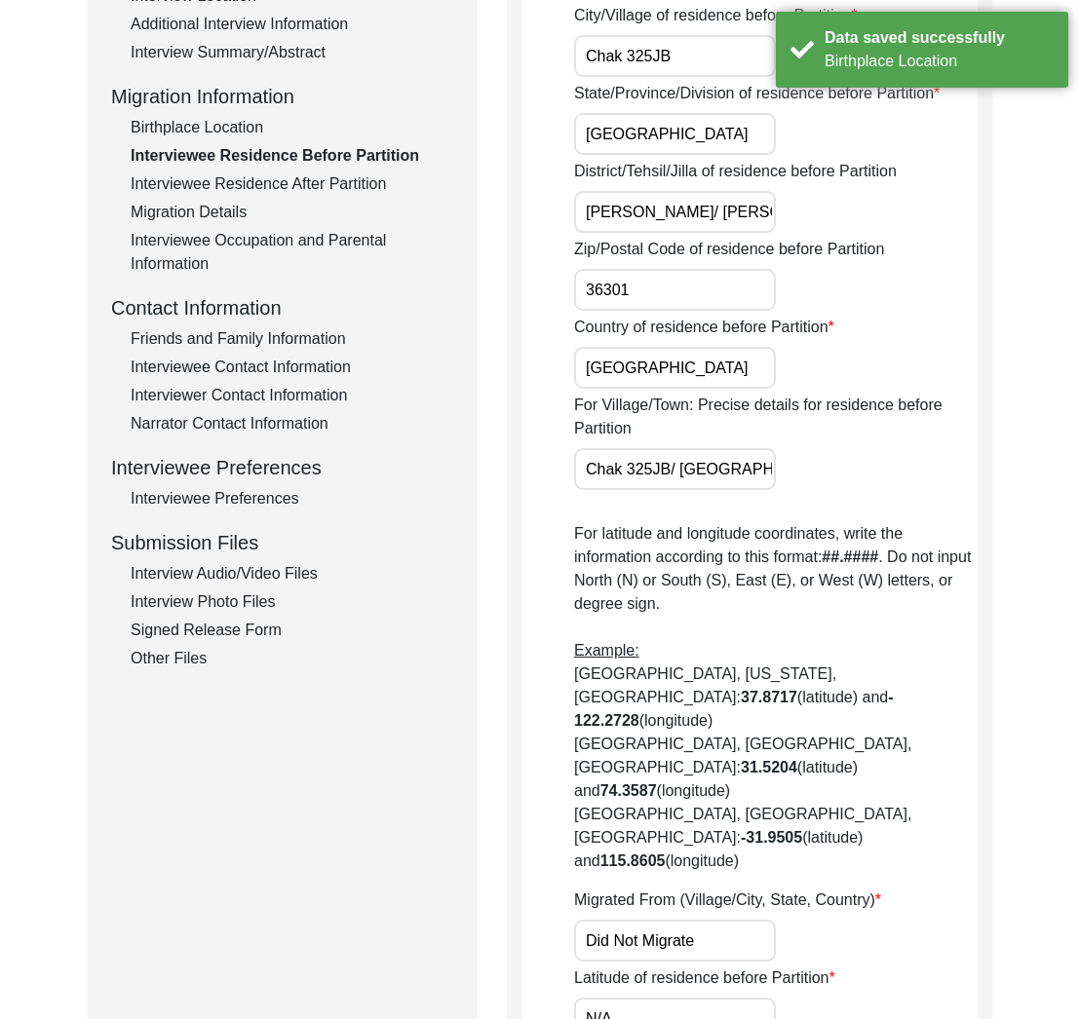
scroll to position [892, 0]
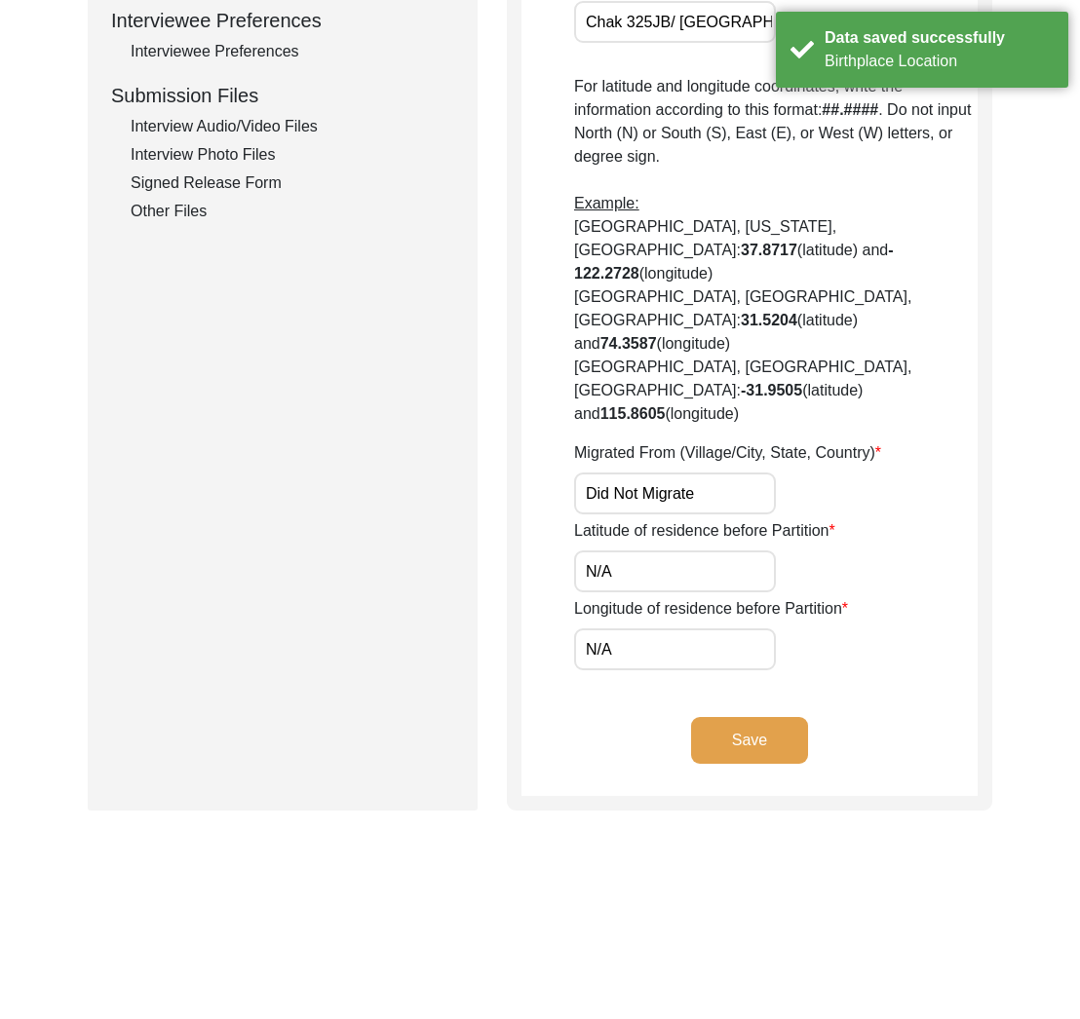
click at [658, 551] on input "N/A" at bounding box center [675, 572] width 202 height 42
click at [742, 473] on input "Did Not Migrate" at bounding box center [675, 494] width 202 height 42
click at [653, 629] on input "N/A" at bounding box center [675, 650] width 202 height 42
click at [646, 629] on input "N/A" at bounding box center [675, 650] width 202 height 42
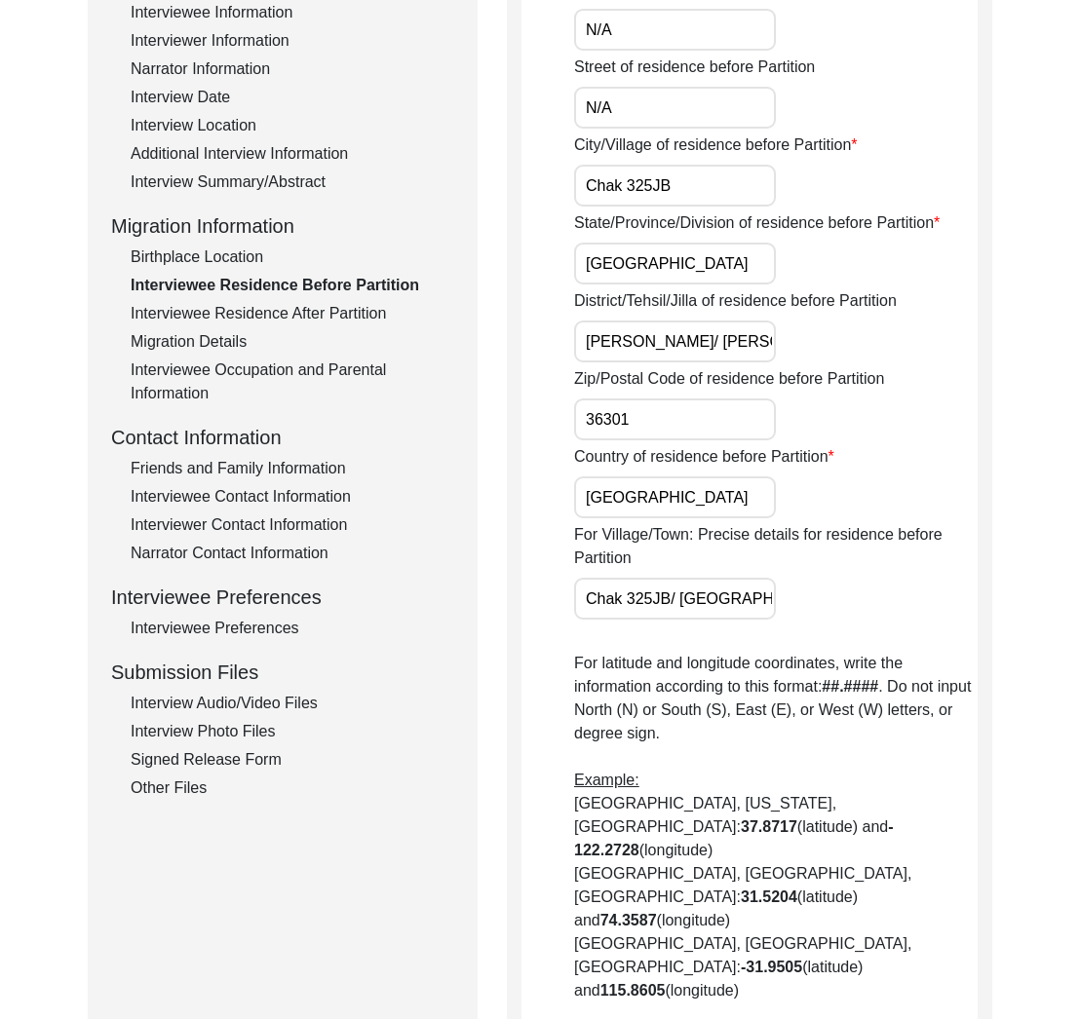
scroll to position [0, 0]
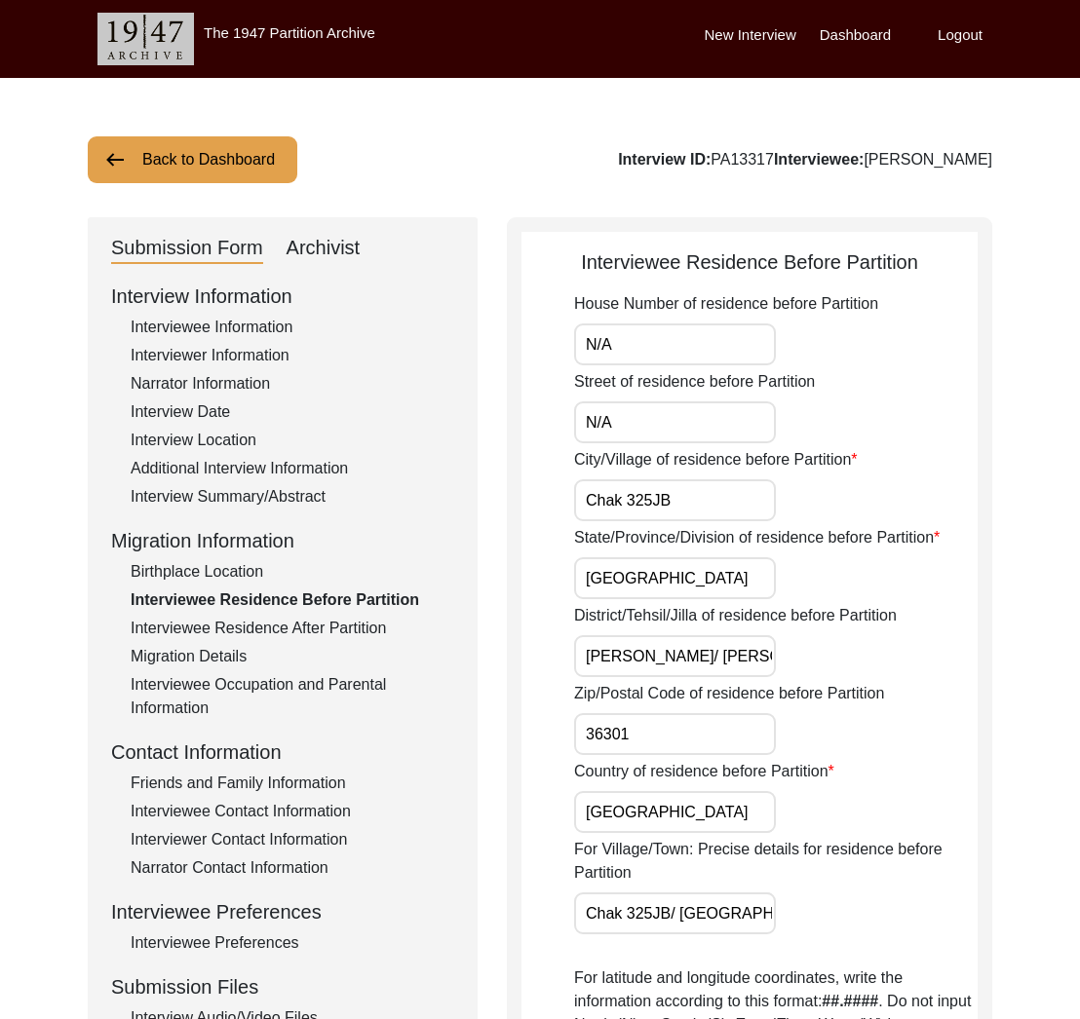
click at [732, 456] on label "City/Village of residence before Partition" at bounding box center [716, 459] width 284 height 23
click at [732, 480] on input "Chak 325JB" at bounding box center [675, 501] width 202 height 42
click at [732, 456] on label "City/Village of residence before Partition" at bounding box center [716, 459] width 284 height 23
click at [732, 480] on input "Chak 325JB" at bounding box center [675, 501] width 202 height 42
click at [732, 456] on label "City/Village of residence before Partition" at bounding box center [716, 459] width 284 height 23
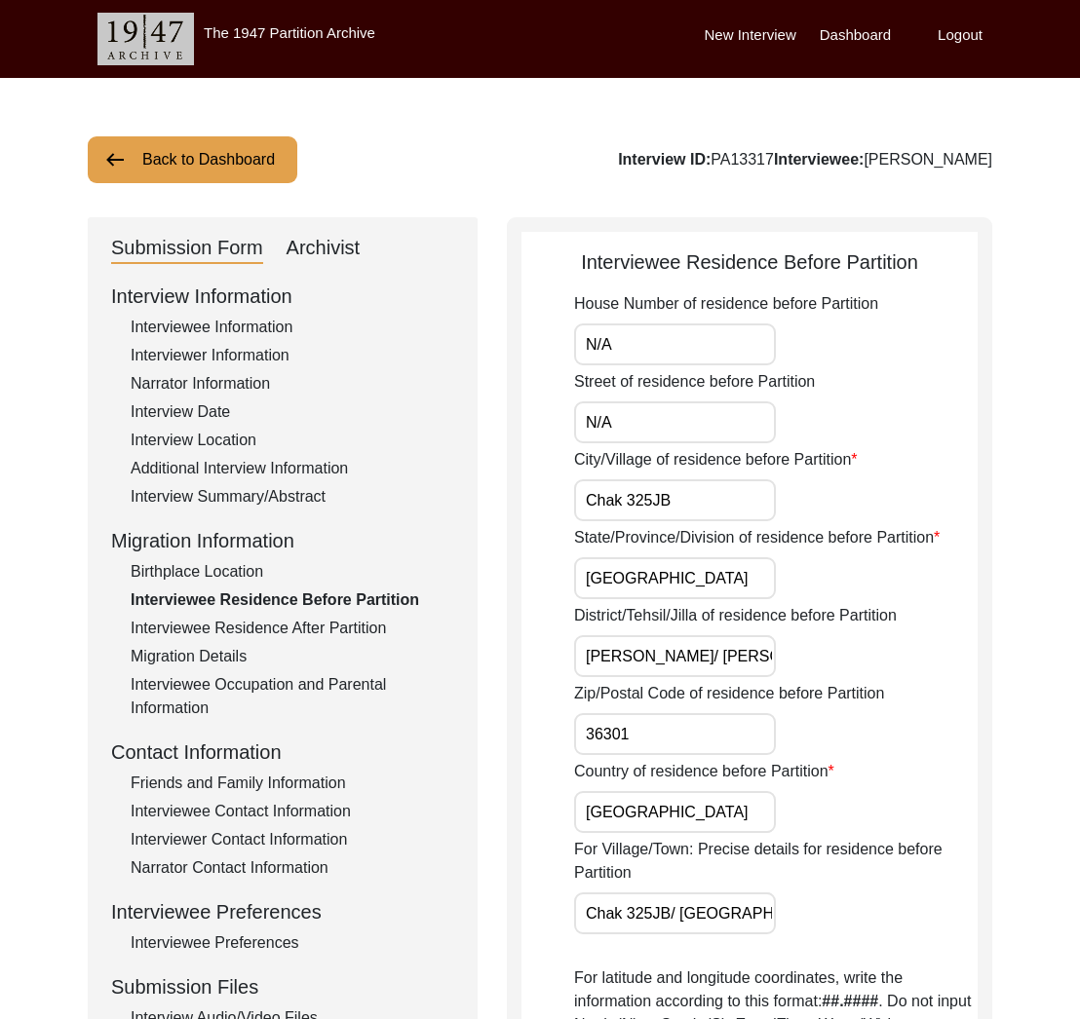
click at [732, 480] on input "Chak 325JB" at bounding box center [675, 501] width 202 height 42
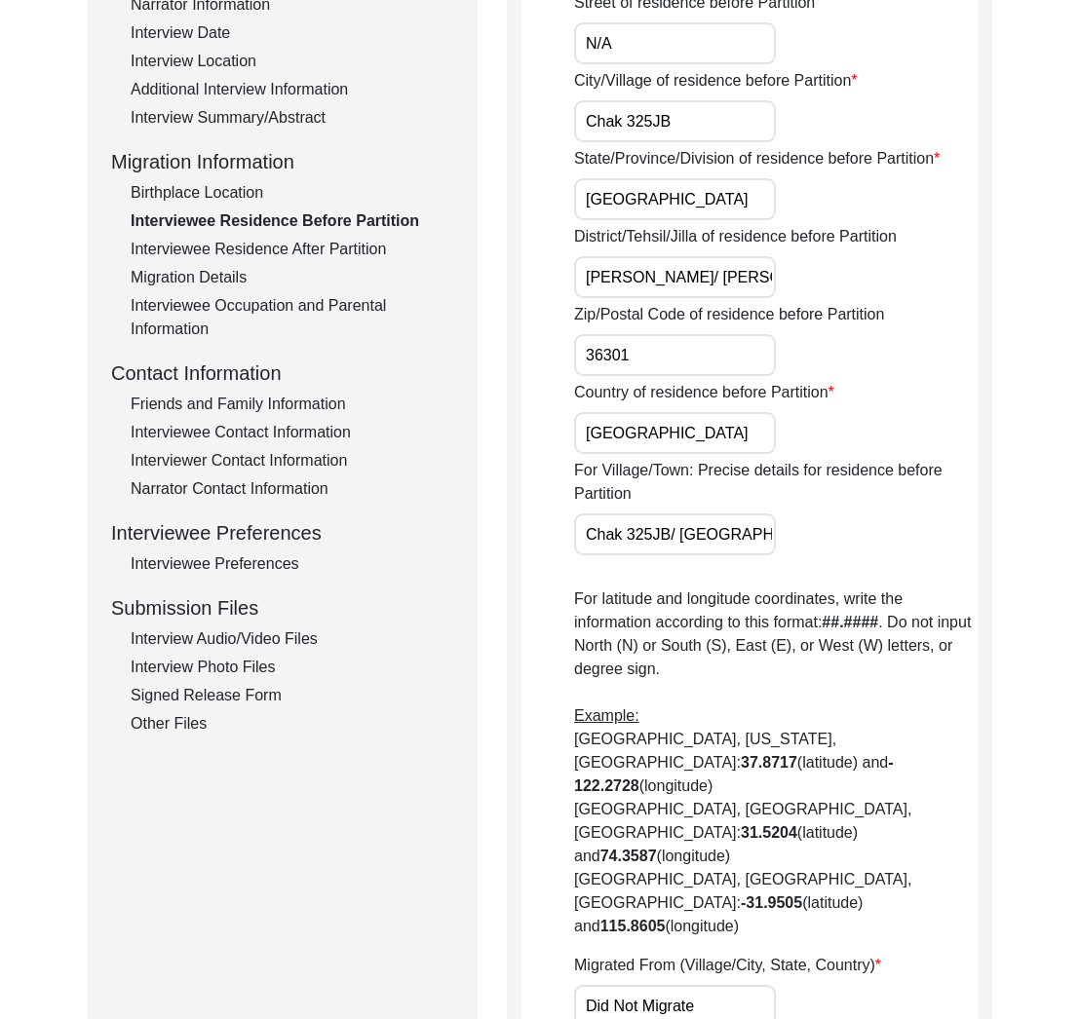
scroll to position [331, 0]
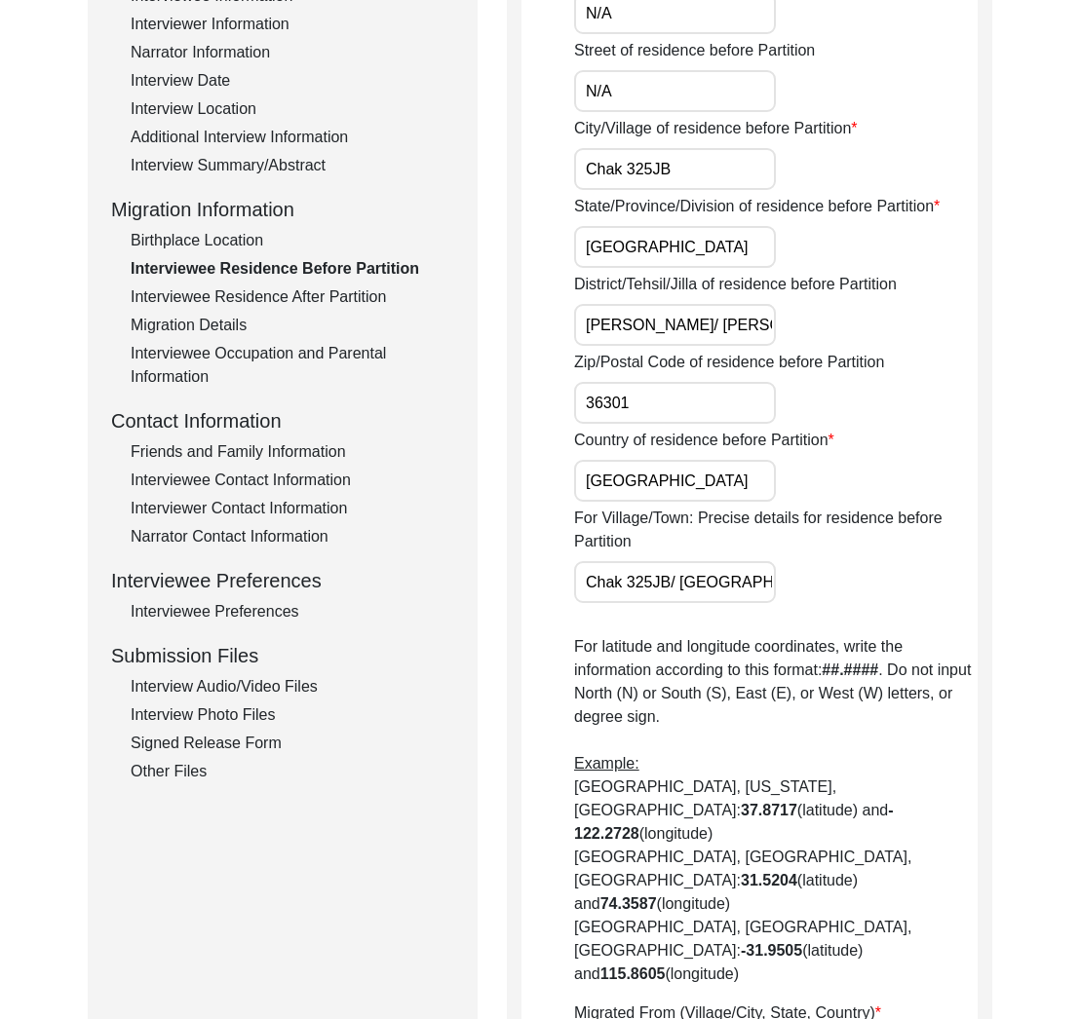
click at [649, 165] on input "Chak 325JB" at bounding box center [675, 169] width 202 height 42
type input "Chak 325 JB"
click at [653, 250] on input "[GEOGRAPHIC_DATA]" at bounding box center [675, 247] width 202 height 42
click at [631, 325] on input "[PERSON_NAME]/ [PERSON_NAME]" at bounding box center [675, 325] width 202 height 42
click at [663, 296] on div "District/Tehsil/Jilla of residence before Partition [PERSON_NAME]/ [PERSON_NAME]" at bounding box center [775, 309] width 403 height 73
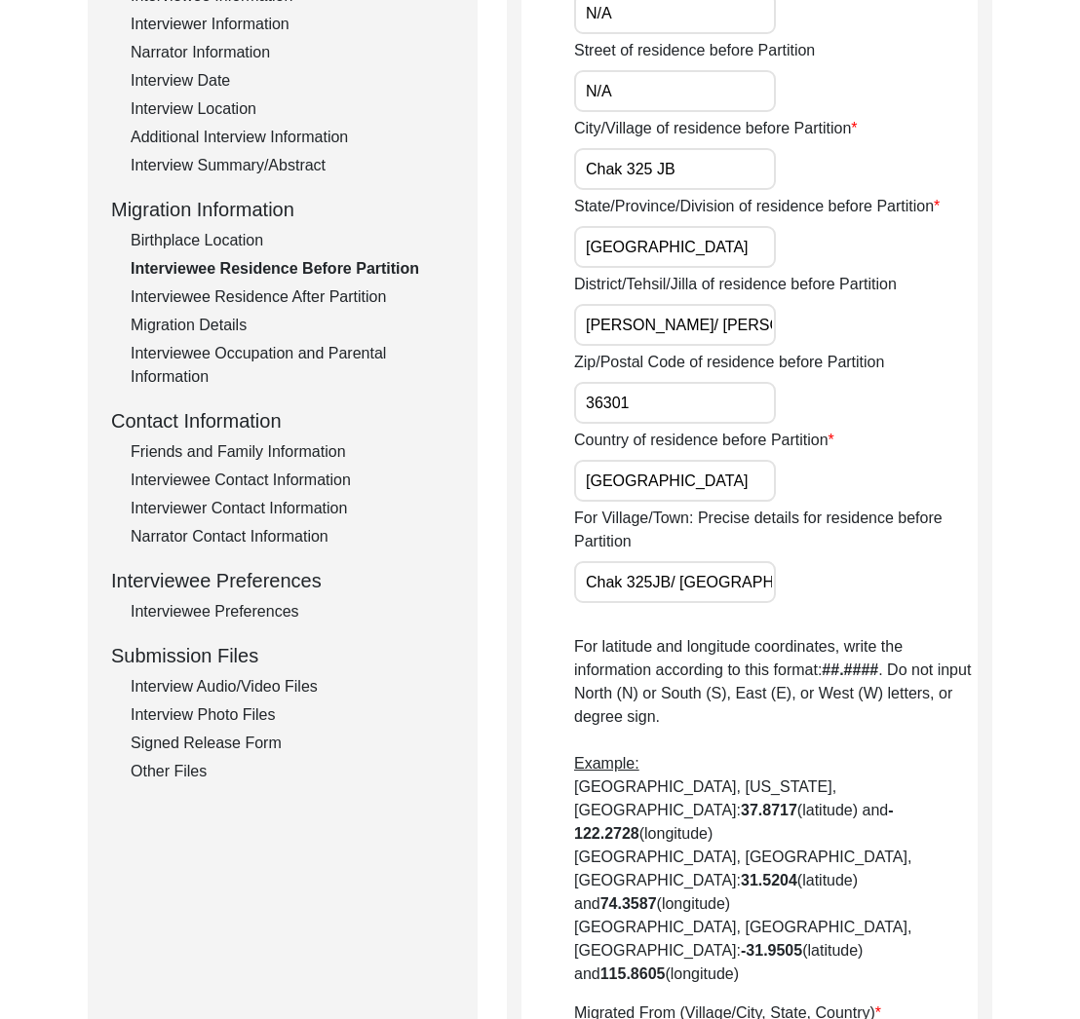
click at [659, 288] on label "District/Tehsil/Jilla of residence before Partition" at bounding box center [735, 284] width 323 height 23
click at [659, 304] on input "[PERSON_NAME]/ [PERSON_NAME]" at bounding box center [675, 325] width 202 height 42
click at [659, 288] on label "District/Tehsil/Jilla of residence before Partition" at bounding box center [735, 284] width 323 height 23
click at [659, 304] on input "[PERSON_NAME]/ [PERSON_NAME]" at bounding box center [675, 325] width 202 height 42
click at [659, 288] on label "District/Tehsil/Jilla of residence before Partition" at bounding box center [735, 284] width 323 height 23
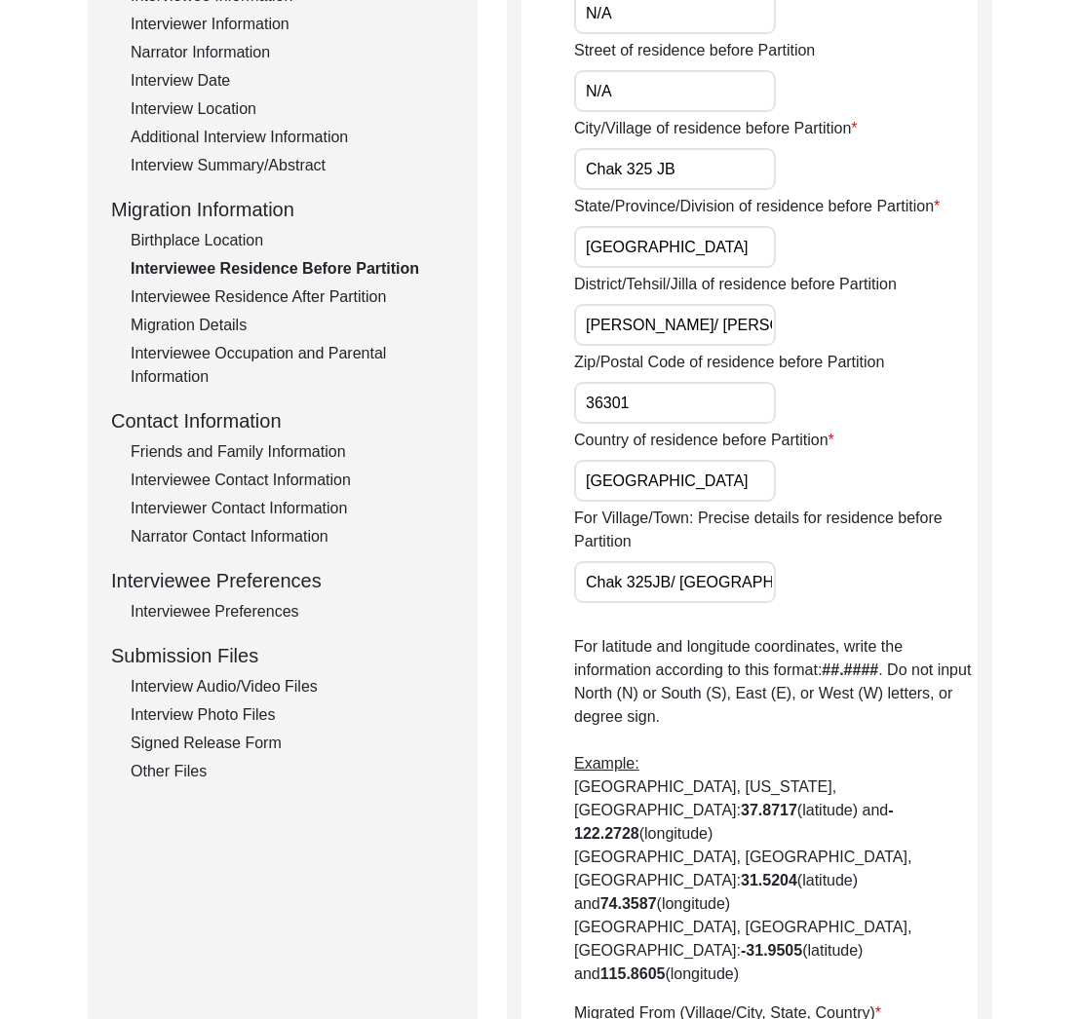
click at [659, 304] on input "[PERSON_NAME]/ [PERSON_NAME]" at bounding box center [675, 325] width 202 height 42
click at [642, 329] on input "[PERSON_NAME]/ [PERSON_NAME]" at bounding box center [675, 325] width 202 height 42
click at [666, 328] on input "[PERSON_NAME]/ [PERSON_NAME]" at bounding box center [675, 325] width 202 height 42
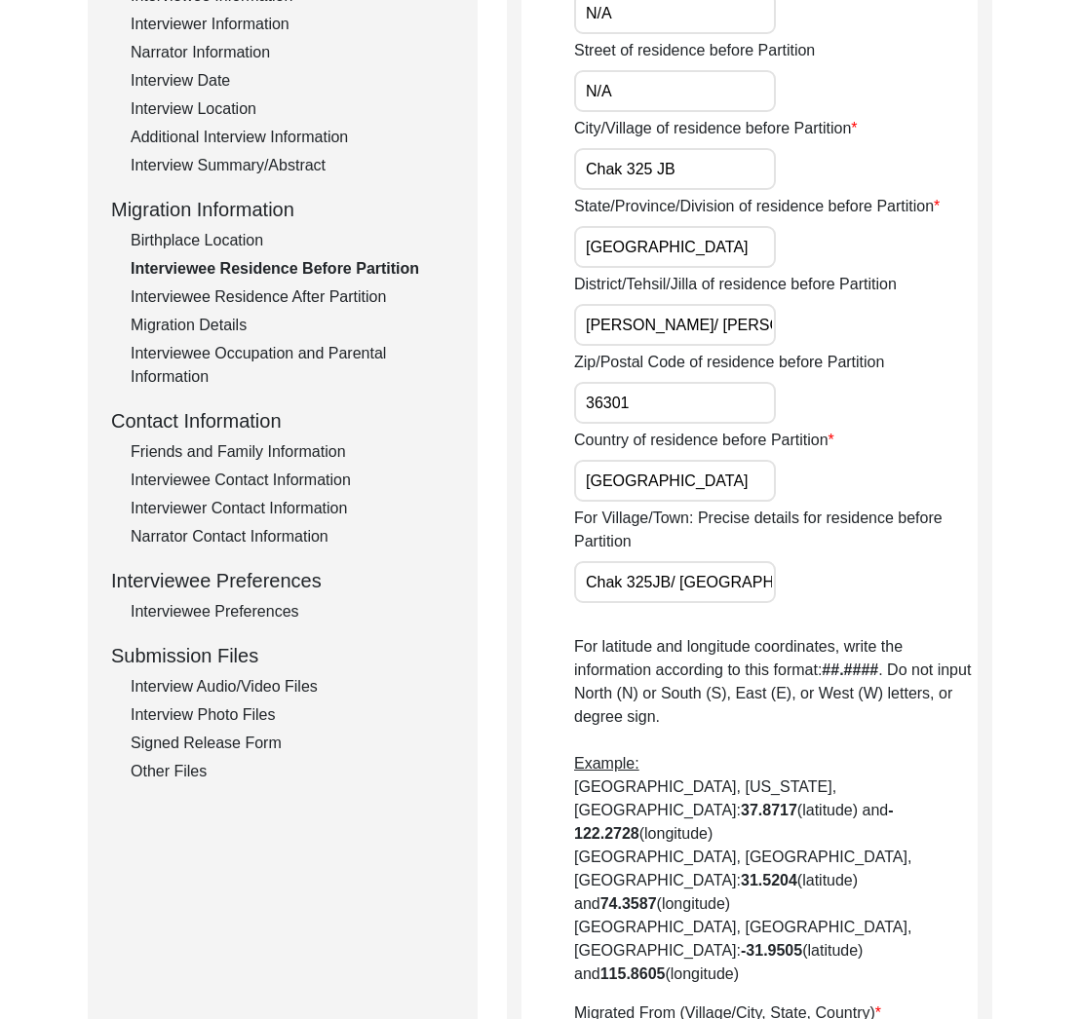
click at [666, 328] on input "[PERSON_NAME]/ [PERSON_NAME]" at bounding box center [675, 325] width 202 height 42
click at [666, 327] on input "[PERSON_NAME]/ [PERSON_NAME]" at bounding box center [675, 325] width 202 height 42
paste input "District, Toba Tek Singh Tehsil"
drag, startPoint x: 588, startPoint y: 328, endPoint x: 556, endPoint y: 332, distance: 32.4
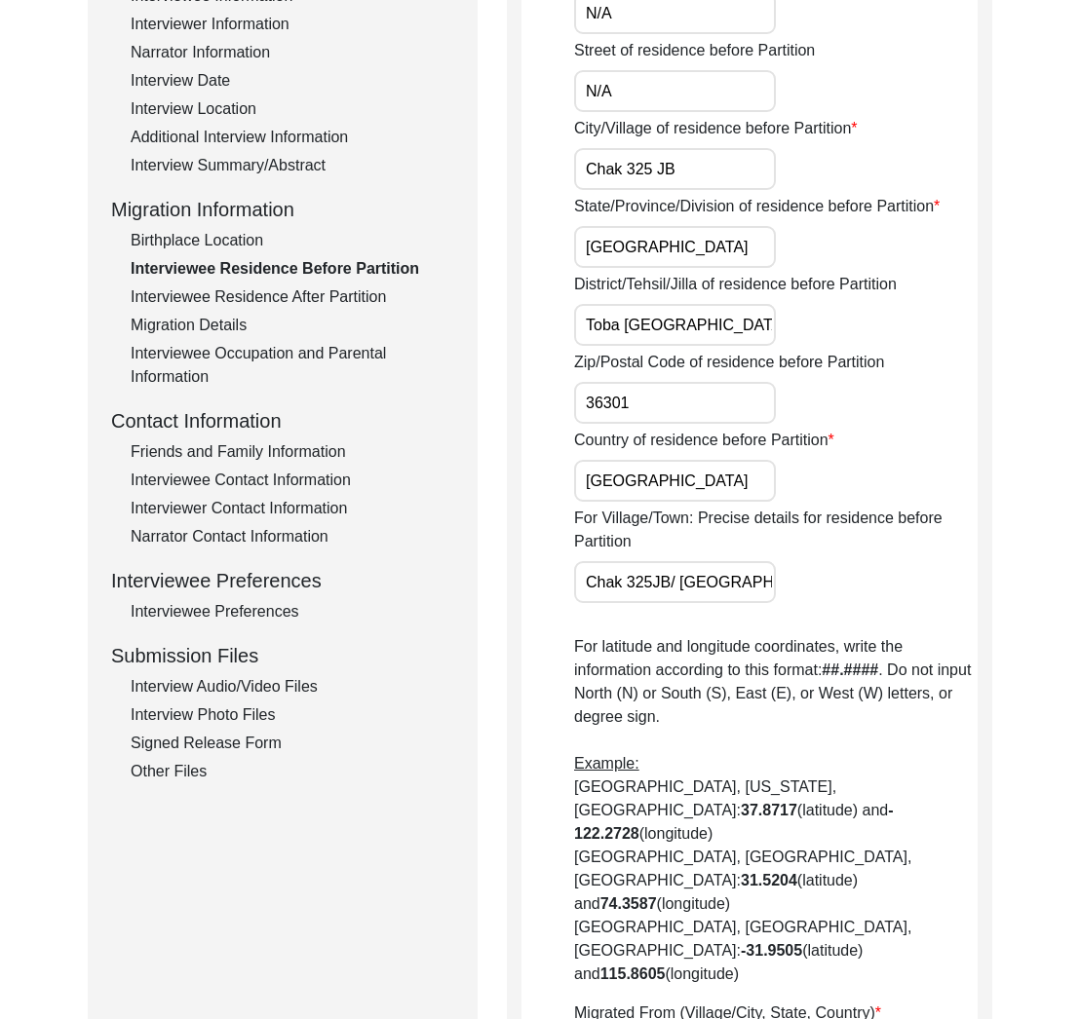
click at [556, 332] on app-residence-before-partition "Interviewee Residence Before Partition House Number of residence before Partiti…" at bounding box center [749, 636] width 456 height 1440
type input "Toba [GEOGRAPHIC_DATA], Toba Tek Singh Tehsil"
click at [700, 528] on label "For Village/Town: Precise details for residence before Partition" at bounding box center [775, 530] width 403 height 47
click at [700, 561] on input "Chak 325JB/ [GEOGRAPHIC_DATA] [PERSON_NAME]" at bounding box center [675, 582] width 202 height 42
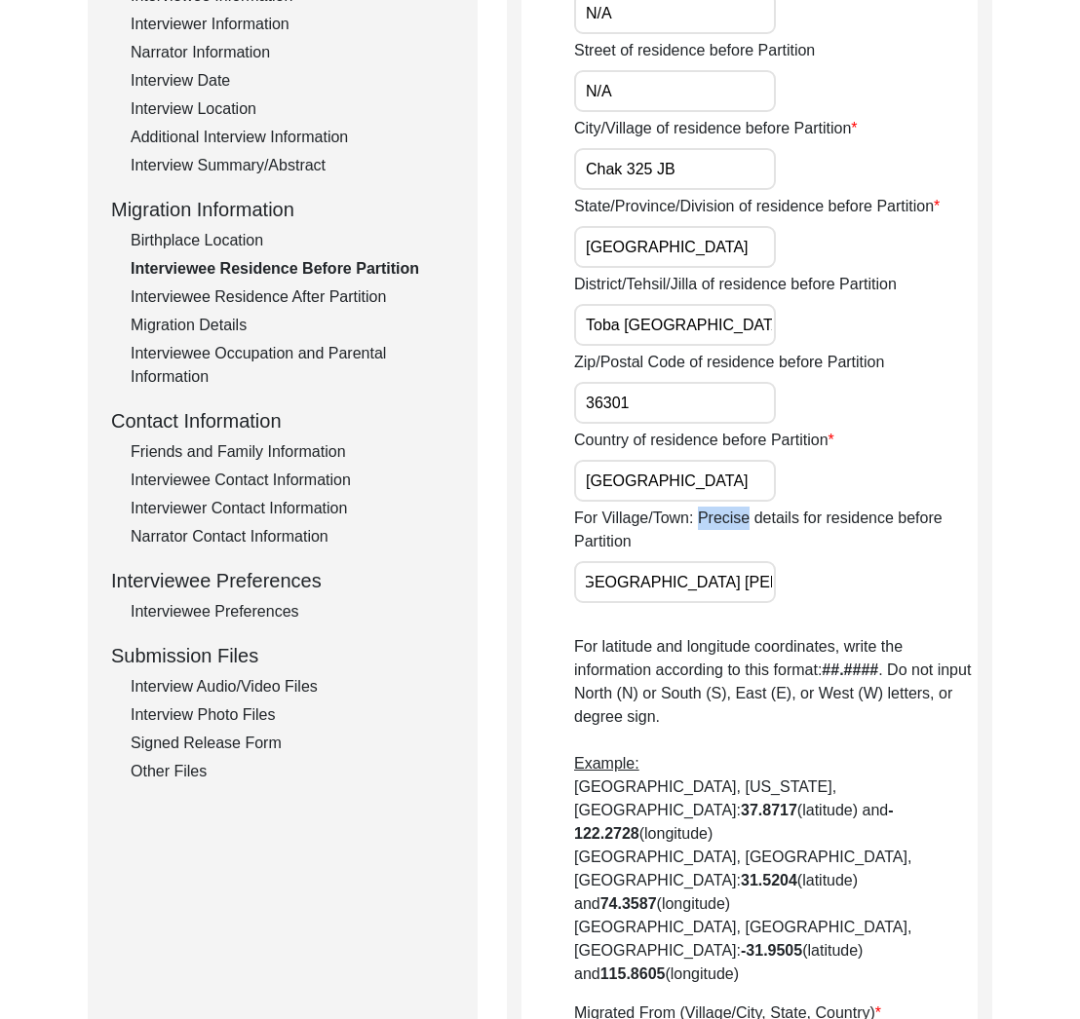
click at [700, 528] on label "For Village/Town: Precise details for residence before Partition" at bounding box center [775, 530] width 403 height 47
click at [700, 561] on input "Chak 325JB/ [GEOGRAPHIC_DATA] [PERSON_NAME]" at bounding box center [675, 582] width 202 height 42
click at [700, 528] on label "For Village/Town: Precise details for residence before Partition" at bounding box center [775, 530] width 403 height 47
click at [700, 561] on input "Chak 325JB/ [GEOGRAPHIC_DATA] [PERSON_NAME]" at bounding box center [675, 582] width 202 height 42
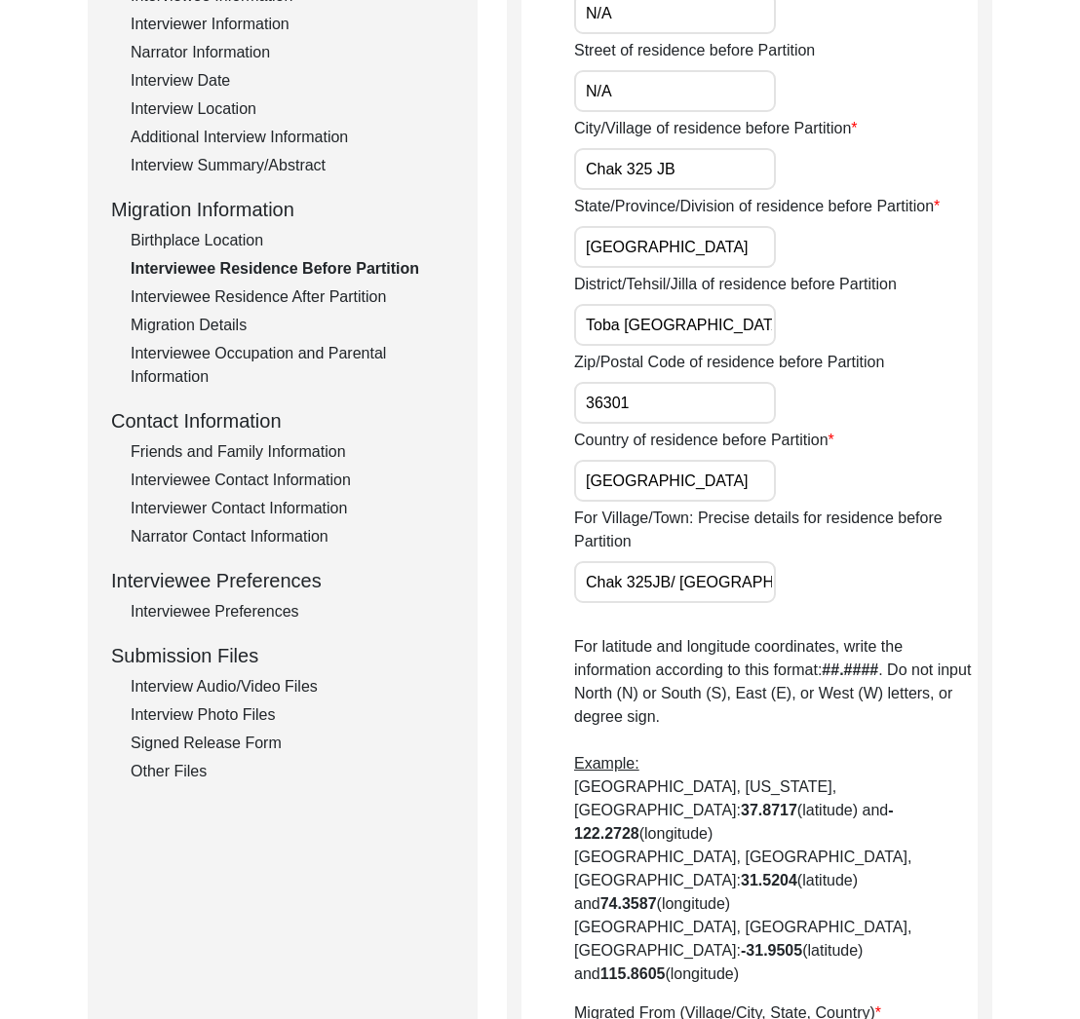
click at [675, 472] on input "[GEOGRAPHIC_DATA]" at bounding box center [675, 481] width 202 height 42
click at [658, 406] on input "36301" at bounding box center [675, 403] width 202 height 42
click at [644, 520] on label "For Village/Town: Precise details for residence before Partition" at bounding box center [775, 530] width 403 height 47
click at [644, 561] on input "Chak 325JB/ [GEOGRAPHIC_DATA] [PERSON_NAME]" at bounding box center [675, 582] width 202 height 42
click at [644, 520] on label "For Village/Town: Precise details for residence before Partition" at bounding box center [775, 530] width 403 height 47
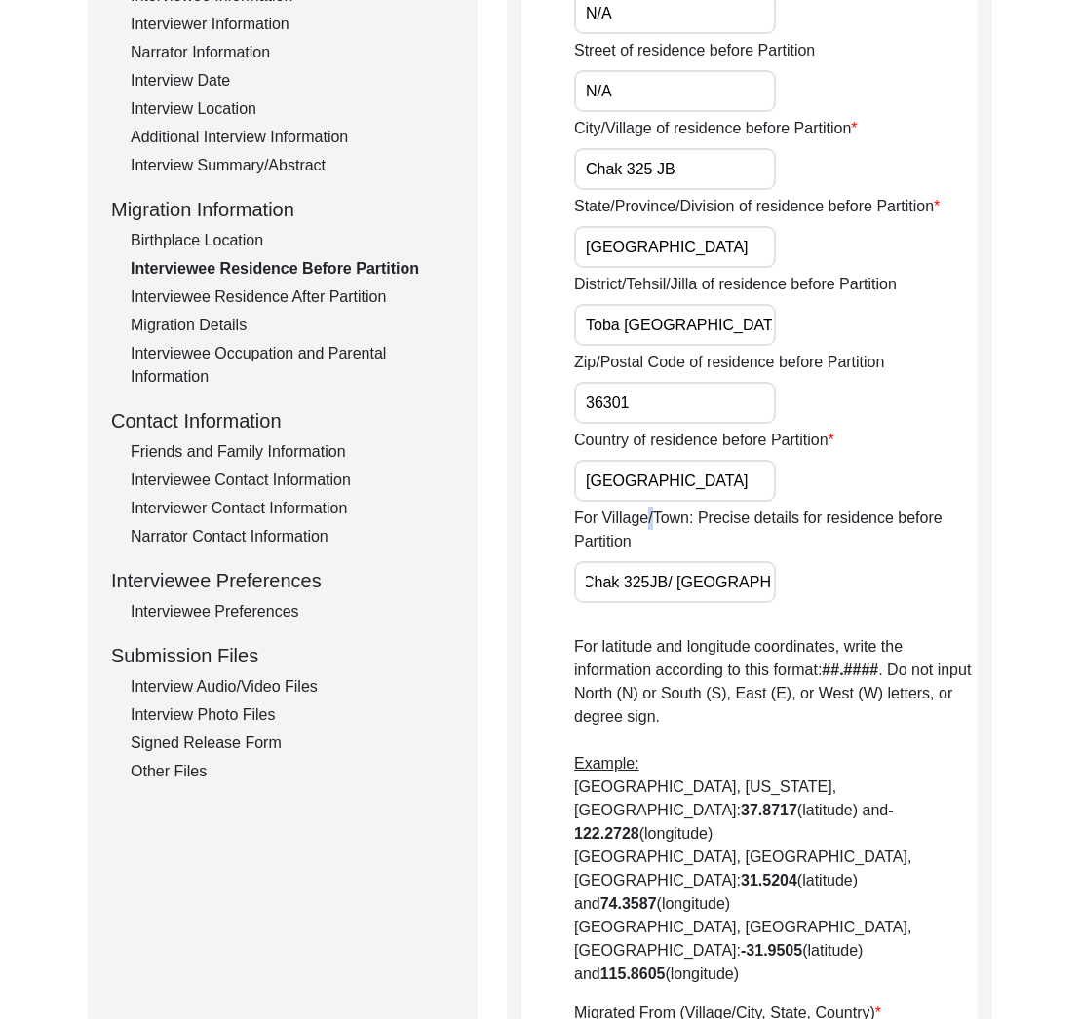
click at [644, 561] on input "Chak 325JB/ [GEOGRAPHIC_DATA] [PERSON_NAME]" at bounding box center [675, 582] width 202 height 42
click at [644, 520] on label "For Village/Town: Precise details for residence before Partition" at bounding box center [775, 530] width 403 height 47
click at [644, 561] on input "Chak 325JB/ [GEOGRAPHIC_DATA] [PERSON_NAME]" at bounding box center [675, 582] width 202 height 42
click at [686, 584] on input "Chak 325JB/ [GEOGRAPHIC_DATA] [PERSON_NAME]" at bounding box center [675, 582] width 202 height 42
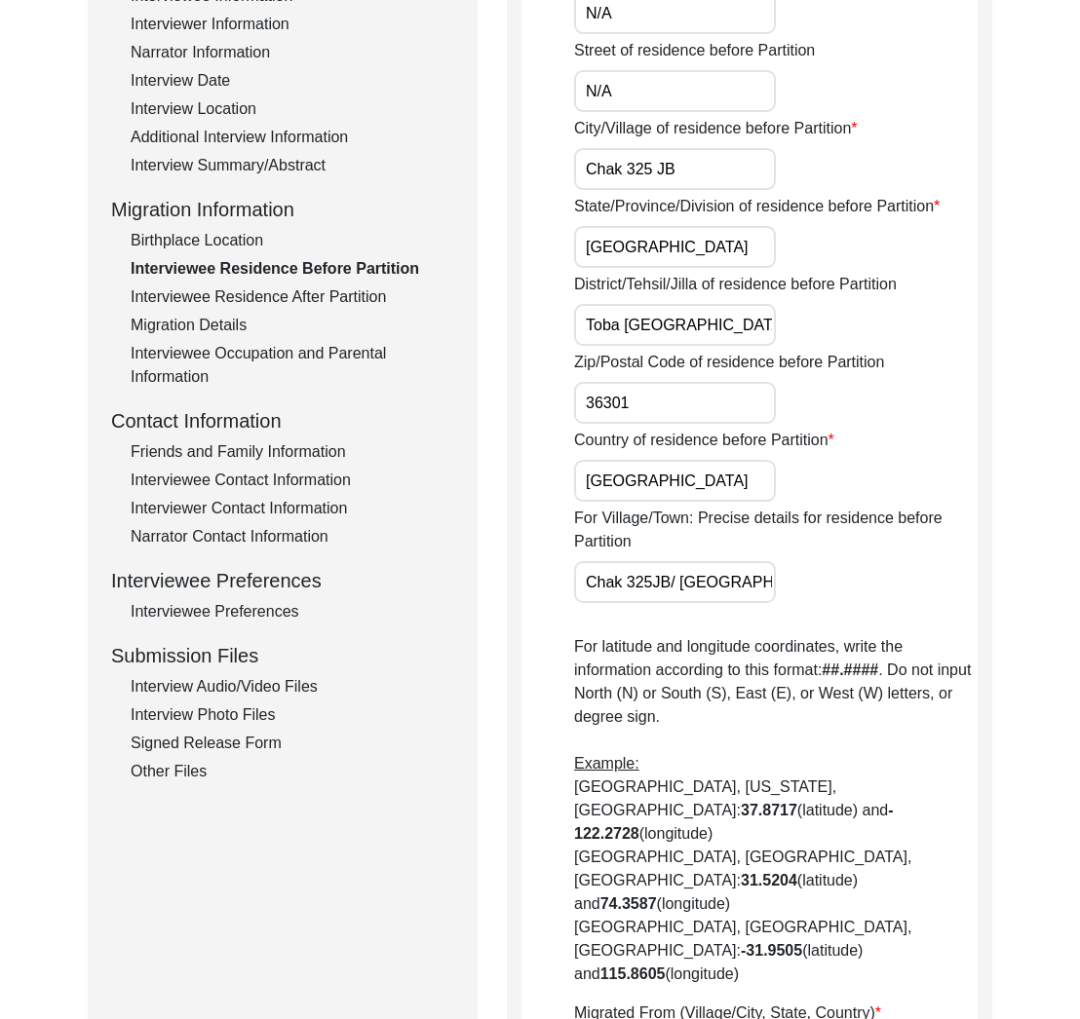
click at [686, 584] on input "Chak 325JB/ [GEOGRAPHIC_DATA] [PERSON_NAME]" at bounding box center [675, 582] width 202 height 42
type input "[GEOGRAPHIC_DATA]"
click at [755, 820] on p "For latitude and longitude coordinates, write the information according to this…" at bounding box center [775, 810] width 403 height 351
click at [695, 1002] on label "Migrated From (Village/City, State, Country)" at bounding box center [727, 1013] width 307 height 23
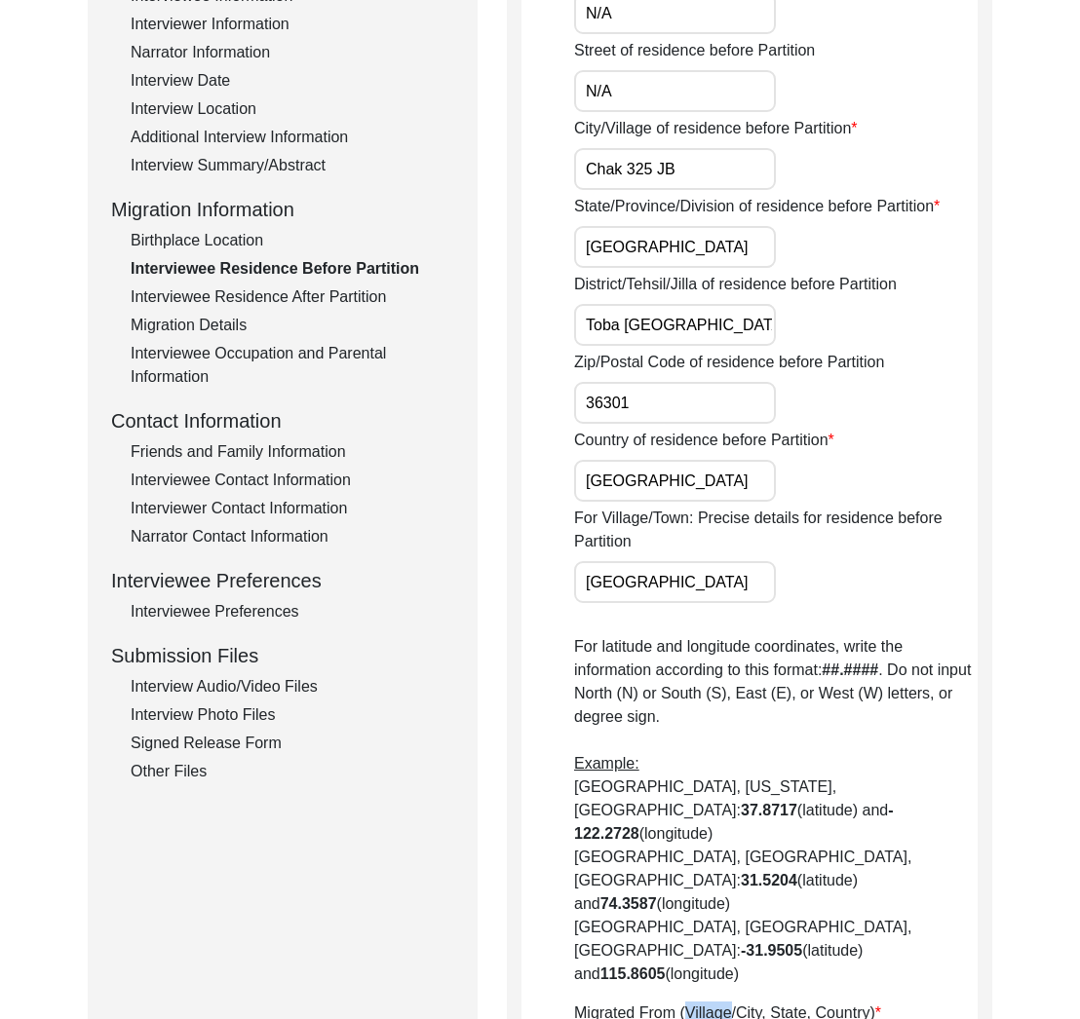
click at [695, 1002] on label "Migrated From (Village/City, State, Country)" at bounding box center [727, 1013] width 307 height 23
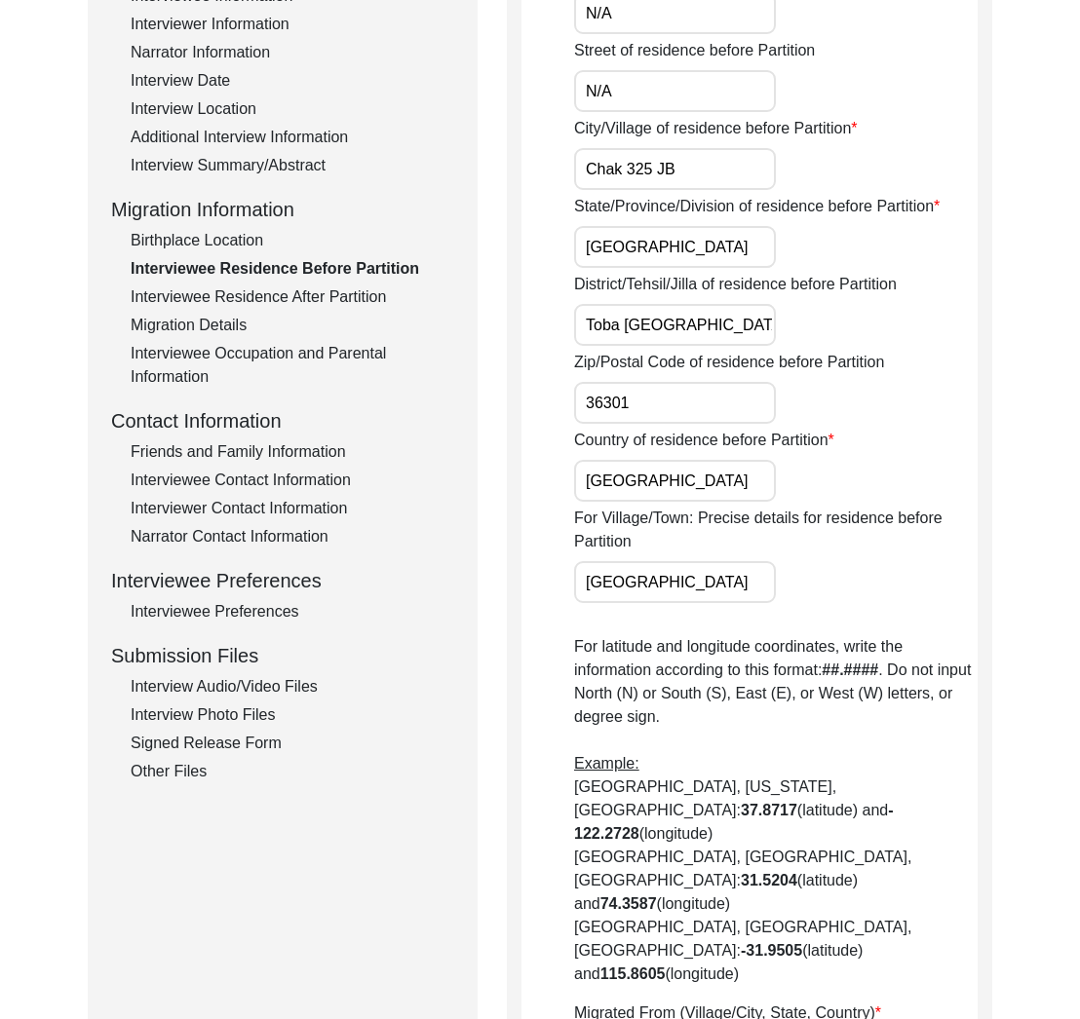
paste input "Chak 325 JB, [GEOGRAPHIC_DATA], [GEOGRAPHIC_DATA]"
type input "Chak 325 JB, [GEOGRAPHIC_DATA], [GEOGRAPHIC_DATA]"
click at [833, 1002] on div "Migrated From (Village/City, State, Country) Chak 325 [GEOGRAPHIC_DATA], [GEOGR…" at bounding box center [775, 1038] width 403 height 73
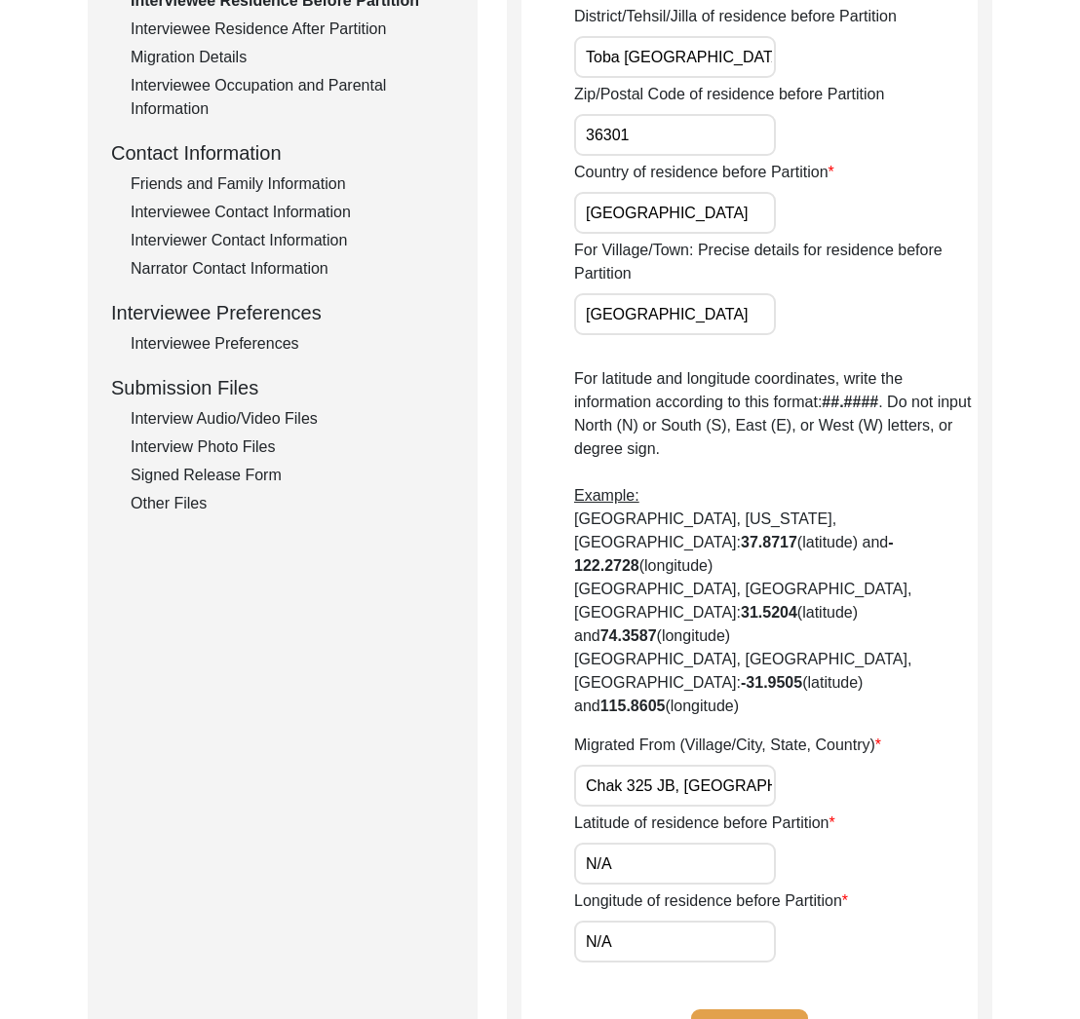
scroll to position [623, 0]
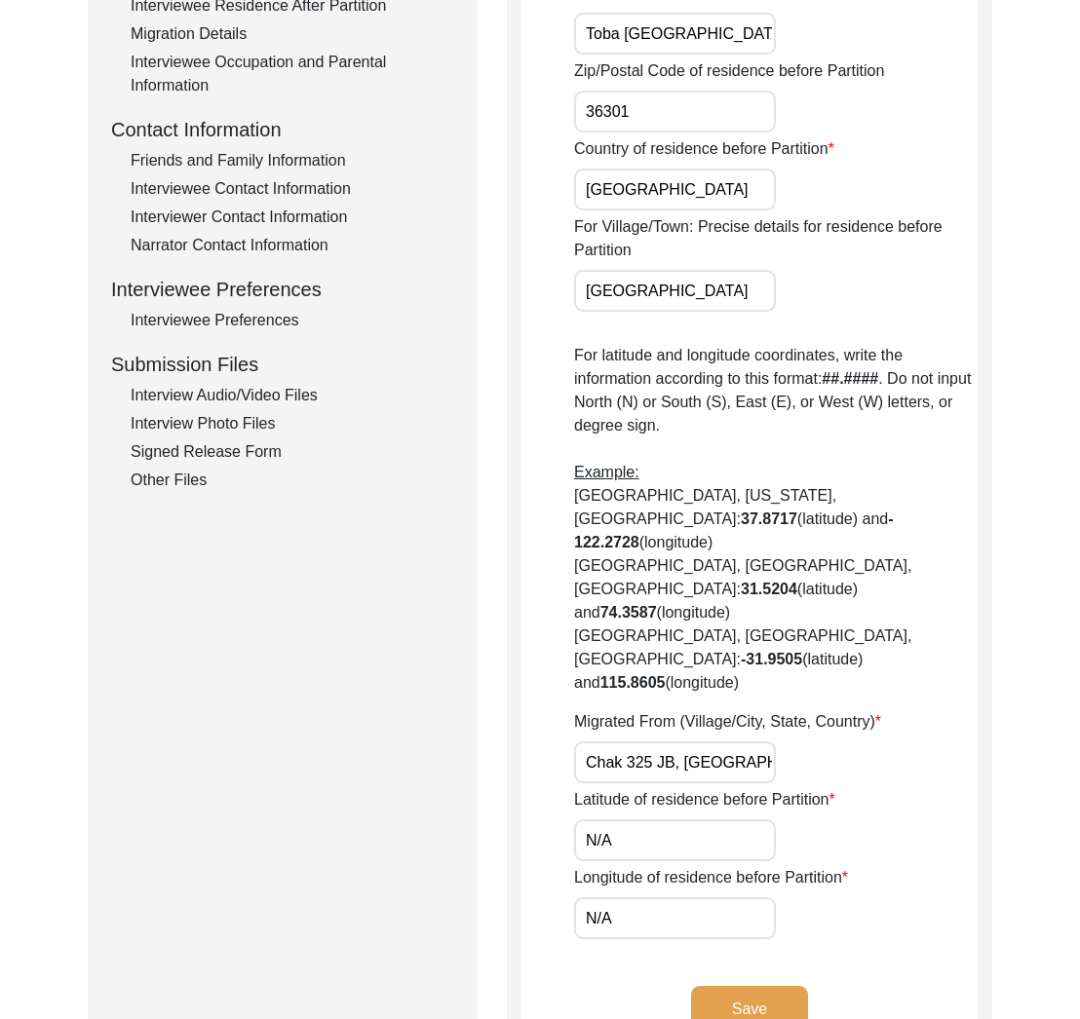
click at [631, 788] on label "Latitude of residence before Partition" at bounding box center [704, 799] width 261 height 23
click at [631, 820] on input "N/A" at bounding box center [675, 841] width 202 height 42
click at [631, 788] on label "Latitude of residence before Partition" at bounding box center [704, 799] width 261 height 23
click at [631, 820] on input "N/A" at bounding box center [675, 841] width 202 height 42
click at [631, 788] on label "Latitude of residence before Partition" at bounding box center [704, 799] width 261 height 23
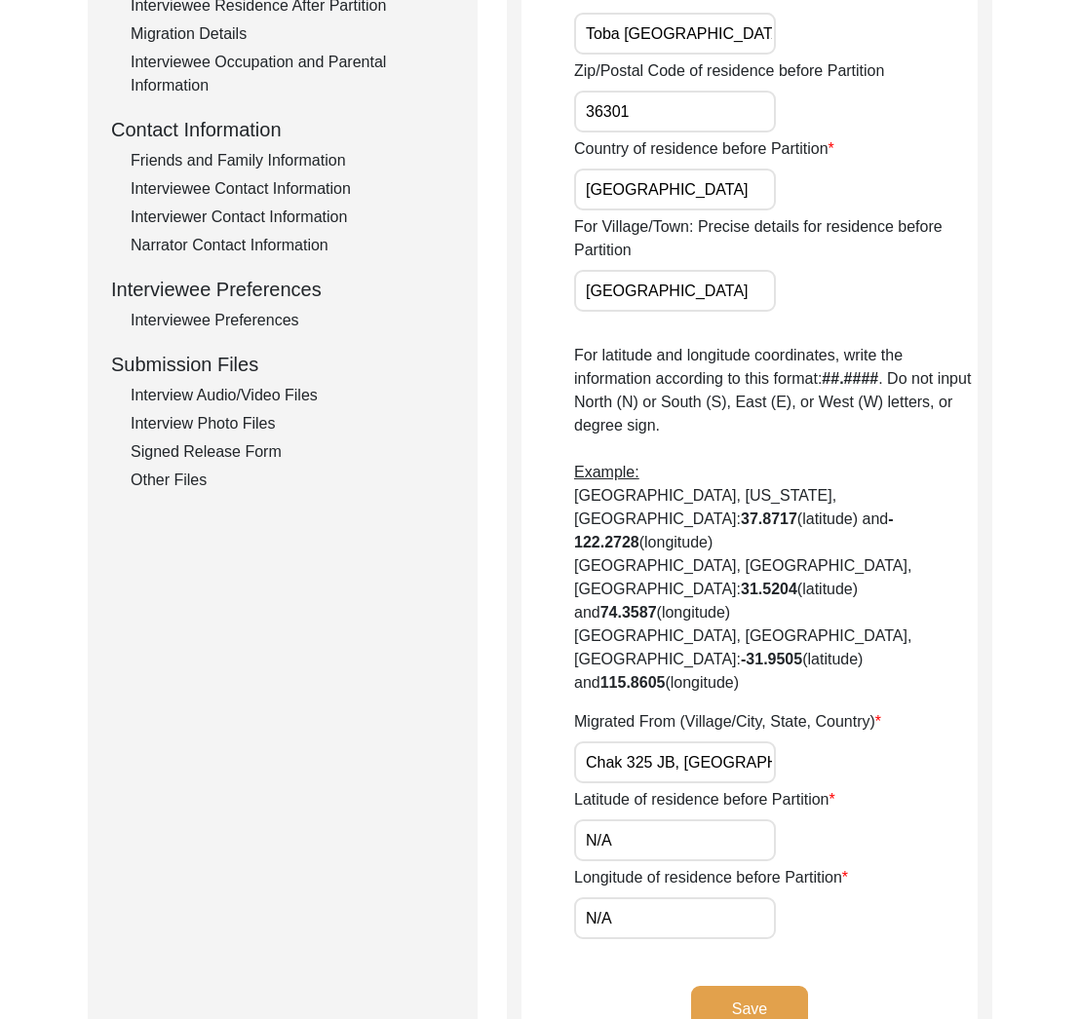
click at [631, 820] on input "N/A" at bounding box center [675, 841] width 202 height 42
click at [700, 866] on label "Longitude of residence before Partition" at bounding box center [711, 877] width 274 height 23
click at [700, 898] on input "N/A" at bounding box center [675, 919] width 202 height 42
click at [700, 866] on label "Longitude of residence before Partition" at bounding box center [711, 877] width 274 height 23
click at [700, 898] on input "N/A" at bounding box center [675, 919] width 202 height 42
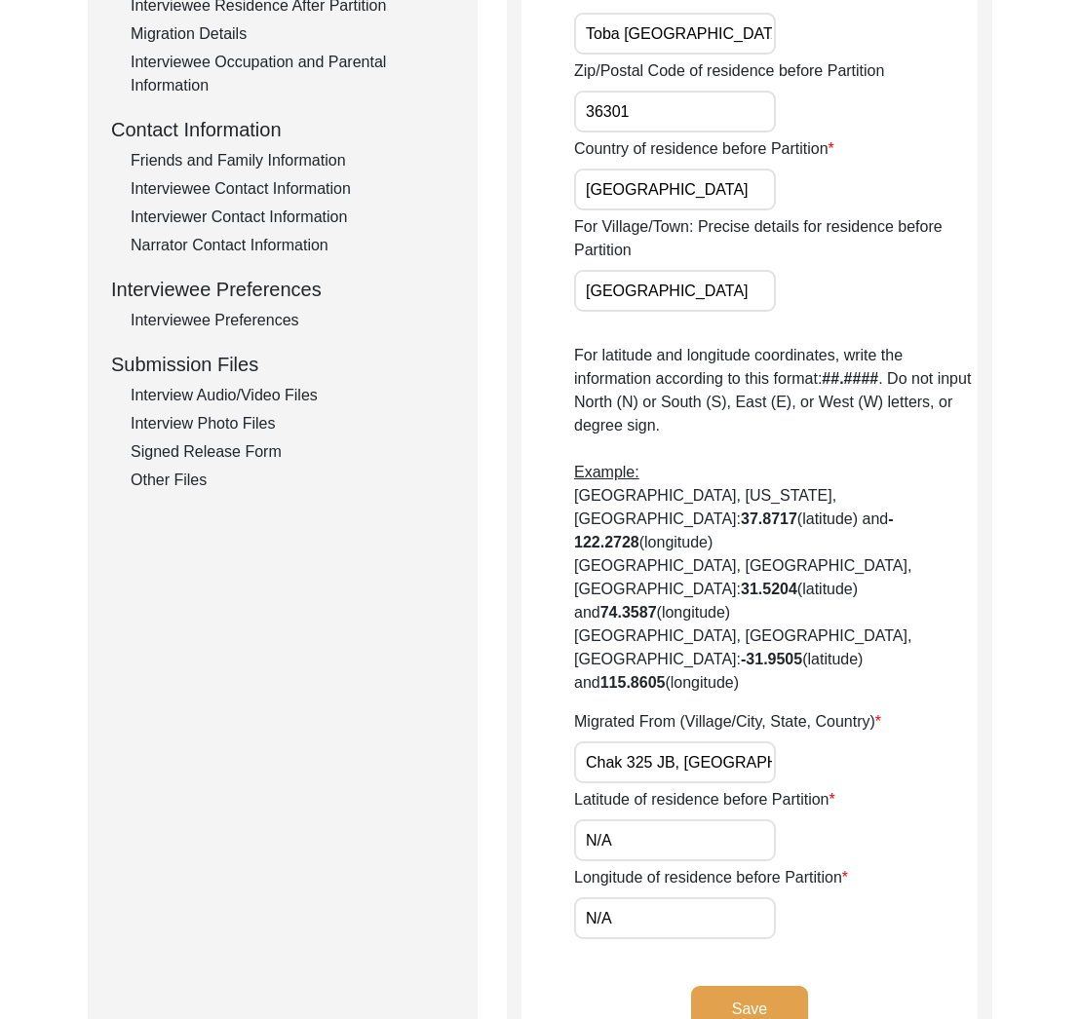
click at [700, 866] on label "Longitude of residence before Partition" at bounding box center [711, 877] width 274 height 23
click at [700, 898] on input "N/A" at bounding box center [675, 919] width 202 height 42
click at [589, 820] on input "N/A" at bounding box center [675, 841] width 202 height 42
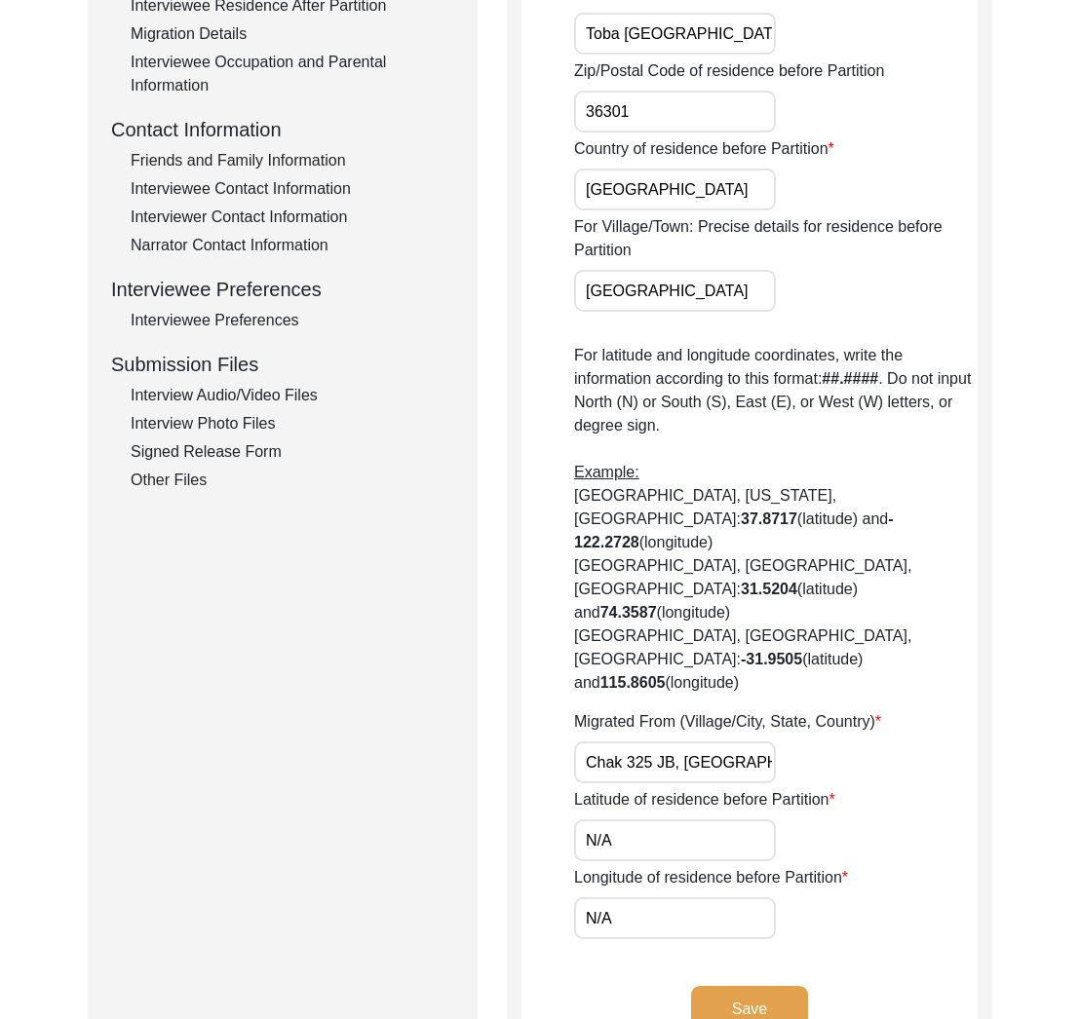
paste input "31.0098"
drag, startPoint x: 589, startPoint y: 769, endPoint x: 546, endPoint y: 772, distance: 43.0
click at [546, 772] on app-residence-before-partition "Interviewee Residence Before Partition House Number of residence before Partiti…" at bounding box center [749, 345] width 456 height 1440
type input "31.0098"
drag, startPoint x: 662, startPoint y: 850, endPoint x: 515, endPoint y: 840, distance: 147.5
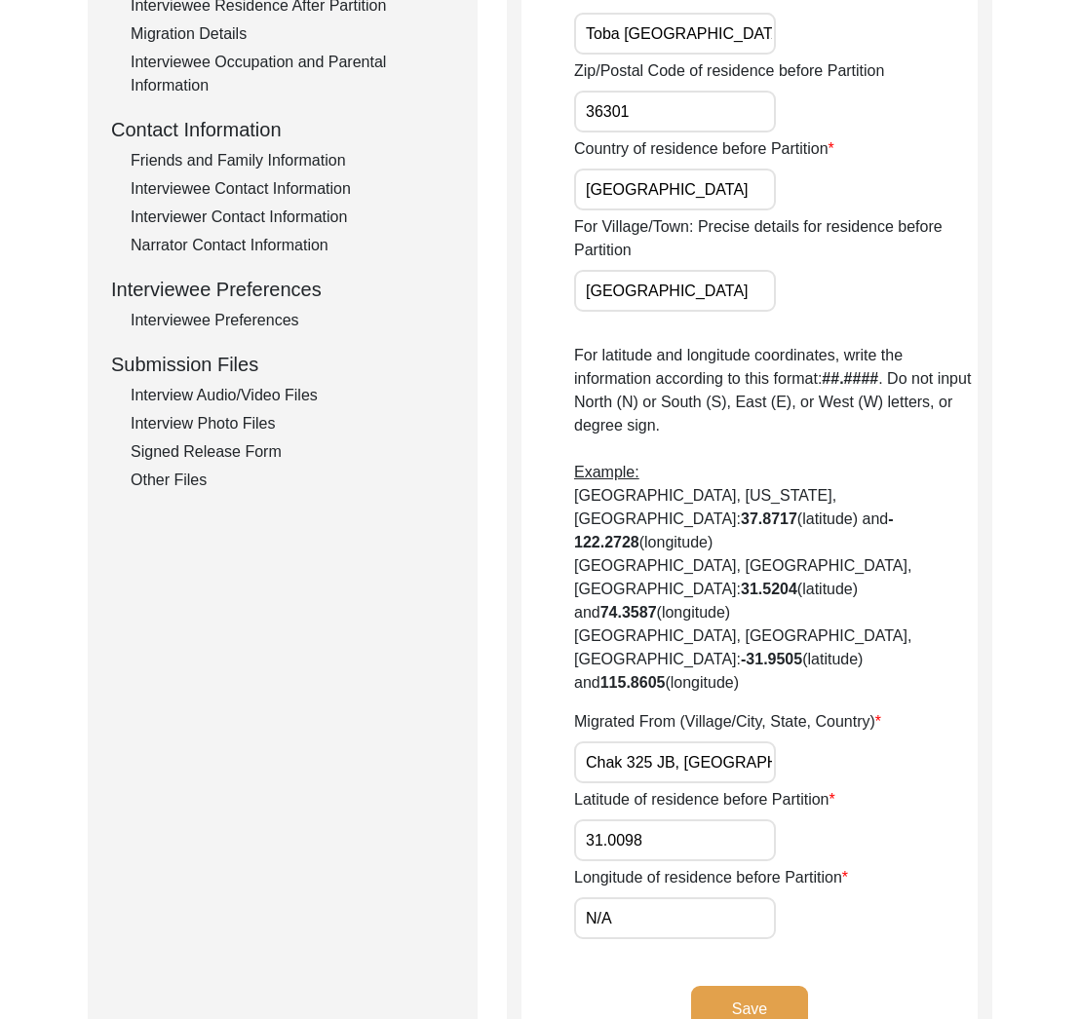
click at [515, 840] on div "Interviewee Residence Before Partition House Number of residence before Partiti…" at bounding box center [749, 337] width 485 height 1485
paste input "72.4628"
drag, startPoint x: 593, startPoint y: 844, endPoint x: 566, endPoint y: 844, distance: 26.3
click at [567, 845] on app-residence-before-partition "Interviewee Residence Before Partition House Number of residence before Partiti…" at bounding box center [749, 345] width 456 height 1440
type input "72.4628"
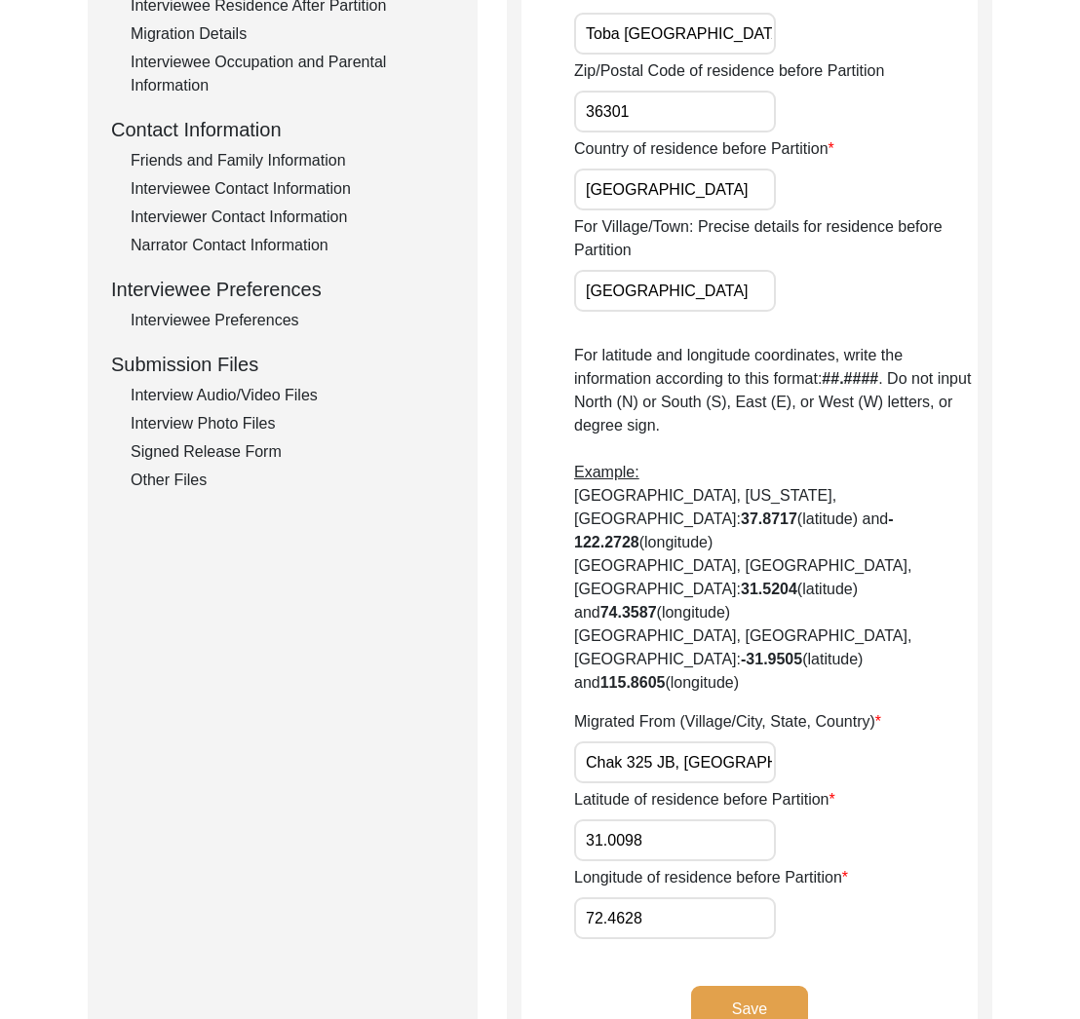
scroll to position [0, 28]
click at [773, 742] on input "Chak 325 JB, [GEOGRAPHIC_DATA], [GEOGRAPHIC_DATA]" at bounding box center [675, 763] width 202 height 42
click at [717, 820] on input "31.0098" at bounding box center [675, 841] width 202 height 42
click at [684, 898] on input "72.4628" at bounding box center [675, 919] width 202 height 42
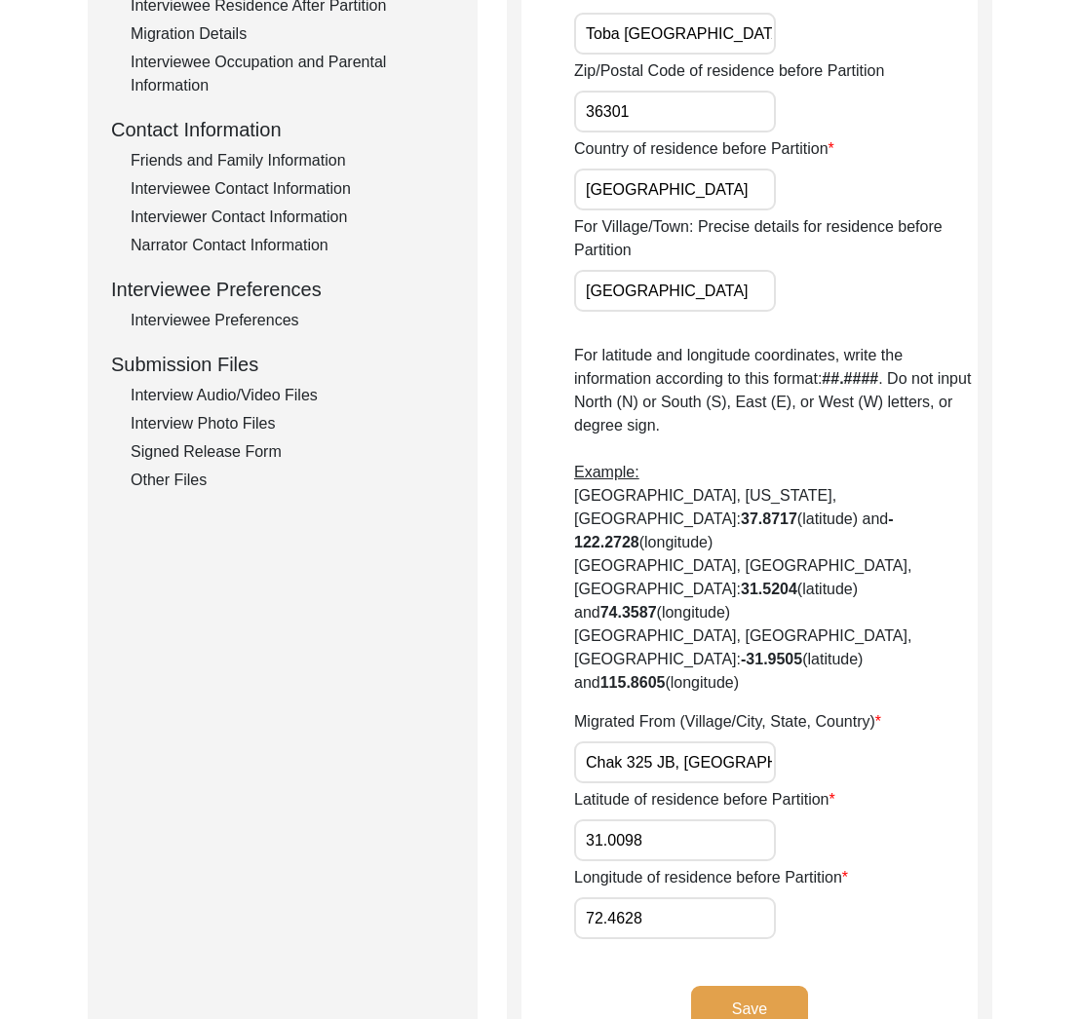
click at [729, 986] on button "Save" at bounding box center [749, 1009] width 117 height 47
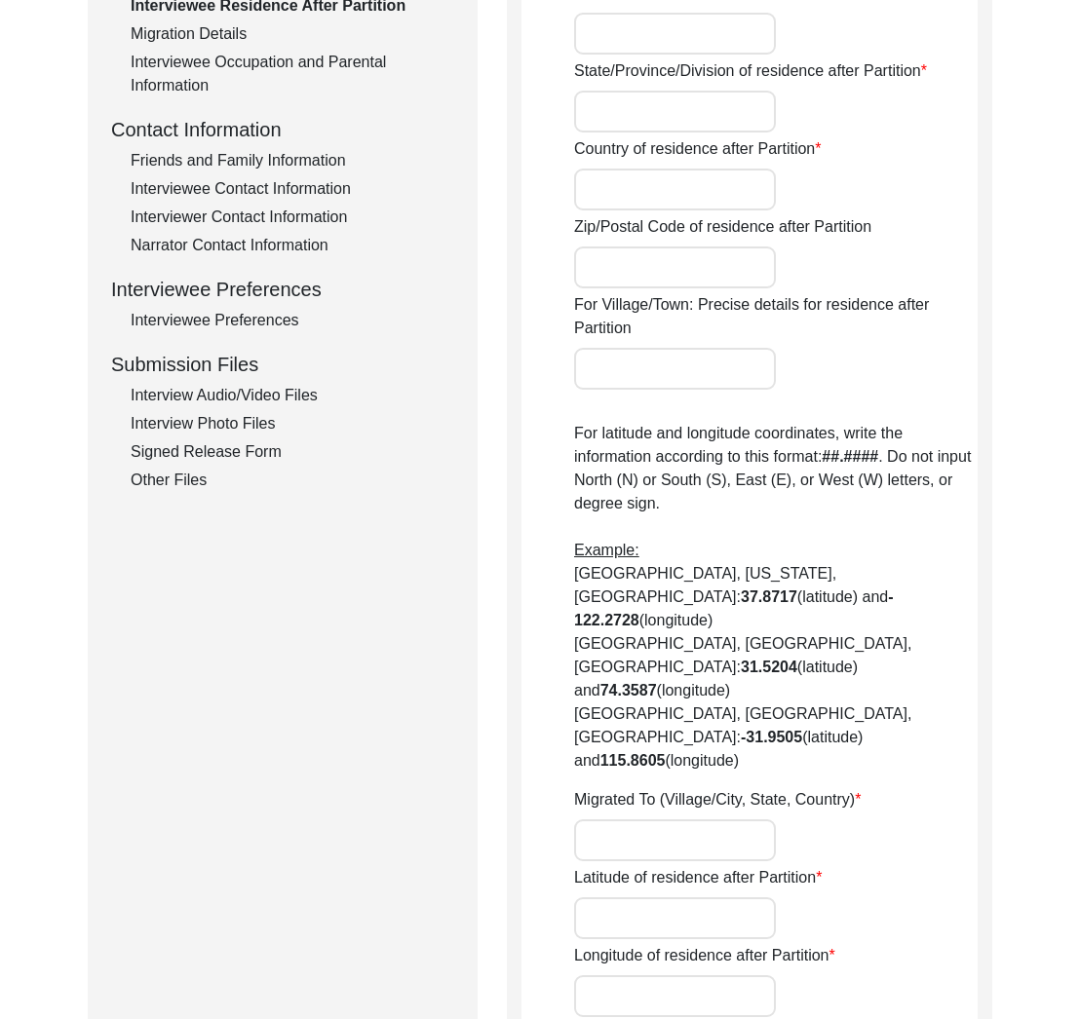
type input "No"
type input "N/A"
type input "Chak 325JB"
type input "[PERSON_NAME]/ [PERSON_NAME]"
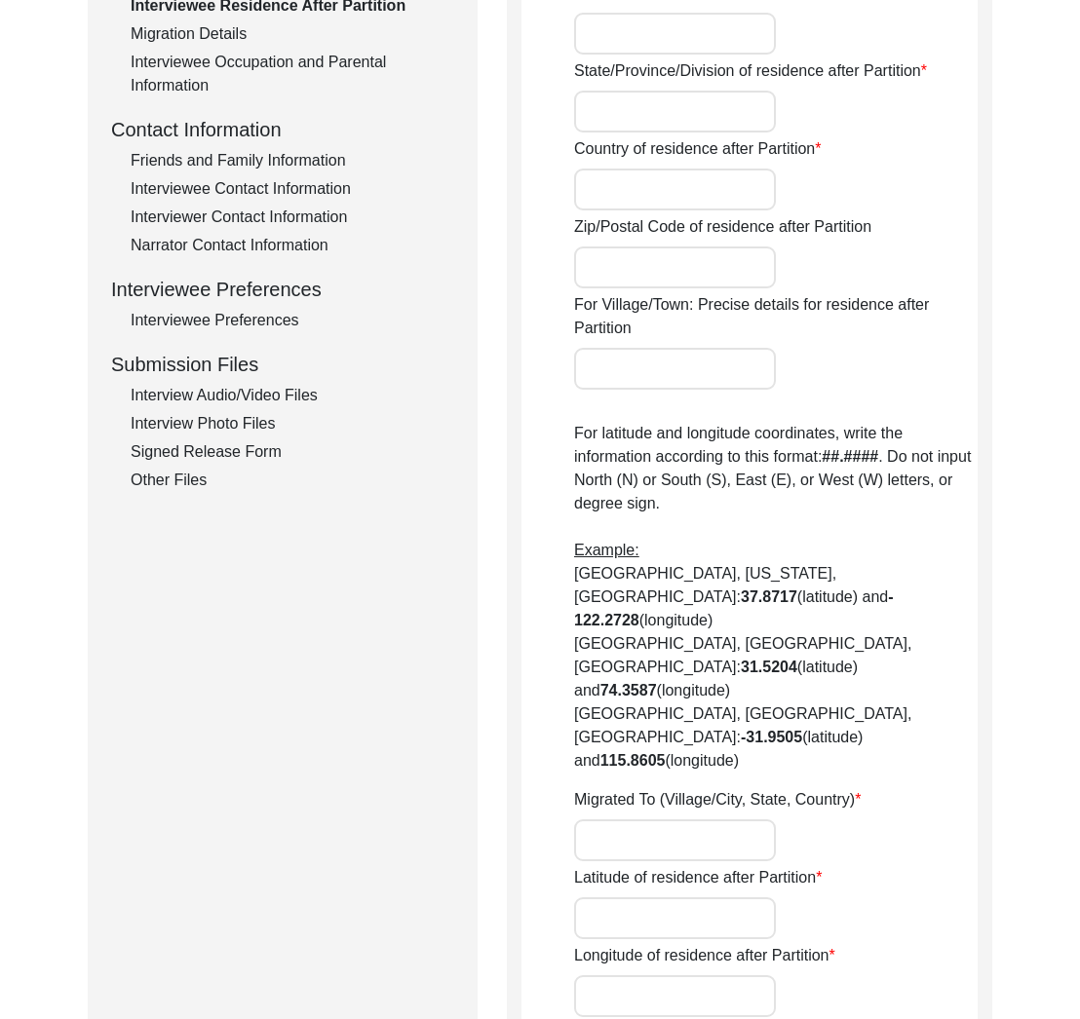
type input "[GEOGRAPHIC_DATA]"
type input "36301"
type input "Chak 325JB/ [GEOGRAPHIC_DATA] [PERSON_NAME]"
type input "Did Not Migrate"
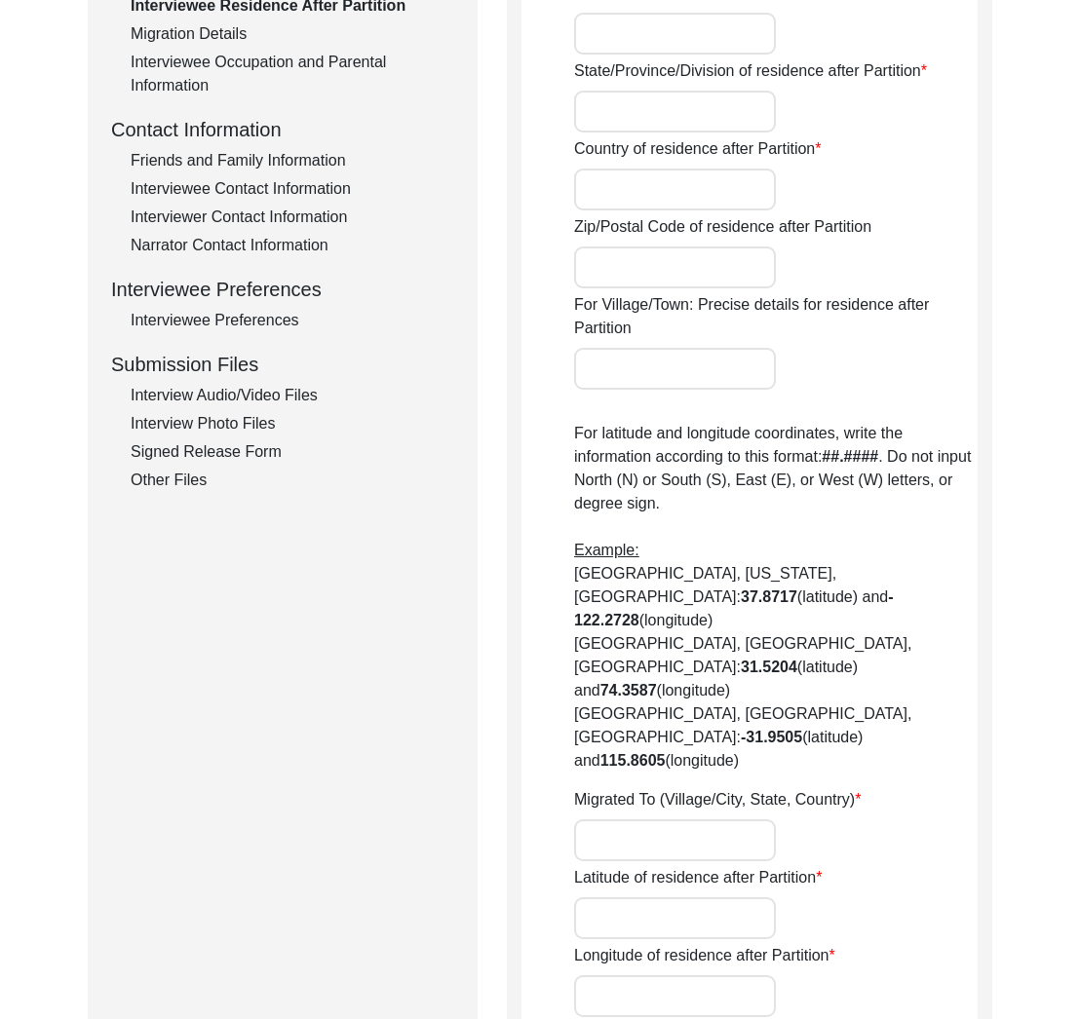
type input "N/A"
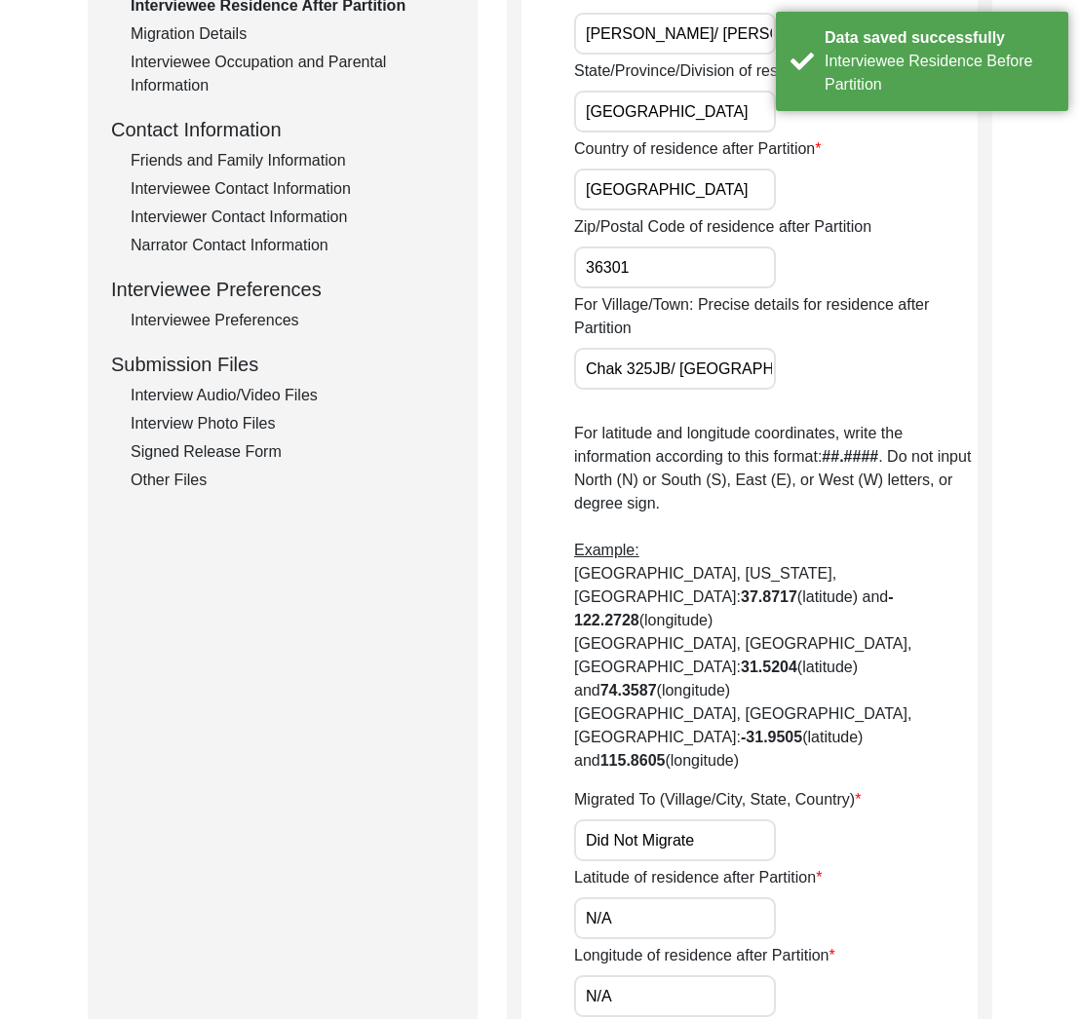
drag, startPoint x: 705, startPoint y: 771, endPoint x: 691, endPoint y: 828, distance: 59.1
click at [706, 820] on input "Did Not Migrate" at bounding box center [675, 841] width 202 height 42
click at [686, 898] on input "N/A" at bounding box center [675, 919] width 202 height 42
drag, startPoint x: 645, startPoint y: 860, endPoint x: 626, endPoint y: 908, distance: 52.5
click at [645, 898] on input "N/A" at bounding box center [675, 919] width 202 height 42
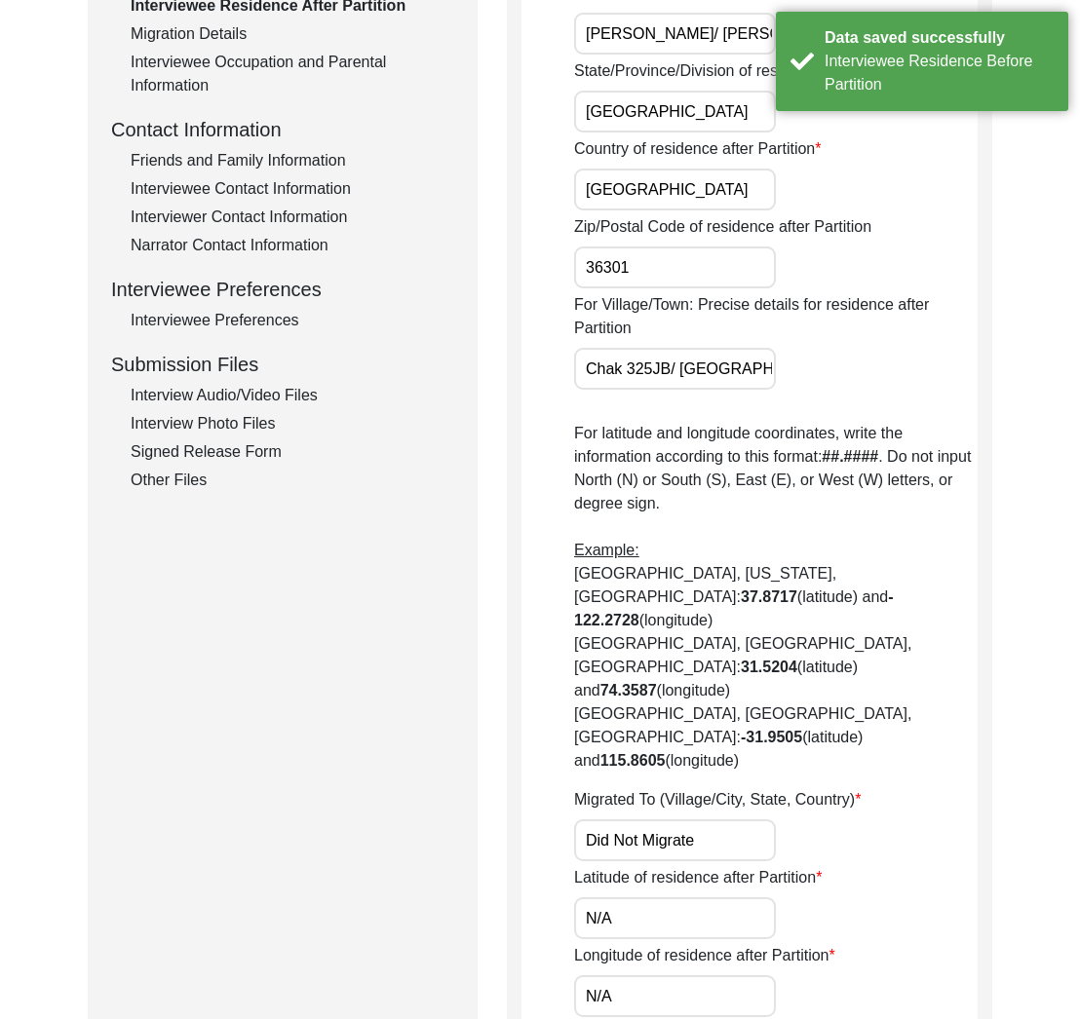
click at [630, 976] on input "N/A" at bounding box center [675, 997] width 202 height 42
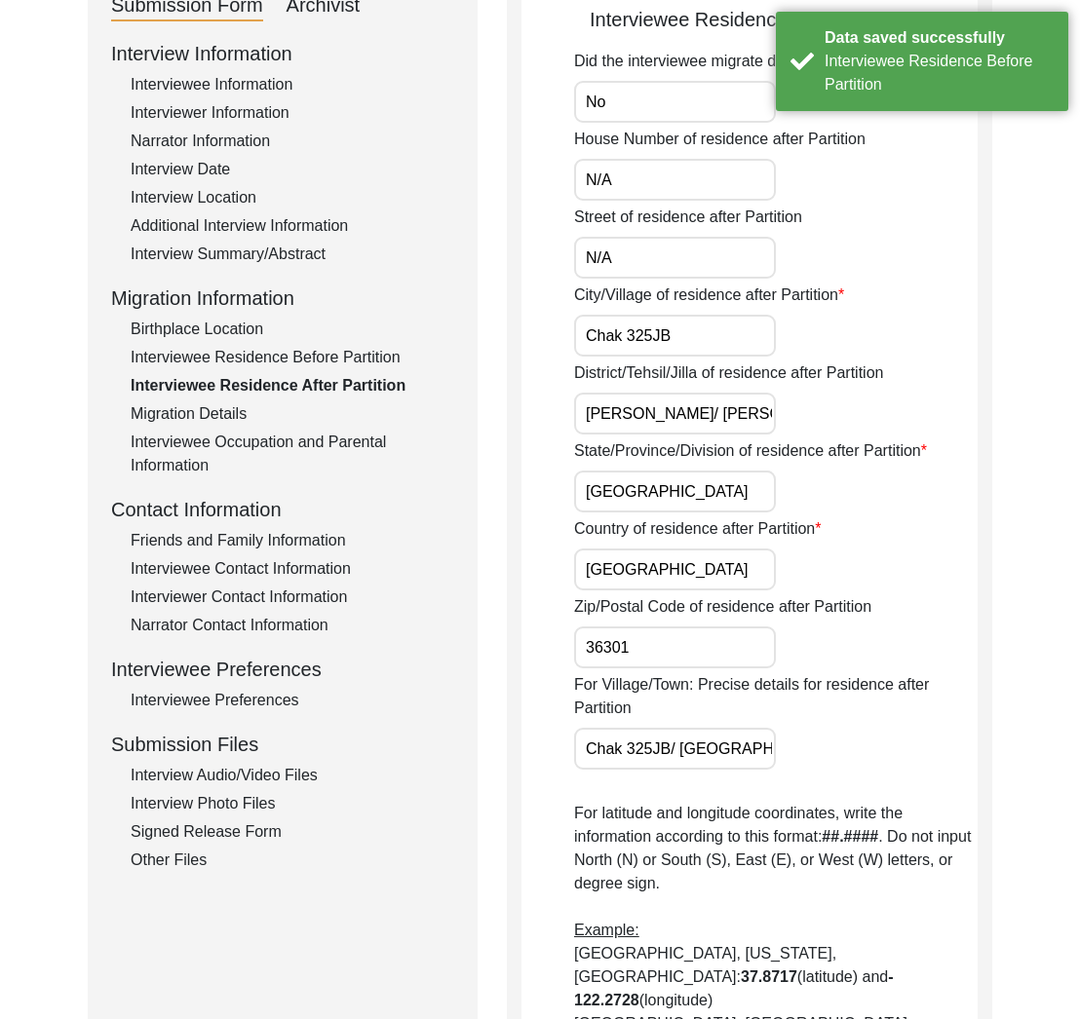
scroll to position [45, 0]
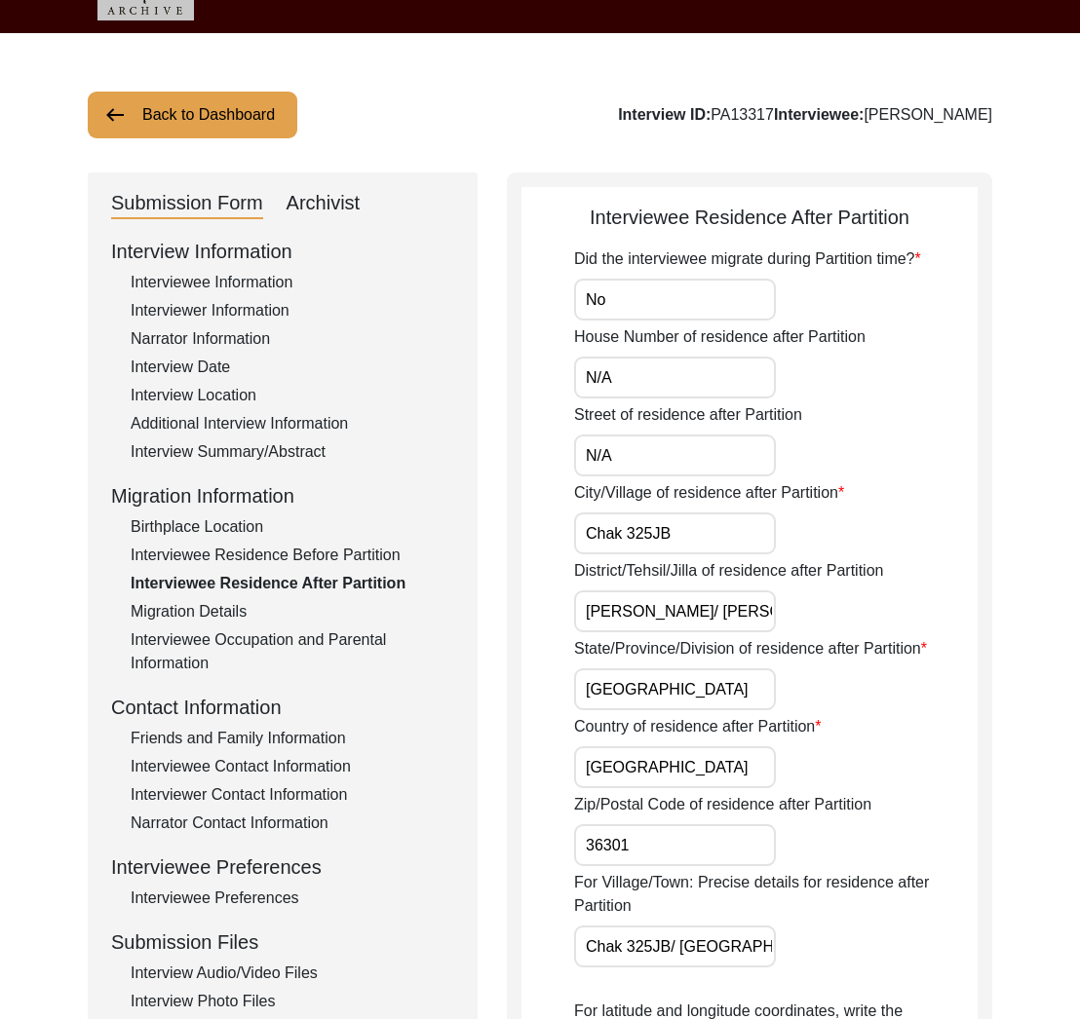
click at [650, 492] on label "City/Village of residence after Partition" at bounding box center [709, 492] width 270 height 23
click at [650, 513] on input "Chak 325JB" at bounding box center [675, 534] width 202 height 42
click at [650, 492] on label "City/Village of residence after Partition" at bounding box center [709, 492] width 270 height 23
click at [650, 513] on input "Chak 325JB" at bounding box center [675, 534] width 202 height 42
click at [650, 492] on label "City/Village of residence after Partition" at bounding box center [709, 492] width 270 height 23
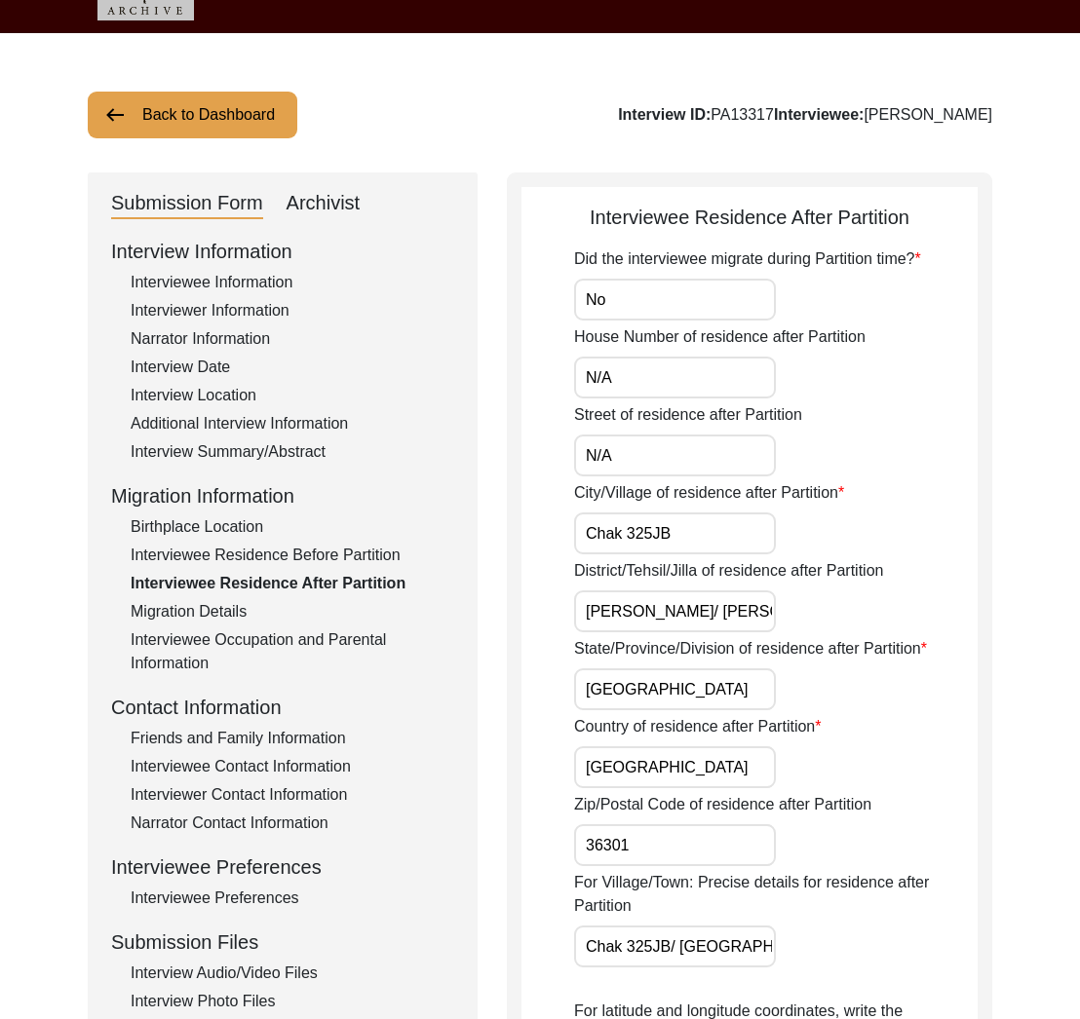
click at [650, 513] on input "Chak 325JB" at bounding box center [675, 534] width 202 height 42
click at [655, 535] on input "Chak 325JB" at bounding box center [675, 534] width 202 height 42
type input "Chak 325 JB"
click at [752, 578] on label "District/Tehsil/Jilla of residence after Partition" at bounding box center [728, 570] width 309 height 23
click at [752, 591] on input "[PERSON_NAME]/ [PERSON_NAME]" at bounding box center [675, 612] width 202 height 42
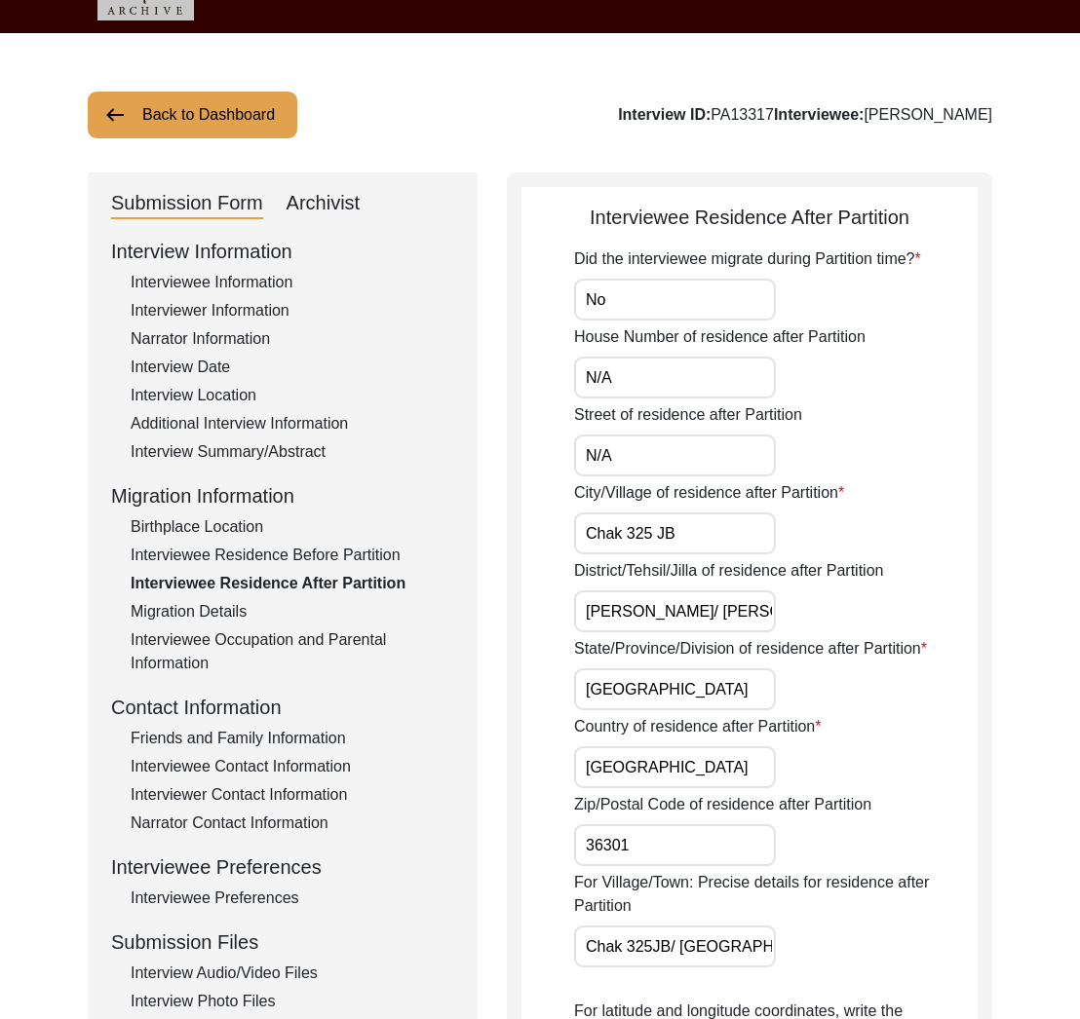
scroll to position [0, 35]
click at [747, 572] on label "District/Tehsil/Jilla of residence after Partition" at bounding box center [728, 570] width 309 height 23
click at [747, 591] on input "[PERSON_NAME]/ [PERSON_NAME]" at bounding box center [675, 612] width 202 height 42
click at [747, 572] on label "District/Tehsil/Jilla of residence after Partition" at bounding box center [728, 570] width 309 height 23
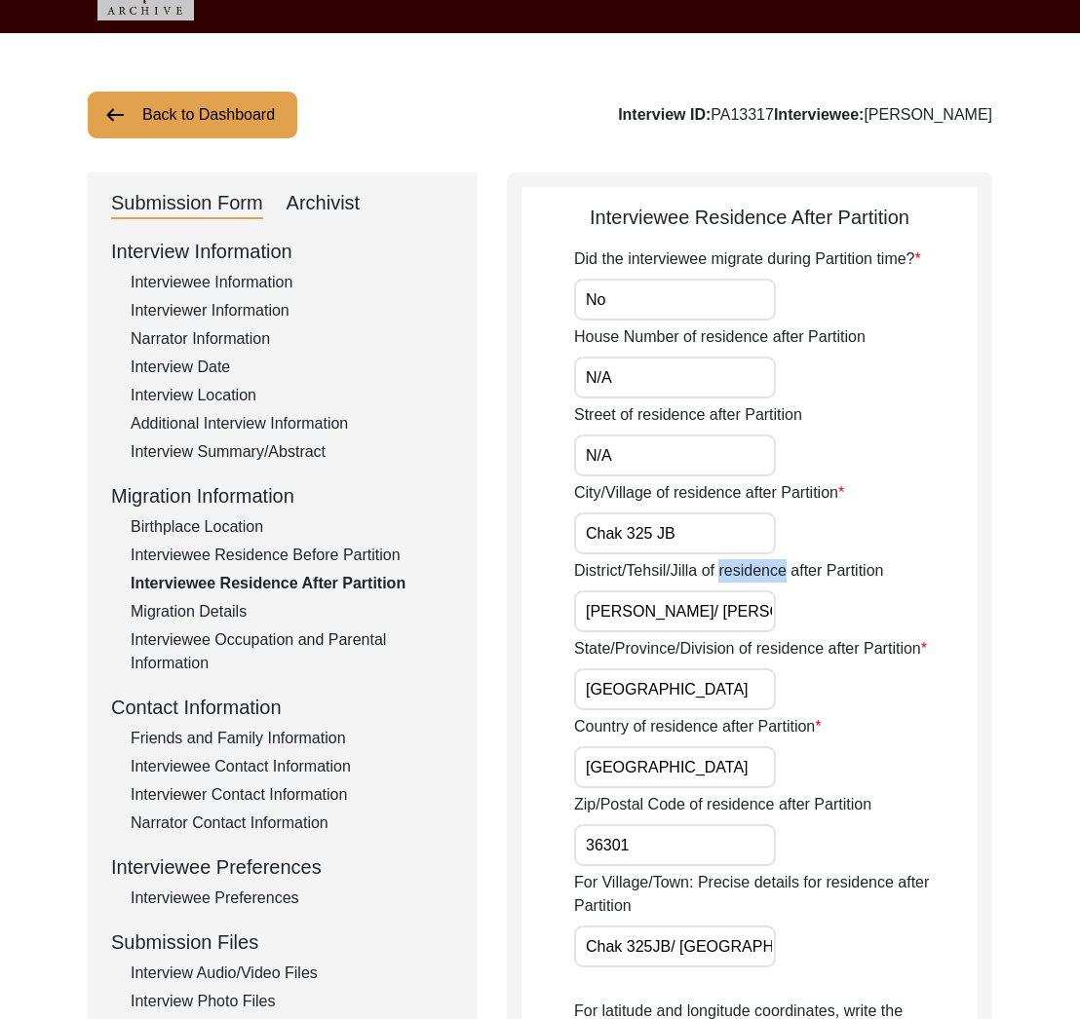
click at [747, 591] on input "[PERSON_NAME]/ [PERSON_NAME]" at bounding box center [675, 612] width 202 height 42
click at [747, 572] on label "District/Tehsil/Jilla of residence after Partition" at bounding box center [728, 570] width 309 height 23
click at [747, 591] on input "[PERSON_NAME]/ [PERSON_NAME]" at bounding box center [675, 612] width 202 height 42
click at [643, 613] on input "[PERSON_NAME]/ [PERSON_NAME]" at bounding box center [675, 612] width 202 height 42
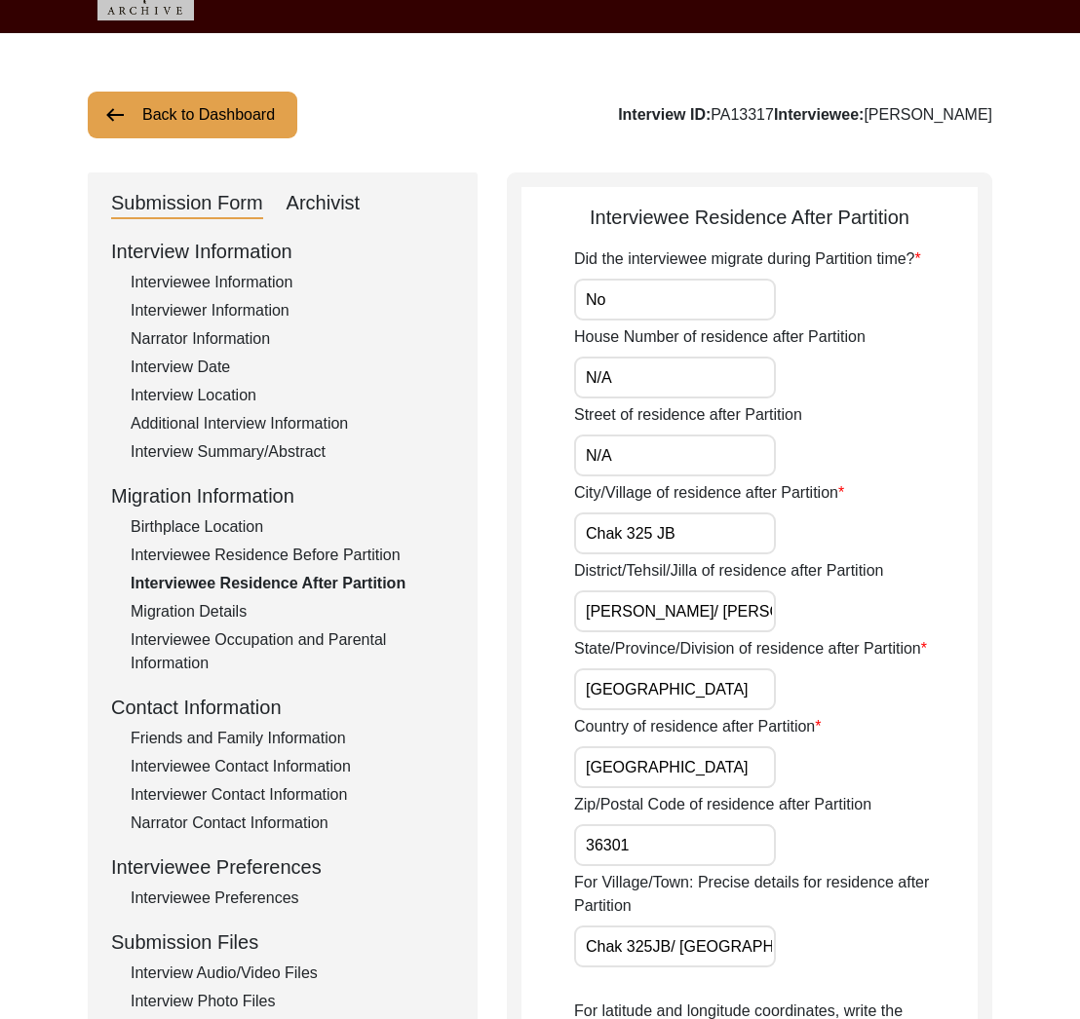
click at [643, 613] on input "[PERSON_NAME]/ [PERSON_NAME]" at bounding box center [675, 612] width 202 height 42
paste input "District, Toba Tek Singh Tehsil"
type input "Toba [GEOGRAPHIC_DATA], Toba Tek Singh Tehsil"
click at [665, 709] on input "[GEOGRAPHIC_DATA]" at bounding box center [675, 690] width 202 height 42
drag, startPoint x: 671, startPoint y: 779, endPoint x: 692, endPoint y: 848, distance: 72.4
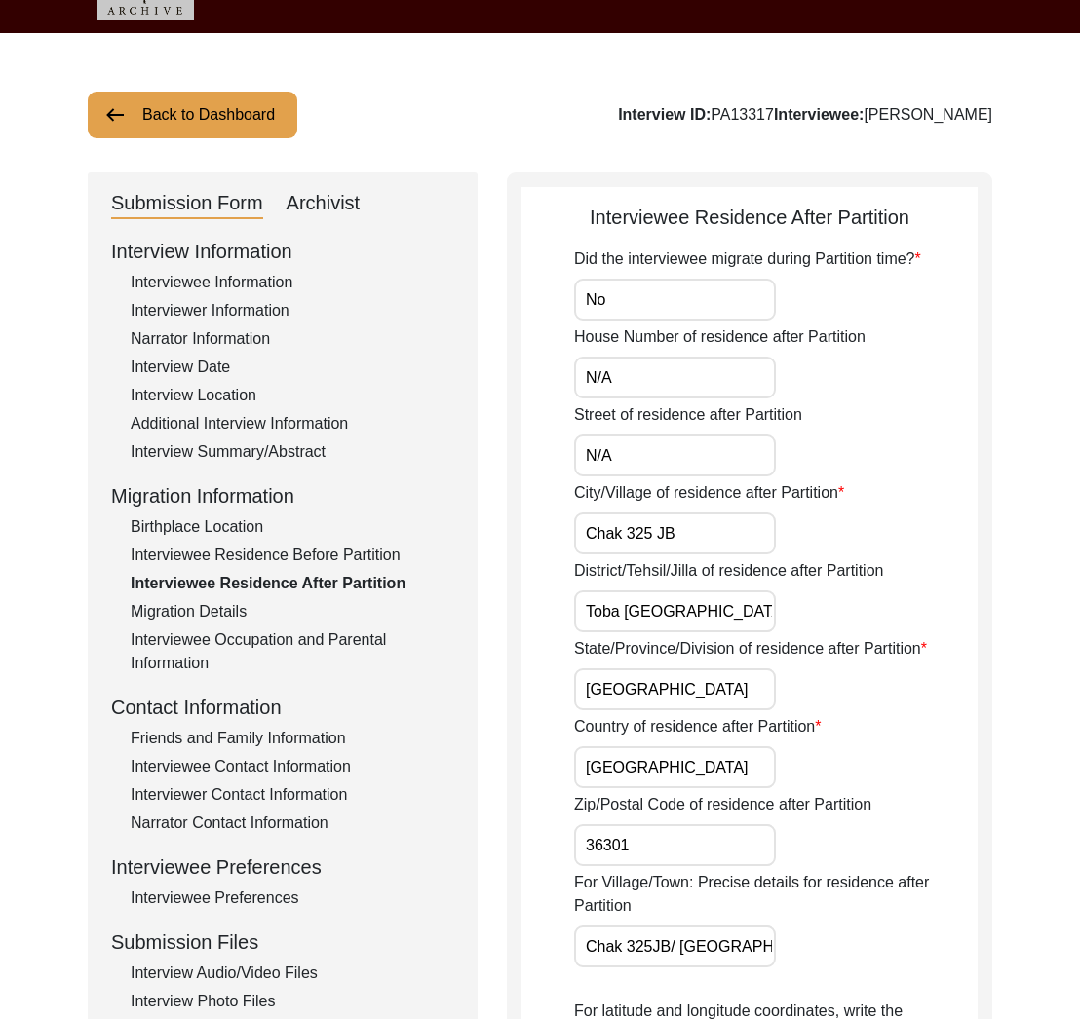
click at [672, 781] on input "[GEOGRAPHIC_DATA]" at bounding box center [675, 768] width 202 height 42
click at [690, 854] on input "36301" at bounding box center [675, 846] width 202 height 42
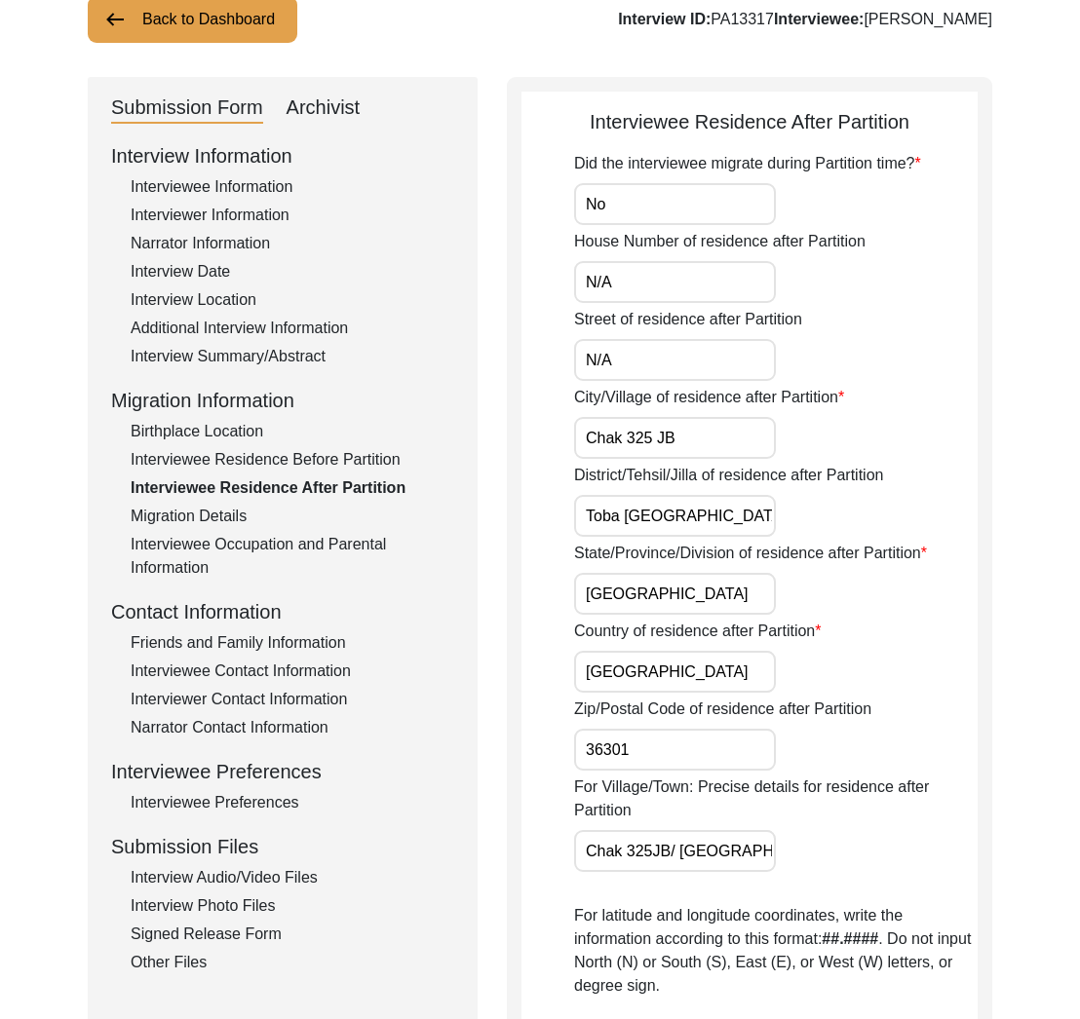
scroll to position [164, 0]
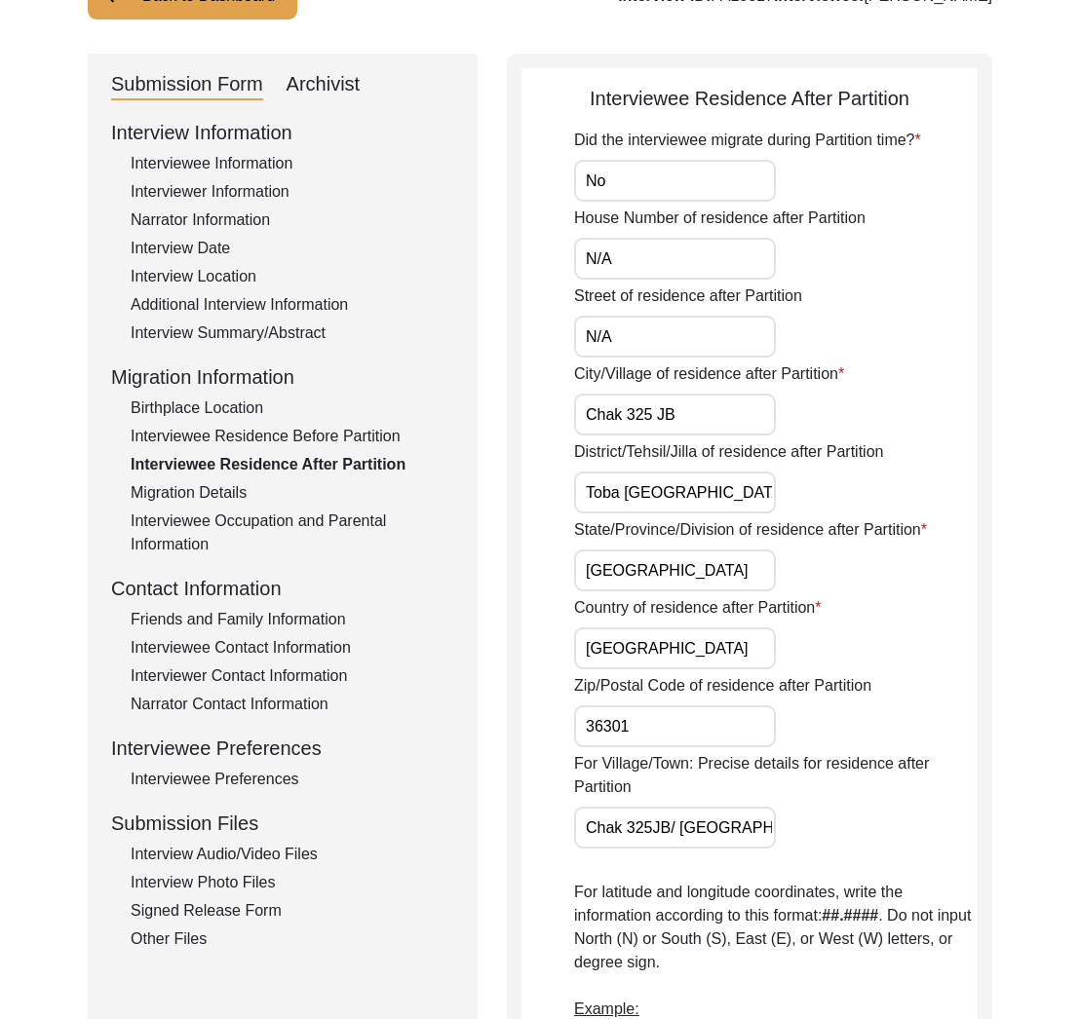
click at [623, 775] on label "For Village/Town: Precise details for residence after Partition" at bounding box center [775, 775] width 403 height 47
click at [623, 807] on input "Chak 325JB/ [GEOGRAPHIC_DATA] [PERSON_NAME]" at bounding box center [675, 828] width 202 height 42
click at [623, 775] on label "For Village/Town: Precise details for residence after Partition" at bounding box center [775, 775] width 403 height 47
click at [623, 807] on input "Chak 325JB/ [GEOGRAPHIC_DATA] [PERSON_NAME]" at bounding box center [675, 828] width 202 height 42
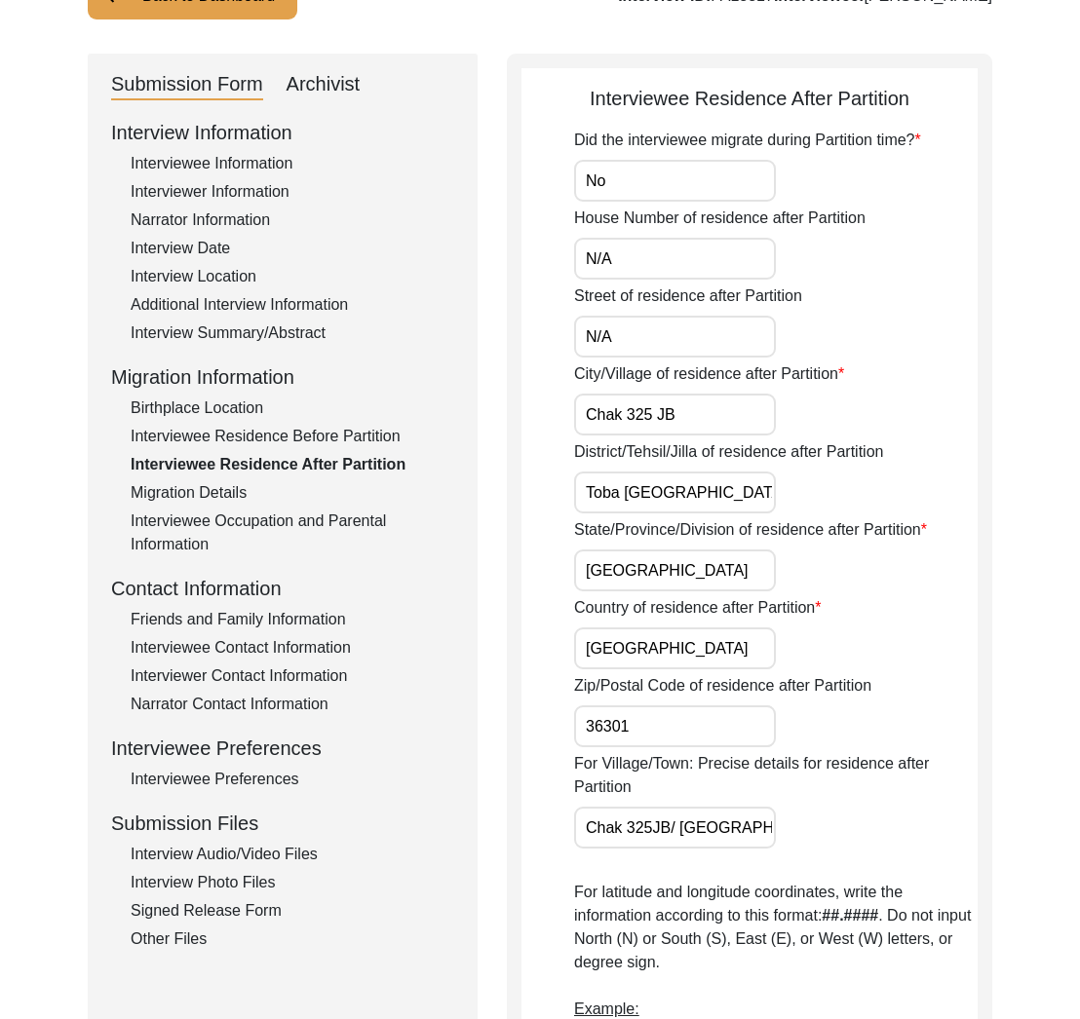
click at [622, 775] on label "For Village/Town: Precise details for residence after Partition" at bounding box center [775, 775] width 403 height 47
click at [622, 807] on input "Chak 325JB/ [GEOGRAPHIC_DATA] [PERSON_NAME]" at bounding box center [675, 828] width 202 height 42
click at [655, 839] on input "Chak 325JB/ [GEOGRAPHIC_DATA] [PERSON_NAME]" at bounding box center [675, 828] width 202 height 42
click at [654, 840] on input "Chak 325JB/ [GEOGRAPHIC_DATA] [PERSON_NAME]" at bounding box center [675, 828] width 202 height 42
click at [654, 834] on input "Chak 325JB/ [GEOGRAPHIC_DATA] [PERSON_NAME]" at bounding box center [675, 828] width 202 height 42
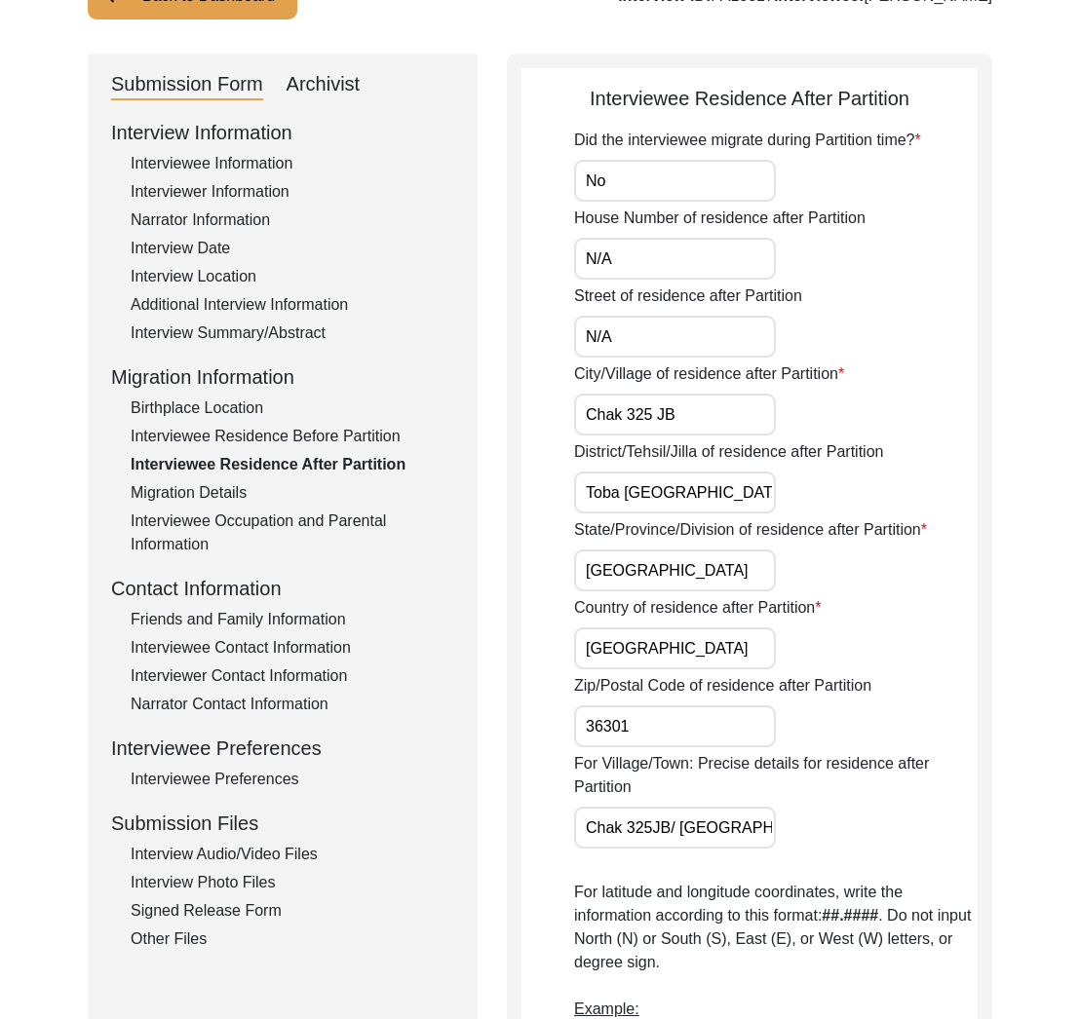
click at [654, 834] on input "Chak 325JB/ [GEOGRAPHIC_DATA] [PERSON_NAME]" at bounding box center [675, 828] width 202 height 42
type input "[GEOGRAPHIC_DATA]"
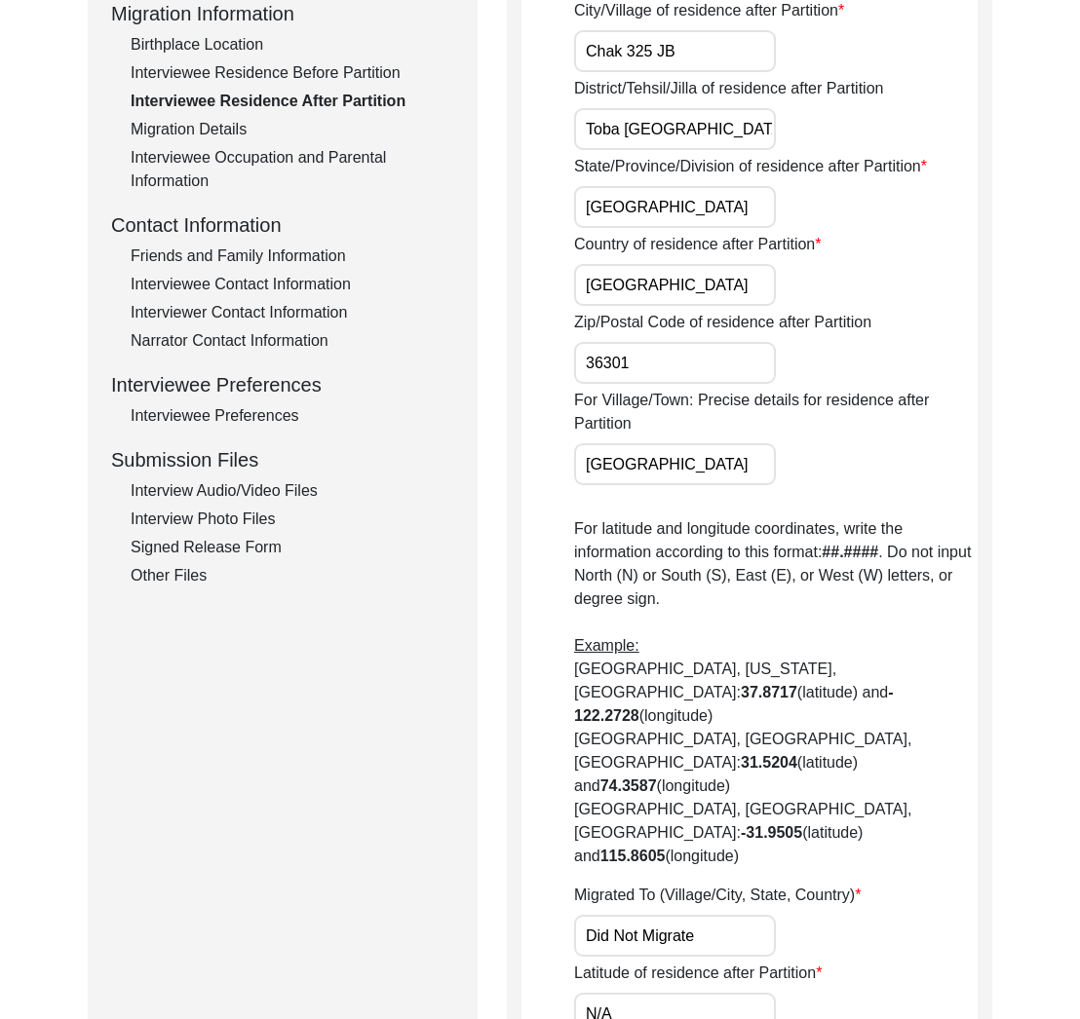
scroll to position [907, 0]
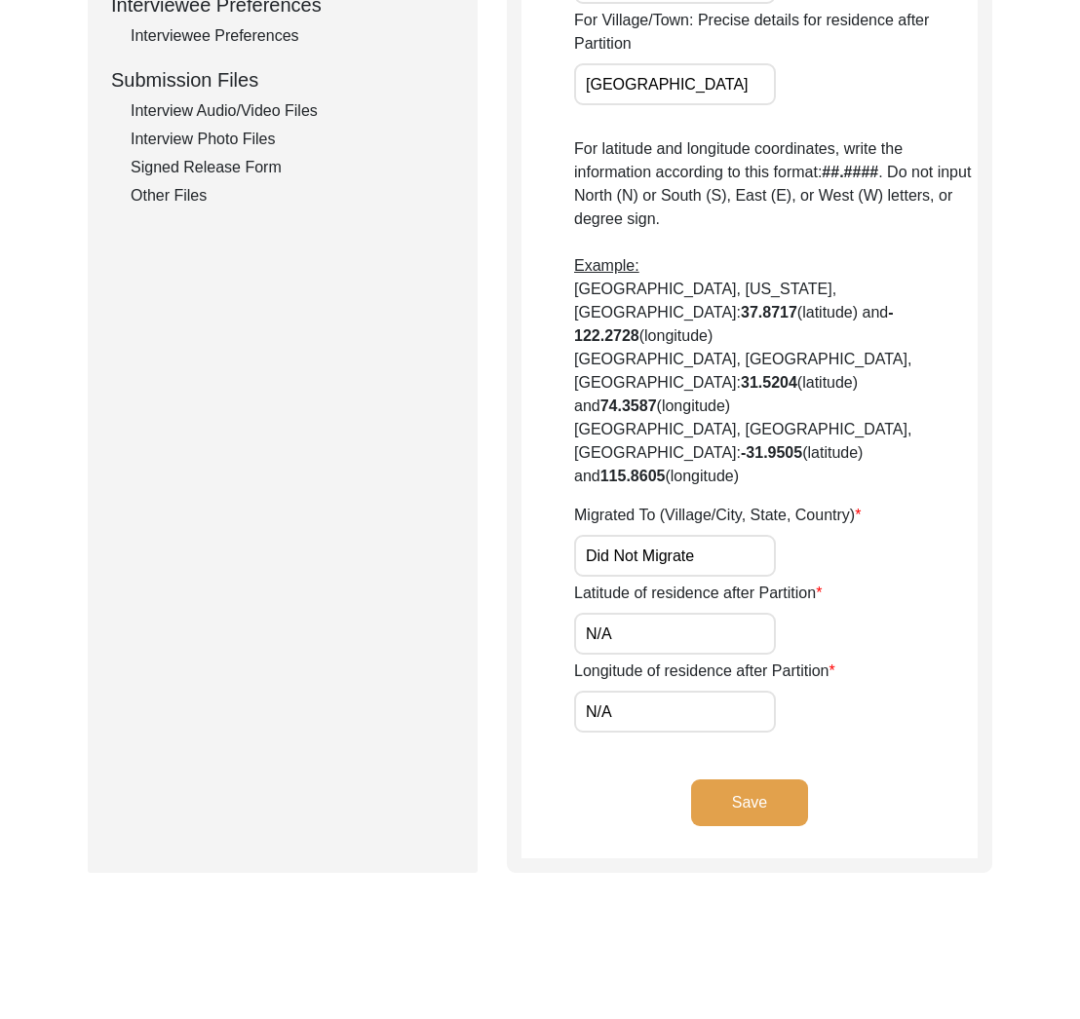
drag, startPoint x: 702, startPoint y: 493, endPoint x: 671, endPoint y: 574, distance: 86.7
click at [702, 535] on input "Did Not Migrate" at bounding box center [675, 556] width 202 height 42
click at [670, 613] on input "N/A" at bounding box center [675, 634] width 202 height 42
click at [634, 691] on input "N/A" at bounding box center [675, 712] width 202 height 42
click at [904, 780] on div "Save" at bounding box center [749, 819] width 456 height 79
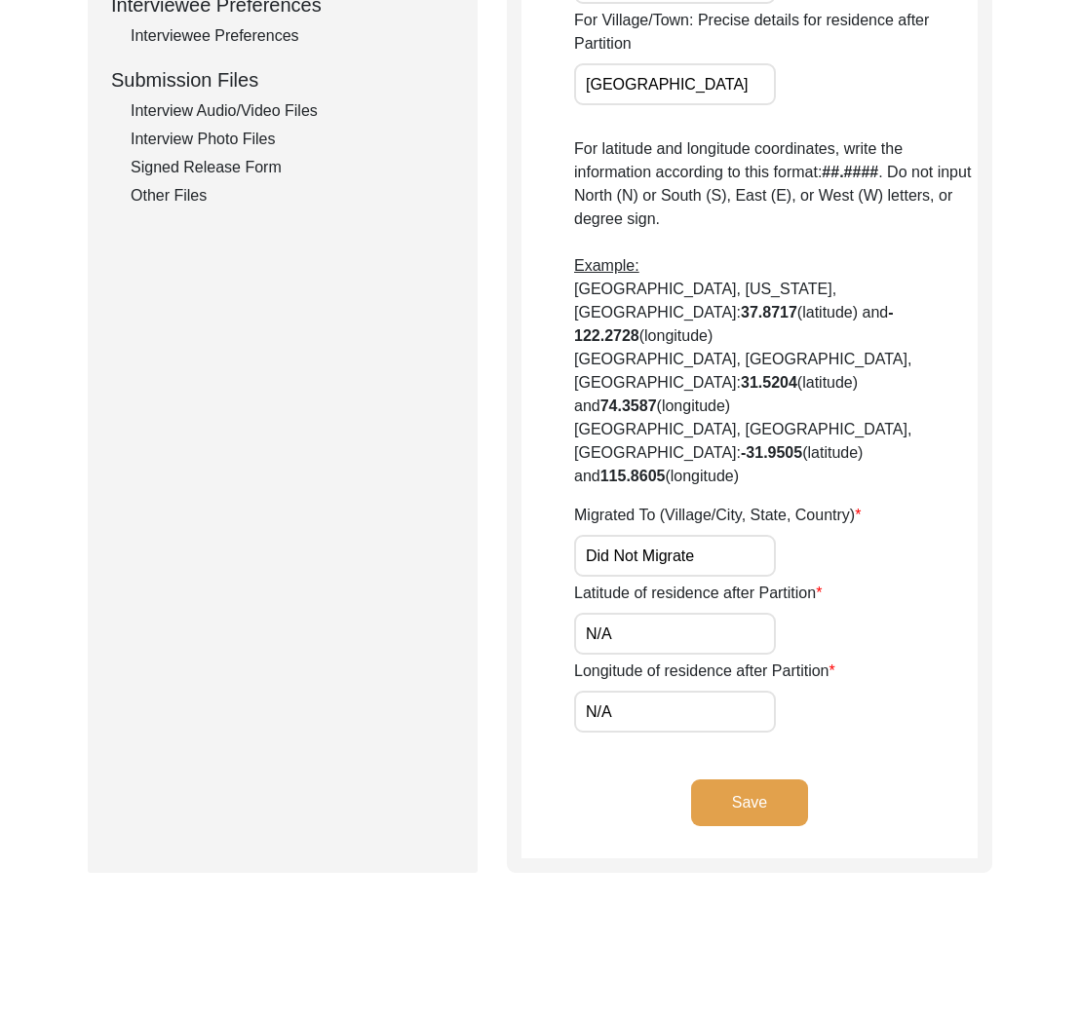
click at [782, 780] on button "Save" at bounding box center [749, 803] width 117 height 47
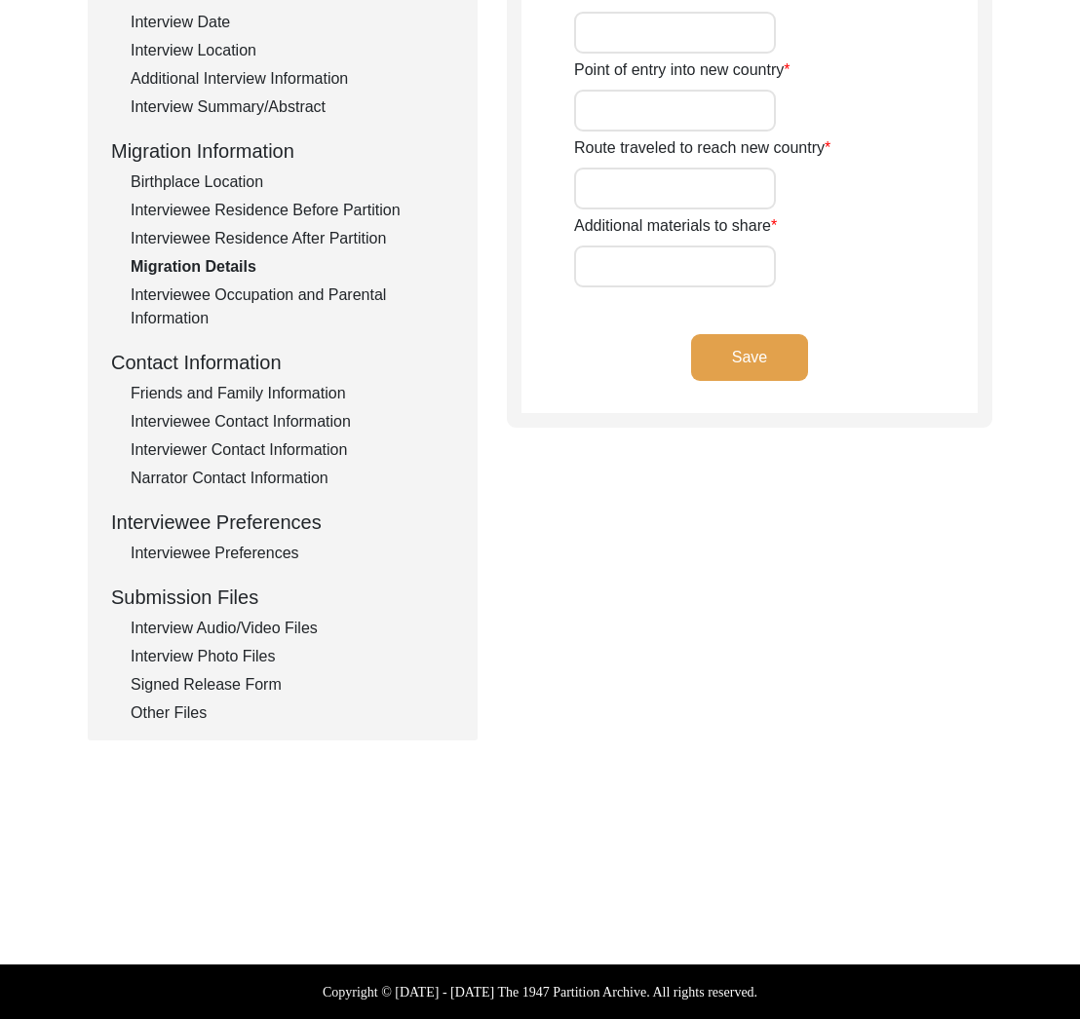
type input "N/A"
type input "Did Not Travel"
type input "N/A"
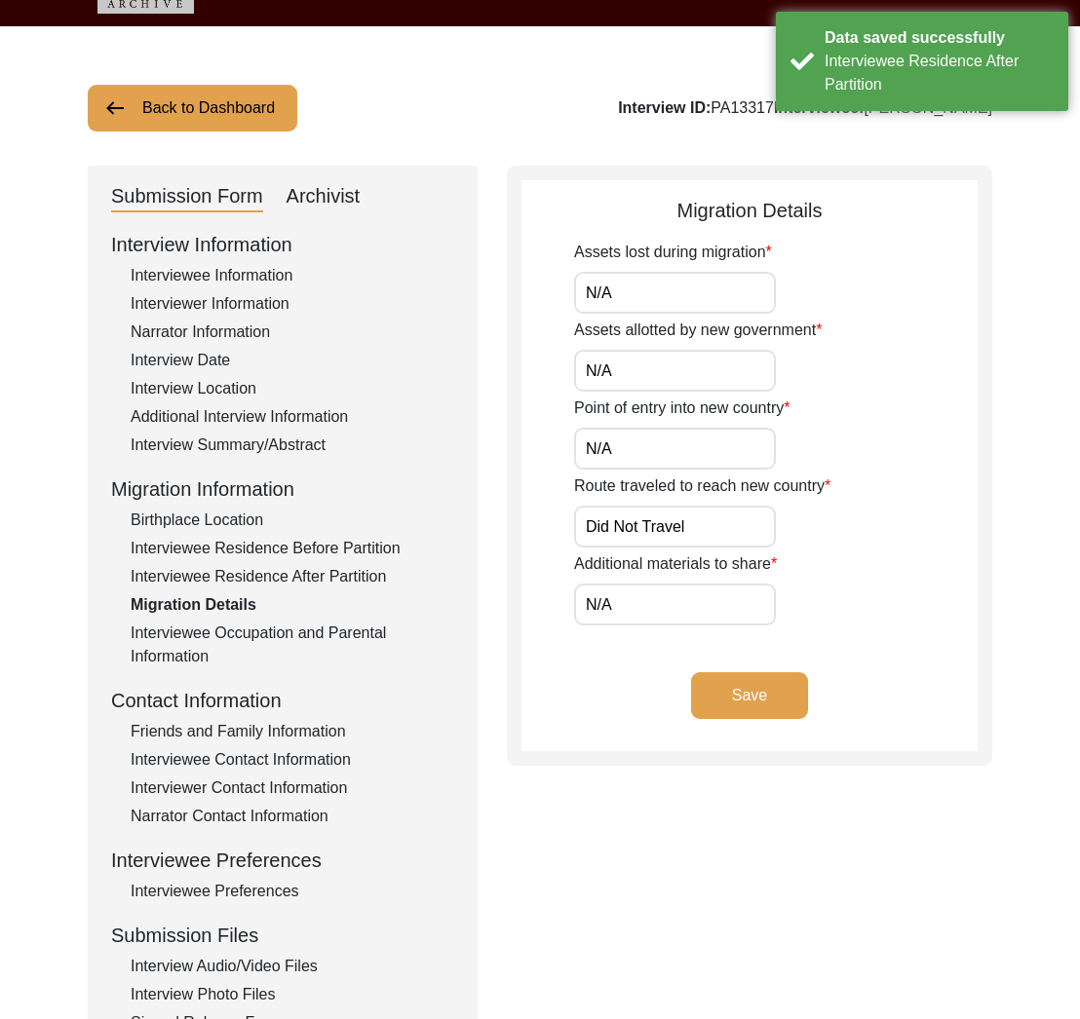
scroll to position [0, 0]
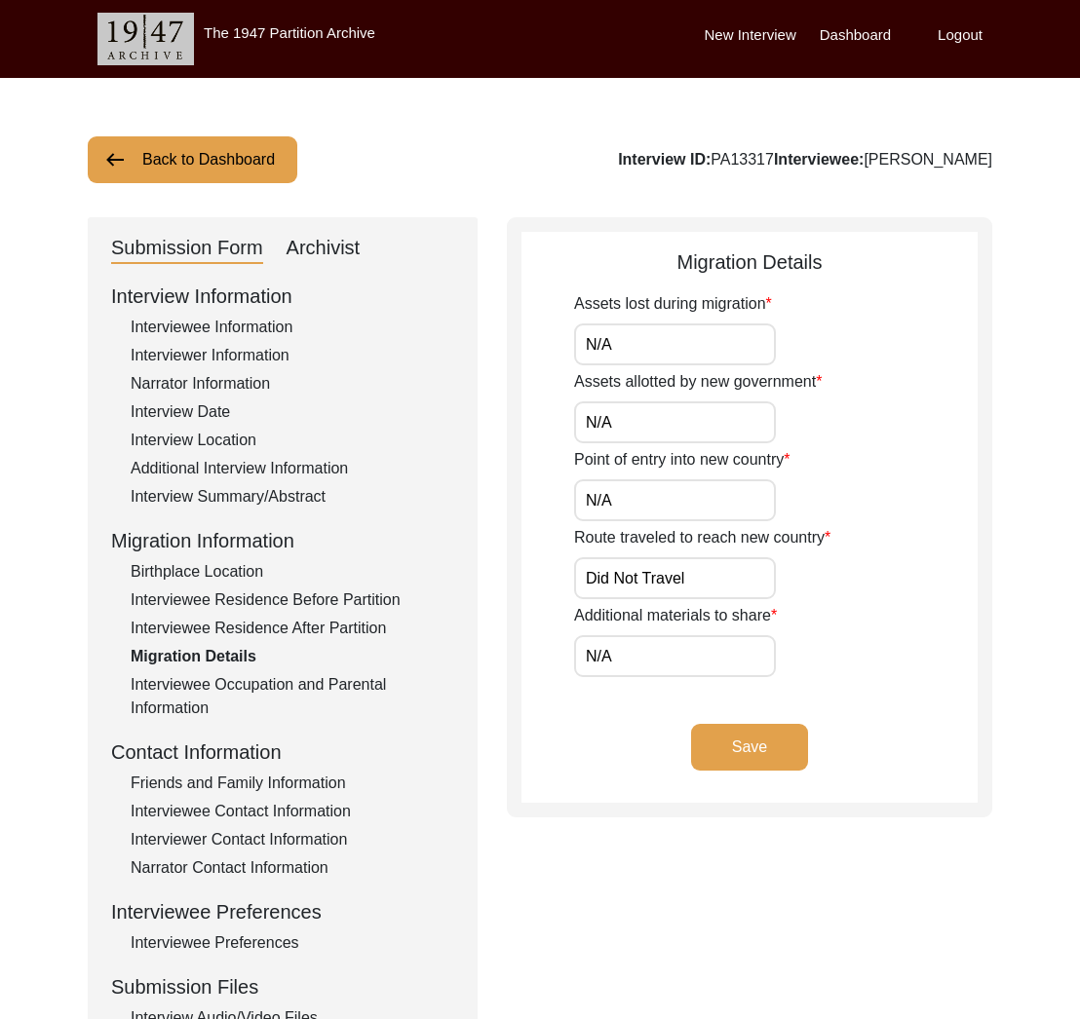
click at [656, 542] on label "Route traveled to reach new country" at bounding box center [702, 537] width 256 height 23
click at [656, 557] on input "Did Not Travel" at bounding box center [675, 578] width 202 height 42
click at [656, 542] on label "Route traveled to reach new country" at bounding box center [702, 537] width 256 height 23
click at [656, 557] on input "Did Not Travel" at bounding box center [675, 578] width 202 height 42
click at [656, 542] on label "Route traveled to reach new country" at bounding box center [702, 537] width 256 height 23
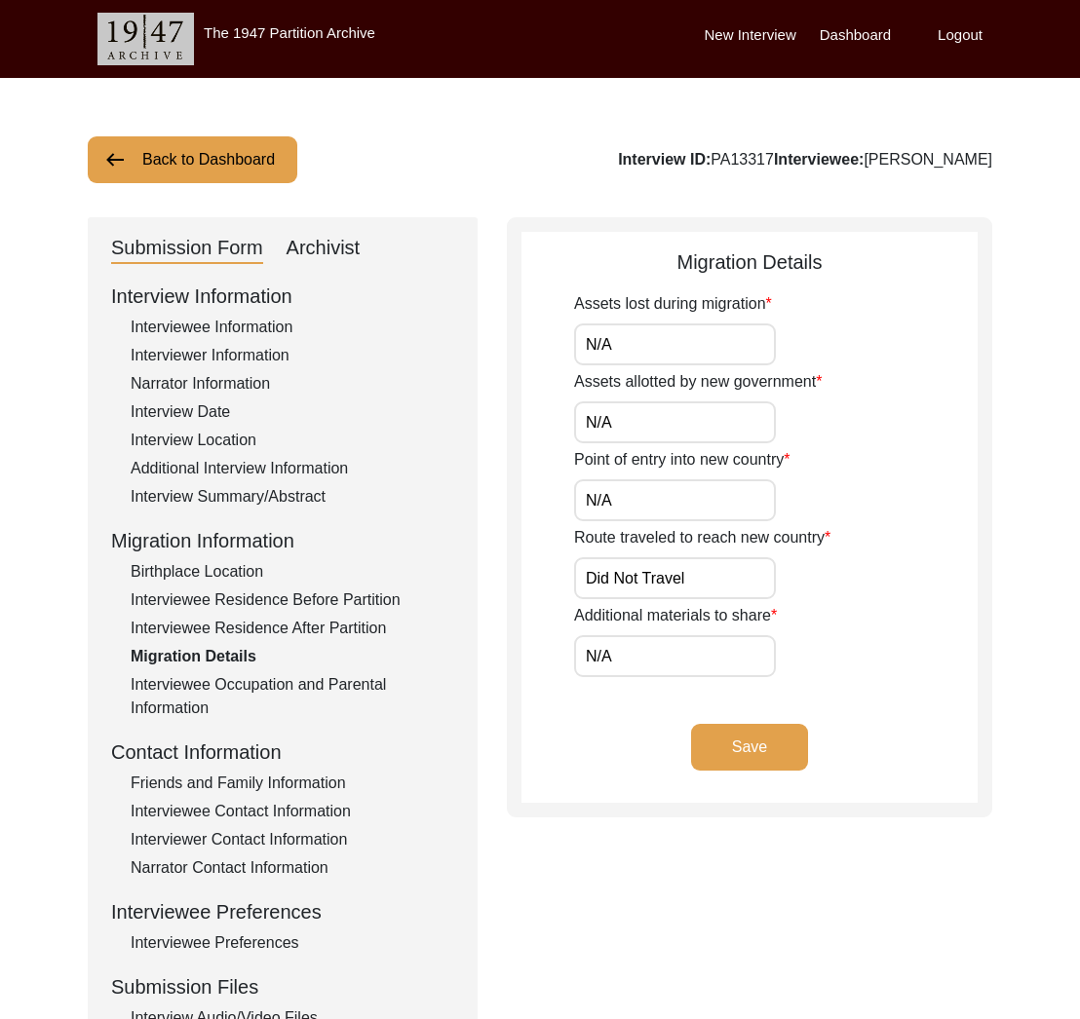
click at [656, 557] on input "Did Not Travel" at bounding box center [675, 578] width 202 height 42
click at [675, 581] on input "Did Not Travel" at bounding box center [675, 578] width 202 height 42
type input "N/A"
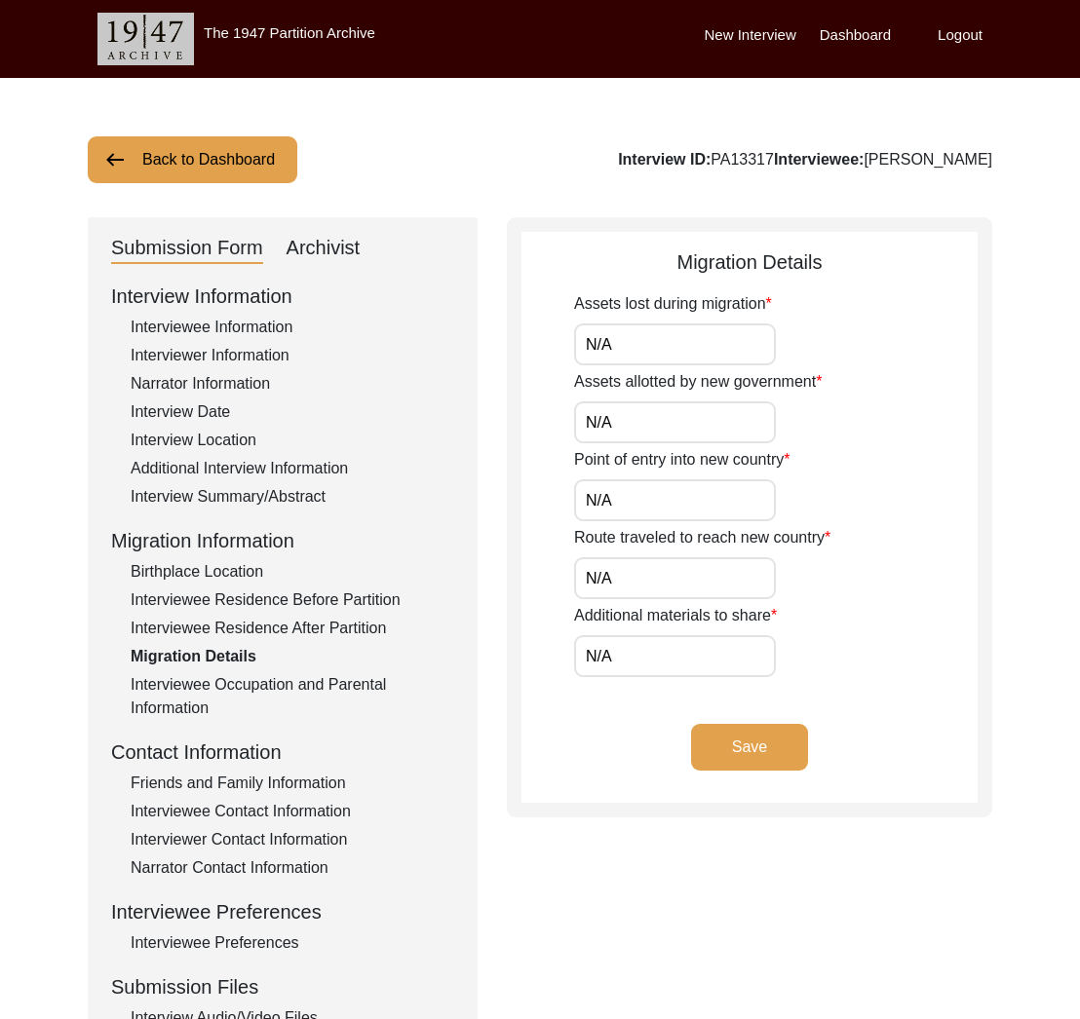
click at [745, 757] on button "Save" at bounding box center [749, 747] width 117 height 47
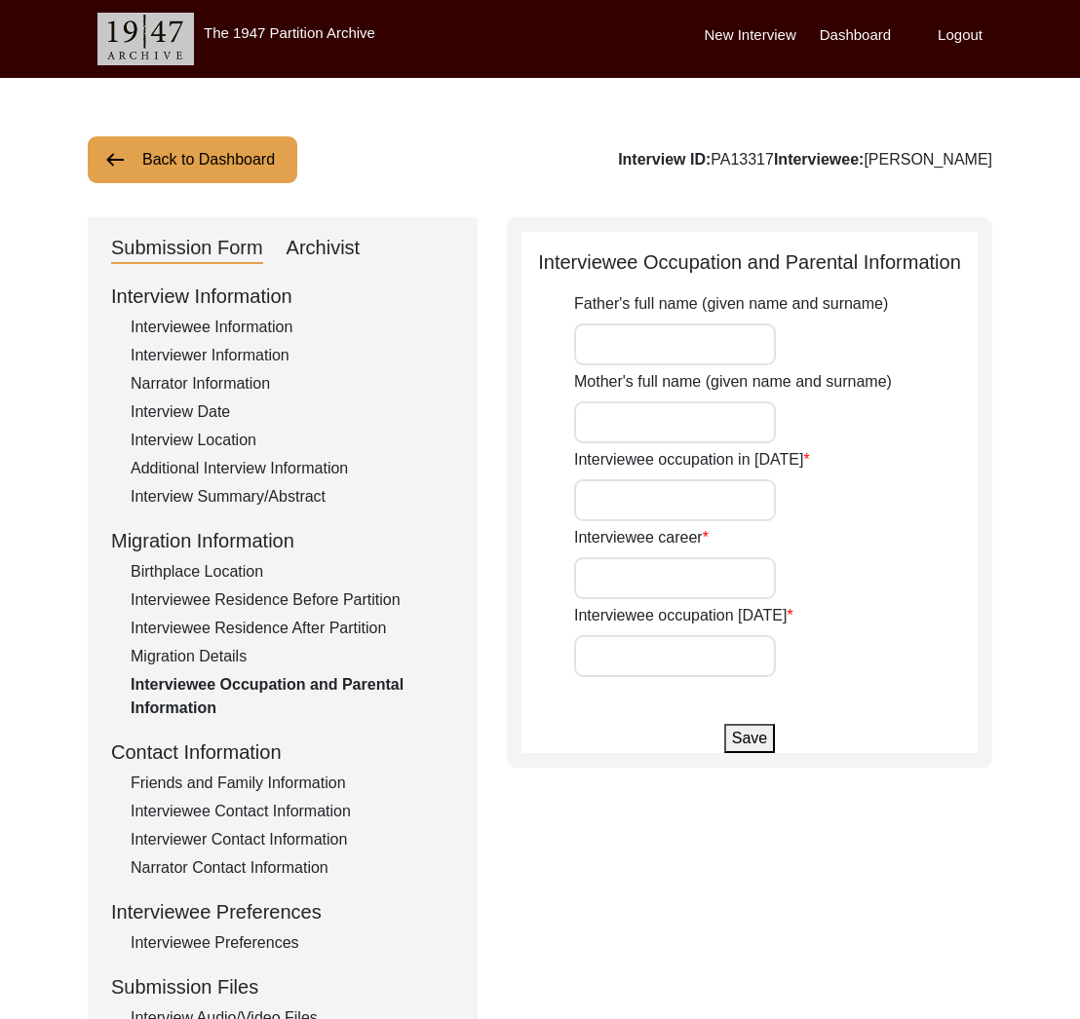
type input "[PERSON_NAME]"
type input "Nawab Bibi"
type input "Student"
type input "Laborer, [PERSON_NAME]."
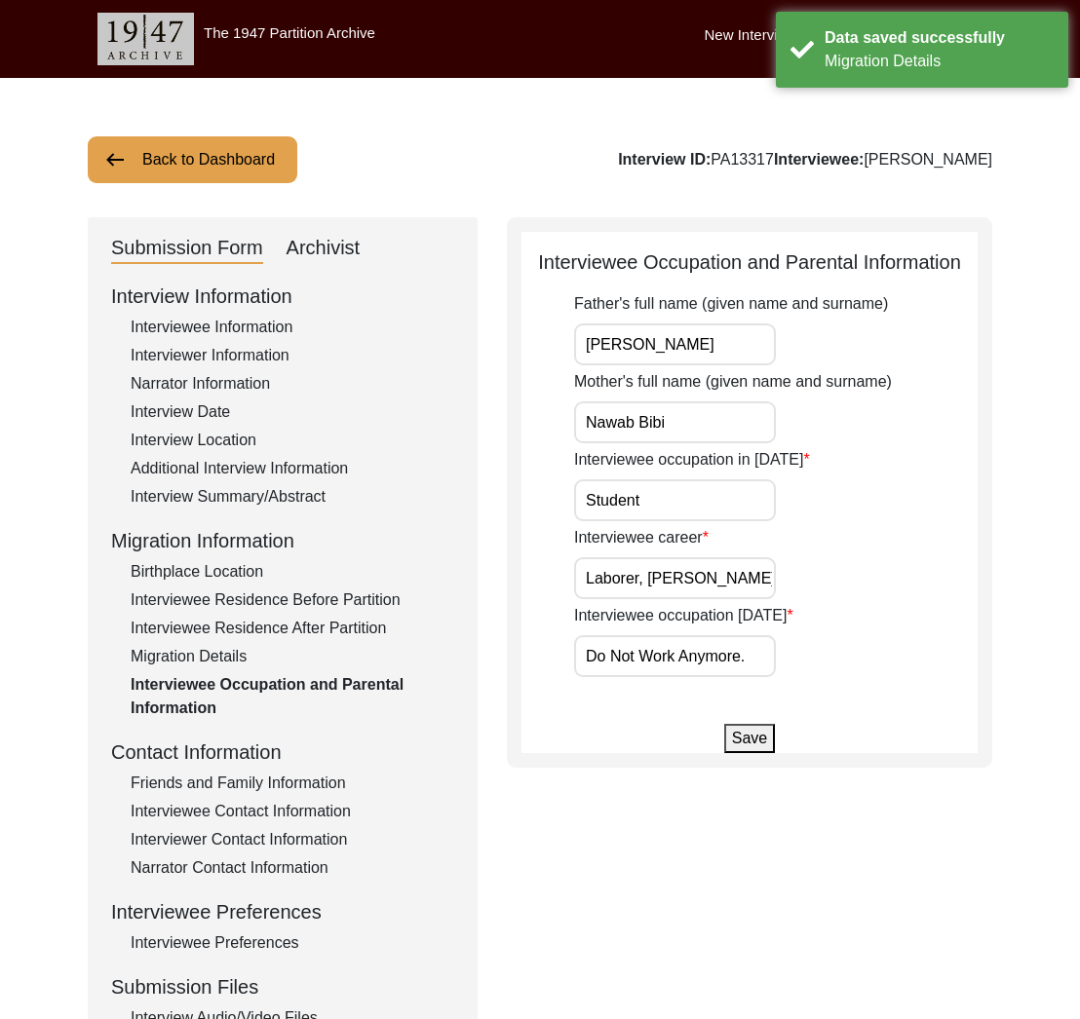
click at [724, 587] on input "Laborer, [PERSON_NAME]." at bounding box center [675, 578] width 202 height 42
drag, startPoint x: 787, startPoint y: 669, endPoint x: 772, endPoint y: 663, distance: 16.7
click at [787, 668] on div "Interviewee occupation [DATE] Do Not Work Anymore." at bounding box center [775, 640] width 403 height 73
click at [771, 663] on input "Do Not Work Anymore." at bounding box center [675, 656] width 202 height 42
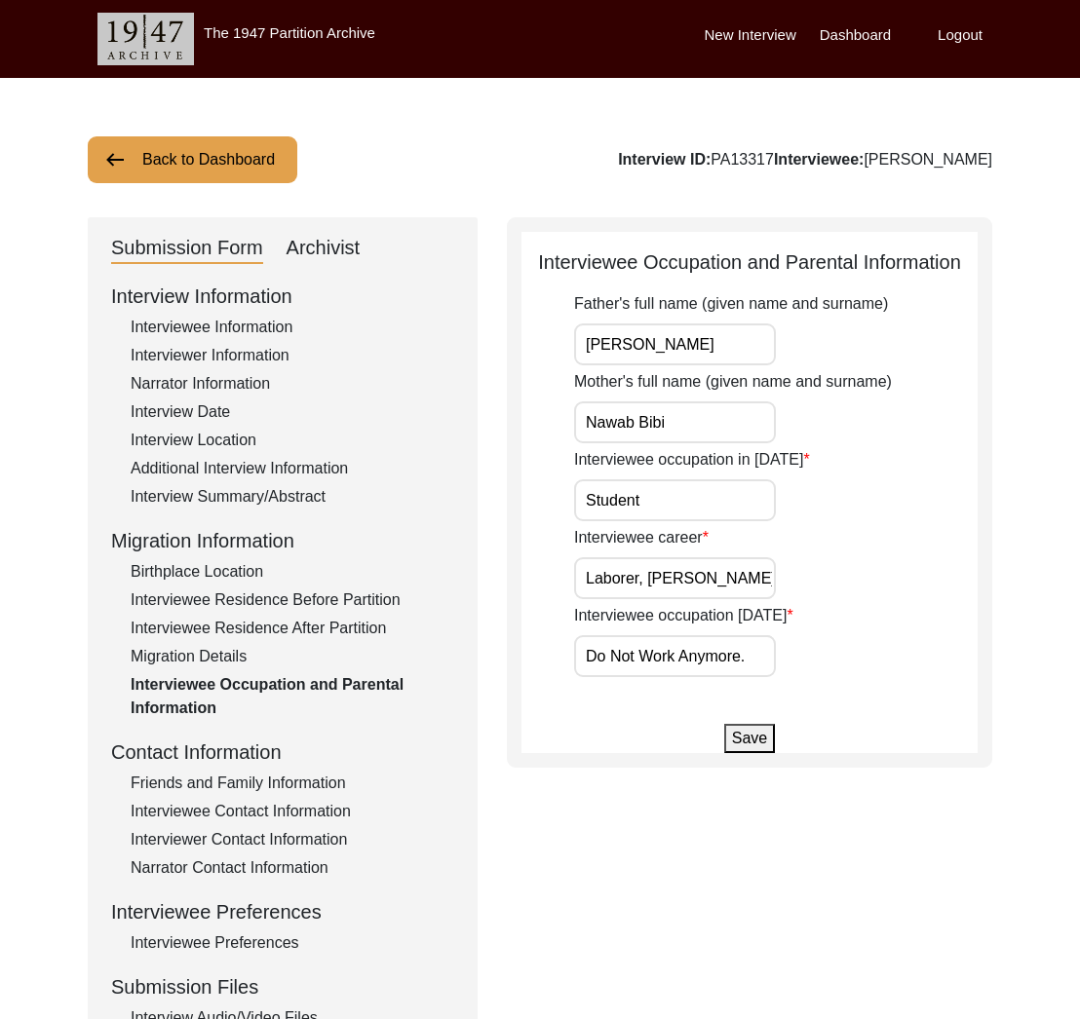
drag, startPoint x: 729, startPoint y: 343, endPoint x: 725, endPoint y: 370, distance: 27.6
click at [730, 343] on input "[PERSON_NAME]" at bounding box center [675, 345] width 202 height 42
click at [708, 416] on input "Nawab Bibi" at bounding box center [675, 423] width 202 height 42
click at [697, 504] on input "Student" at bounding box center [675, 501] width 202 height 42
click at [960, 527] on div "Interviewee career Laborer, [PERSON_NAME]." at bounding box center [775, 562] width 403 height 73
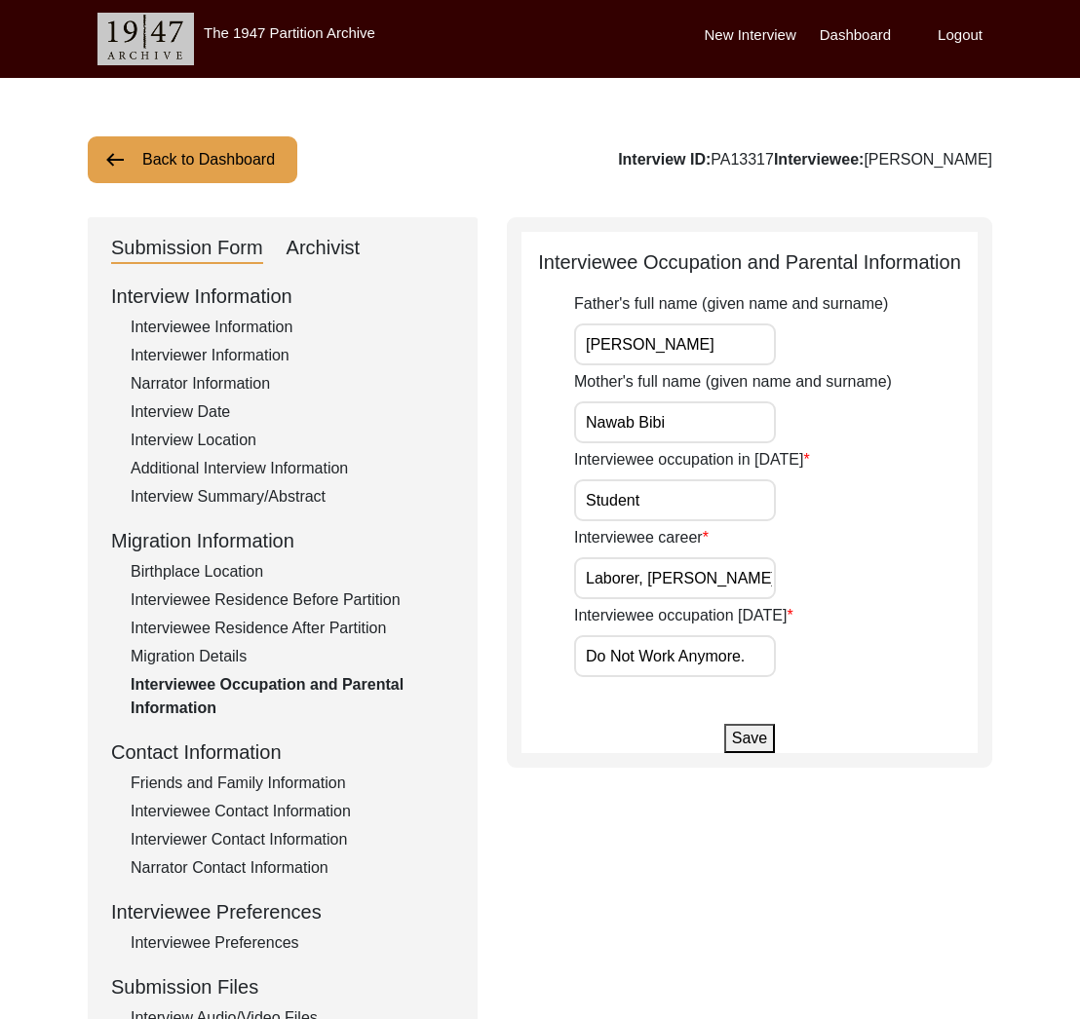
click at [769, 659] on input "Do Not Work Anymore." at bounding box center [675, 656] width 202 height 42
click at [652, 538] on label "Interviewee career" at bounding box center [641, 537] width 134 height 23
click at [652, 557] on input "Laborer, [PERSON_NAME]." at bounding box center [675, 578] width 202 height 42
click at [652, 538] on label "Interviewee career" at bounding box center [641, 537] width 134 height 23
click at [652, 557] on input "Laborer, [PERSON_NAME]." at bounding box center [675, 578] width 202 height 42
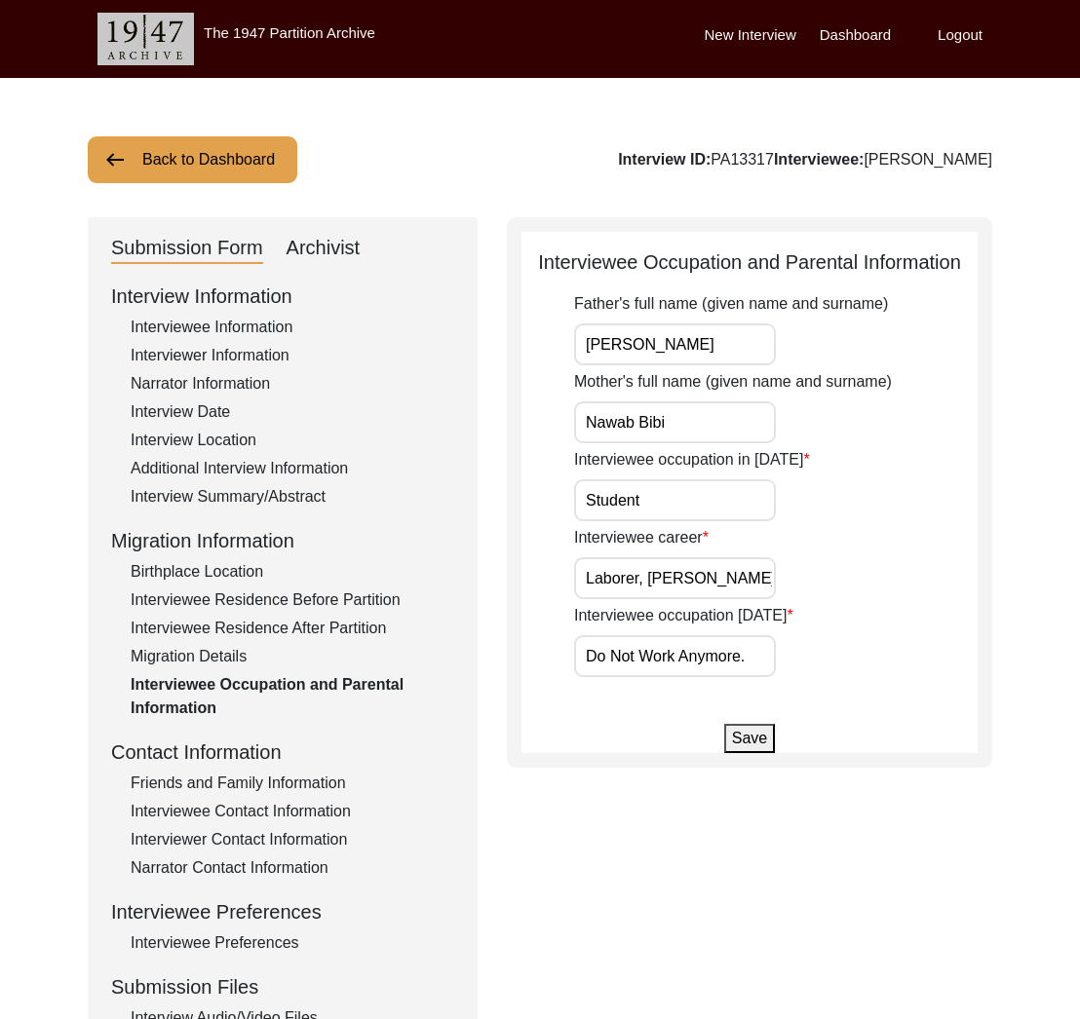
click at [652, 538] on label "Interviewee career" at bounding box center [641, 537] width 134 height 23
click at [652, 557] on input "Laborer, [PERSON_NAME]." at bounding box center [675, 578] width 202 height 42
click at [684, 615] on label "Interviewee occupation [DATE]" at bounding box center [683, 615] width 219 height 23
click at [684, 635] on input "Do Not Work Anymore." at bounding box center [675, 656] width 202 height 42
click at [684, 615] on label "Interviewee occupation [DATE]" at bounding box center [683, 615] width 219 height 23
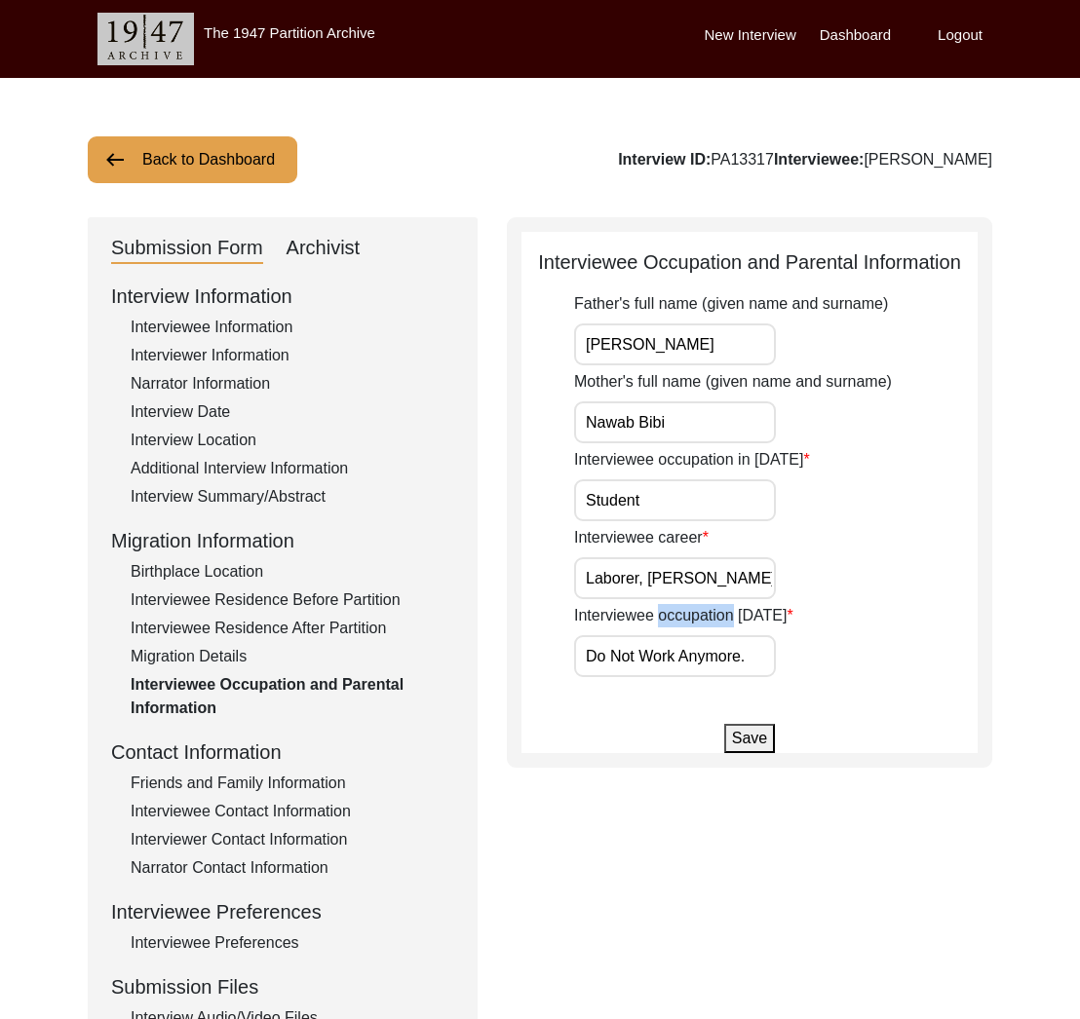
click at [684, 635] on input "Do Not Work Anymore." at bounding box center [675, 656] width 202 height 42
click at [684, 615] on label "Interviewee occupation [DATE]" at bounding box center [683, 615] width 219 height 23
click at [684, 635] on input "Do Not Work Anymore." at bounding box center [675, 656] width 202 height 42
click at [711, 583] on input "Laborer, [PERSON_NAME]." at bounding box center [675, 578] width 202 height 42
click at [684, 653] on input "Do Not Work Anymore." at bounding box center [675, 656] width 202 height 42
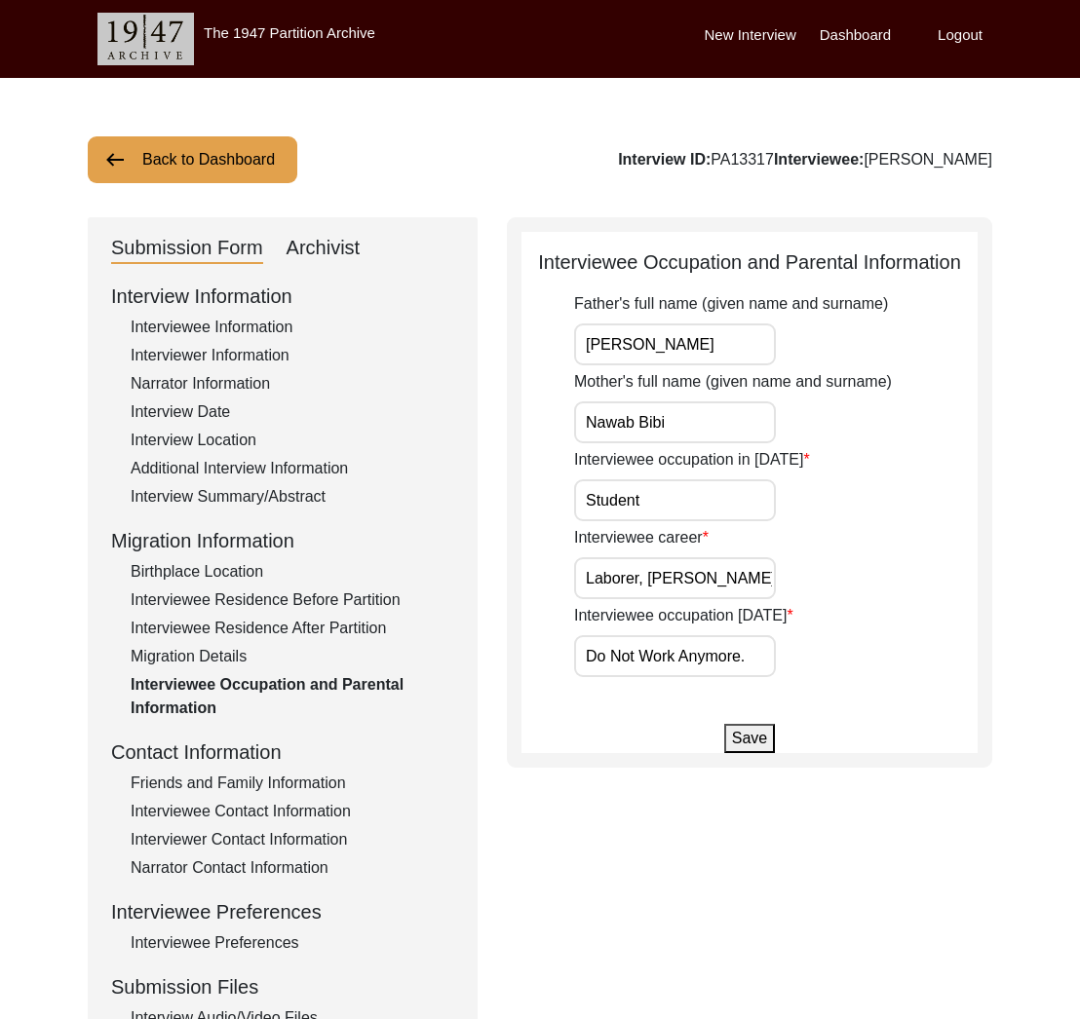
click at [684, 653] on input "Do Not Work Anymore." at bounding box center [675, 656] width 202 height 42
click at [638, 661] on input "Do Not Work Anymore." at bounding box center [675, 656] width 202 height 42
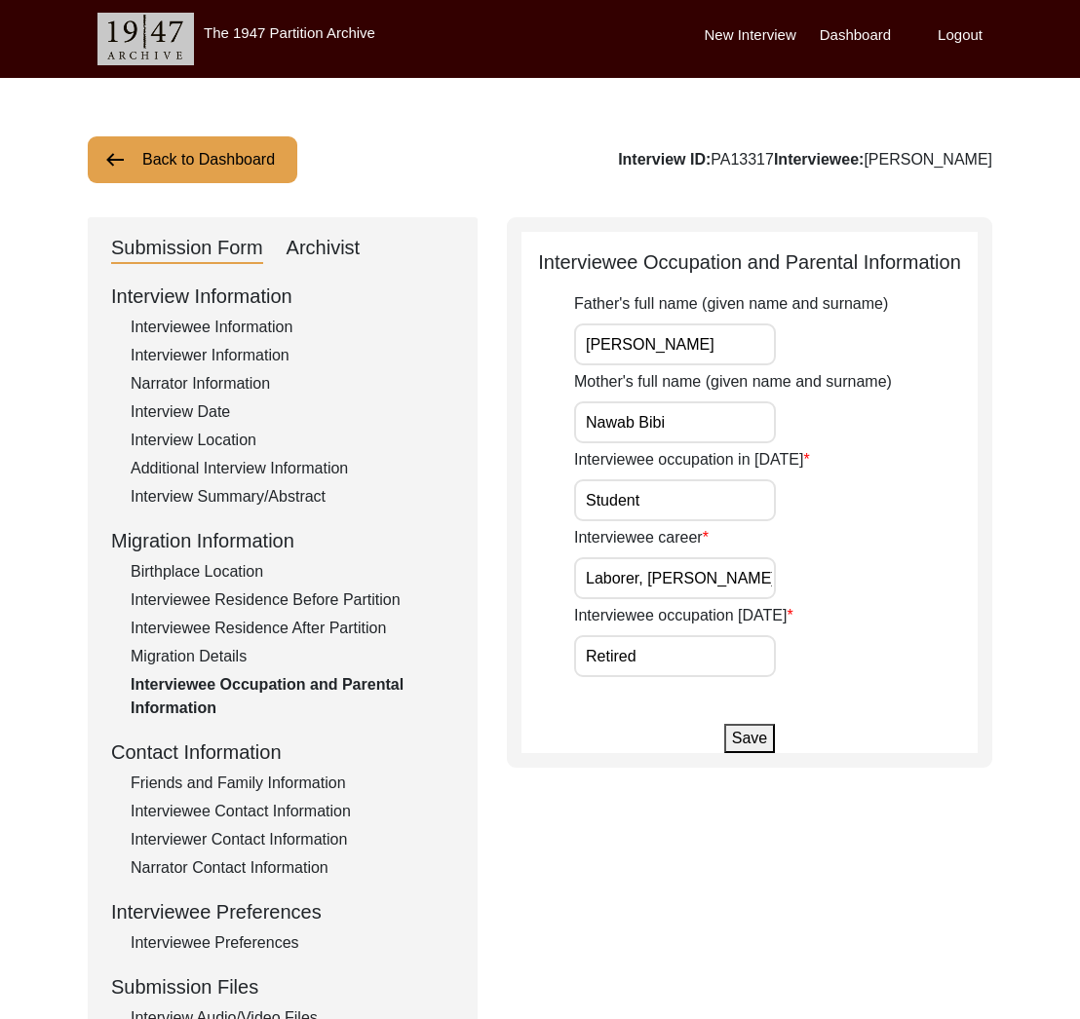
type input "Retired"
click at [884, 643] on div "Interviewee occupation [DATE] Retired" at bounding box center [775, 640] width 403 height 73
click at [757, 745] on button "Save" at bounding box center [749, 738] width 51 height 29
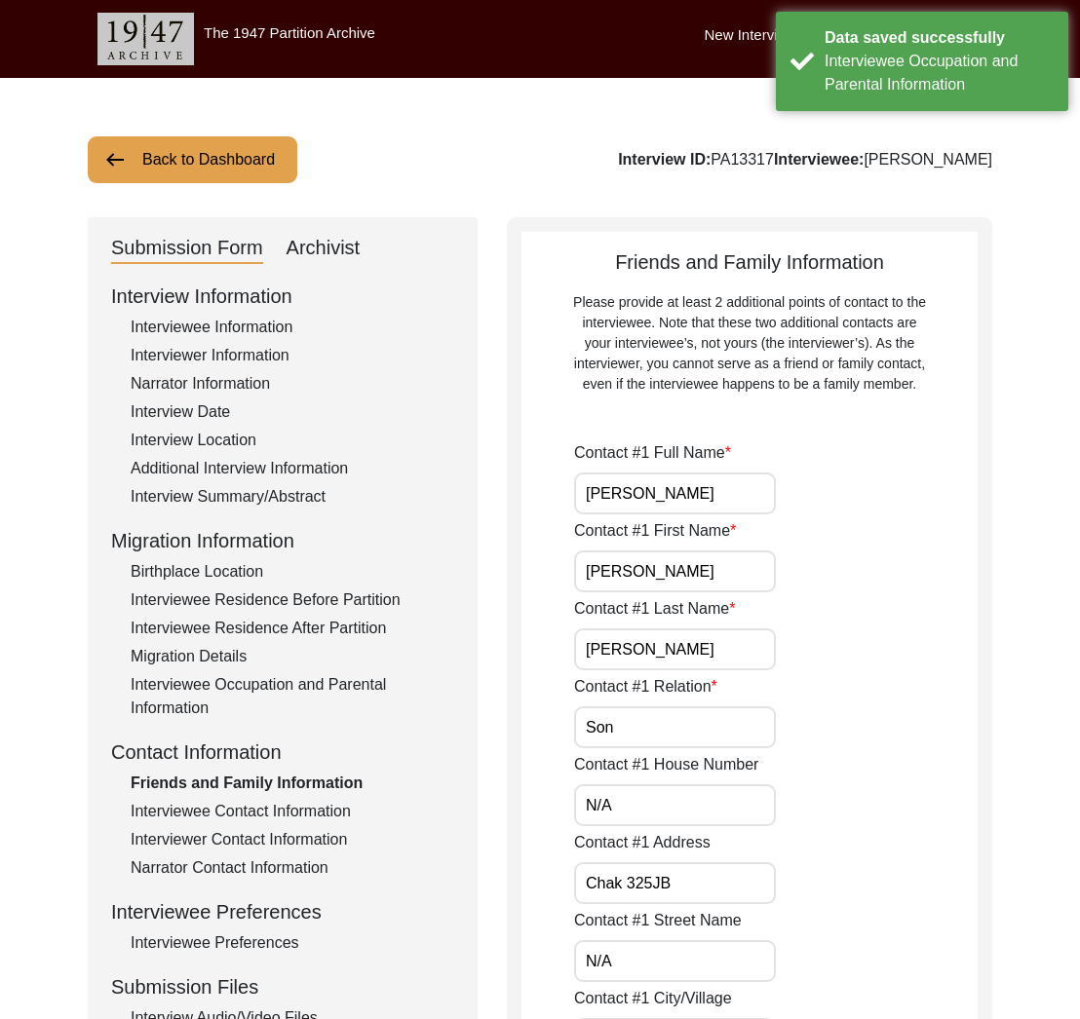
click at [710, 273] on div "Friends and Family Information Please provide at least 2 additional points of c…" at bounding box center [749, 321] width 456 height 147
click at [709, 274] on div "Friends and Family Information Please provide at least 2 additional points of c…" at bounding box center [749, 321] width 456 height 147
click at [705, 272] on div "Friends and Family Information Please provide at least 2 additional points of c…" at bounding box center [749, 321] width 456 height 147
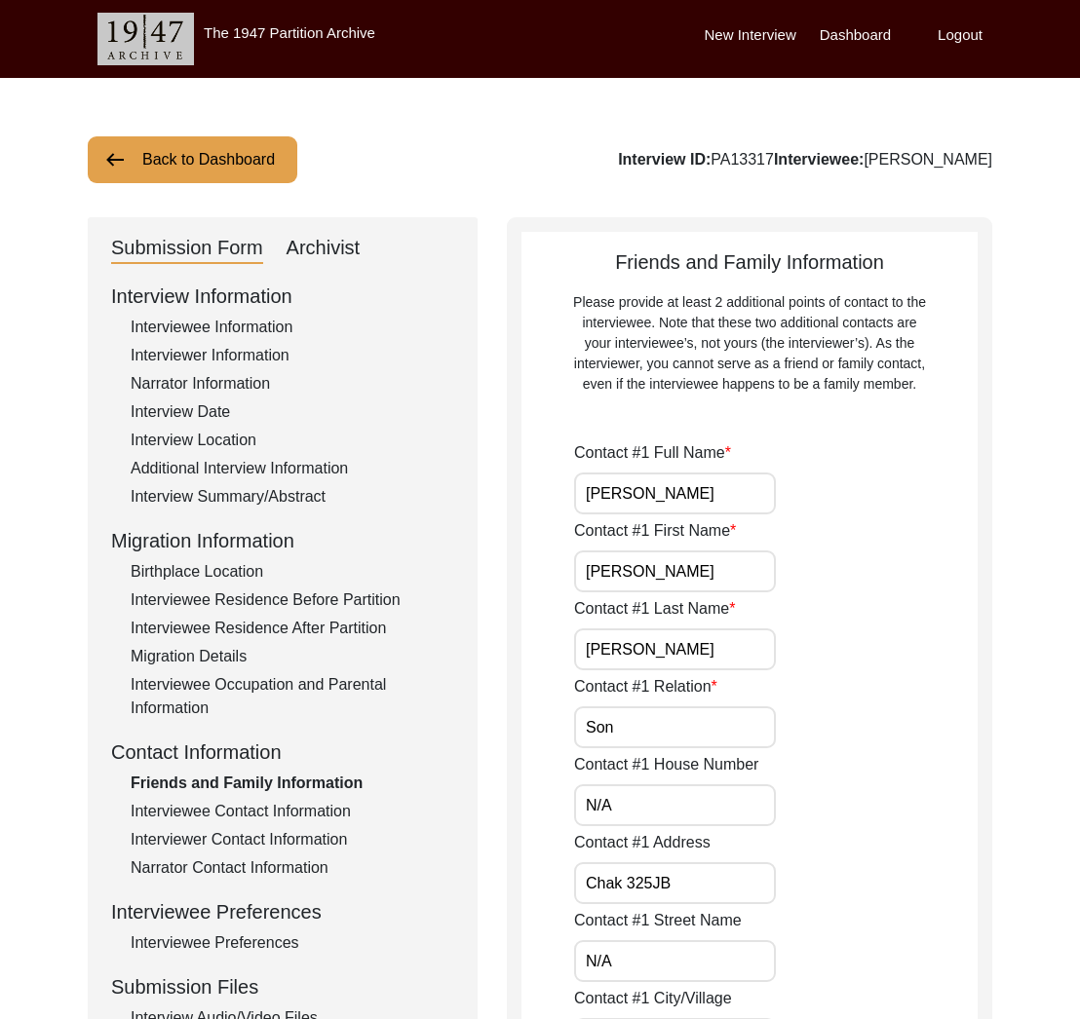
click at [744, 493] on input "[PERSON_NAME]" at bounding box center [675, 494] width 202 height 42
click at [667, 583] on input "[PERSON_NAME]" at bounding box center [675, 572] width 202 height 42
click at [674, 642] on input "[PERSON_NAME]" at bounding box center [675, 650] width 202 height 42
click at [679, 733] on input "Son" at bounding box center [675, 728] width 202 height 42
drag, startPoint x: 672, startPoint y: 795, endPoint x: 680, endPoint y: 838, distance: 43.6
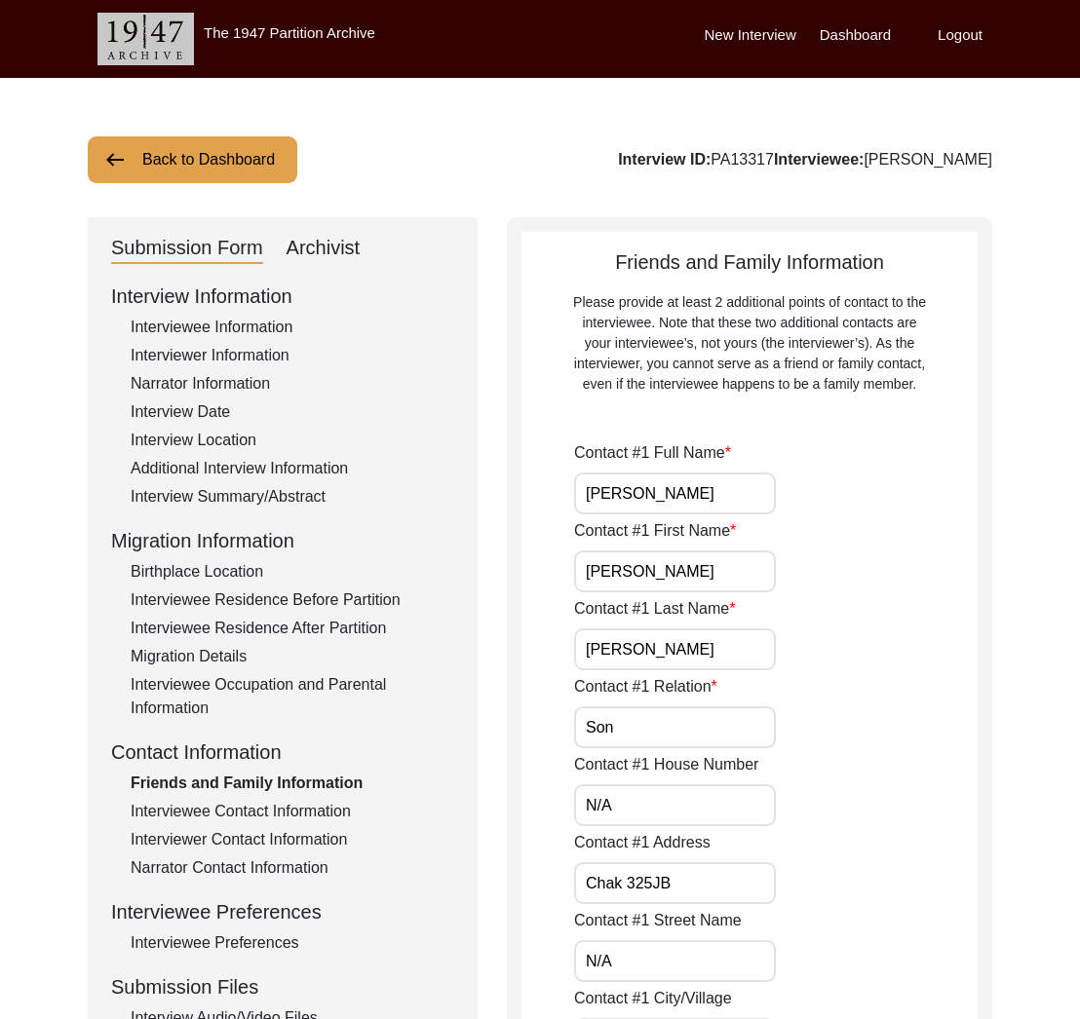
click at [672, 797] on input "N/A" at bounding box center [675, 806] width 202 height 42
click at [698, 873] on input "Chak 325JB" at bounding box center [675, 884] width 202 height 42
click at [694, 889] on input "Chak 325JB" at bounding box center [675, 884] width 202 height 42
click at [648, 845] on label "Contact #1 Address" at bounding box center [642, 842] width 136 height 23
click at [648, 863] on input "Chak 325JB" at bounding box center [675, 884] width 202 height 42
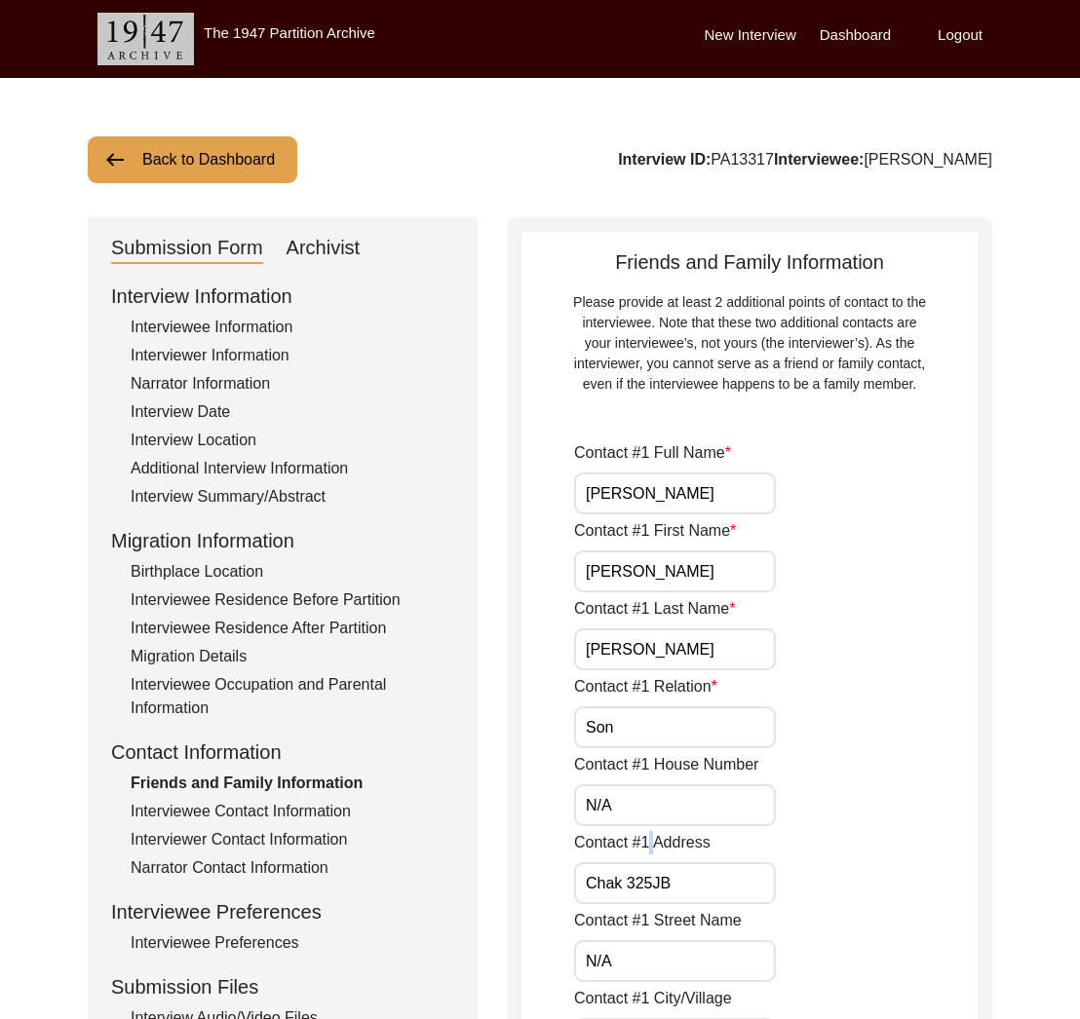
click at [648, 846] on label "Contact #1 Address" at bounding box center [642, 842] width 136 height 23
click at [648, 863] on input "Chak 325JB" at bounding box center [675, 884] width 202 height 42
click at [647, 847] on label "Contact #1 Address" at bounding box center [642, 842] width 136 height 23
click at [647, 863] on input "Chak 325JB" at bounding box center [675, 884] width 202 height 42
click at [647, 847] on label "Contact #1 Address" at bounding box center [642, 842] width 136 height 23
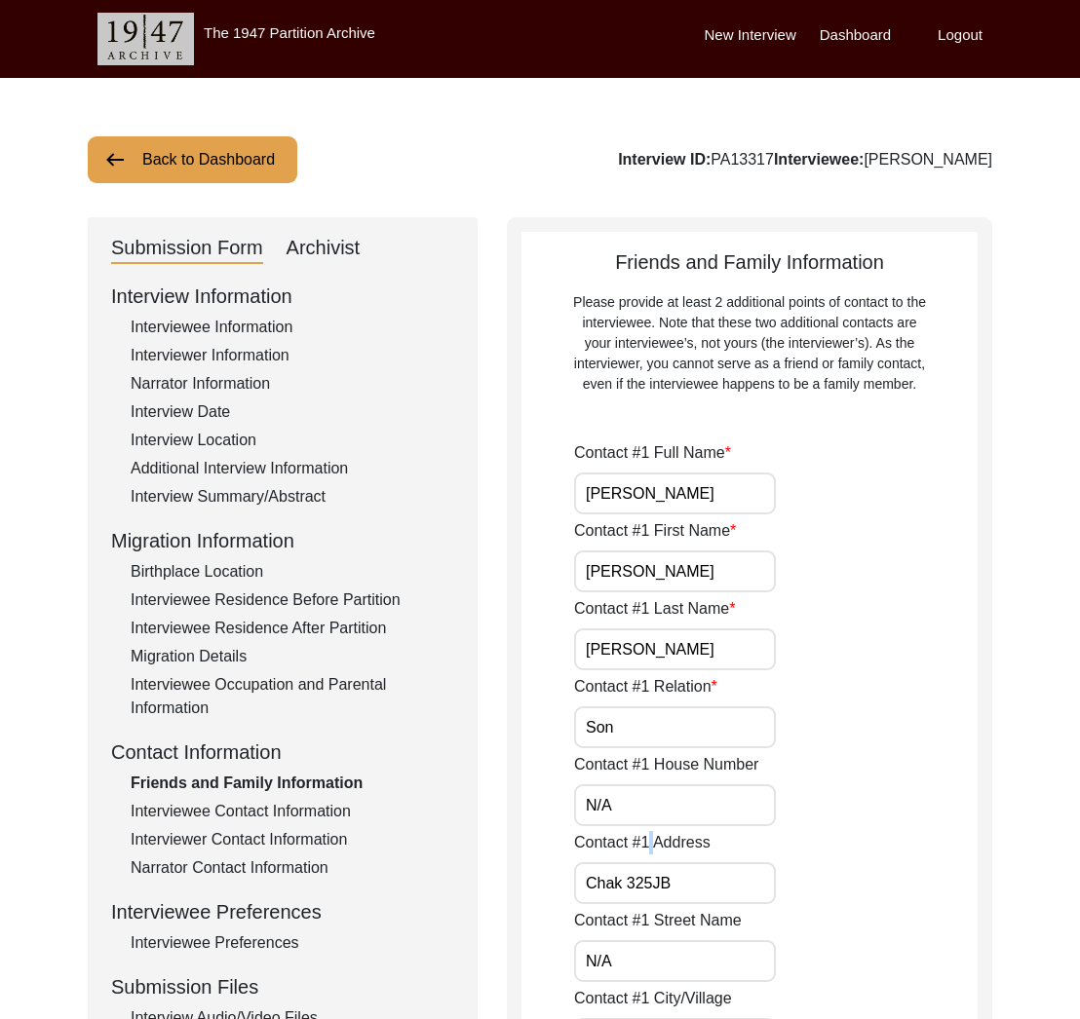
click at [647, 863] on input "Chak 325JB" at bounding box center [675, 884] width 202 height 42
click at [647, 847] on label "Contact #1 Address" at bounding box center [642, 842] width 136 height 23
click at [647, 863] on input "Chak 325JB" at bounding box center [675, 884] width 202 height 42
click at [654, 882] on input "Chak 325JB" at bounding box center [675, 884] width 202 height 42
click at [705, 889] on input "Chak 325 JB" at bounding box center [675, 884] width 202 height 42
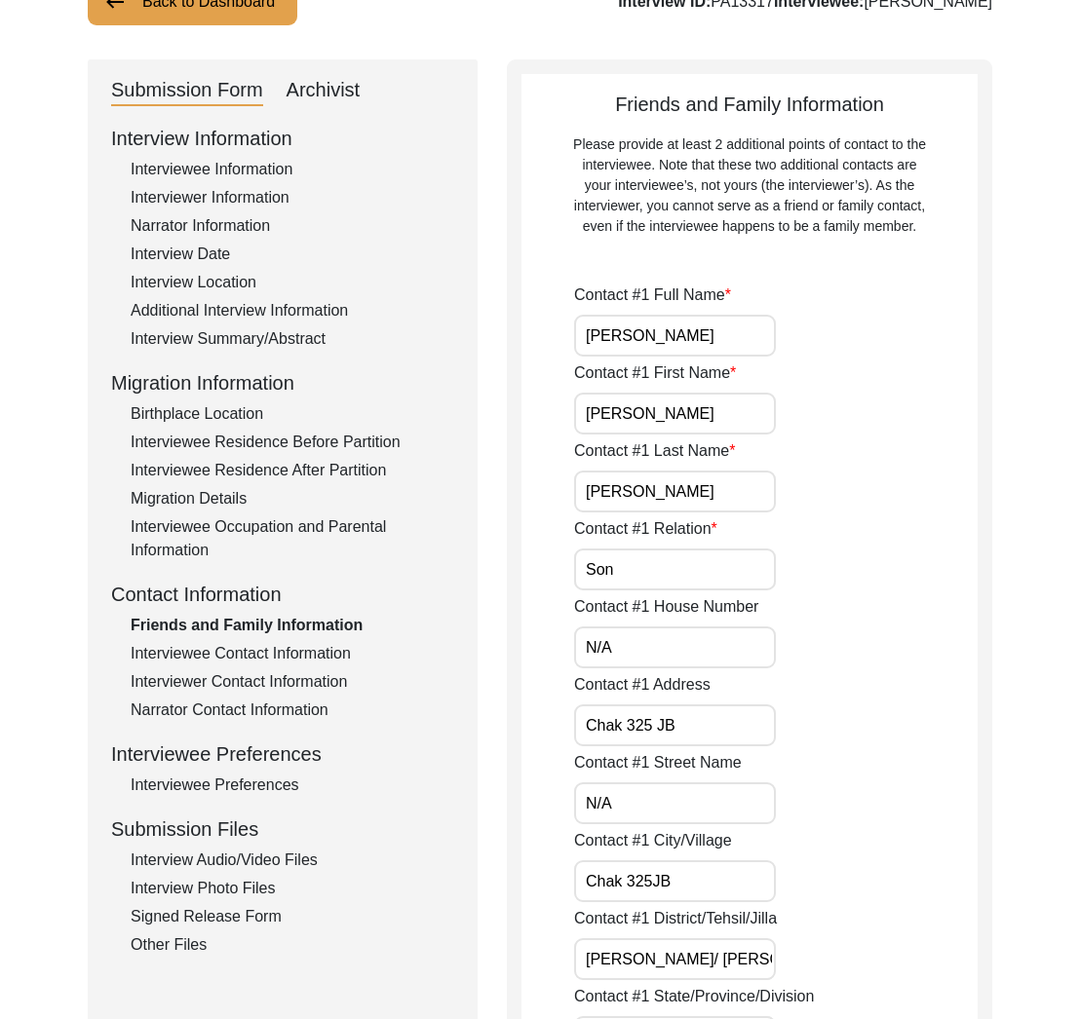
scroll to position [170, 0]
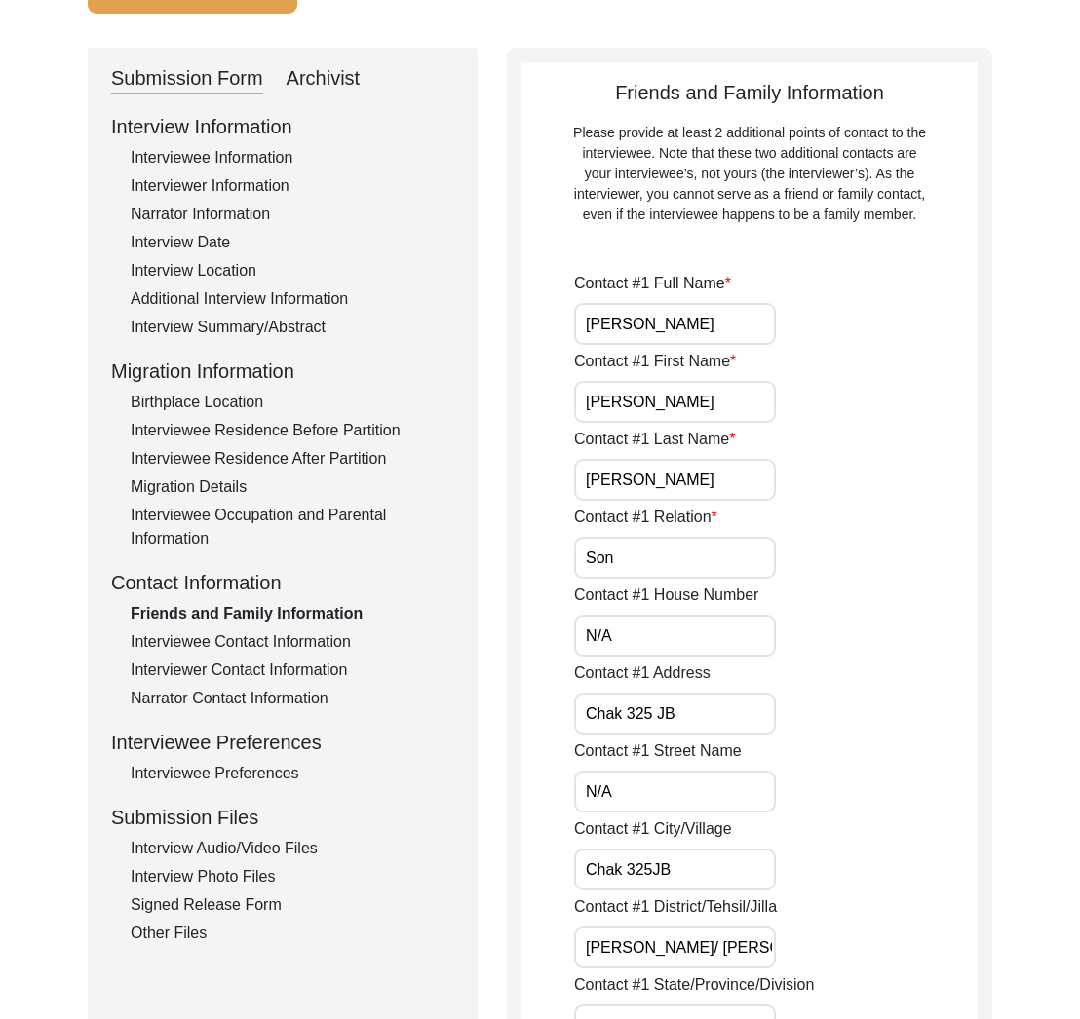
drag, startPoint x: 666, startPoint y: 788, endPoint x: 693, endPoint y: 867, distance: 83.5
click at [667, 788] on input "N/A" at bounding box center [675, 792] width 202 height 42
click at [691, 870] on input "Chak 325JB" at bounding box center [675, 870] width 202 height 42
click at [717, 713] on input "Chak 325 JB" at bounding box center [675, 714] width 202 height 42
click at [662, 713] on input "Chak 325 JB" at bounding box center [675, 714] width 202 height 42
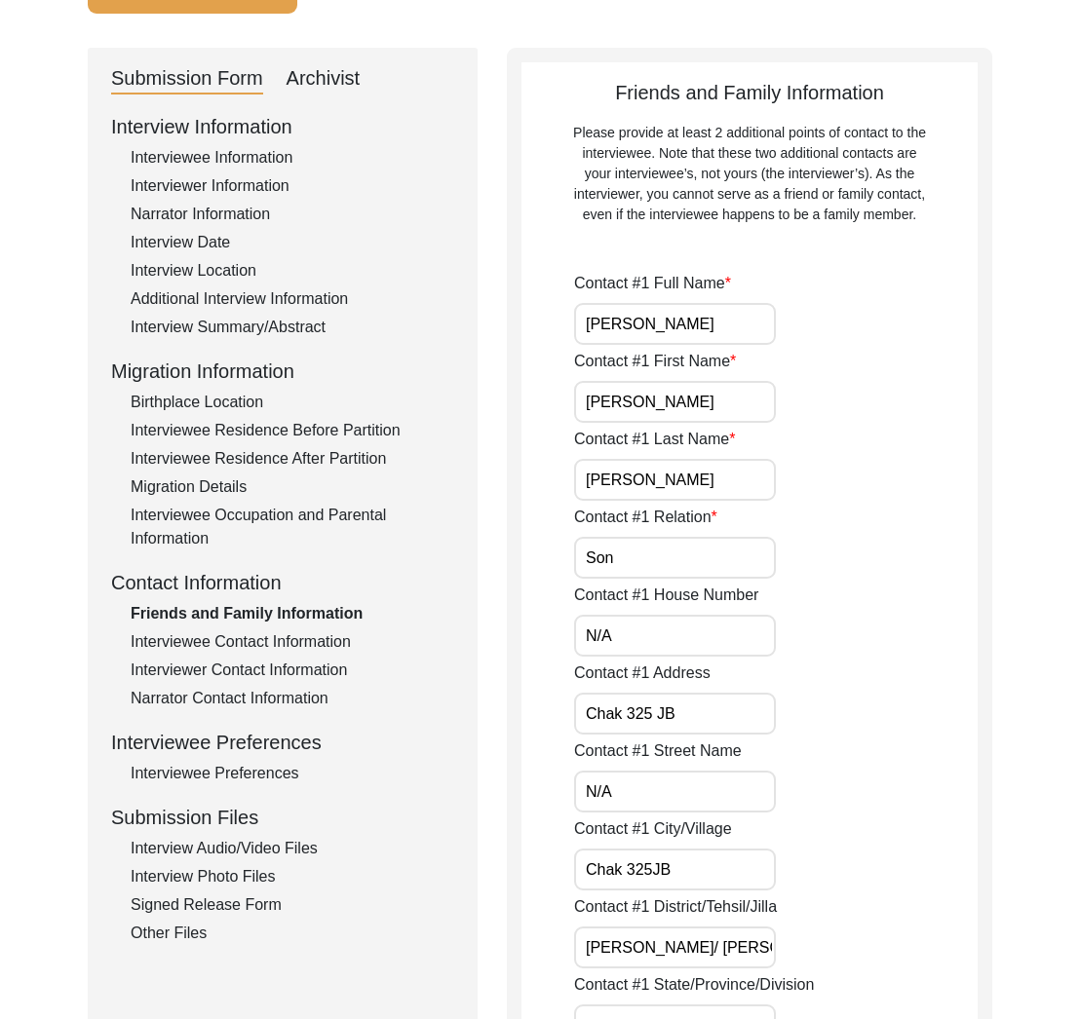
click at [659, 716] on input "Chak 325 JB" at bounding box center [675, 714] width 202 height 42
drag, startPoint x: 685, startPoint y: 713, endPoint x: 480, endPoint y: 700, distance: 205.1
click at [642, 723] on input "Chak 325JB" at bounding box center [675, 714] width 202 height 42
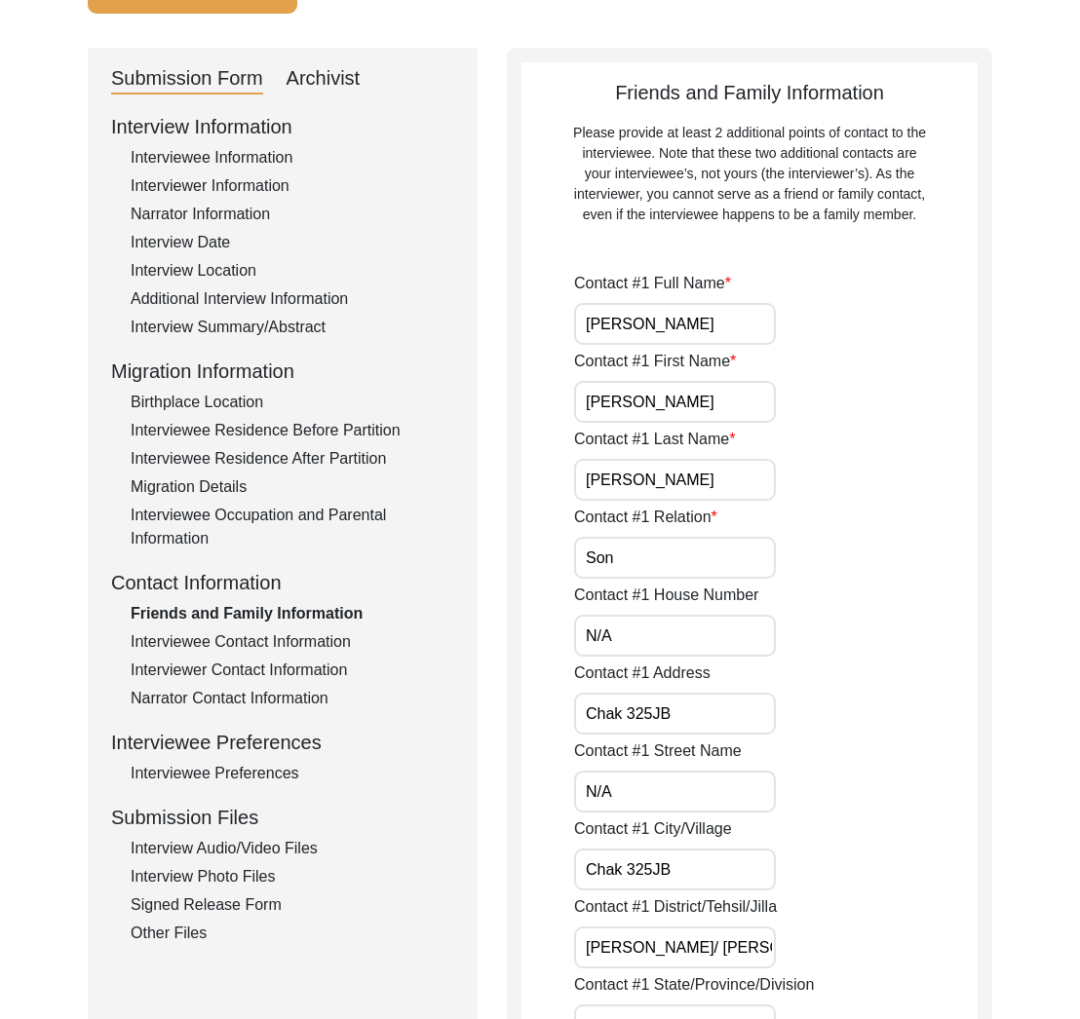
click at [642, 723] on input "Chak 325JB" at bounding box center [675, 714] width 202 height 42
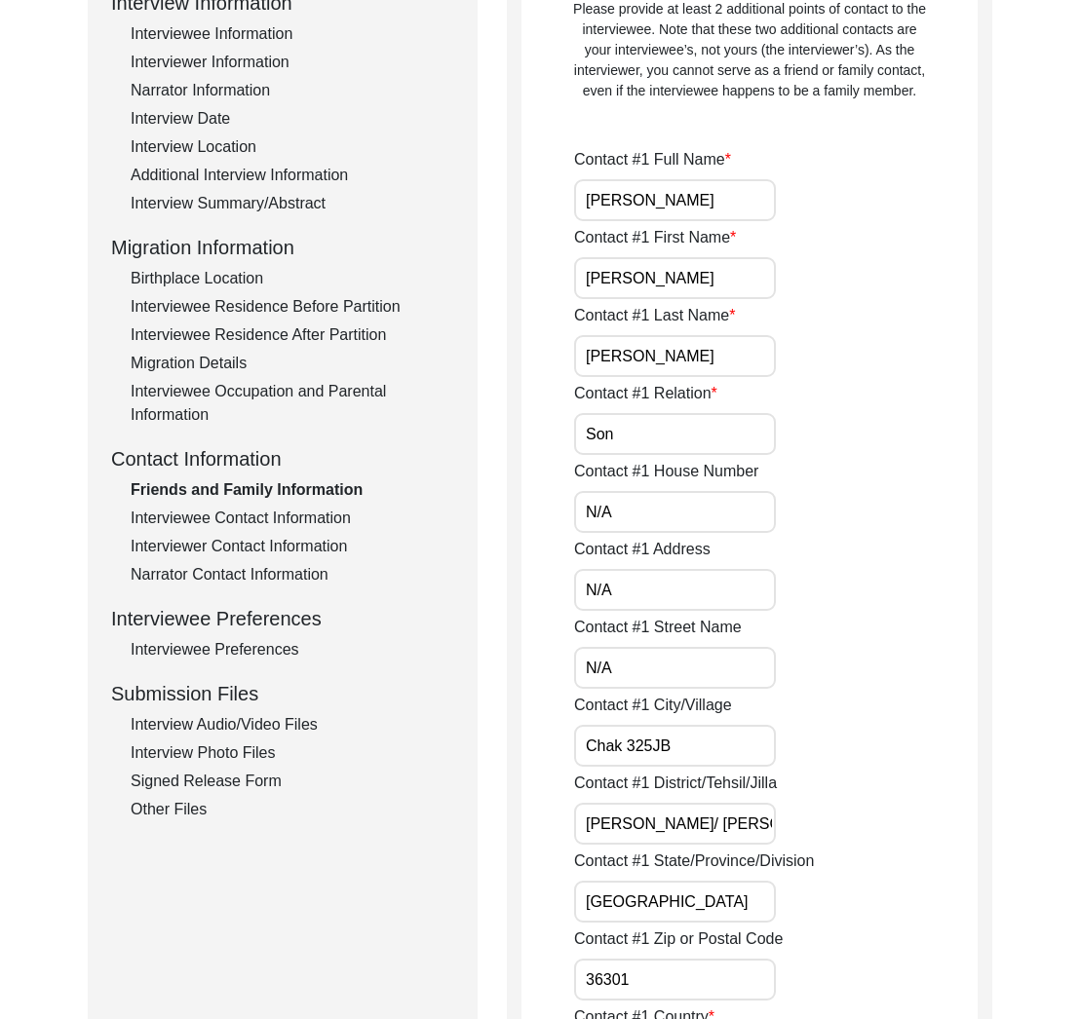
scroll to position [378, 0]
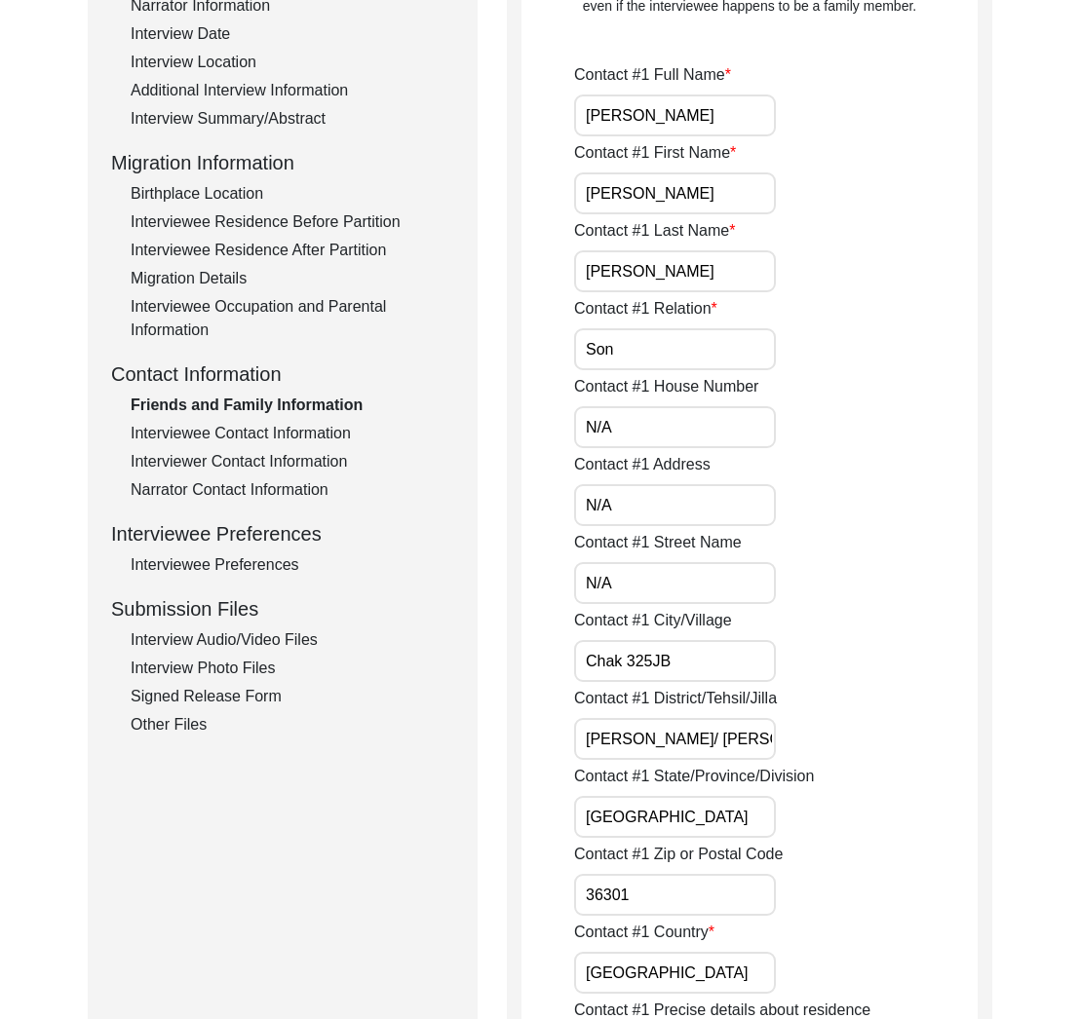
type input "N/A"
click at [683, 619] on label "Contact #1 City/Village" at bounding box center [653, 620] width 158 height 23
click at [683, 640] on input "Chak 325JB" at bounding box center [675, 661] width 202 height 42
click at [683, 619] on label "Contact #1 City/Village" at bounding box center [653, 620] width 158 height 23
click at [683, 640] on input "Chak 325JB" at bounding box center [675, 661] width 202 height 42
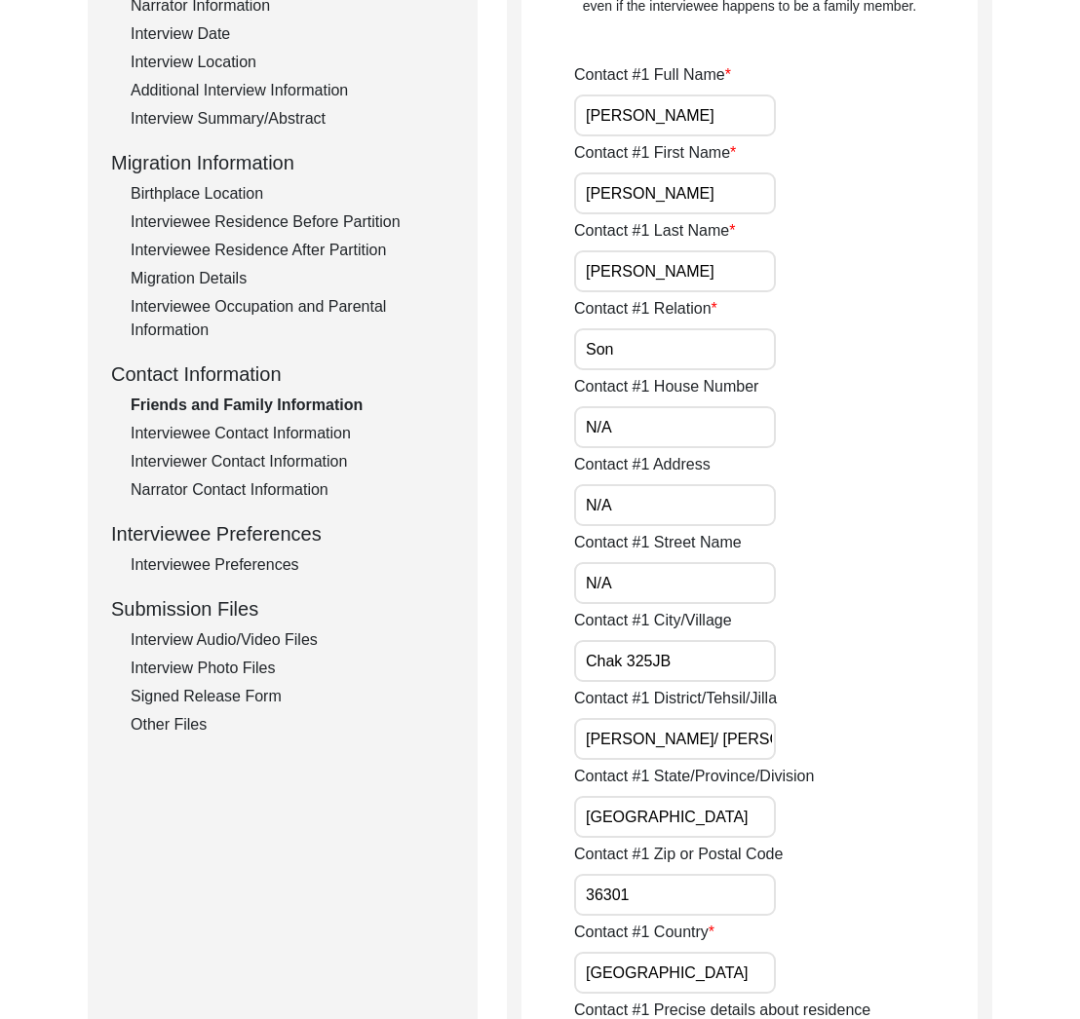
click at [683, 619] on label "Contact #1 City/Village" at bounding box center [653, 620] width 158 height 23
click at [683, 640] on input "Chak 325JB" at bounding box center [675, 661] width 202 height 42
click at [654, 661] on input "Chak 325JB" at bounding box center [675, 661] width 202 height 42
click at [700, 664] on input "Chak 325 JB" at bounding box center [675, 661] width 202 height 42
type input "Chak 325 JB"
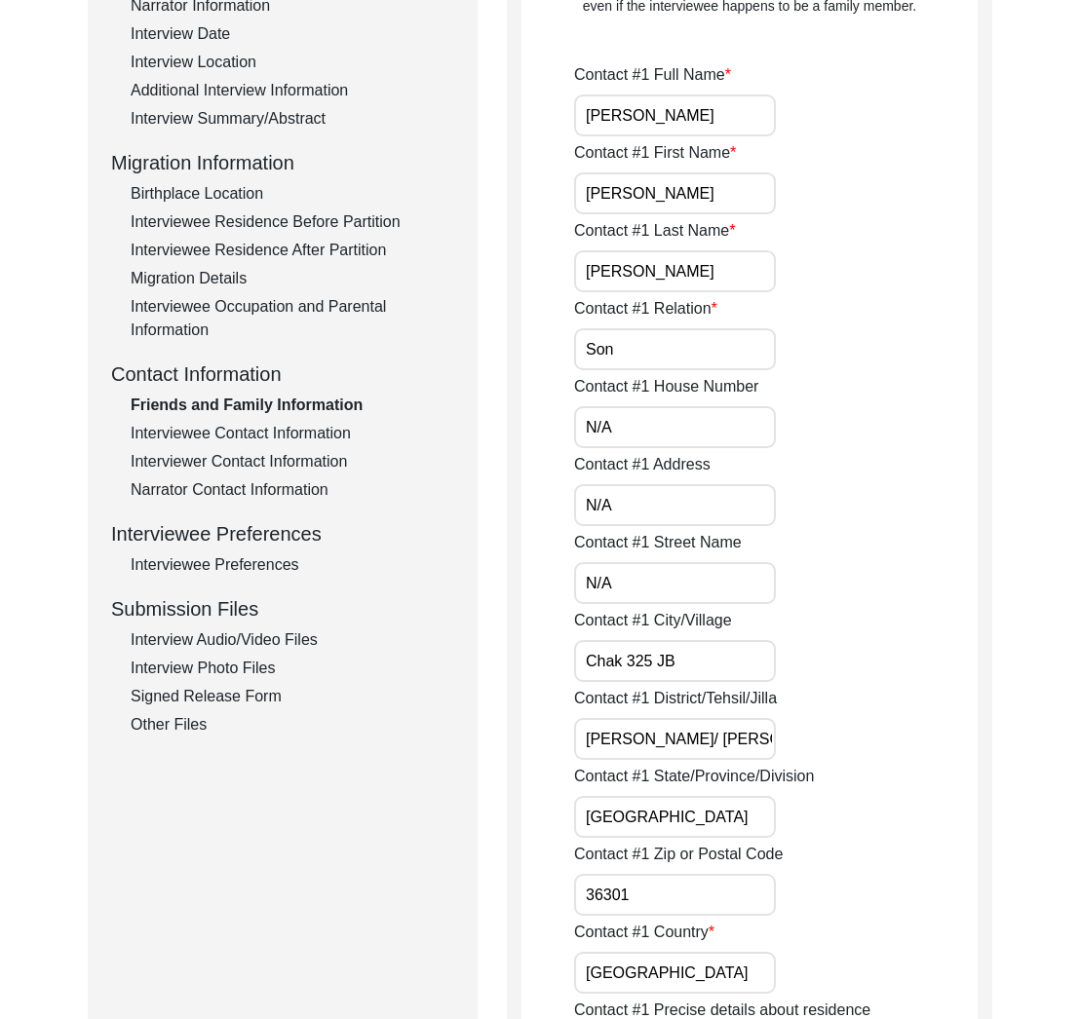
click at [741, 737] on input "[PERSON_NAME]/ [PERSON_NAME]" at bounding box center [675, 739] width 202 height 42
click at [711, 704] on label "Contact #1 District/Tehsil/Jilla" at bounding box center [675, 698] width 203 height 23
click at [711, 718] on input "[PERSON_NAME]/ [PERSON_NAME]" at bounding box center [675, 739] width 202 height 42
click at [711, 704] on label "Contact #1 District/Tehsil/Jilla" at bounding box center [675, 698] width 203 height 23
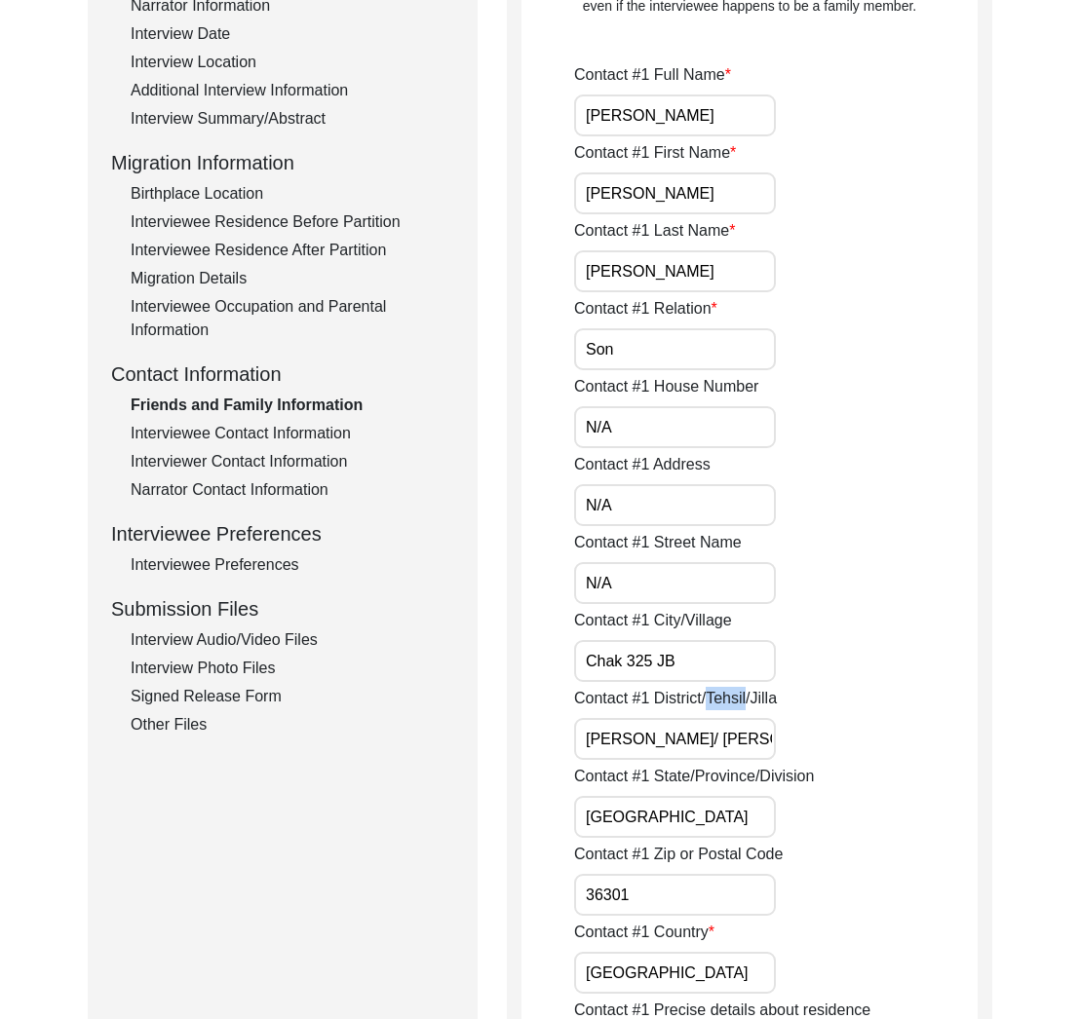
click at [711, 718] on input "[PERSON_NAME]/ [PERSON_NAME]" at bounding box center [675, 739] width 202 height 42
click at [711, 704] on label "Contact #1 District/Tehsil/Jilla" at bounding box center [675, 698] width 203 height 23
click at [711, 718] on input "[PERSON_NAME]/ [PERSON_NAME]" at bounding box center [675, 739] width 202 height 42
click at [589, 745] on input "[PERSON_NAME]/ [PERSON_NAME]" at bounding box center [675, 739] width 202 height 42
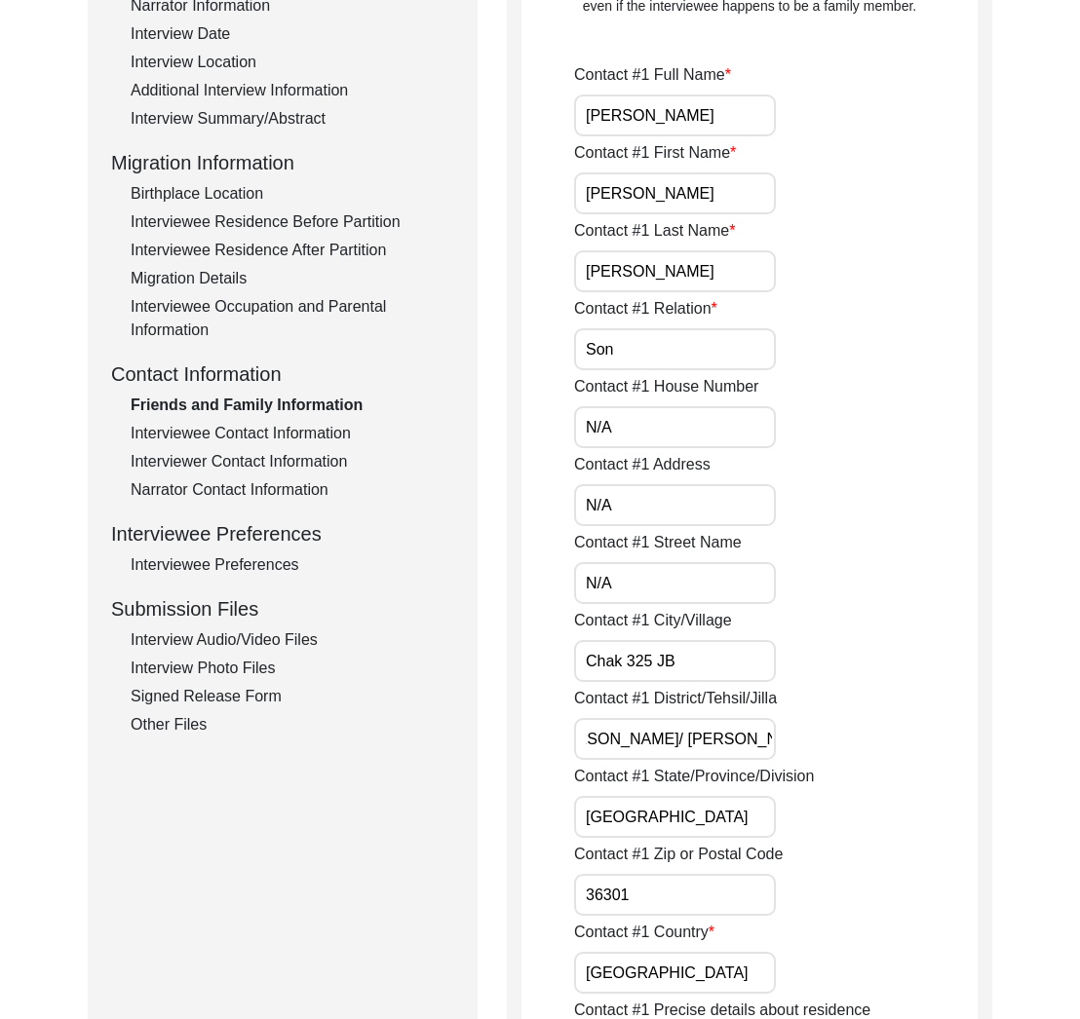
click at [589, 745] on input "[PERSON_NAME]/ [PERSON_NAME]" at bounding box center [675, 739] width 202 height 42
paste input "District, Toba Tek Singh Tehsil"
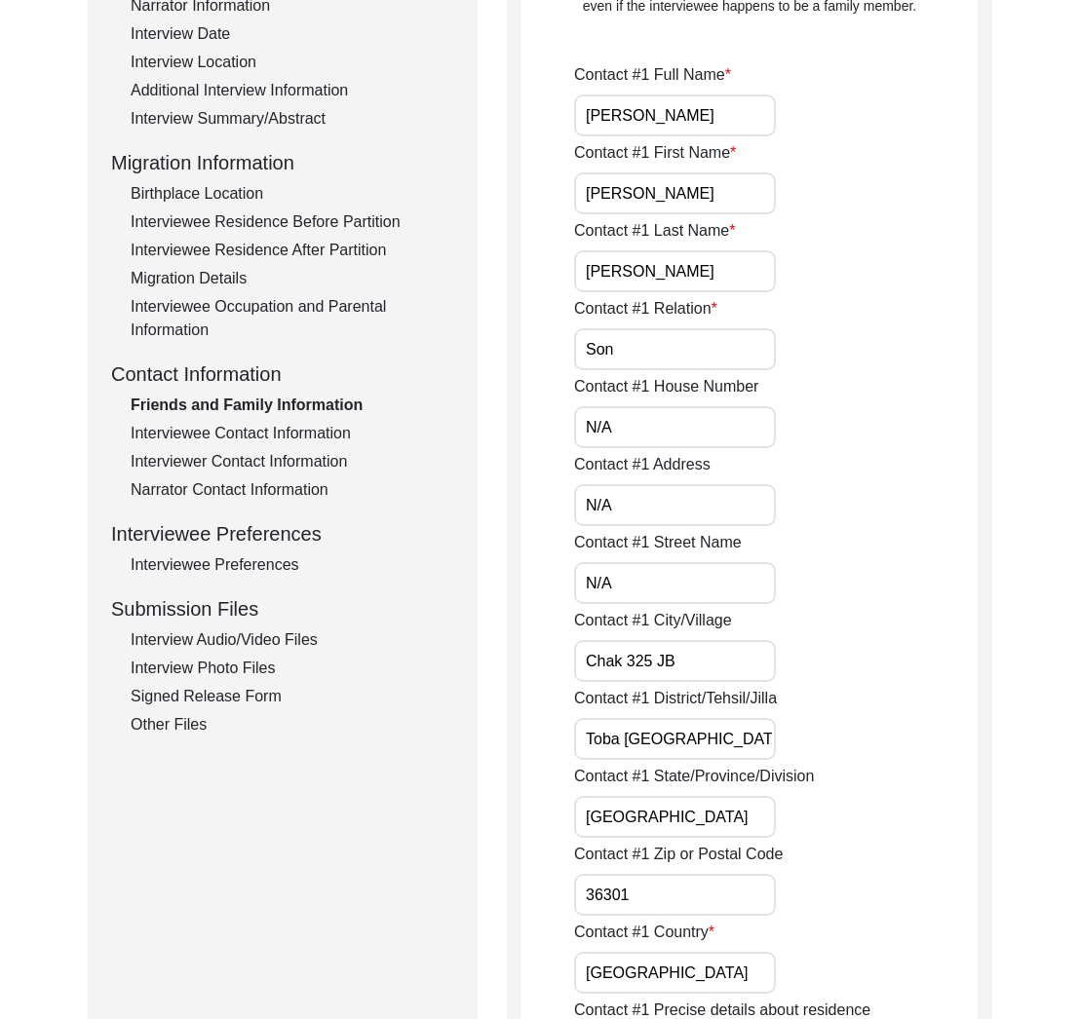
type input "Toba [GEOGRAPHIC_DATA], Toba Tek Singh Tehsil"
drag, startPoint x: 655, startPoint y: 824, endPoint x: 687, endPoint y: 881, distance: 65.9
click at [656, 825] on input "[GEOGRAPHIC_DATA]" at bounding box center [675, 817] width 202 height 42
drag, startPoint x: 687, startPoint y: 890, endPoint x: 693, endPoint y: 947, distance: 57.8
click at [687, 889] on input "36301" at bounding box center [675, 895] width 202 height 42
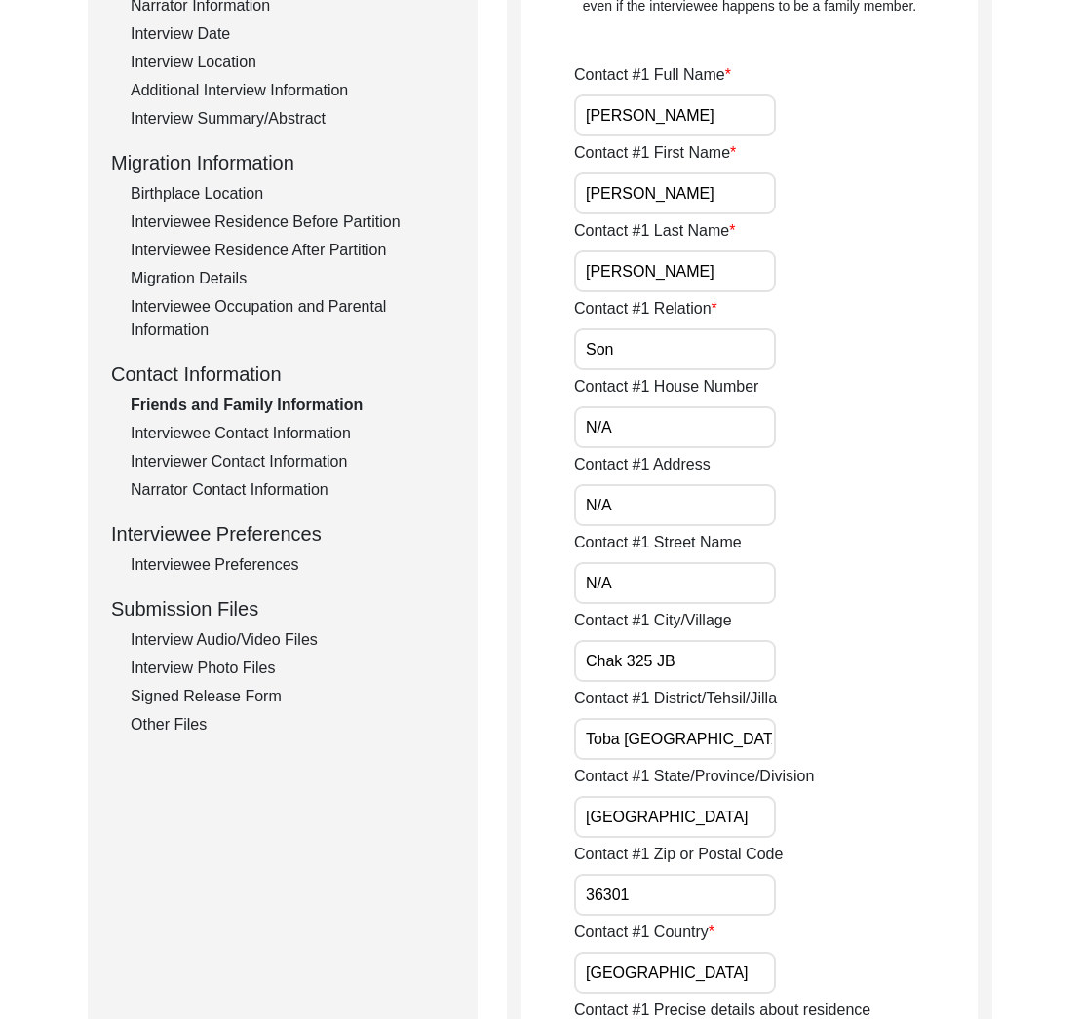
drag, startPoint x: 685, startPoint y: 972, endPoint x: 710, endPoint y: 942, distance: 38.1
click at [685, 972] on input "[GEOGRAPHIC_DATA]" at bounding box center [675, 973] width 202 height 42
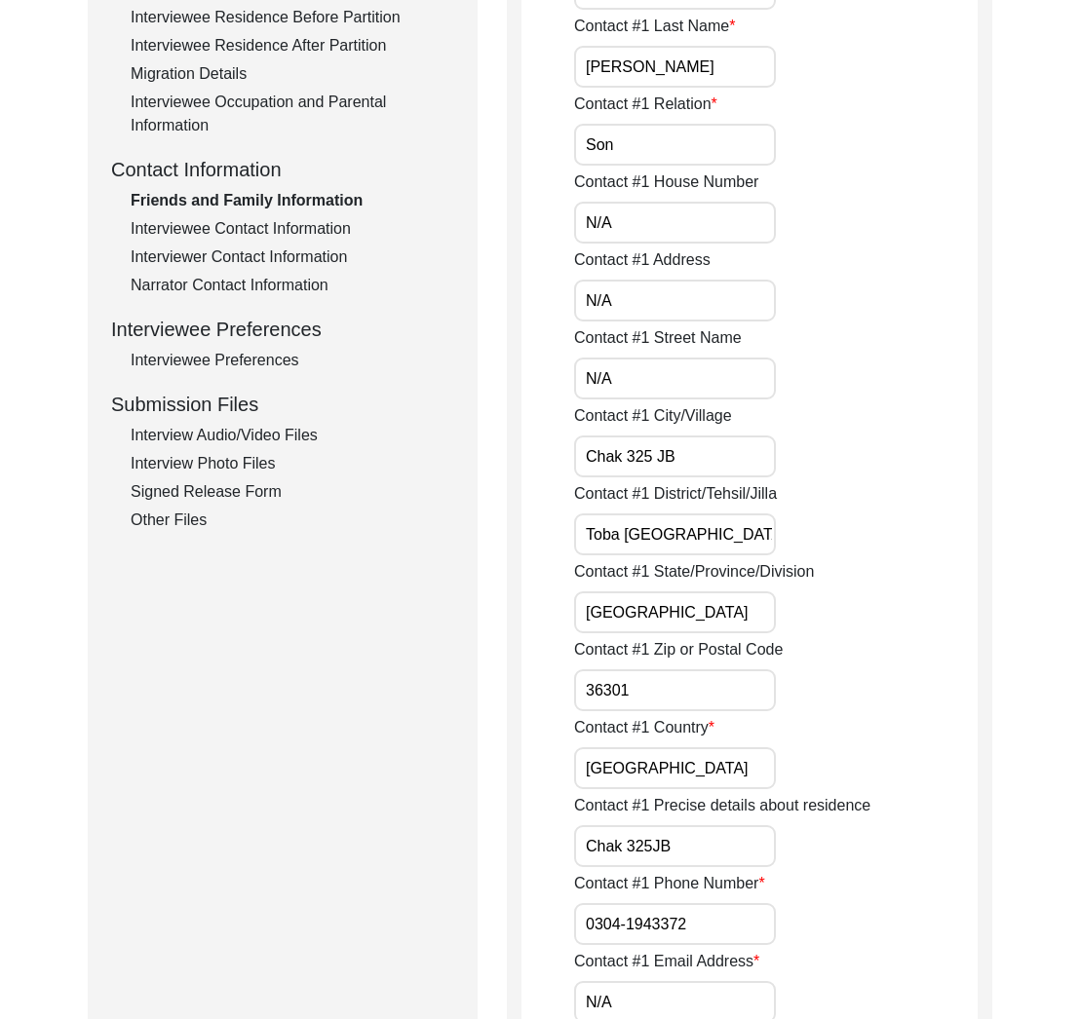
scroll to position [600, 0]
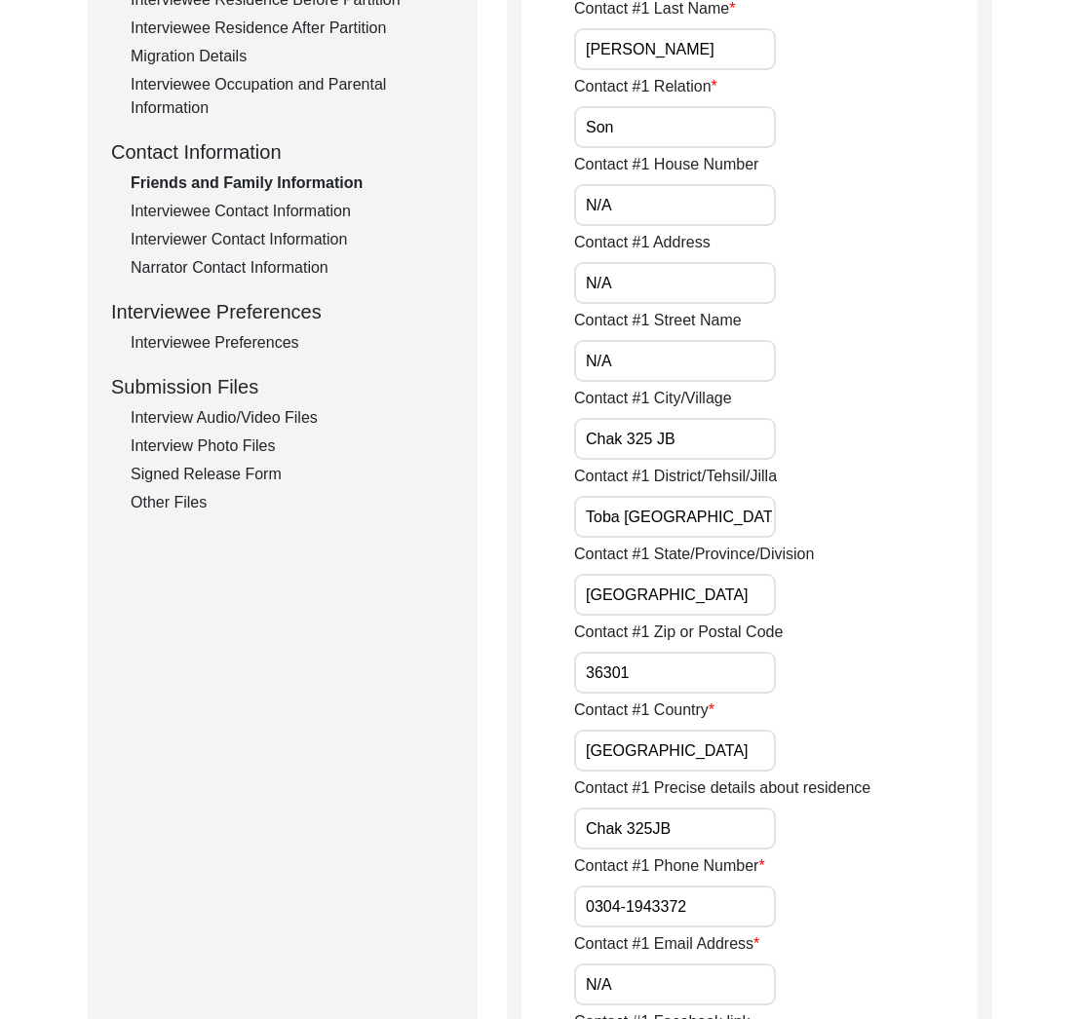
click at [694, 835] on input "Chak 325JB" at bounding box center [675, 829] width 202 height 42
click at [740, 793] on label "Contact #1 Precise details about residence" at bounding box center [722, 788] width 296 height 23
click at [740, 808] on input "Chak 325JB" at bounding box center [675, 829] width 202 height 42
click at [740, 793] on label "Contact #1 Precise details about residence" at bounding box center [722, 788] width 296 height 23
click at [740, 808] on input "Chak 325JB" at bounding box center [675, 829] width 202 height 42
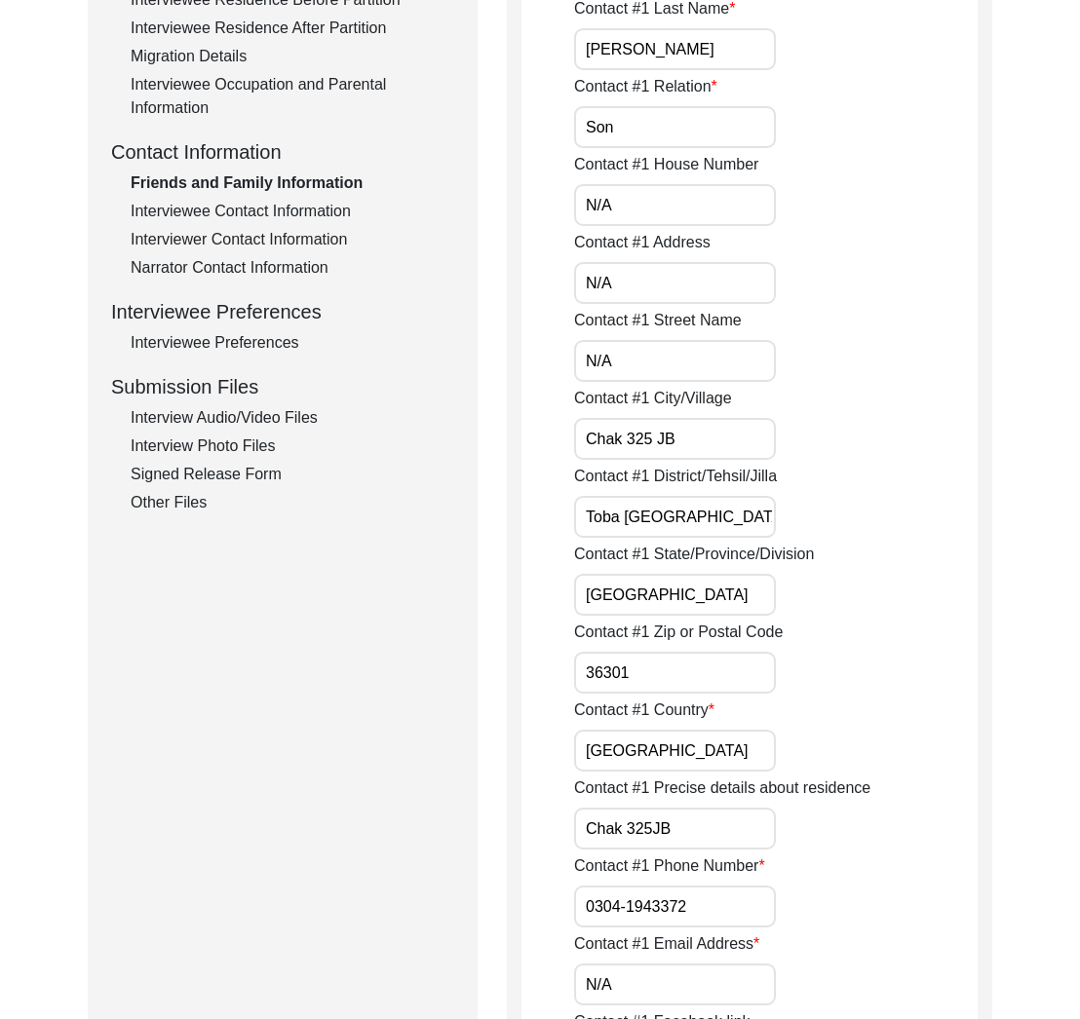
click at [740, 793] on label "Contact #1 Precise details about residence" at bounding box center [722, 788] width 296 height 23
click at [740, 808] on input "Chak 325JB" at bounding box center [675, 829] width 202 height 42
click at [650, 831] on input "Chak 325JB" at bounding box center [675, 829] width 202 height 42
click at [694, 834] on input "Chak 325 JB" at bounding box center [675, 829] width 202 height 42
type input "Chak 325 JB"
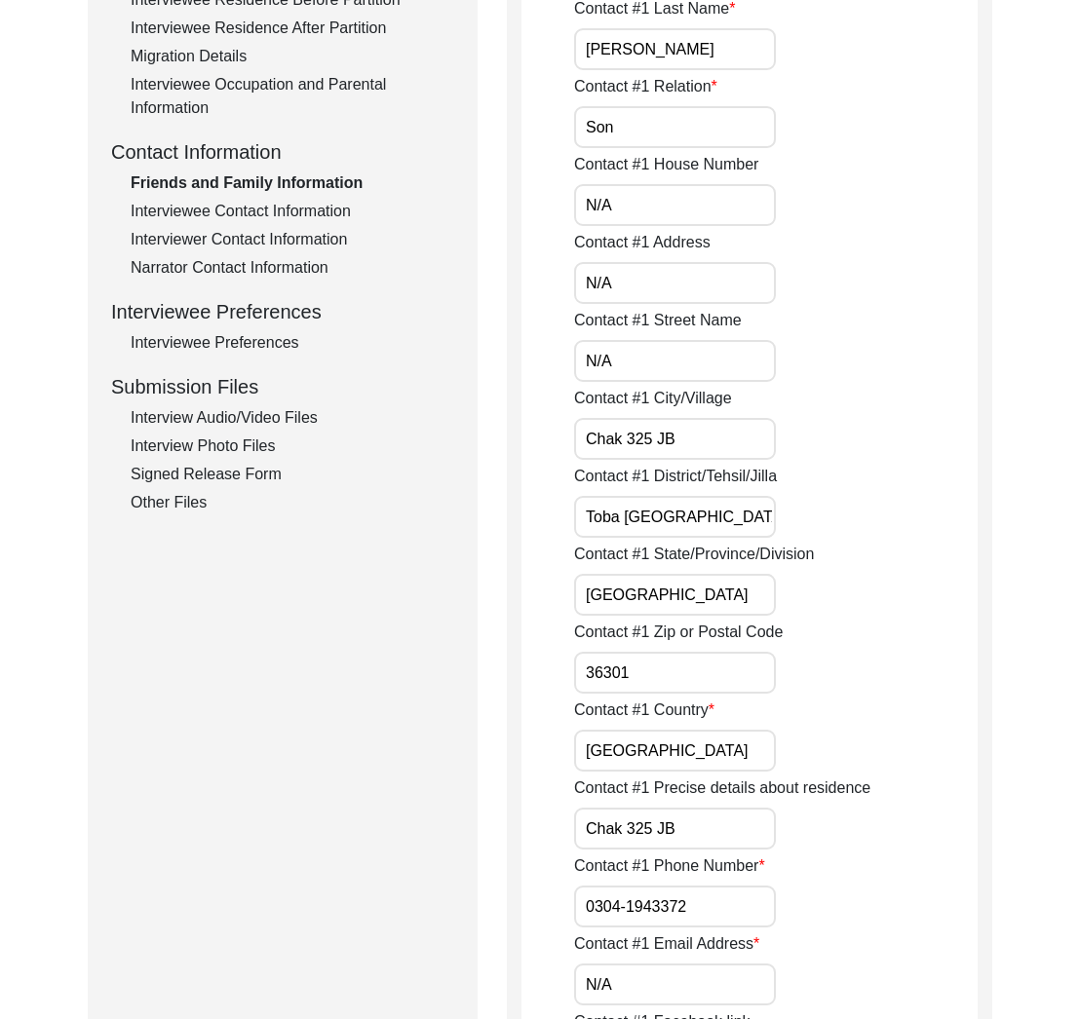
drag, startPoint x: 720, startPoint y: 908, endPoint x: 733, endPoint y: 909, distance: 12.7
click at [721, 908] on input "0304-1943372" at bounding box center [675, 907] width 202 height 42
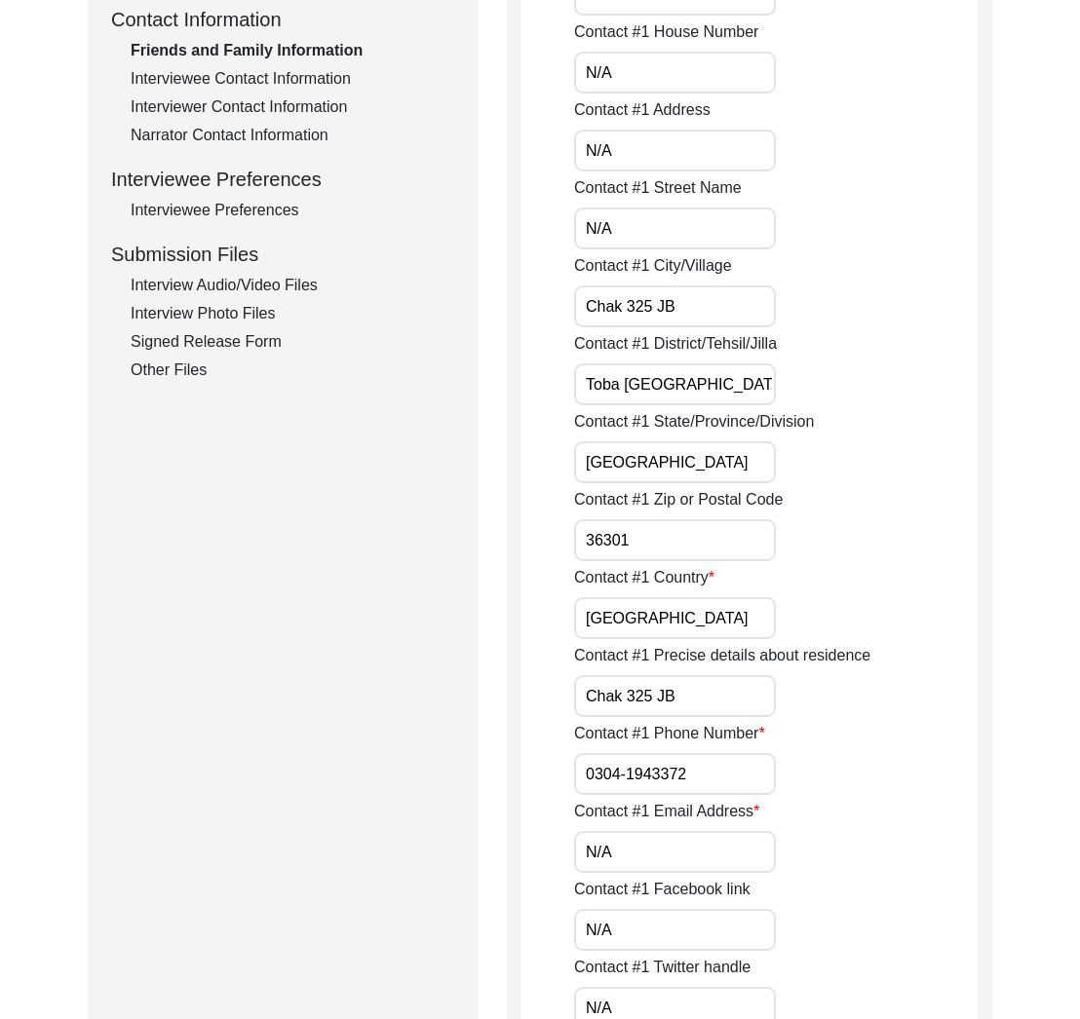
scroll to position [736, 0]
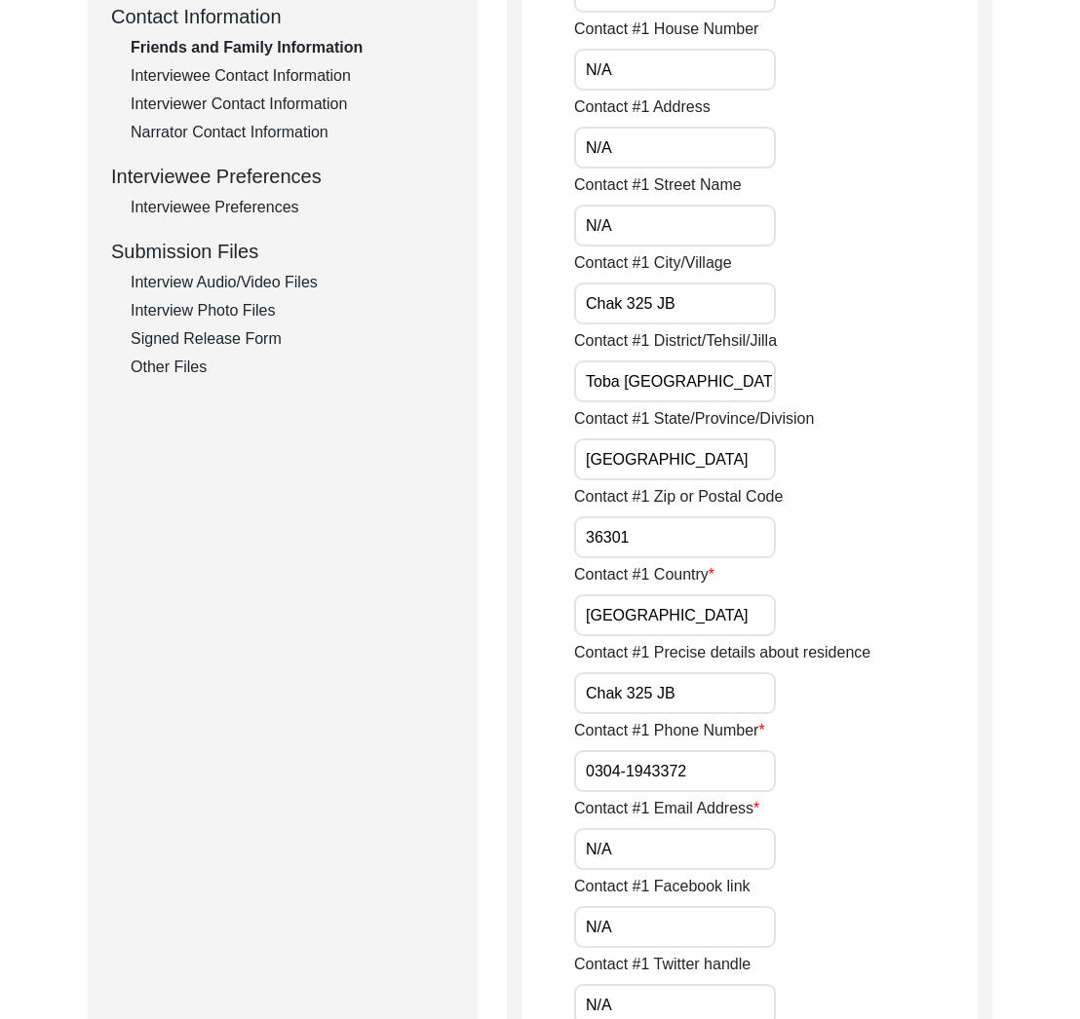
click at [670, 850] on input "N/A" at bounding box center [675, 849] width 202 height 42
click at [615, 928] on input "N/A" at bounding box center [675, 927] width 202 height 42
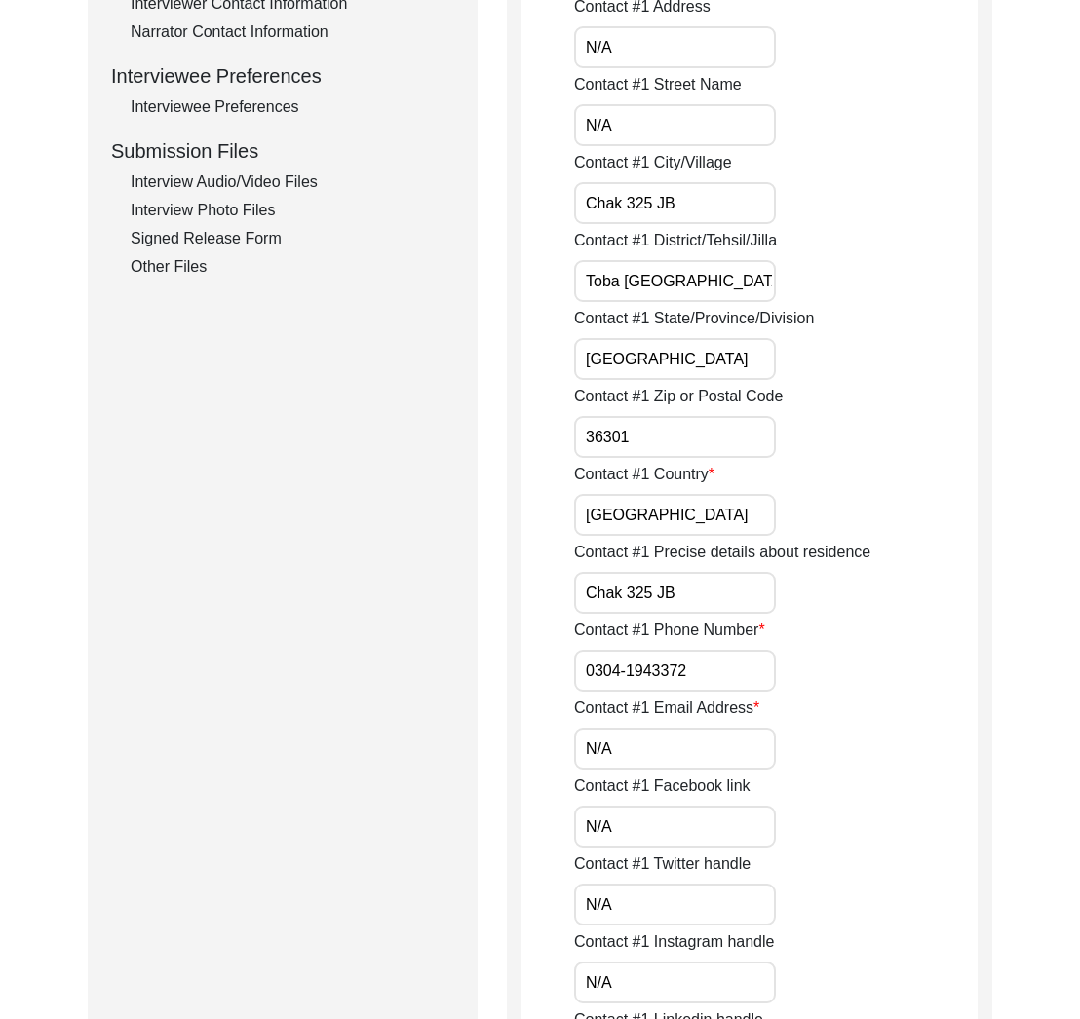
scroll to position [870, 0]
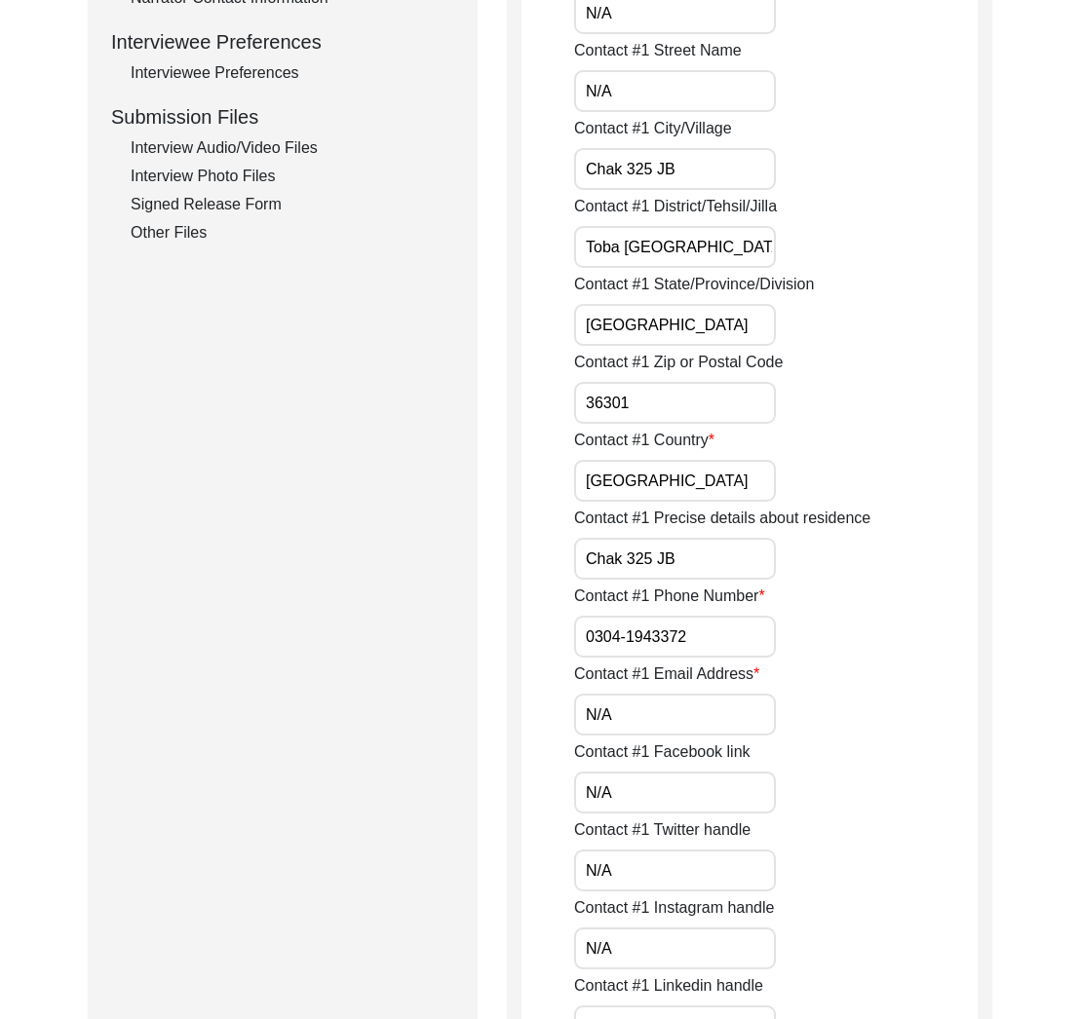
click at [658, 796] on input "N/A" at bounding box center [675, 793] width 202 height 42
drag, startPoint x: 654, startPoint y: 889, endPoint x: 659, endPoint y: 915, distance: 26.8
click at [655, 890] on input "N/A" at bounding box center [675, 871] width 202 height 42
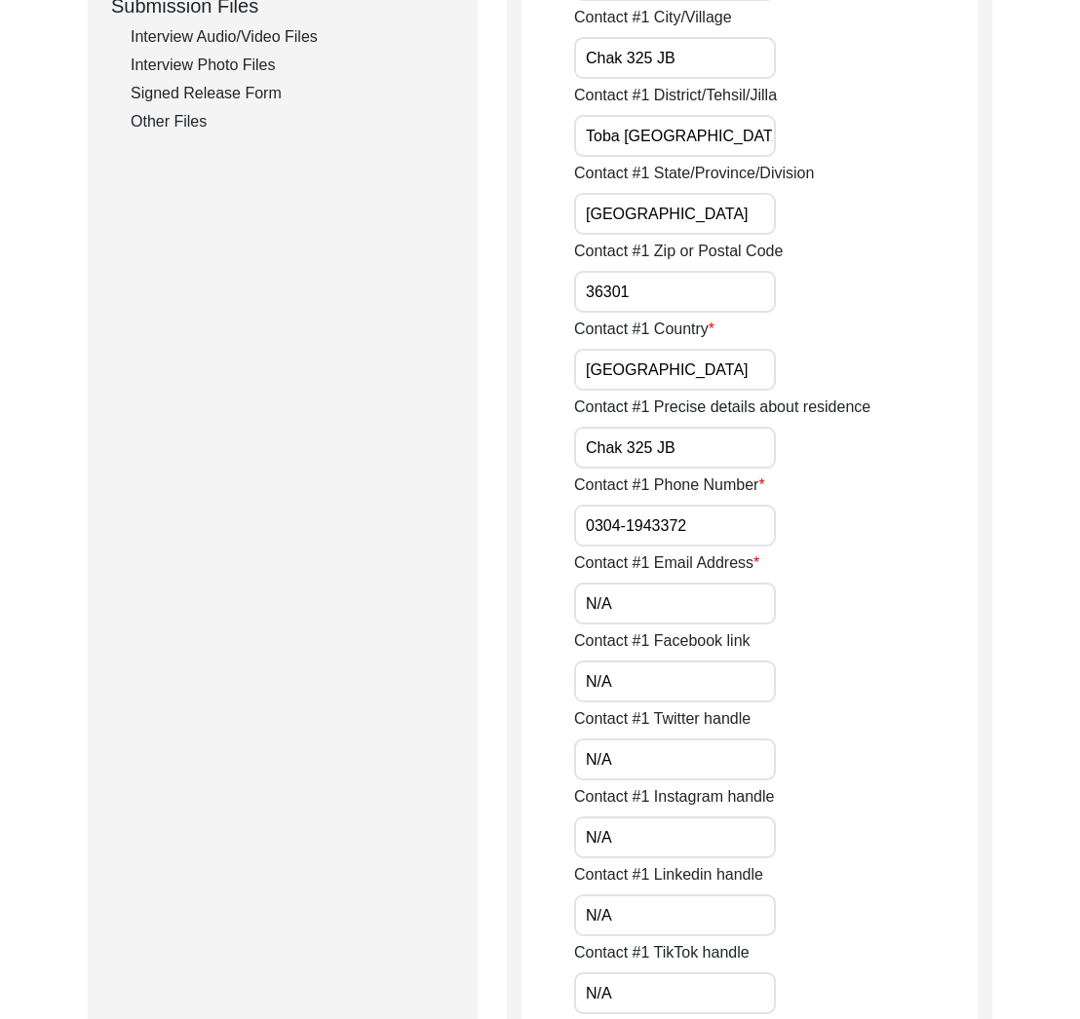
scroll to position [1010, 0]
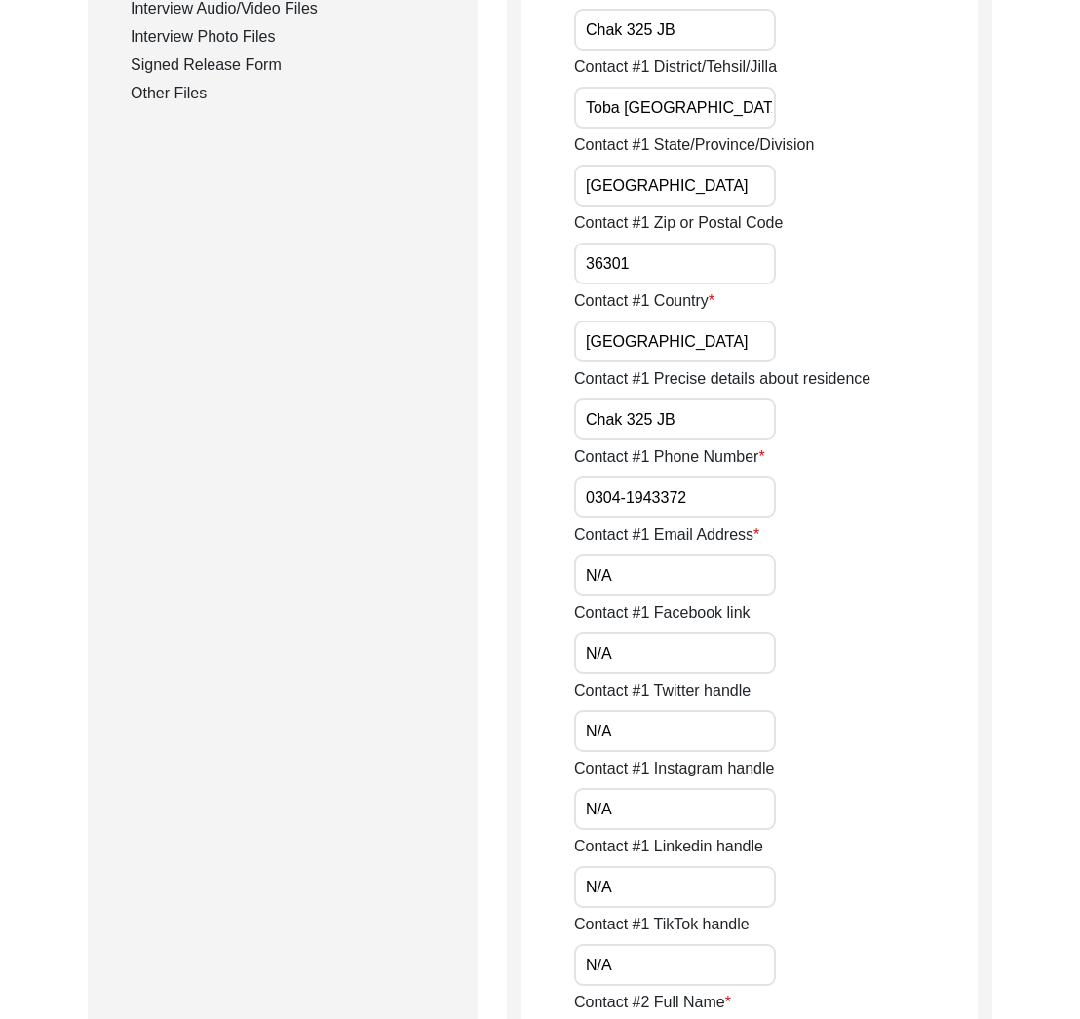
click at [651, 820] on input "N/A" at bounding box center [675, 809] width 202 height 42
drag, startPoint x: 639, startPoint y: 882, endPoint x: 658, endPoint y: 946, distance: 66.9
click at [642, 887] on input "N/A" at bounding box center [675, 887] width 202 height 42
drag, startPoint x: 672, startPoint y: 975, endPoint x: 677, endPoint y: 960, distance: 15.7
click at [672, 975] on input "N/A" at bounding box center [675, 965] width 202 height 42
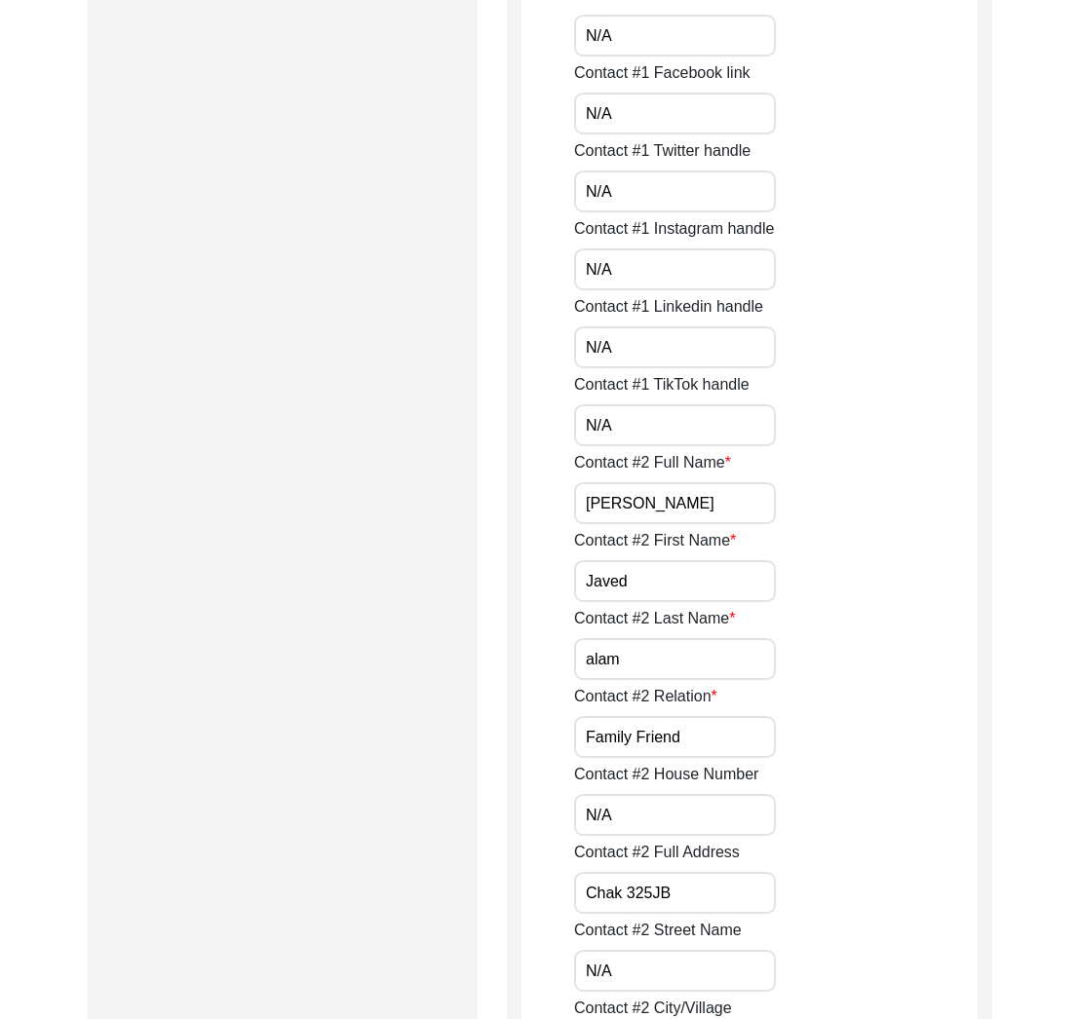
scroll to position [1547, 0]
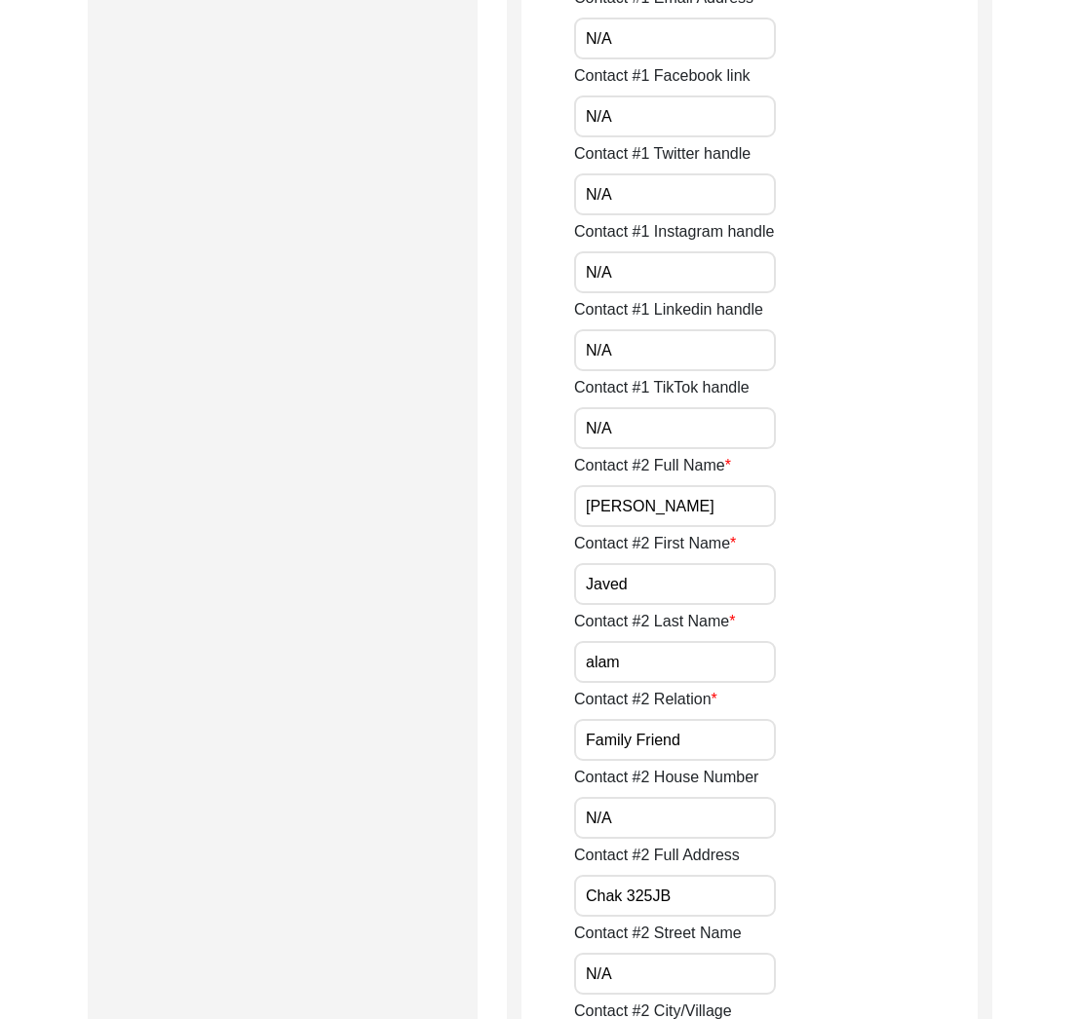
click at [659, 661] on input "alam" at bounding box center [675, 662] width 202 height 42
click at [623, 623] on label "Contact #2 Last Name" at bounding box center [654, 621] width 161 height 23
click at [623, 641] on input "alam" at bounding box center [675, 662] width 202 height 42
click at [623, 623] on label "Contact #2 Last Name" at bounding box center [654, 621] width 161 height 23
click at [623, 641] on input "alam" at bounding box center [675, 662] width 202 height 42
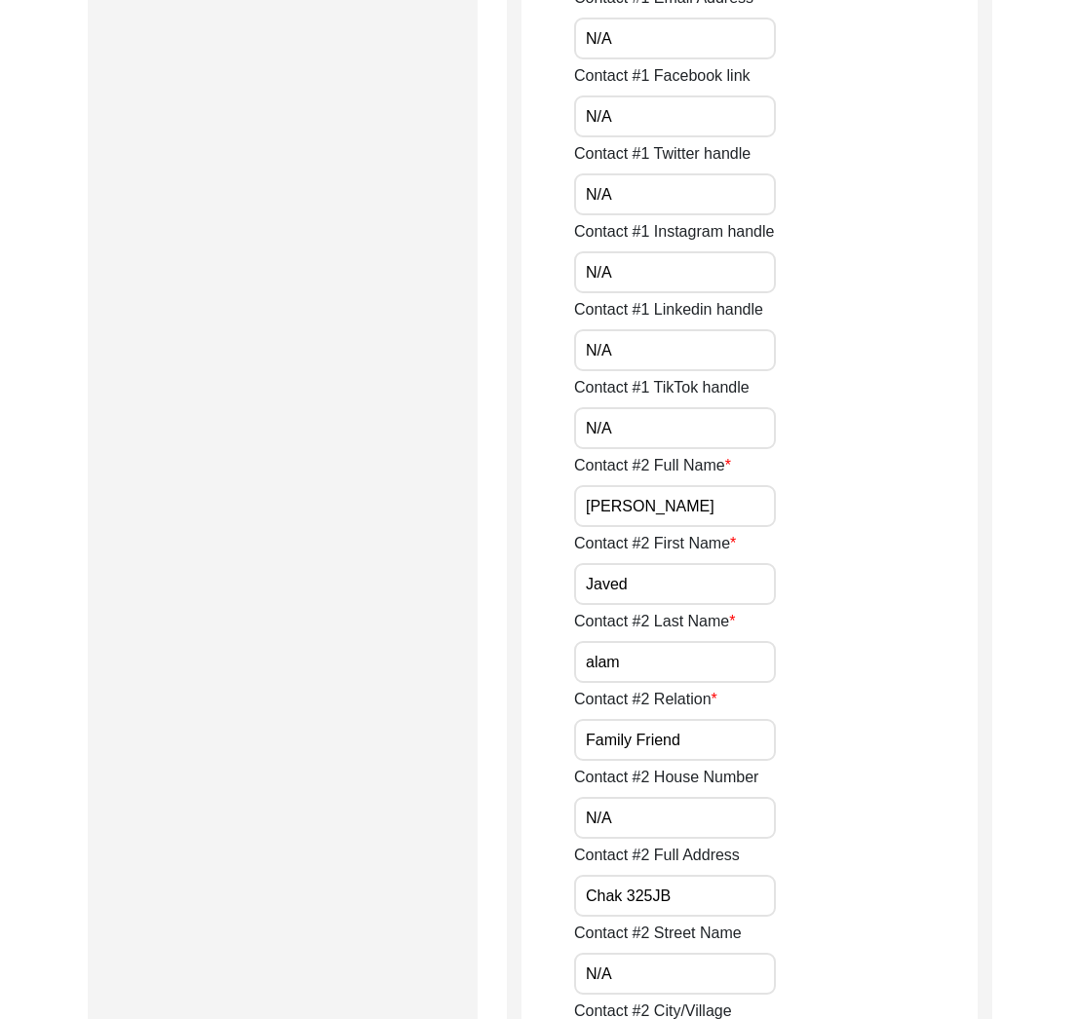
click at [623, 623] on label "Contact #2 Last Name" at bounding box center [654, 621] width 161 height 23
click at [623, 641] on input "alam" at bounding box center [675, 662] width 202 height 42
drag, startPoint x: 697, startPoint y: 518, endPoint x: 685, endPoint y: 549, distance: 32.4
click at [697, 518] on input "[PERSON_NAME]" at bounding box center [675, 506] width 202 height 42
click at [680, 590] on input "Javed" at bounding box center [675, 584] width 202 height 42
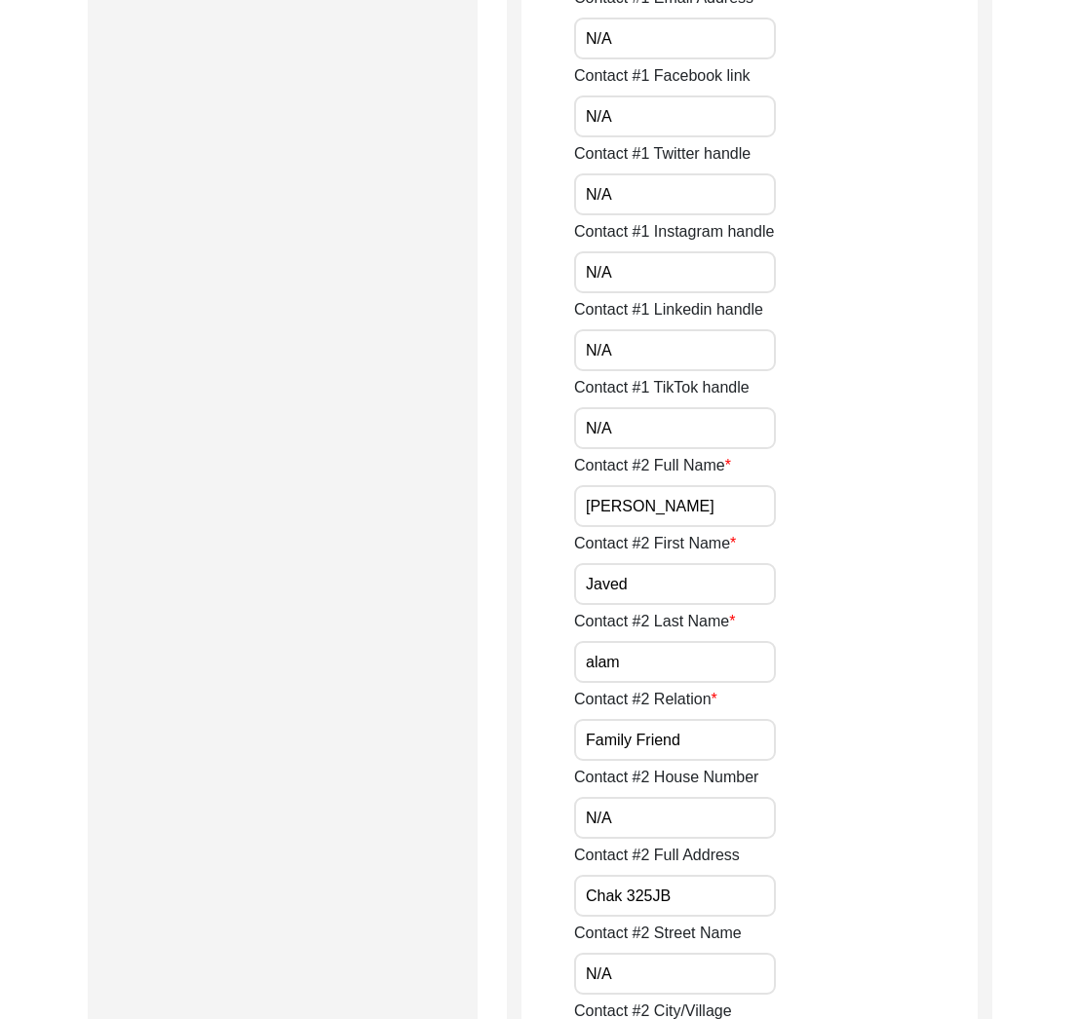
click at [670, 662] on input "alam" at bounding box center [675, 662] width 202 height 42
click at [638, 617] on label "Contact #2 Last Name" at bounding box center [654, 621] width 161 height 23
click at [638, 641] on input "alam" at bounding box center [675, 662] width 202 height 42
click at [637, 618] on label "Contact #2 Last Name" at bounding box center [654, 621] width 161 height 23
click at [637, 641] on input "alam" at bounding box center [675, 662] width 202 height 42
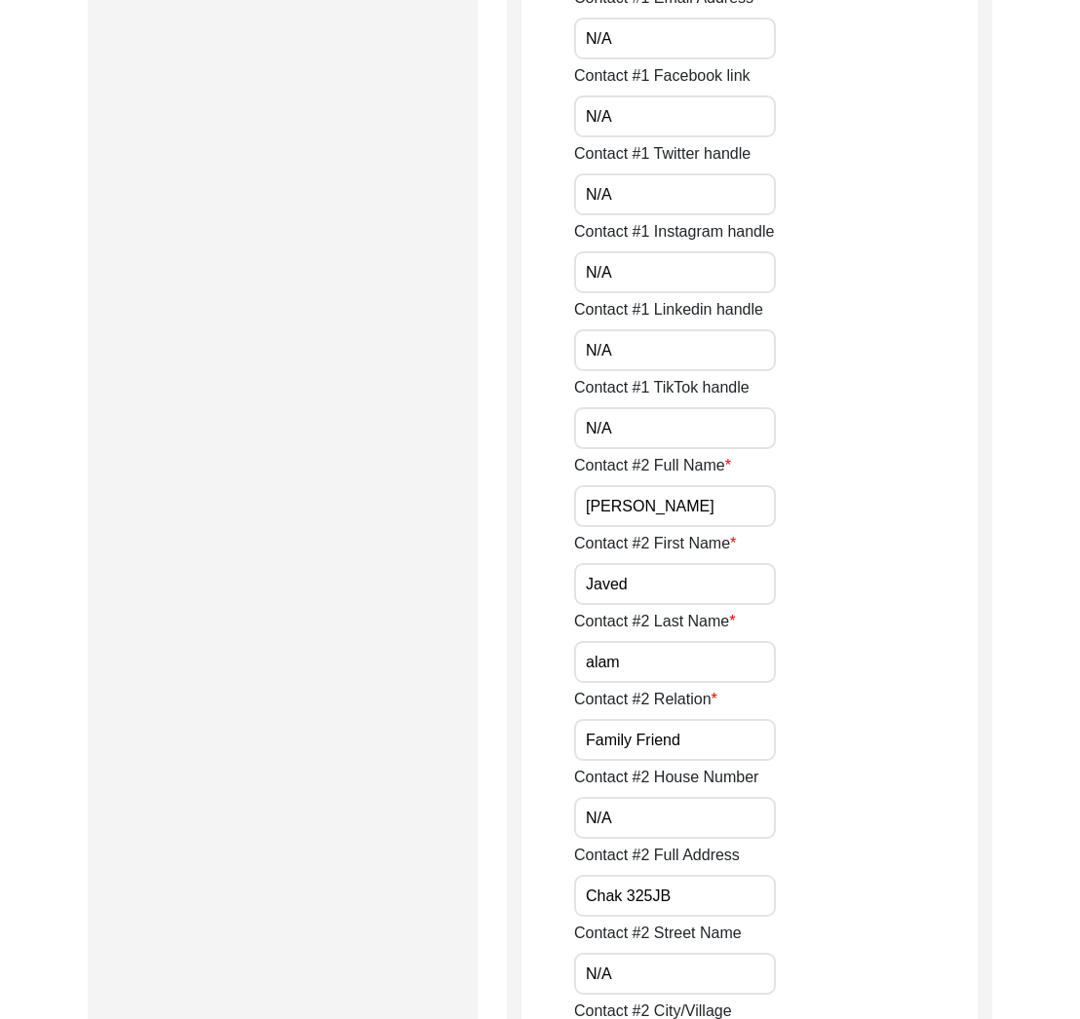
click at [637, 618] on label "Contact #2 Last Name" at bounding box center [654, 621] width 161 height 23
click at [637, 641] on input "alam" at bounding box center [675, 662] width 202 height 42
drag, startPoint x: 638, startPoint y: 666, endPoint x: 546, endPoint y: 664, distance: 92.6
type input "Alam"
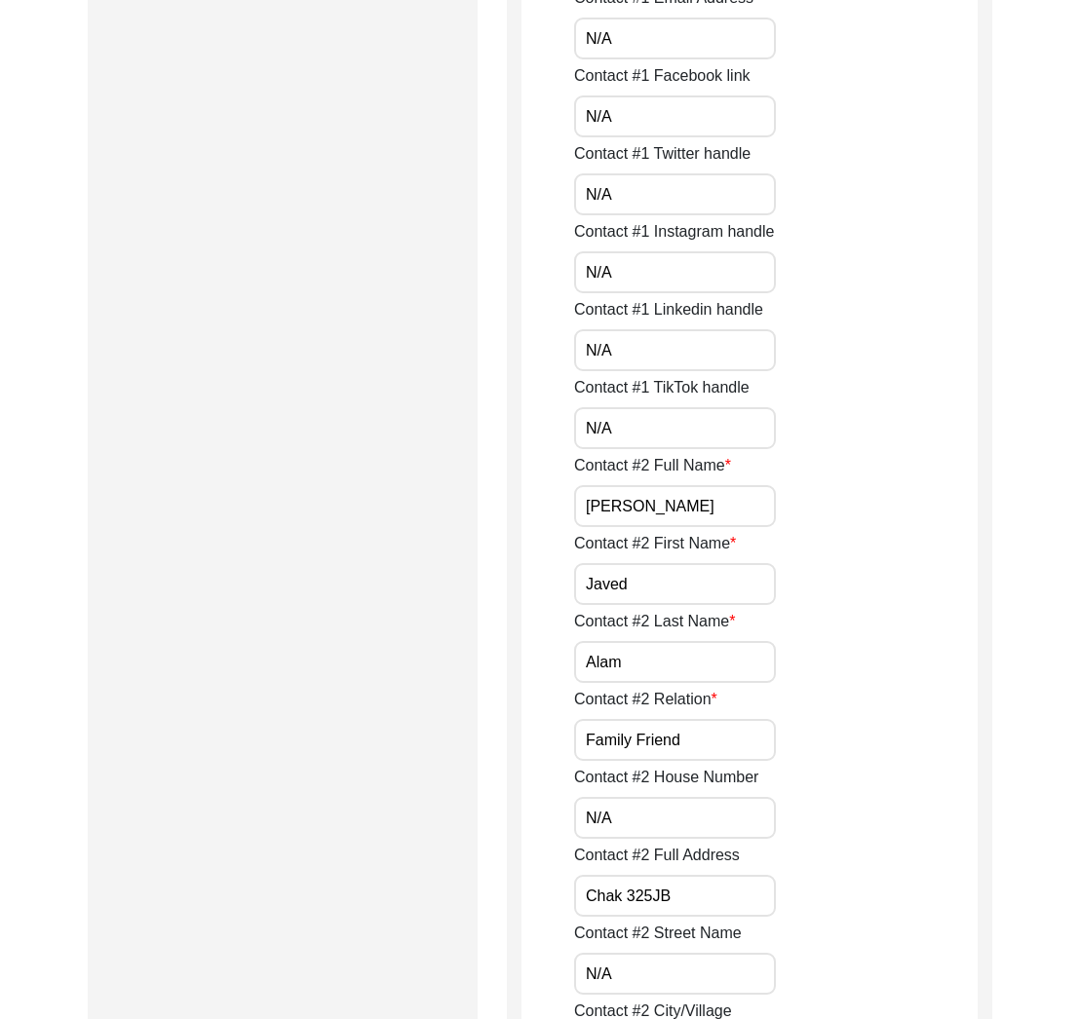
click at [703, 737] on input "Family Friend" at bounding box center [675, 740] width 202 height 42
click at [648, 838] on input "N/A" at bounding box center [675, 818] width 202 height 42
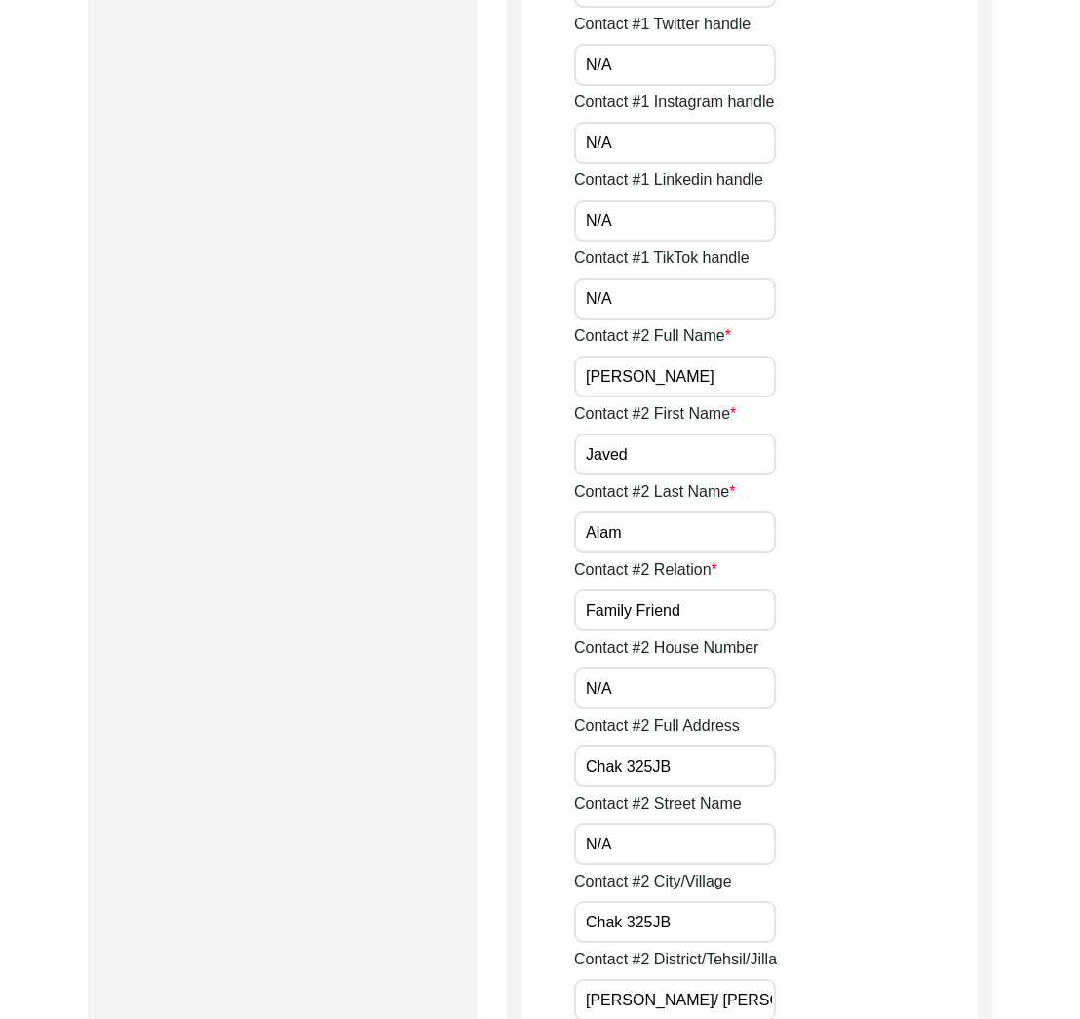
scroll to position [1688, 0]
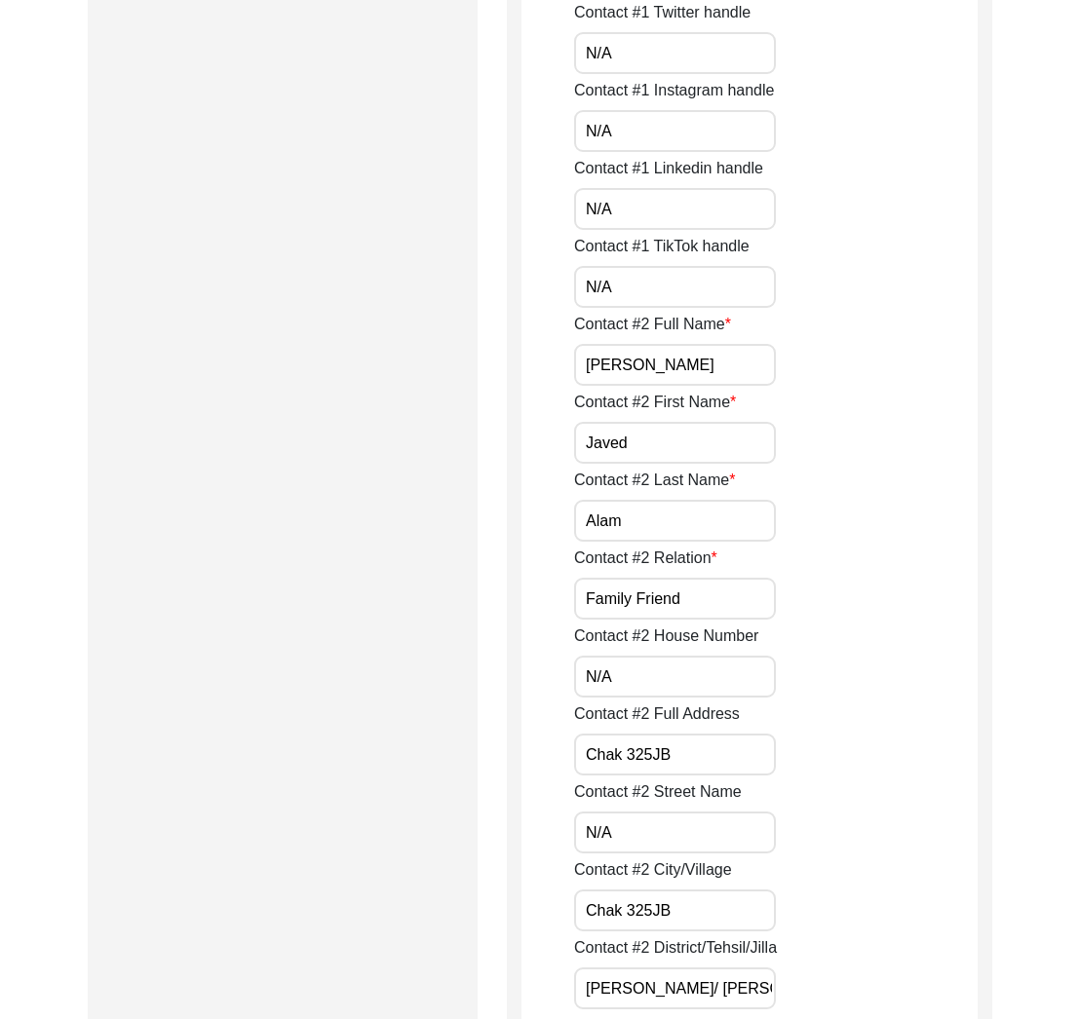
click at [704, 740] on input "Chak 325JB" at bounding box center [675, 755] width 202 height 42
click at [668, 715] on label "Contact #2 Full Address" at bounding box center [657, 714] width 166 height 23
click at [668, 734] on input "Chak 325JB" at bounding box center [675, 755] width 202 height 42
click at [668, 715] on label "Contact #2 Full Address" at bounding box center [657, 714] width 166 height 23
click at [668, 734] on input "Chak 325JB" at bounding box center [675, 755] width 202 height 42
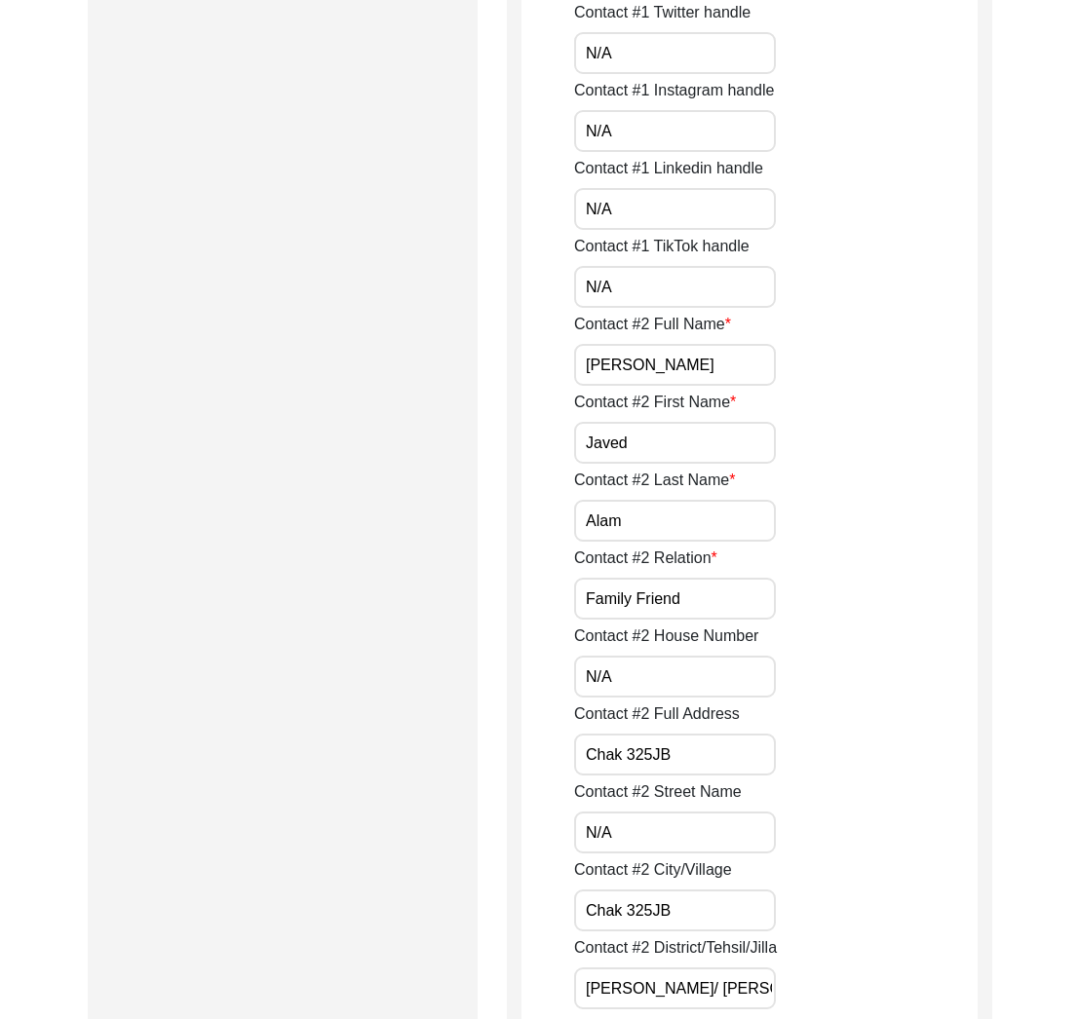
click at [668, 715] on label "Contact #2 Full Address" at bounding box center [657, 714] width 166 height 23
click at [668, 734] on input "Chak 325JB" at bounding box center [675, 755] width 202 height 42
click at [649, 749] on input "Chak 325JB" at bounding box center [675, 755] width 202 height 42
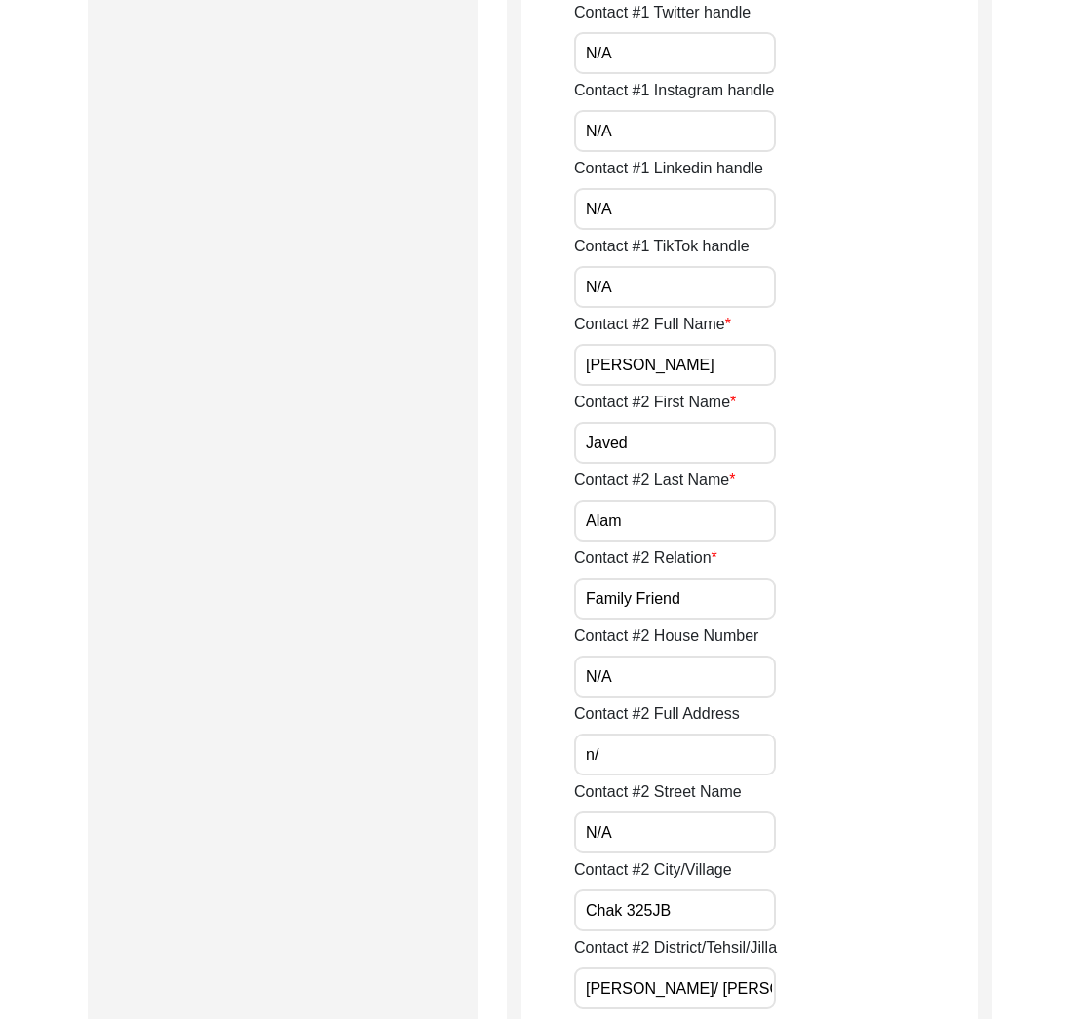
type input "n"
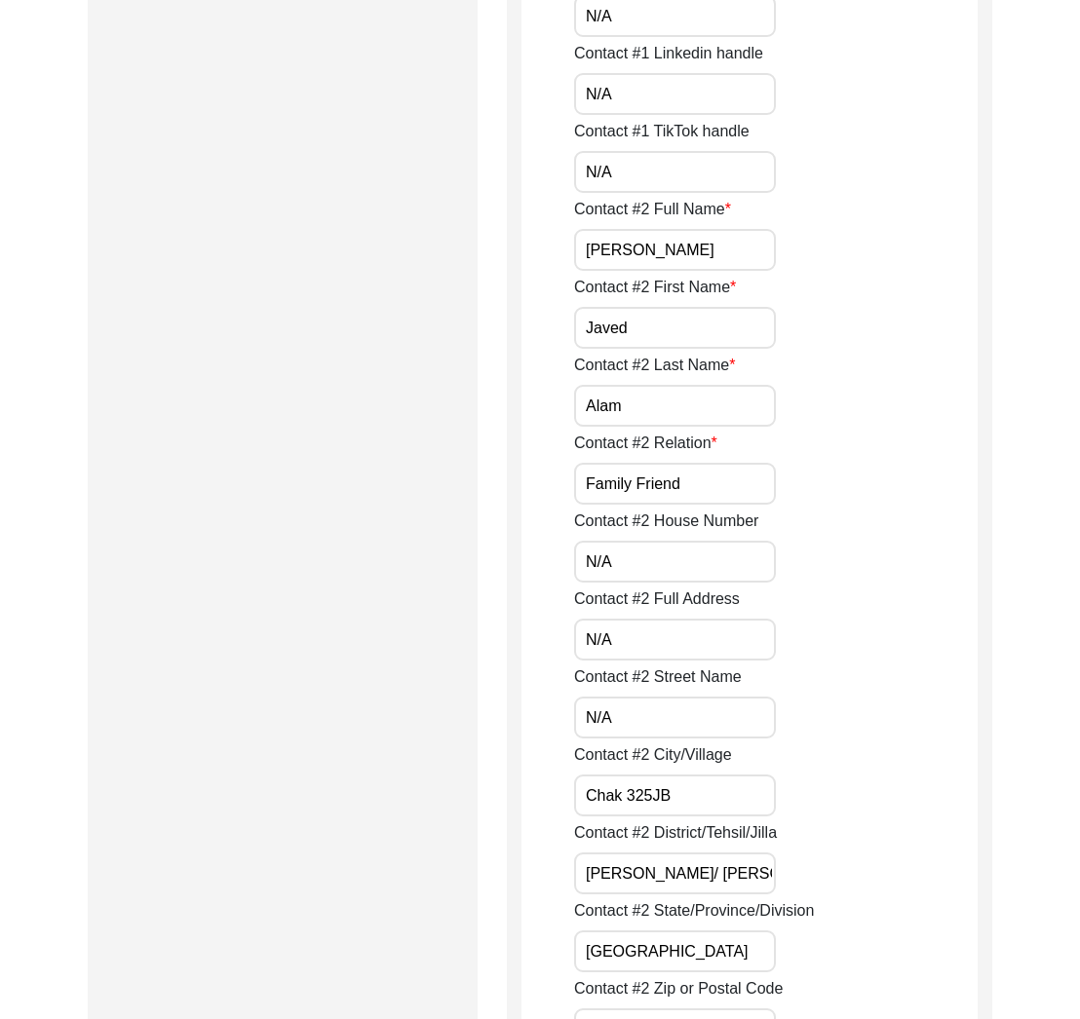
type input "N/A"
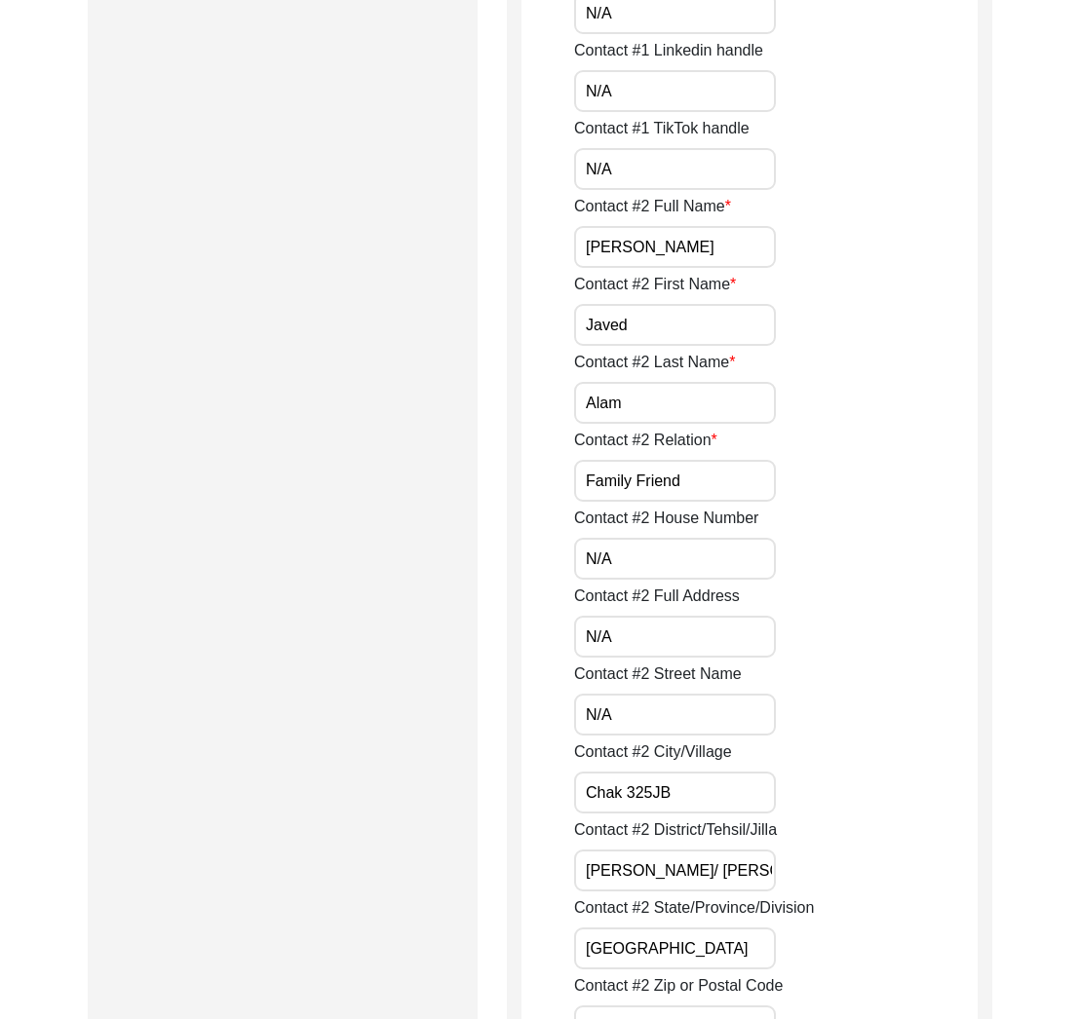
click at [659, 758] on label "Contact #2 City/Village" at bounding box center [653, 752] width 158 height 23
click at [659, 772] on input "Chak 325JB" at bounding box center [675, 793] width 202 height 42
click at [659, 758] on label "Contact #2 City/Village" at bounding box center [653, 752] width 158 height 23
click at [659, 772] on input "Chak 325JB" at bounding box center [675, 793] width 202 height 42
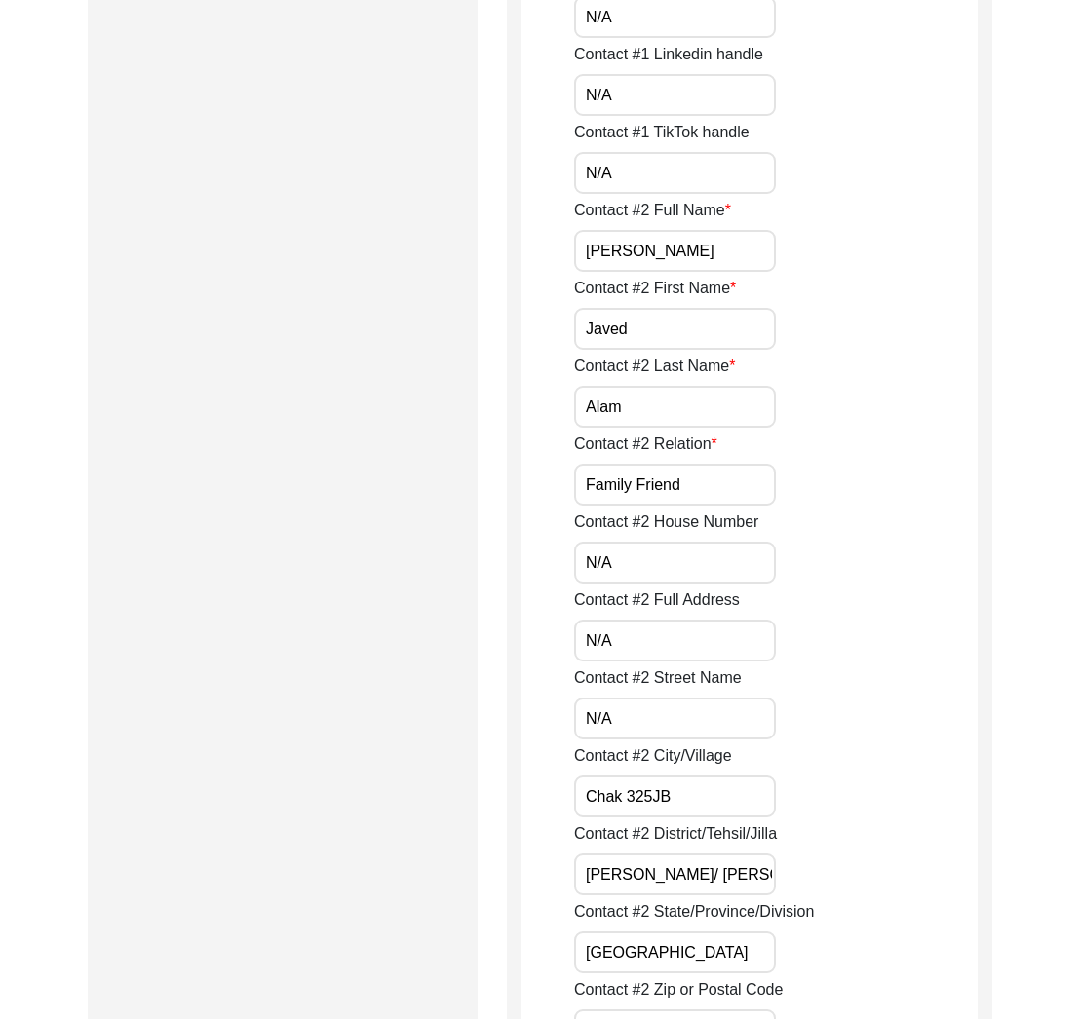
click at [659, 758] on label "Contact #2 City/Village" at bounding box center [653, 756] width 158 height 23
click at [659, 776] on input "Chak 325JB" at bounding box center [675, 797] width 202 height 42
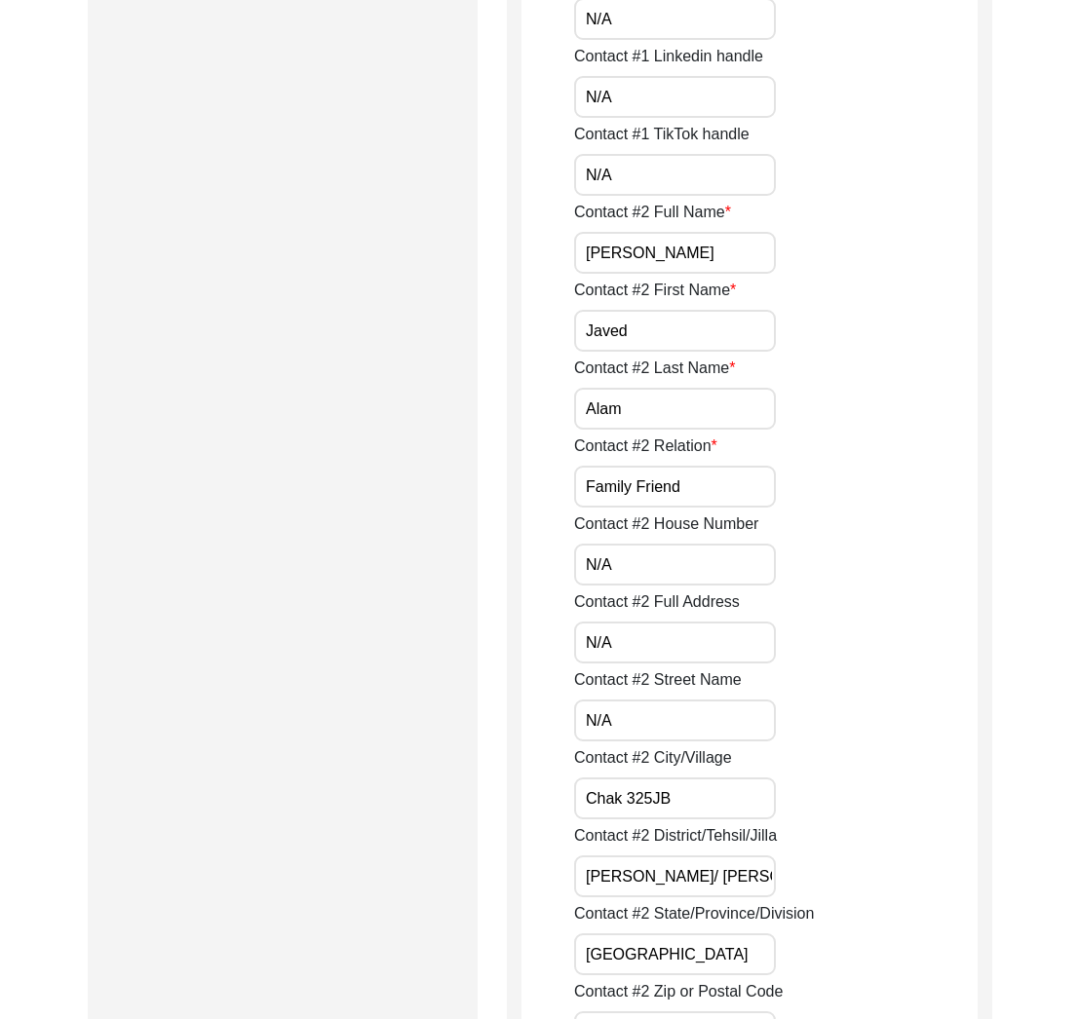
scroll to position [1795, 0]
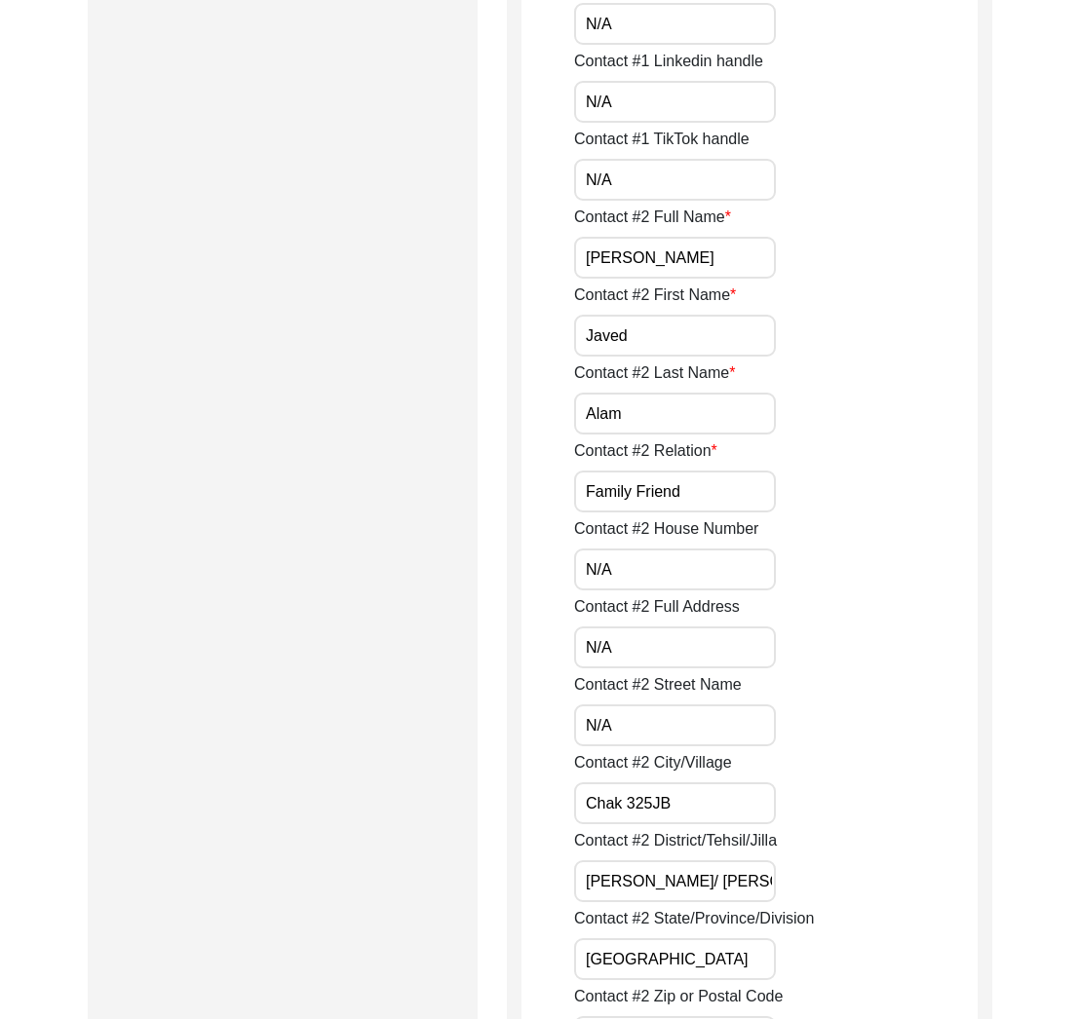
click at [657, 806] on input "Chak 325JB" at bounding box center [675, 804] width 202 height 42
click at [655, 807] on input "Chak 325JB" at bounding box center [675, 804] width 202 height 42
type input "Chak 325 JB"
click at [652, 843] on label "Contact #2 District/Tehsil/Jilla" at bounding box center [675, 840] width 203 height 23
click at [652, 861] on input "[PERSON_NAME]/ [PERSON_NAME]" at bounding box center [675, 882] width 202 height 42
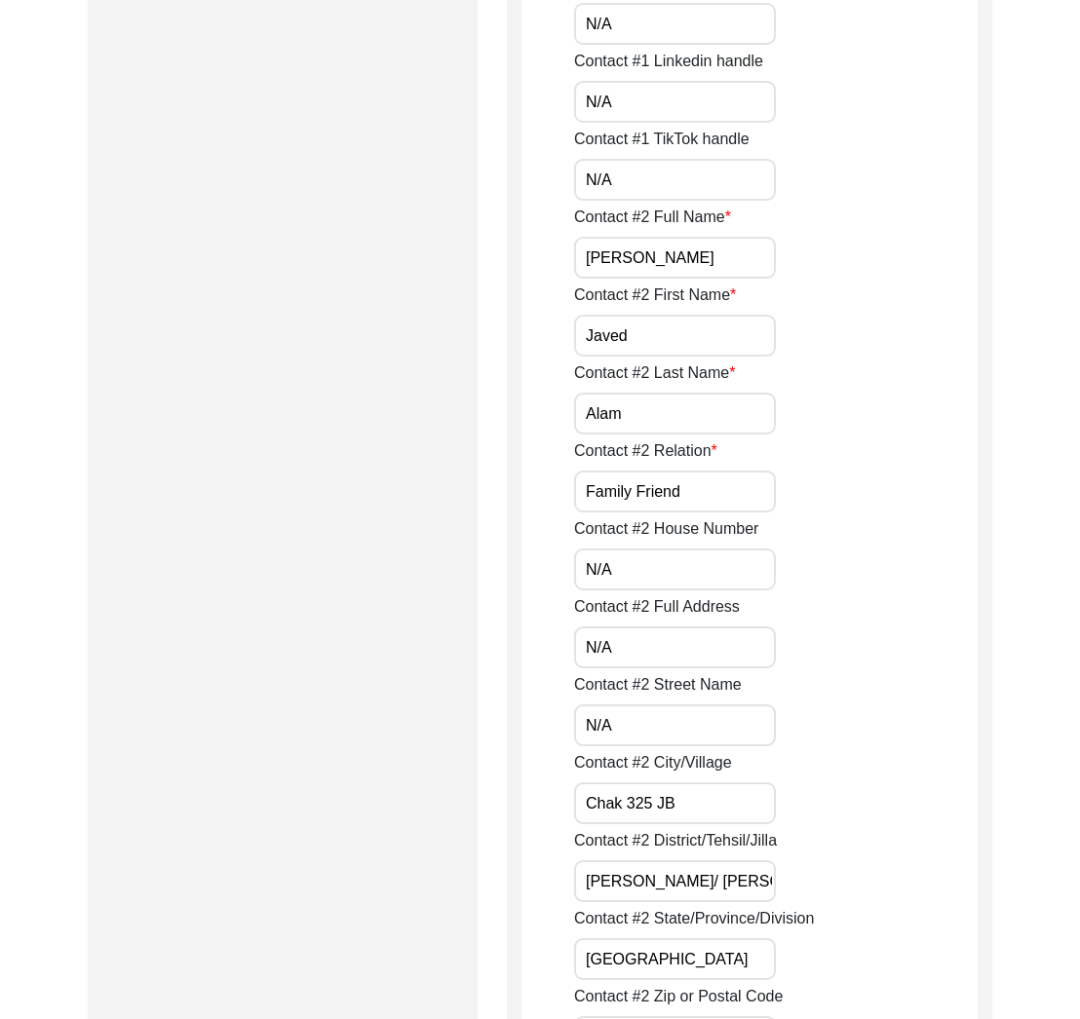
scroll to position [0, 0]
click at [652, 843] on label "Contact #2 District/Tehsil/Jilla" at bounding box center [675, 840] width 203 height 23
click at [652, 861] on input "[PERSON_NAME]/ [PERSON_NAME]" at bounding box center [675, 882] width 202 height 42
click at [652, 843] on label "Contact #2 District/Tehsil/Jilla" at bounding box center [675, 840] width 203 height 23
click at [652, 861] on input "[PERSON_NAME]/ [PERSON_NAME]" at bounding box center [675, 882] width 202 height 42
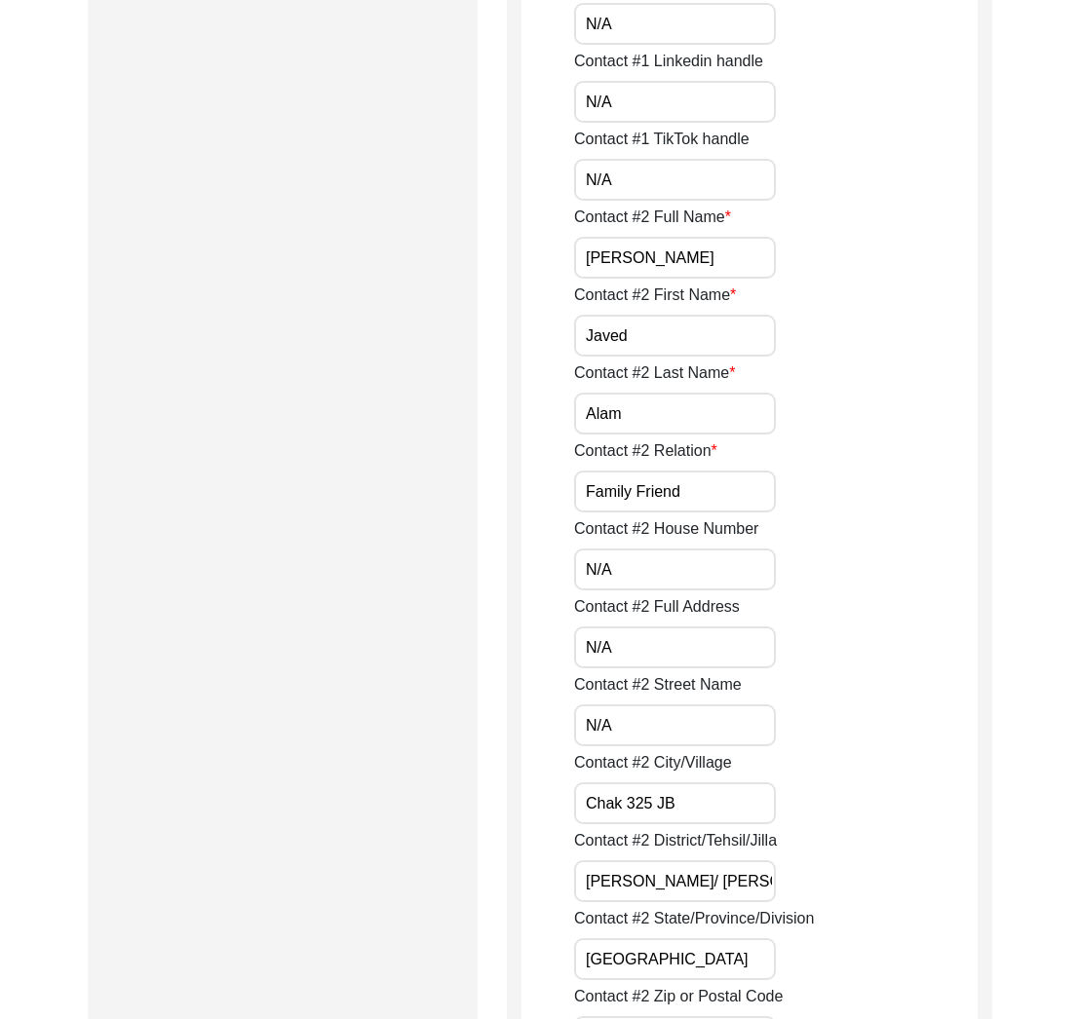
click at [652, 843] on label "Contact #2 District/Tehsil/Jilla" at bounding box center [675, 840] width 203 height 23
click at [652, 861] on input "[PERSON_NAME]/ [PERSON_NAME]" at bounding box center [675, 882] width 202 height 42
click at [659, 877] on input "[PERSON_NAME]/ [PERSON_NAME]" at bounding box center [675, 882] width 202 height 42
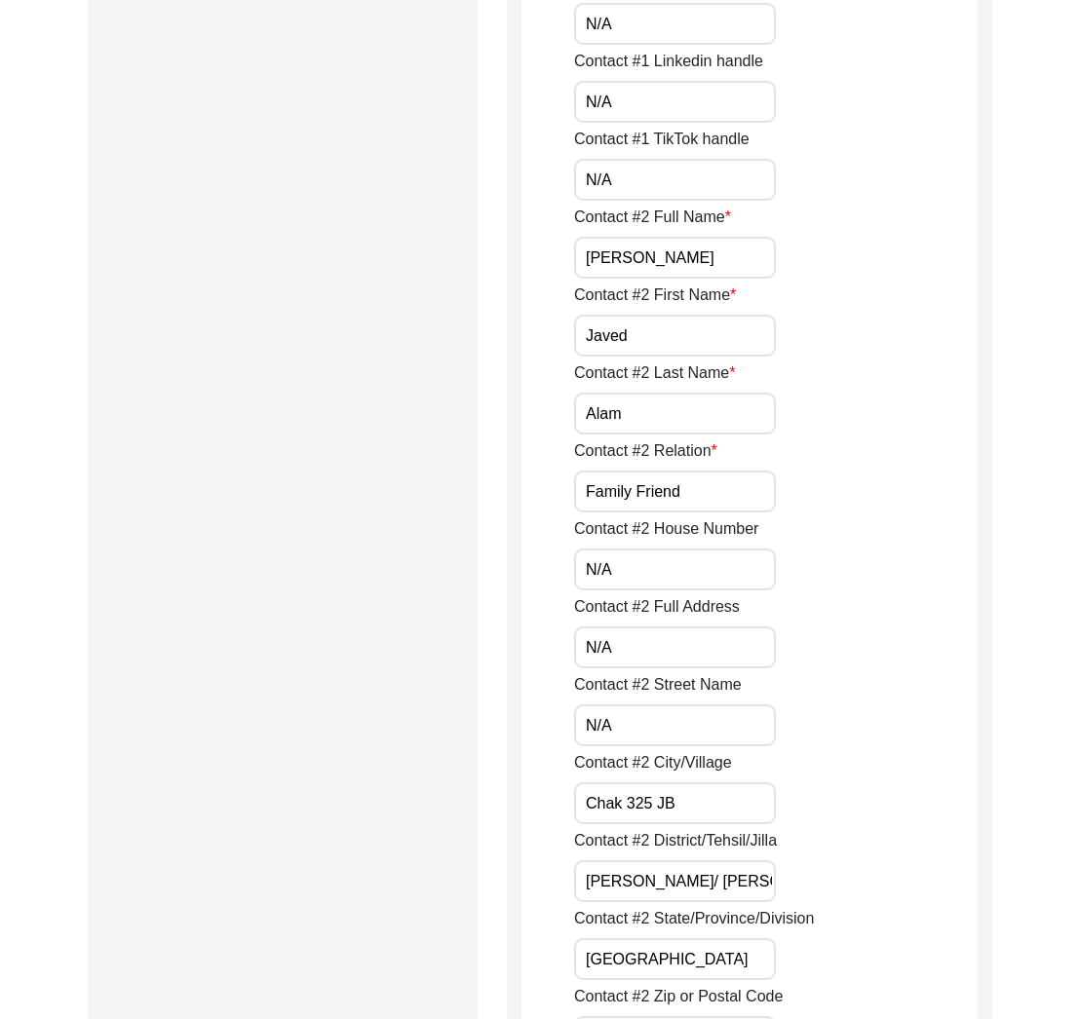
paste input "District, Toba Tek Singh Tehsil"
drag, startPoint x: 587, startPoint y: 883, endPoint x: 570, endPoint y: 885, distance: 16.7
type input "Toba [GEOGRAPHIC_DATA], Toba Tek Singh Tehsil"
click at [672, 964] on input "[GEOGRAPHIC_DATA]" at bounding box center [675, 960] width 202 height 42
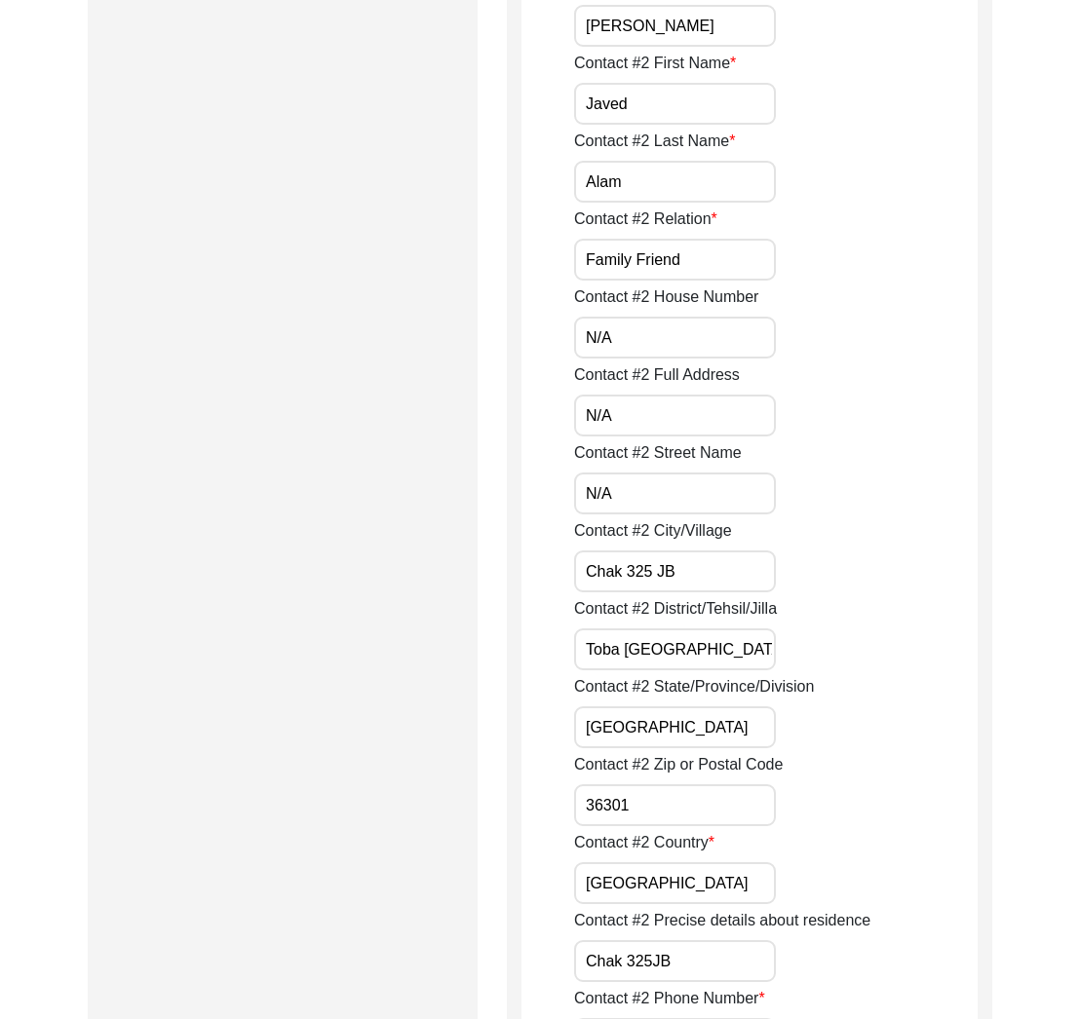
scroll to position [2045, 0]
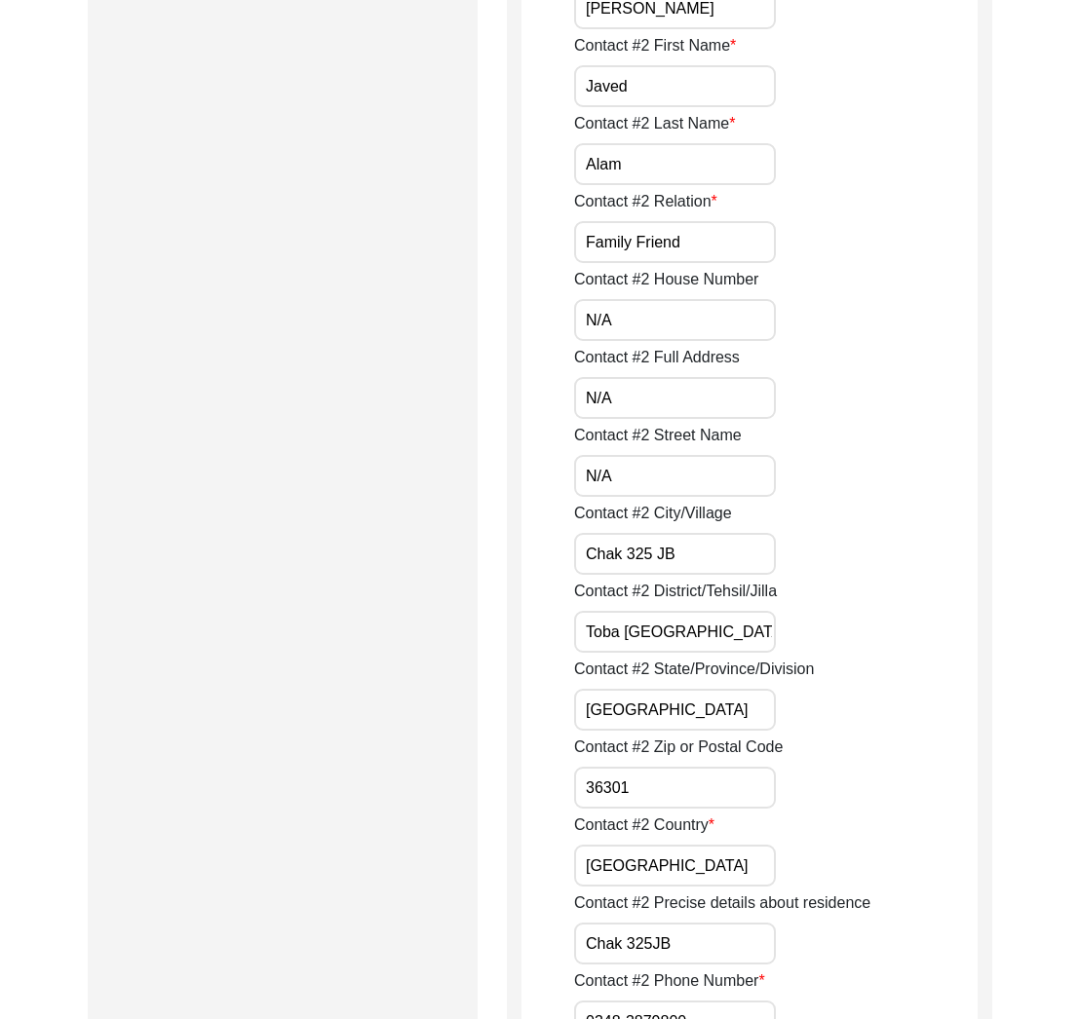
click at [704, 794] on input "36301" at bounding box center [675, 788] width 202 height 42
click at [701, 884] on input "[GEOGRAPHIC_DATA]" at bounding box center [675, 866] width 202 height 42
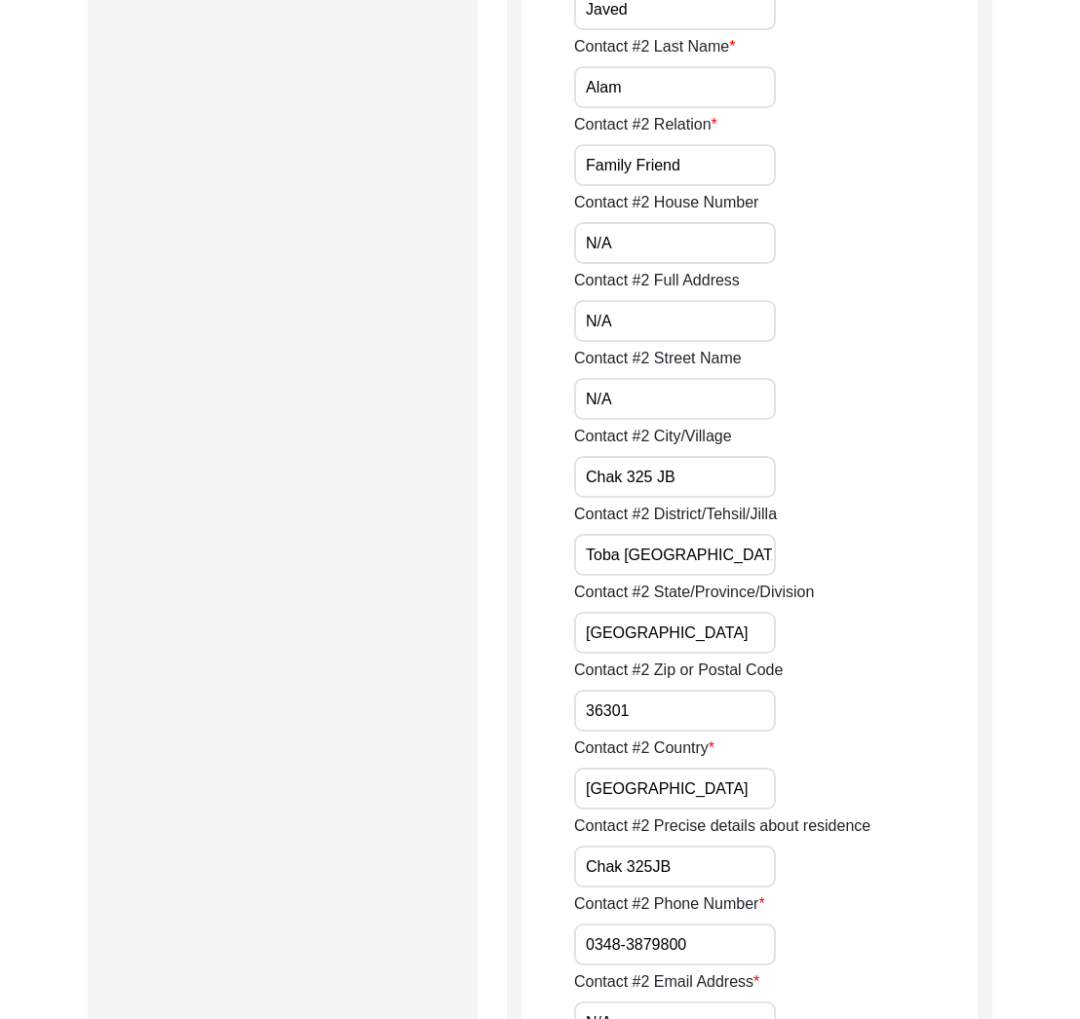
scroll to position [2151, 0]
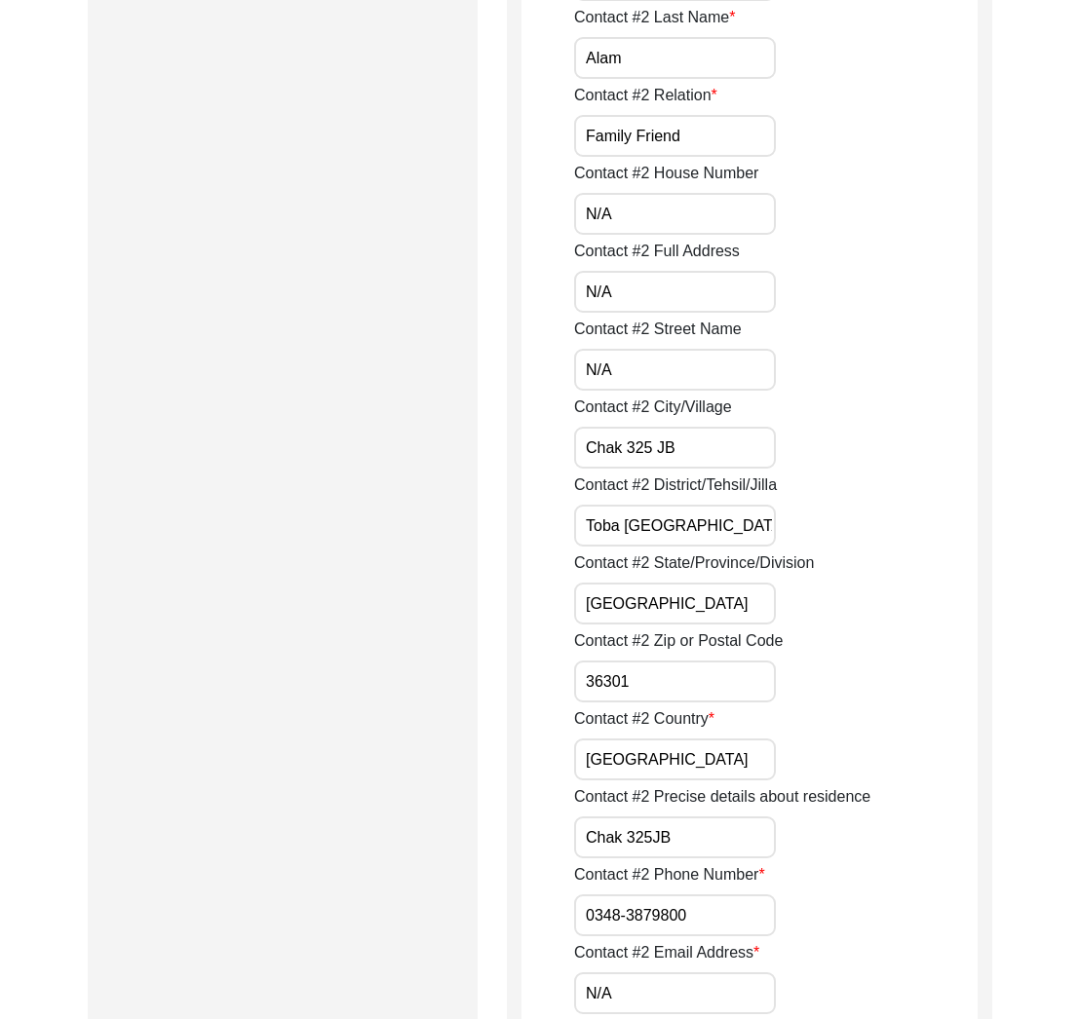
click at [697, 840] on input "Chak 325JB" at bounding box center [675, 838] width 202 height 42
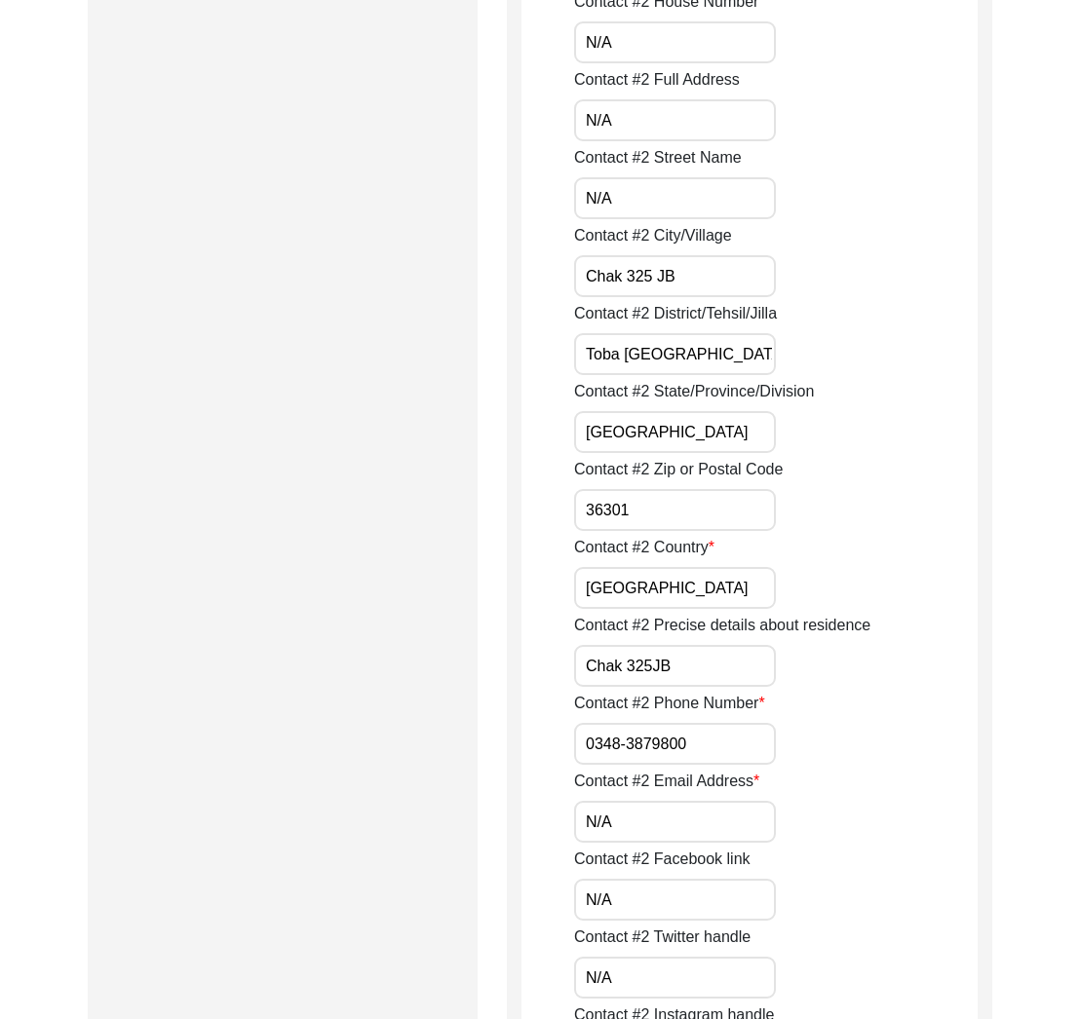
click at [674, 627] on label "Contact #2 Precise details about residence" at bounding box center [722, 625] width 296 height 23
click at [674, 645] on input "Chak 325JB" at bounding box center [675, 666] width 202 height 42
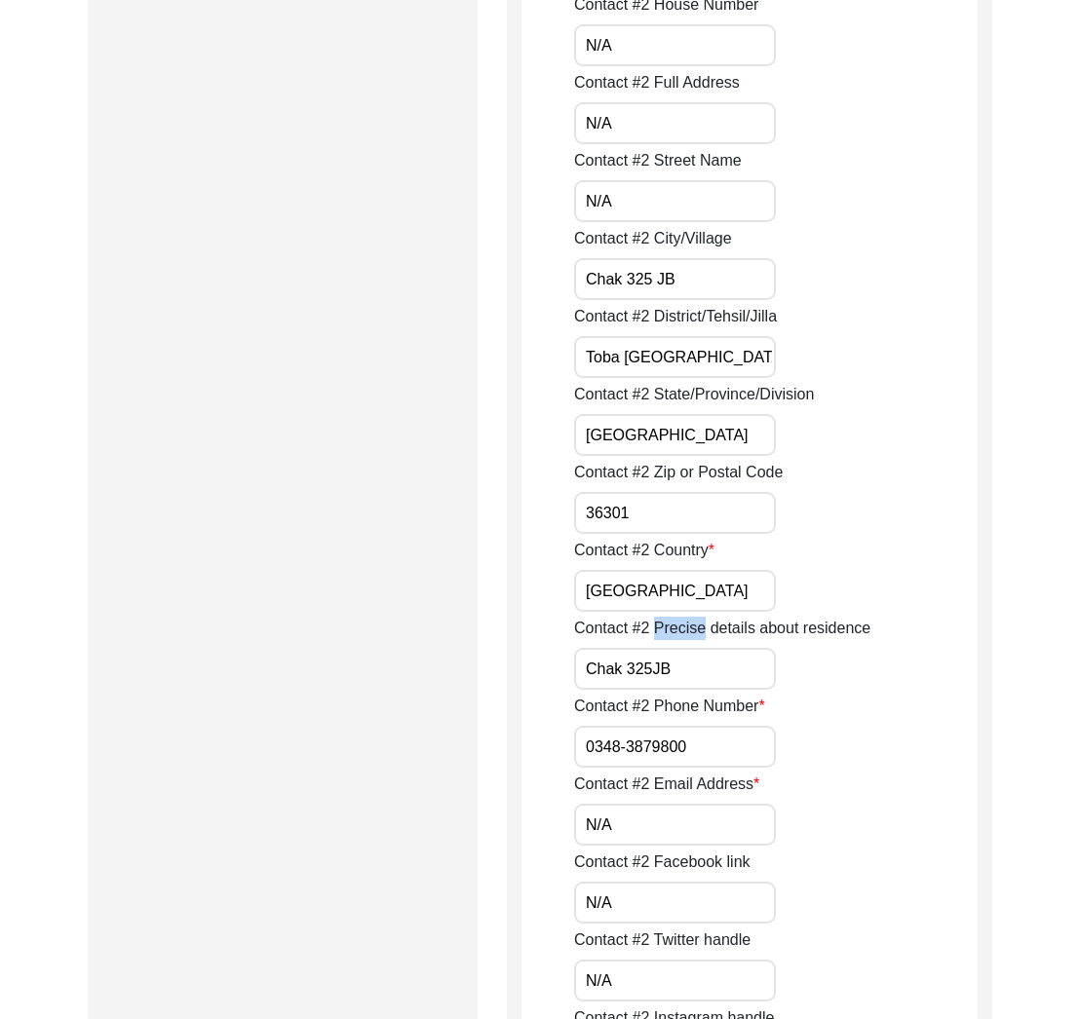
click at [674, 627] on label "Contact #2 Precise details about residence" at bounding box center [722, 628] width 296 height 23
click at [674, 648] on input "Chak 325JB" at bounding box center [675, 669] width 202 height 42
click at [674, 627] on label "Contact #2 Precise details about residence" at bounding box center [722, 628] width 296 height 23
click at [674, 648] on input "Chak 325JB" at bounding box center [675, 669] width 202 height 42
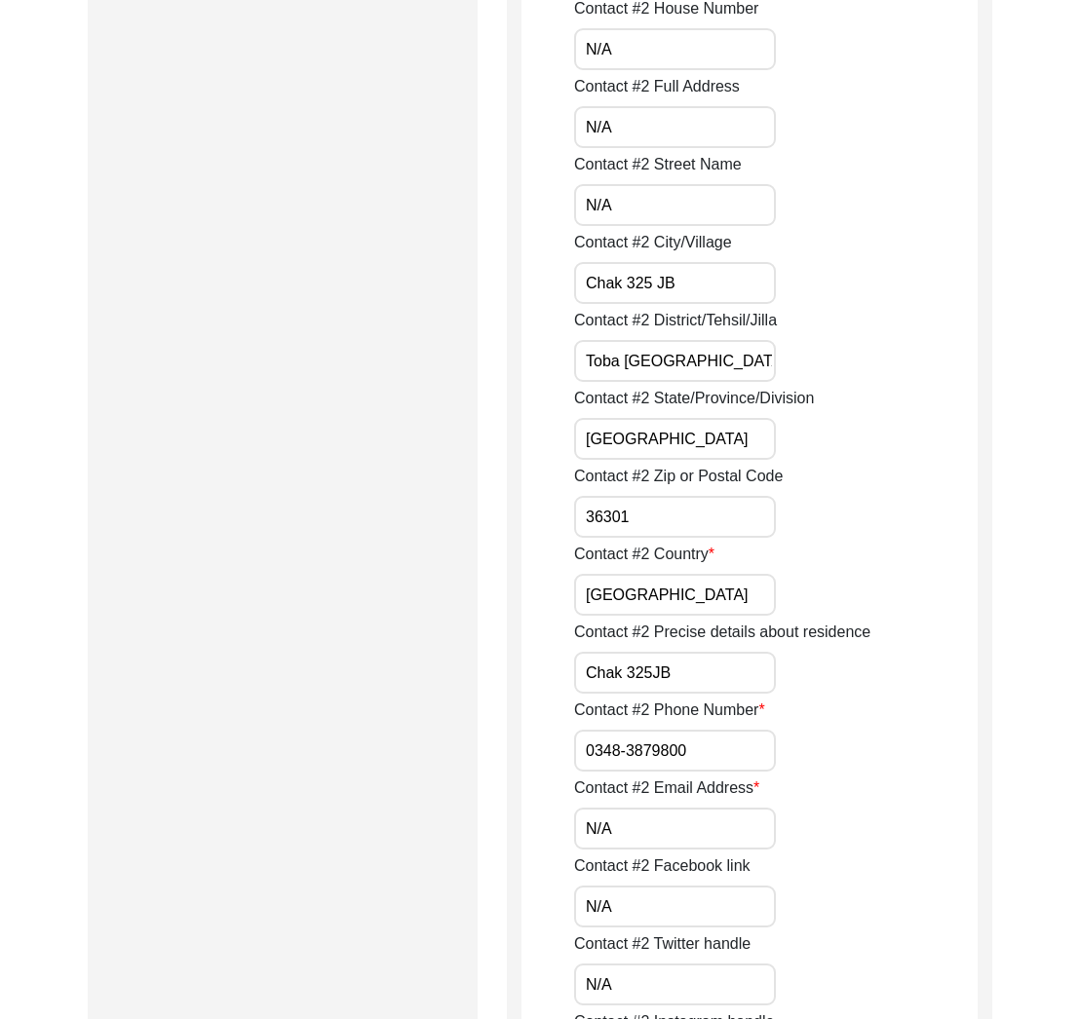
click at [656, 669] on input "Chak 325JB" at bounding box center [675, 673] width 202 height 42
type input "Chak 325 JB"
click at [744, 756] on input "0348-3879800" at bounding box center [675, 751] width 202 height 42
click at [864, 789] on div "Contact #2 Email Address N/A" at bounding box center [775, 813] width 403 height 73
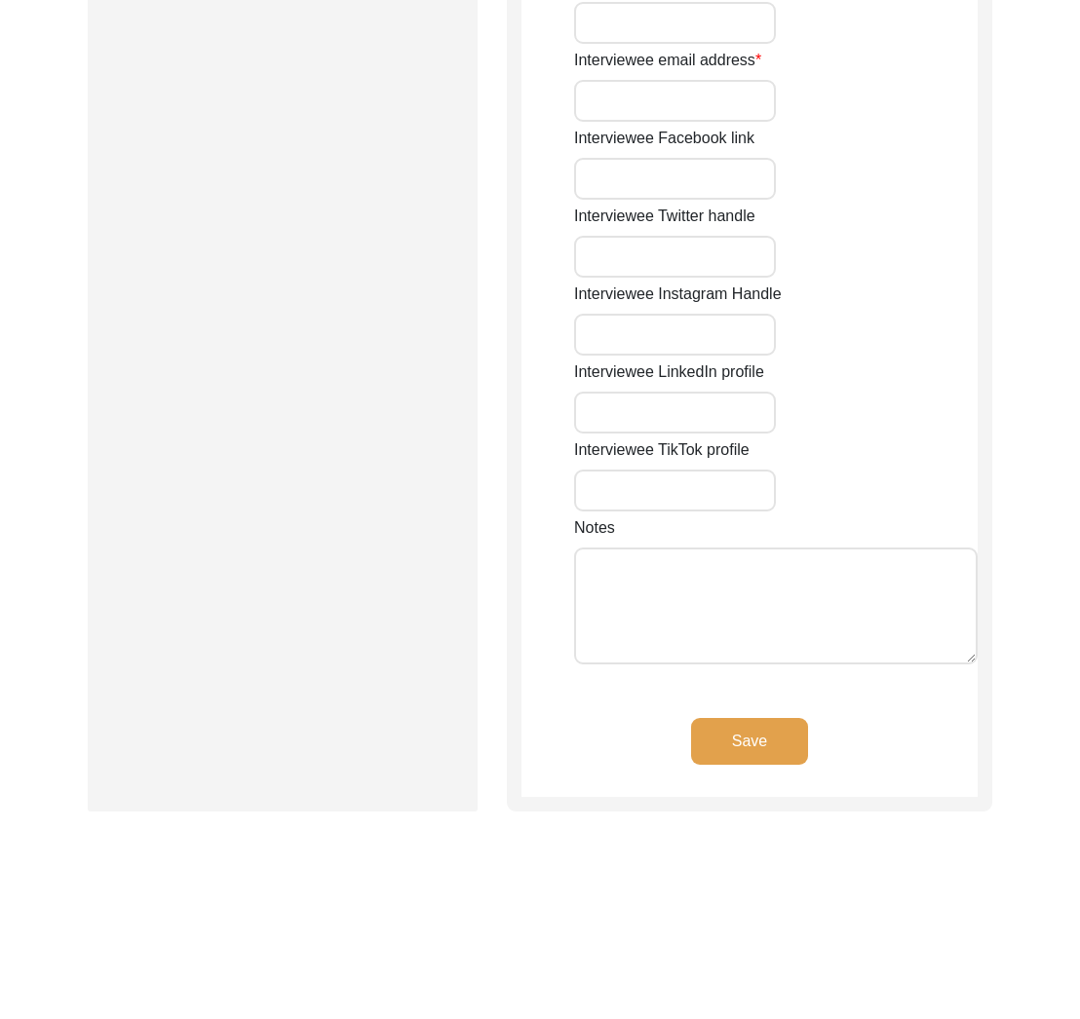
type input "N/A"
type input "Chak 325JB"
type input "[GEOGRAPHIC_DATA]"
type input "[PERSON_NAME]/ [PERSON_NAME]"
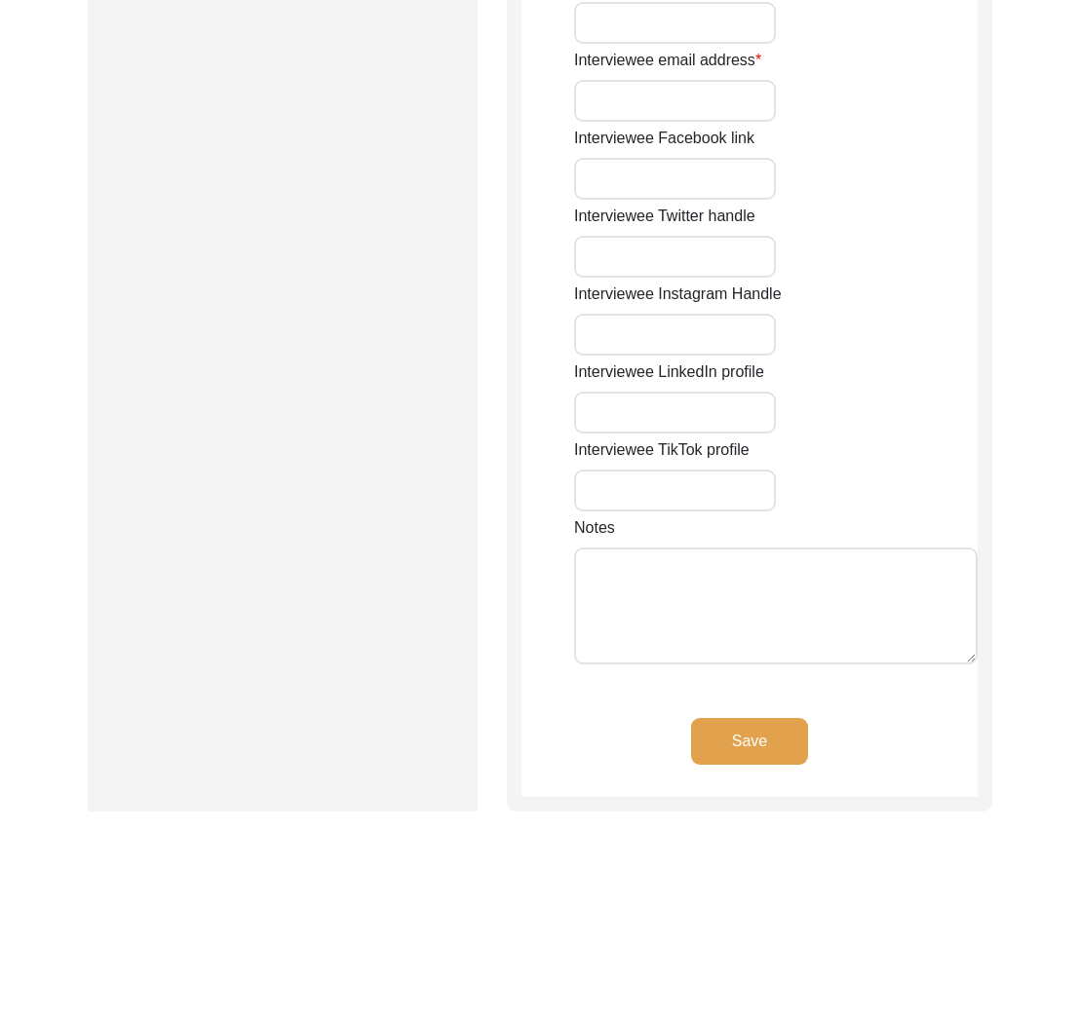
type input "36301"
type input "[GEOGRAPHIC_DATA]"
type input "Chak 325JB/ [GEOGRAPHIC_DATA] [PERSON_NAME]"
type input "Chak 325JB, [GEOGRAPHIC_DATA], [GEOGRAPHIC_DATA]"
type input "N/A"
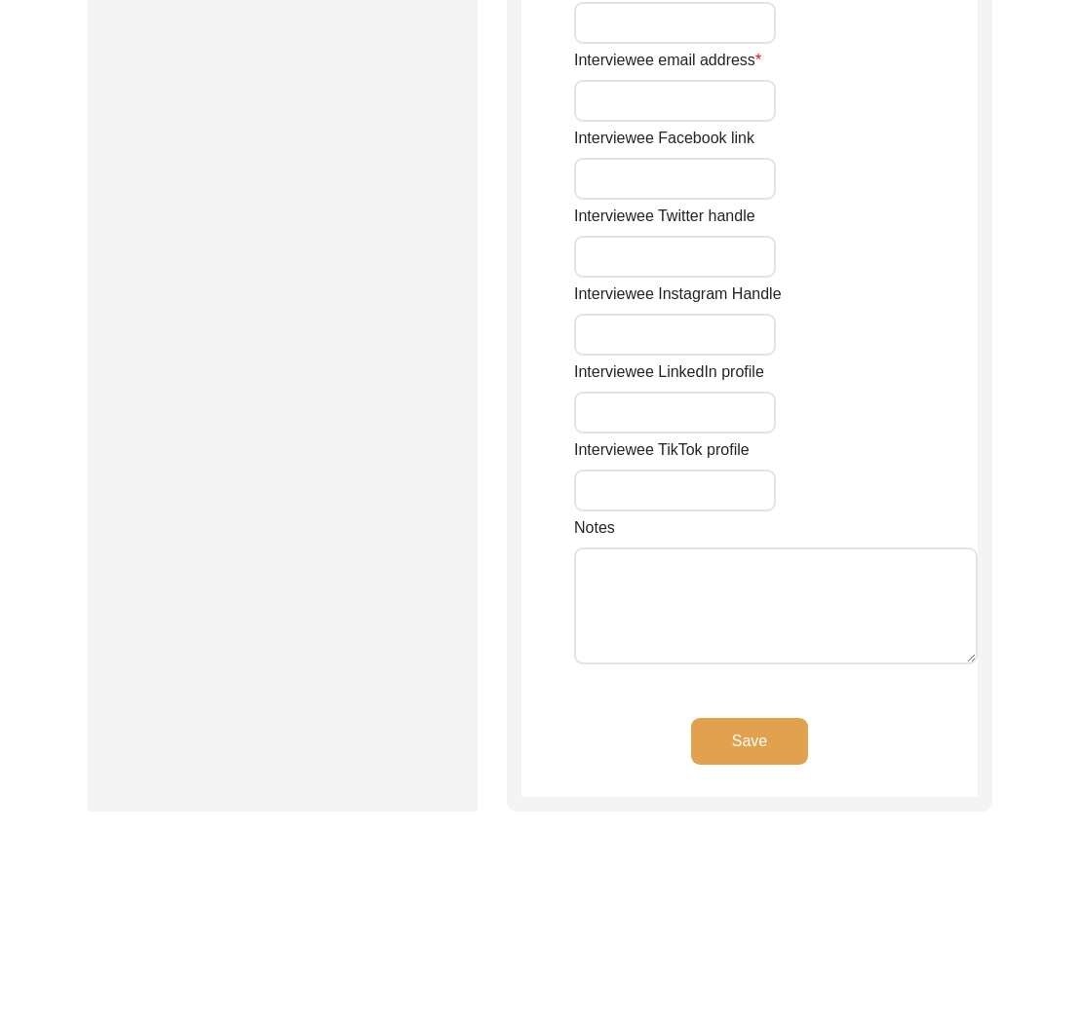
type input "N/A"
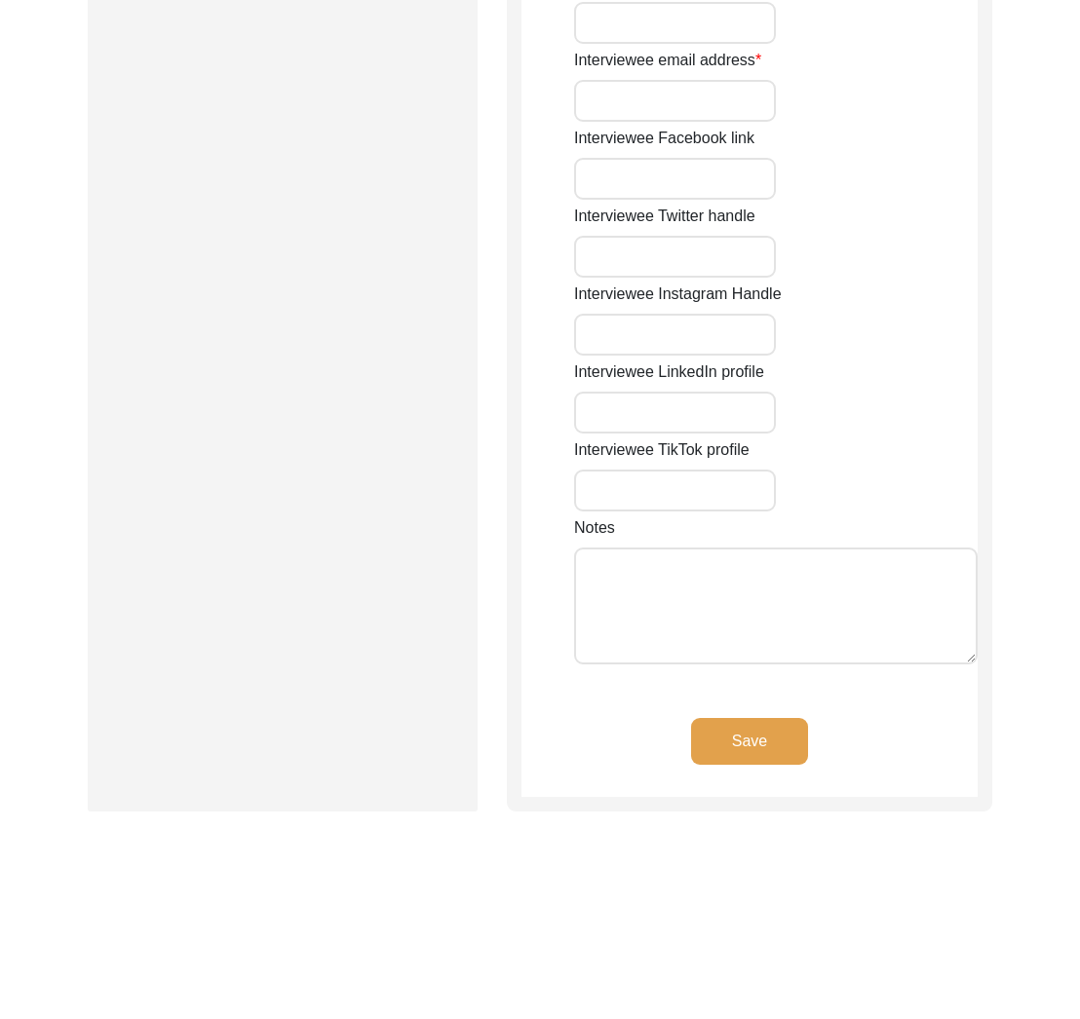
type input "N/A"
type textarea "N/A"
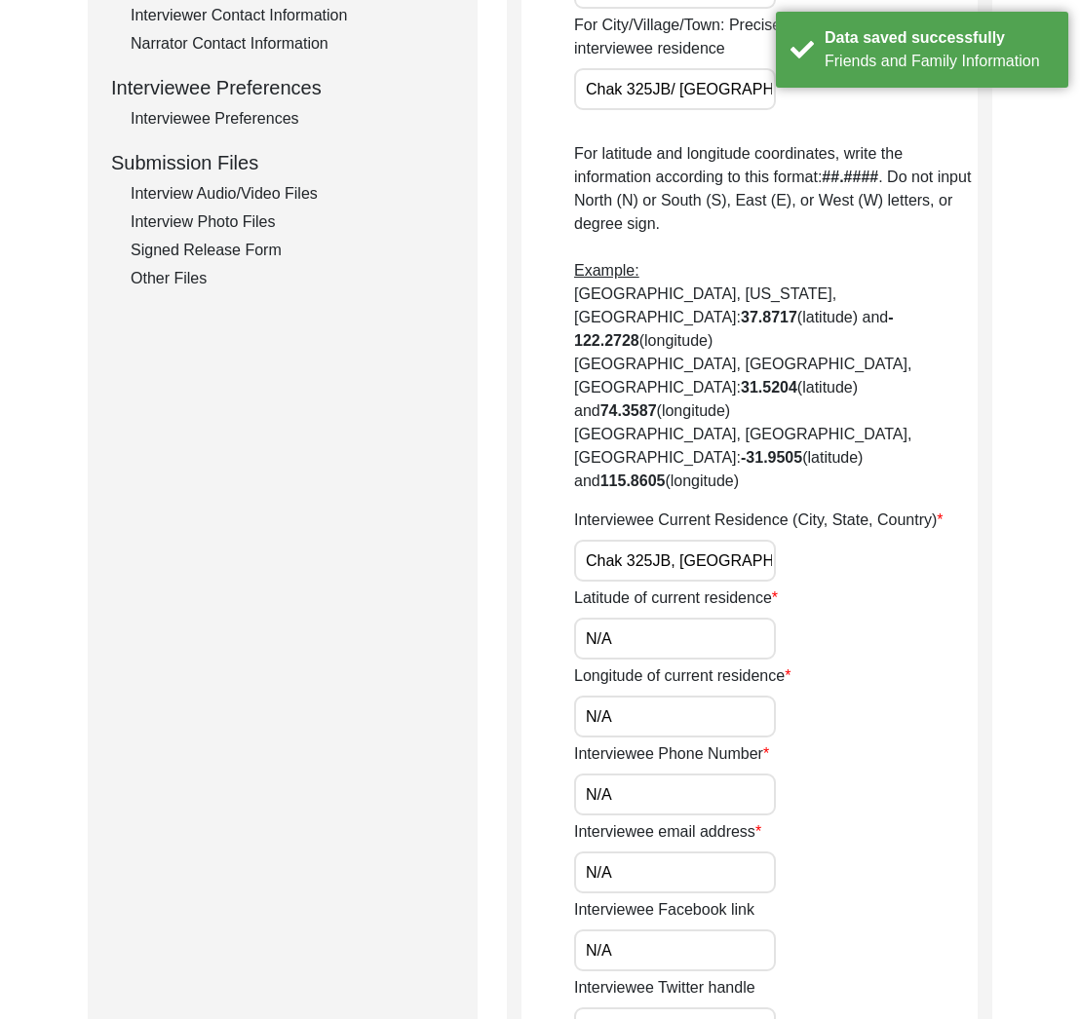
scroll to position [342, 0]
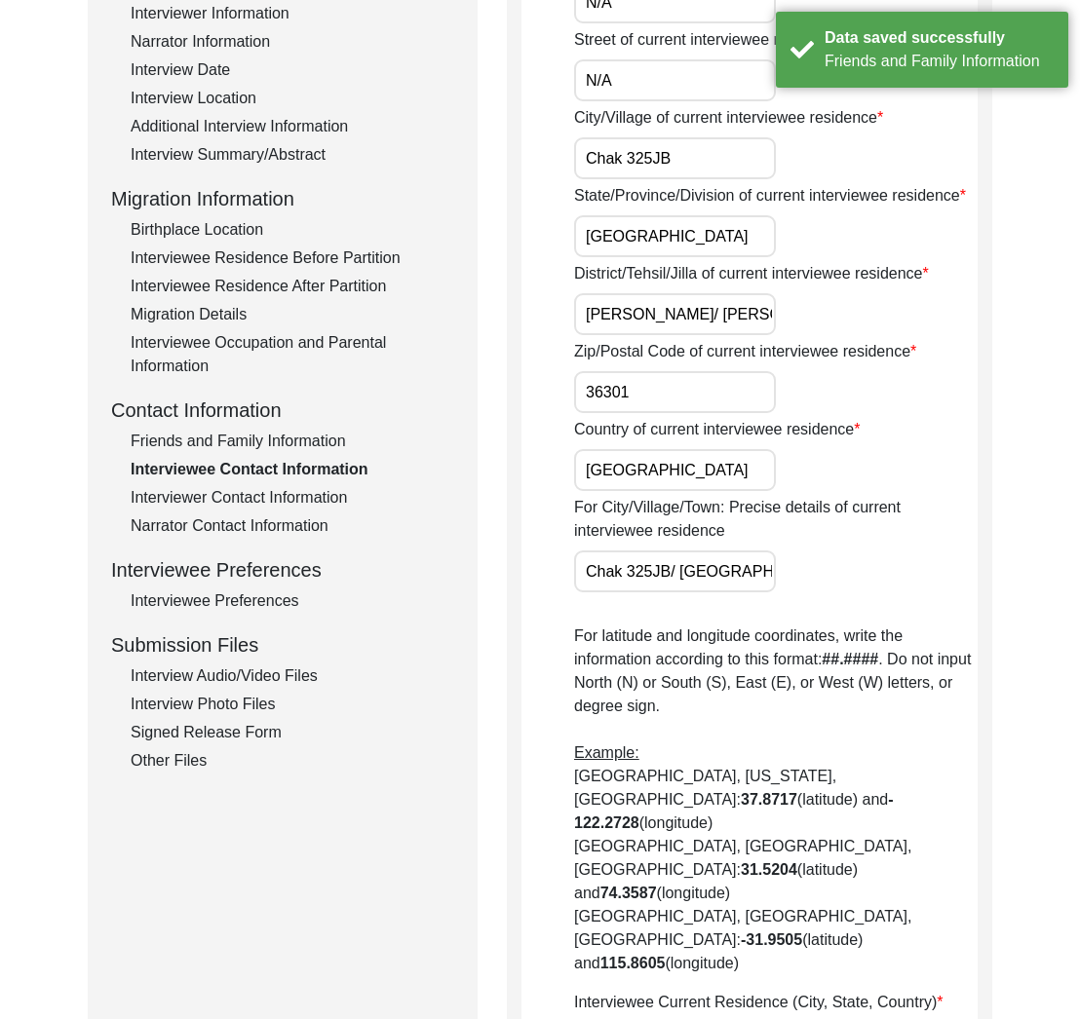
click at [274, 447] on div "Friends and Family Information" at bounding box center [293, 441] width 324 height 23
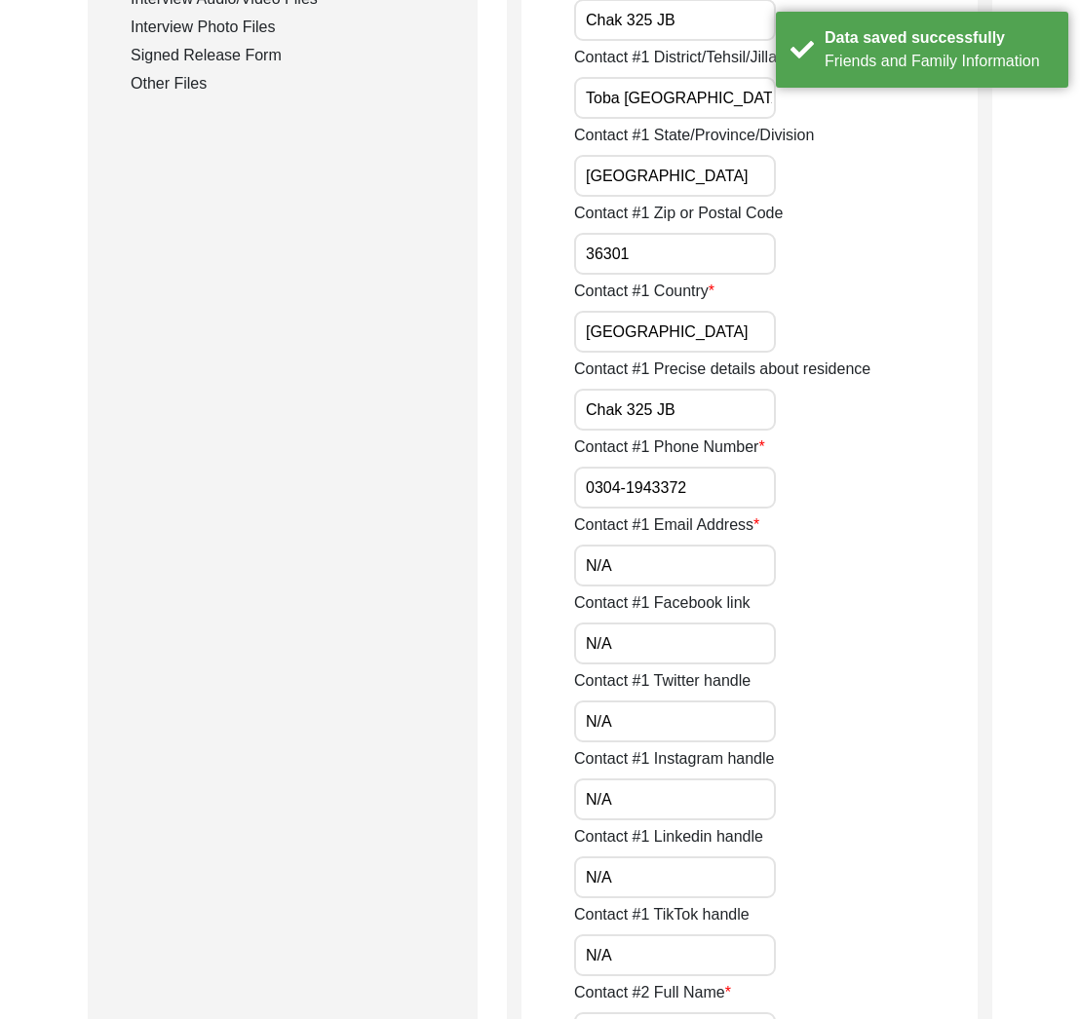
scroll to position [1068, 0]
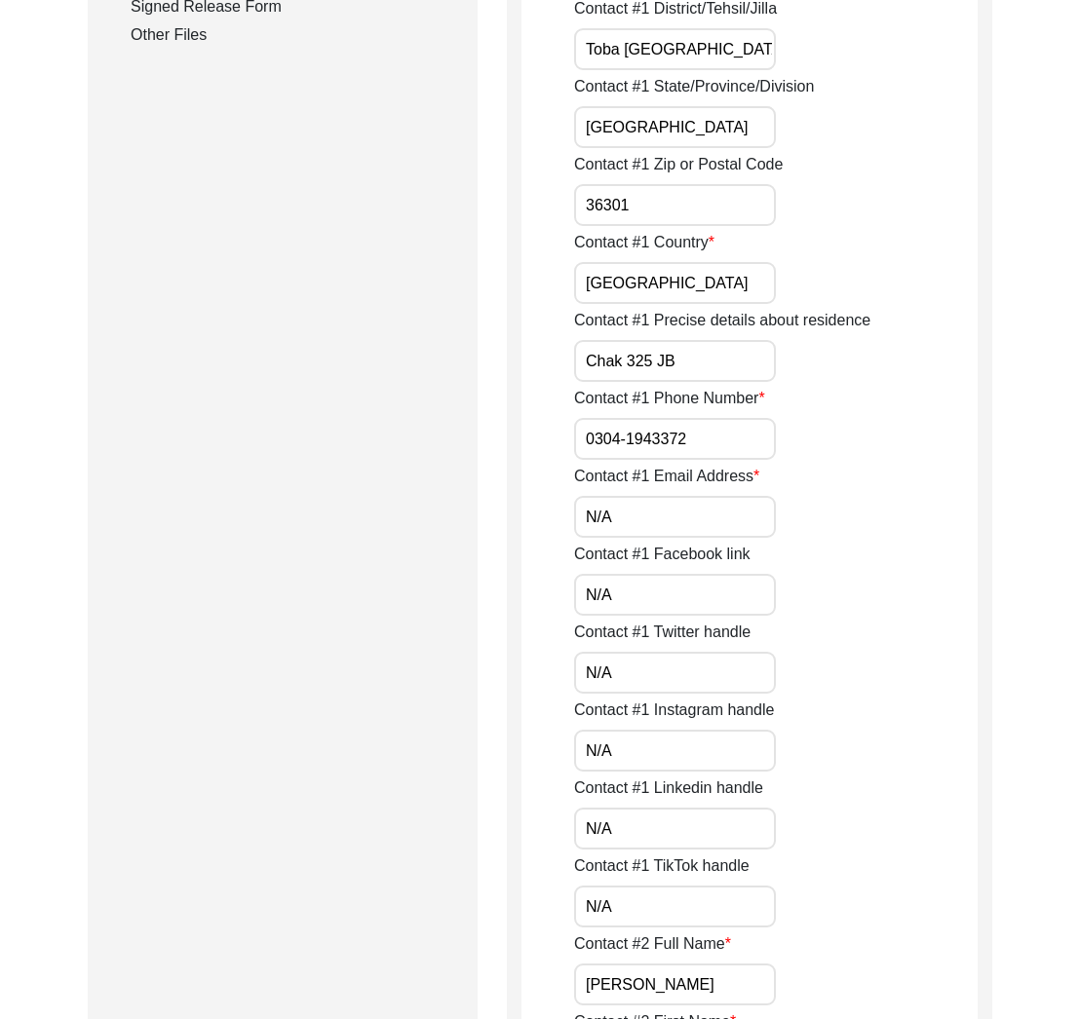
click at [582, 436] on input "0304-1943372" at bounding box center [675, 439] width 202 height 42
drag, startPoint x: 611, startPoint y: 442, endPoint x: 575, endPoint y: 442, distance: 36.1
click at [575, 442] on input "[PHONE_NUMBER]" at bounding box center [675, 439] width 202 height 42
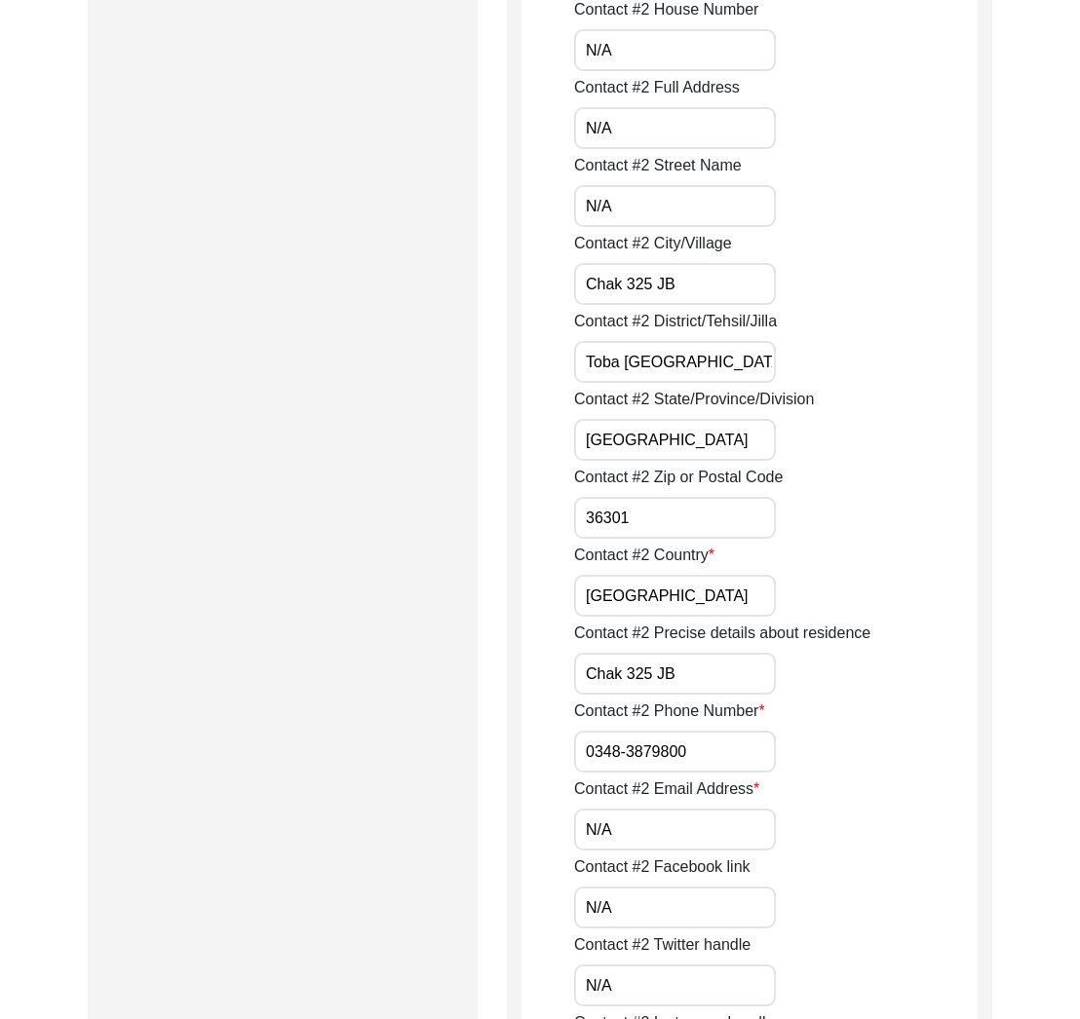
type input "[PHONE_NUMBER]"
click at [584, 752] on input "0348-3879800" at bounding box center [675, 752] width 202 height 42
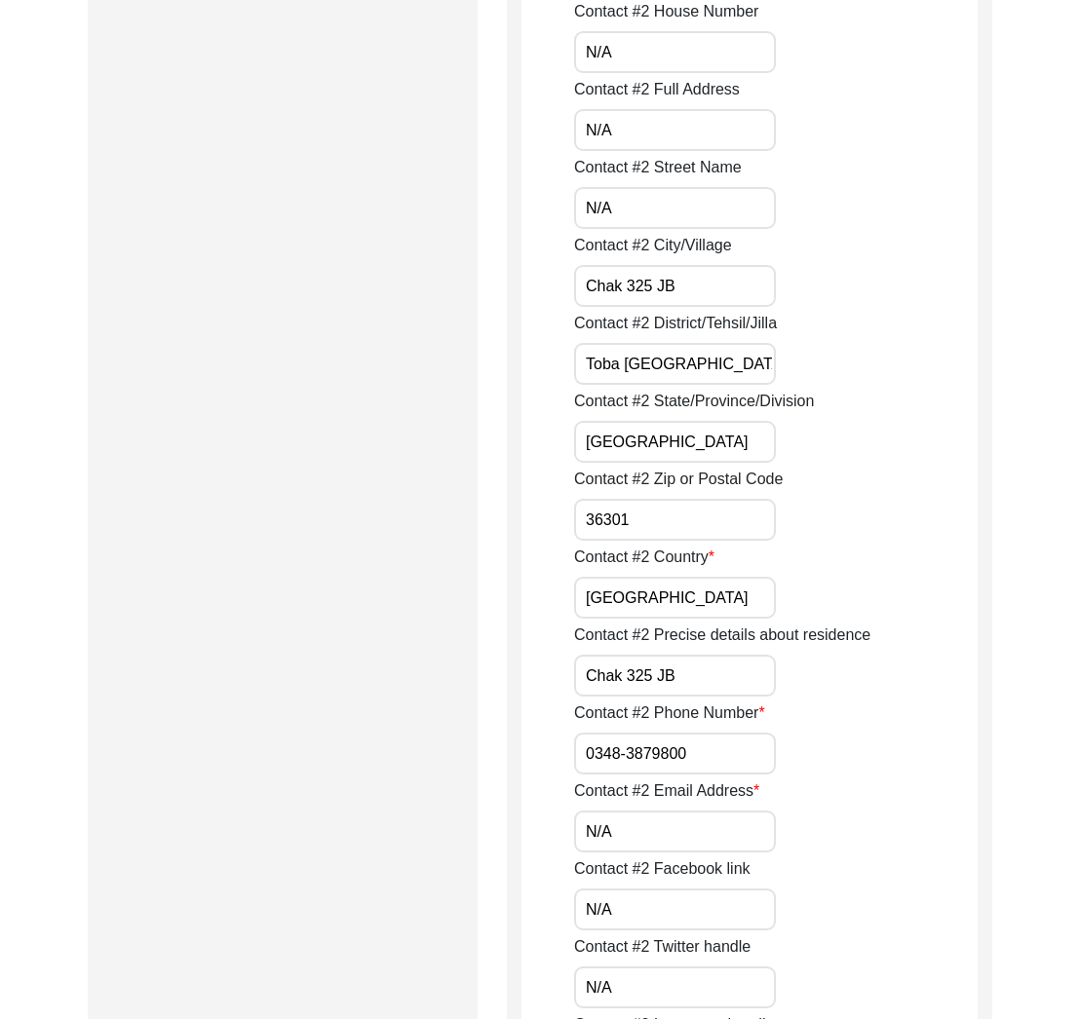
paste input "+92"
type input "[PHONE_NUMBER]"
click at [887, 831] on div "Contact #2 Email Address N/A" at bounding box center [775, 816] width 403 height 73
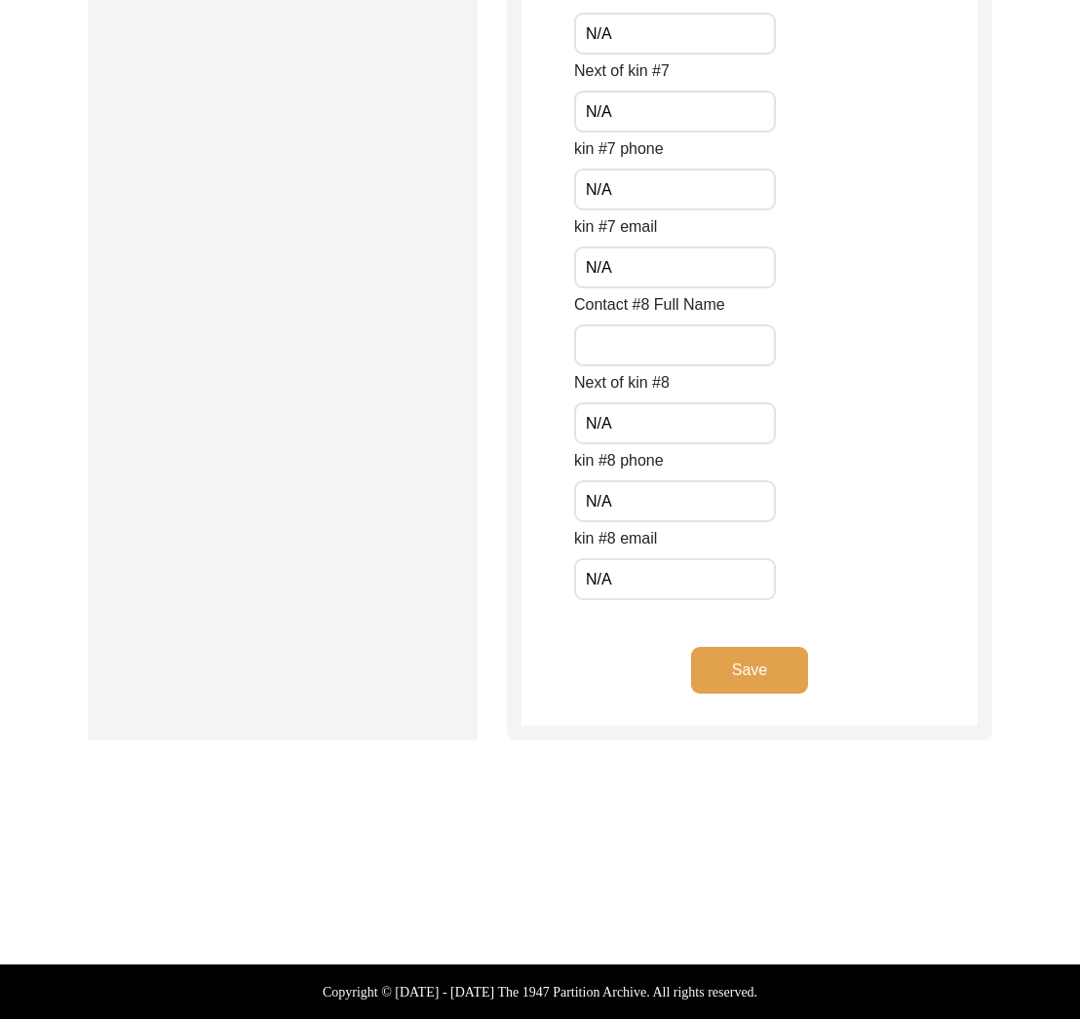
click at [764, 670] on button "Save" at bounding box center [749, 670] width 117 height 47
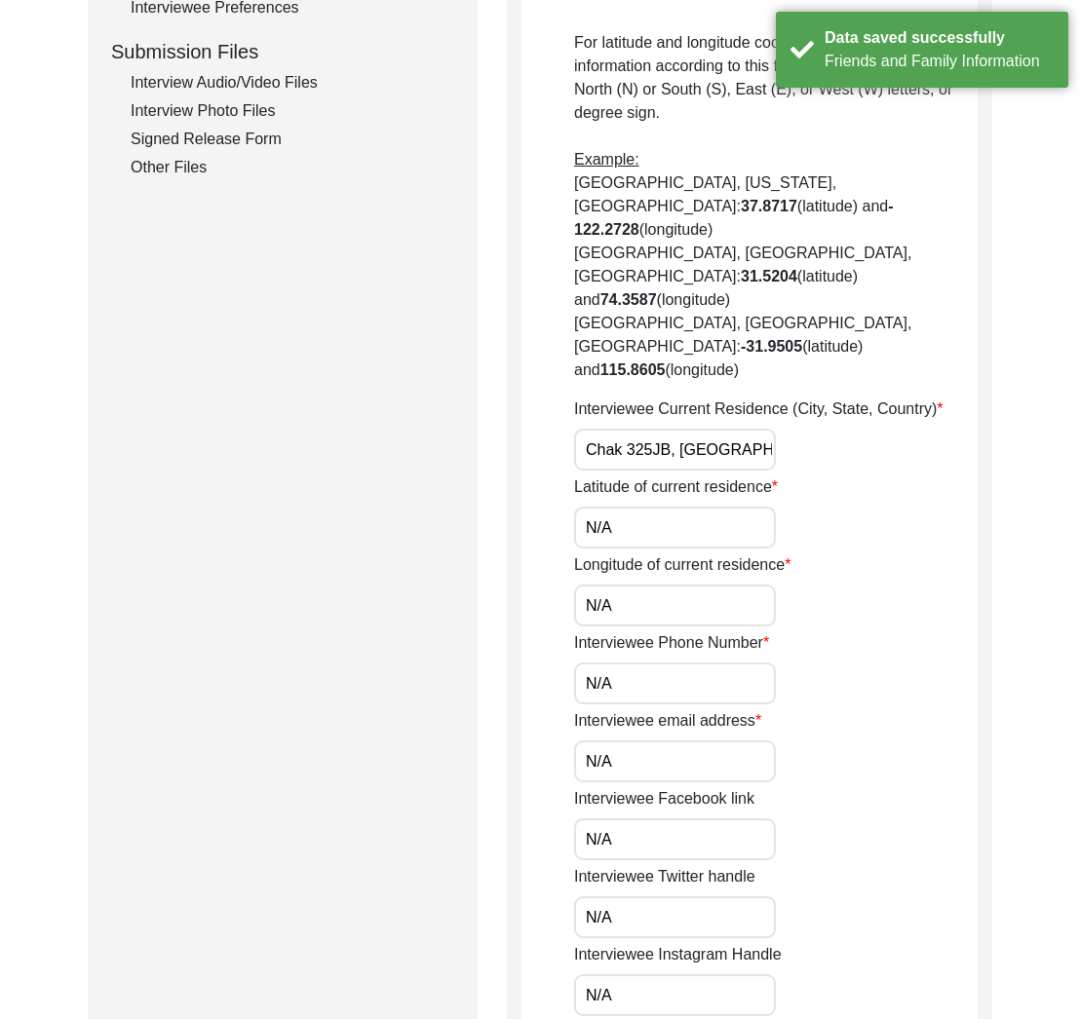
scroll to position [760, 0]
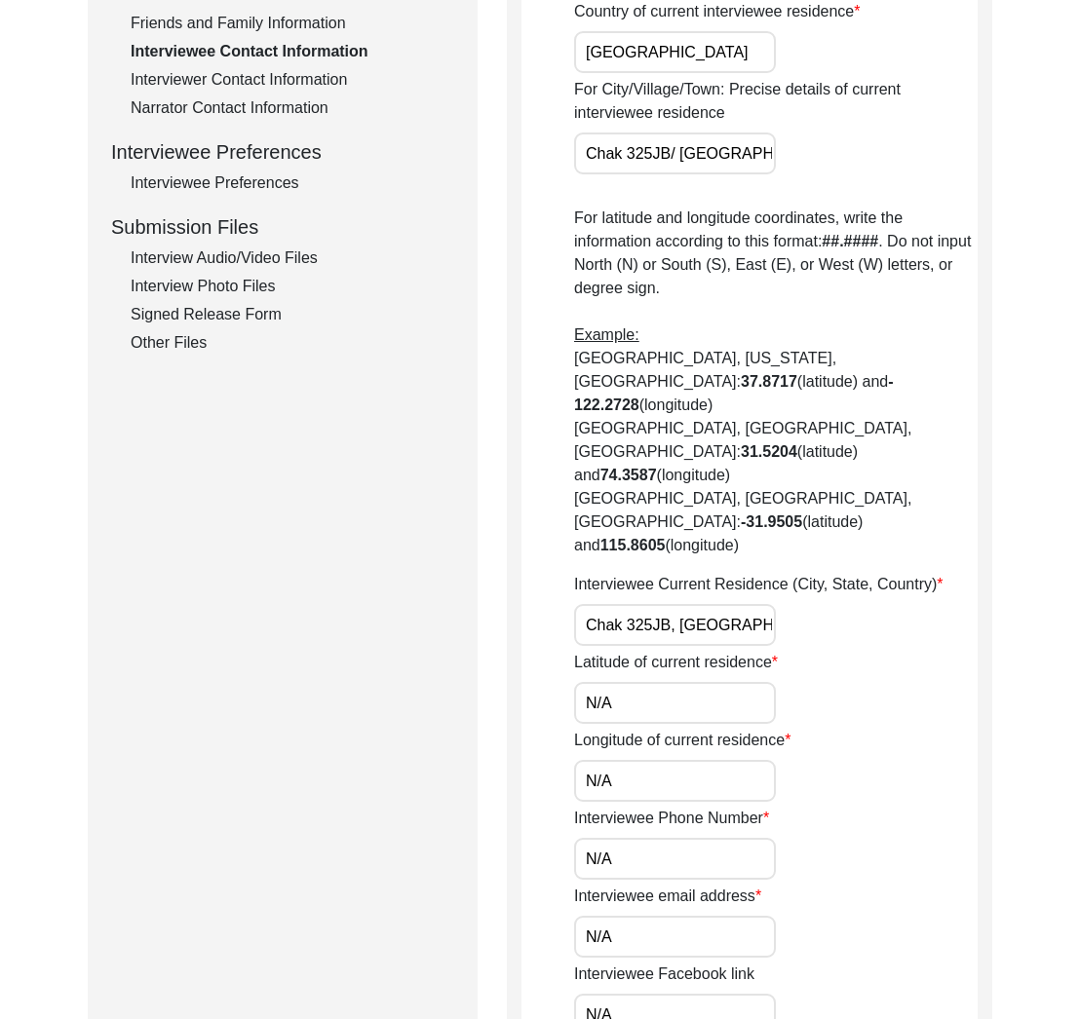
click at [220, 26] on div "Friends and Family Information" at bounding box center [293, 23] width 324 height 23
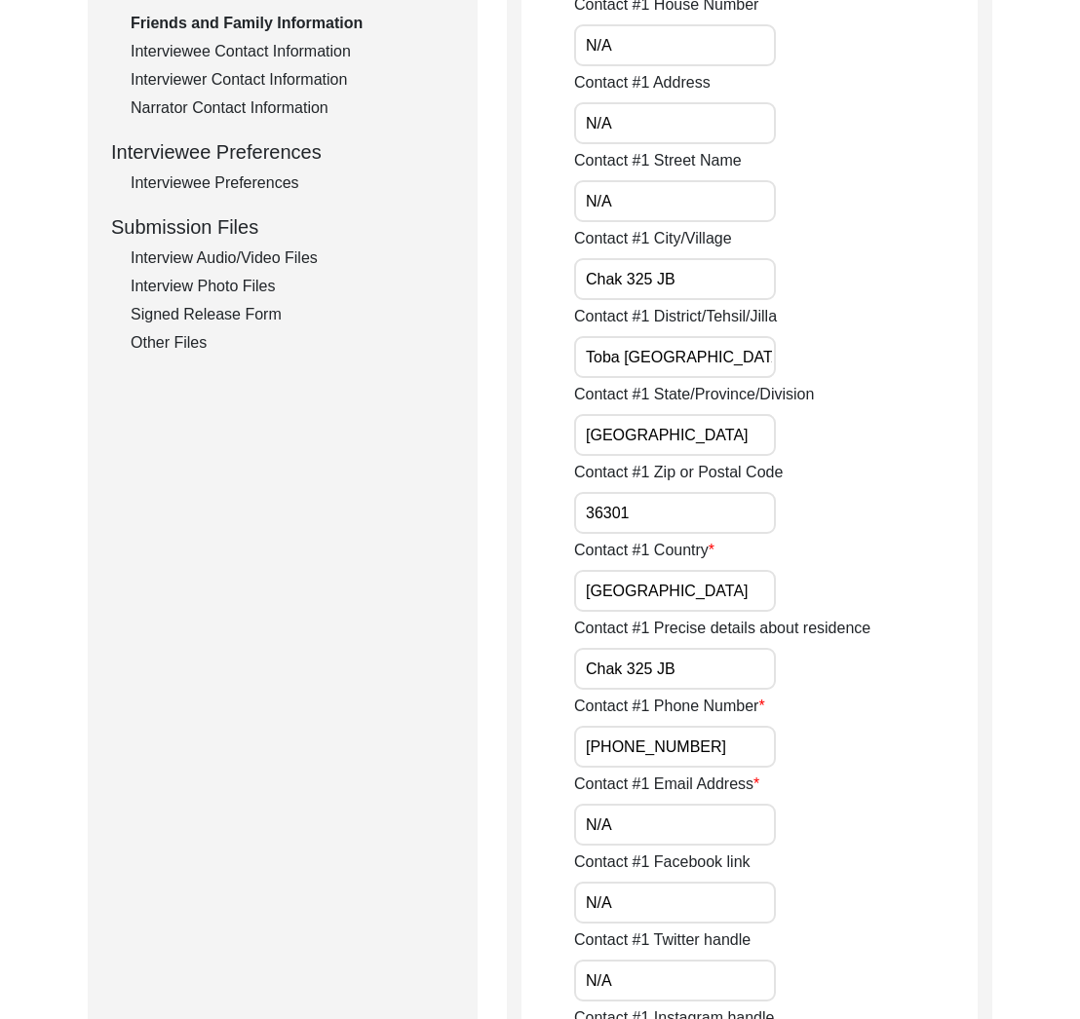
click at [652, 705] on label "Contact #1 Phone Number" at bounding box center [669, 706] width 191 height 23
click at [652, 726] on input "[PHONE_NUMBER]" at bounding box center [675, 747] width 202 height 42
click at [652, 705] on label "Contact #1 Phone Number" at bounding box center [669, 706] width 191 height 23
click at [652, 726] on input "[PHONE_NUMBER]" at bounding box center [675, 747] width 202 height 42
click at [652, 705] on label "Contact #1 Phone Number" at bounding box center [669, 706] width 191 height 23
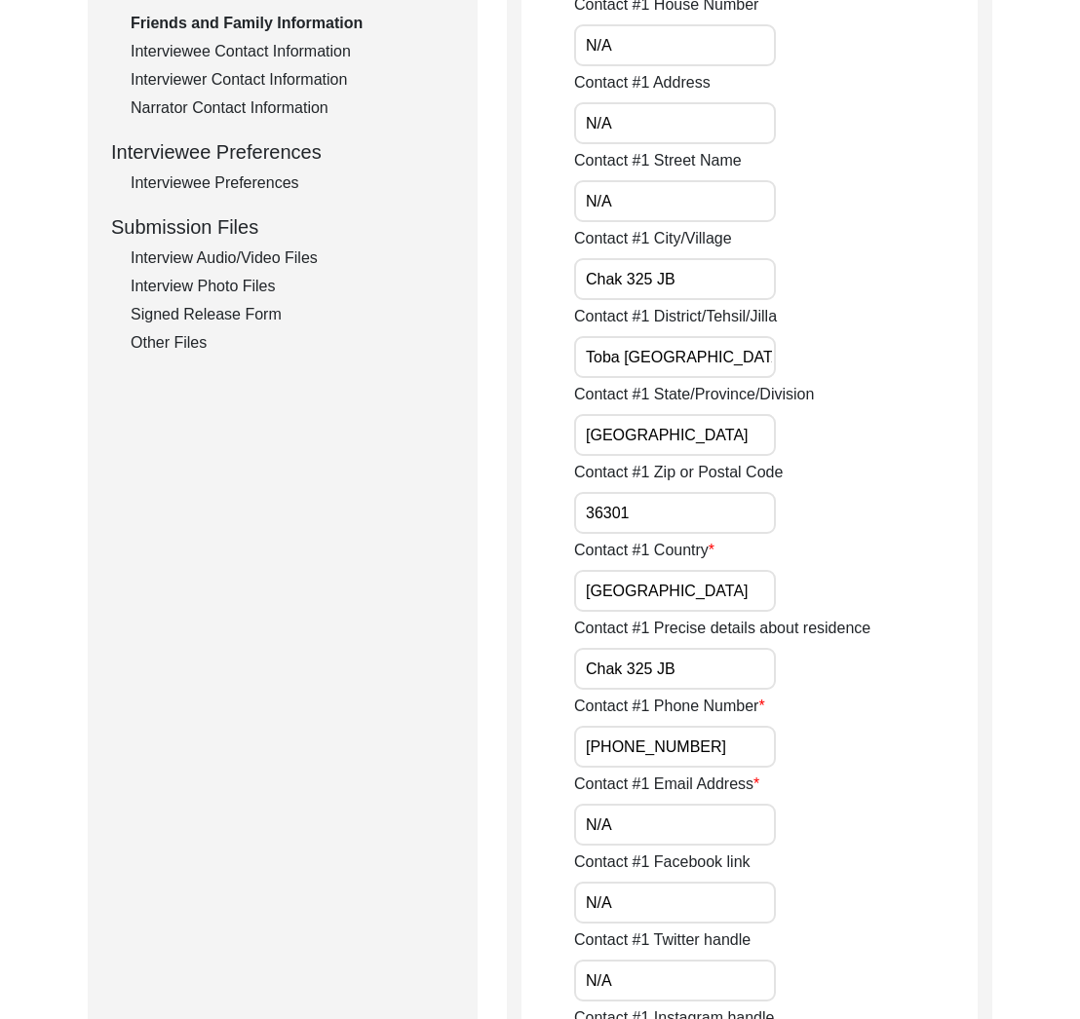
click at [652, 726] on input "[PHONE_NUMBER]" at bounding box center [675, 747] width 202 height 42
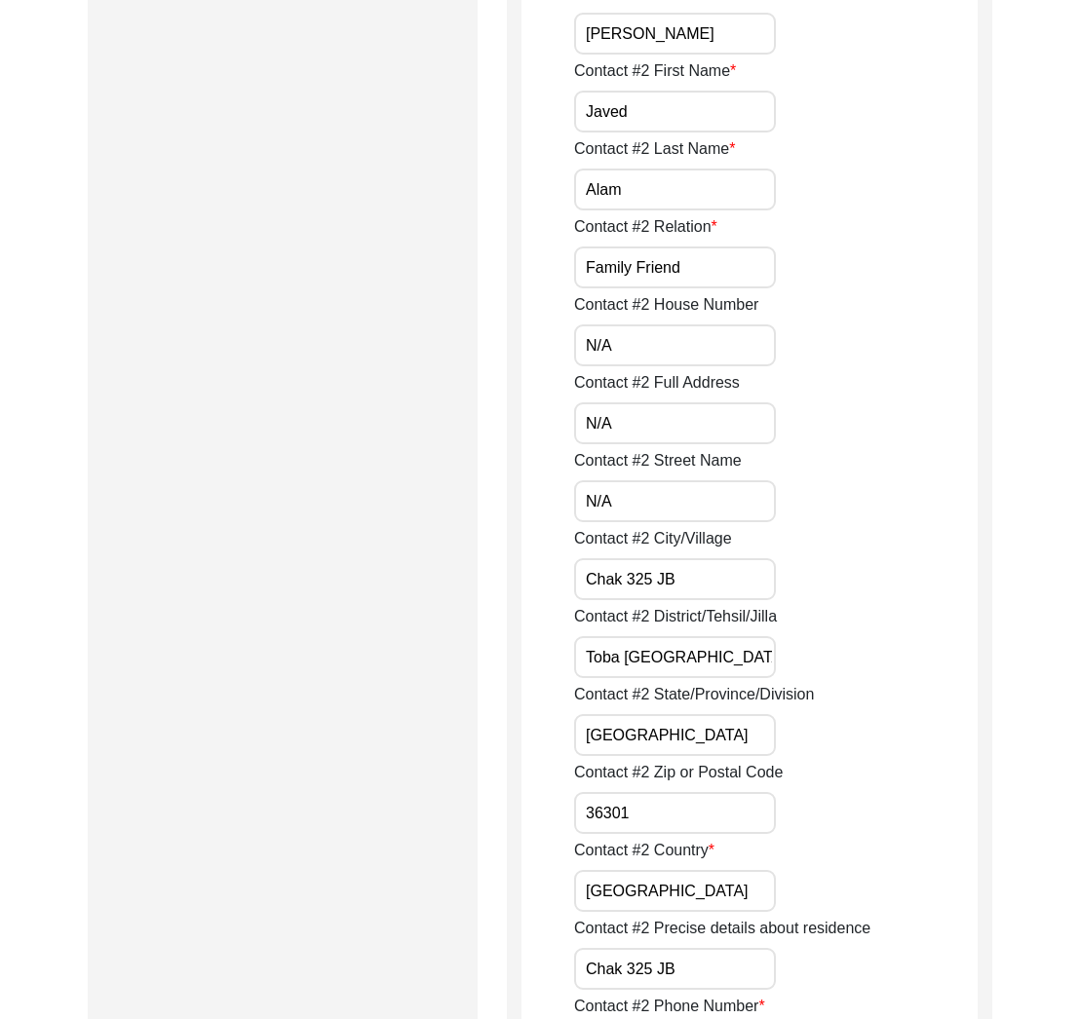
scroll to position [2270, 0]
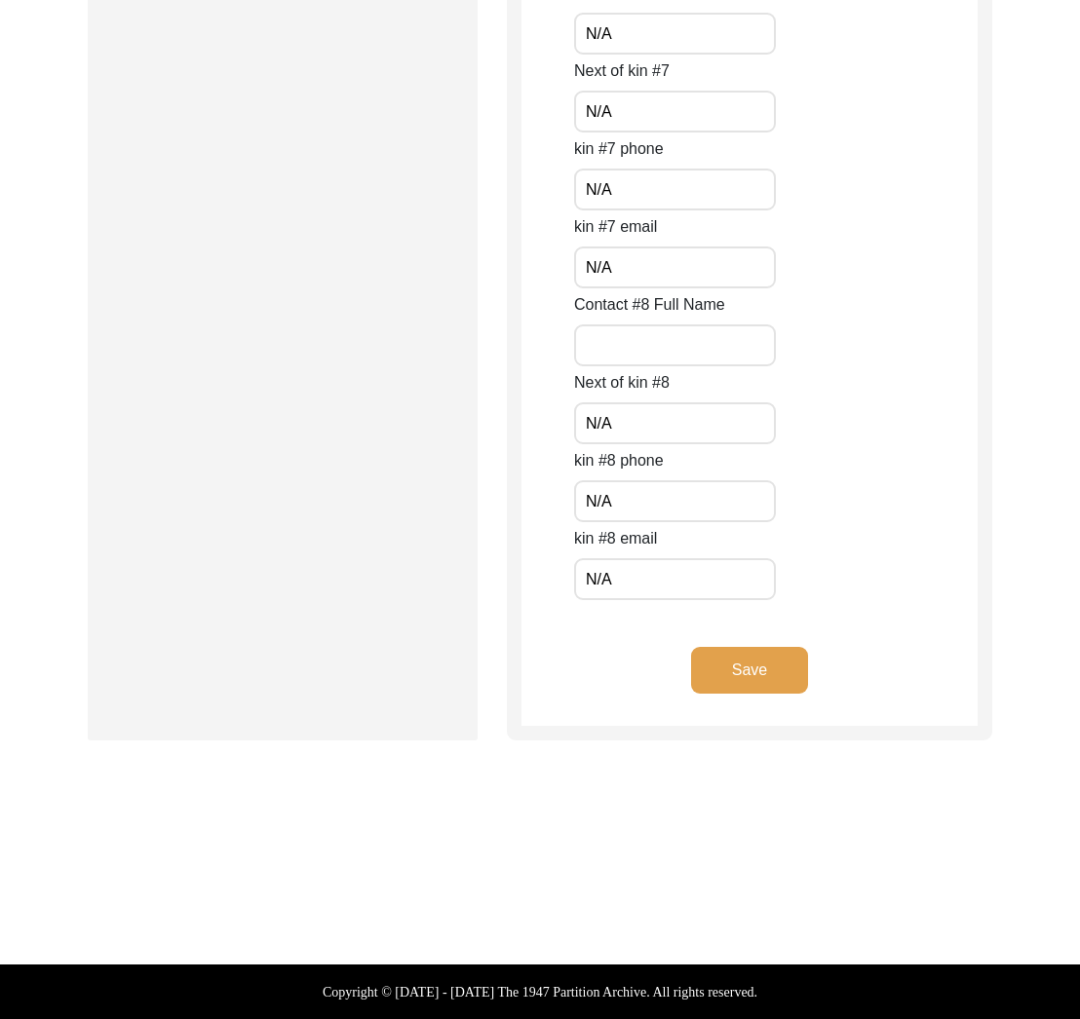
click at [761, 675] on button "Save" at bounding box center [749, 670] width 117 height 47
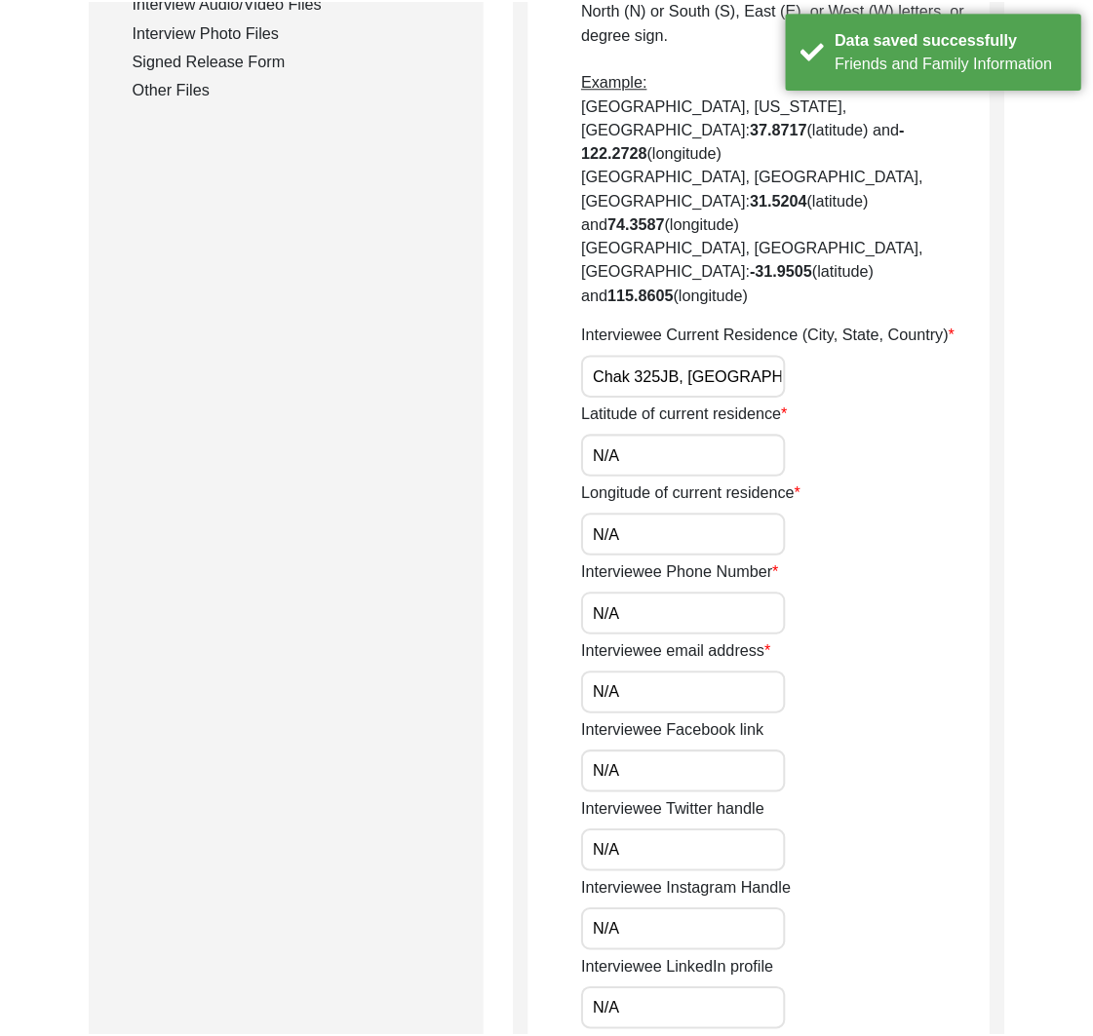
scroll to position [0, 0]
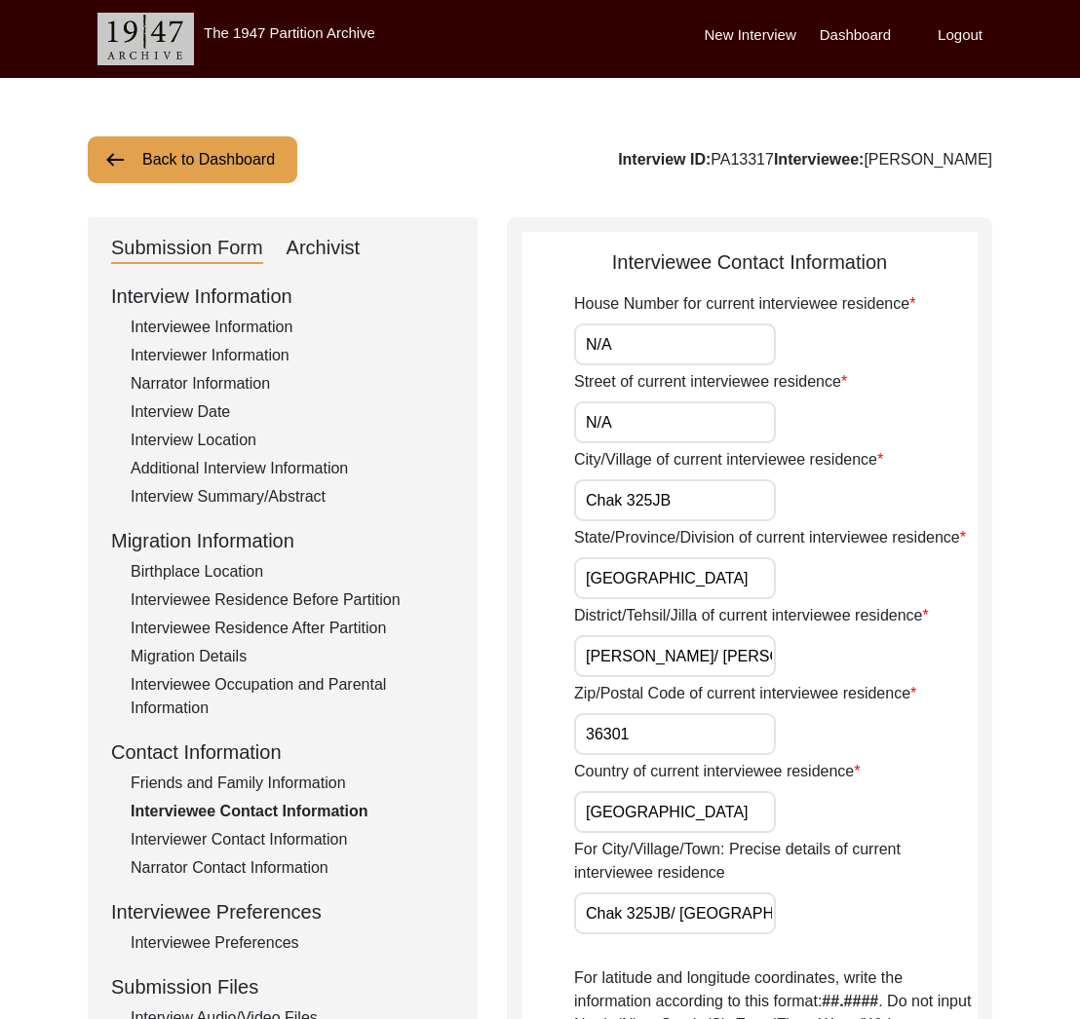
click at [220, 173] on button "Back to Dashboard" at bounding box center [193, 159] width 210 height 47
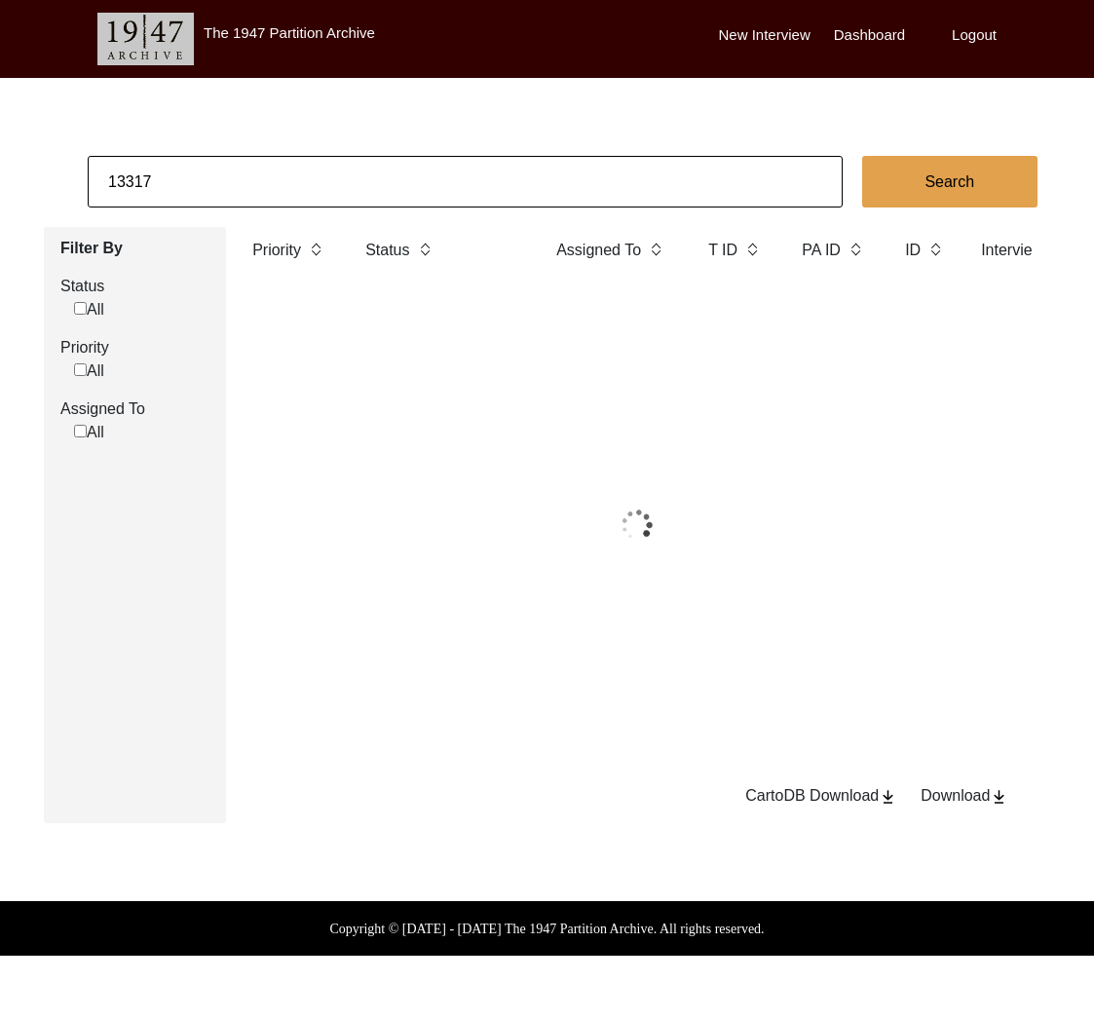
click at [270, 181] on input "13317" at bounding box center [465, 182] width 755 height 52
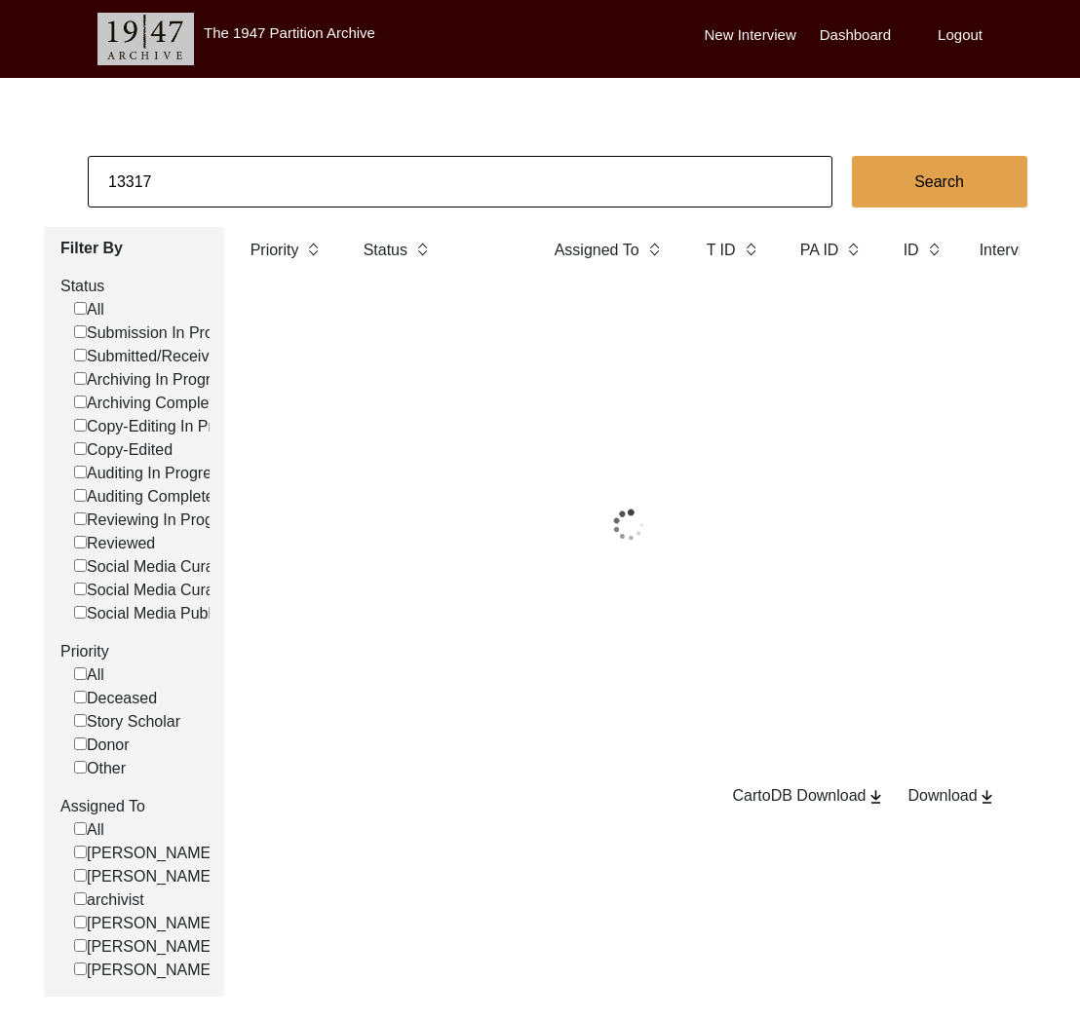
click at [270, 181] on input "13317" at bounding box center [460, 182] width 745 height 52
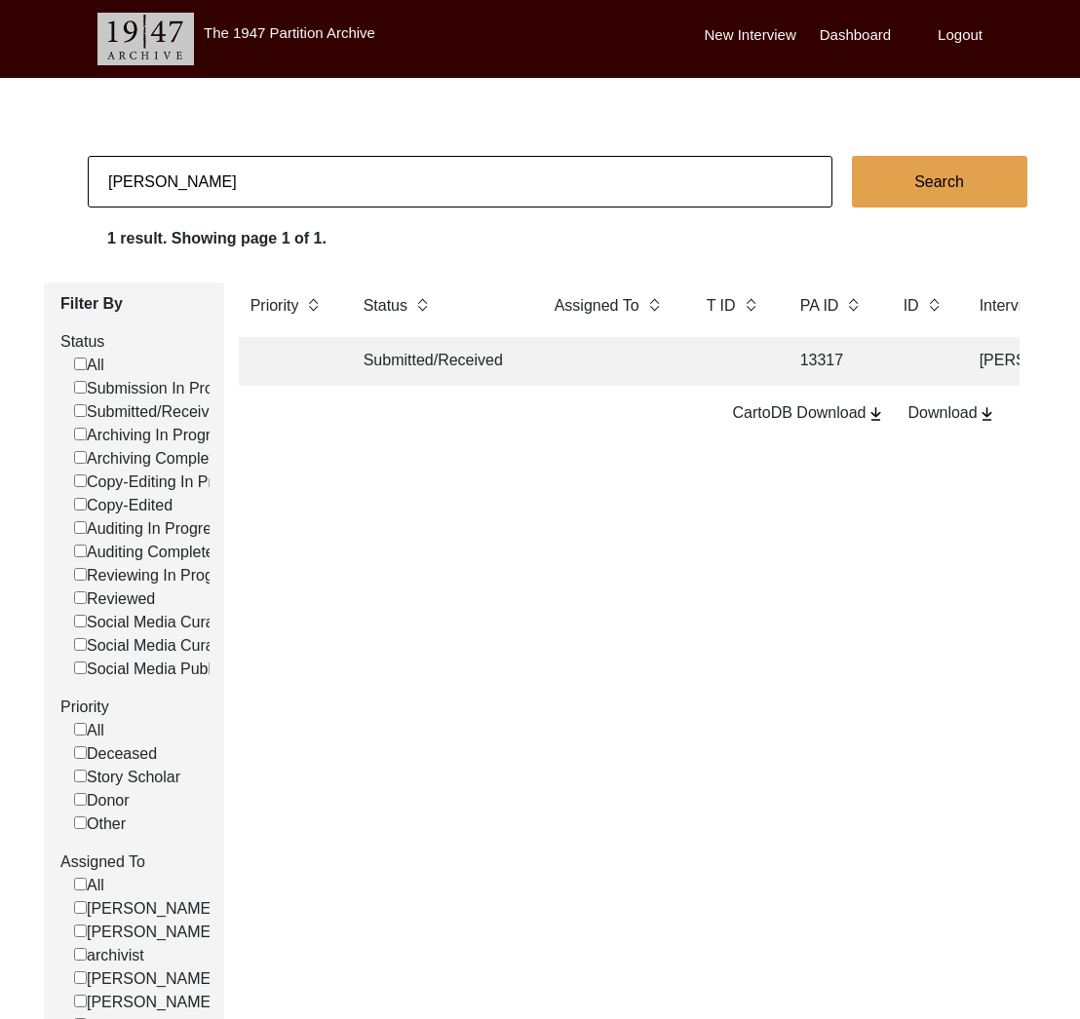
type input "[PERSON_NAME]"
checkbox input "false"
click at [652, 351] on td at bounding box center [611, 361] width 136 height 49
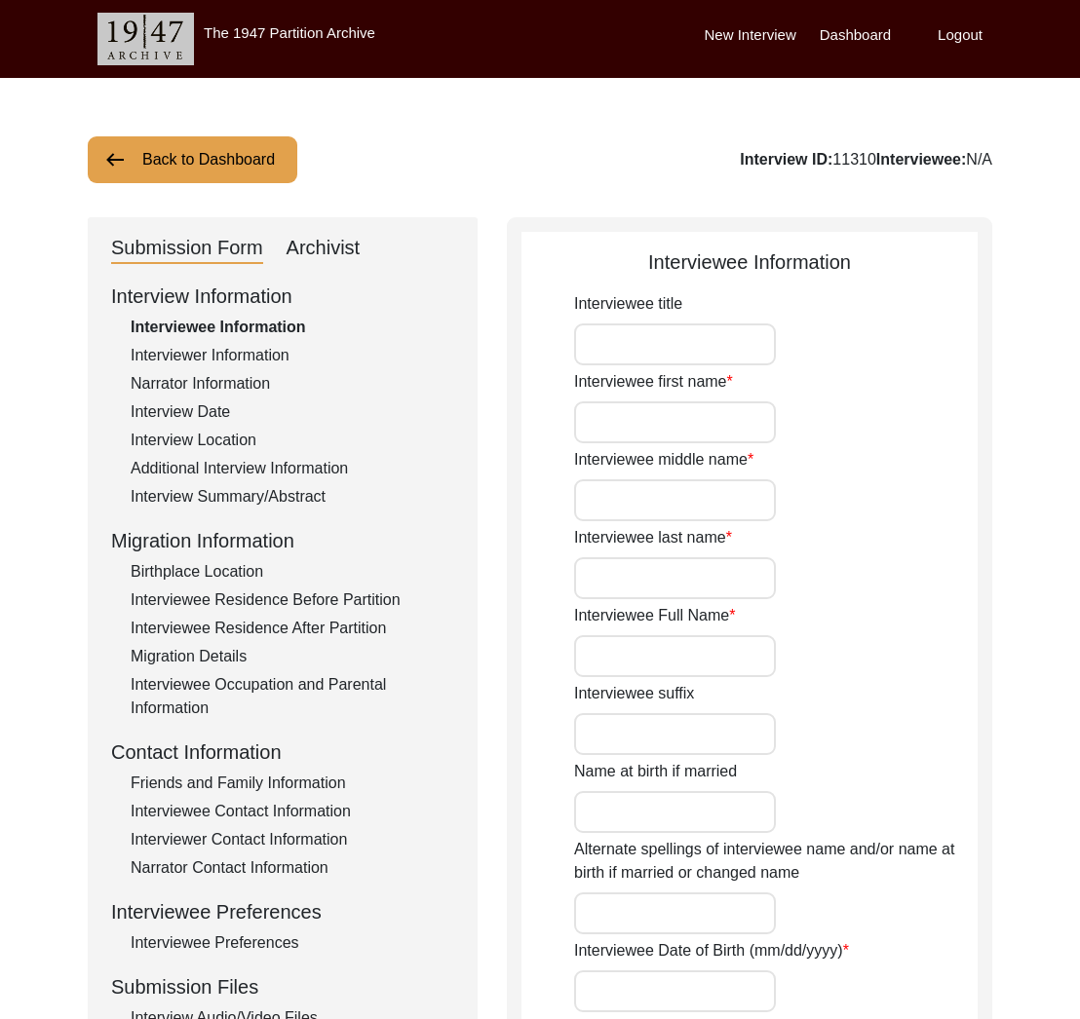
type input "Abdur"
type input "-"
type input "Rahim"
type input "[PERSON_NAME]"
type input "1936"
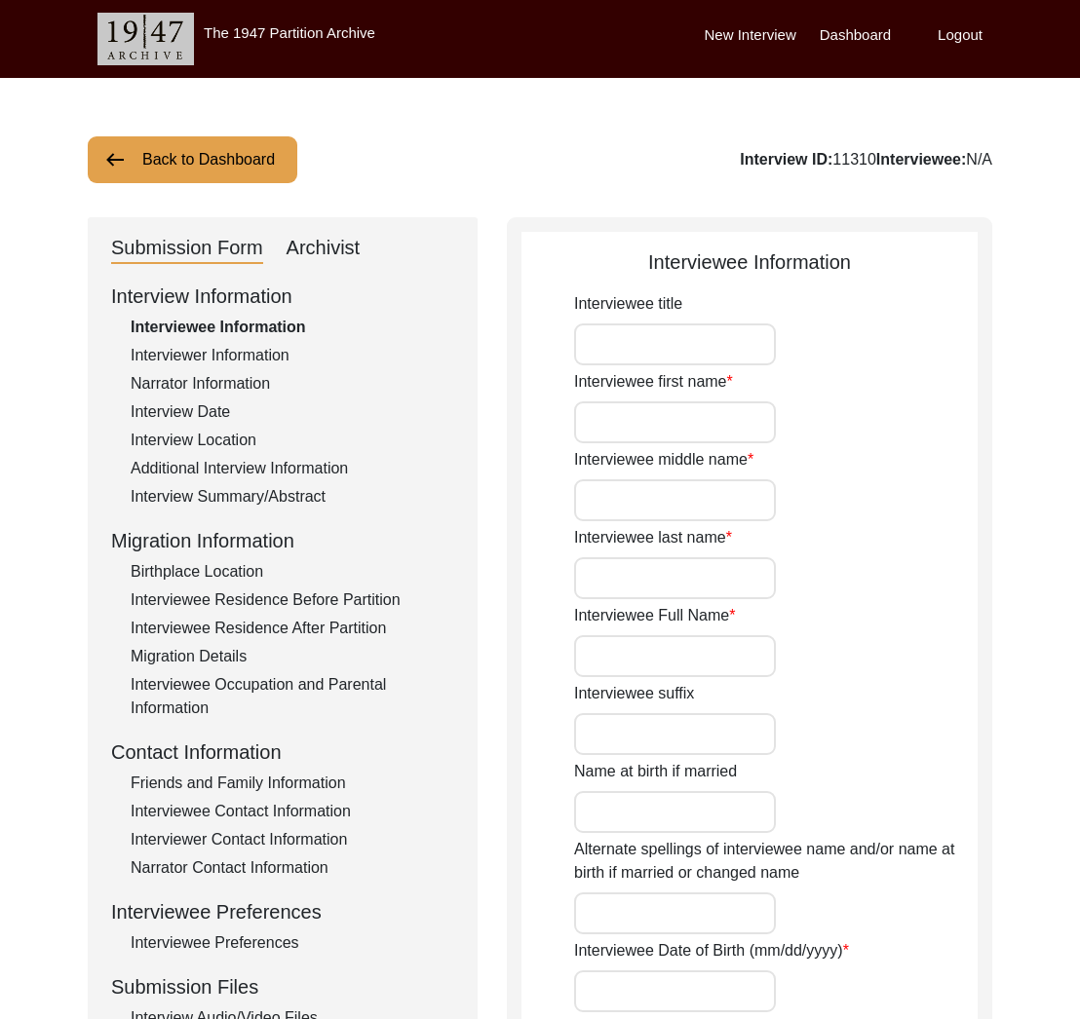
type input "1936"
type input "88"
type input "[DEMOGRAPHIC_DATA]"
type input "Urdu"
type input "Balti"
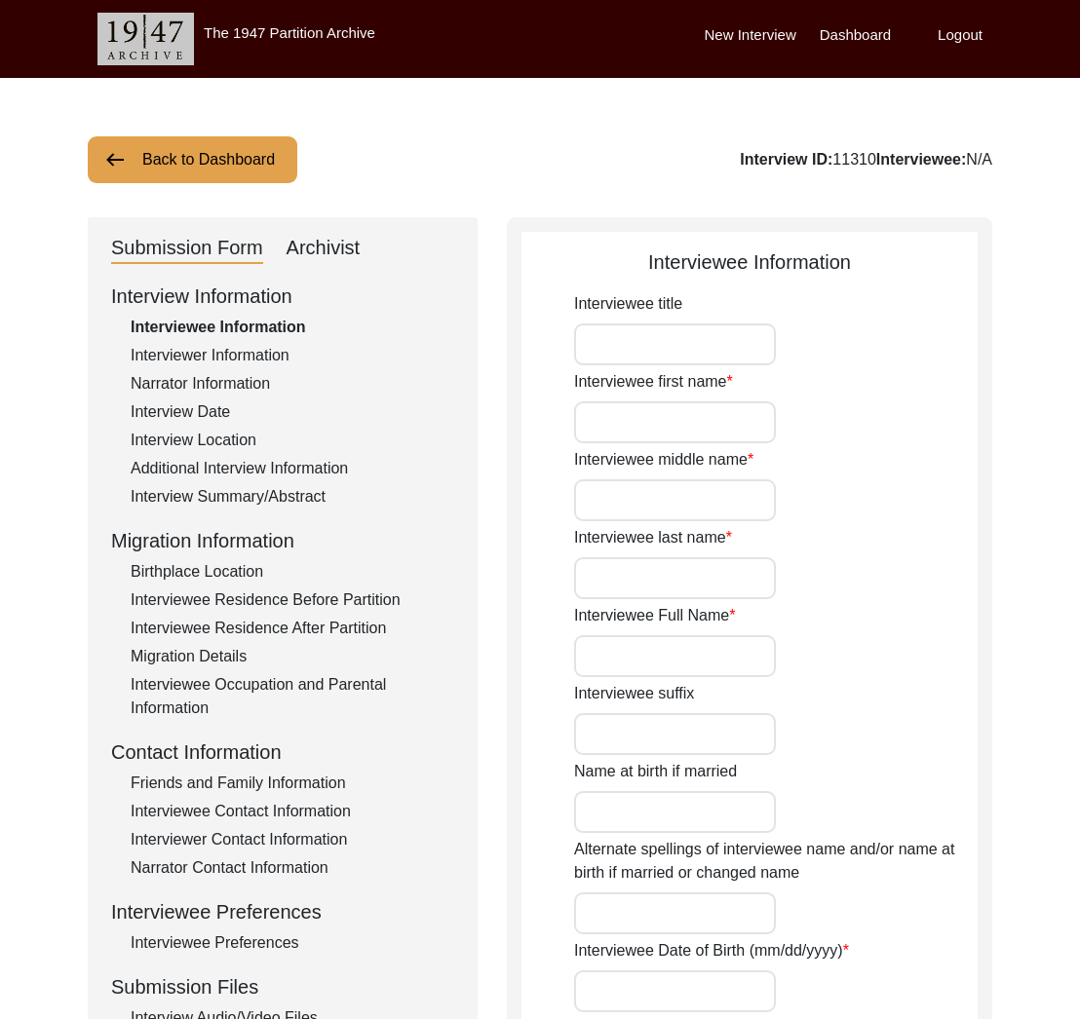
type input "[DEMOGRAPHIC_DATA]"
type input "Balti"
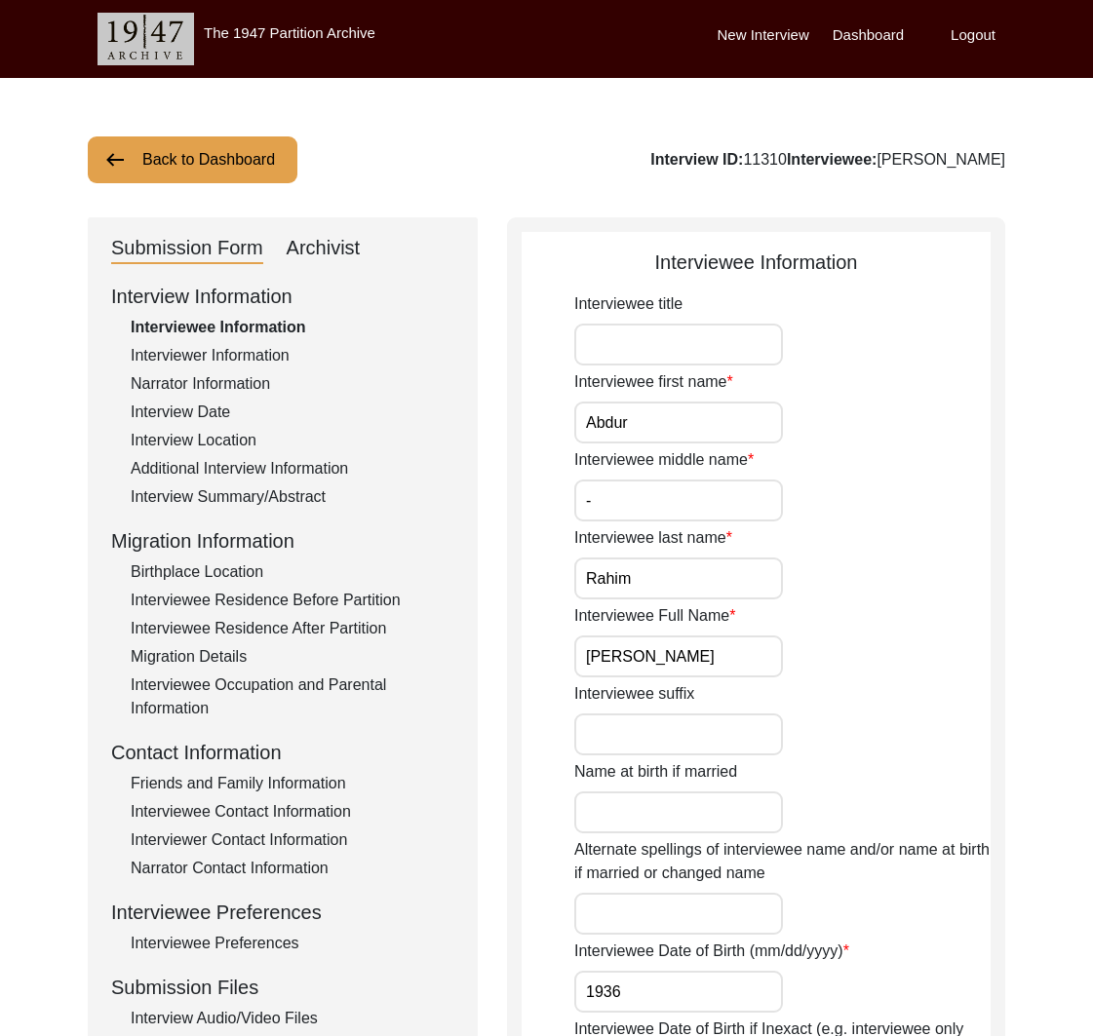
click at [297, 145] on div "Back to Dashboard Interview ID: 11310 Interviewee: [PERSON_NAME]" at bounding box center [546, 159] width 917 height 47
click at [270, 163] on button "Back to Dashboard" at bounding box center [193, 159] width 210 height 47
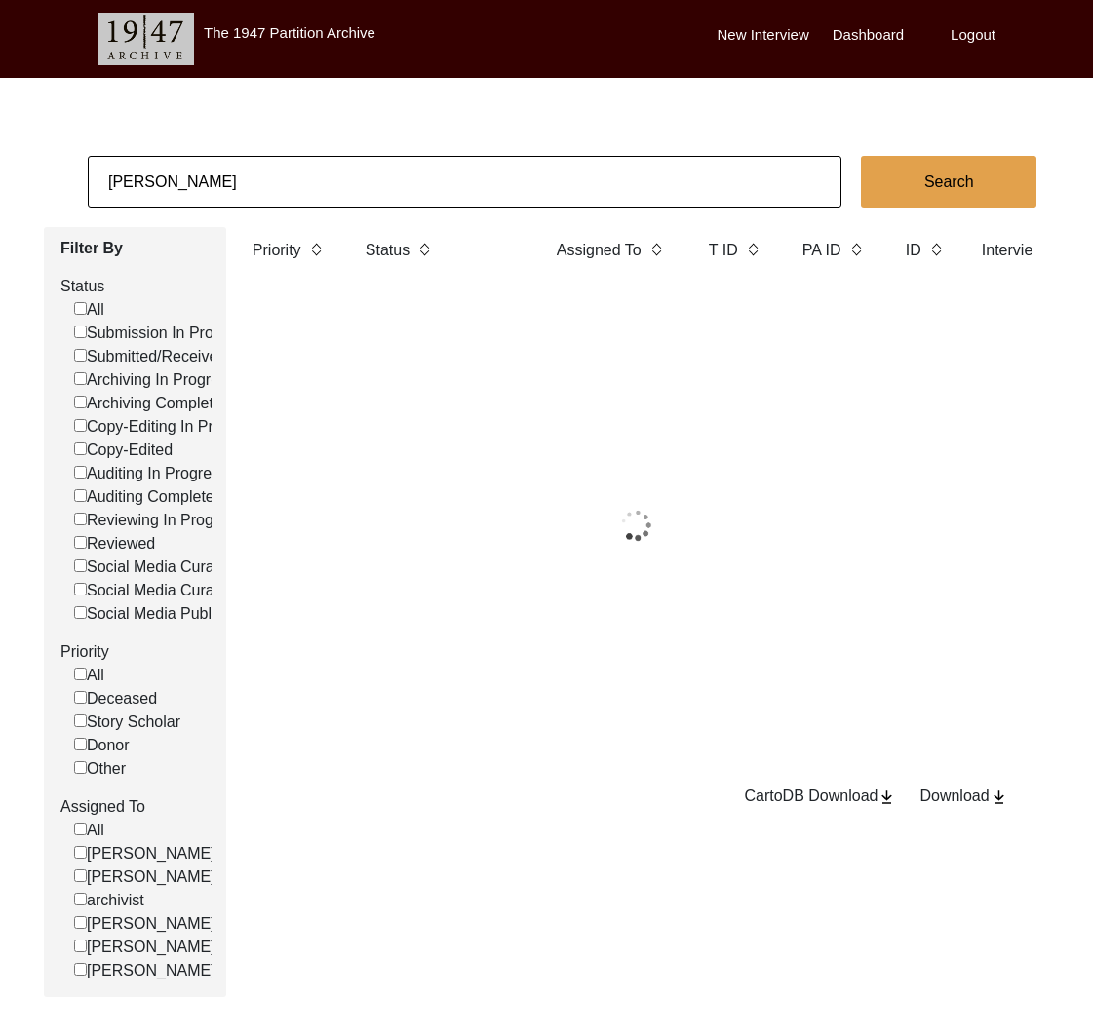
click at [335, 235] on th "Priority" at bounding box center [289, 254] width 97 height 55
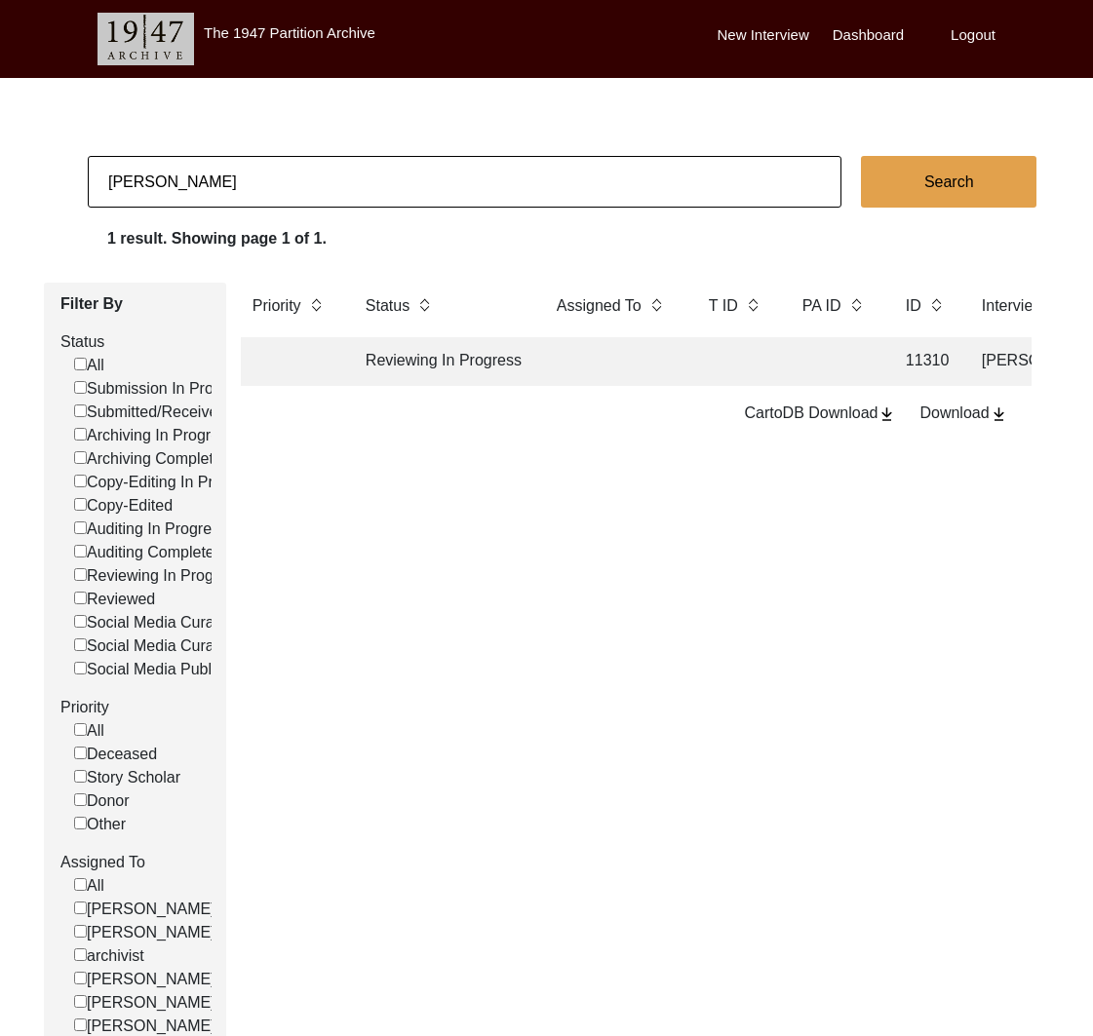
click at [324, 202] on input "[PERSON_NAME]" at bounding box center [464, 182] width 753 height 52
type input "13317"
checkbox input "false"
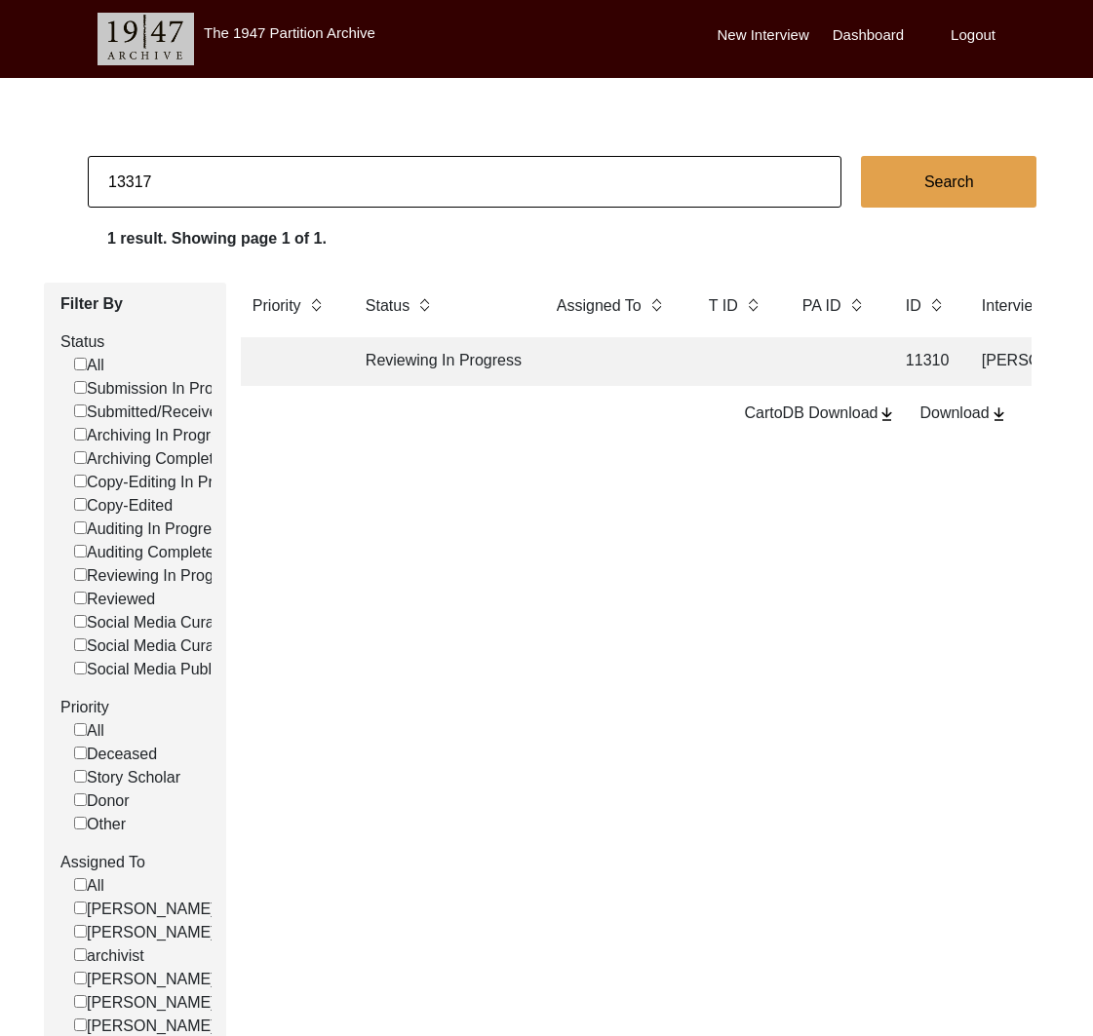
checkbox input "false"
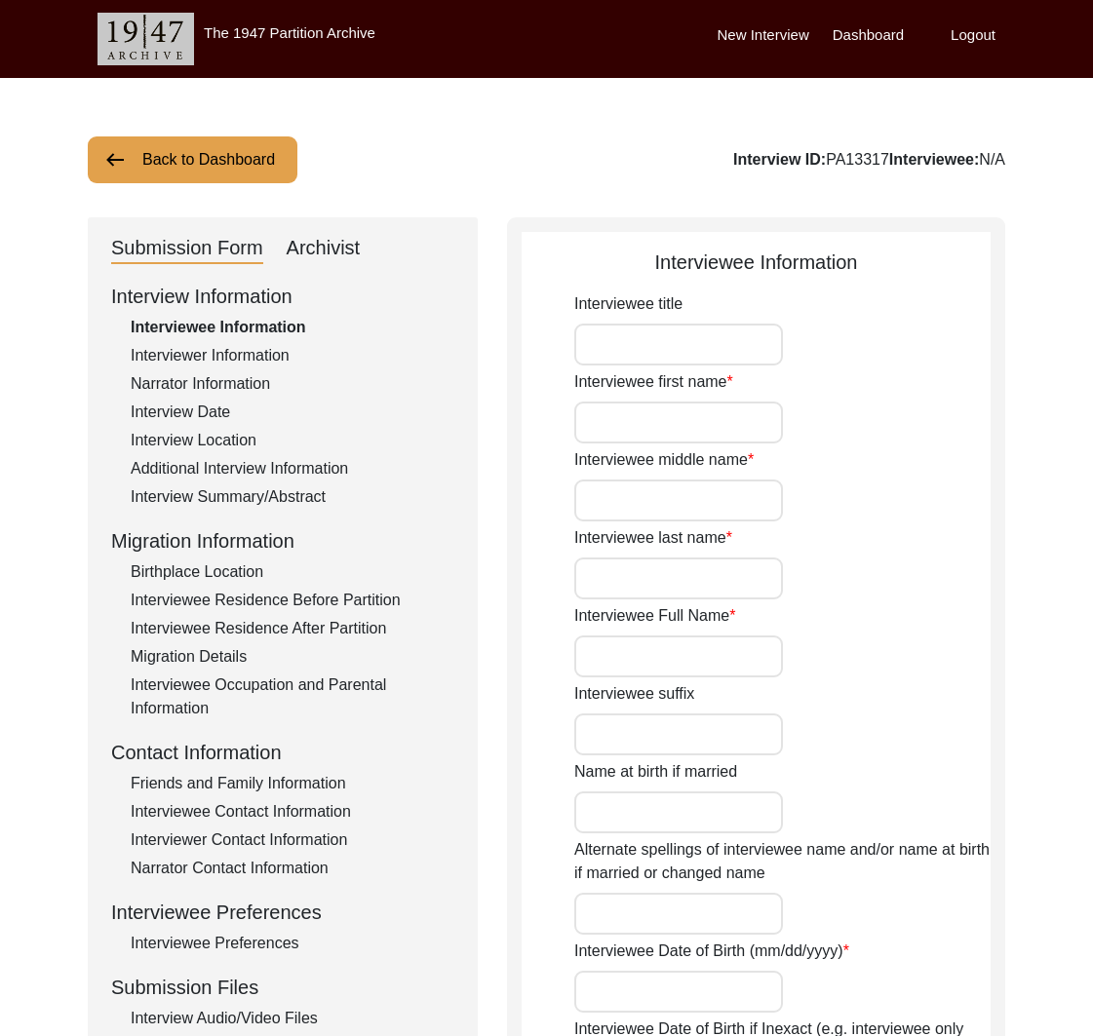
type input "Mr."
type input "Nazir"
type input "[PERSON_NAME]"
type input "Rajput"
type input "[PERSON_NAME]"
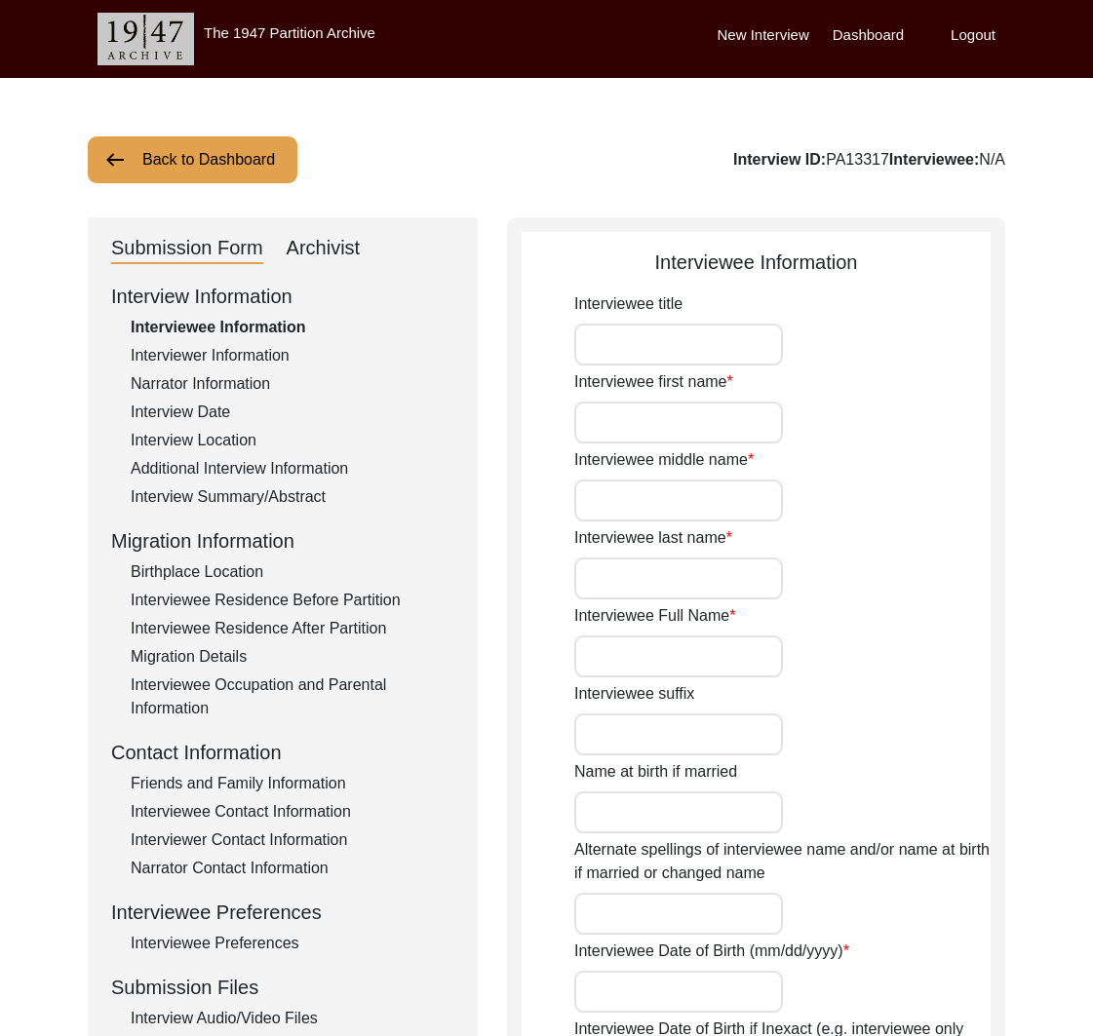
type input "N/A"
type input "[PERSON_NAME]"
type input "1930"
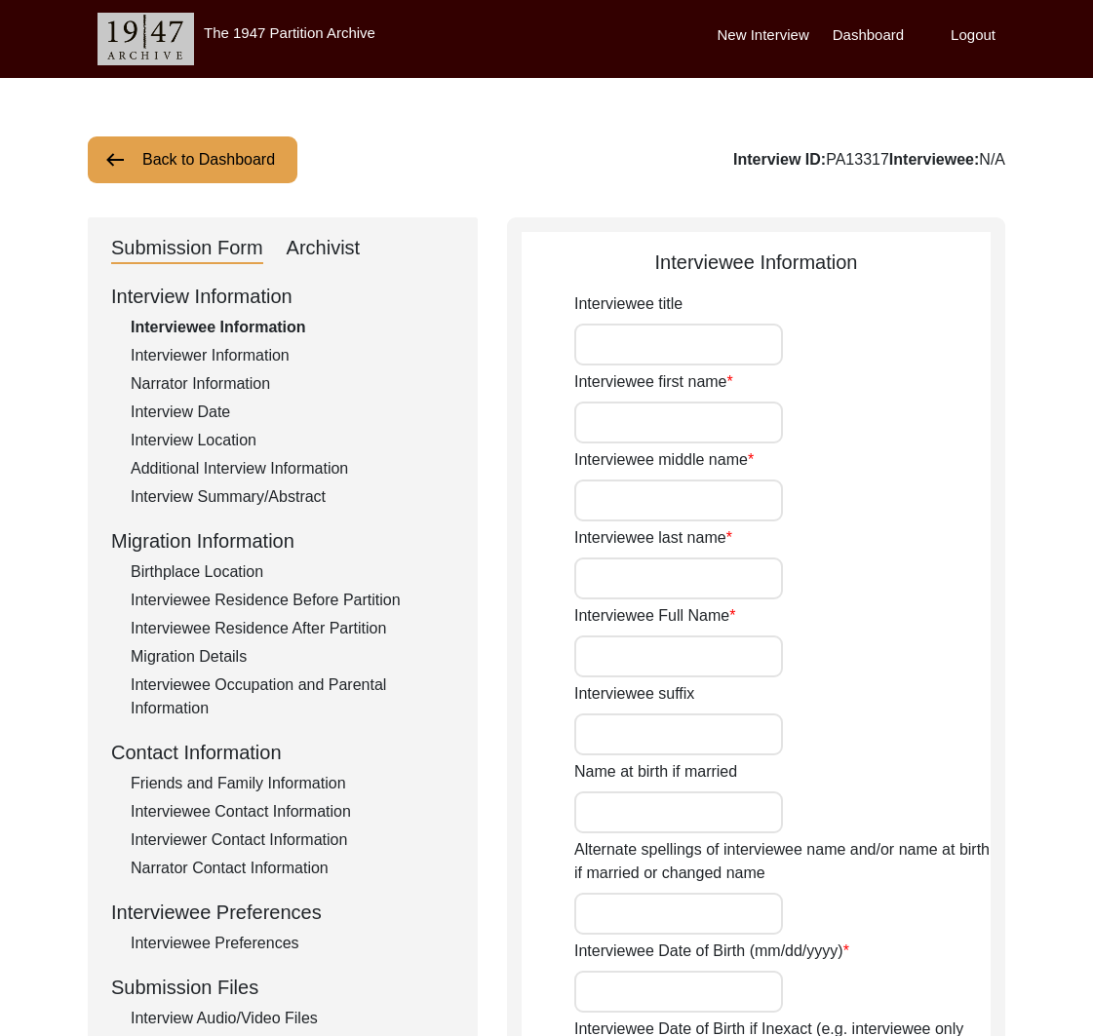
type input "95"
type input "[DEMOGRAPHIC_DATA]"
type input "N/A"
type textarea "N/A"
type input "Punjabi"
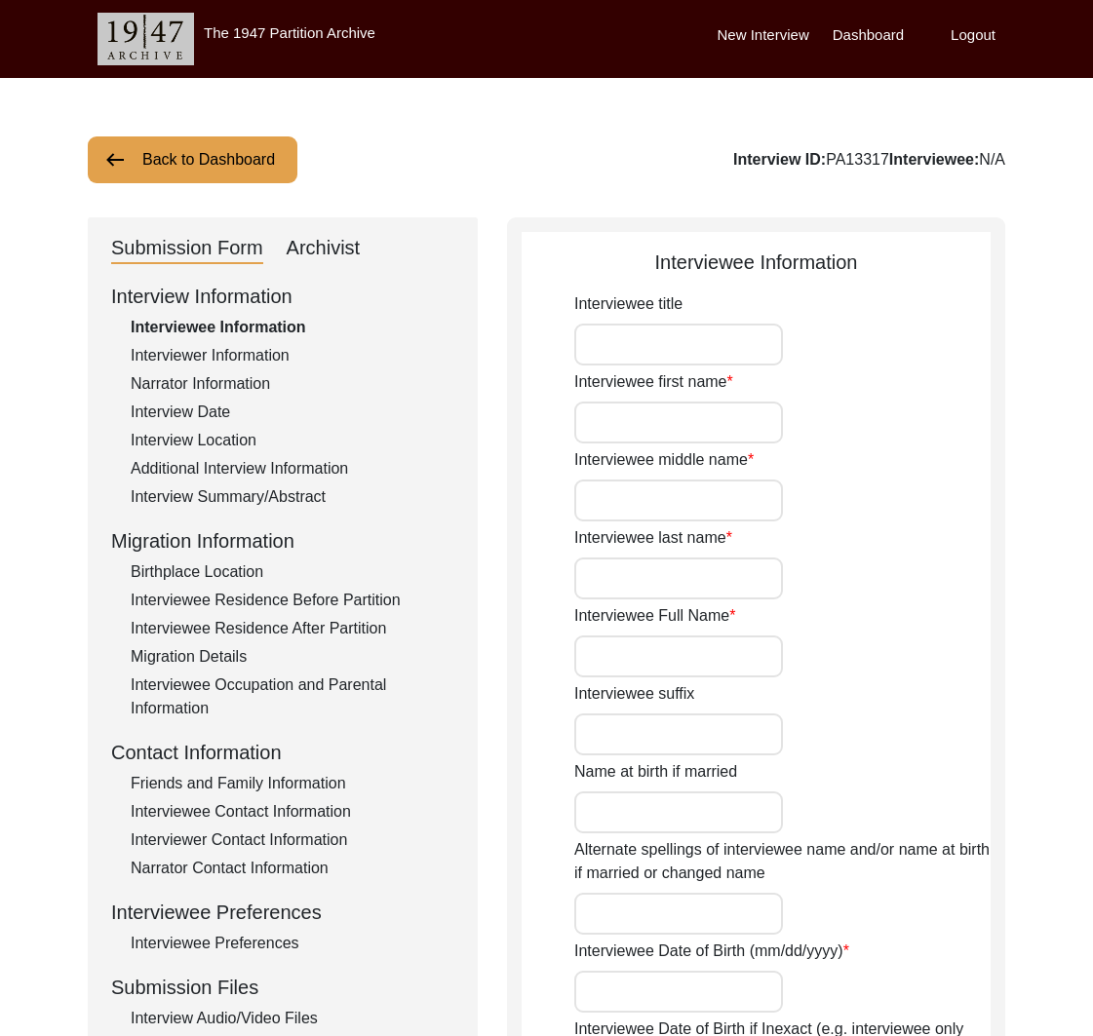
type input "Majha"
type input "[DEMOGRAPHIC_DATA]"
type input "Rajput ([GEOGRAPHIC_DATA])"
